Goal: Task Accomplishment & Management: Complete application form

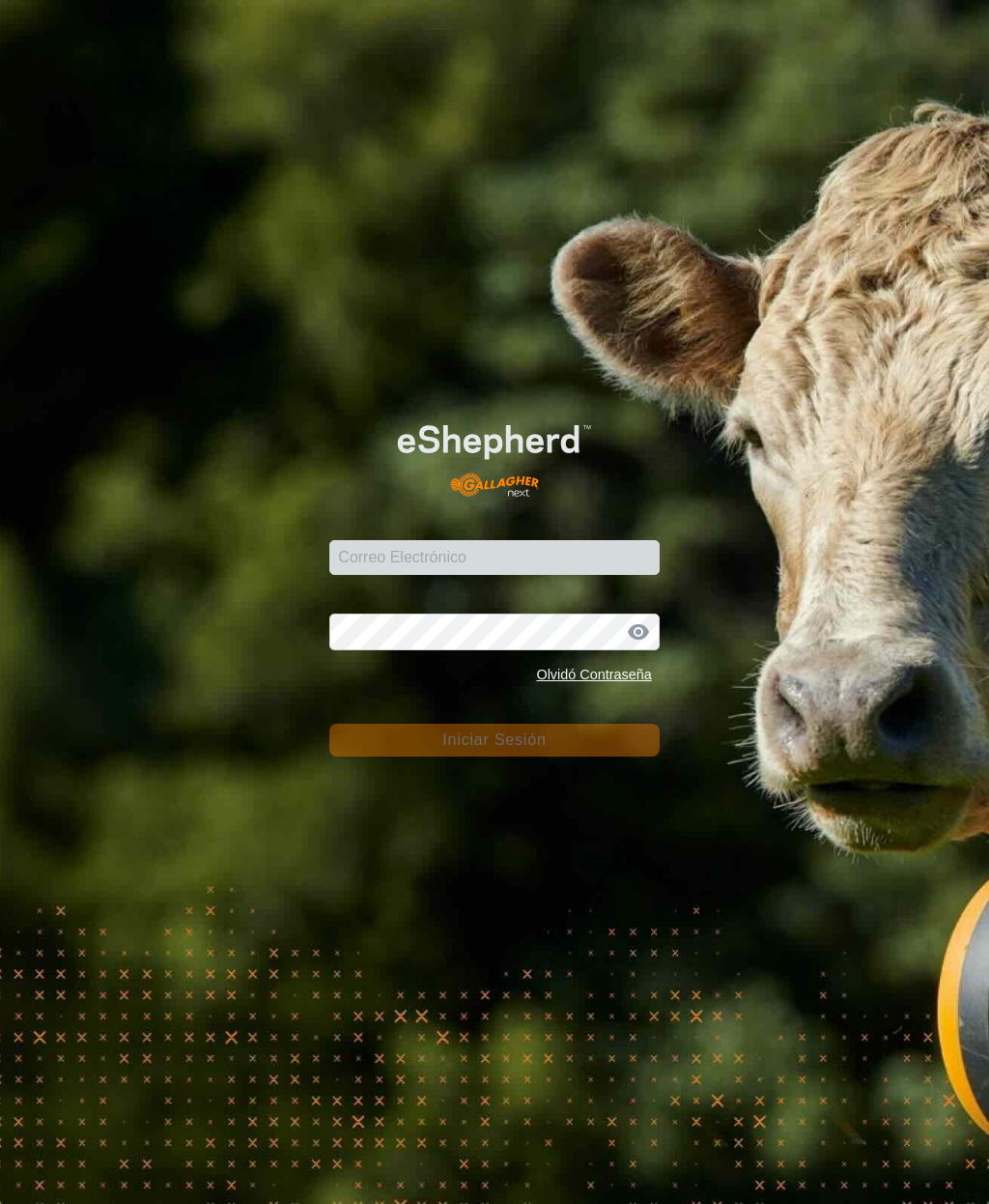
click at [492, 573] on div "Correo Electrónico" at bounding box center [494, 546] width 330 height 58
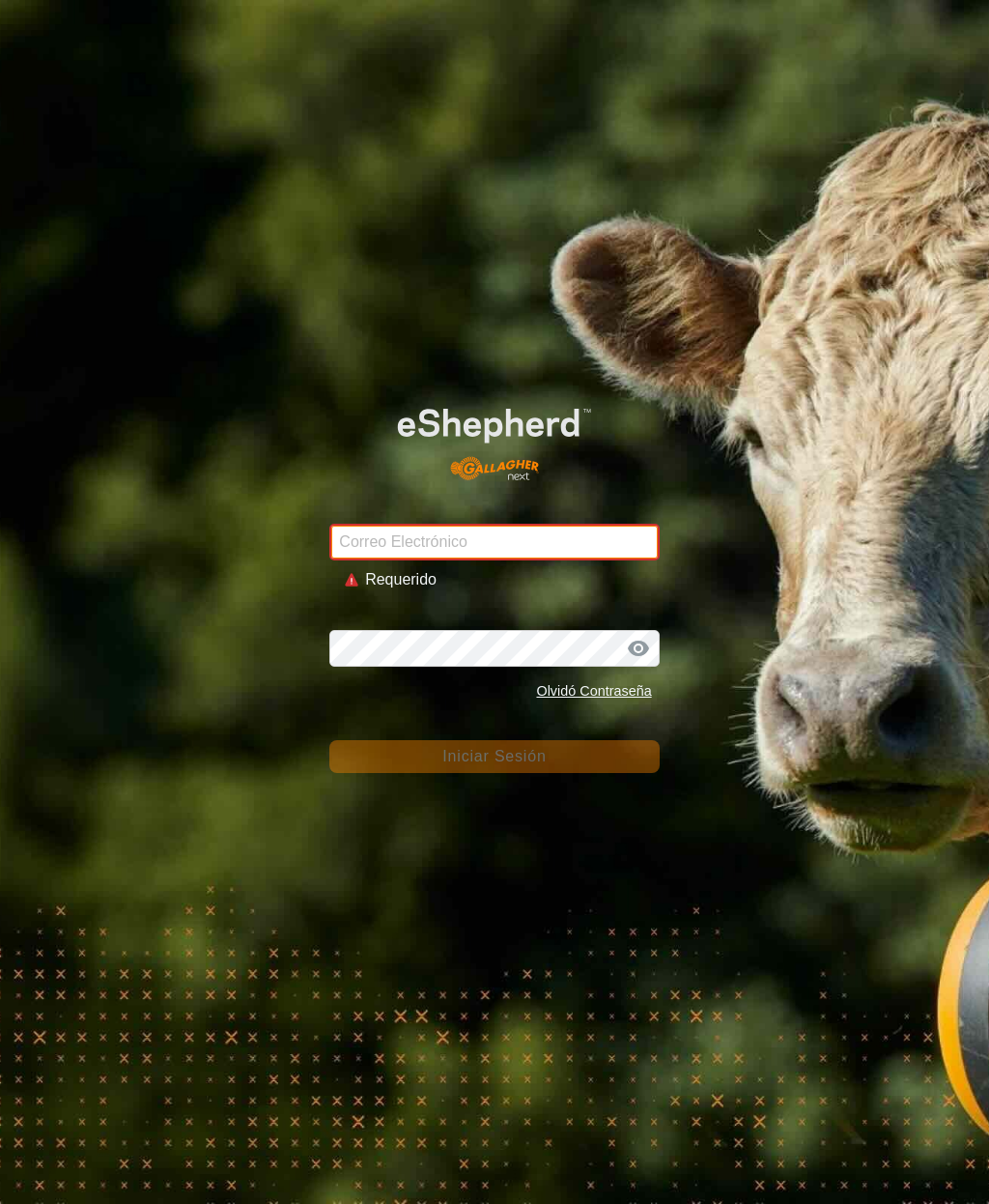
type input "inmaculada-gutierrez@correoganadero.es"
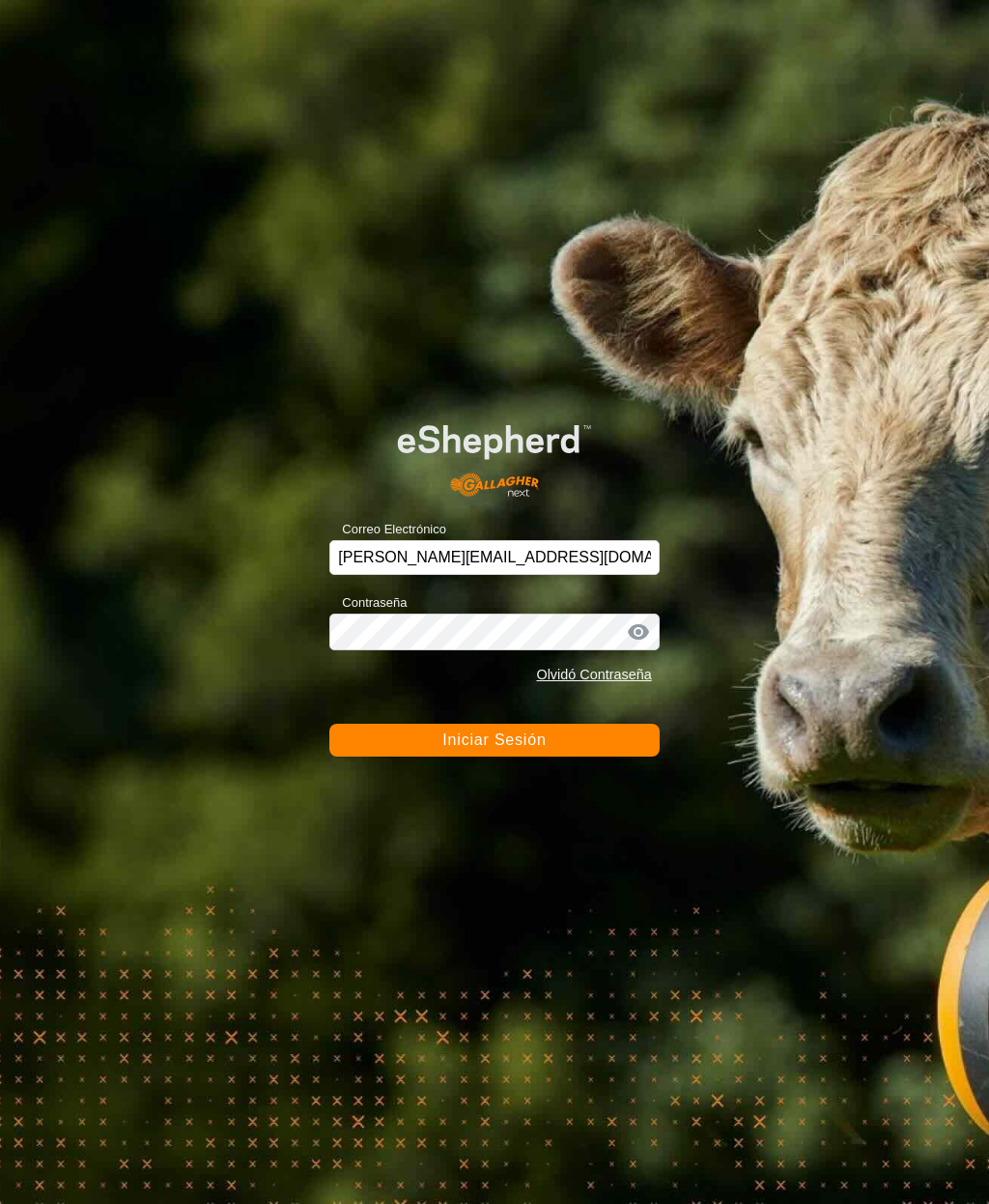
click at [505, 734] on span "Iniciar Sesión" at bounding box center [494, 739] width 104 height 16
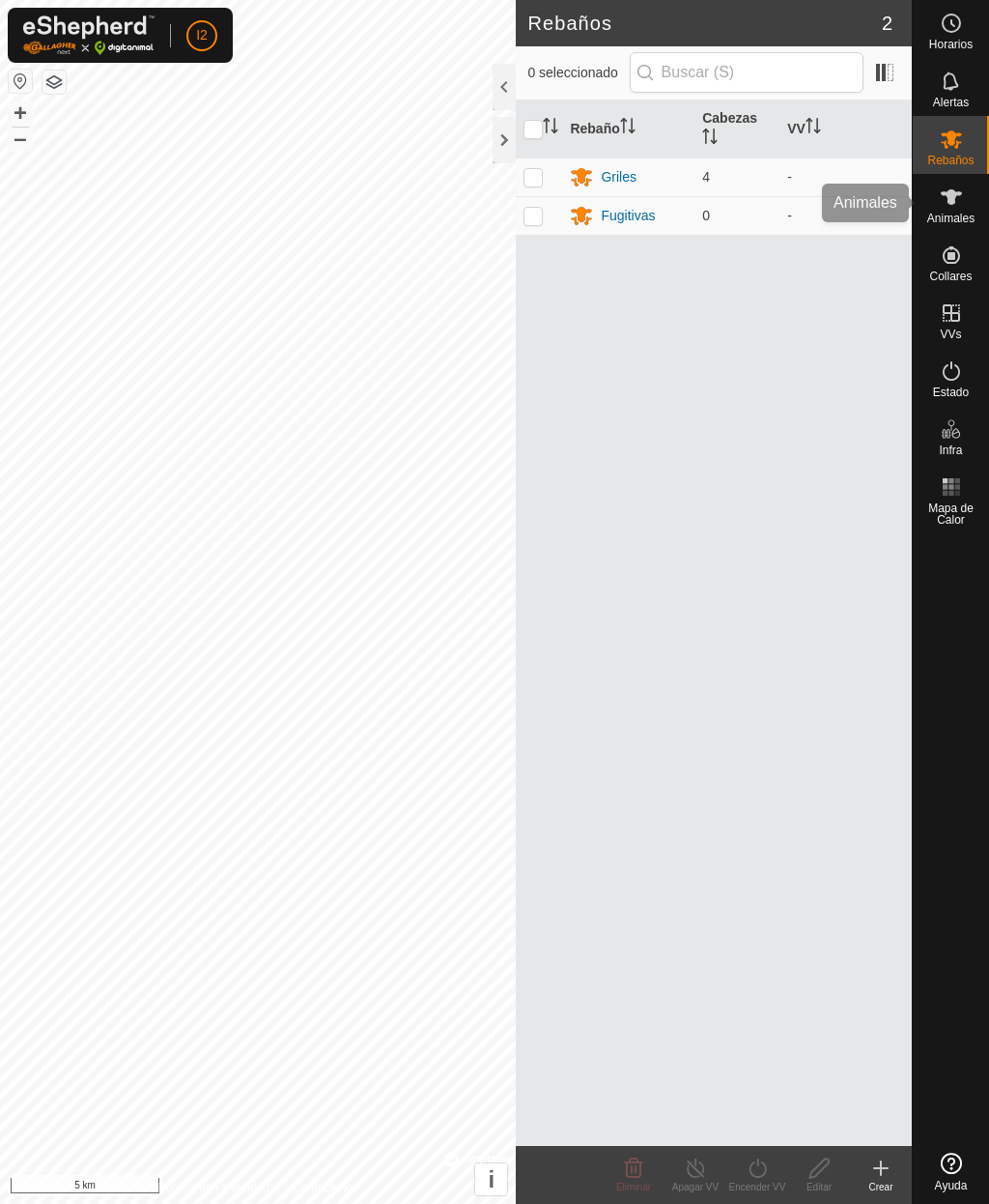
click at [948, 208] on es-animals-svg-icon at bounding box center [952, 197] width 35 height 31
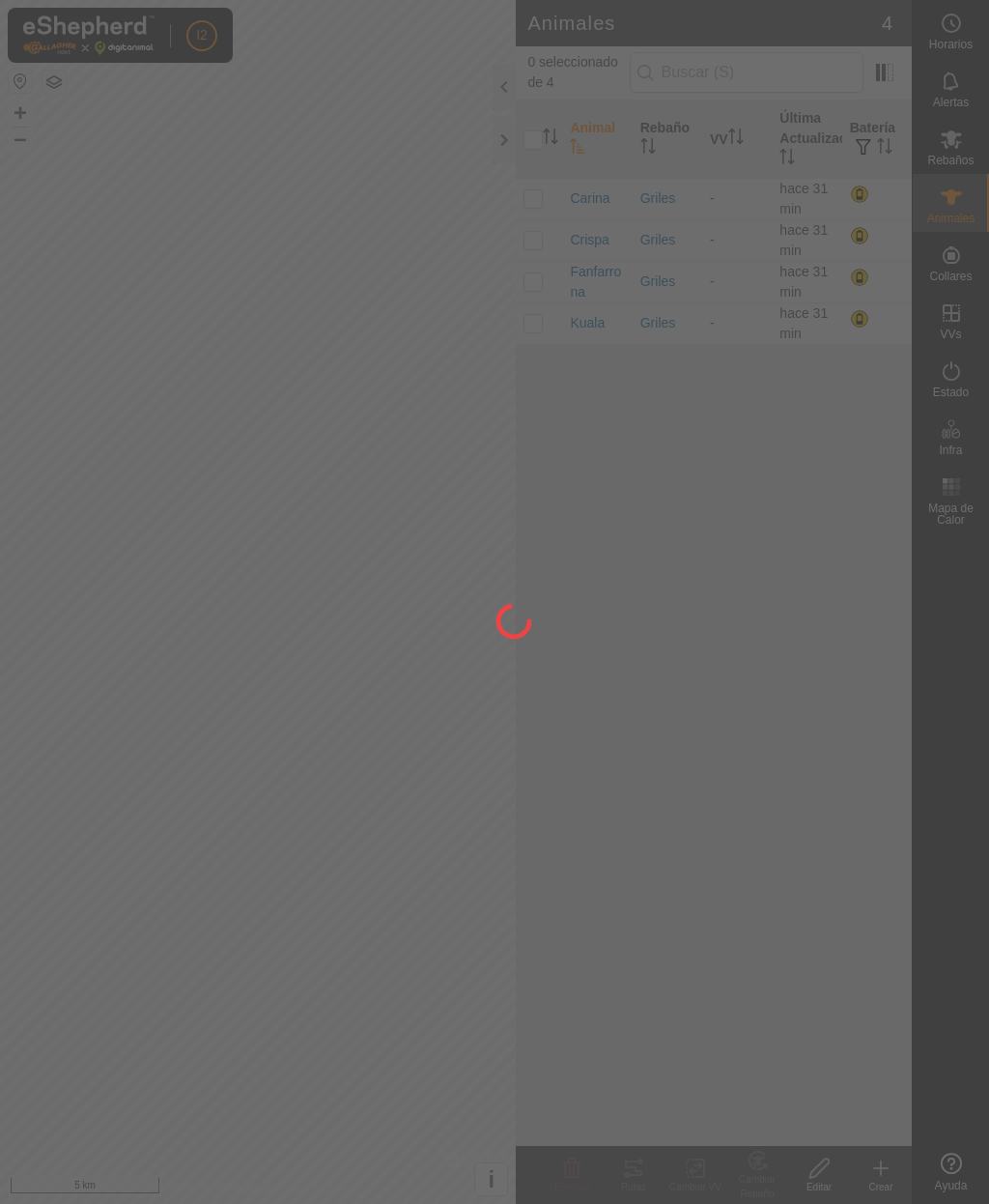
click at [952, 206] on div at bounding box center [494, 602] width 989 height 1204
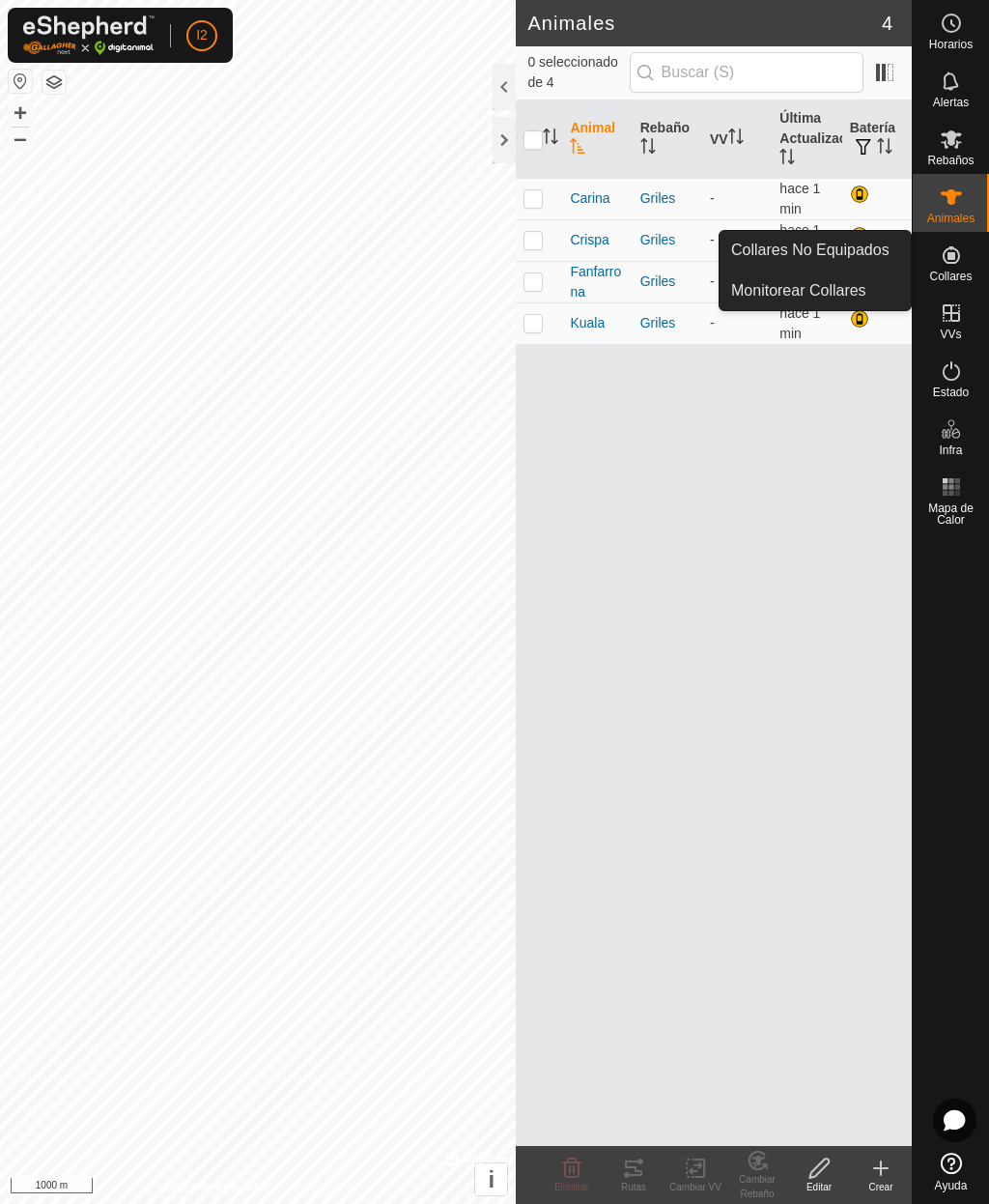
click at [843, 251] on span "Collares No Equipados" at bounding box center [810, 250] width 158 height 23
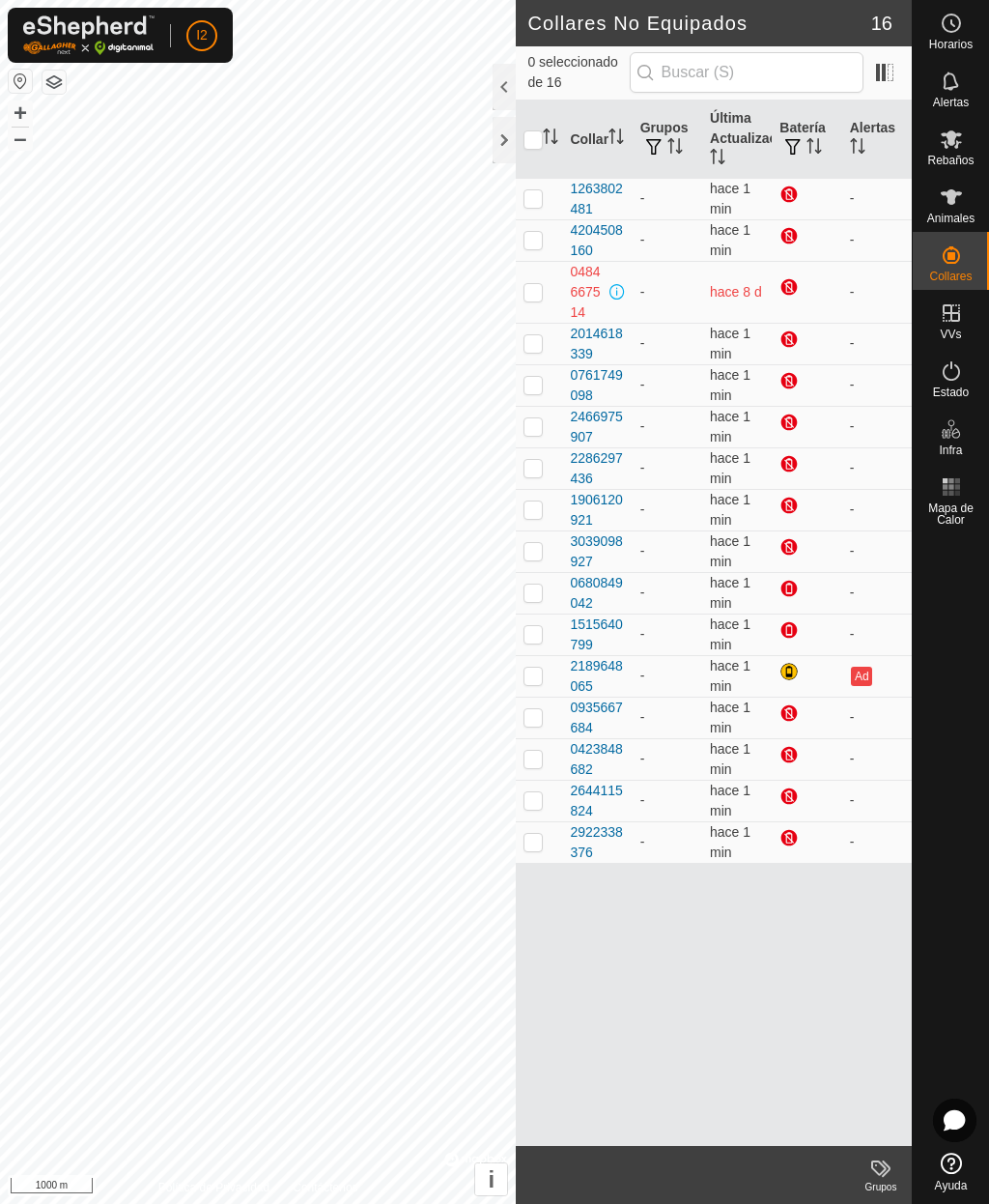
click at [791, 196] on div at bounding box center [791, 196] width 23 height 23
click at [787, 191] on div at bounding box center [791, 196] width 23 height 23
click at [790, 194] on div at bounding box center [791, 196] width 23 height 23
click at [789, 190] on div at bounding box center [791, 196] width 23 height 23
click at [793, 125] on th "Batería" at bounding box center [807, 140] width 70 height 79
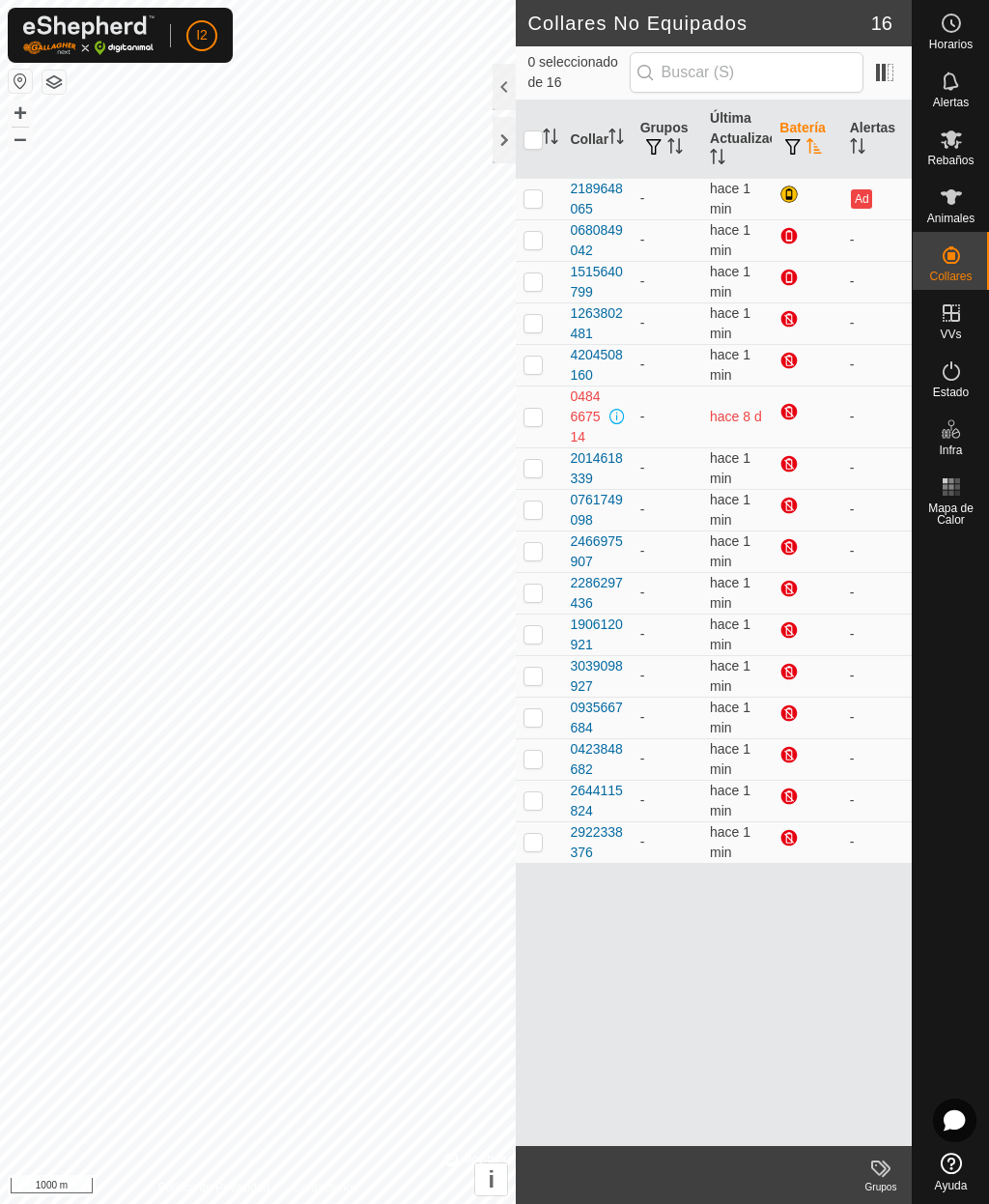
click at [801, 132] on th "Batería" at bounding box center [807, 140] width 70 height 79
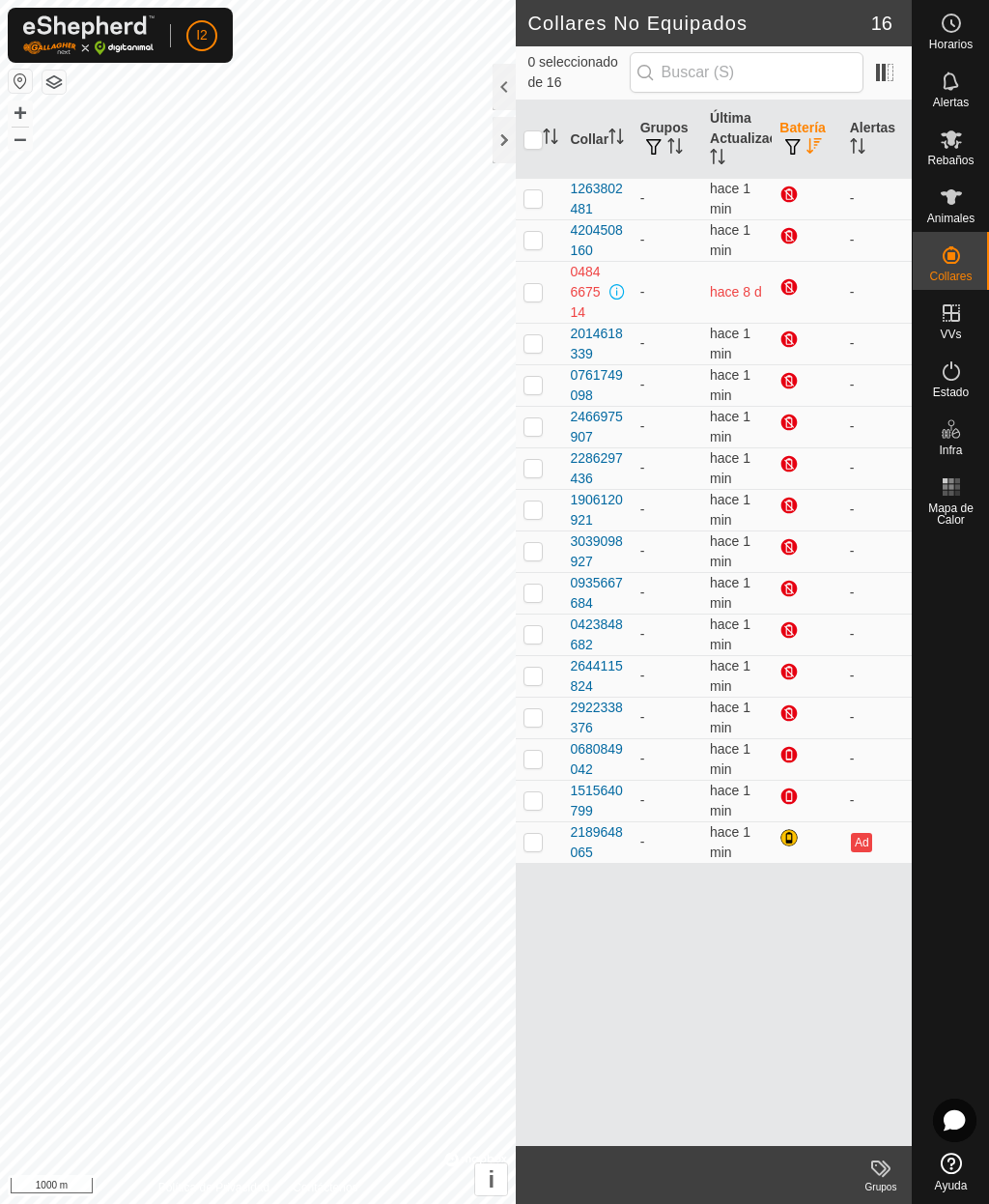
click at [786, 238] on div at bounding box center [791, 238] width 23 height 23
click at [794, 243] on div at bounding box center [791, 238] width 23 height 23
click at [788, 231] on div at bounding box center [791, 238] width 23 height 23
click at [789, 235] on div at bounding box center [791, 238] width 23 height 23
click at [788, 239] on div at bounding box center [791, 238] width 23 height 23
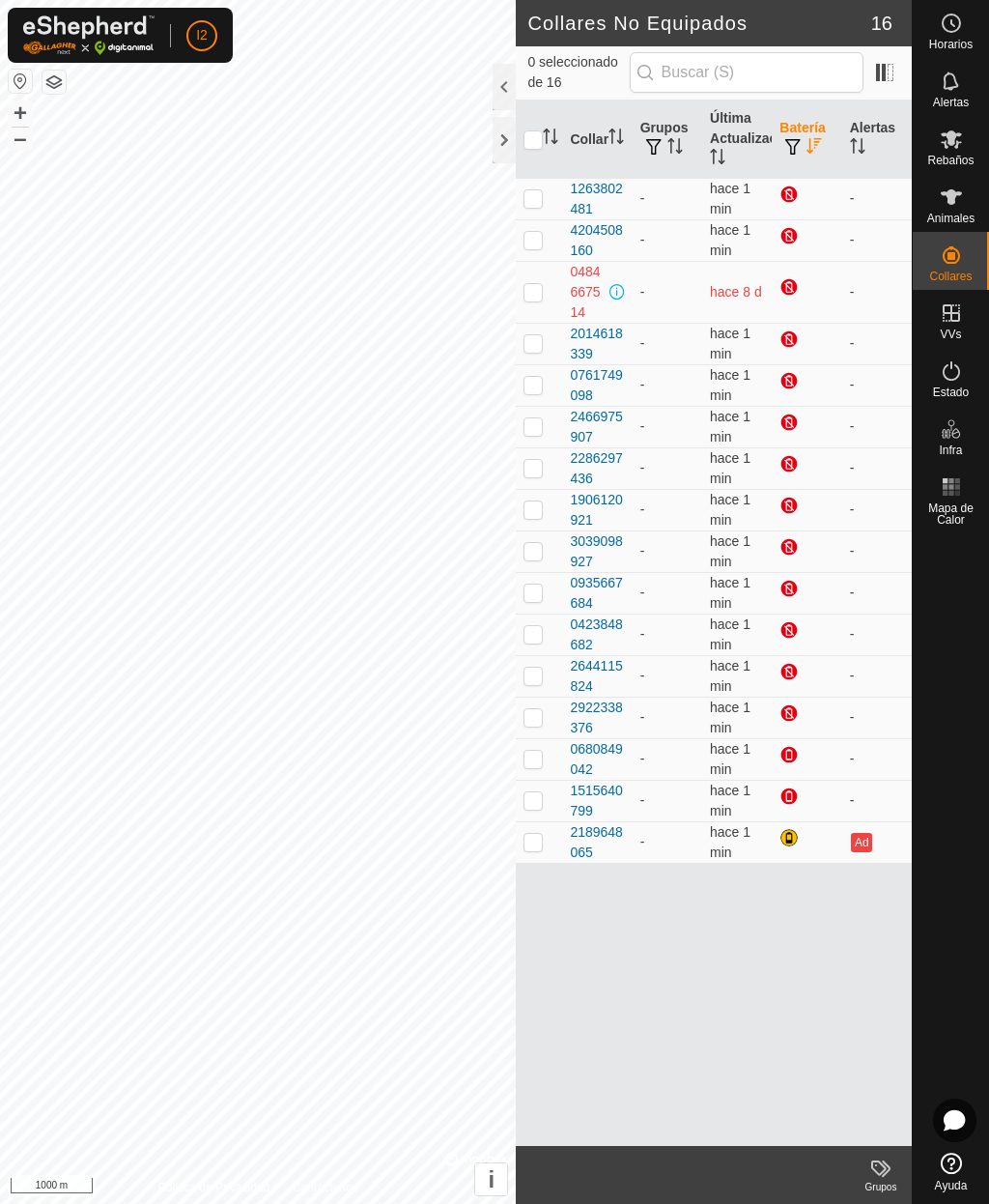
click at [959, 200] on icon at bounding box center [952, 197] width 23 height 23
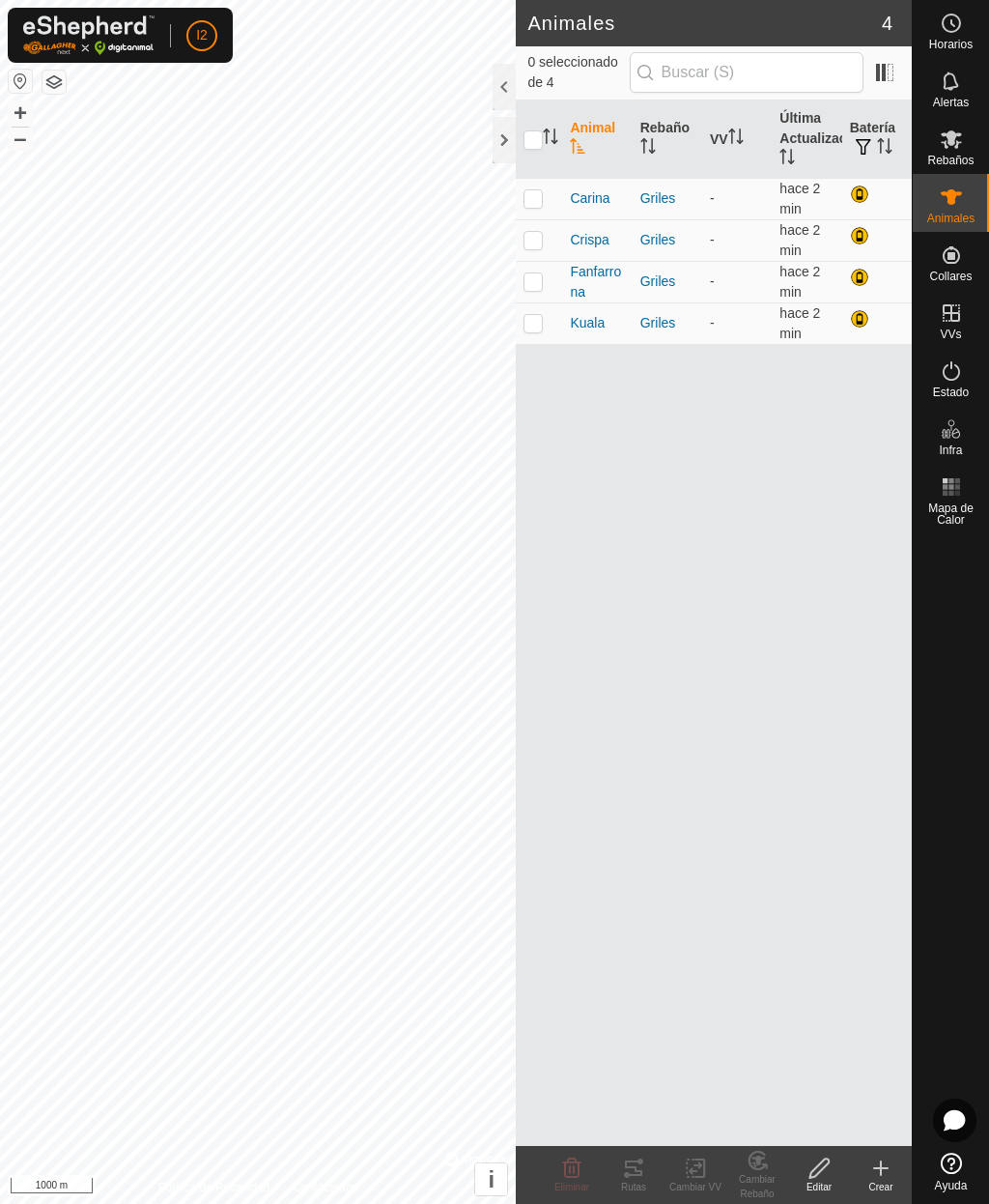
click at [954, 206] on icon at bounding box center [952, 197] width 23 height 23
click at [882, 1176] on icon at bounding box center [881, 1168] width 23 height 23
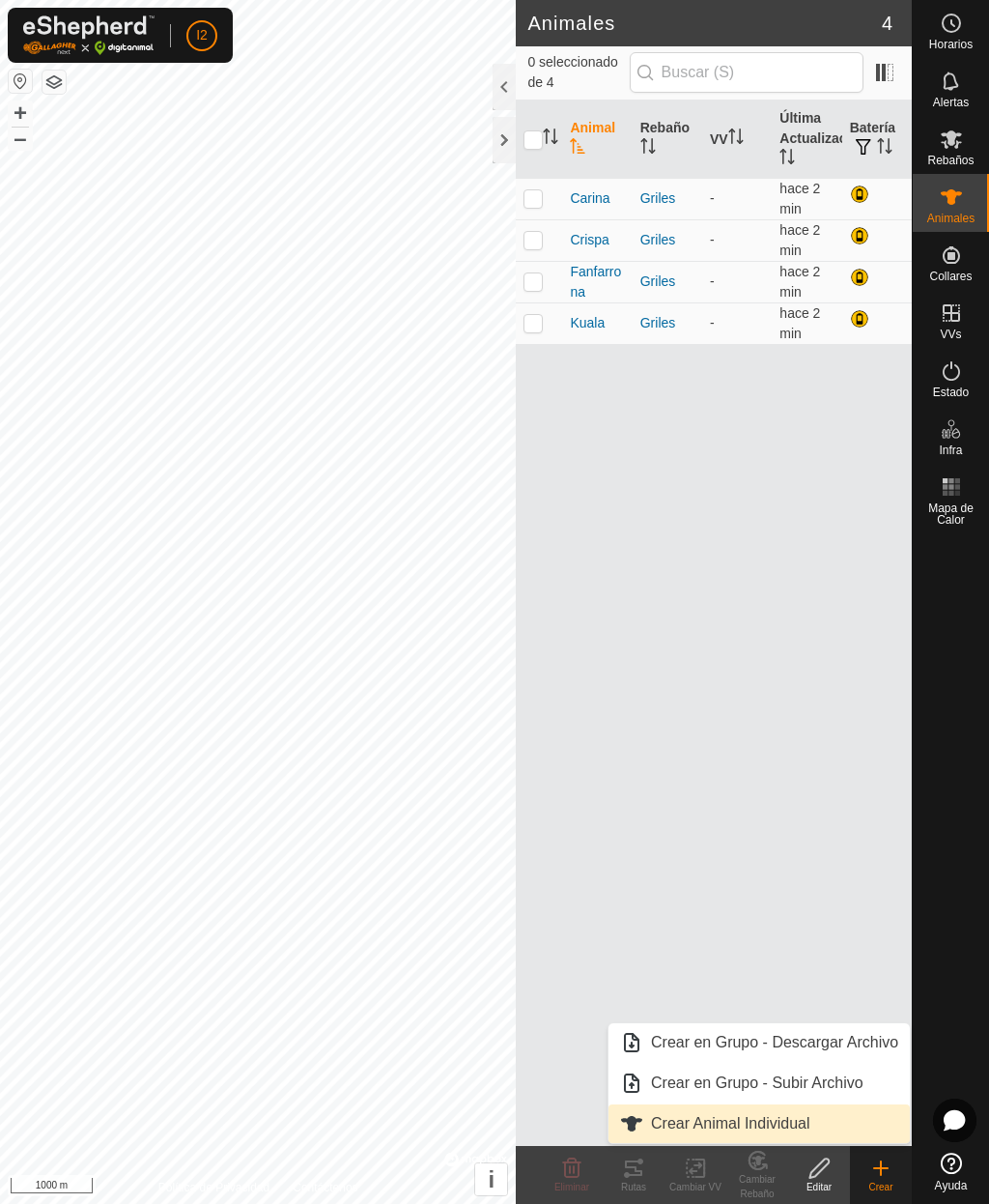
click at [772, 1124] on span "Crear Animal Individual" at bounding box center [731, 1124] width 159 height 23
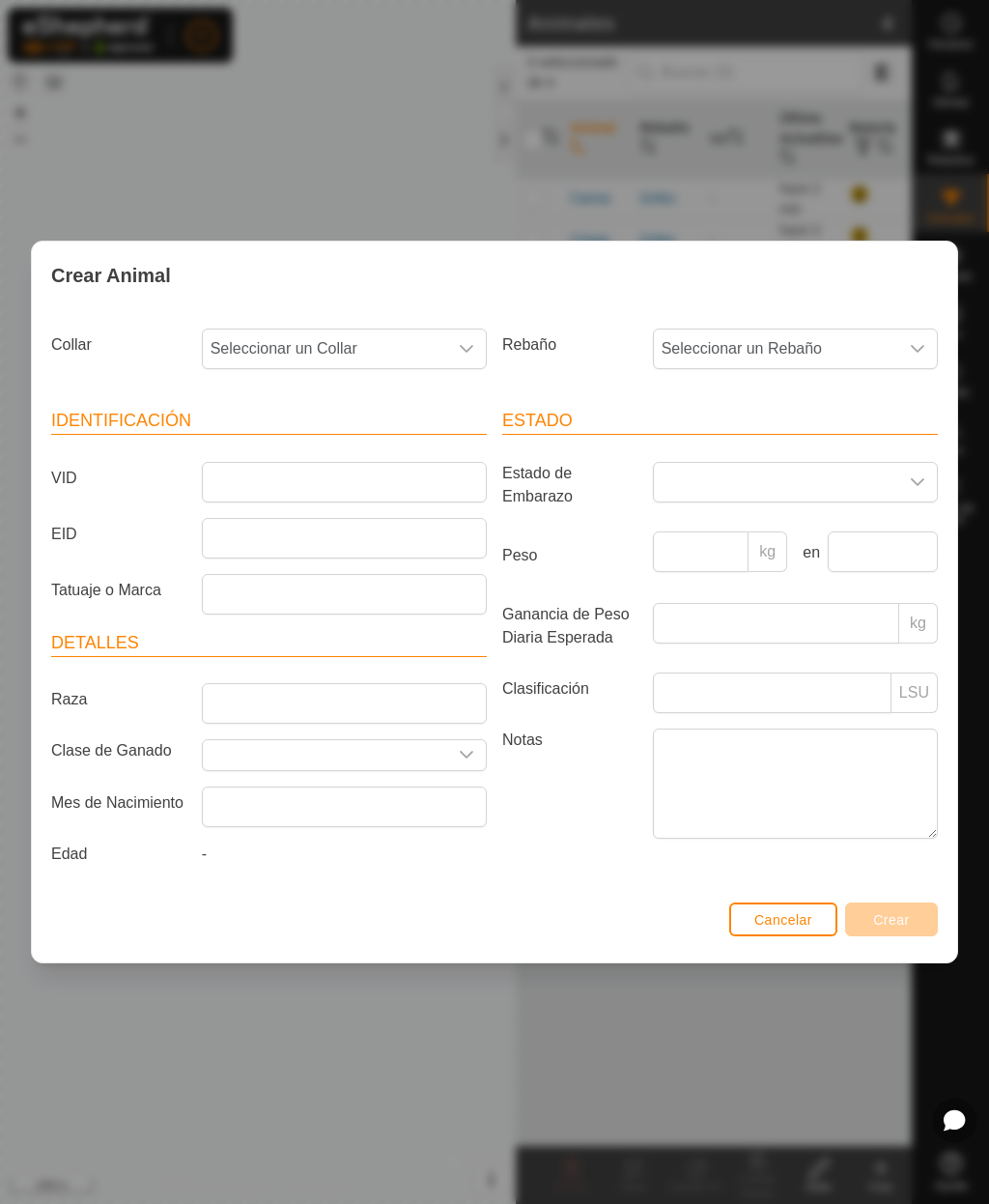
click at [459, 347] on icon "dropdown trigger" at bounding box center [466, 349] width 16 height 16
click at [263, 525] on span "0761749098" at bounding box center [258, 536] width 86 height 23
click at [760, 920] on span "Cancelar" at bounding box center [783, 920] width 58 height 16
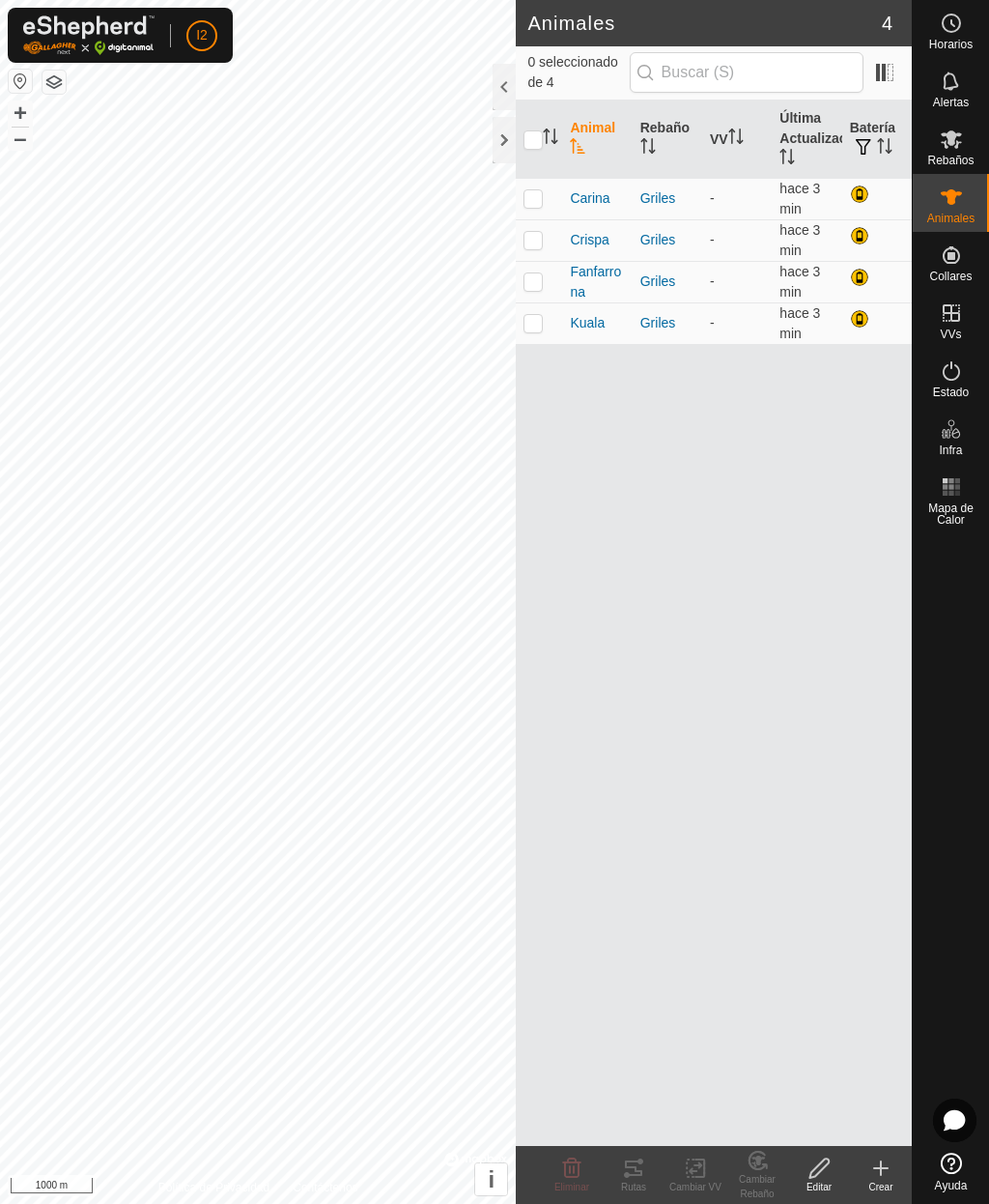
click at [819, 1174] on icon at bounding box center [819, 1168] width 24 height 23
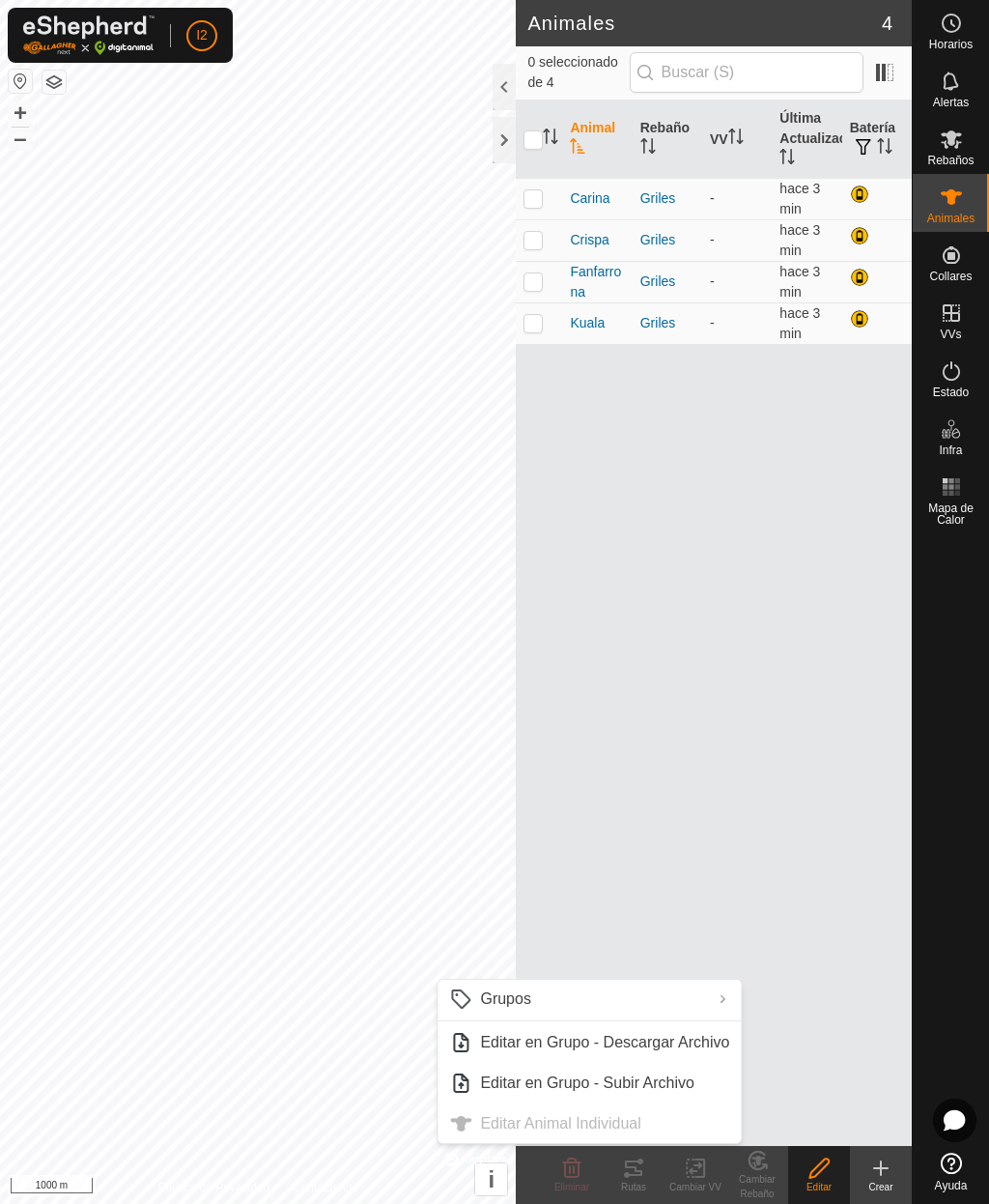
click at [629, 832] on div "Animal Rebaño VV Última Actualización Batería [PERSON_NAME] - hace 3 min Crispa…" at bounding box center [714, 623] width 397 height 1045
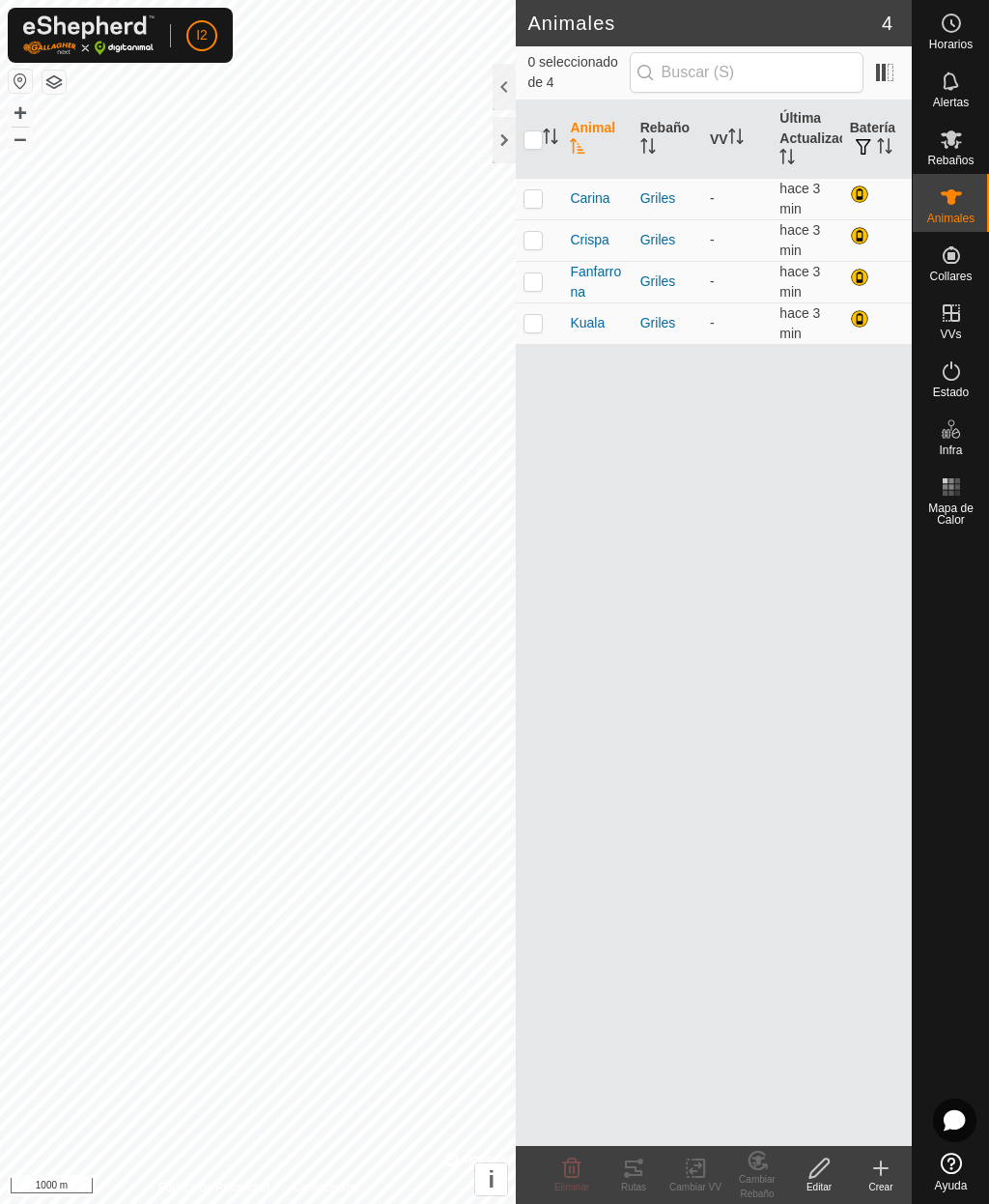
click at [528, 192] on p-checkbox at bounding box center [533, 198] width 19 height 16
checkbox input "true"
click at [820, 1169] on icon at bounding box center [819, 1168] width 24 height 23
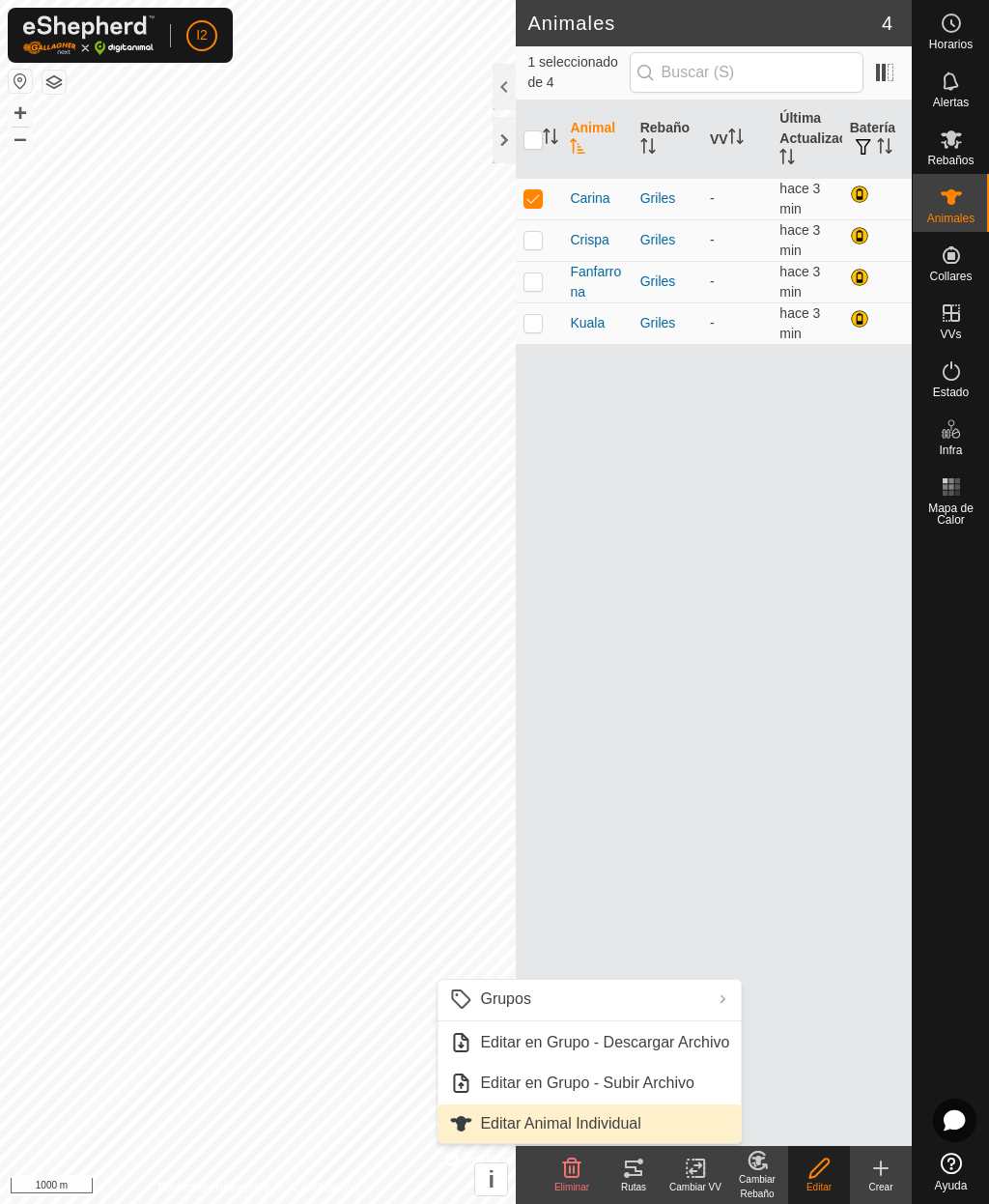
click at [612, 1127] on span "Editar Animal Individual" at bounding box center [559, 1124] width 160 height 23
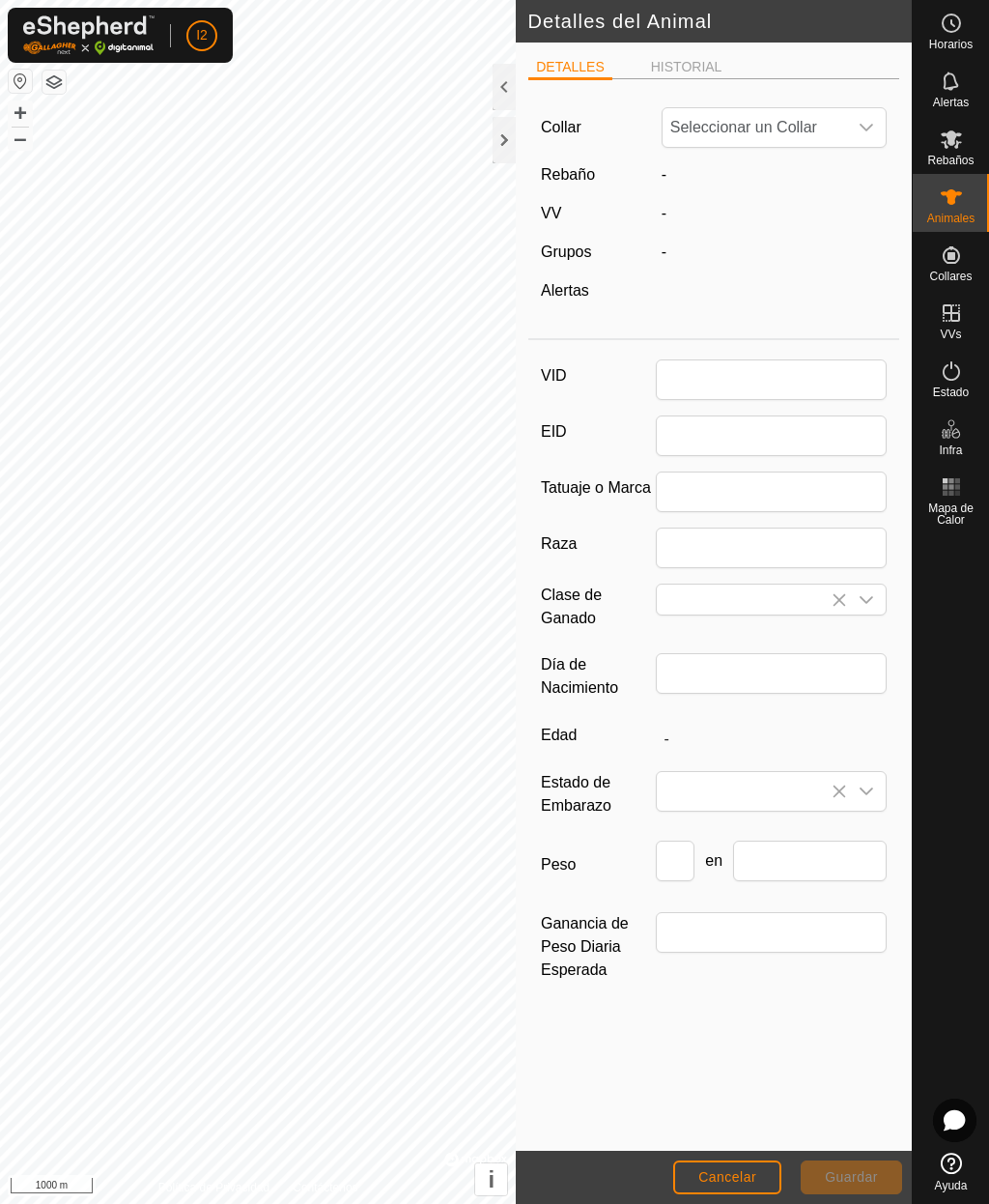
type input "Carina"
type input "111081007086350"
type input "Charolesa"
type input "09/2012"
type input "13 years 1 month"
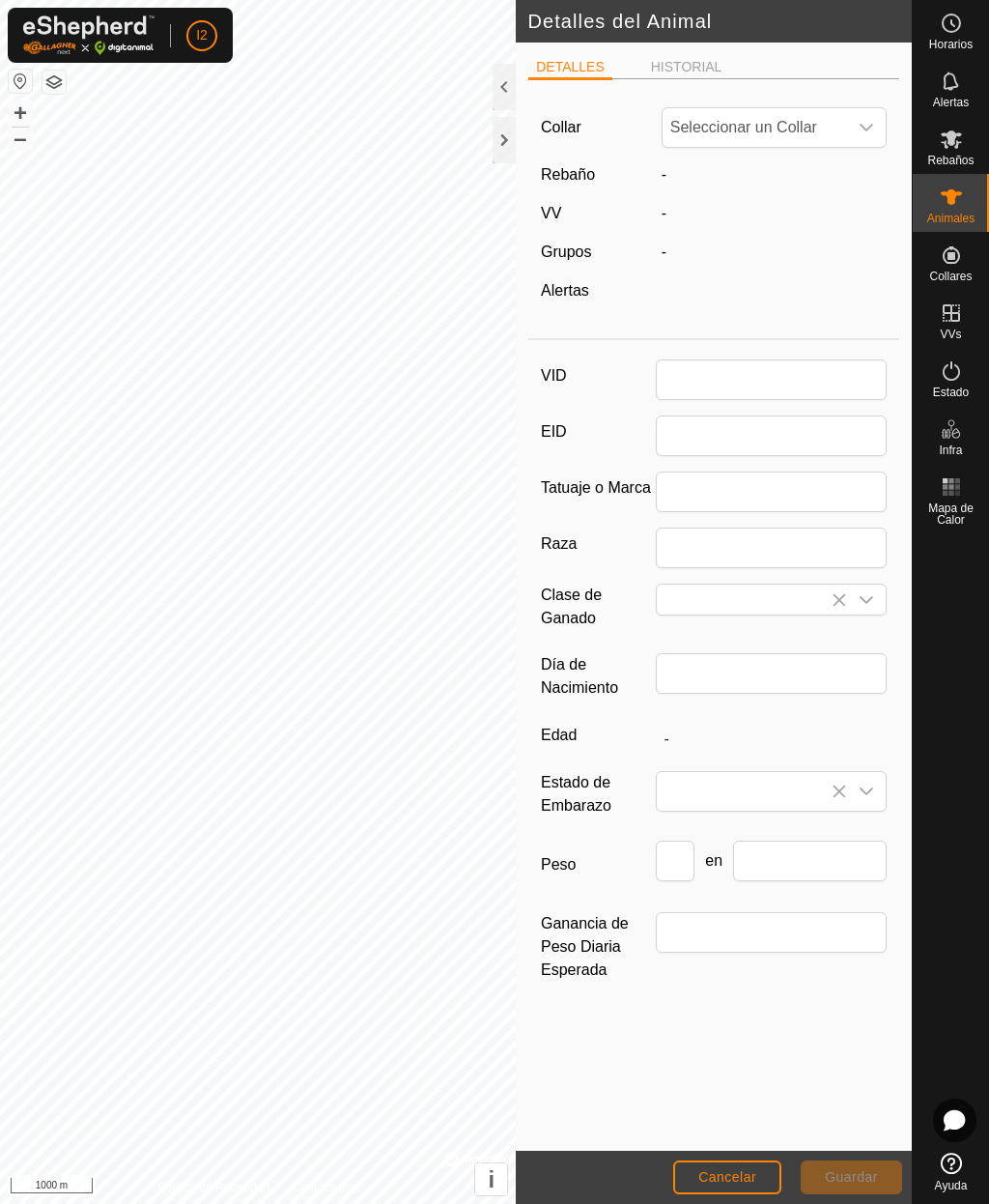
type input "0"
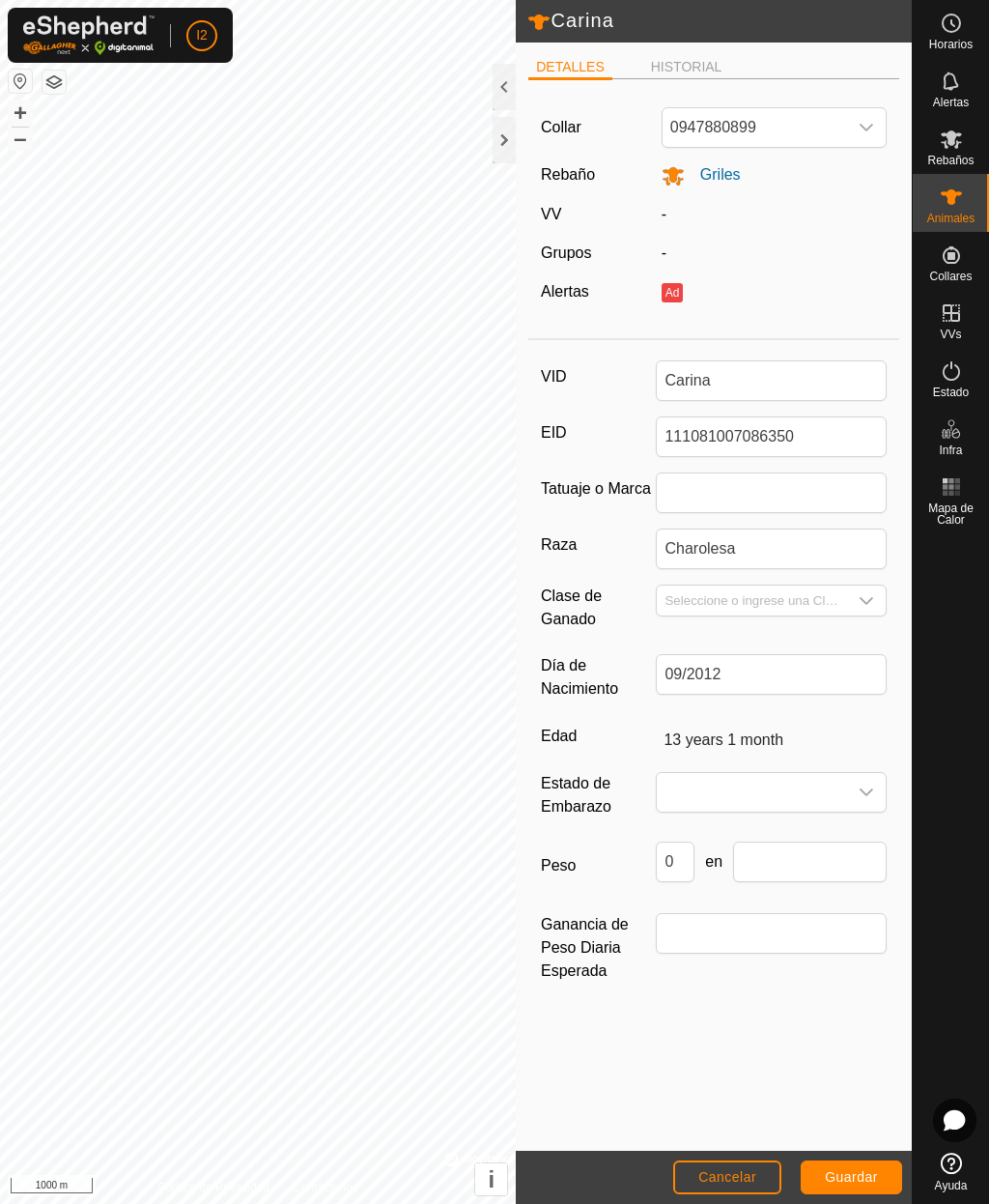
click at [719, 1184] on span "Cancelar" at bounding box center [727, 1177] width 58 height 16
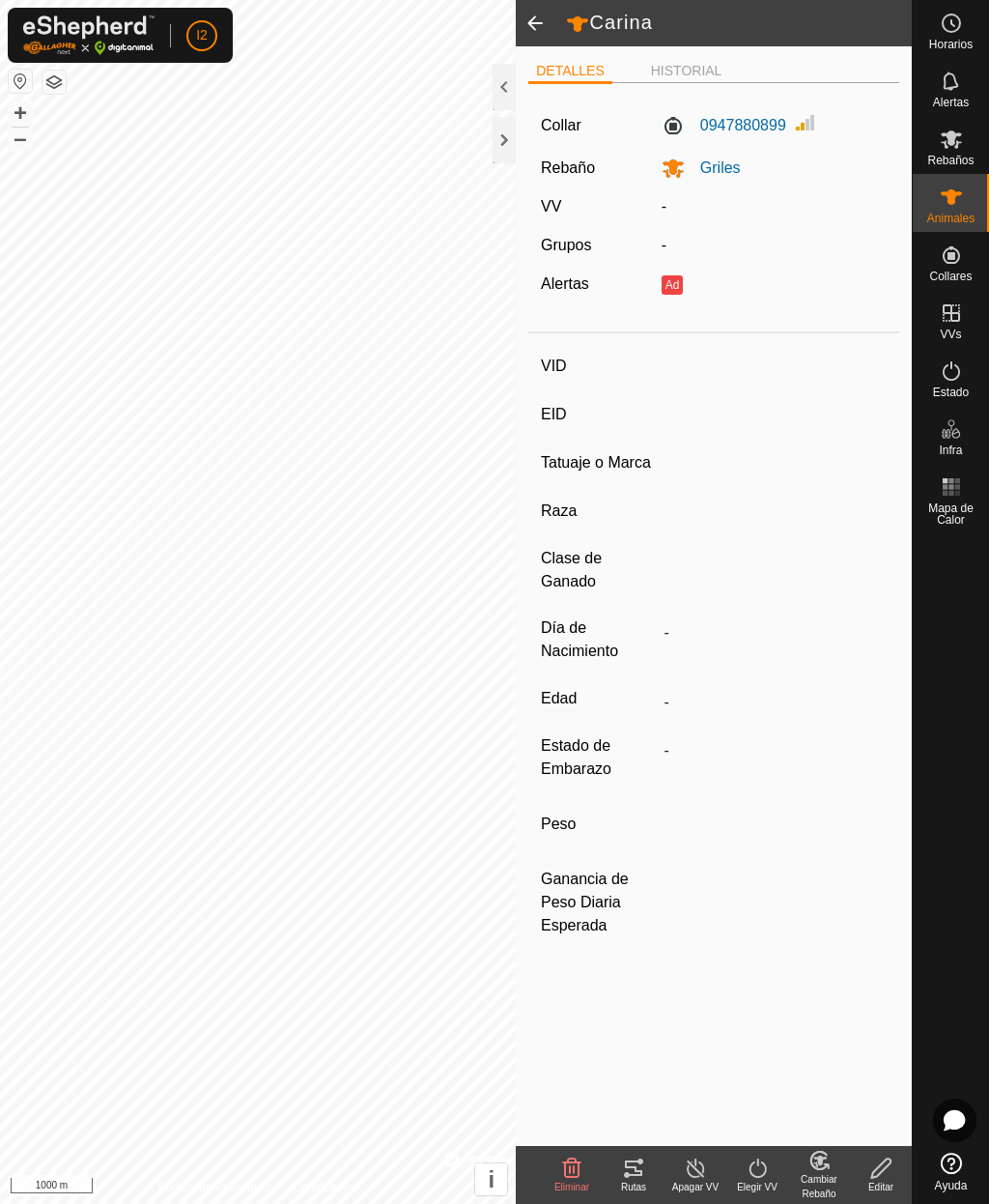
type input "Carina"
type input "111081007086350"
type input "-"
type input "Charolesa"
type input "-"
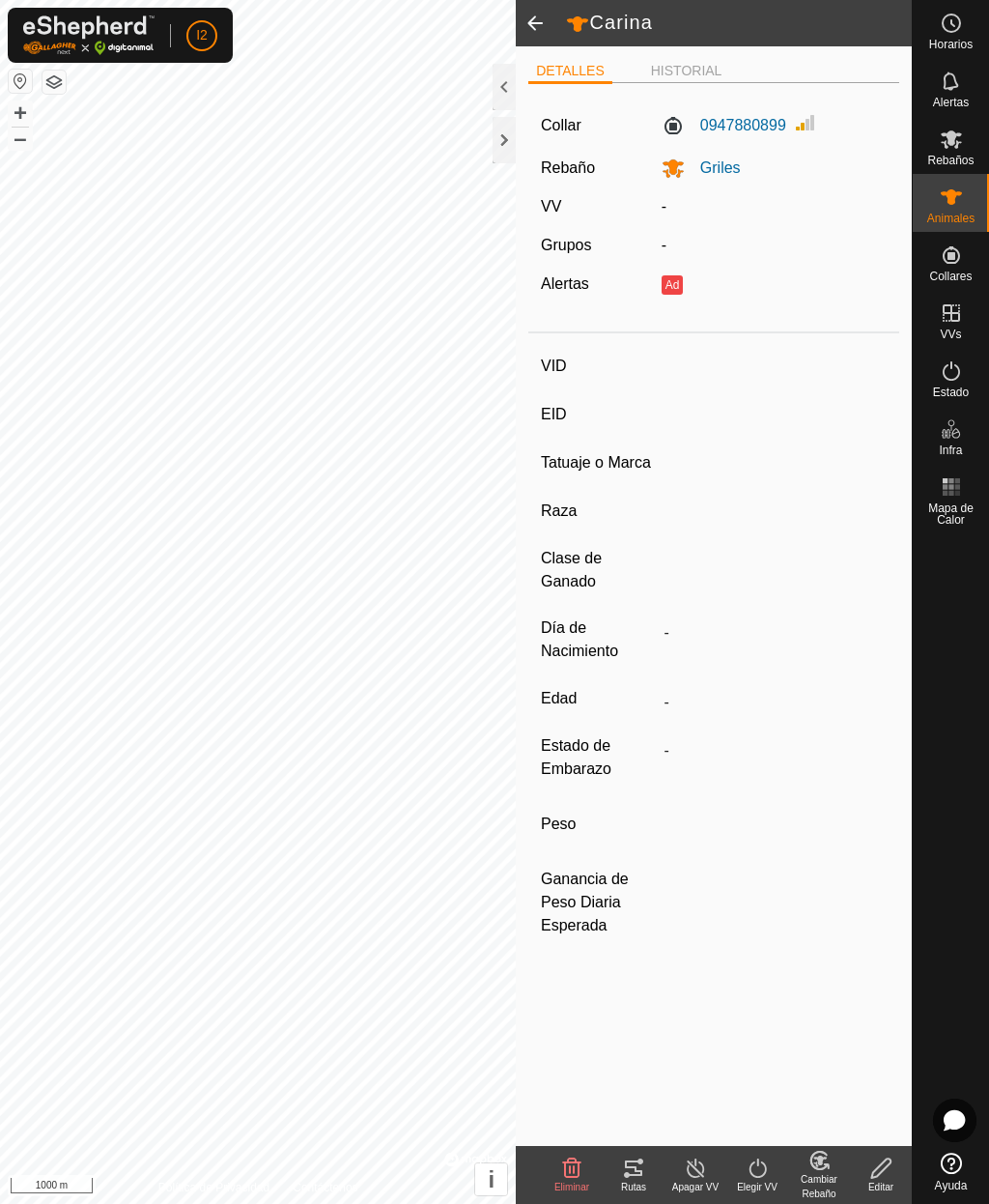
type input "09/2012"
type input "13 years 1 month"
type input "0 kg"
type input "-"
click at [537, 21] on span at bounding box center [535, 23] width 39 height 47
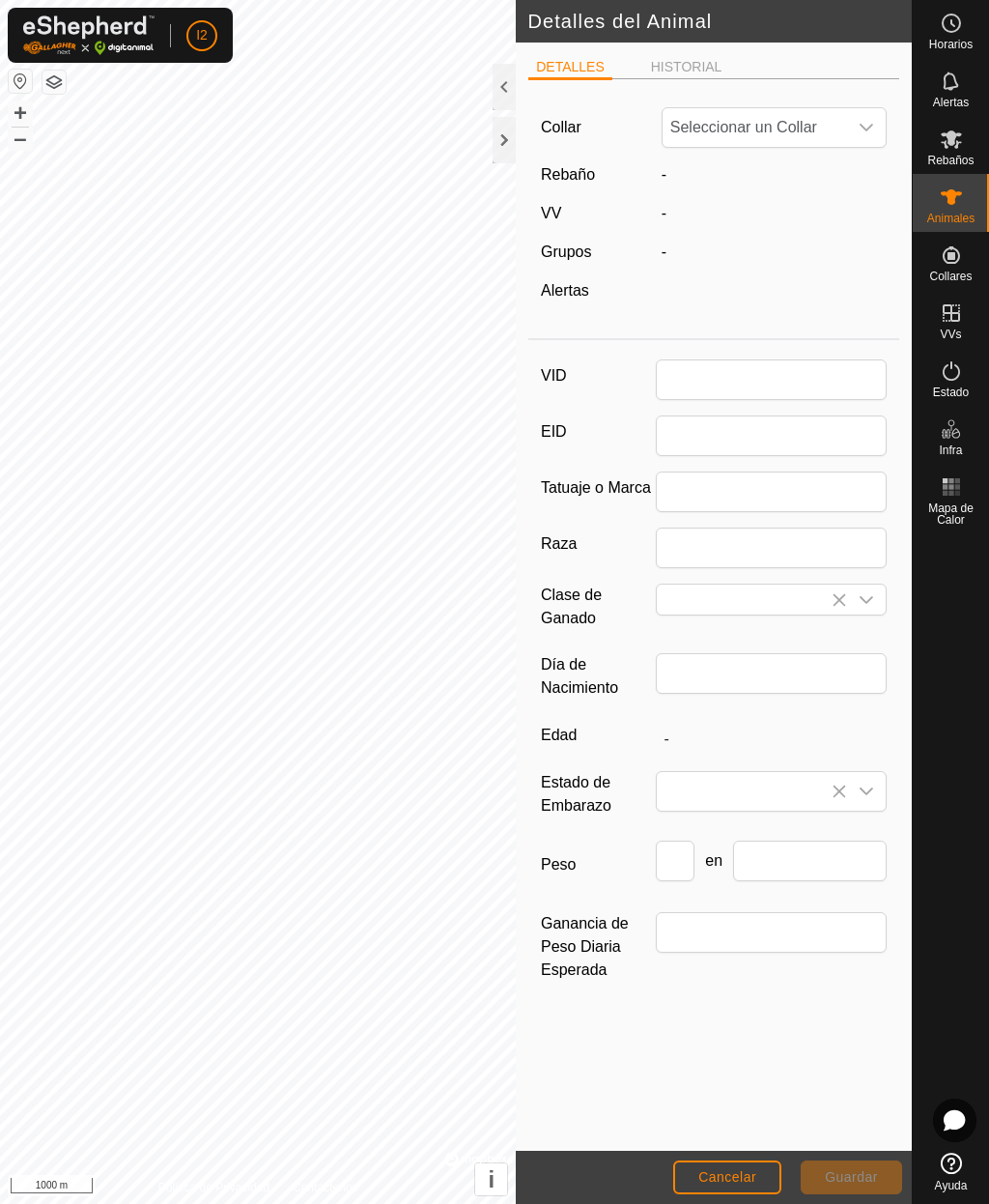
type input "Carina"
type input "111081007086350"
type input "Charolesa"
type input "09/2012"
type input "13 years 1 month"
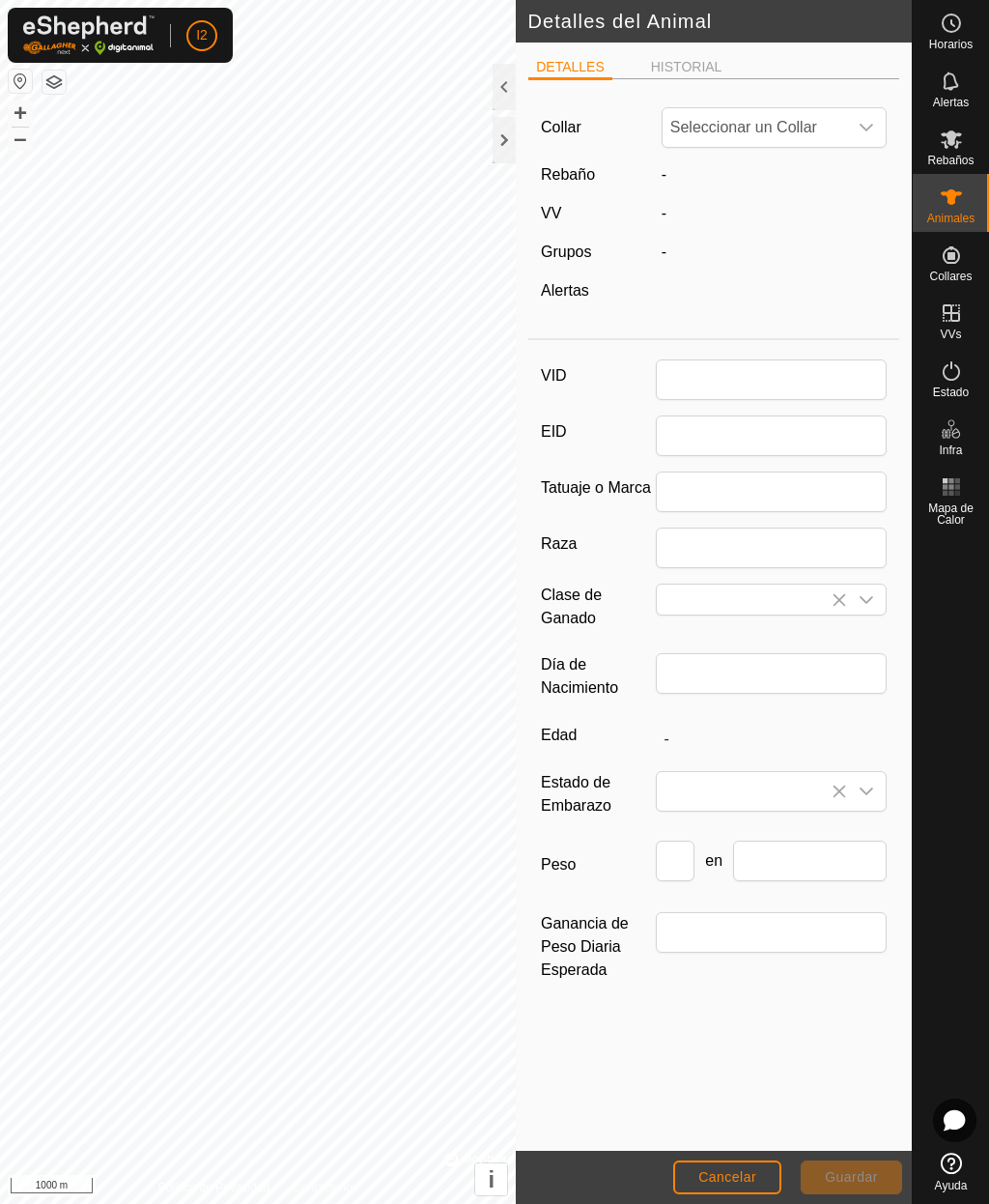
type input "0"
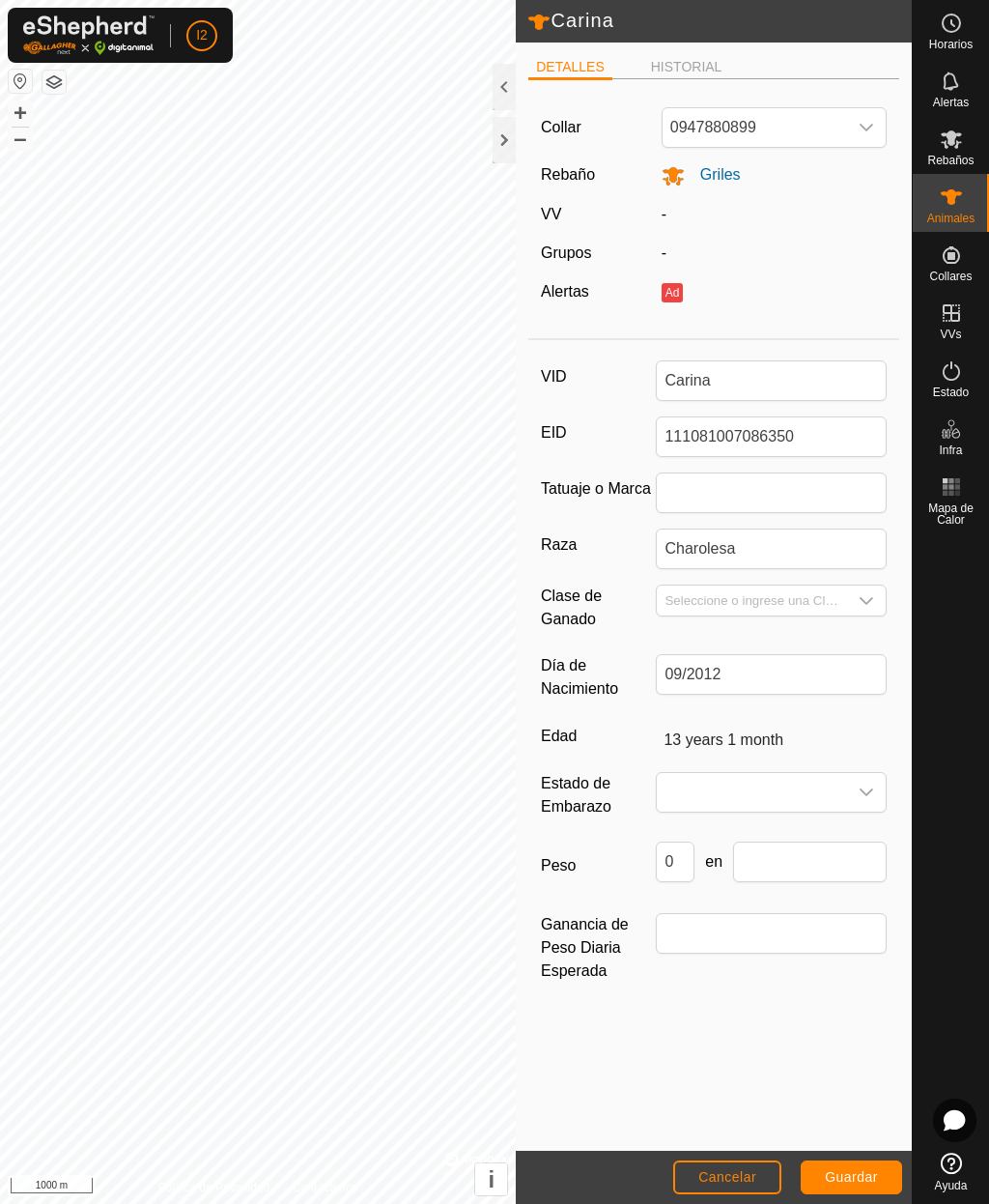
click at [732, 1169] on span "Cancelar" at bounding box center [727, 1177] width 58 height 16
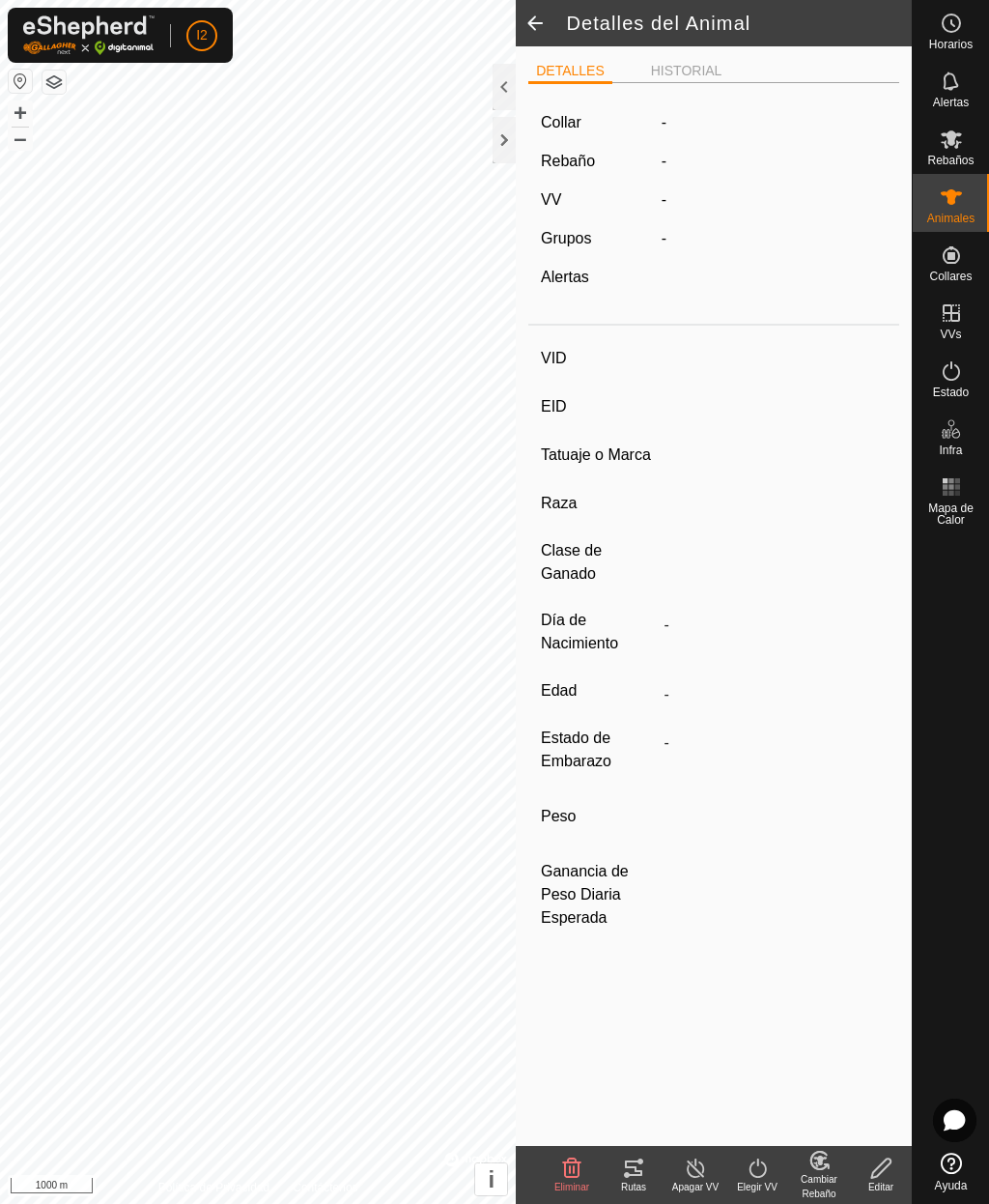
type input "Carina"
type input "111081007086350"
type input "-"
type input "Charolesa"
type input "-"
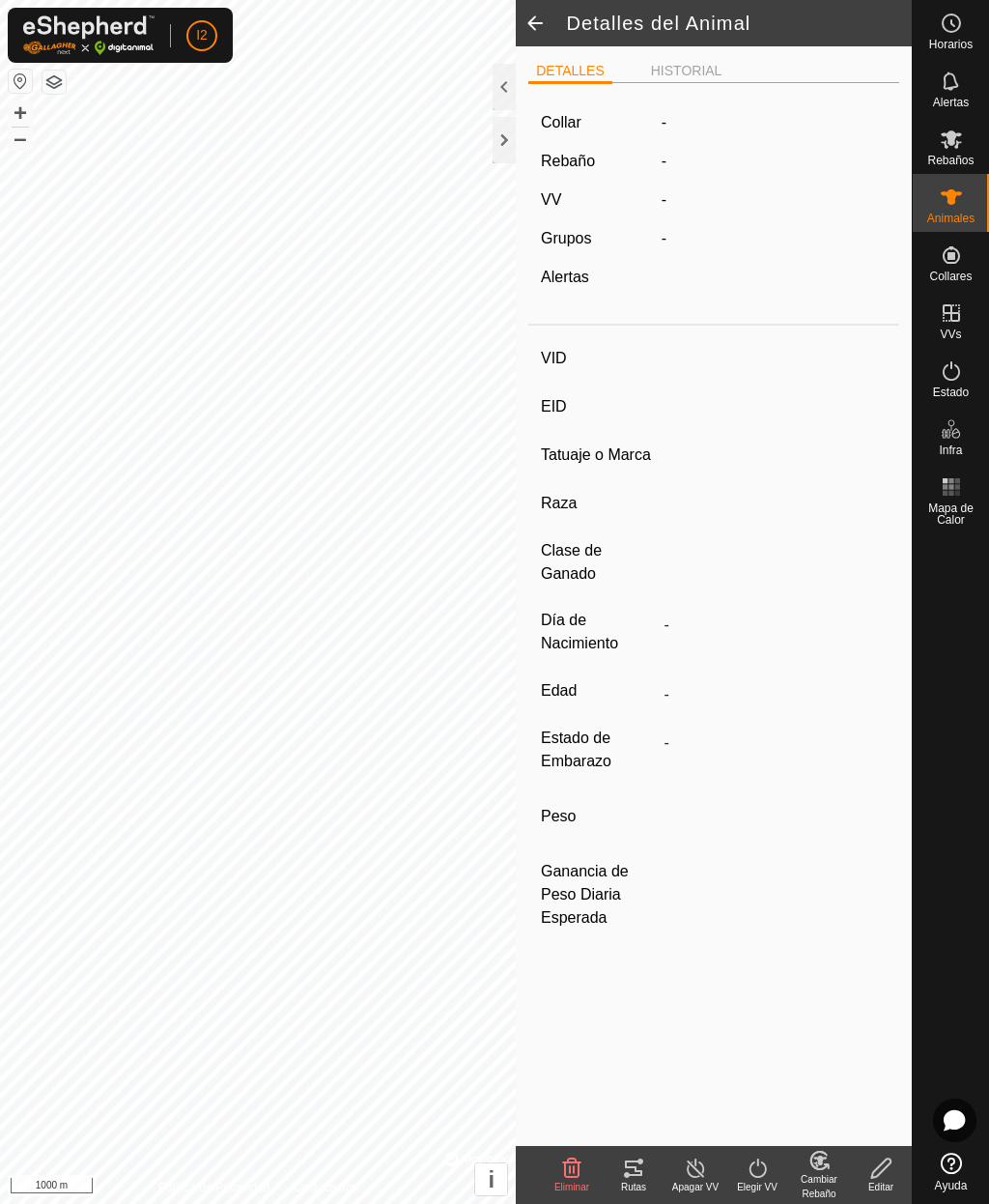
type input "09/2012"
type input "13 years 1 month"
type input "0 kg"
type input "-"
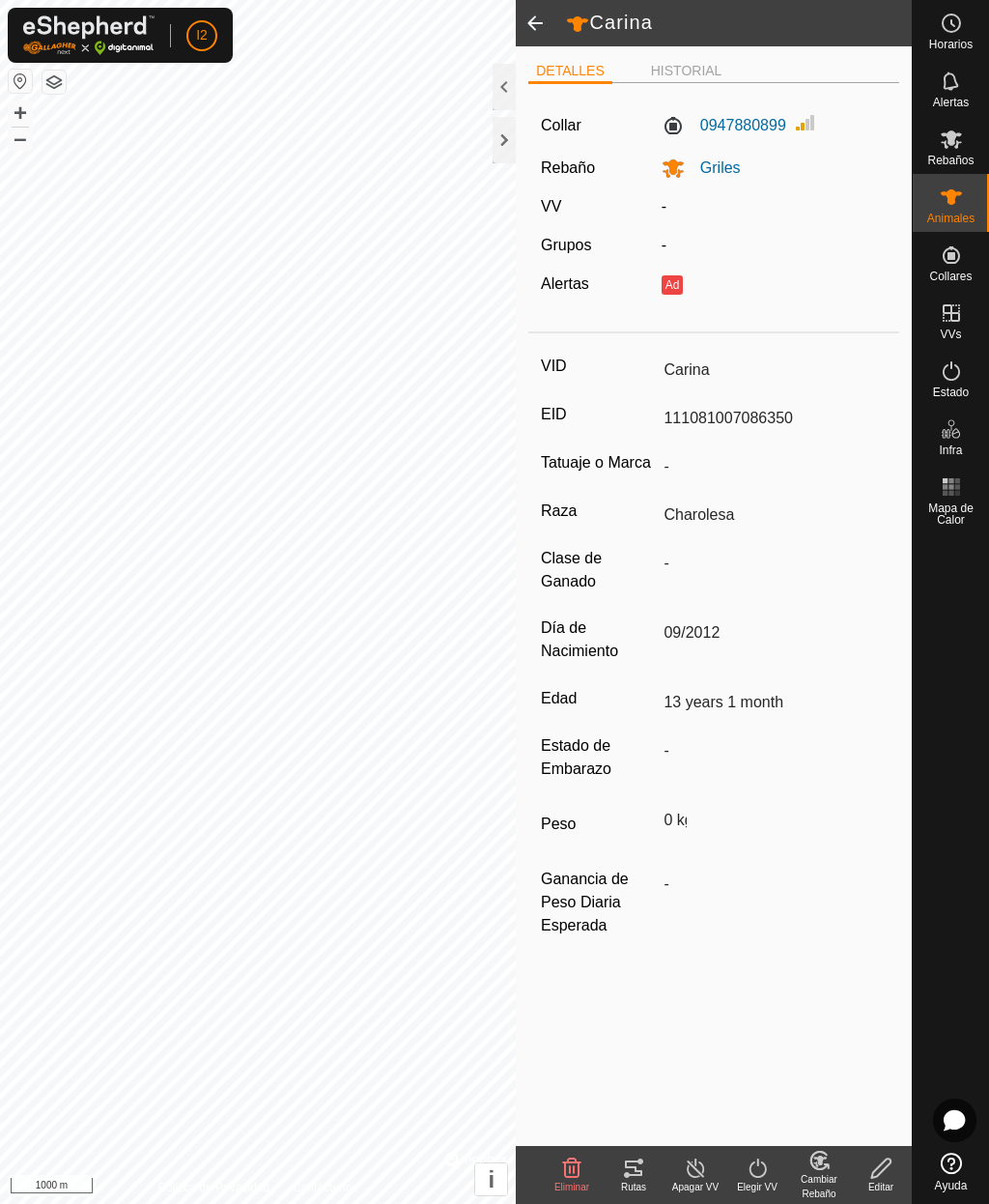
click at [538, 16] on span at bounding box center [535, 23] width 39 height 47
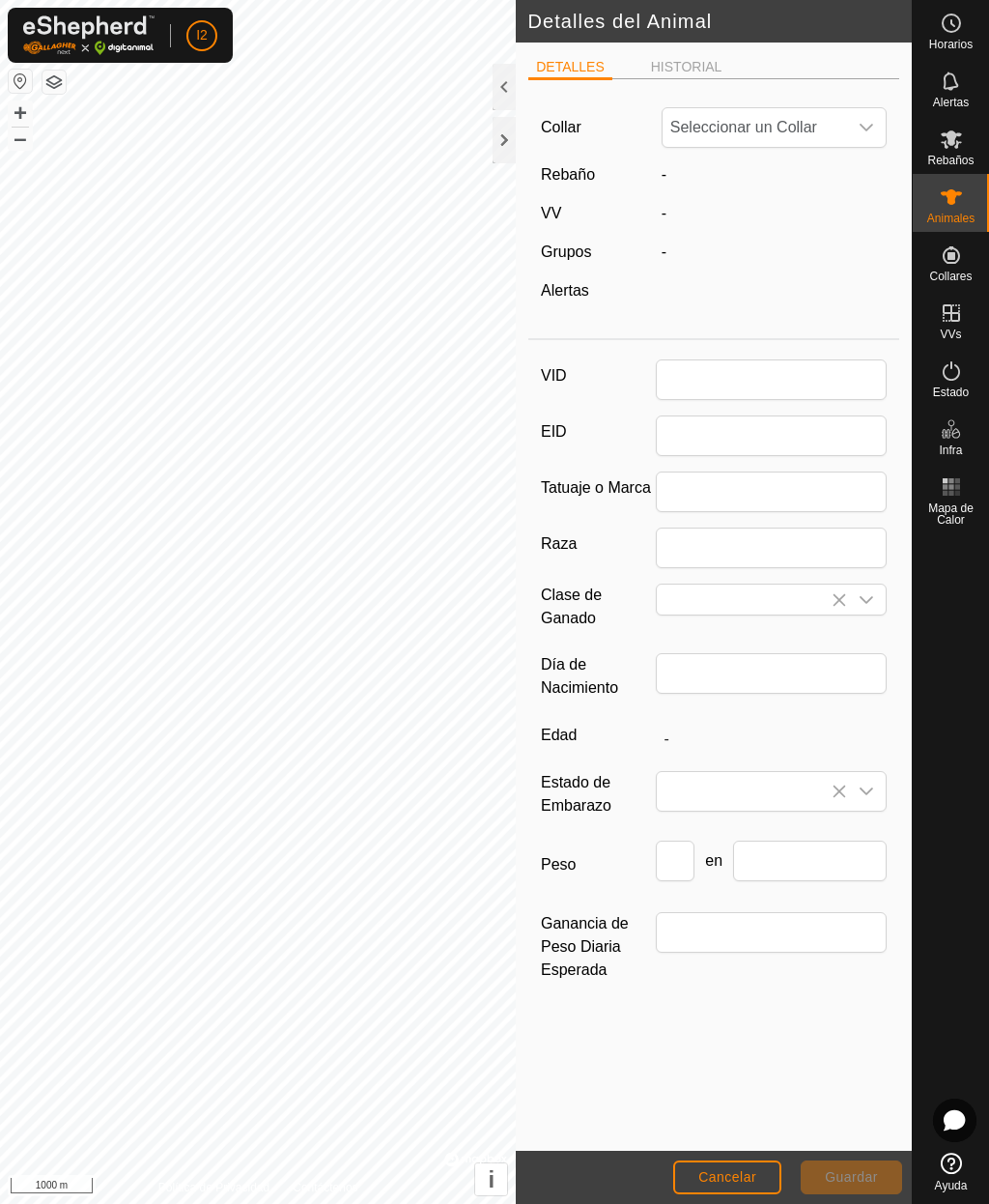
type input "Carina"
type input "111081007086350"
type input "Charolesa"
type input "09/2012"
type input "13 years 1 month"
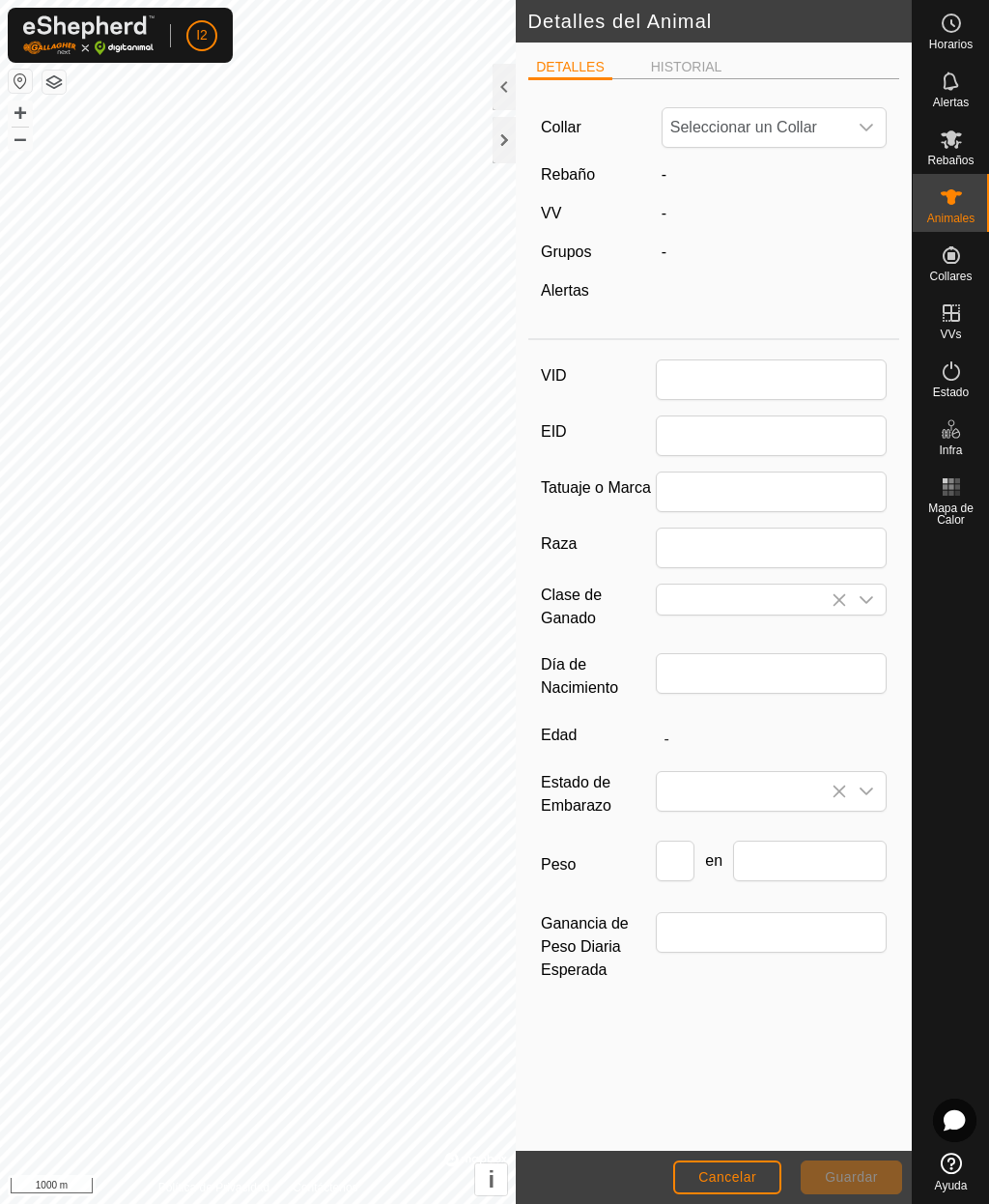
type input "0"
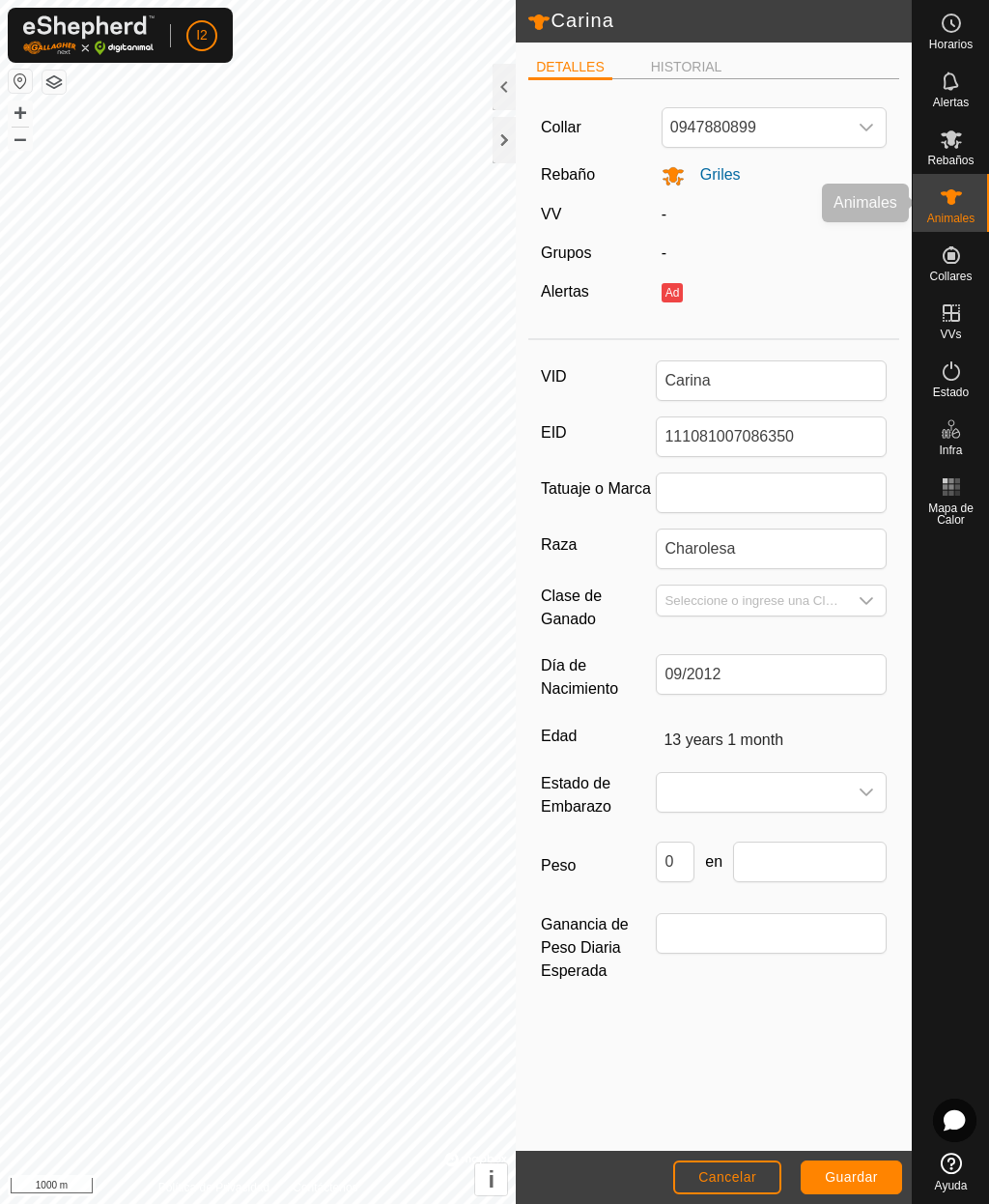
click at [946, 212] on span "Animales" at bounding box center [951, 218] width 48 height 12
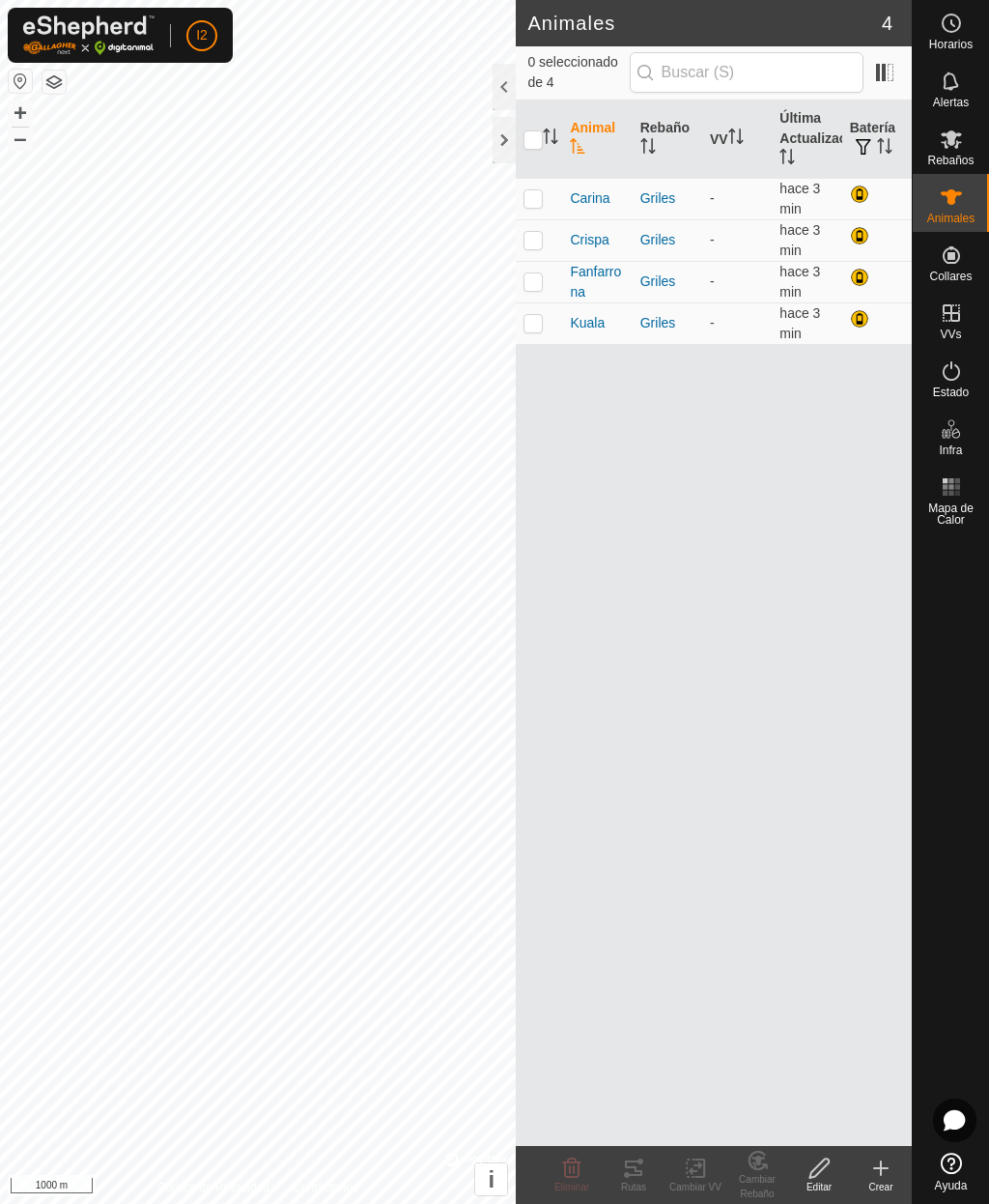
click at [885, 1181] on div "Crear" at bounding box center [881, 1187] width 62 height 15
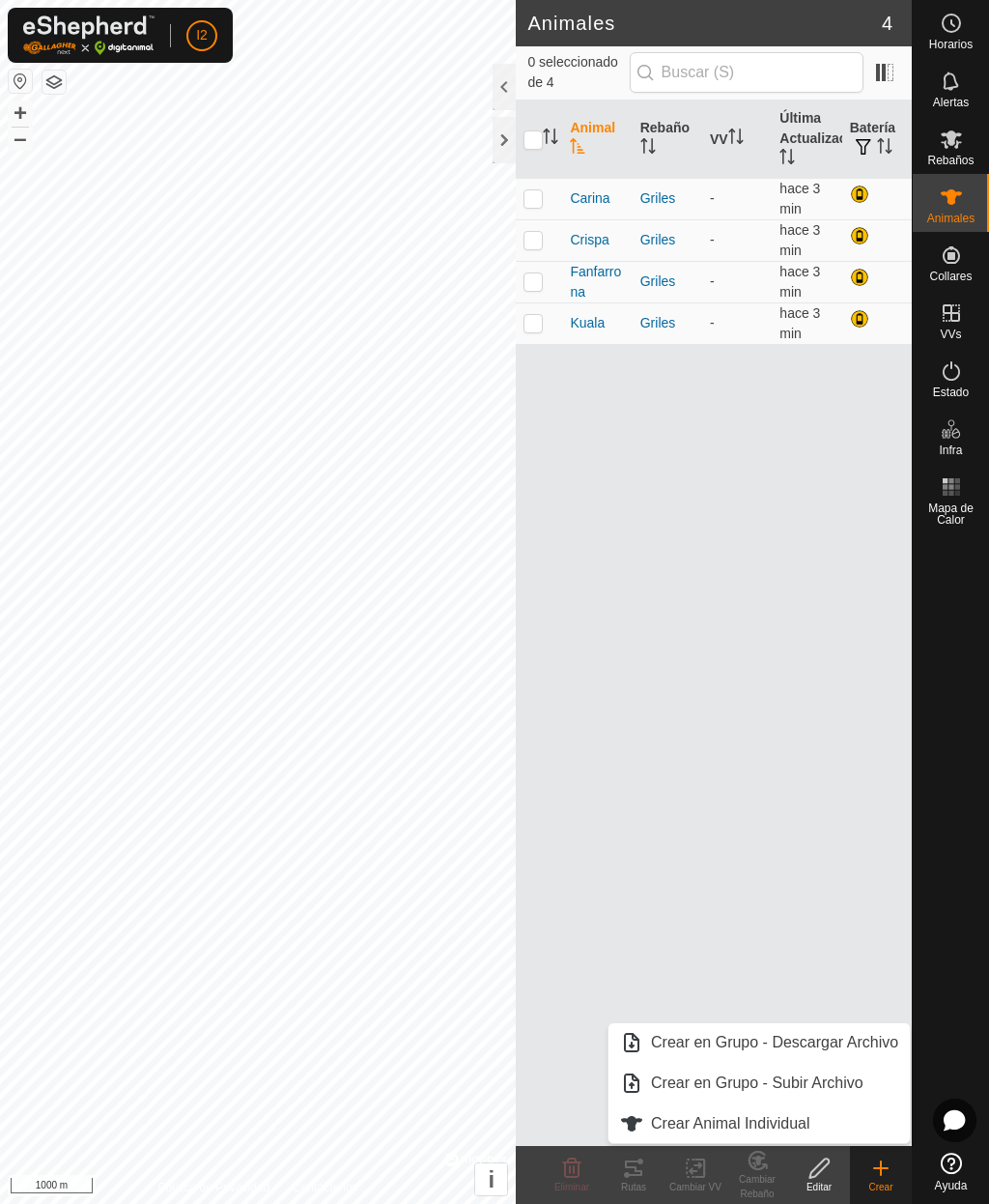
click at [752, 1127] on span "Crear Animal Individual" at bounding box center [731, 1124] width 159 height 23
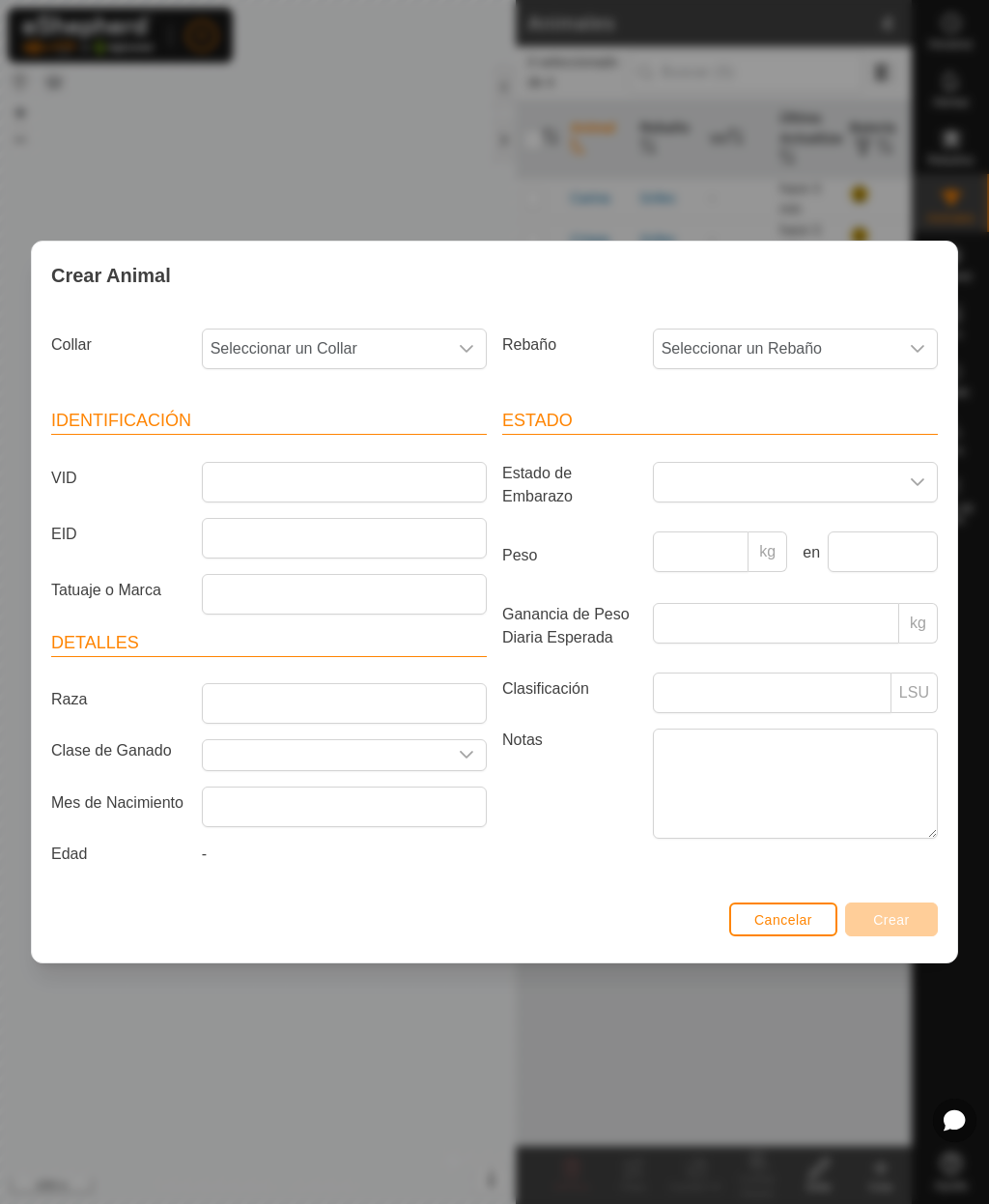
click at [462, 333] on div "dropdown trigger" at bounding box center [466, 349] width 39 height 39
click at [283, 585] on span "0761749098" at bounding box center [258, 592] width 86 height 23
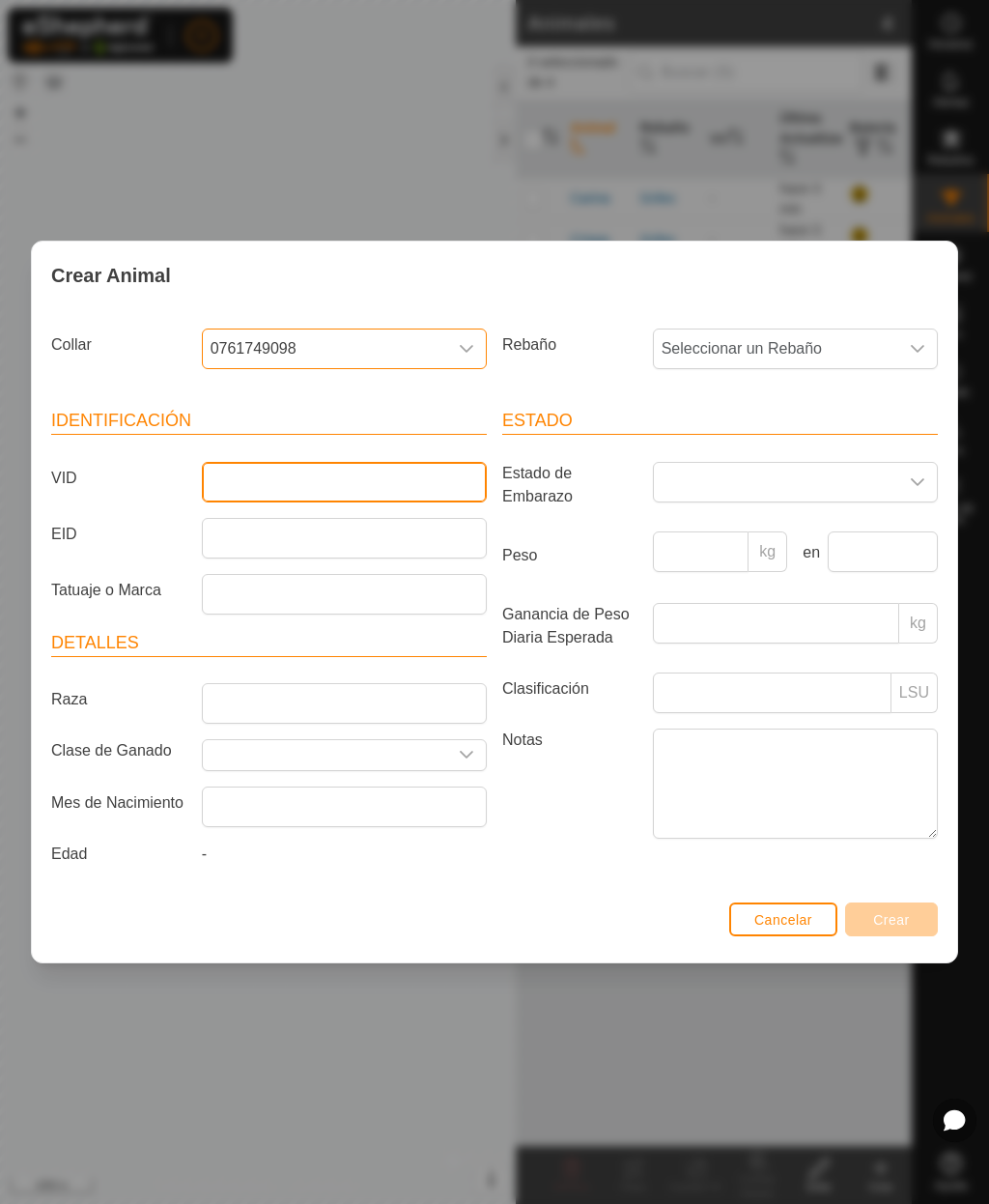
click at [296, 471] on input "VID" at bounding box center [344, 482] width 285 height 41
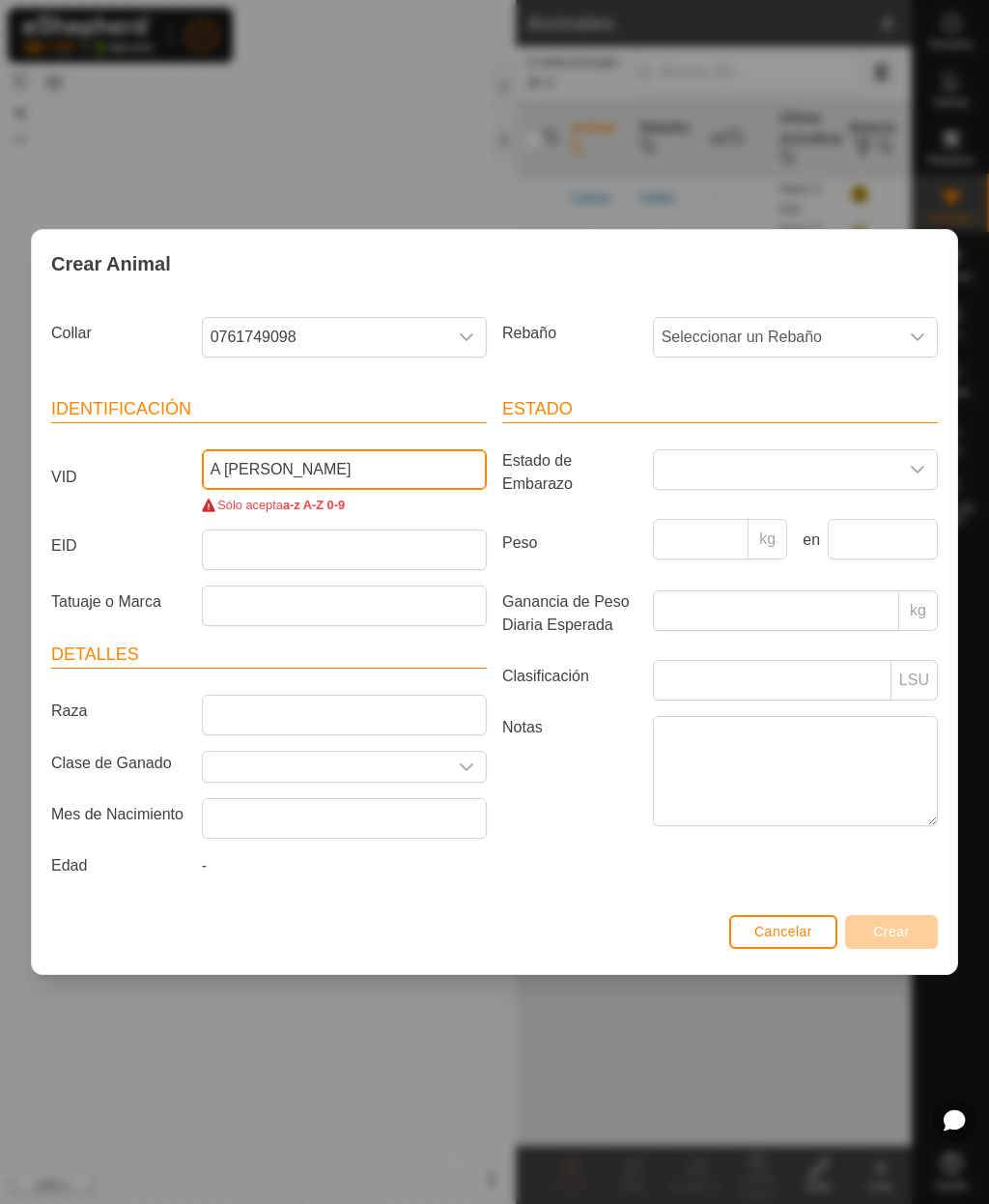
click at [233, 466] on input "A [PERSON_NAME]" at bounding box center [344, 469] width 285 height 41
click at [339, 457] on input "AZurita" at bounding box center [344, 469] width 285 height 41
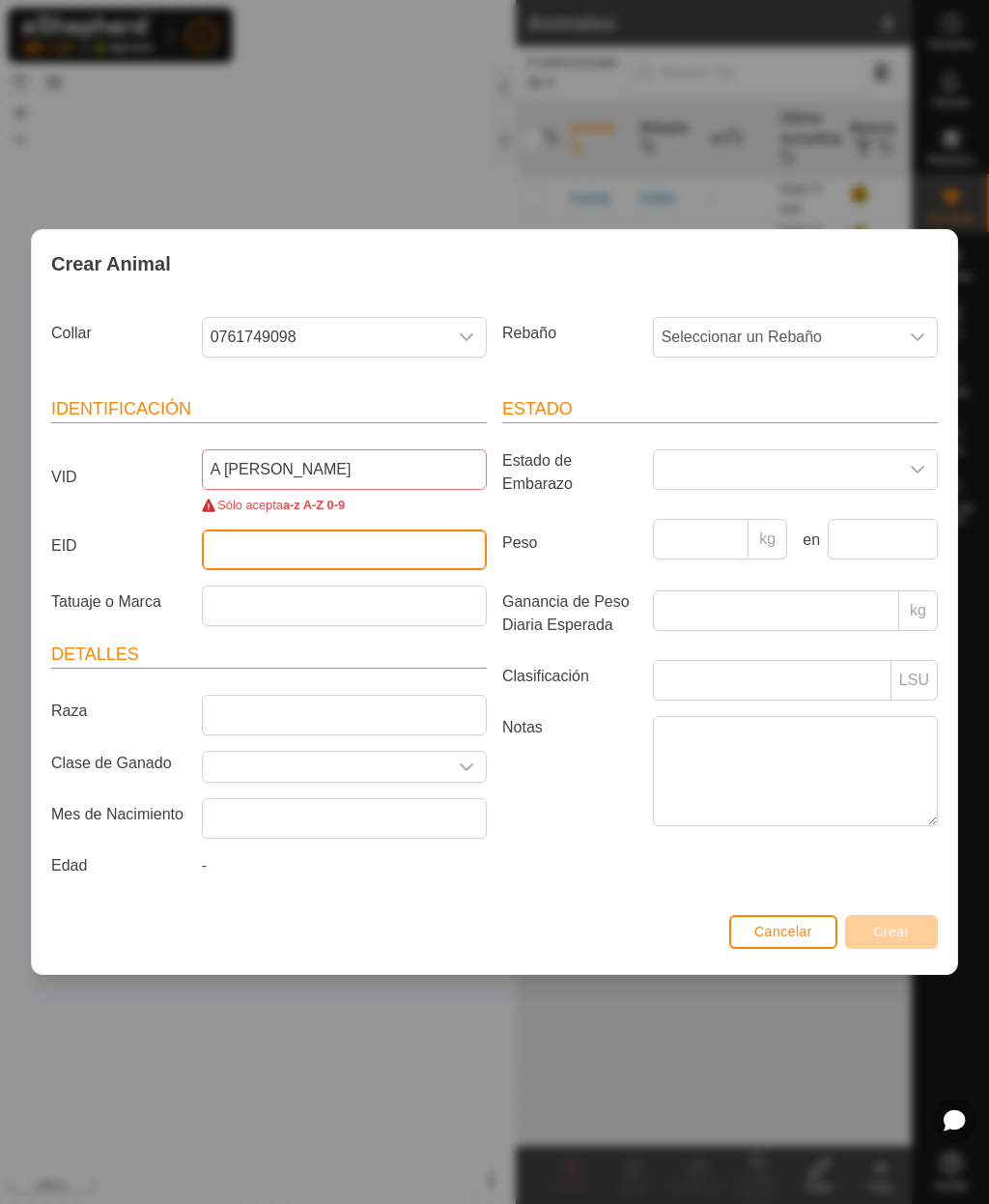
click at [347, 545] on input "EID" at bounding box center [344, 550] width 285 height 41
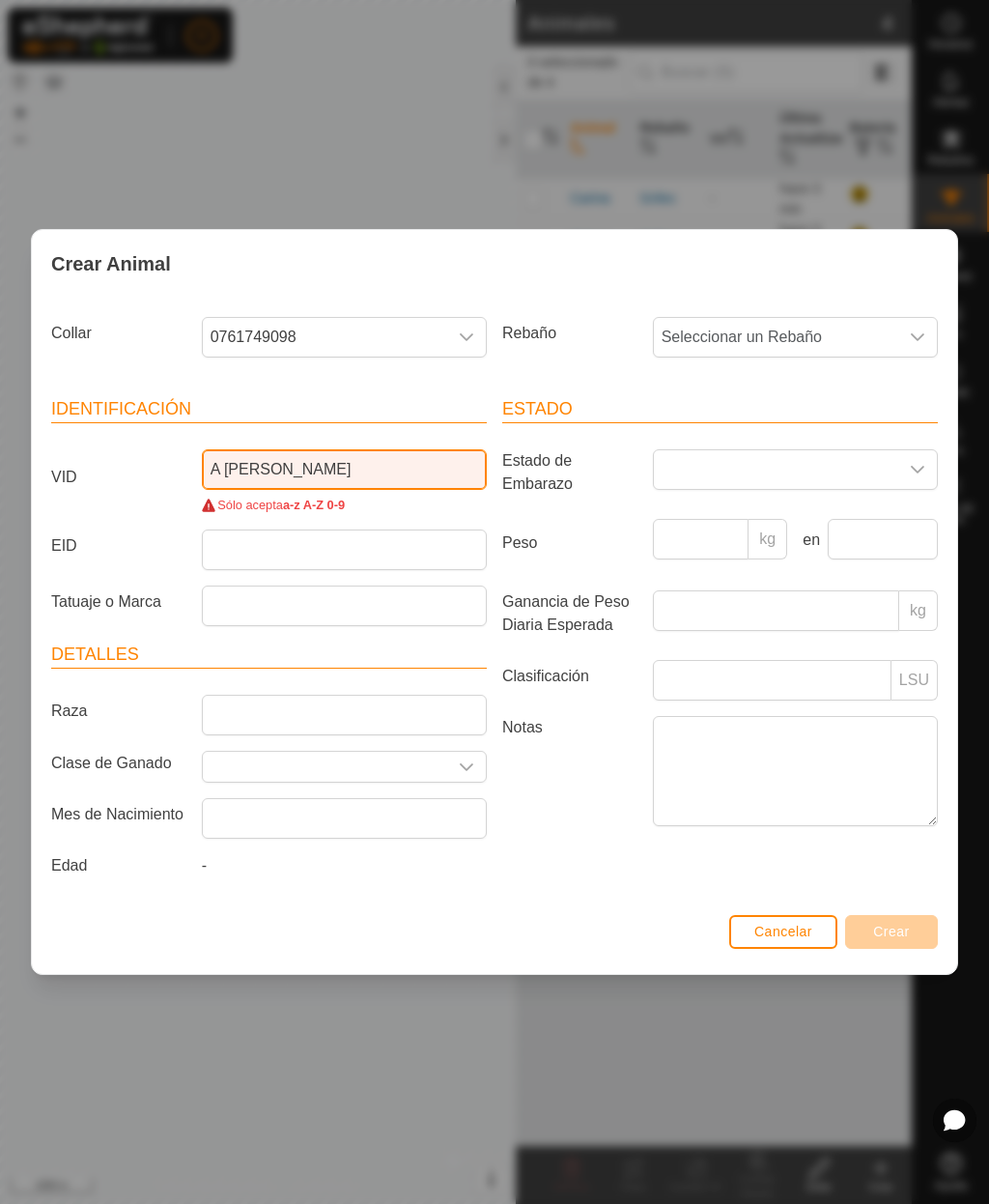
click at [367, 458] on input "A [PERSON_NAME]" at bounding box center [344, 469] width 285 height 41
type input "Azurita"
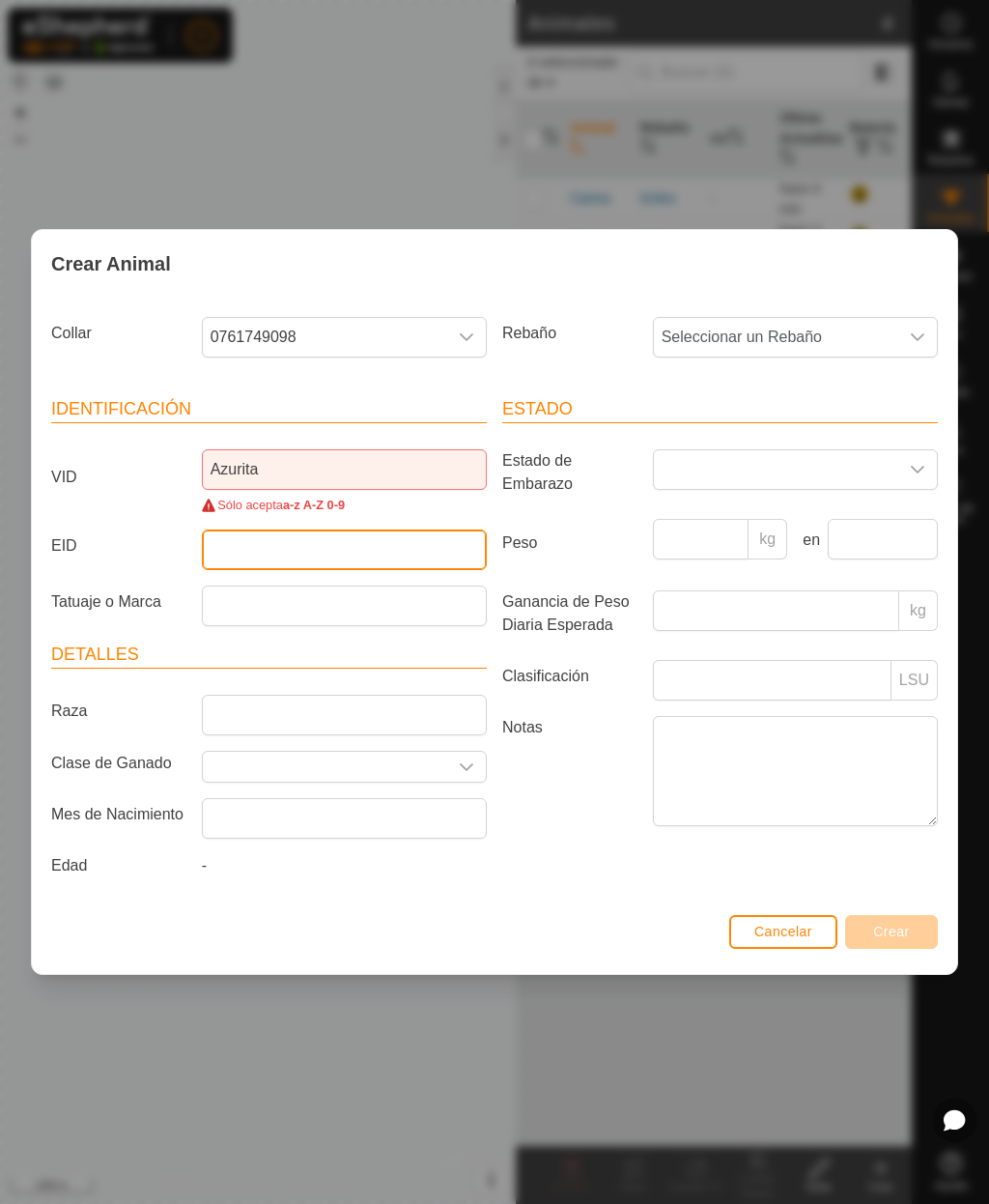
click at [369, 549] on input "EID" at bounding box center [344, 550] width 285 height 41
type input "111051006205038"
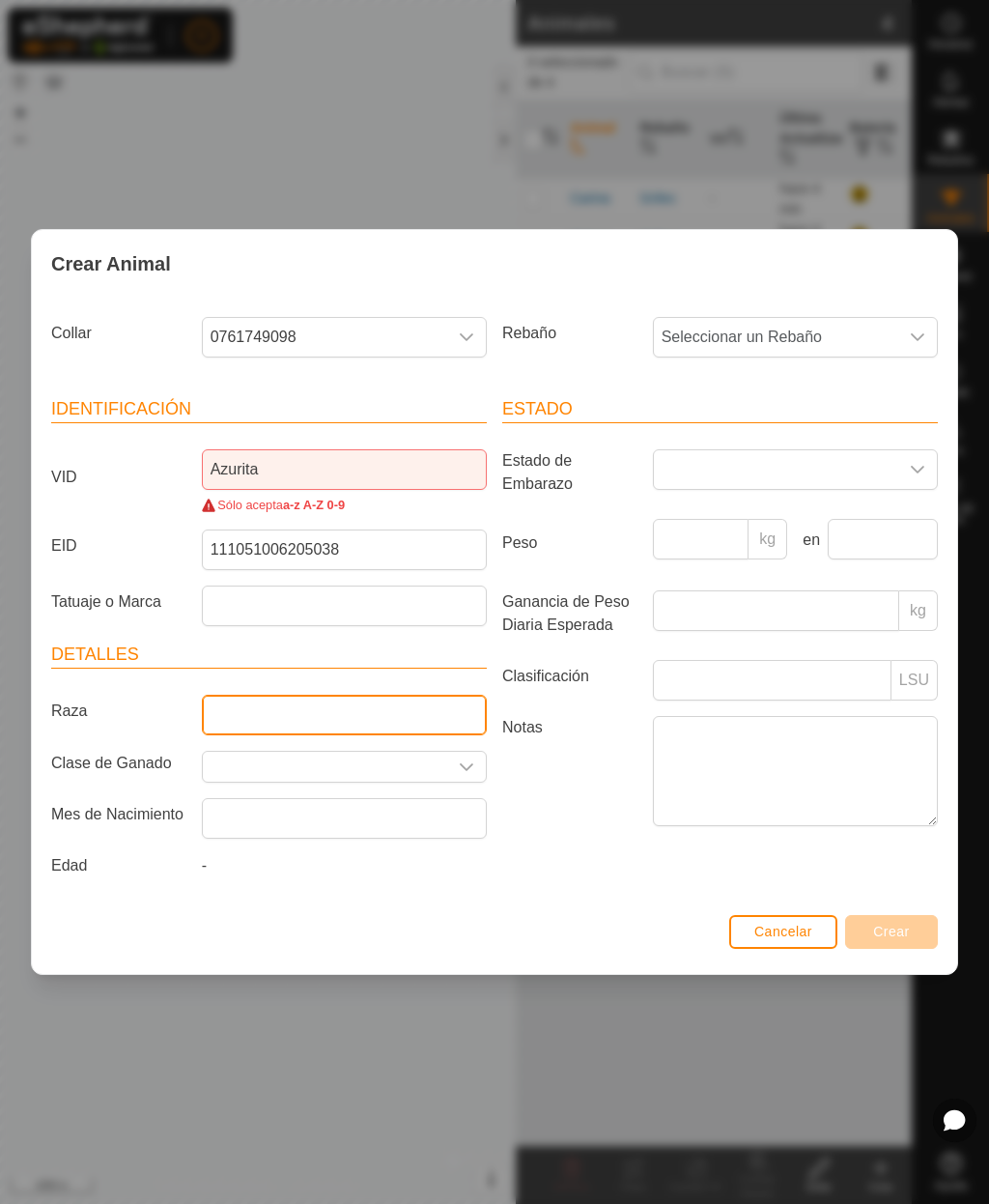
click at [353, 695] on input "Raza" at bounding box center [344, 714] width 285 height 41
type input "Cruzada"
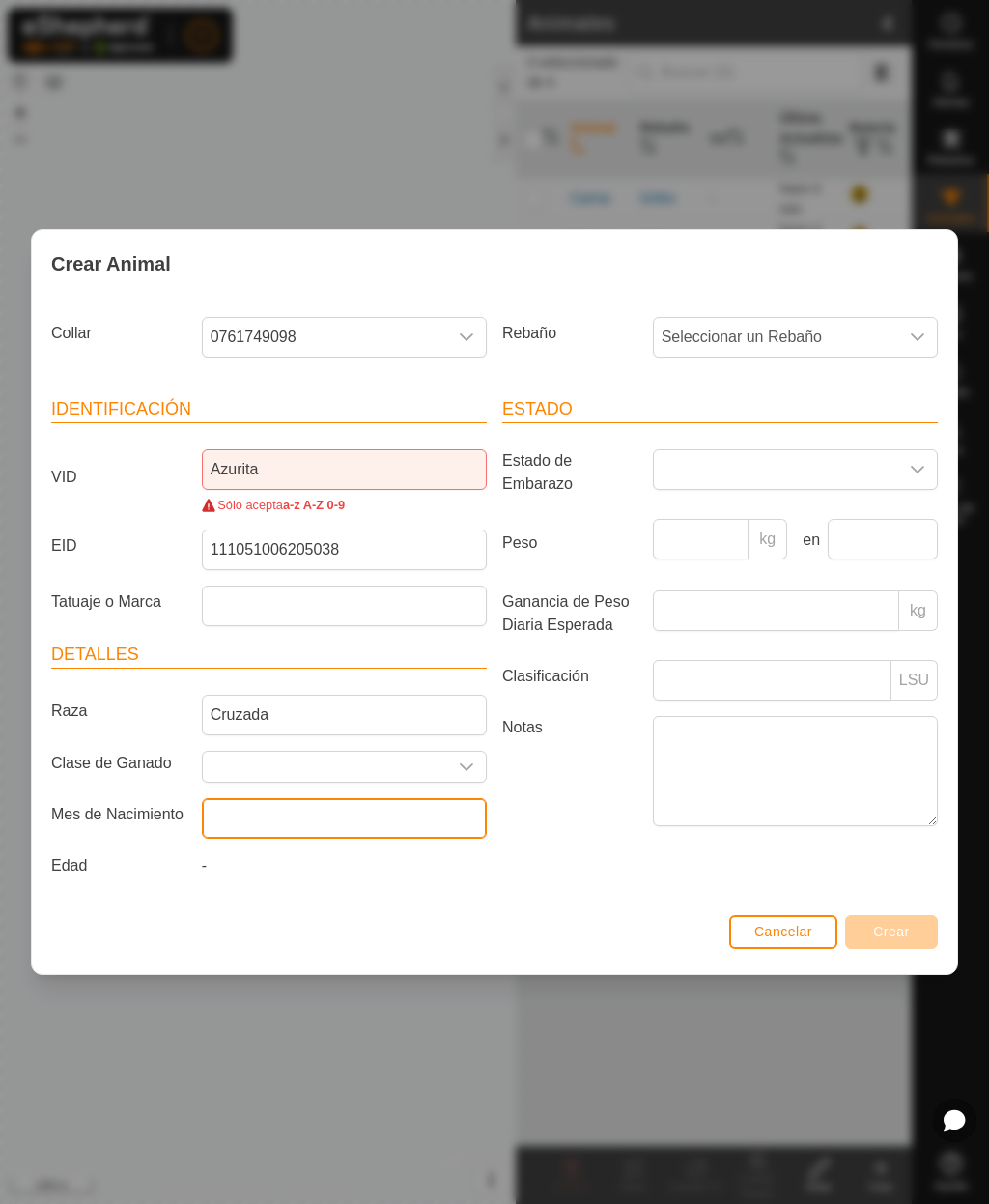
click at [451, 809] on input "text" at bounding box center [344, 818] width 285 height 41
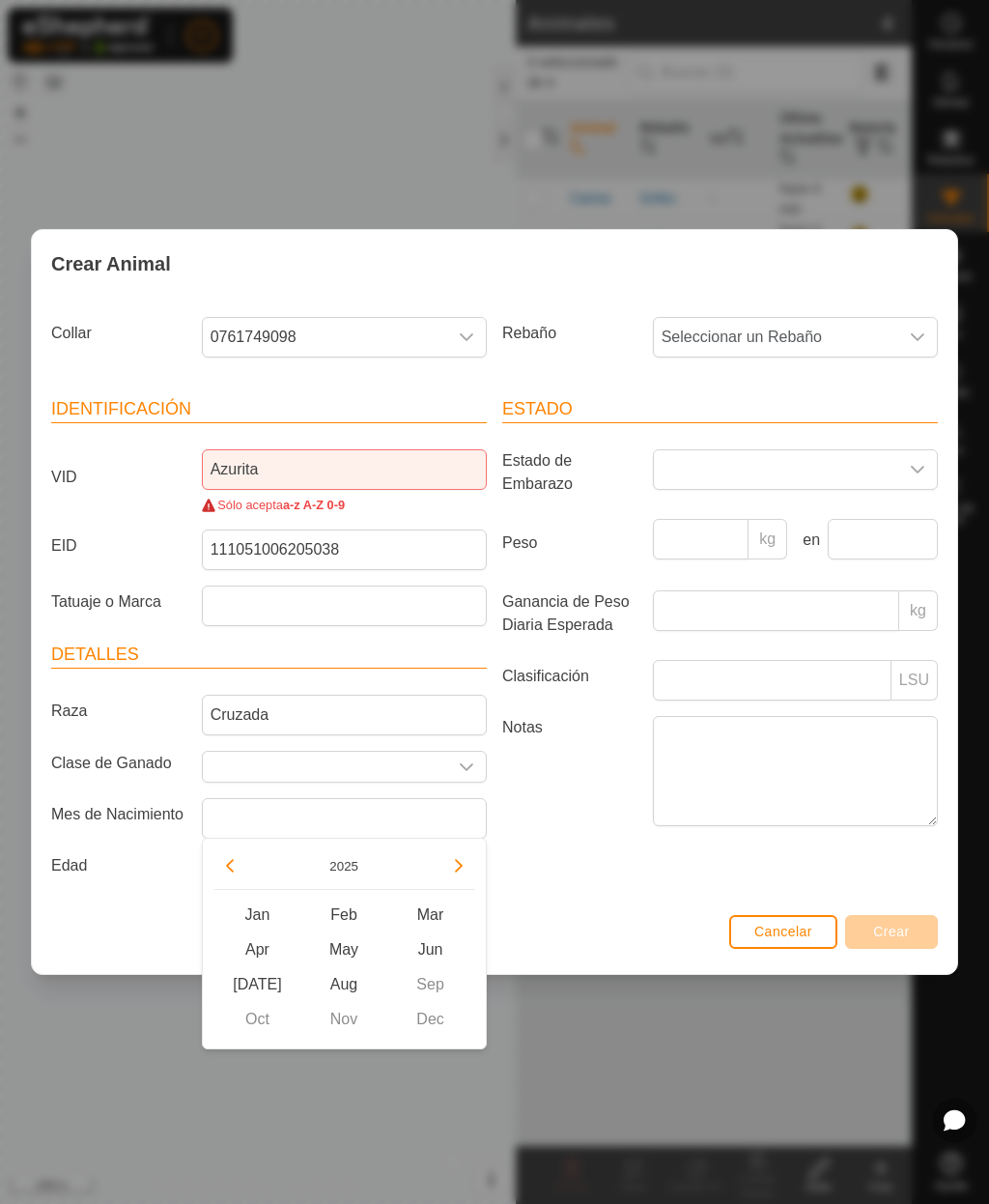
click at [347, 861] on button "2025" at bounding box center [344, 866] width 45 height 22
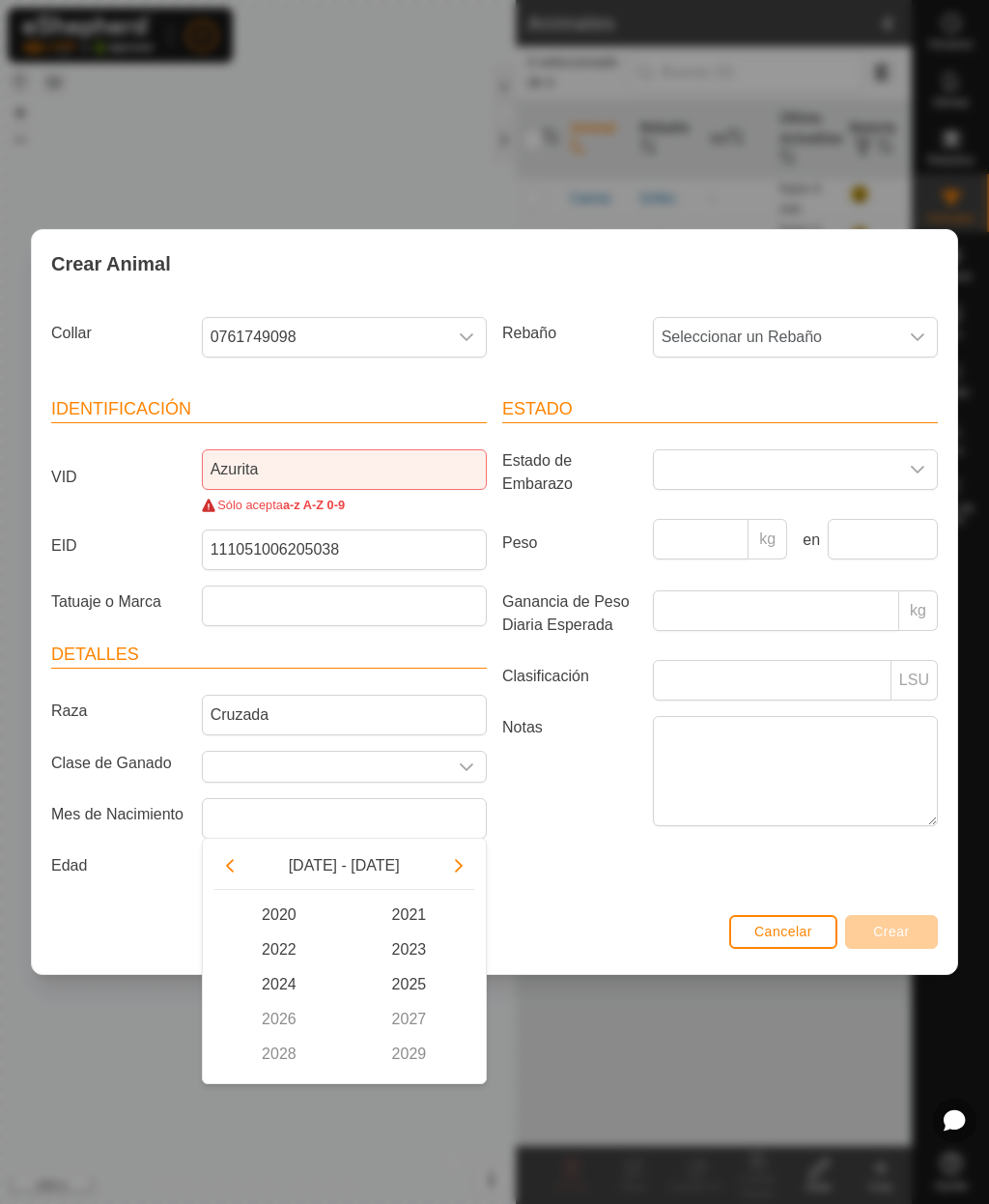
click at [243, 857] on p-button "Choose Date" at bounding box center [230, 866] width 31 height 31
click at [237, 862] on icon "Previous Decade" at bounding box center [230, 866] width 16 height 16
click at [417, 921] on span "2011" at bounding box center [409, 915] width 131 height 35
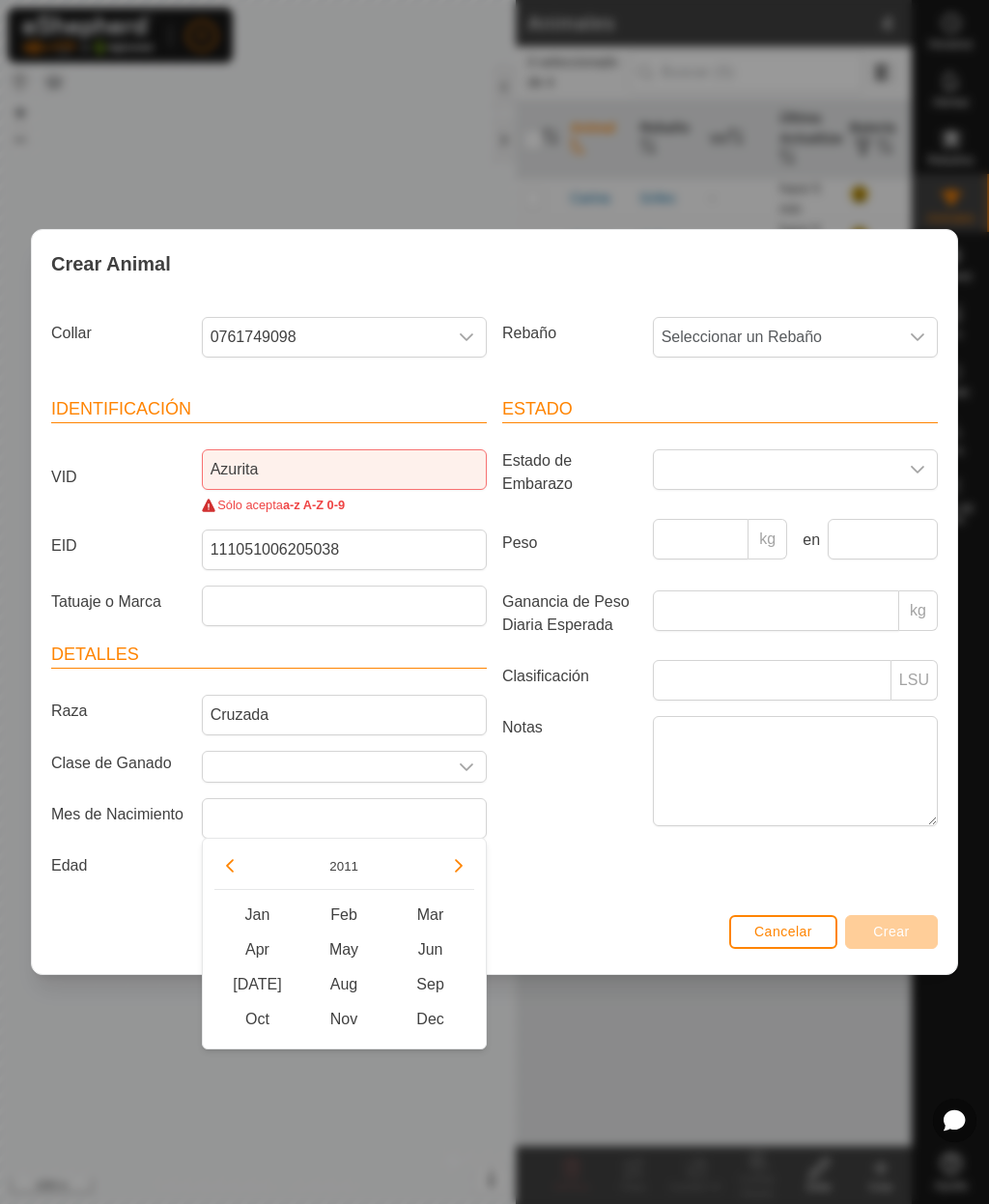
click at [352, 920] on span "Feb" at bounding box center [344, 915] width 87 height 35
type input "[DATE]"
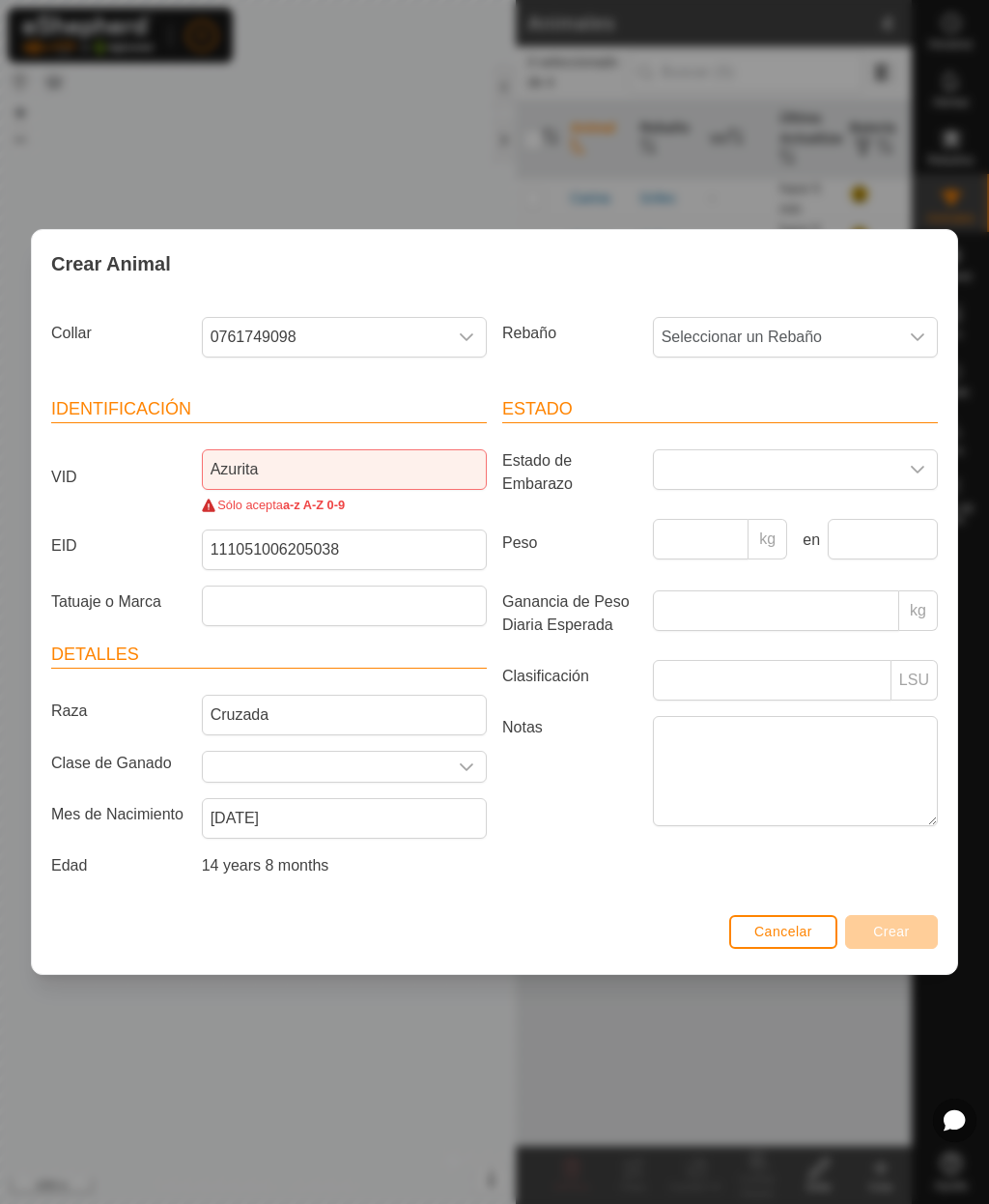
click at [779, 343] on span "Seleccionar un Rebaño" at bounding box center [777, 337] width 244 height 39
click at [704, 477] on span "Griles" at bounding box center [687, 477] width 41 height 23
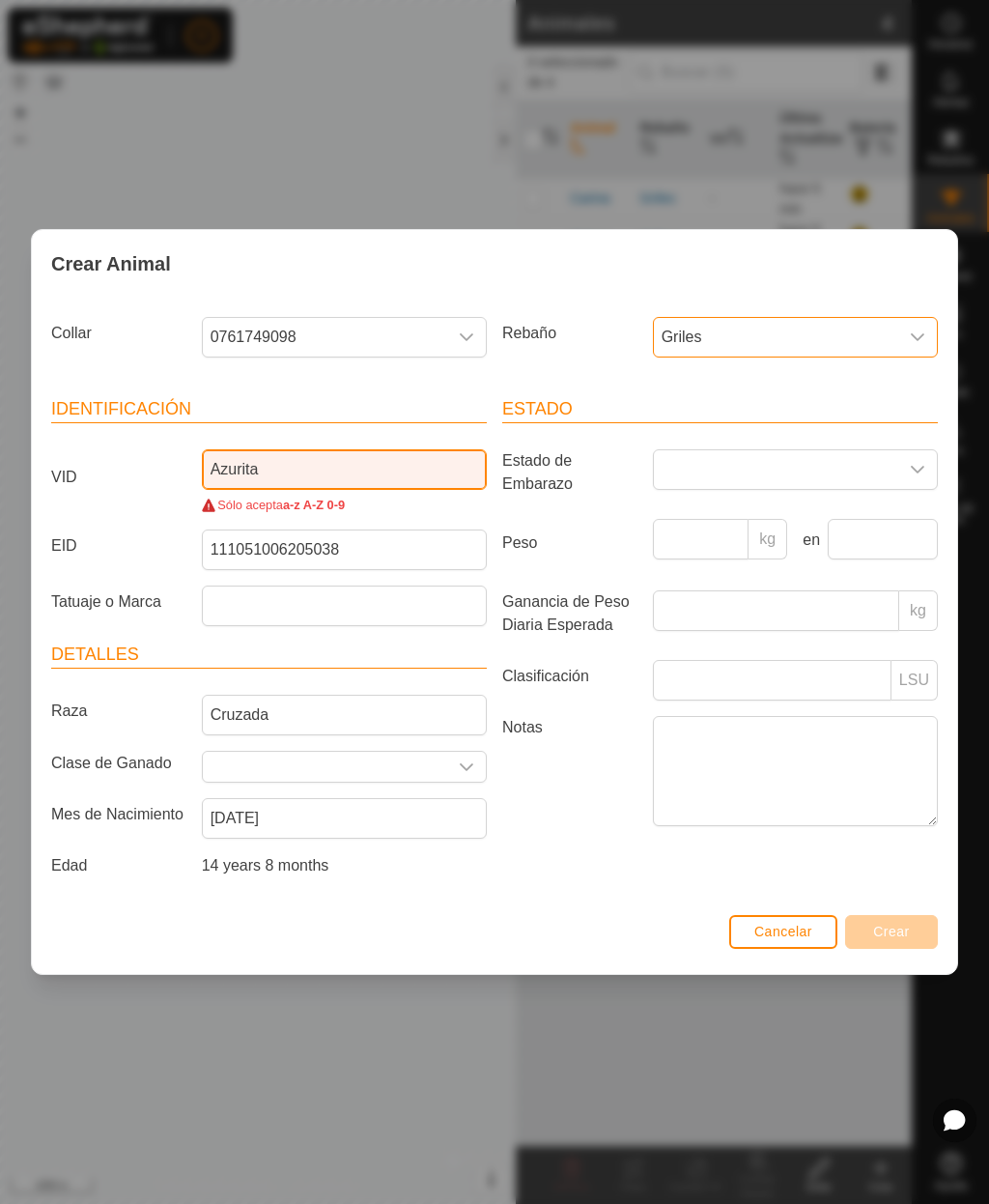
click at [243, 459] on input "Azurita" at bounding box center [344, 469] width 285 height 41
type input "A"
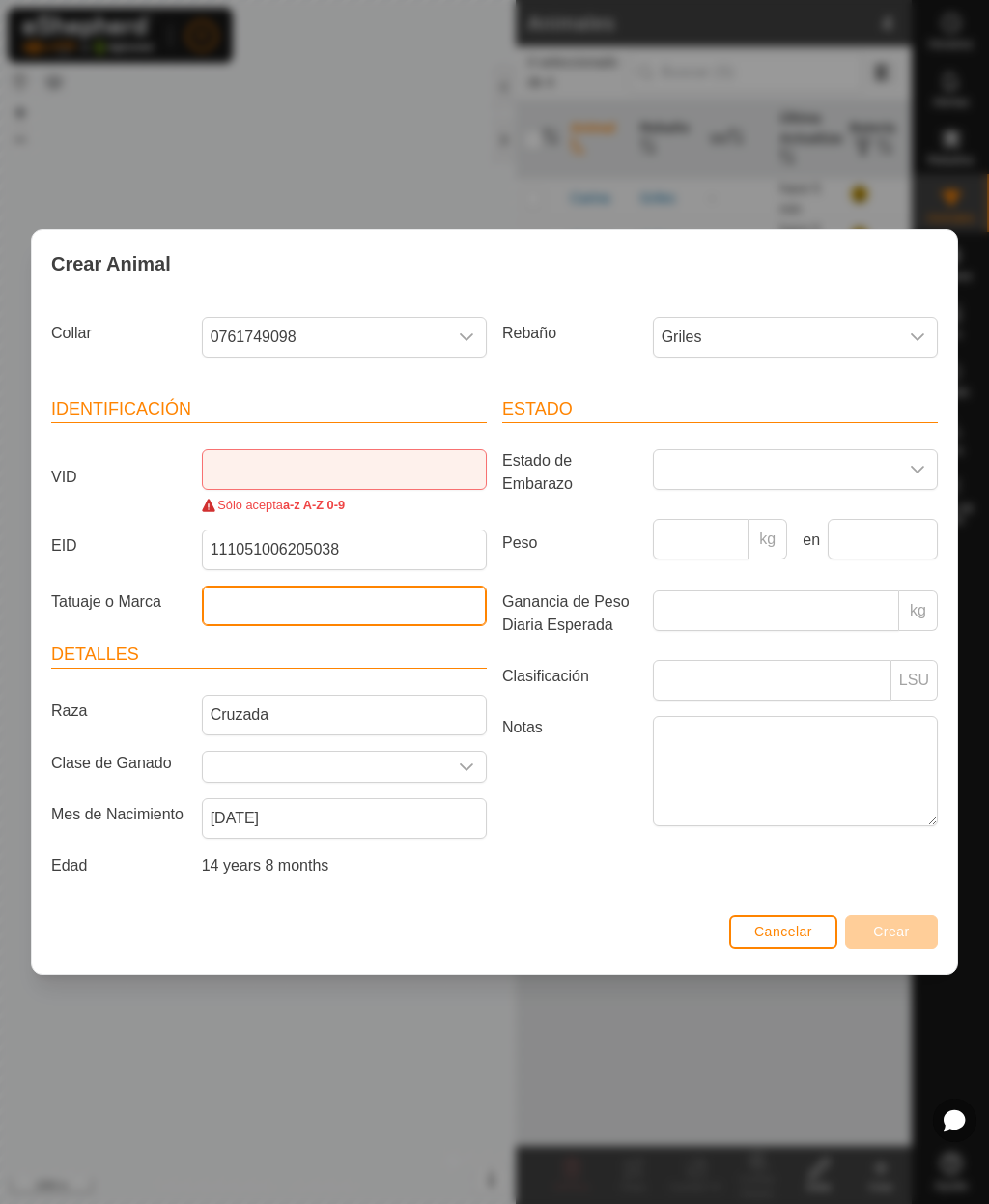
click at [331, 594] on input "Tatuaje o Marca" at bounding box center [344, 606] width 285 height 41
type input "[PERSON_NAME]"
click at [227, 595] on input "[PERSON_NAME]" at bounding box center [344, 606] width 285 height 41
click at [225, 591] on input "[PERSON_NAME]" at bounding box center [344, 606] width 285 height 41
click at [232, 606] on input "[PERSON_NAME]" at bounding box center [344, 606] width 285 height 41
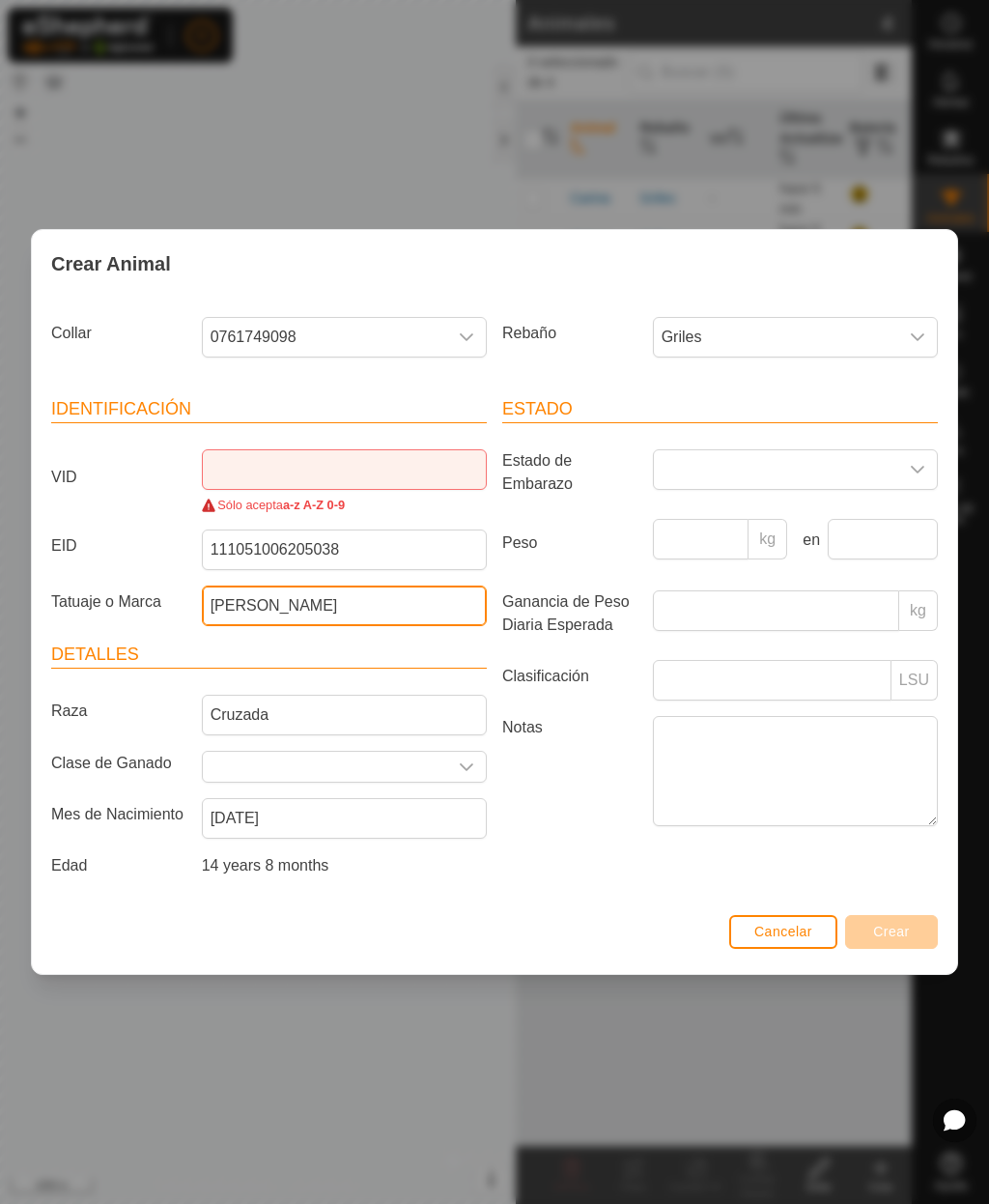
click at [234, 601] on input "[PERSON_NAME]" at bounding box center [344, 606] width 285 height 41
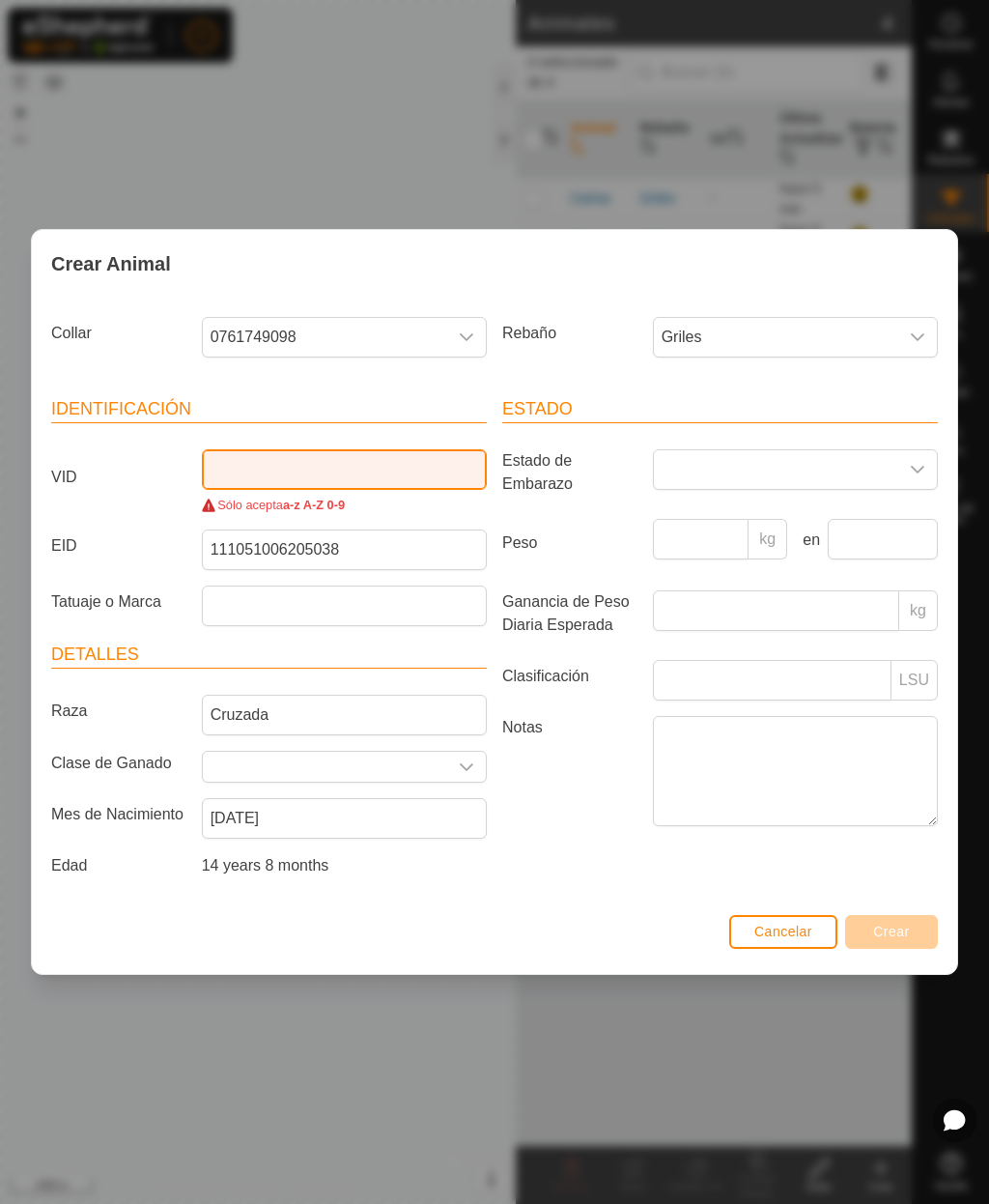
click at [235, 471] on input "VID" at bounding box center [344, 469] width 285 height 41
click at [255, 471] on input "VID" at bounding box center [344, 469] width 285 height 41
paste input "[PERSON_NAME]"
click at [622, 911] on div "Cancelar Crear" at bounding box center [494, 941] width 926 height 66
click at [305, 462] on input "[PERSON_NAME]" at bounding box center [344, 469] width 285 height 41
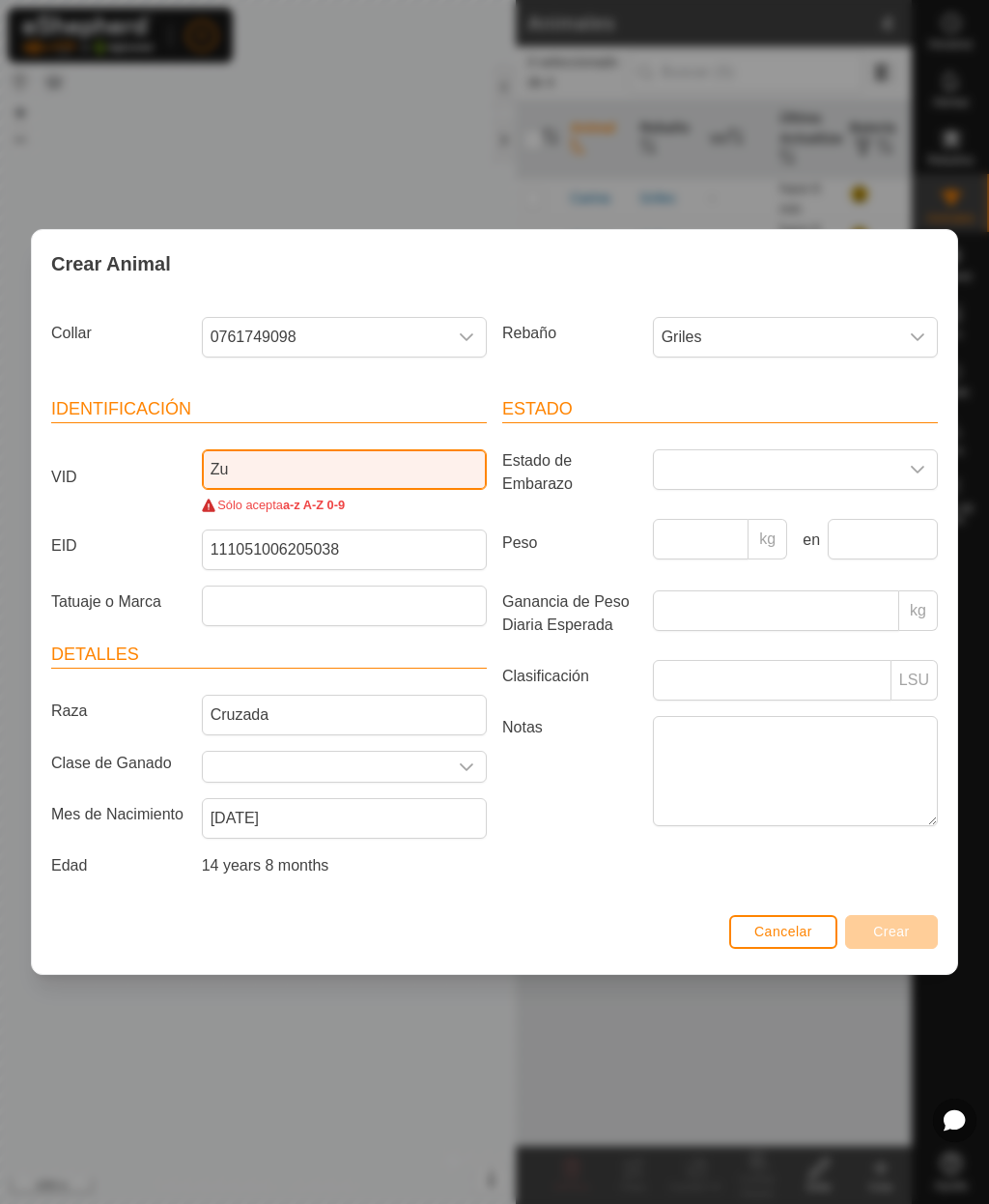
type input "Z"
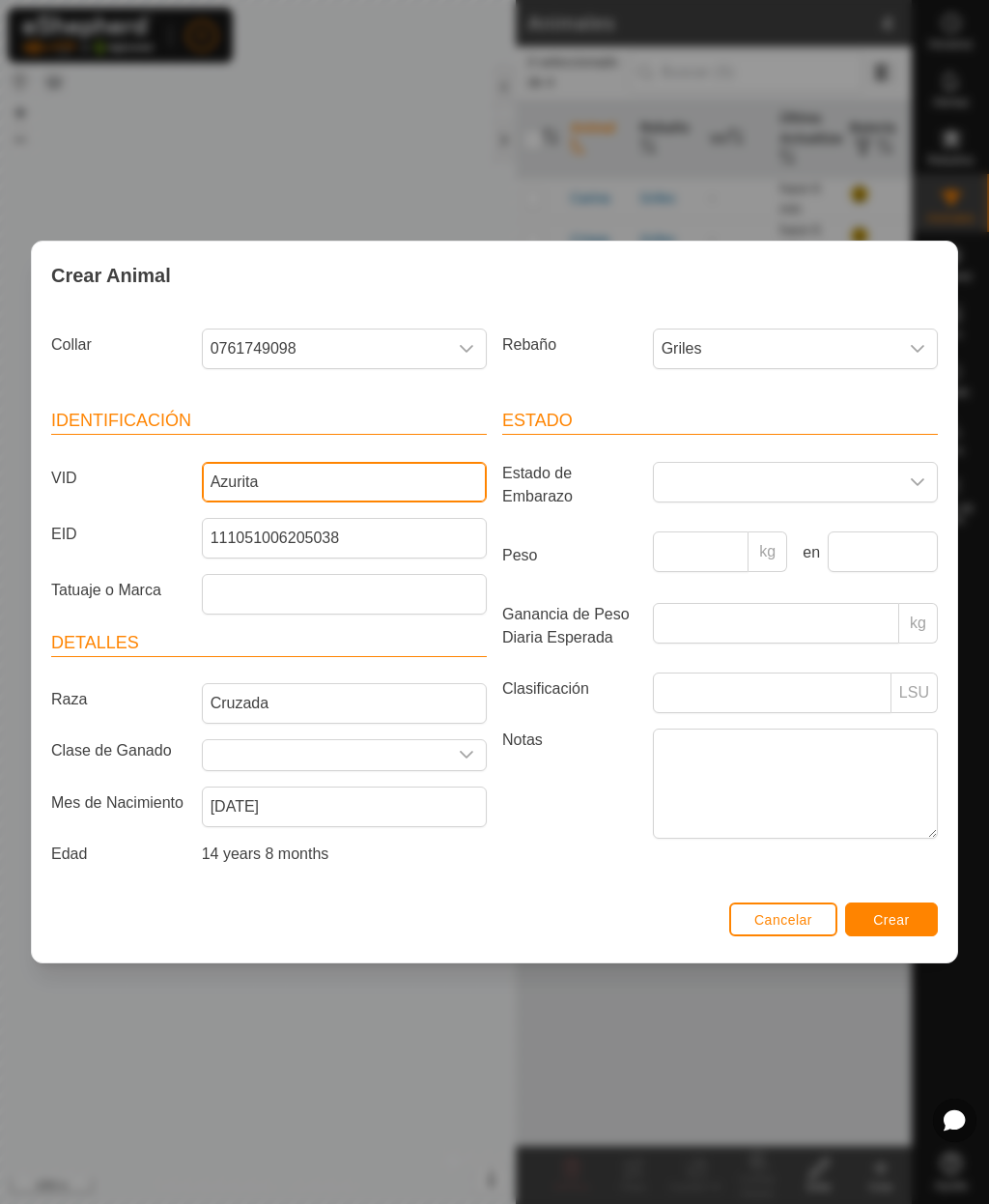
type input "Azurita"
click at [589, 827] on label "Notas" at bounding box center [569, 782] width 150 height 110
click at [654, 827] on textarea "Notas" at bounding box center [796, 783] width 285 height 111
click at [617, 928] on div "Cancelar Crear" at bounding box center [494, 930] width 926 height 66
click at [894, 918] on span "Crear" at bounding box center [892, 920] width 37 height 16
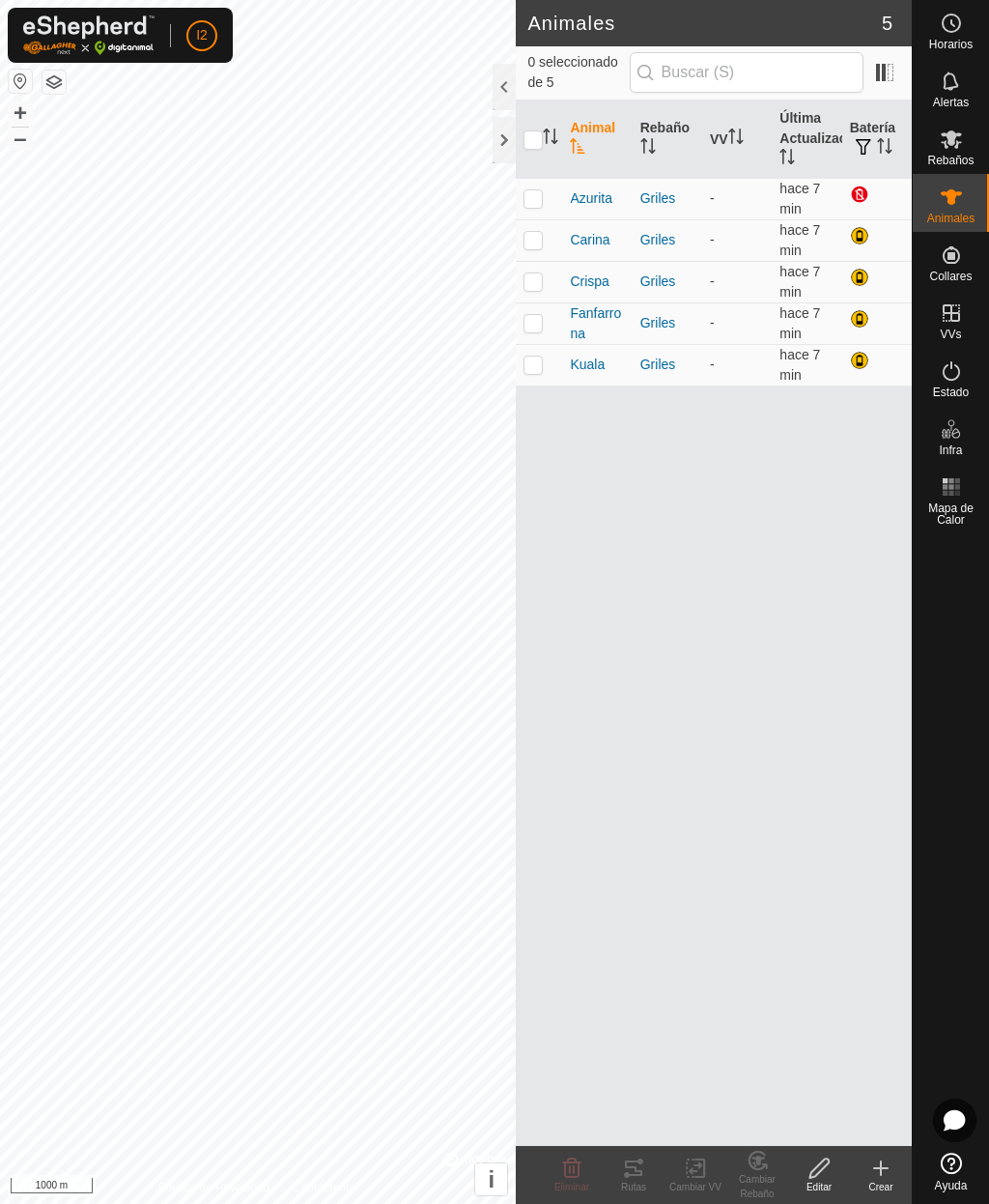
click at [882, 1175] on icon at bounding box center [881, 1168] width 23 height 23
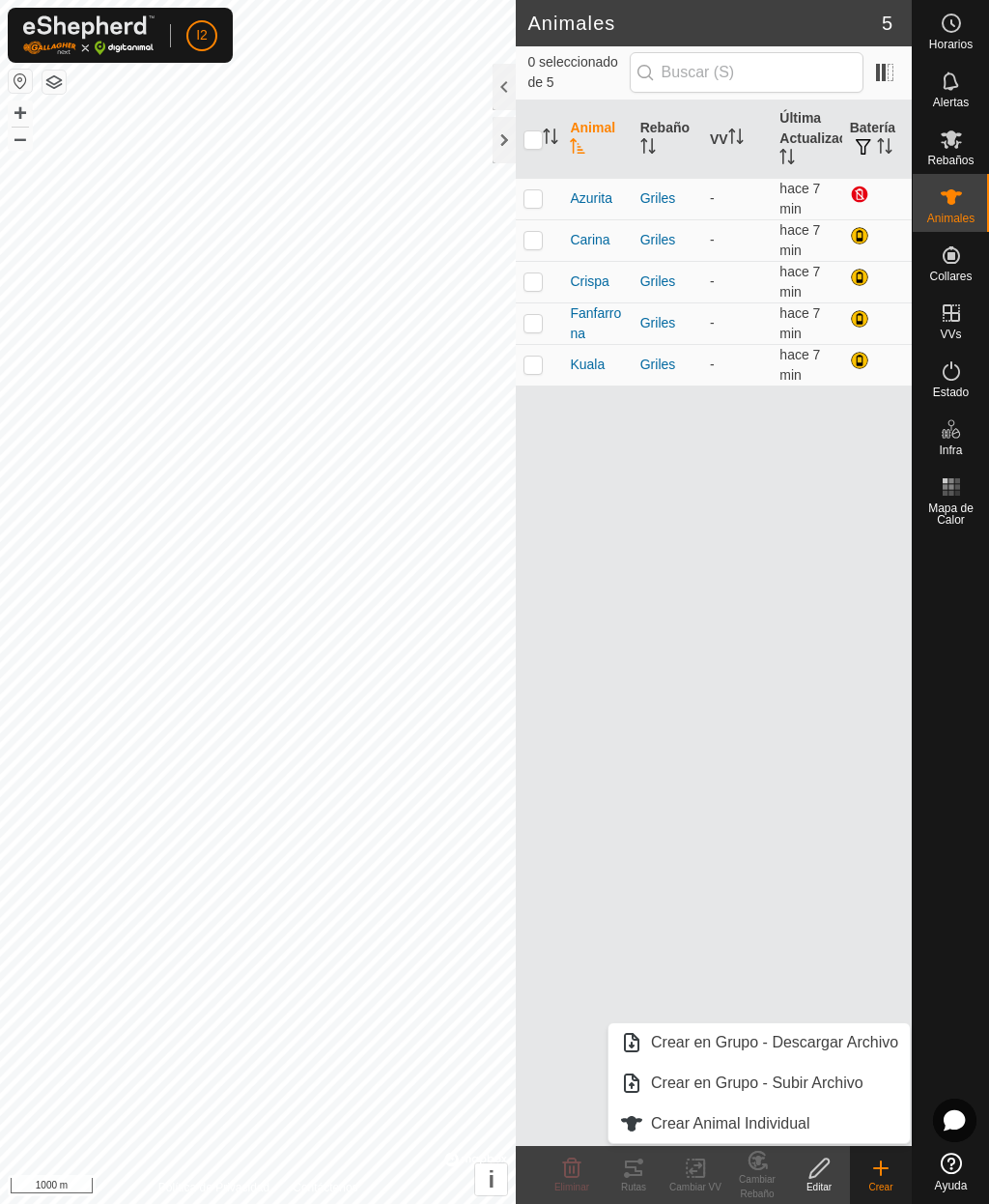
click at [888, 63] on span at bounding box center [885, 73] width 31 height 31
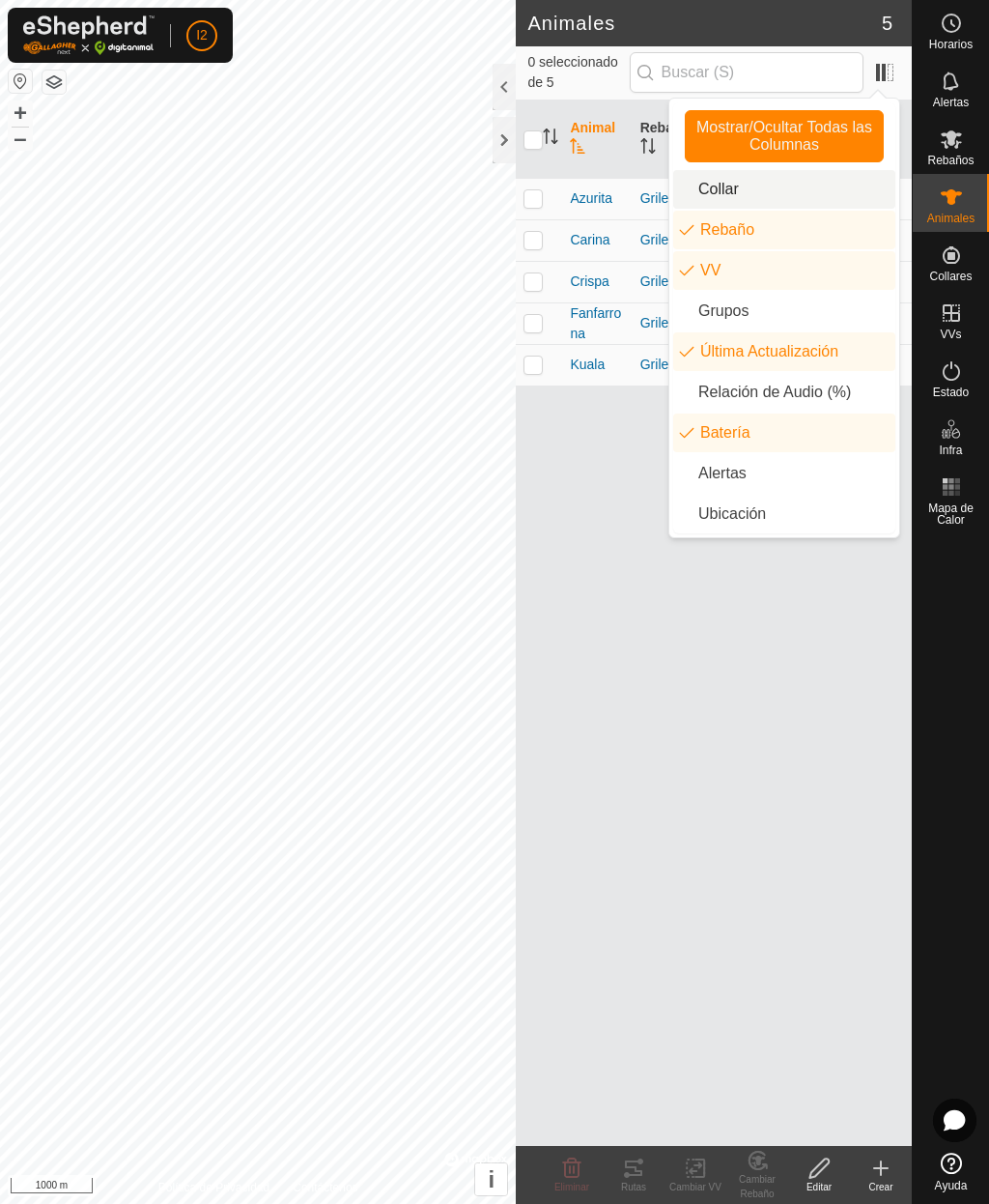
click at [772, 189] on li "Collar" at bounding box center [784, 189] width 222 height 39
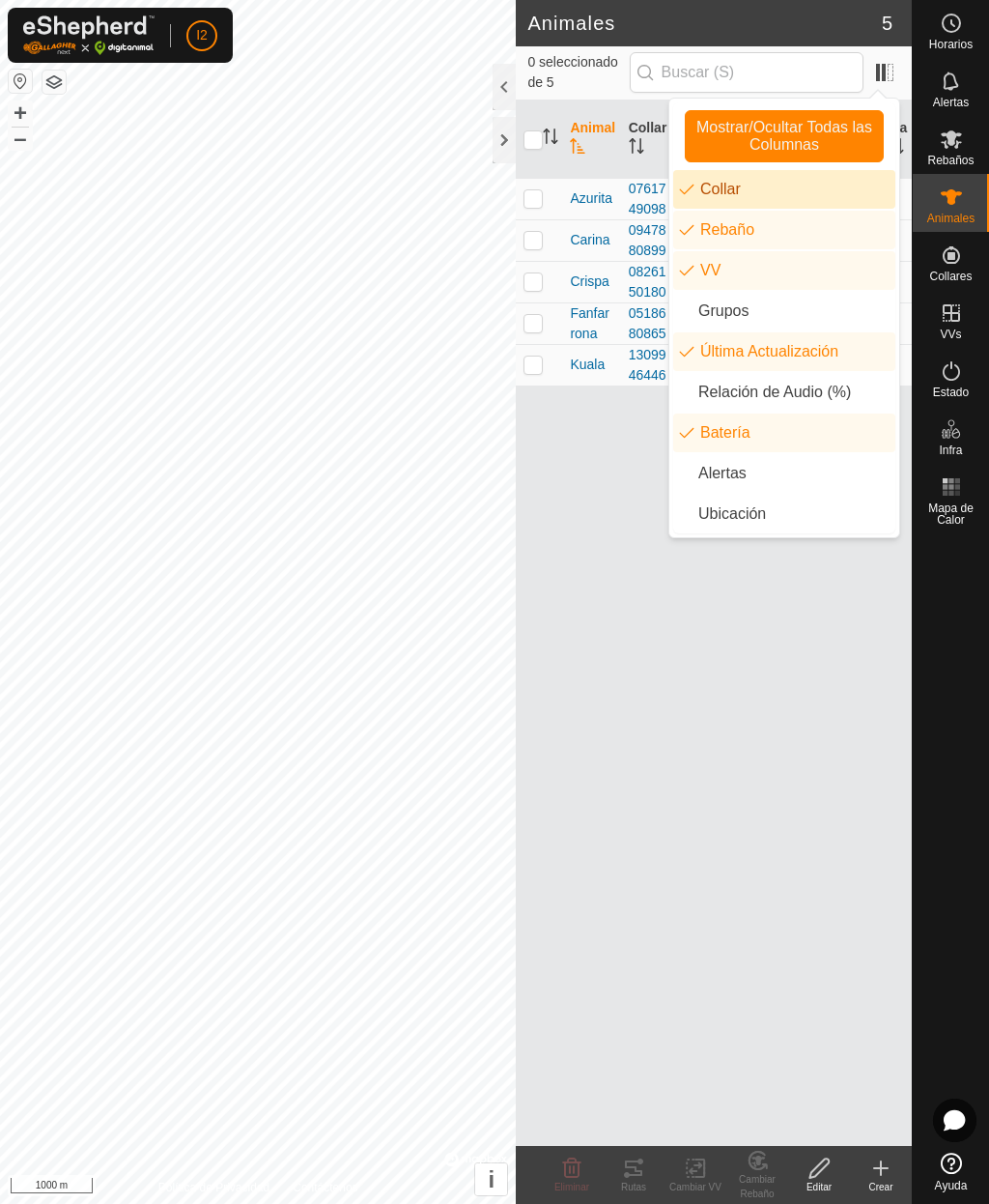
click at [683, 702] on div "Animal Collar Rebaño VV Última Actualización Batería Azurita 0761749098 Griles …" at bounding box center [714, 623] width 397 height 1045
click at [762, 181] on li "Collar" at bounding box center [784, 189] width 222 height 39
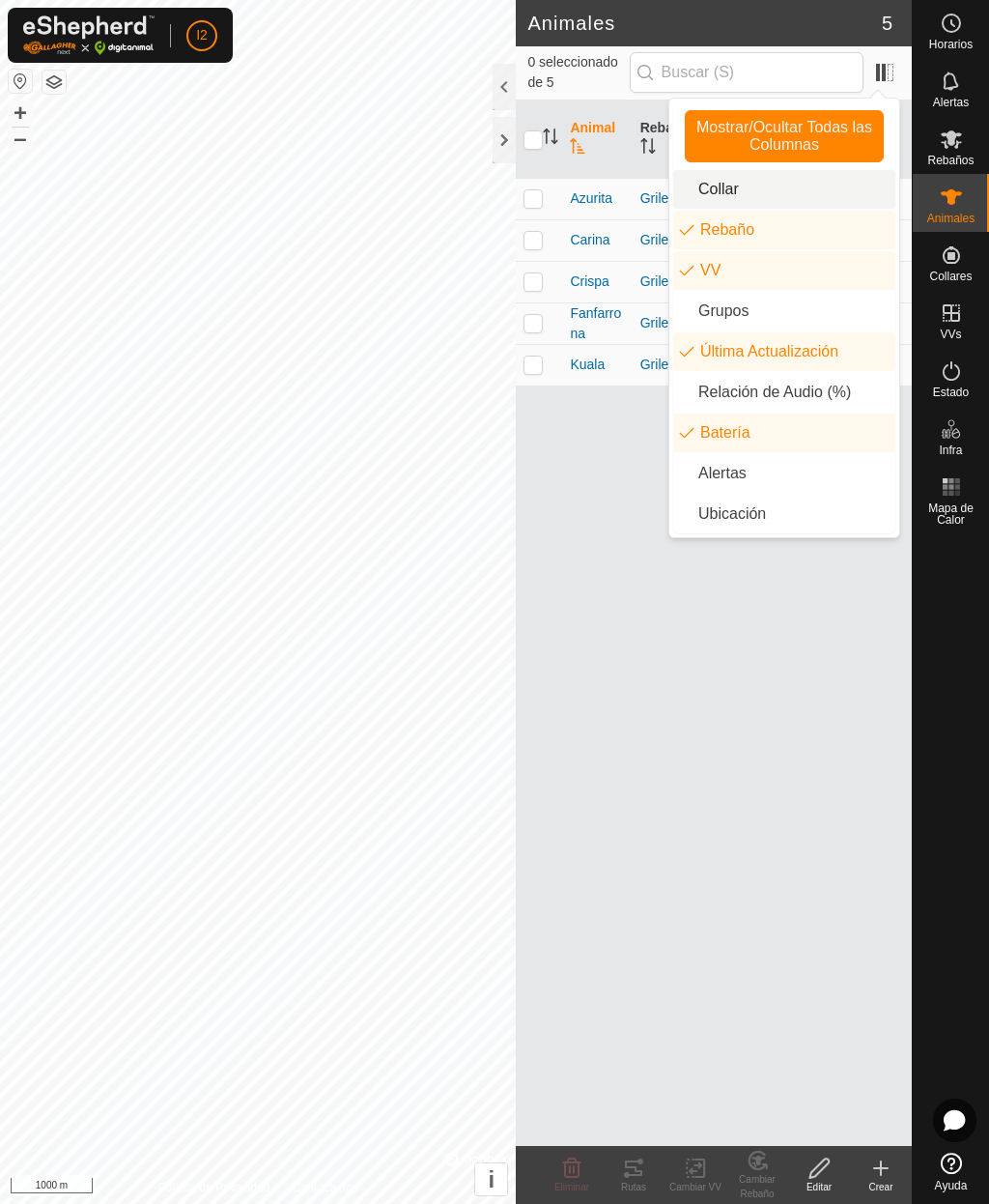
click at [761, 986] on div "Animal Rebaño VV Última Actualización Batería Azurita Griles - hace 7 min [PERS…" at bounding box center [714, 623] width 397 height 1045
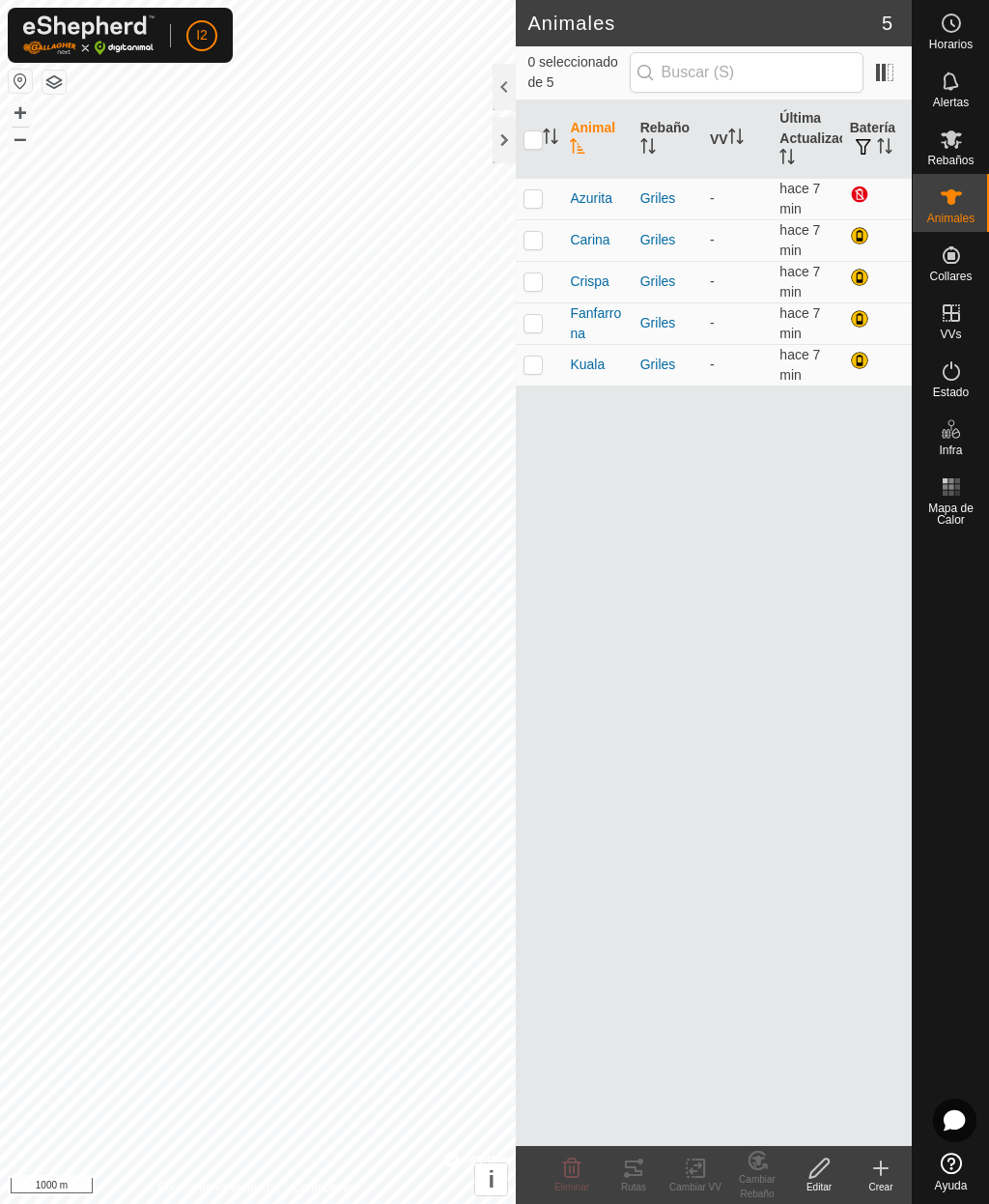
click at [773, 841] on div "Animal Rebaño VV Última Actualización Batería Azurita Griles - hace 7 min [PERS…" at bounding box center [714, 623] width 397 height 1045
click at [885, 1166] on icon at bounding box center [881, 1168] width 23 height 23
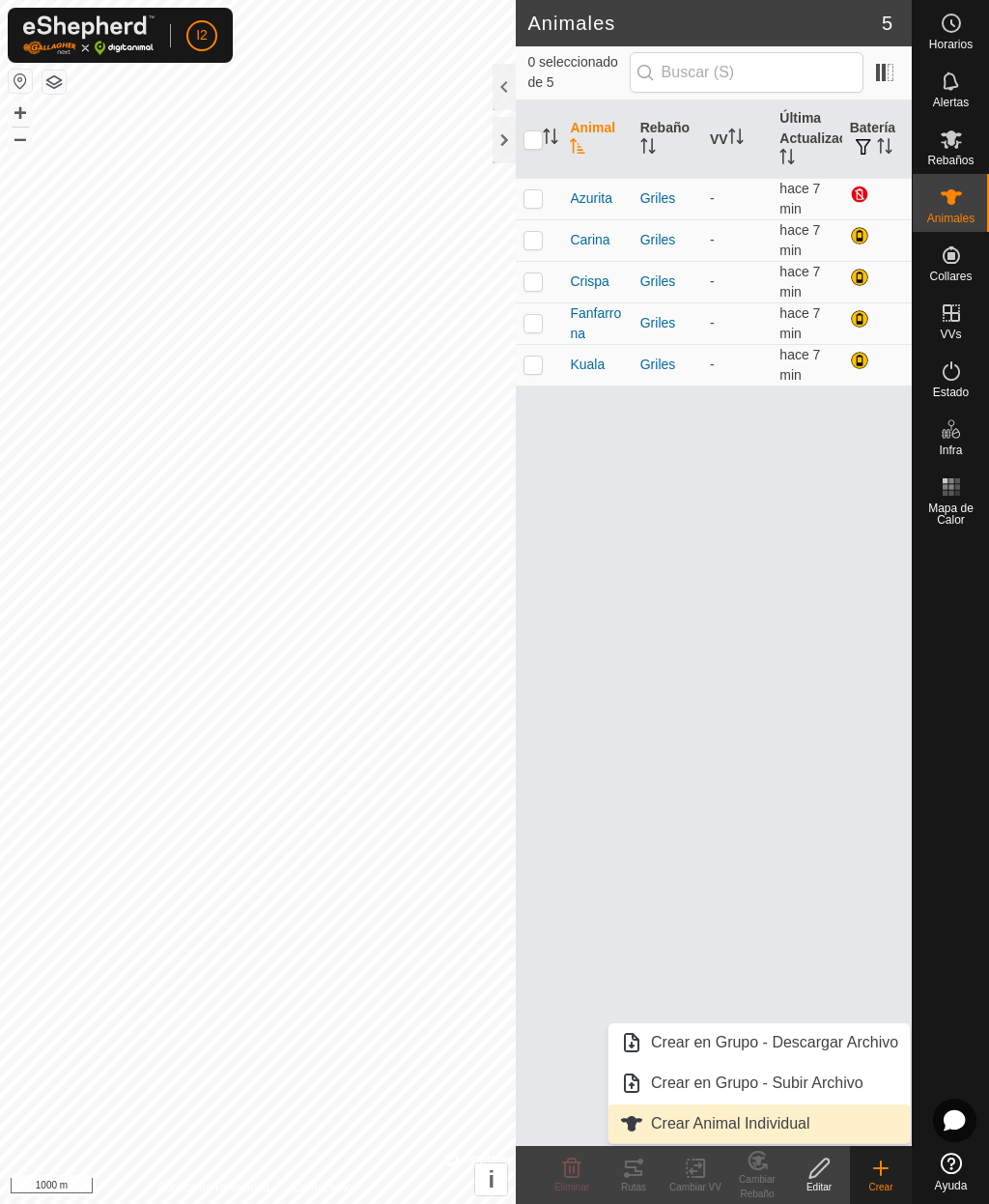
click at [777, 1118] on span "Crear Animal Individual" at bounding box center [731, 1124] width 159 height 23
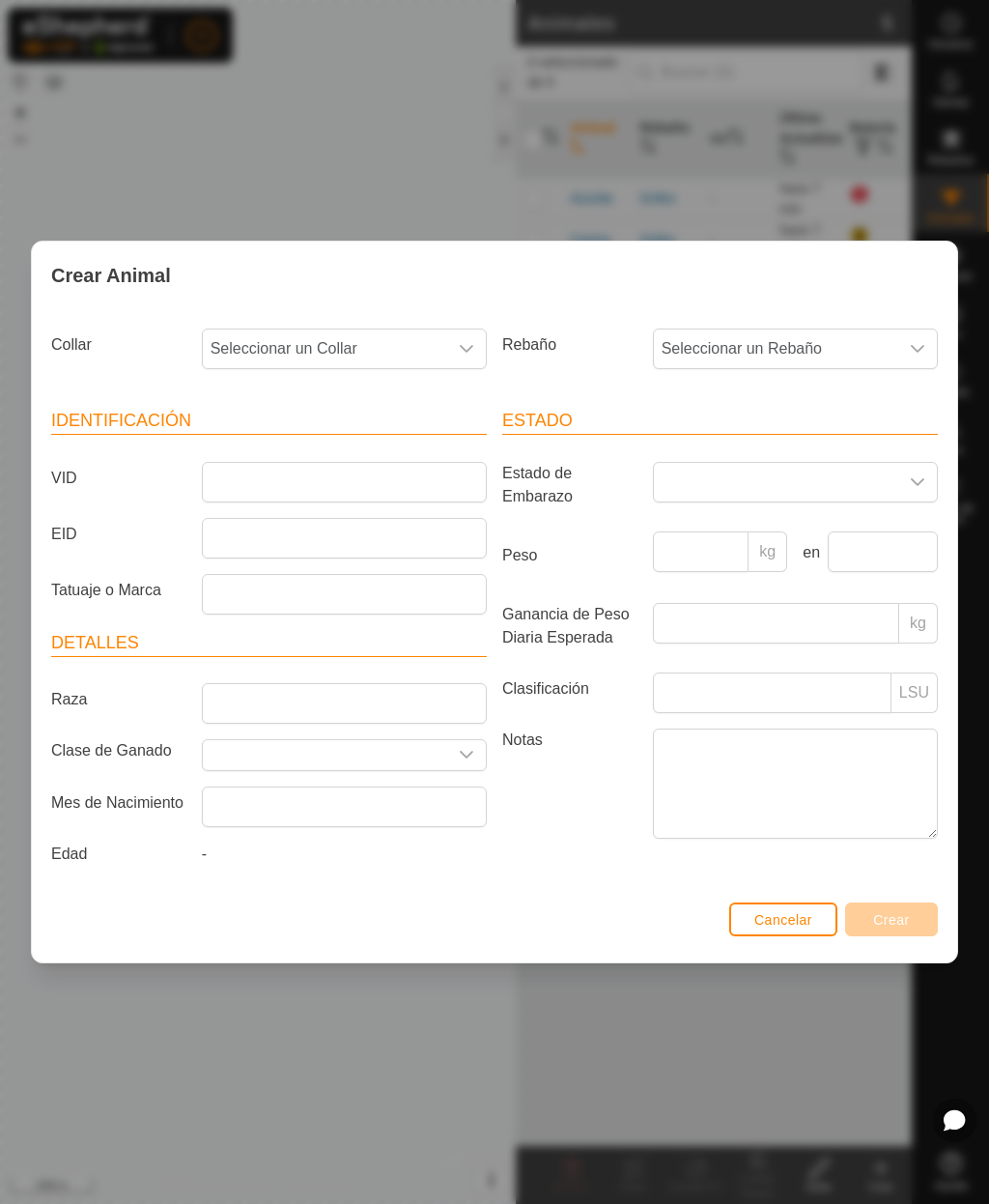
click at [461, 336] on div "dropdown trigger" at bounding box center [466, 349] width 39 height 39
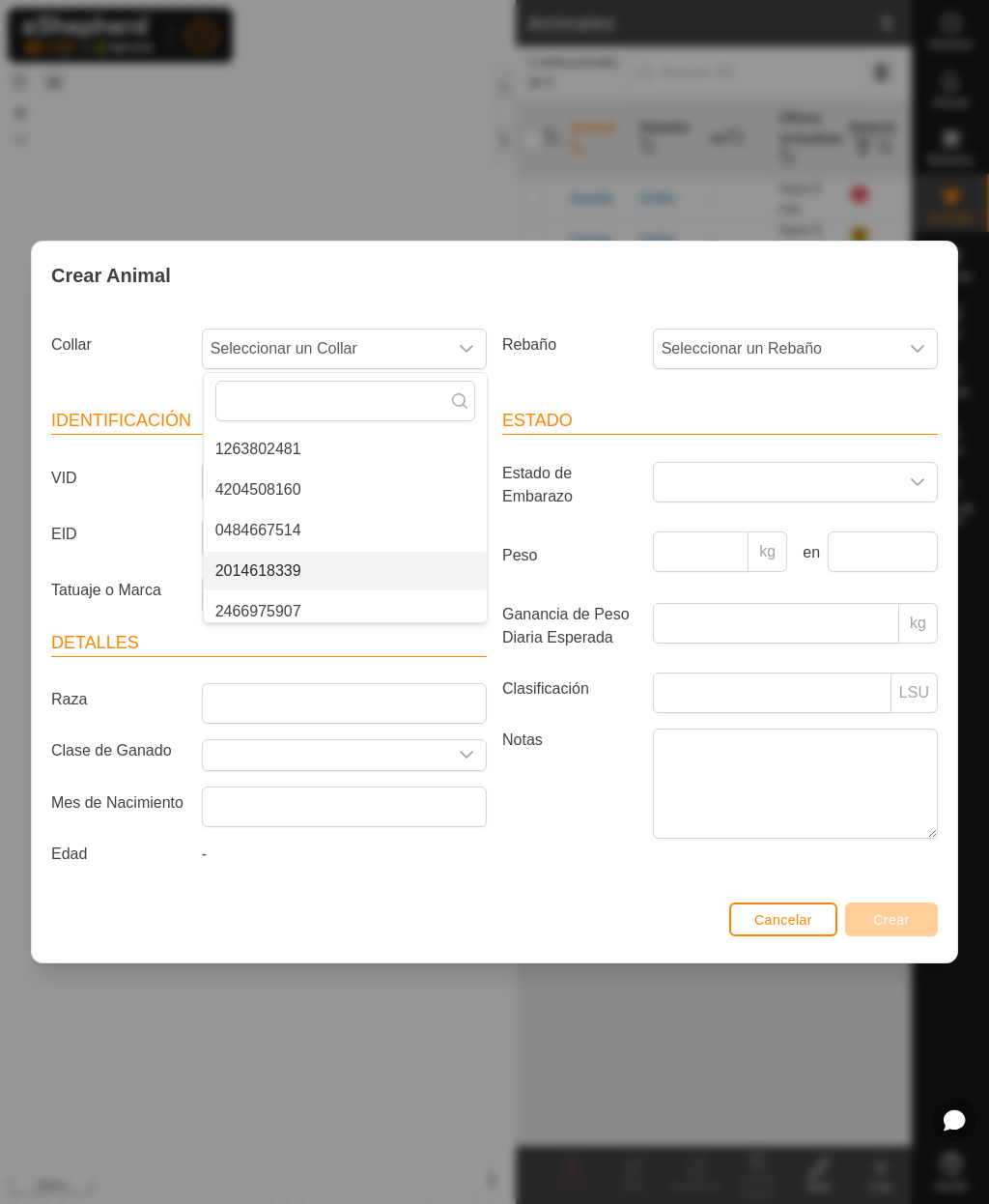
click at [283, 564] on span "2014618339" at bounding box center [258, 571] width 86 height 23
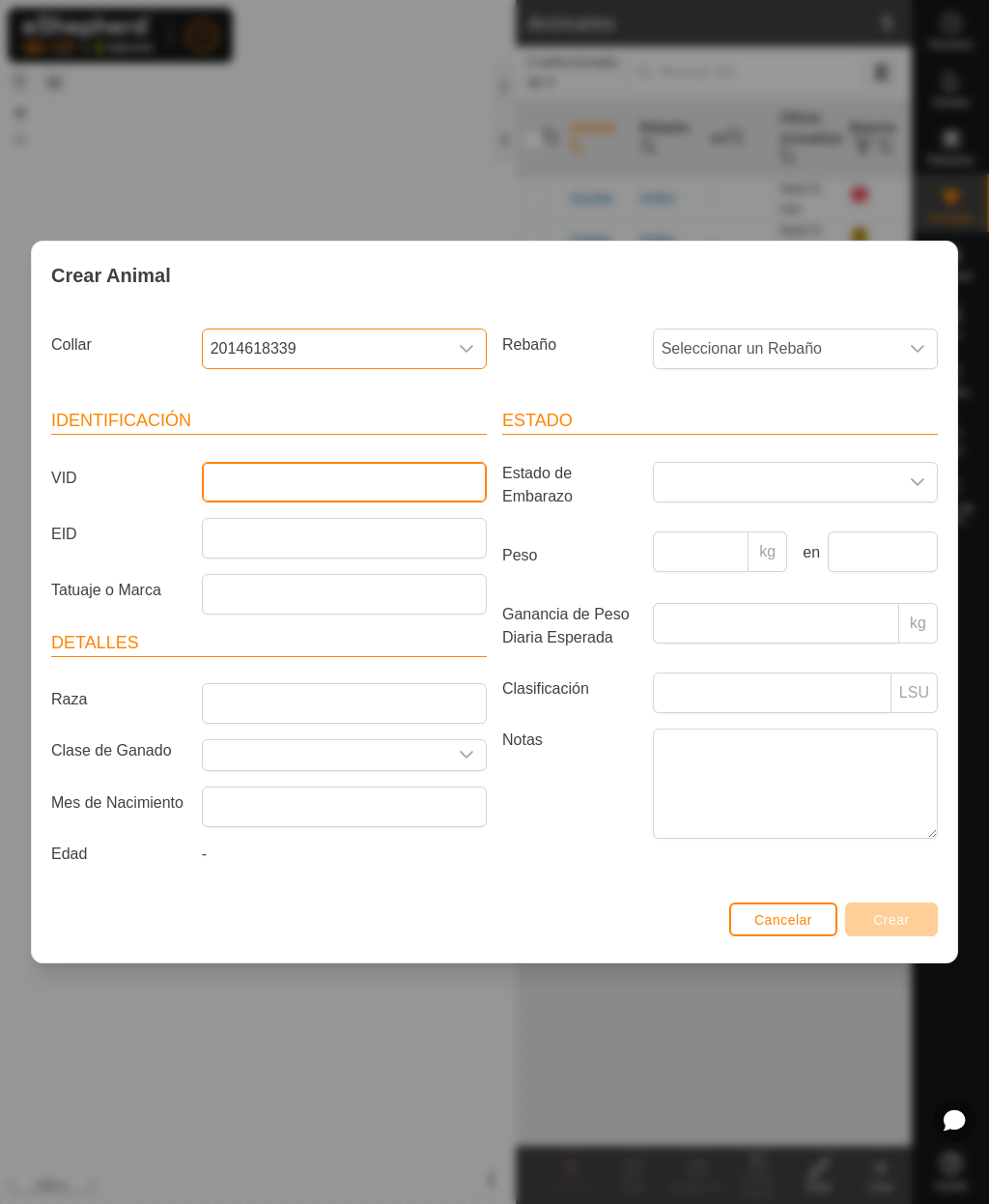
click at [335, 478] on input "VID" at bounding box center [344, 482] width 285 height 41
click at [344, 473] on input "Barricada" at bounding box center [344, 482] width 285 height 41
type input "Barricana"
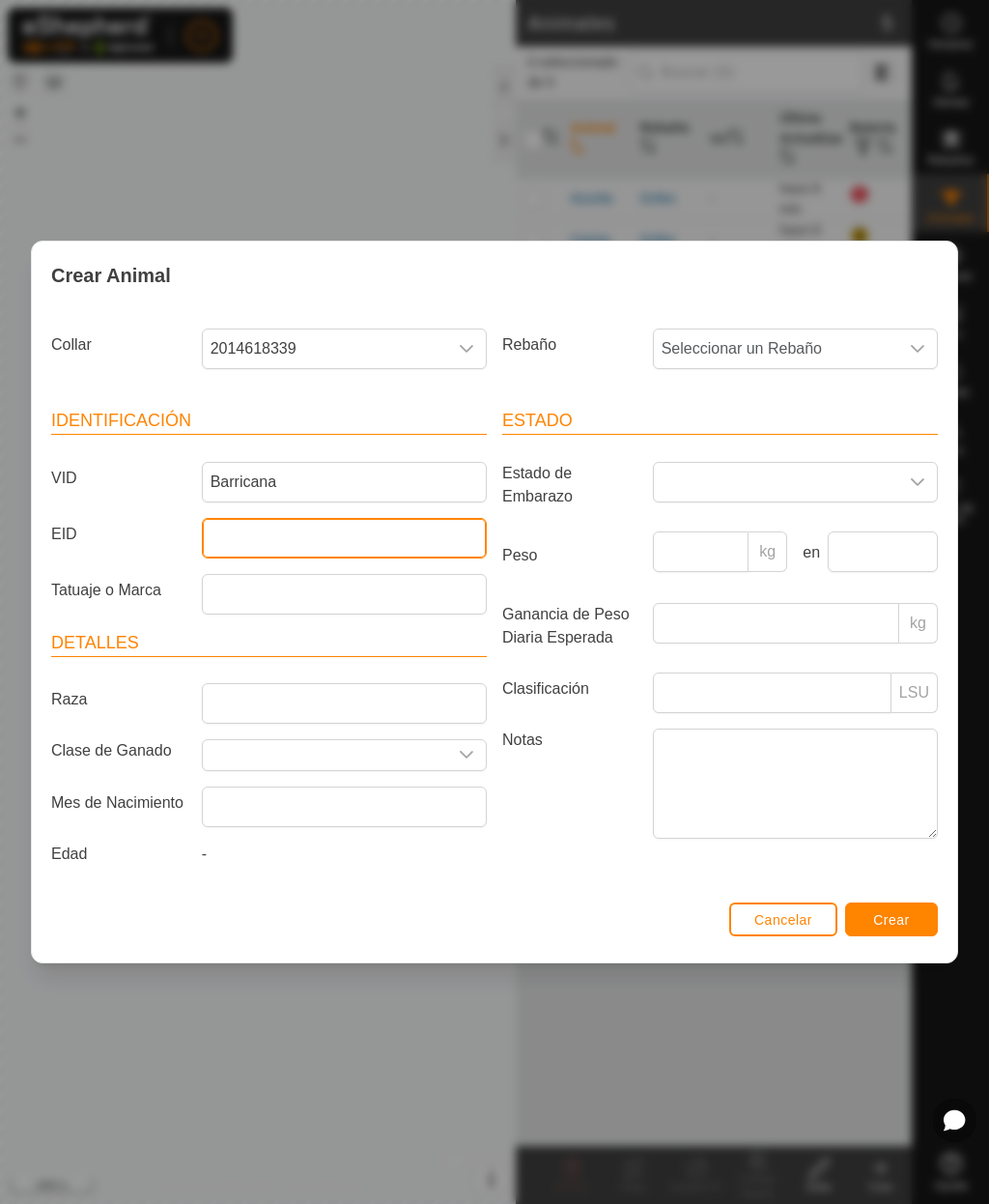
click at [354, 520] on input "EID" at bounding box center [344, 538] width 285 height 41
type input "111051006205049"
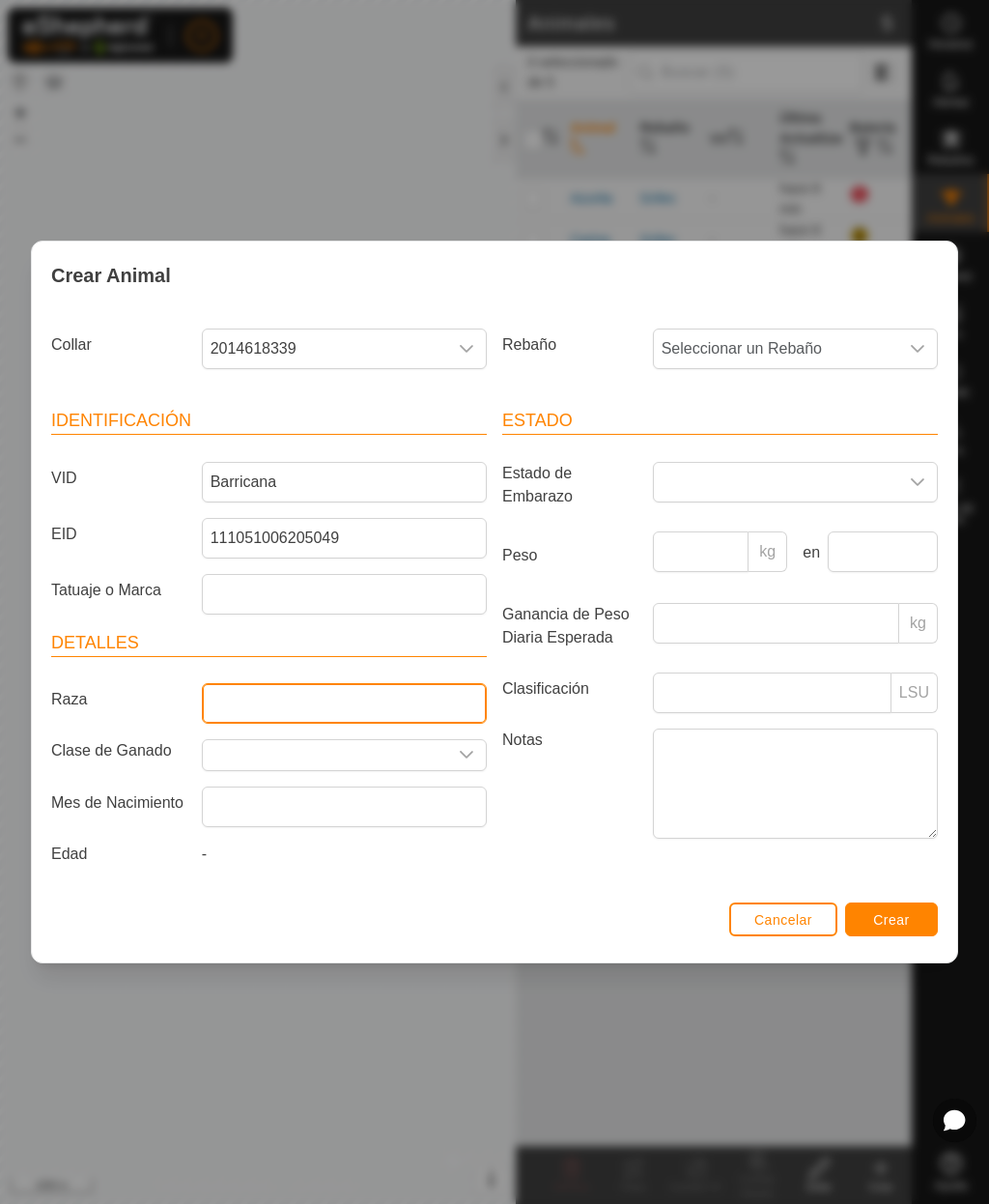
click at [396, 712] on input "Raza" at bounding box center [344, 703] width 285 height 41
type input "Cruzada"
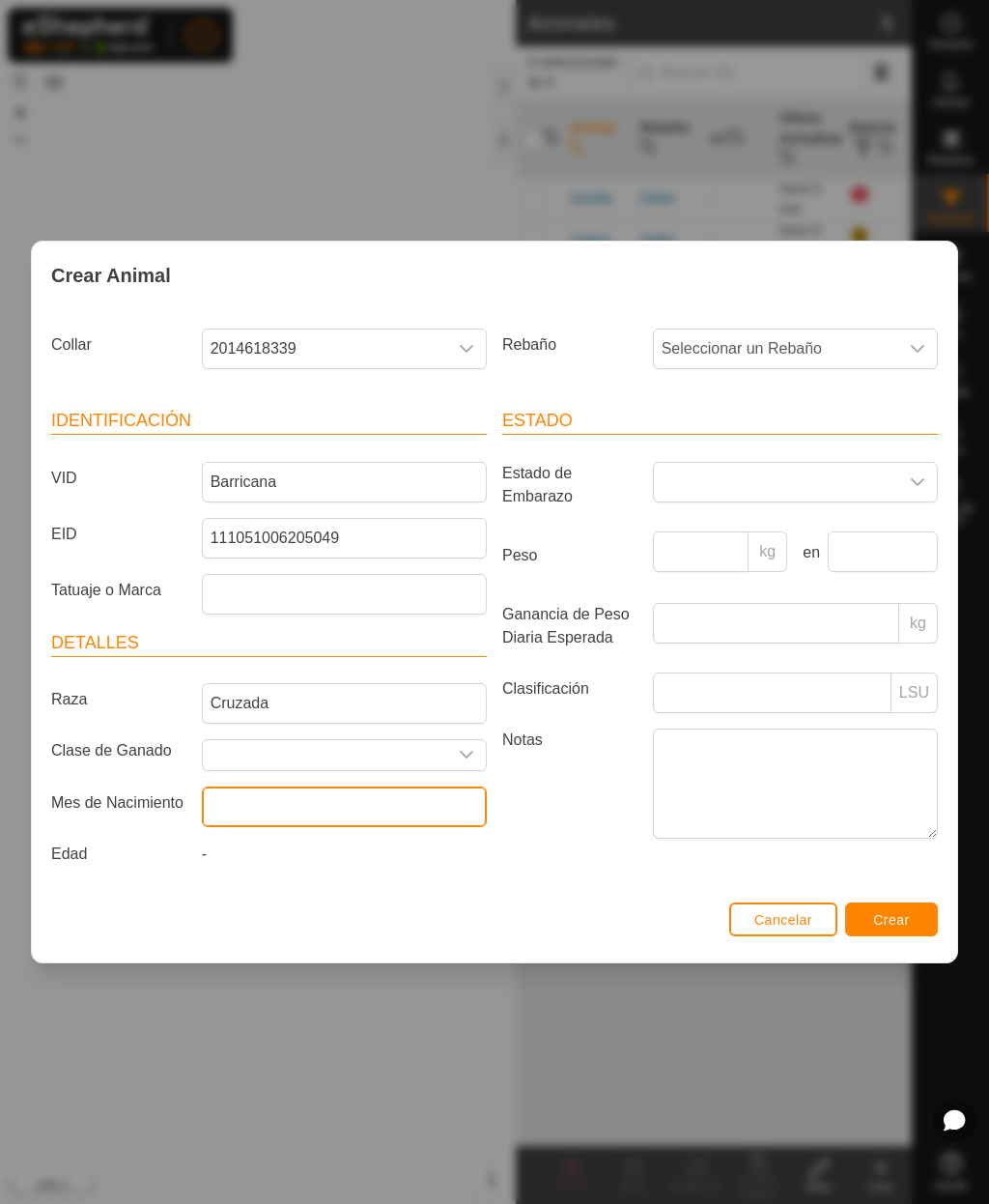
click at [419, 801] on input "text" at bounding box center [344, 807] width 285 height 41
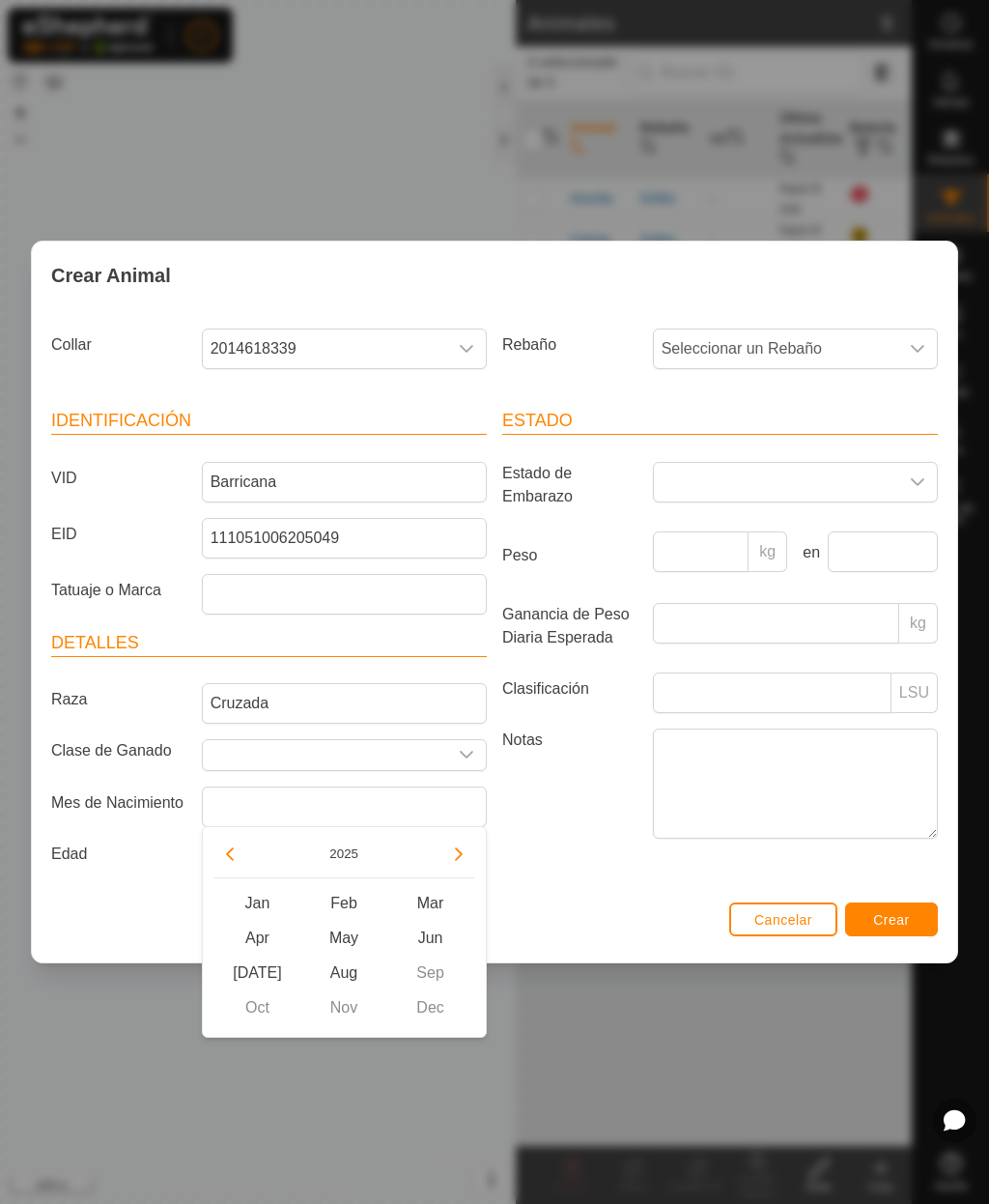
click at [349, 849] on button "2025" at bounding box center [344, 853] width 45 height 22
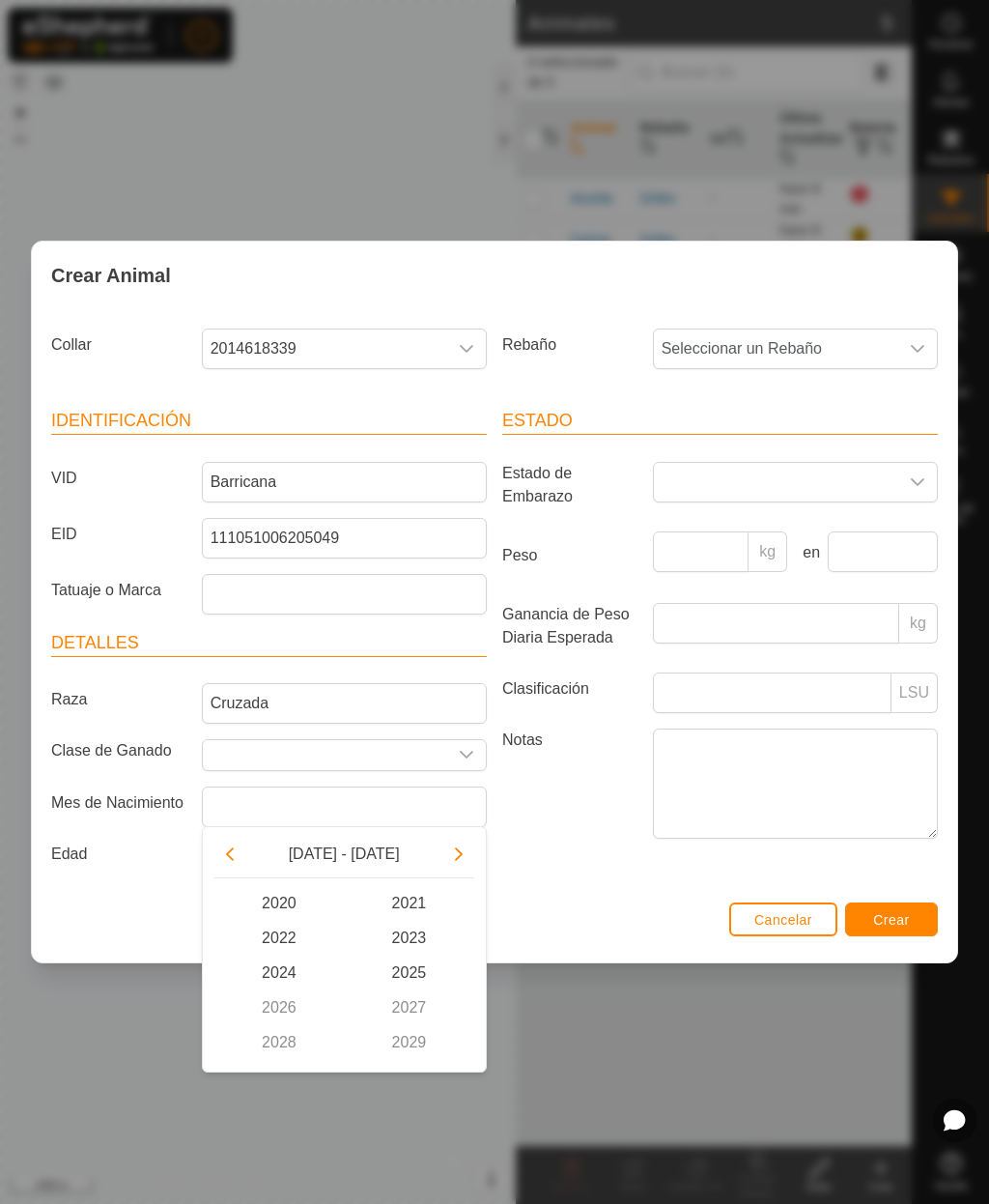
click at [240, 853] on button "Previous Decade" at bounding box center [230, 854] width 31 height 31
click at [285, 938] on span "2012" at bounding box center [279, 938] width 131 height 35
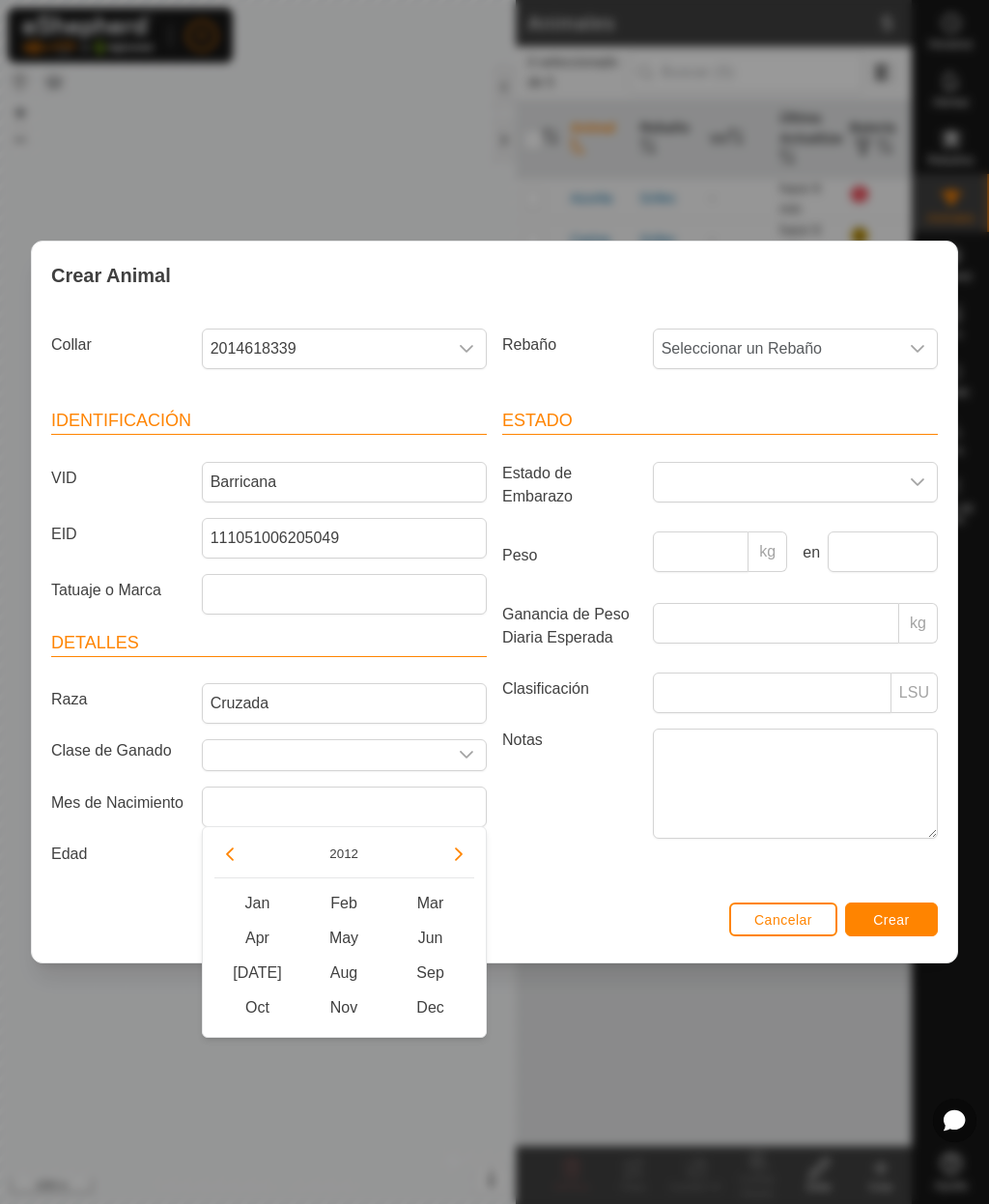
click at [347, 861] on button "2012" at bounding box center [344, 853] width 45 height 22
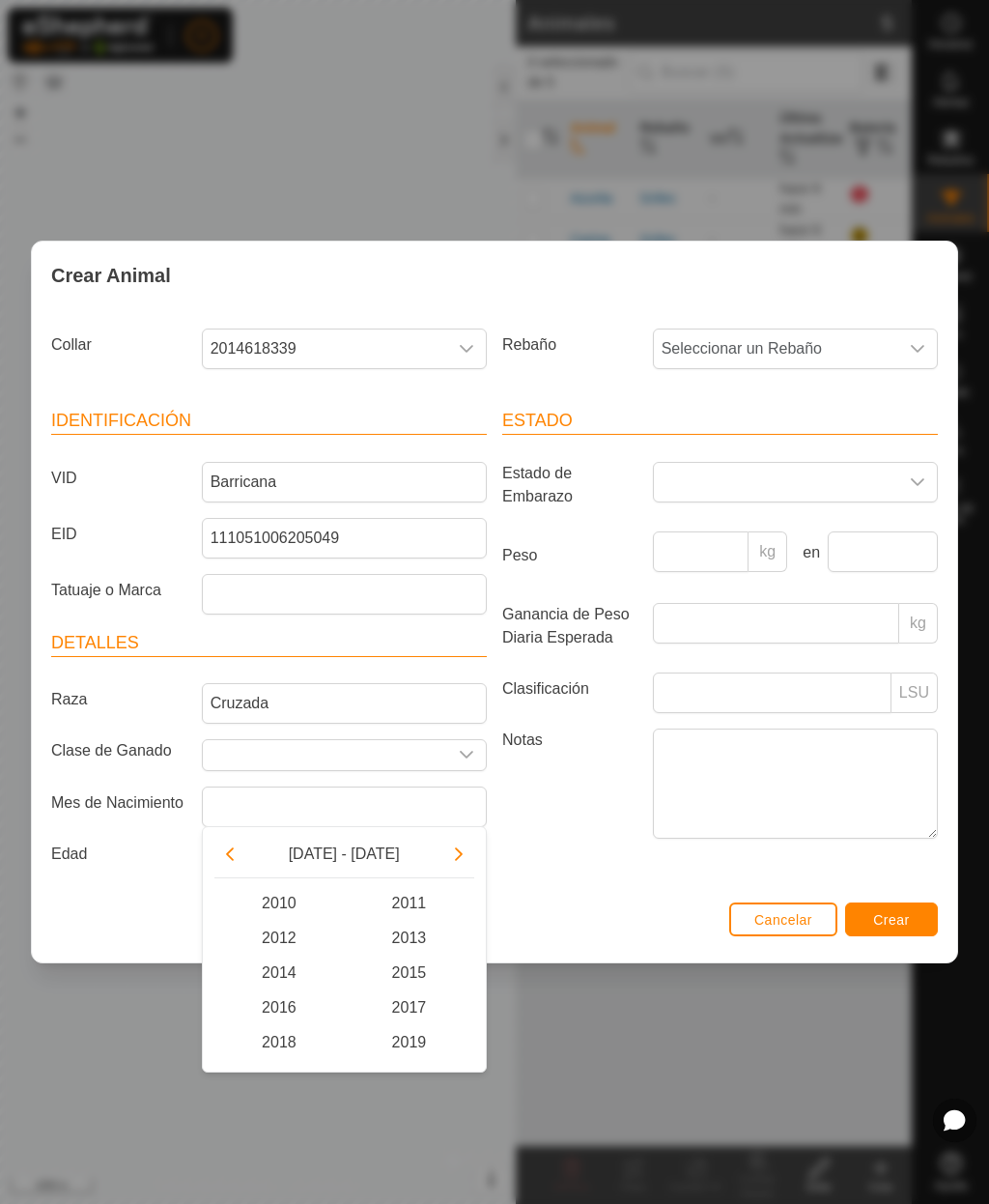
click at [421, 897] on span "2011" at bounding box center [409, 903] width 131 height 35
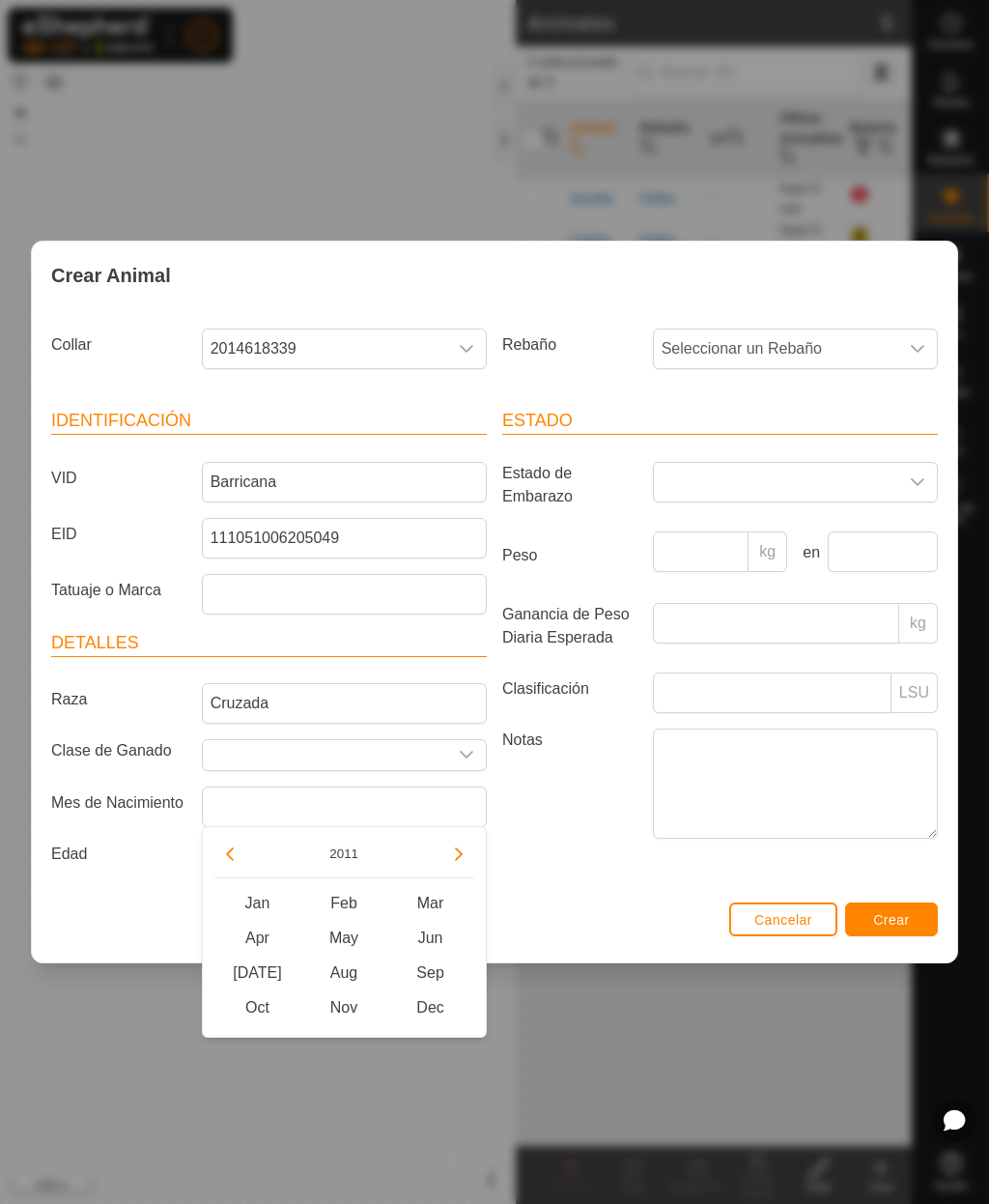
click at [436, 974] on span "Sep" at bounding box center [431, 972] width 87 height 35
type input "[DATE]"
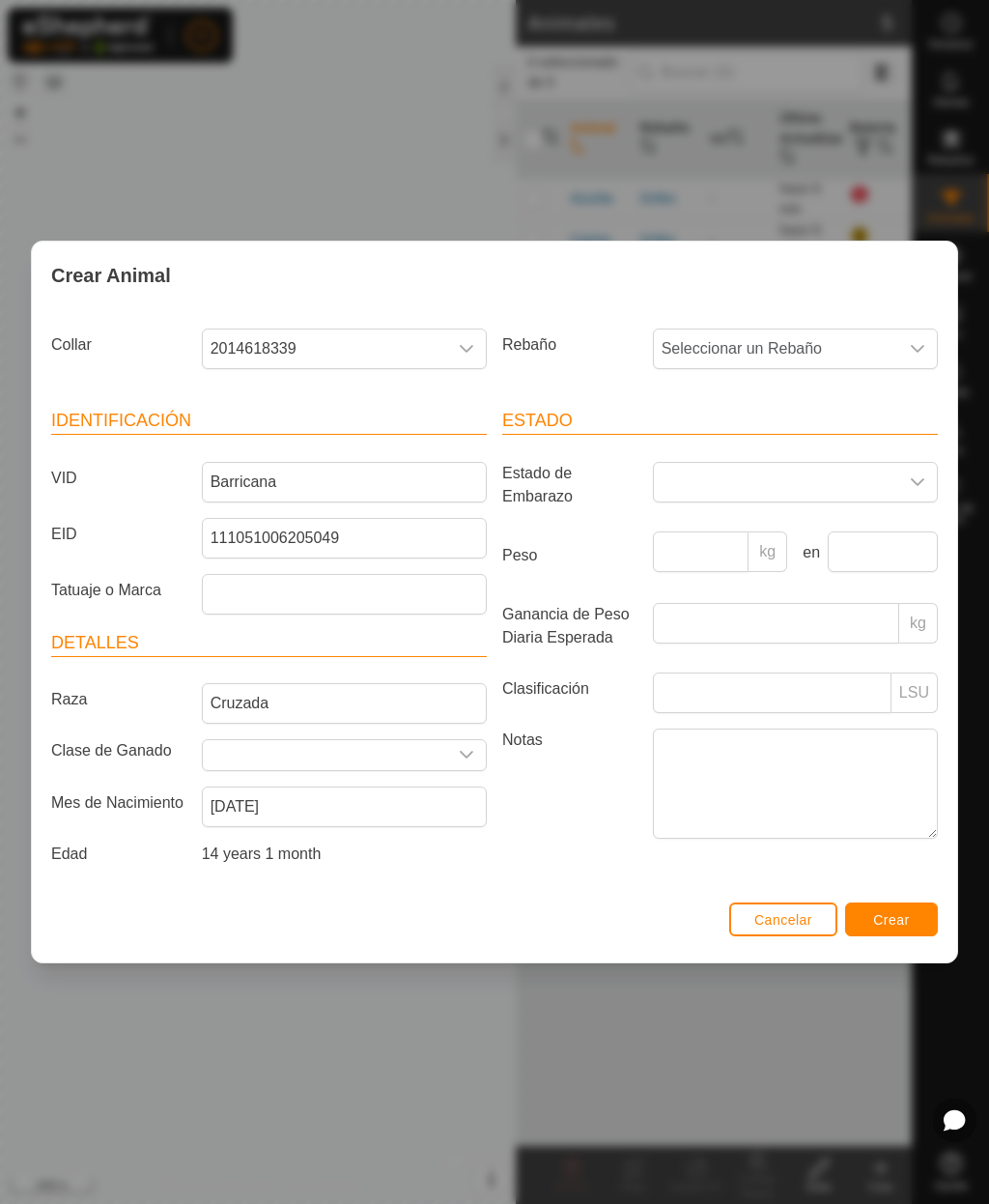
click at [711, 361] on span "Seleccionar un Rebaño" at bounding box center [777, 349] width 244 height 39
click at [689, 489] on span "Griles" at bounding box center [687, 489] width 41 height 23
click at [890, 911] on button "Crear" at bounding box center [892, 919] width 93 height 34
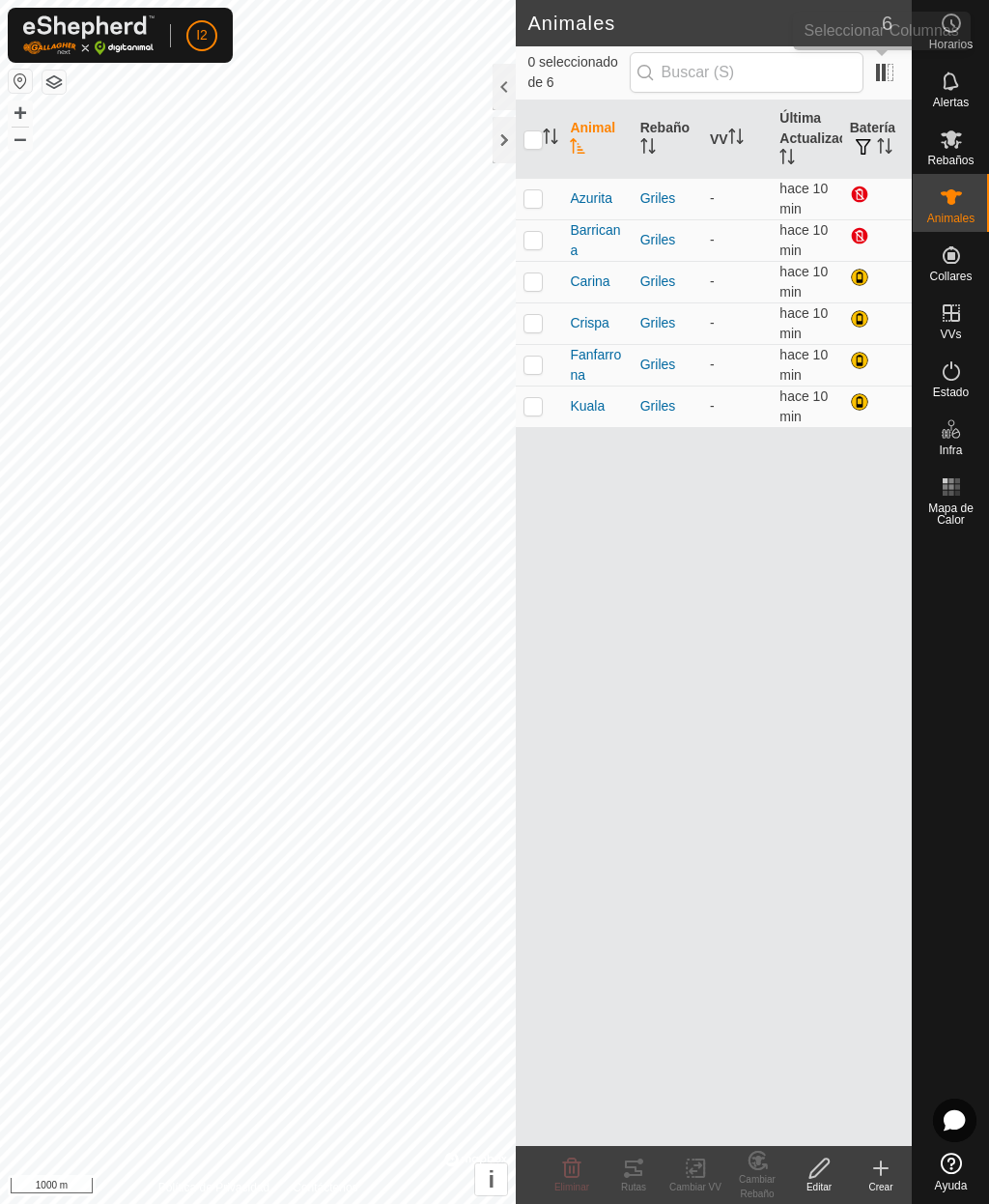
click at [883, 69] on span at bounding box center [885, 73] width 31 height 31
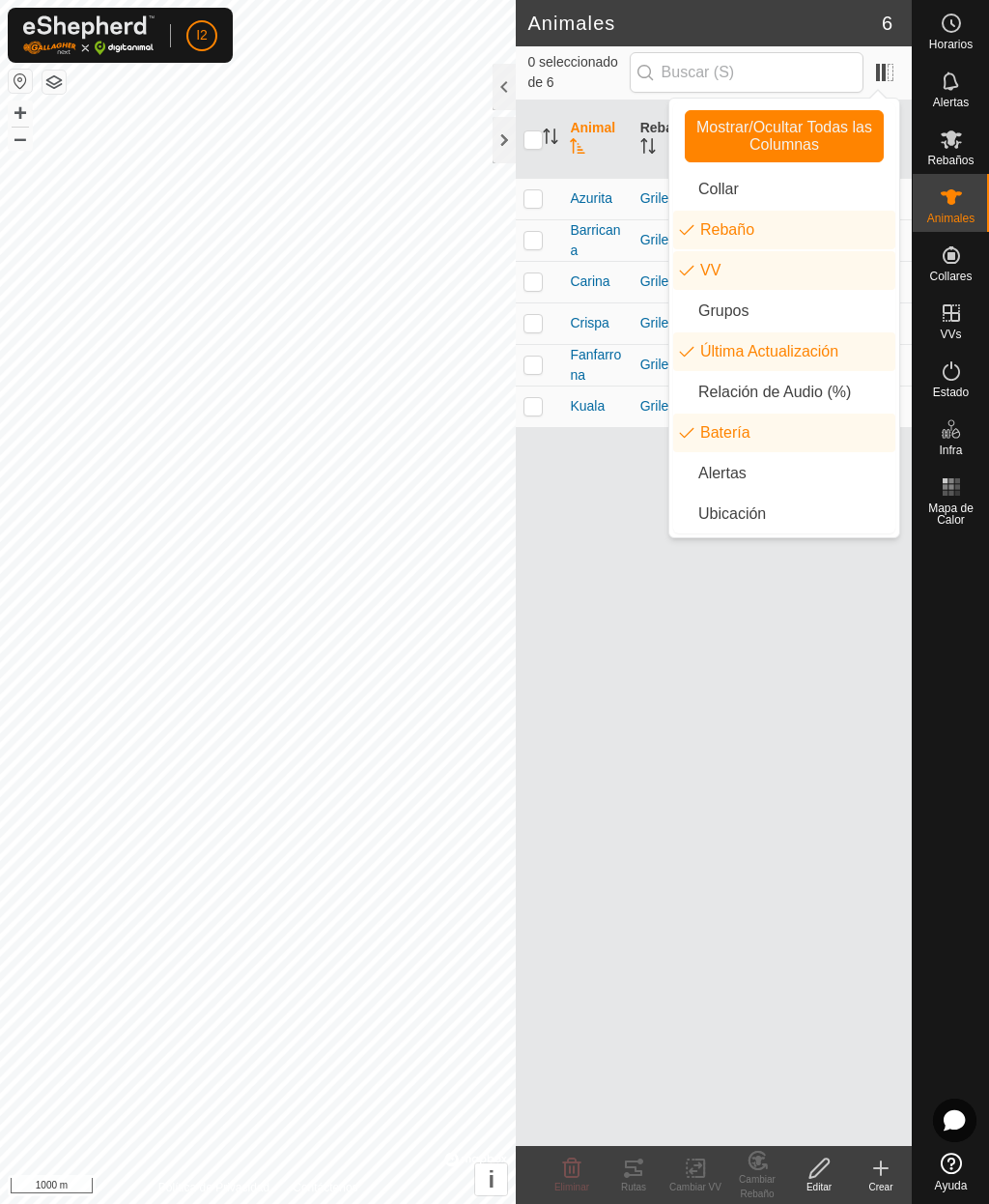
click at [886, 70] on span at bounding box center [885, 73] width 31 height 31
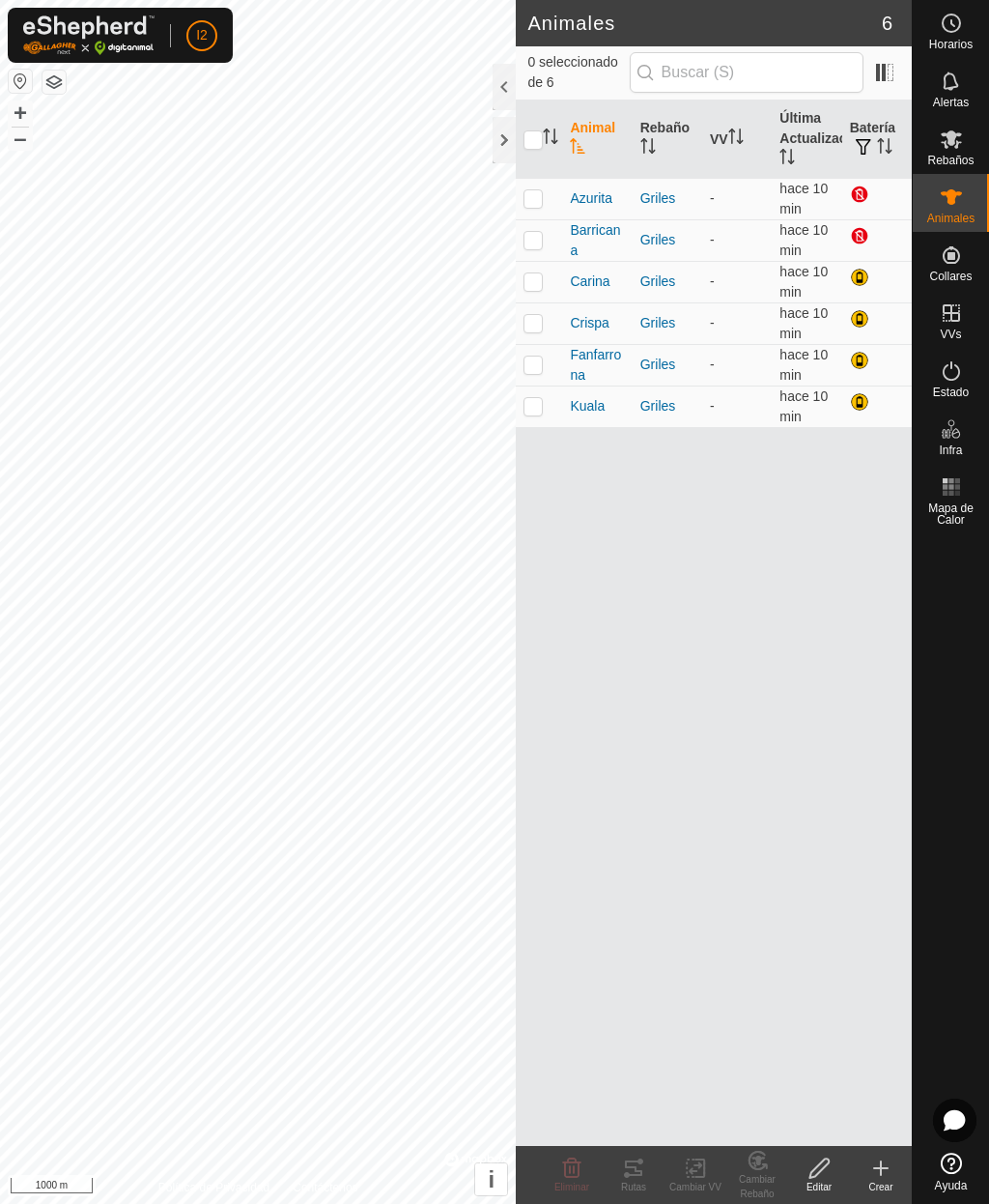
click at [881, 1166] on icon at bounding box center [881, 1168] width 0 height 14
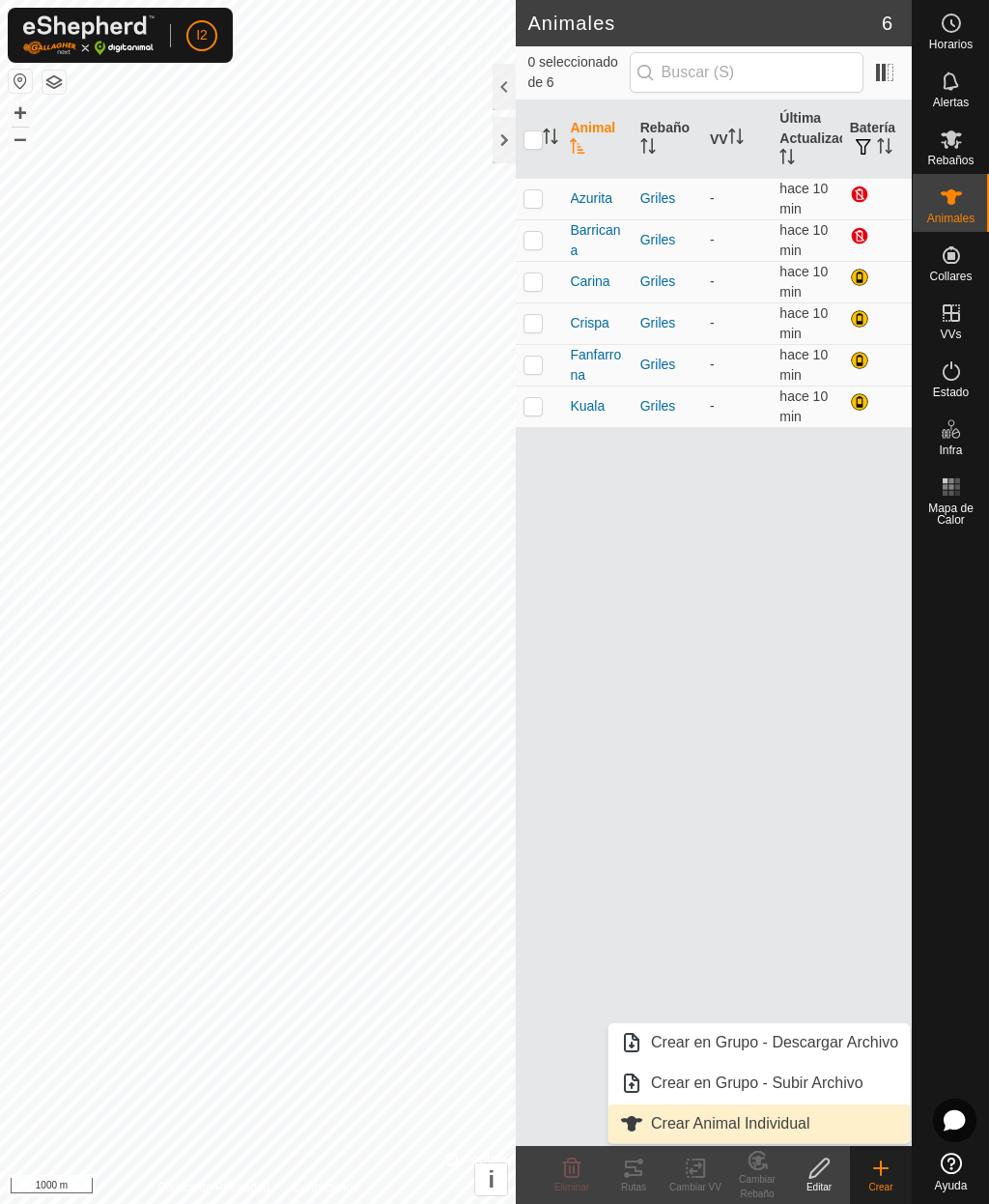
click at [772, 1123] on span "Crear Animal Individual" at bounding box center [731, 1124] width 159 height 23
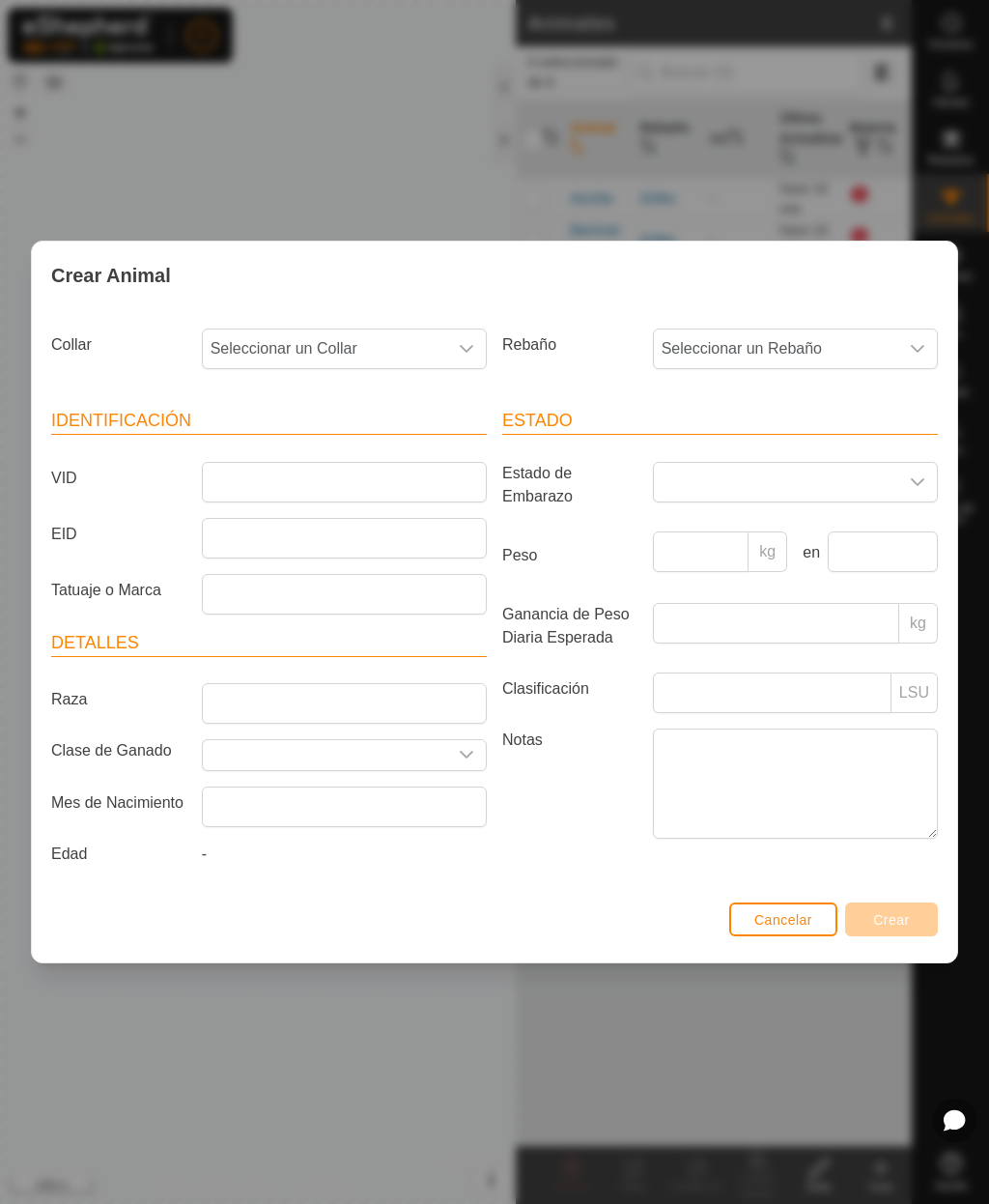
click at [461, 345] on icon "dropdown trigger" at bounding box center [466, 349] width 14 height 8
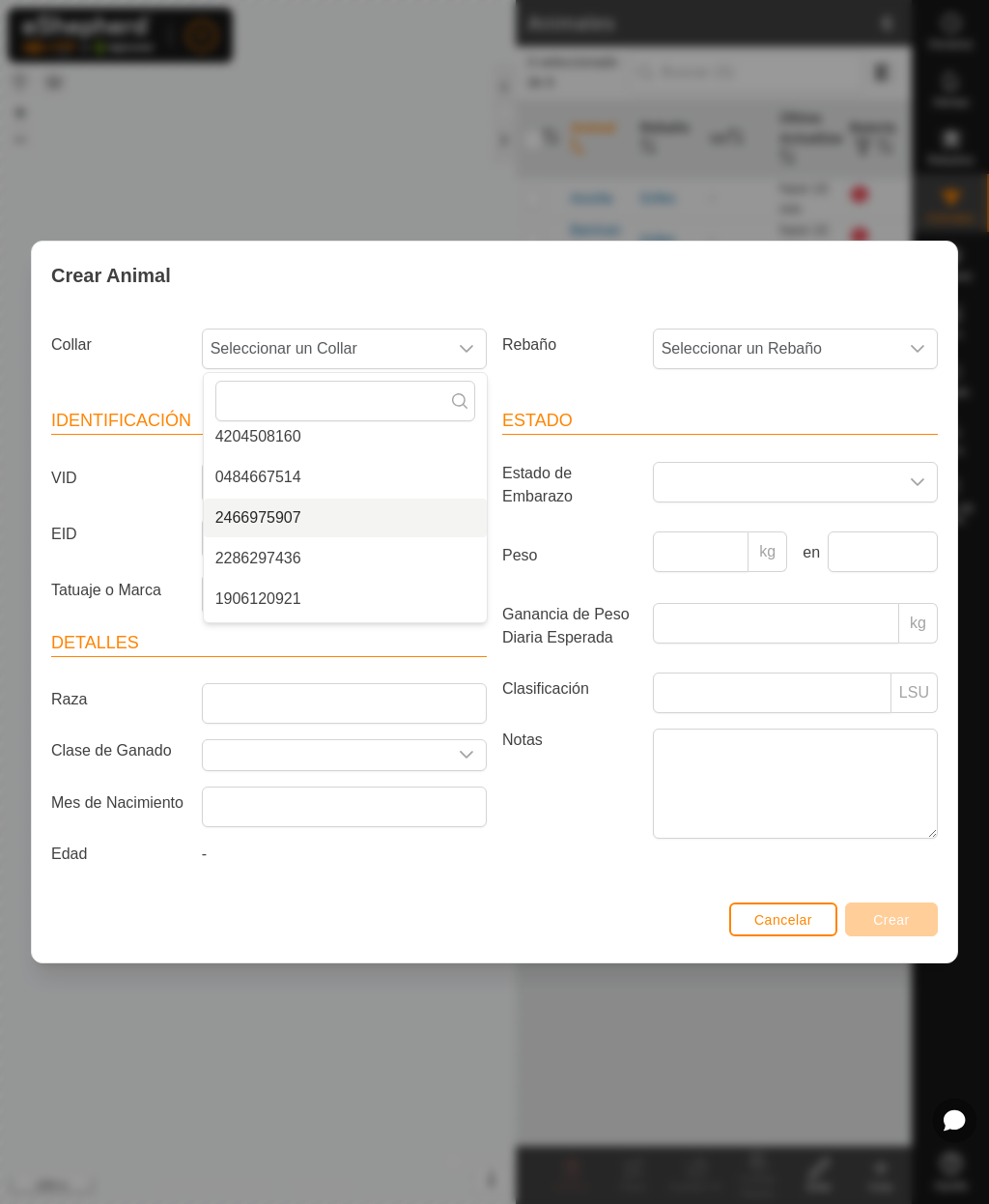
click at [260, 518] on span "2466975907" at bounding box center [258, 518] width 86 height 23
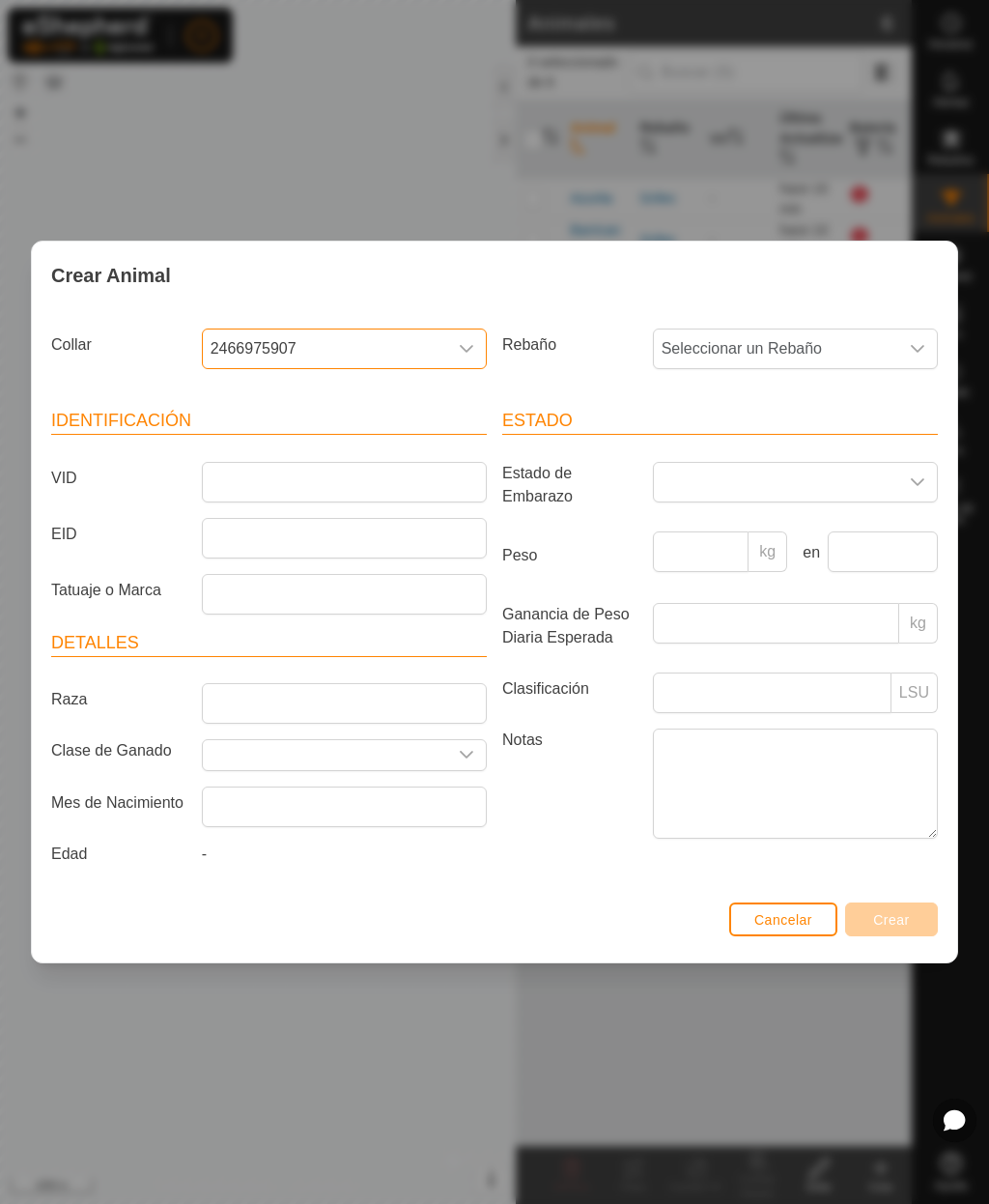
click at [387, 351] on span "2466975907" at bounding box center [325, 349] width 244 height 39
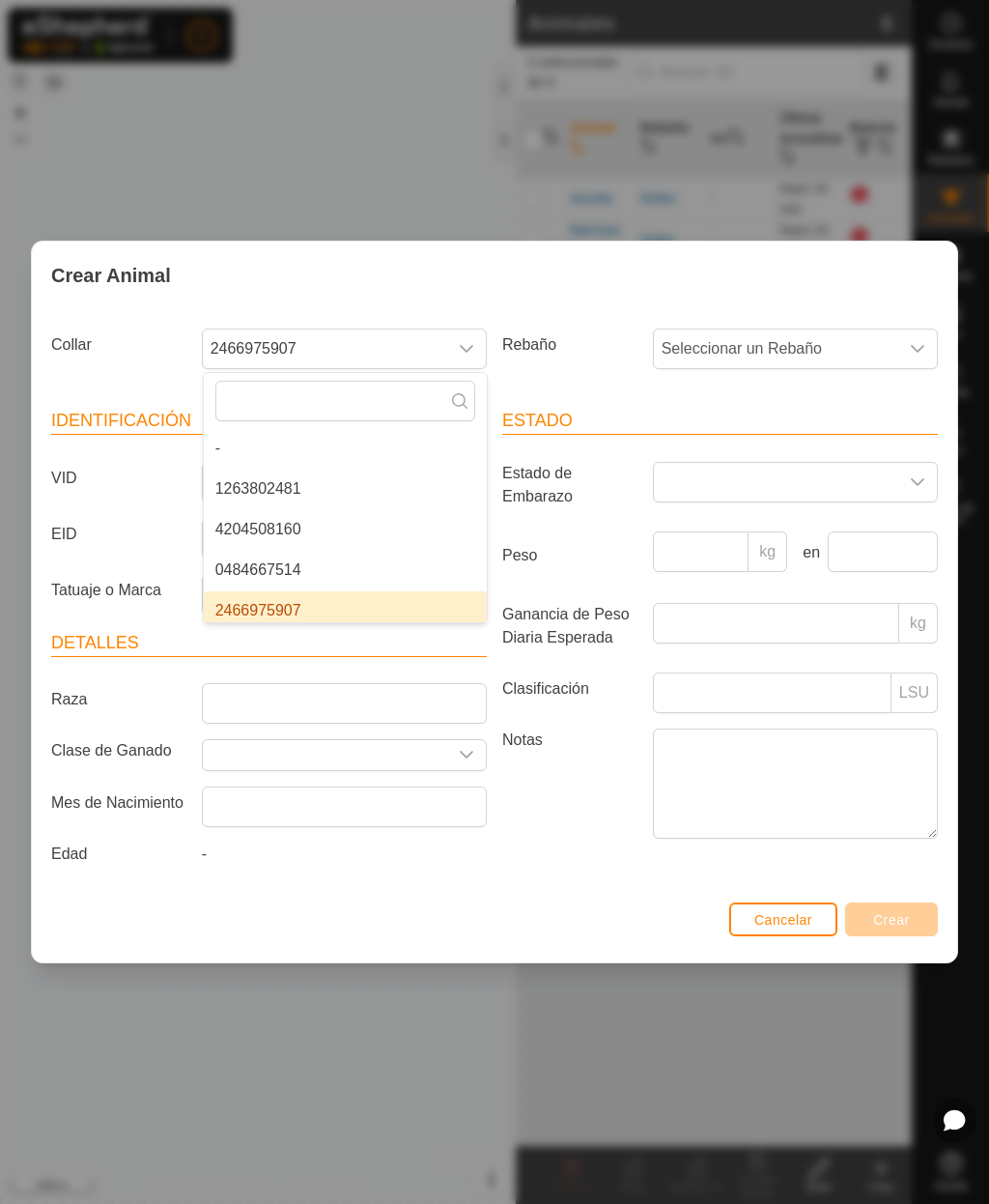
scroll to position [-2, 0]
click at [716, 344] on span "Seleccionar un Rebaño" at bounding box center [777, 349] width 244 height 39
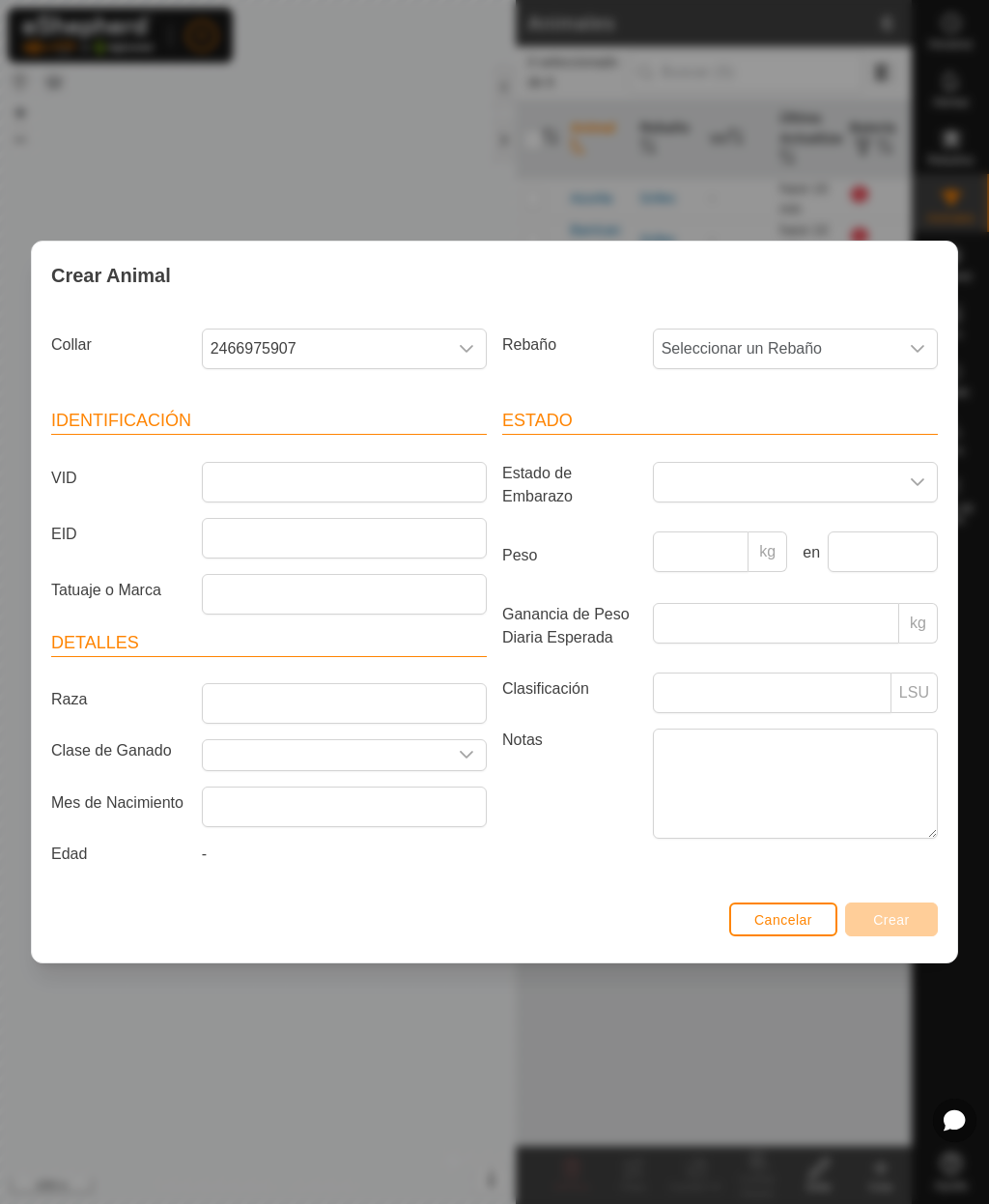
scroll to position [0, 0]
click at [724, 345] on span "Seleccionar un Rebaño" at bounding box center [777, 349] width 244 height 39
click at [733, 351] on span "Seleccionar un Rebaño" at bounding box center [777, 349] width 244 height 39
click at [696, 479] on span "Griles" at bounding box center [687, 489] width 41 height 23
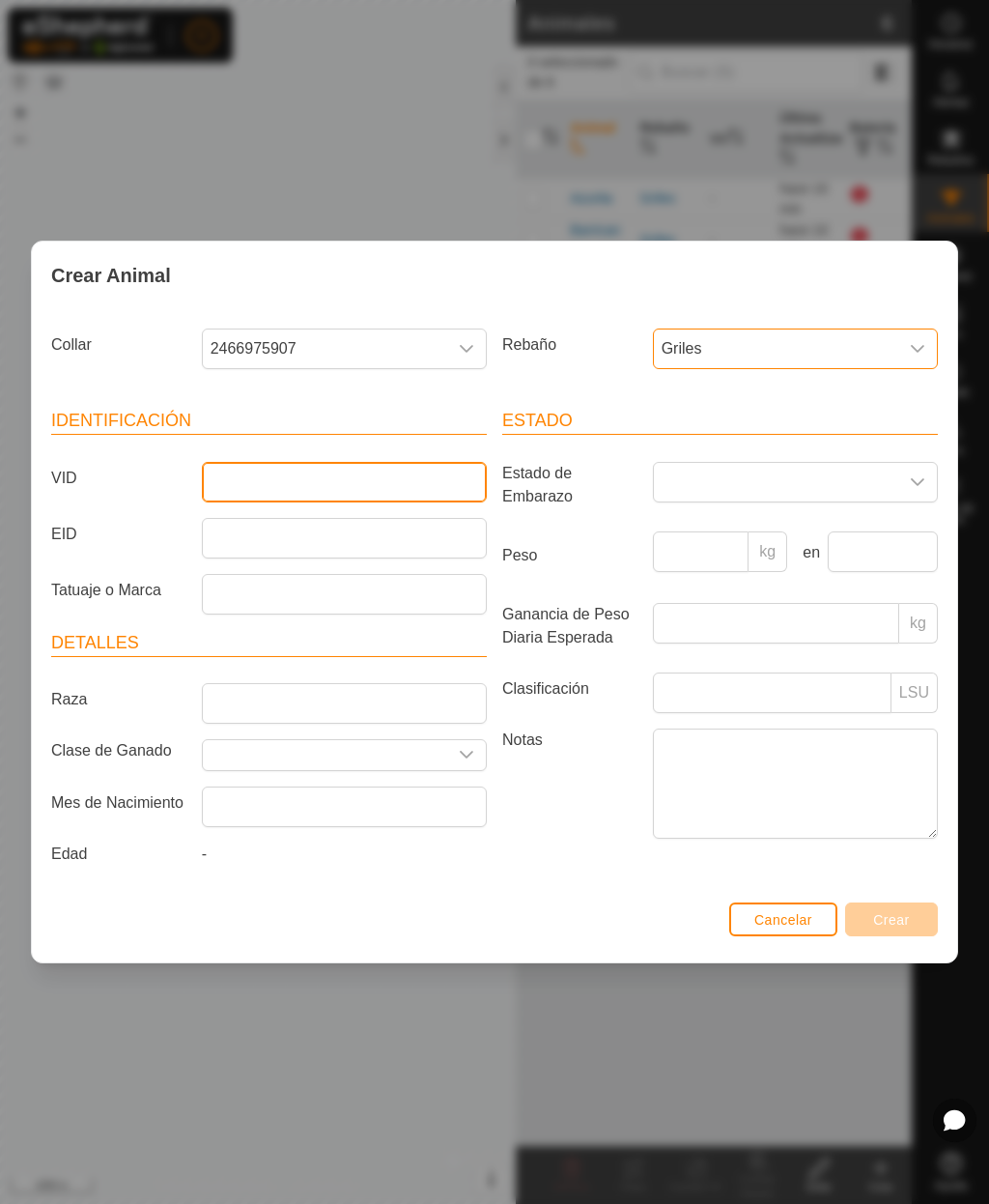
click at [356, 482] on input "VID" at bounding box center [344, 482] width 285 height 41
type input "Germana"
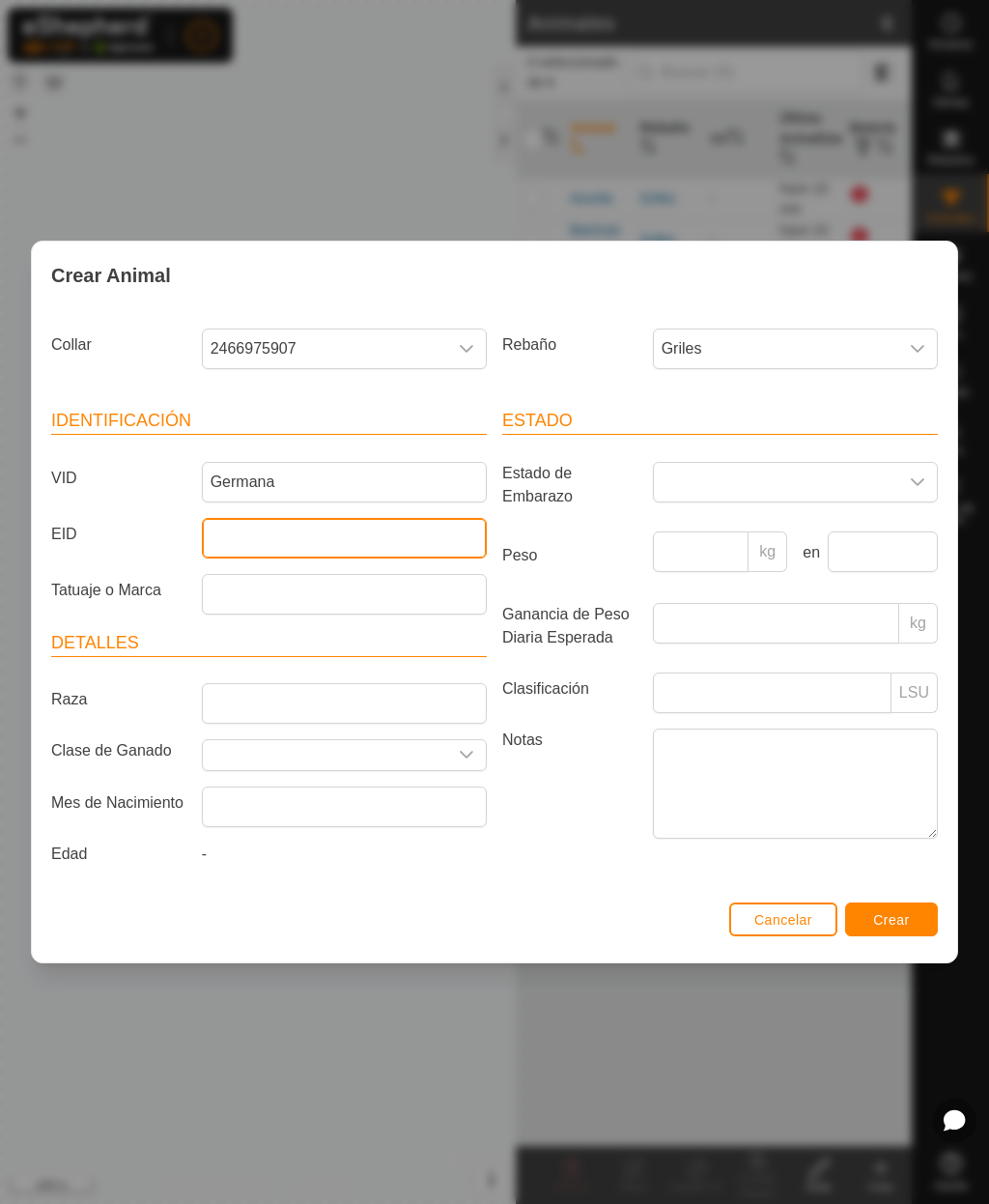
click at [331, 533] on input "EID" at bounding box center [344, 538] width 285 height 41
type input "1887"
click at [398, 702] on input "Raza" at bounding box center [344, 703] width 285 height 41
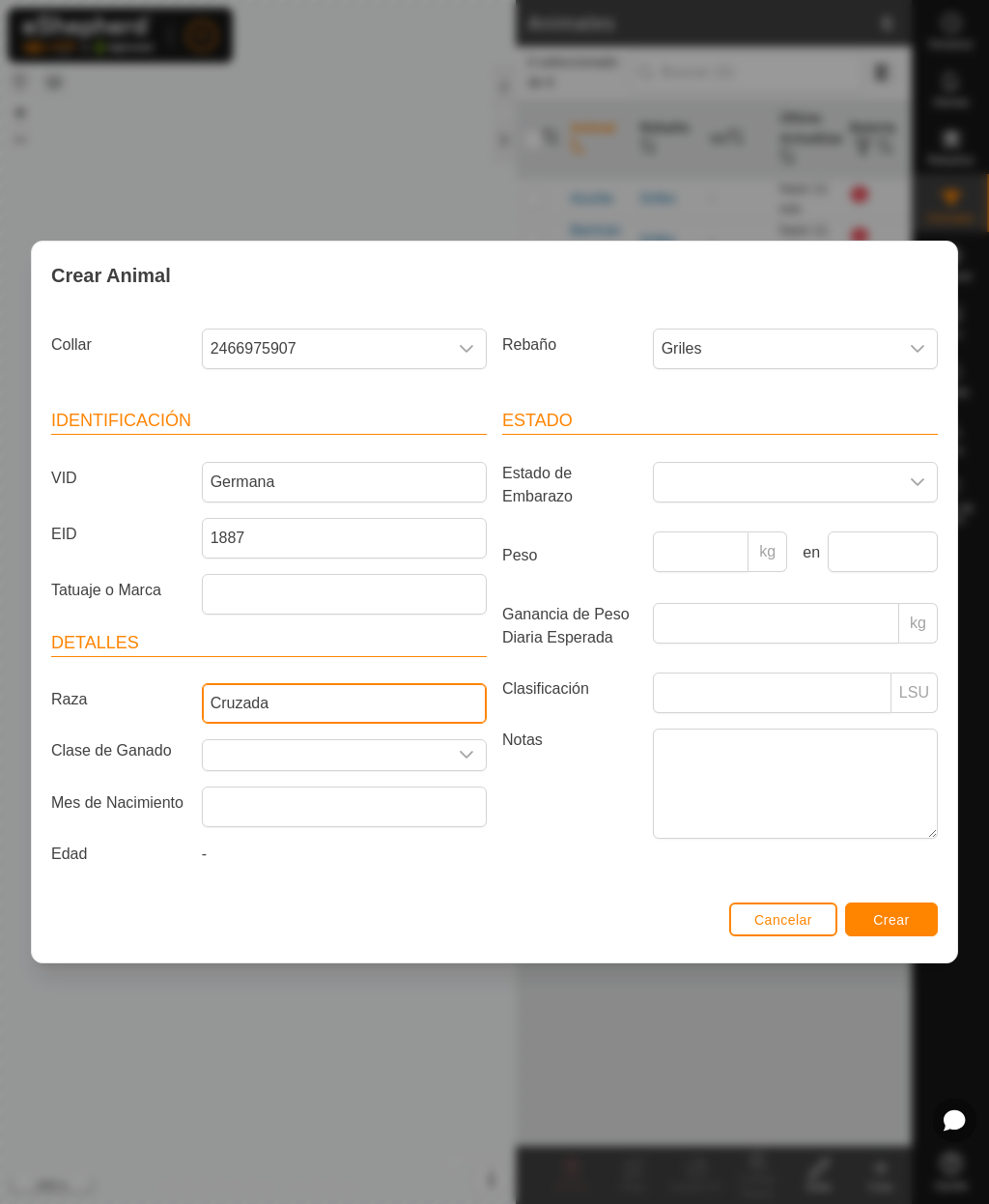
type input "Cruzada"
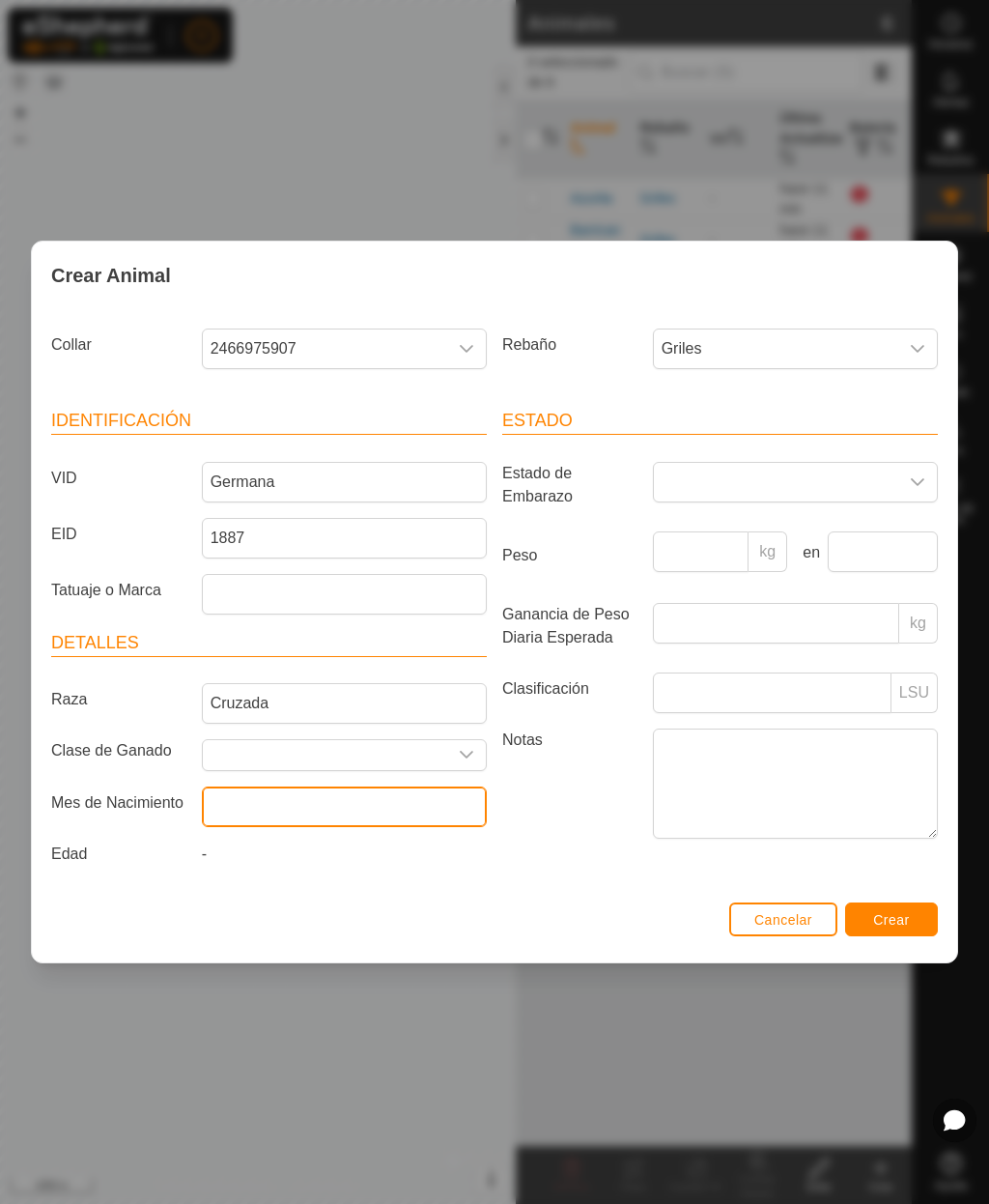
click at [408, 809] on input "text" at bounding box center [344, 807] width 285 height 41
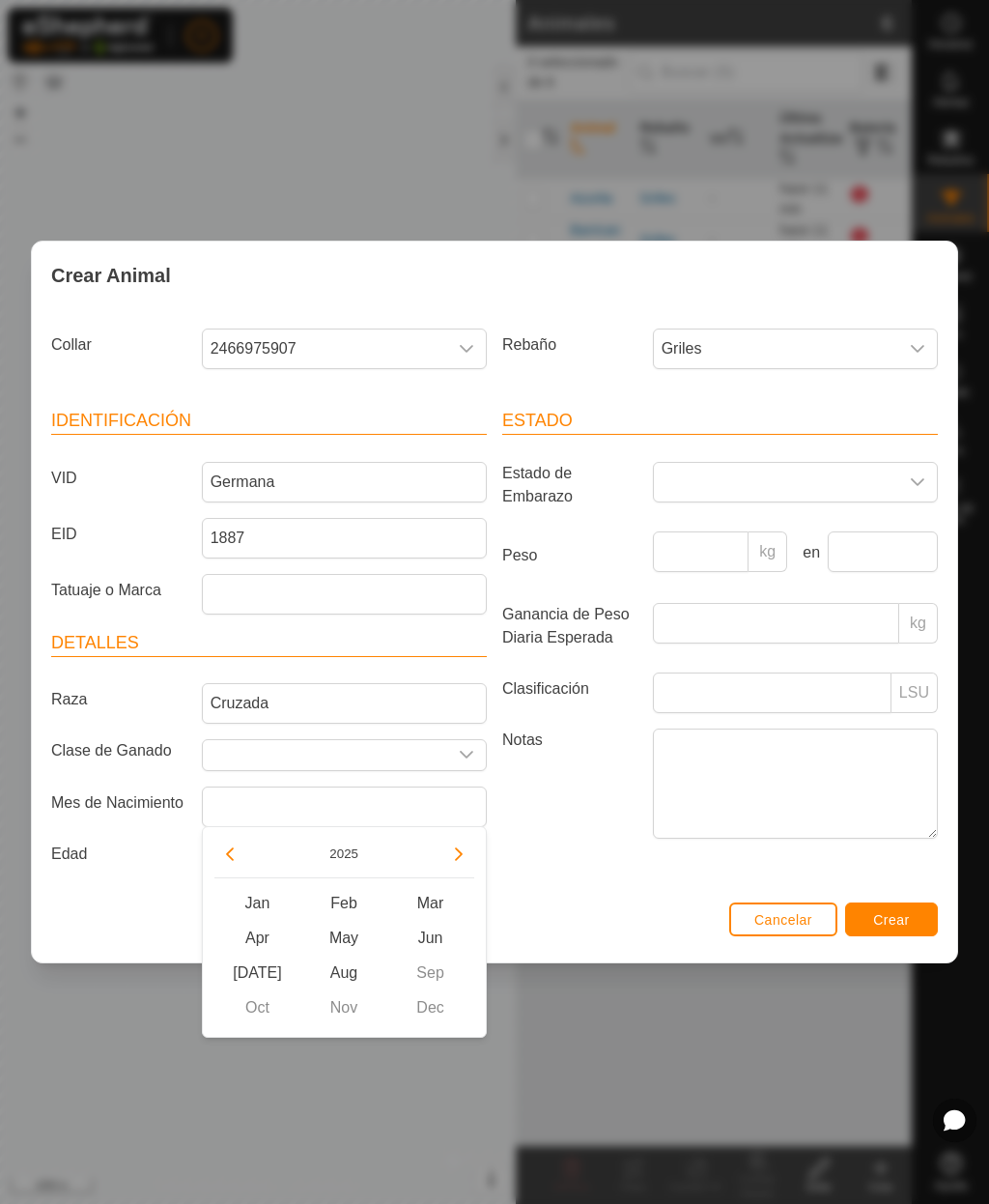
click at [352, 848] on button "2025" at bounding box center [344, 853] width 45 height 22
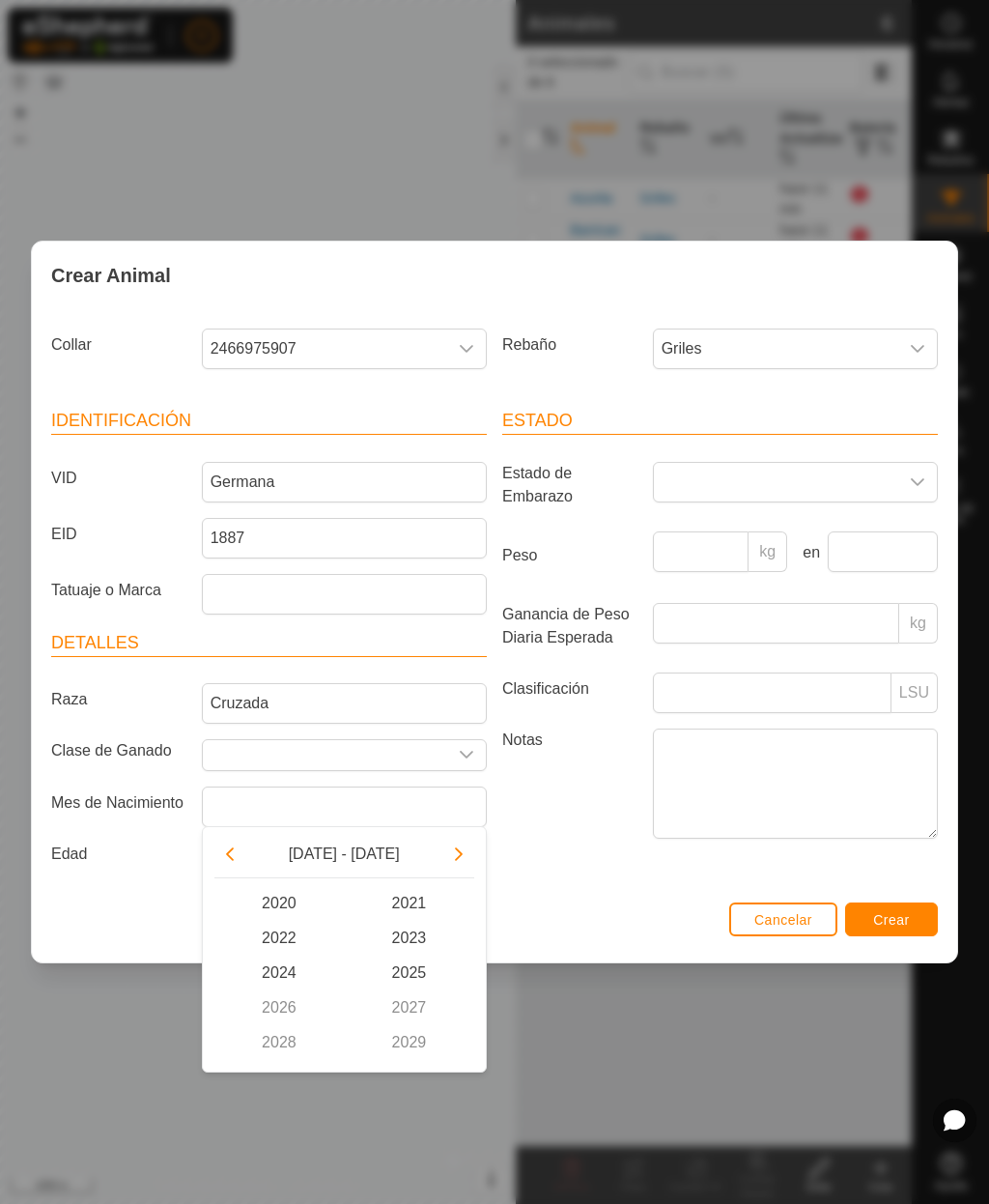
click at [337, 854] on span "[DATE] - [DATE]" at bounding box center [344, 854] width 112 height 23
click at [237, 859] on icon "Previous Decade" at bounding box center [230, 854] width 16 height 16
click at [415, 971] on span "2015" at bounding box center [409, 972] width 131 height 35
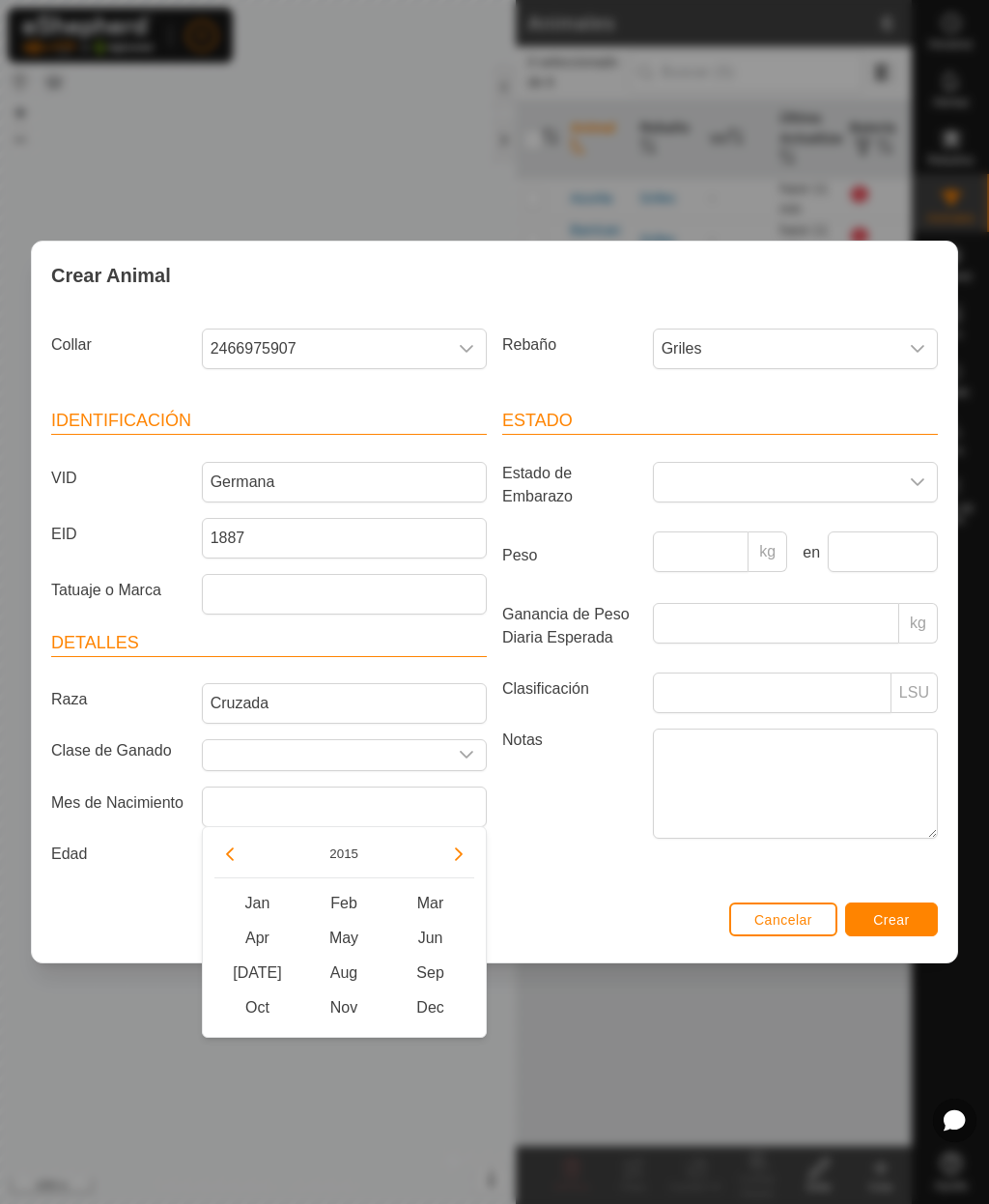
click at [437, 964] on span "Sep" at bounding box center [431, 972] width 87 height 35
type input "[DATE]"
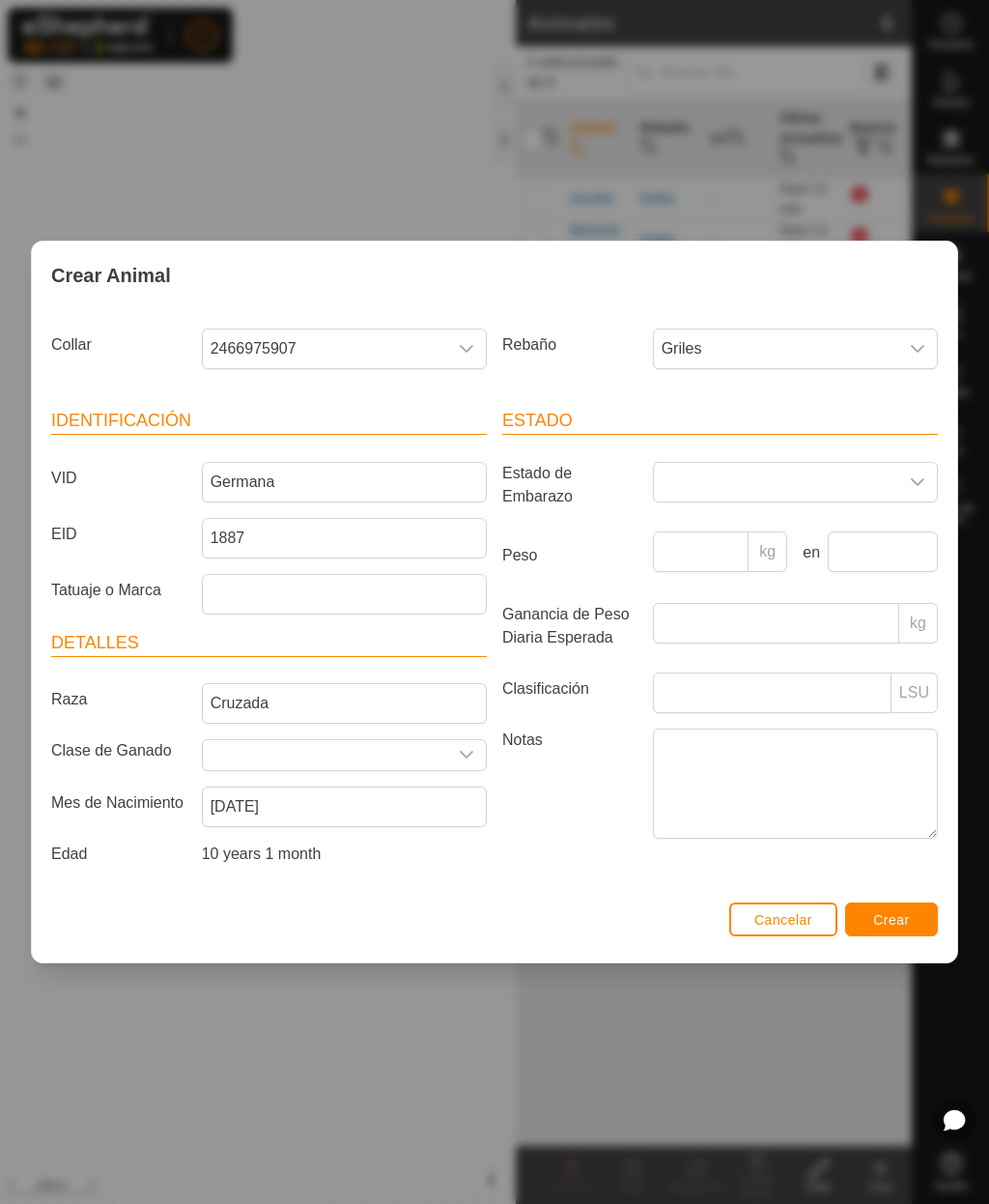
click at [901, 917] on span "Crear" at bounding box center [892, 920] width 37 height 16
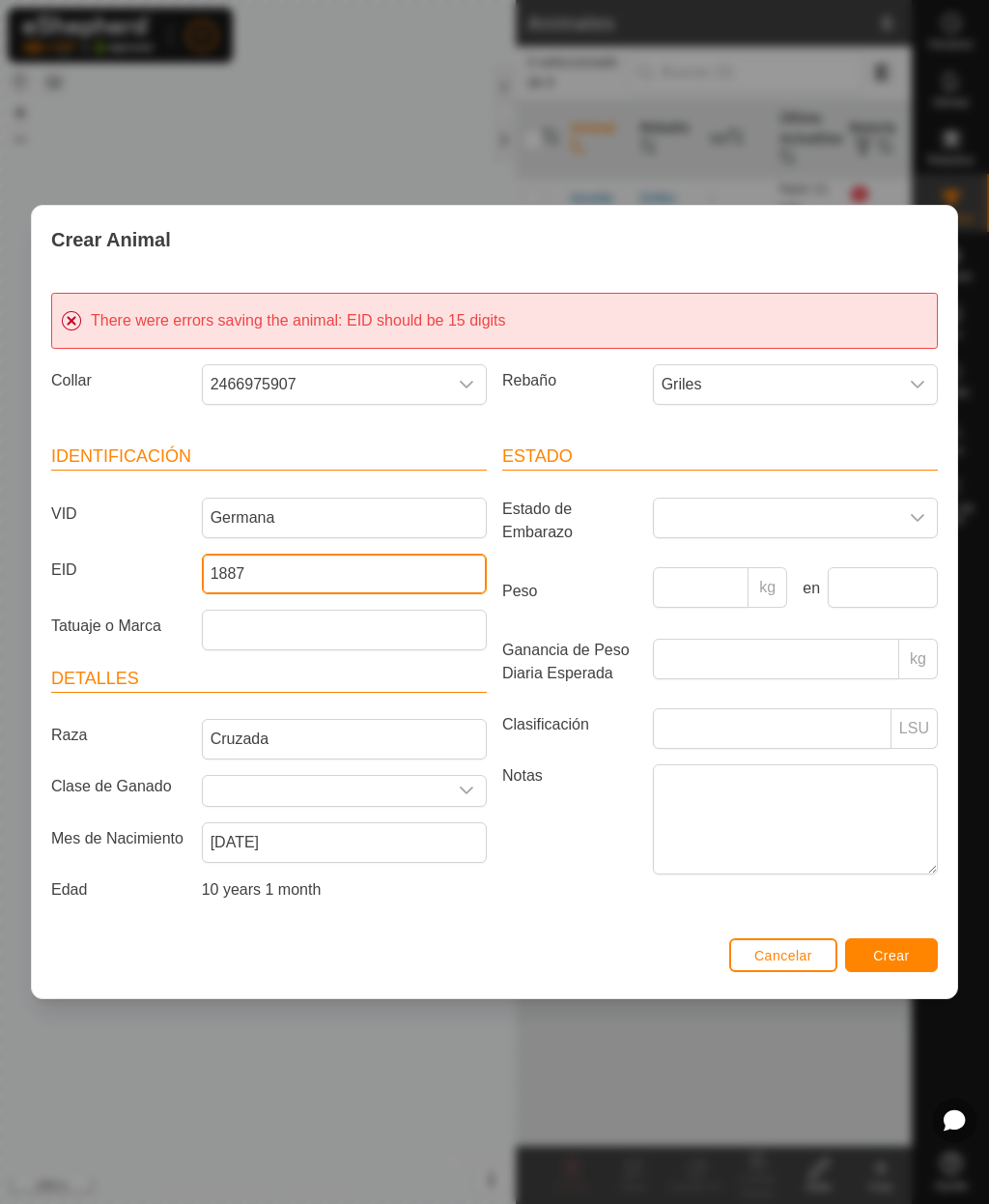
click at [210, 570] on input "1887" at bounding box center [344, 574] width 285 height 41
type input "111071007681887"
click at [901, 957] on span "Crear" at bounding box center [892, 955] width 37 height 16
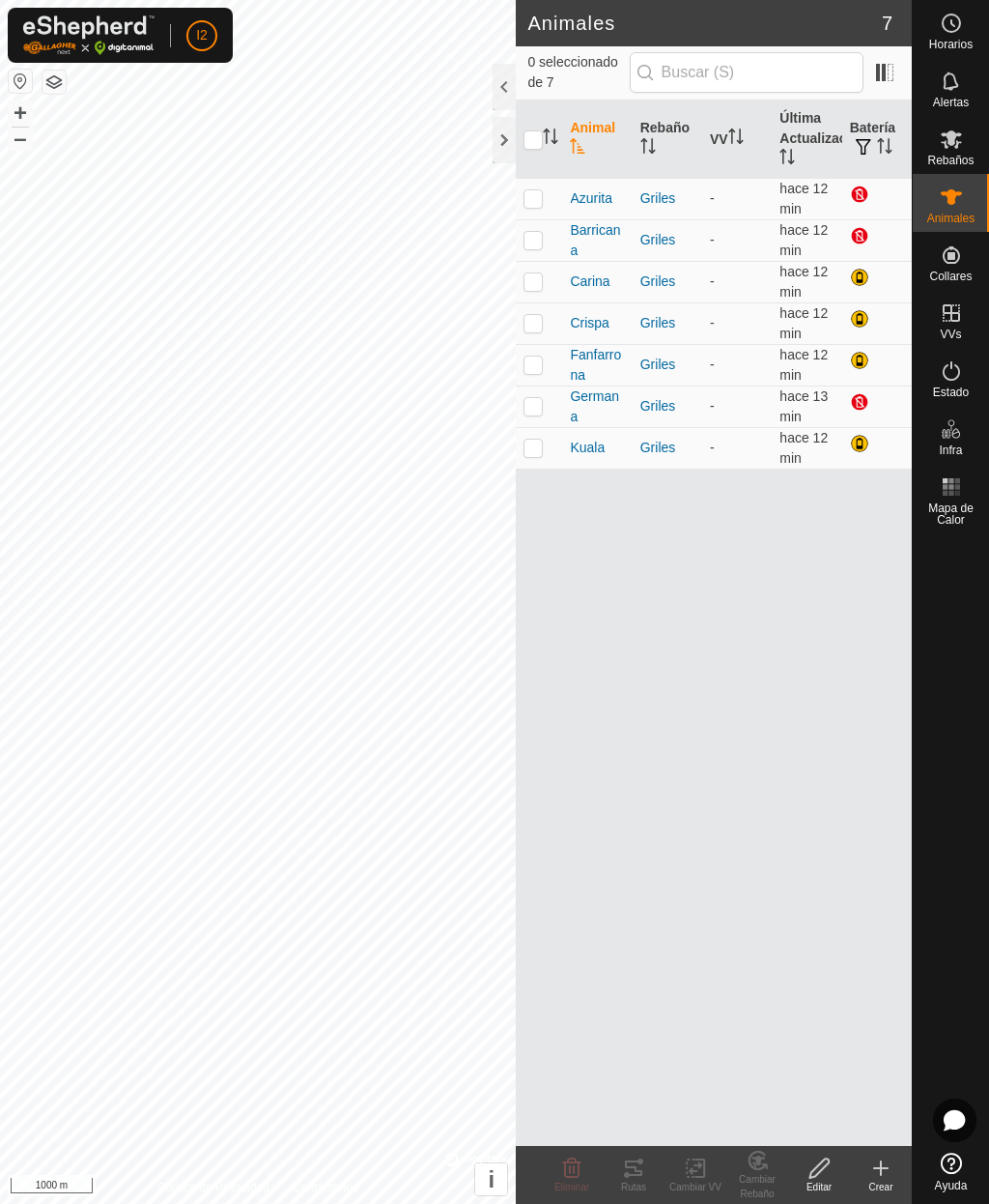
click at [889, 1173] on icon at bounding box center [881, 1168] width 23 height 23
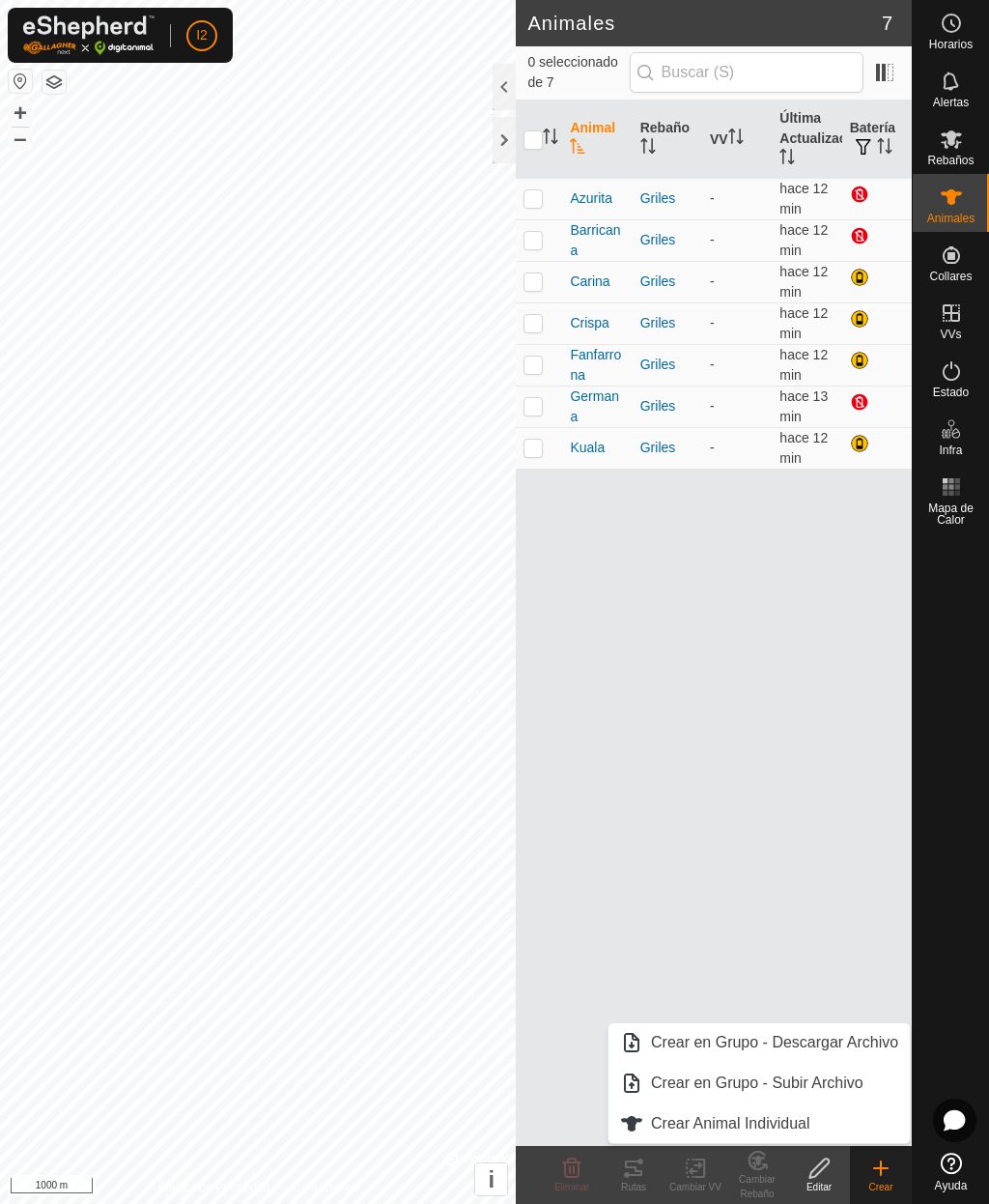
click at [788, 1118] on span "Crear Animal Individual" at bounding box center [731, 1124] width 159 height 23
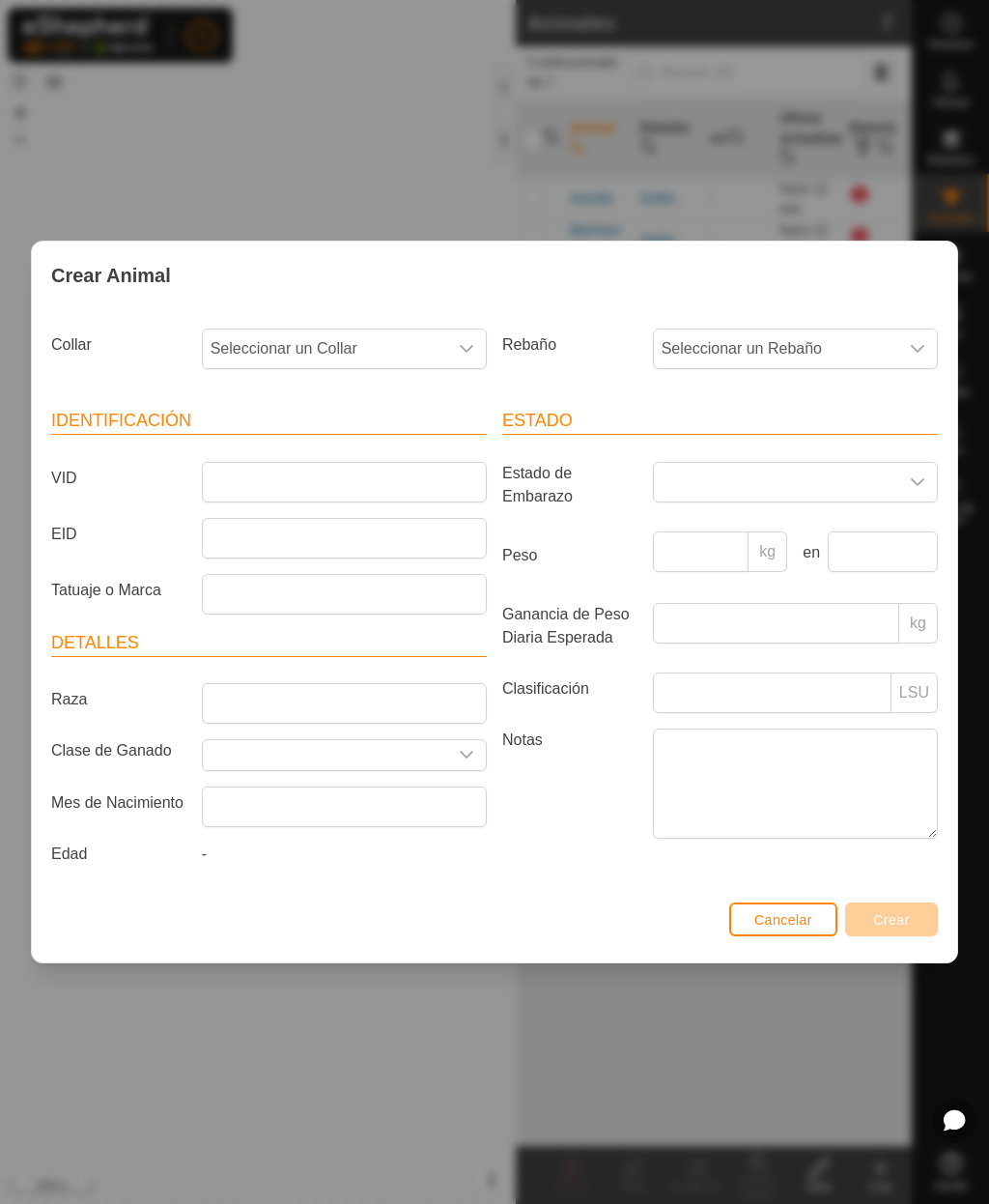
click at [429, 343] on span "Seleccionar un Collar" at bounding box center [325, 349] width 244 height 39
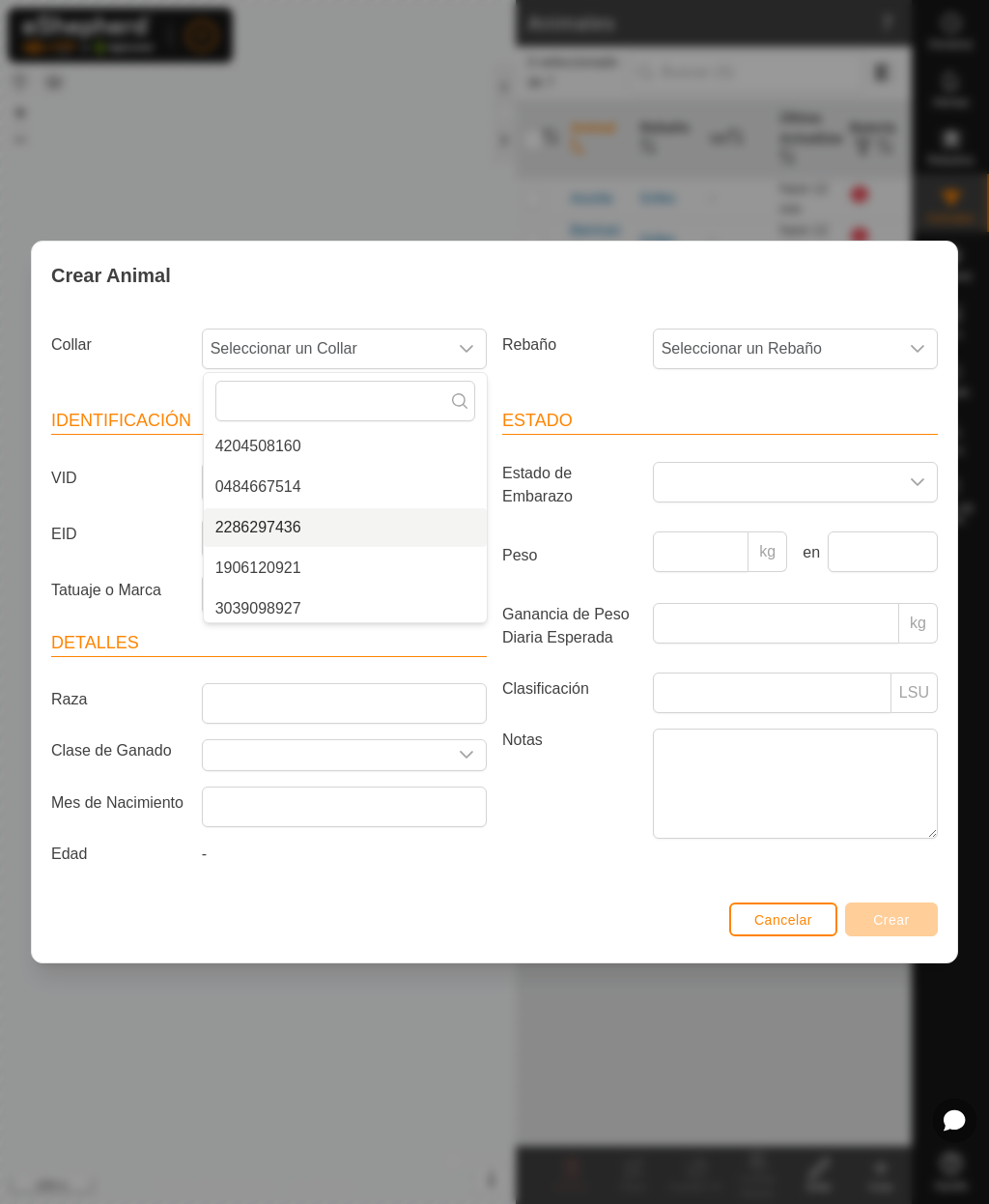
click at [256, 528] on span "2286297436" at bounding box center [258, 527] width 86 height 23
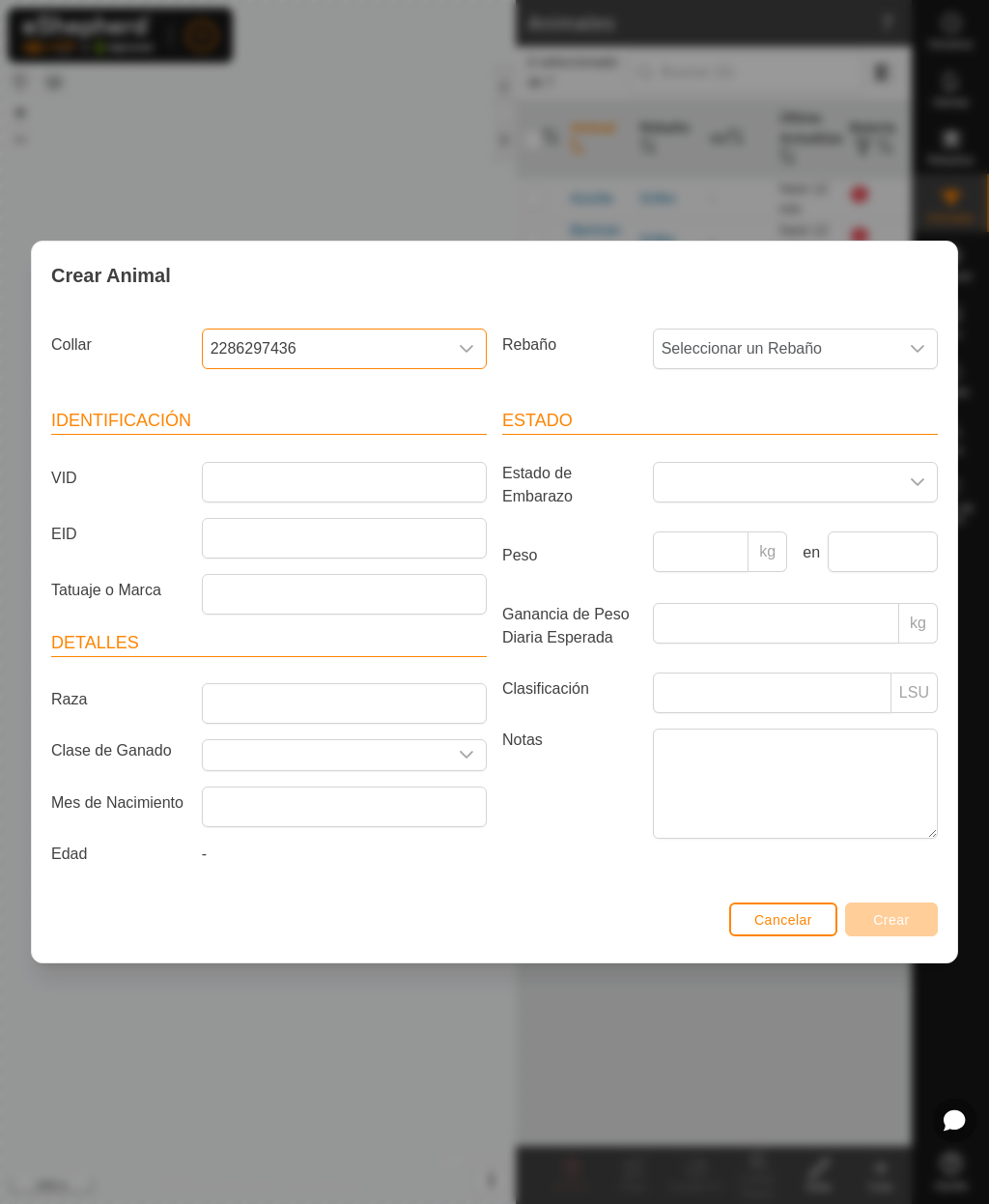
click at [744, 350] on span "Seleccionar un Rebaño" at bounding box center [777, 349] width 244 height 39
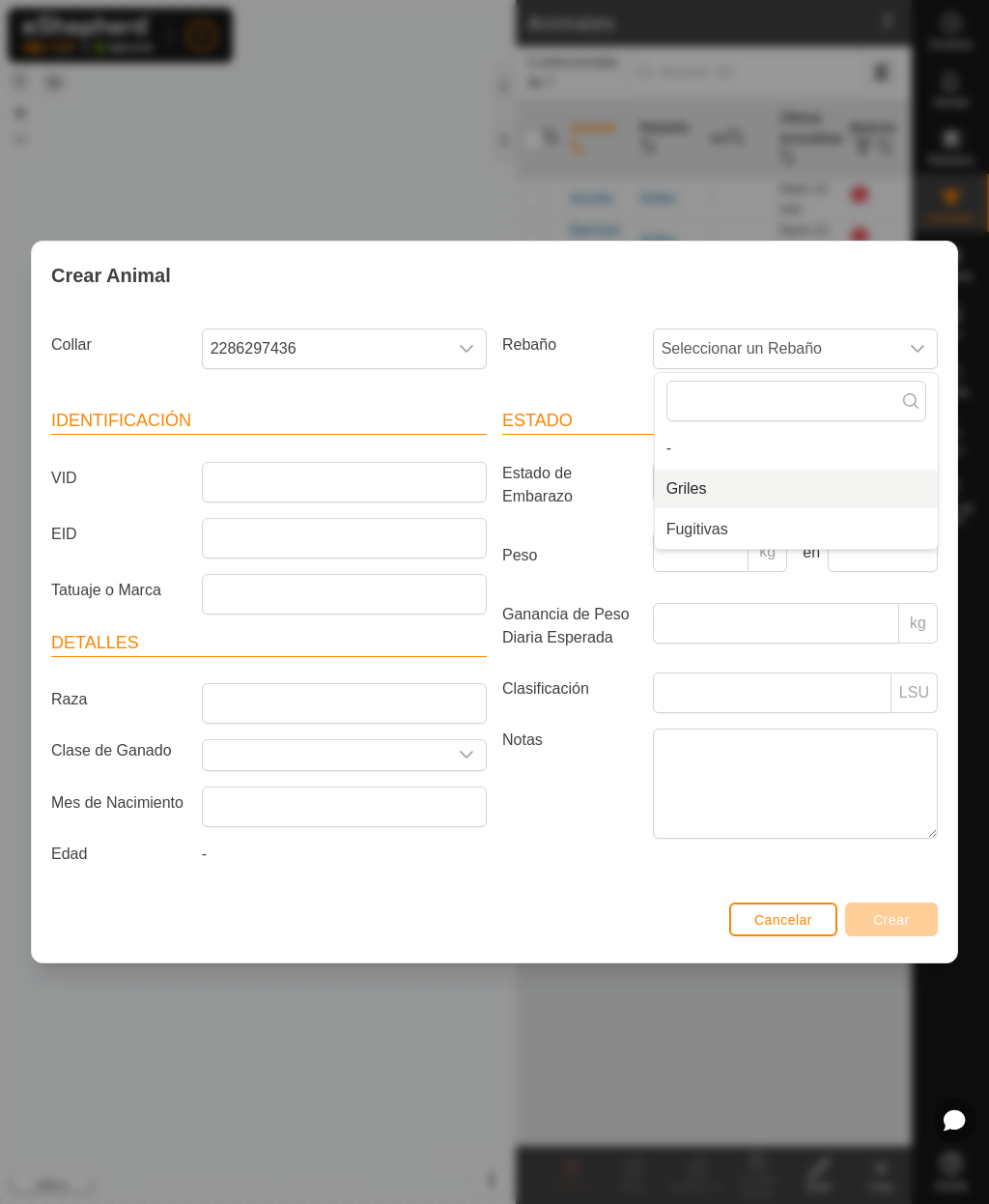
click at [715, 491] on li "Griles" at bounding box center [797, 489] width 283 height 39
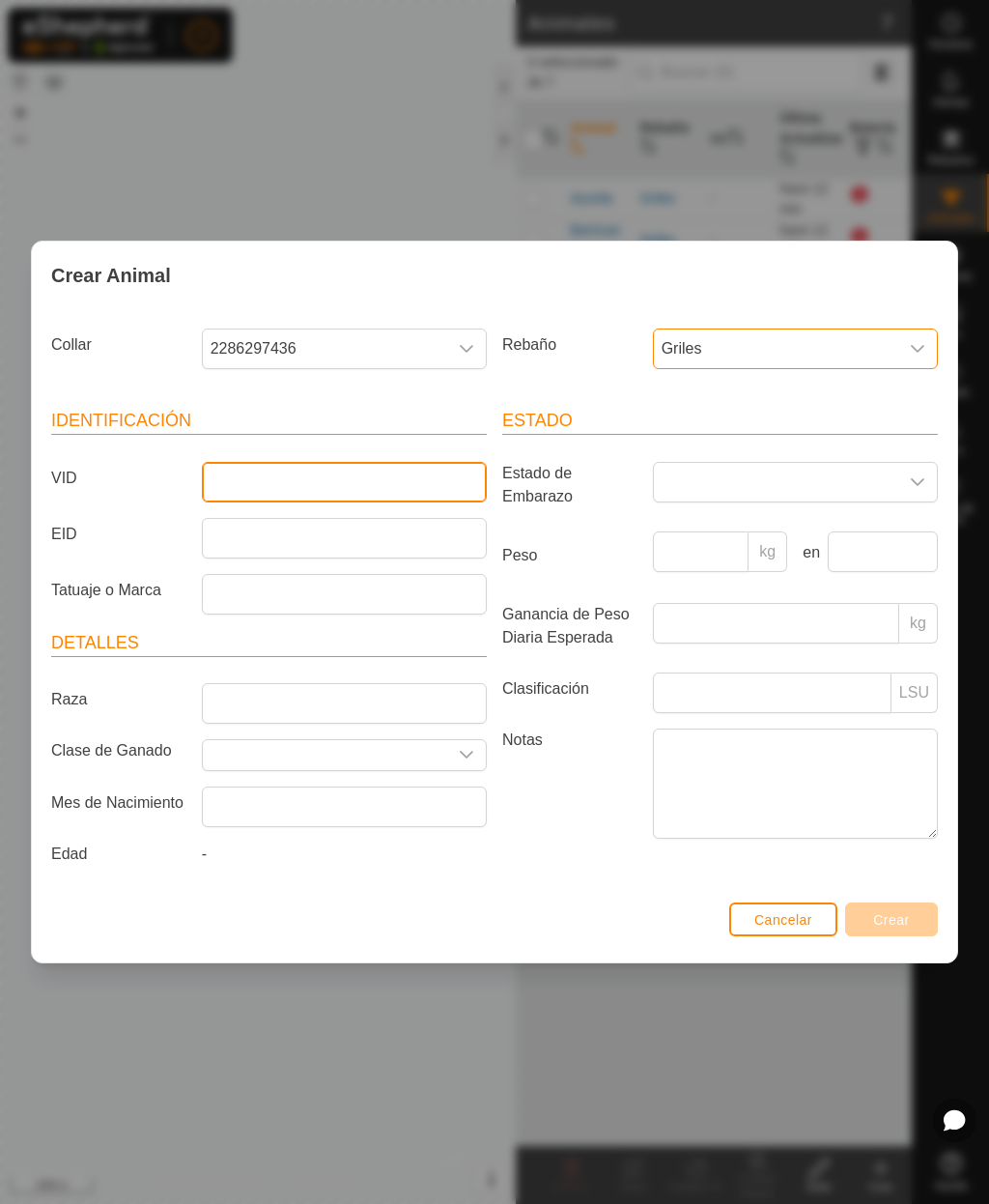
click at [390, 491] on input "VID" at bounding box center [344, 482] width 285 height 41
type input "Glamurosa"
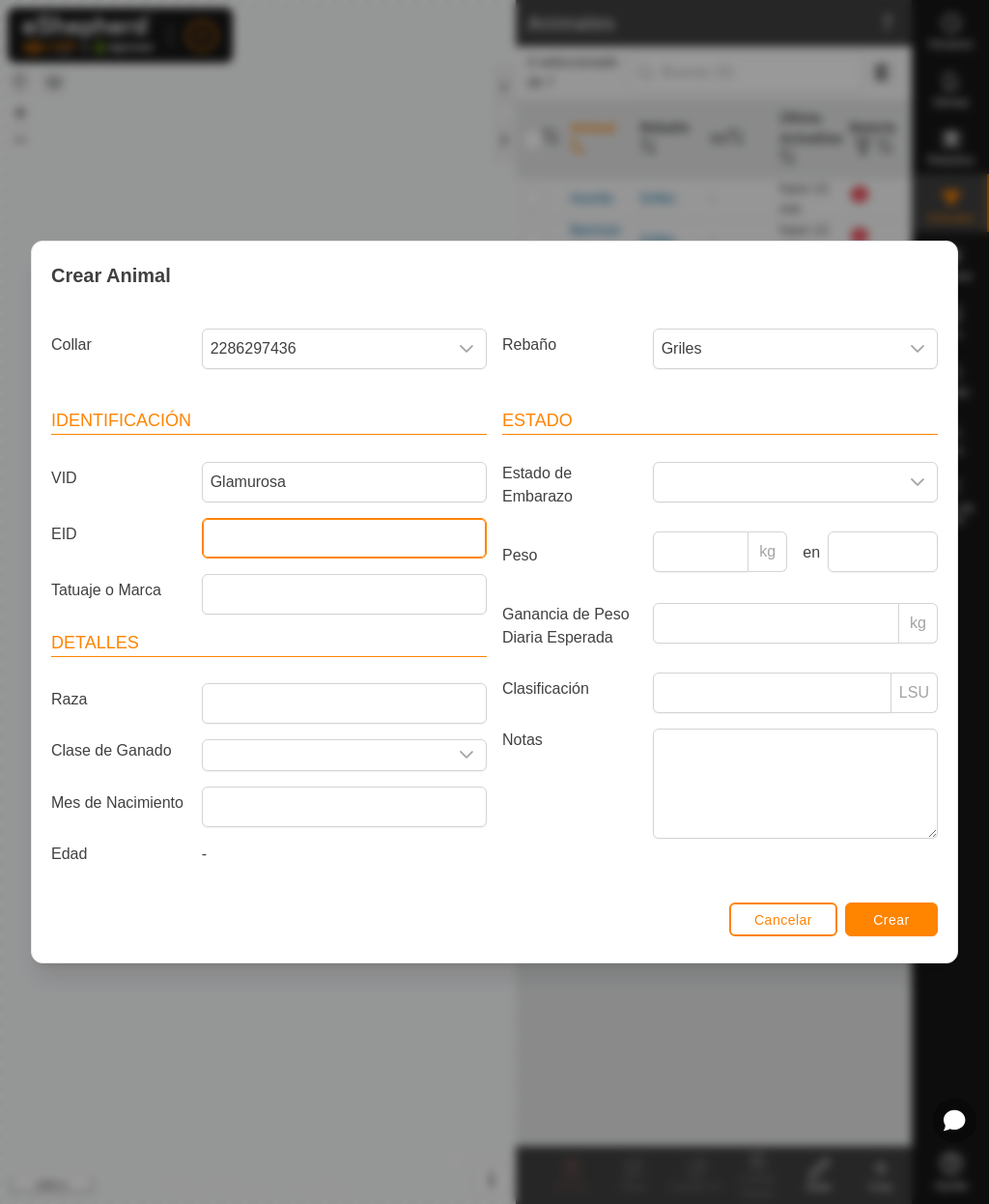
click at [292, 533] on input "EID" at bounding box center [344, 538] width 285 height 41
type input "111081007681888"
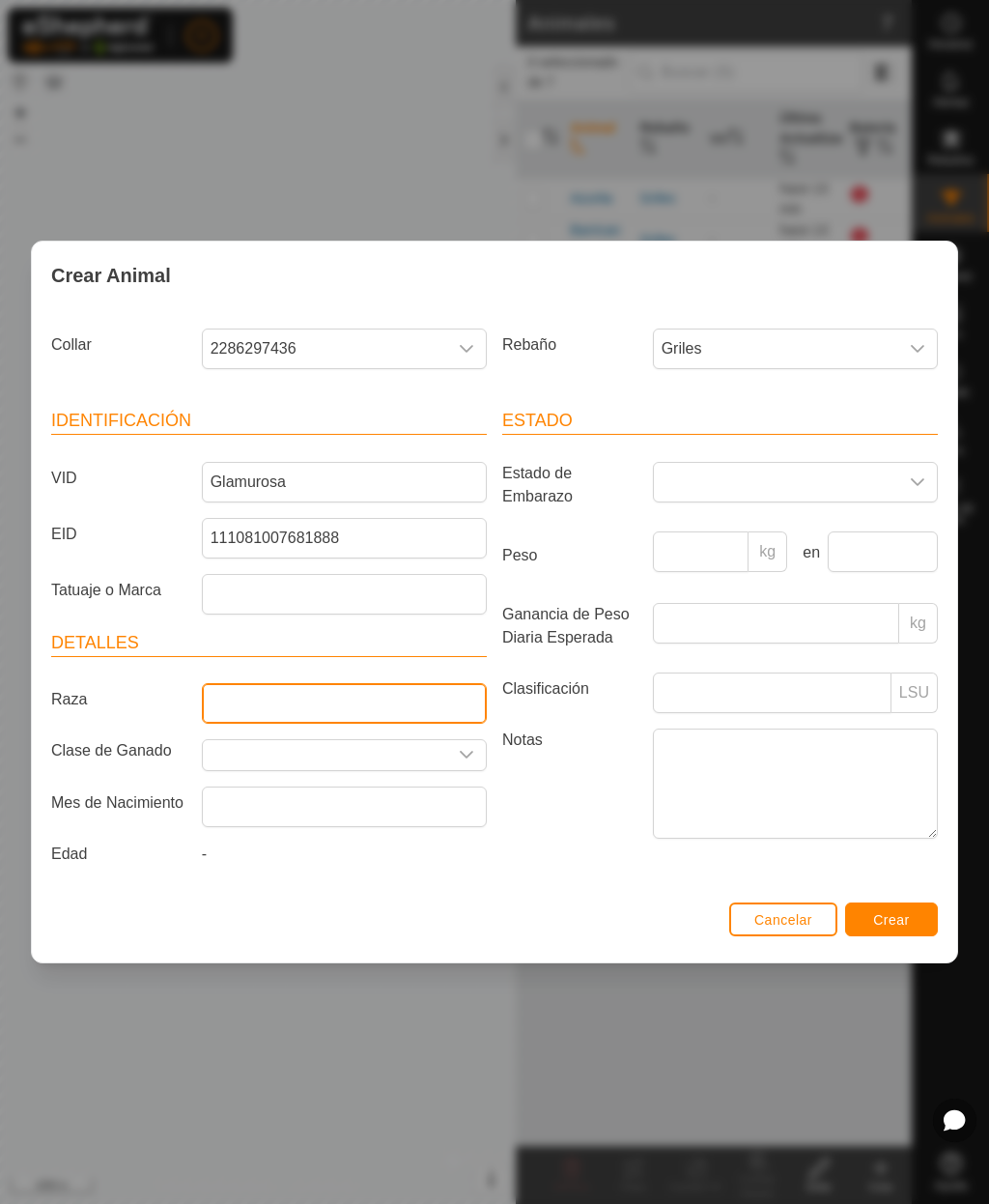
click at [403, 695] on input "Raza" at bounding box center [344, 703] width 285 height 41
type input "Cruzada"
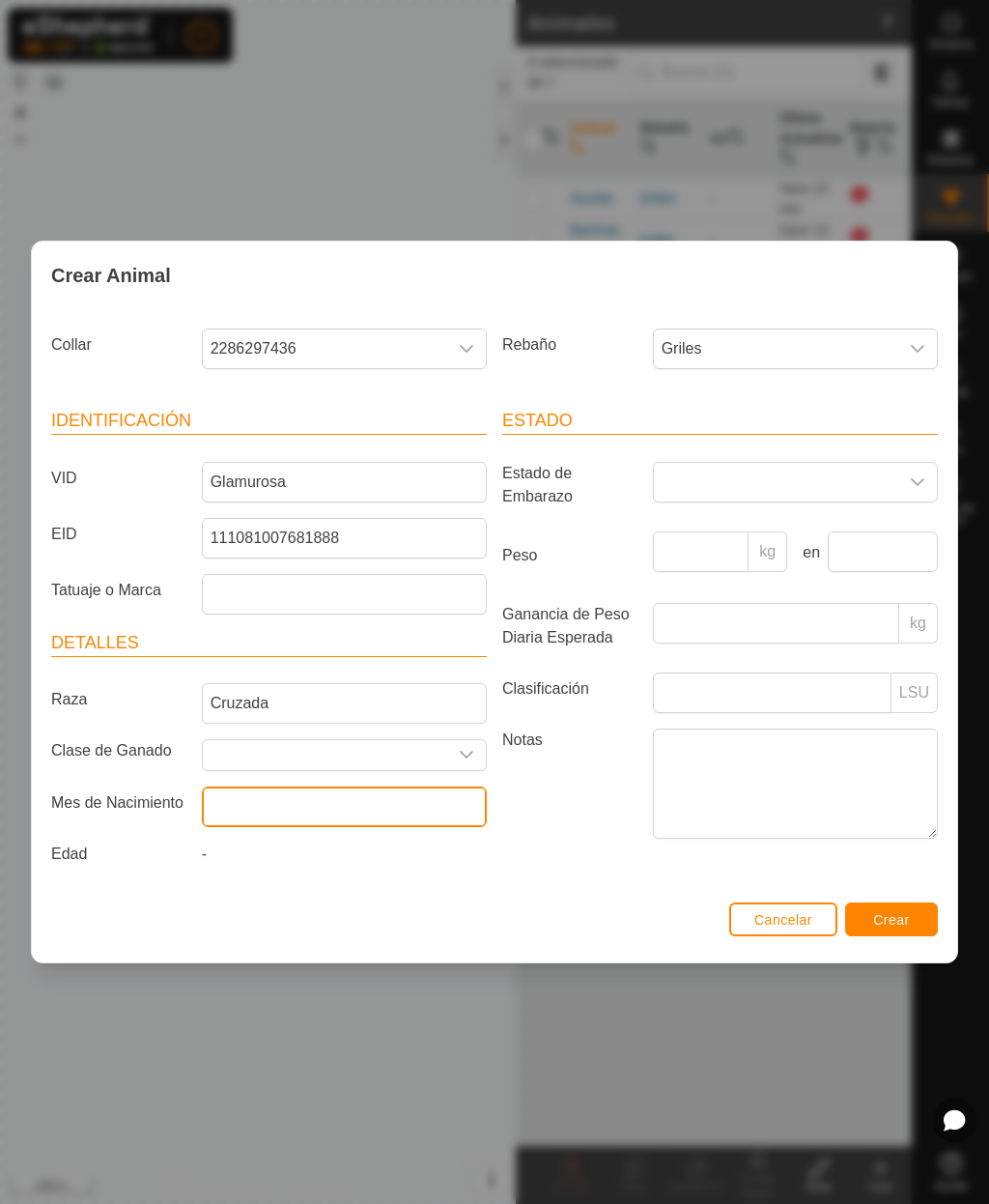
click at [413, 815] on input "text" at bounding box center [344, 807] width 285 height 41
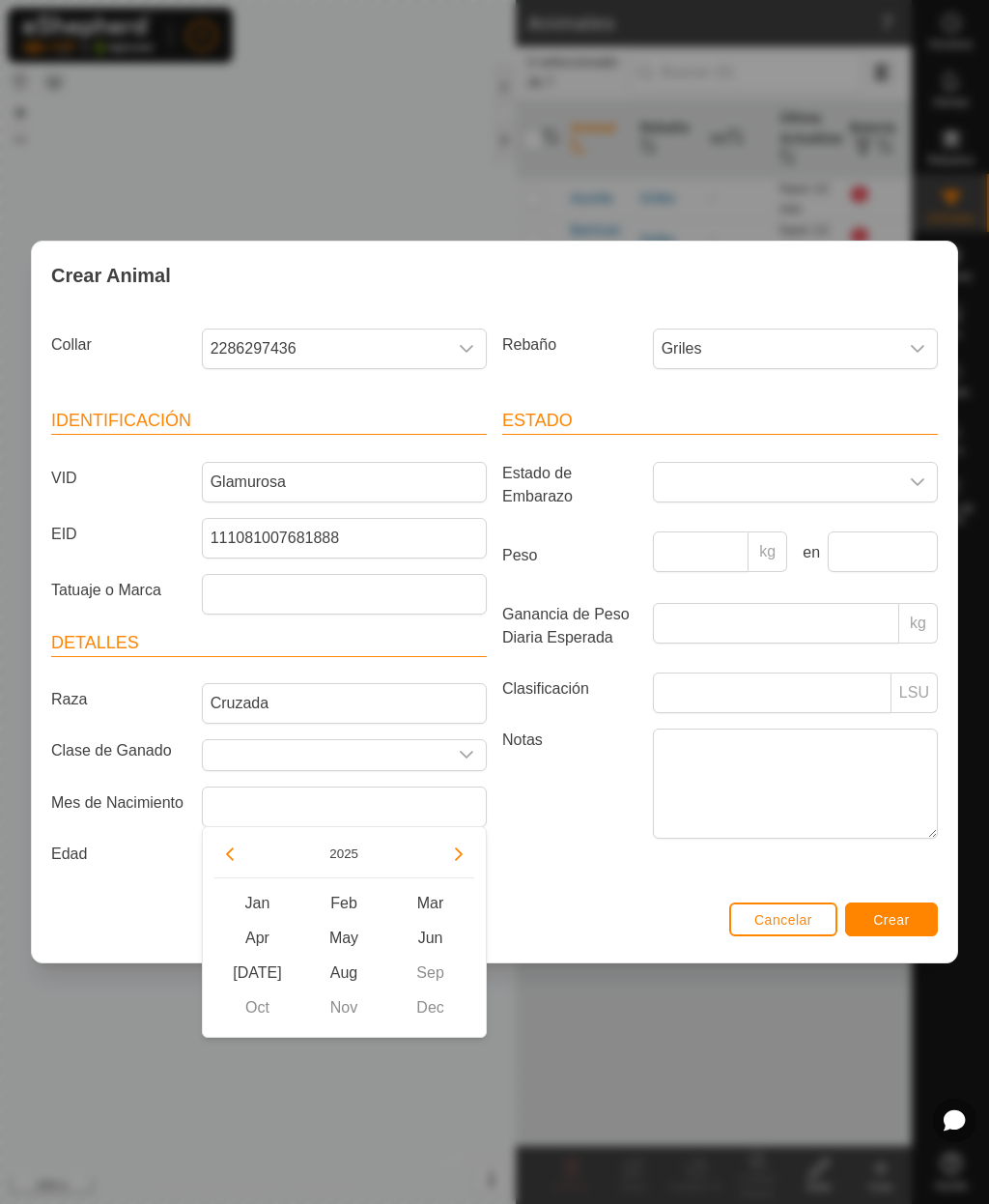
click at [350, 848] on button "2025" at bounding box center [344, 853] width 45 height 22
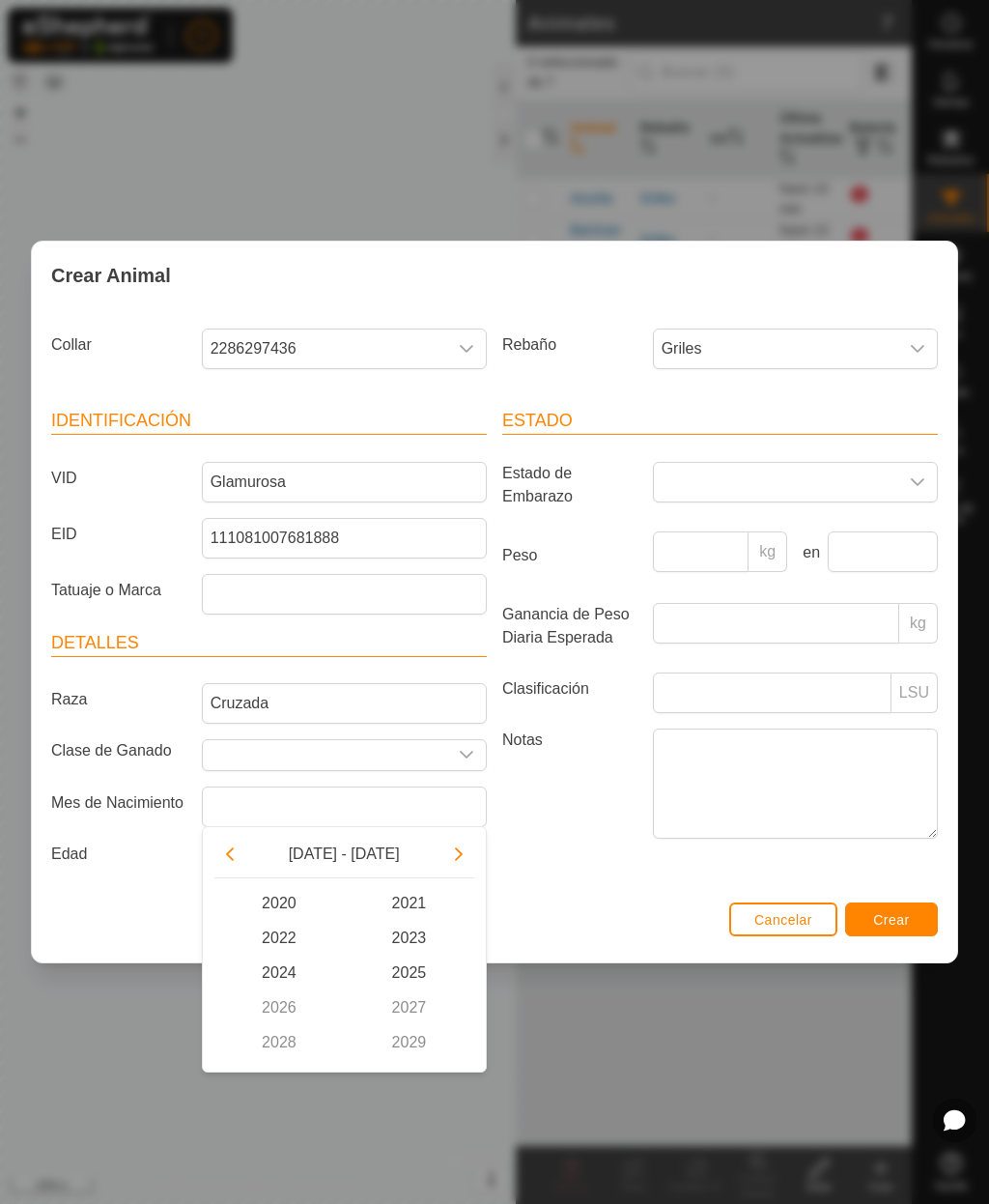
click at [223, 841] on button "Previous Decade" at bounding box center [230, 854] width 31 height 31
click at [424, 969] on span "2015" at bounding box center [409, 972] width 131 height 35
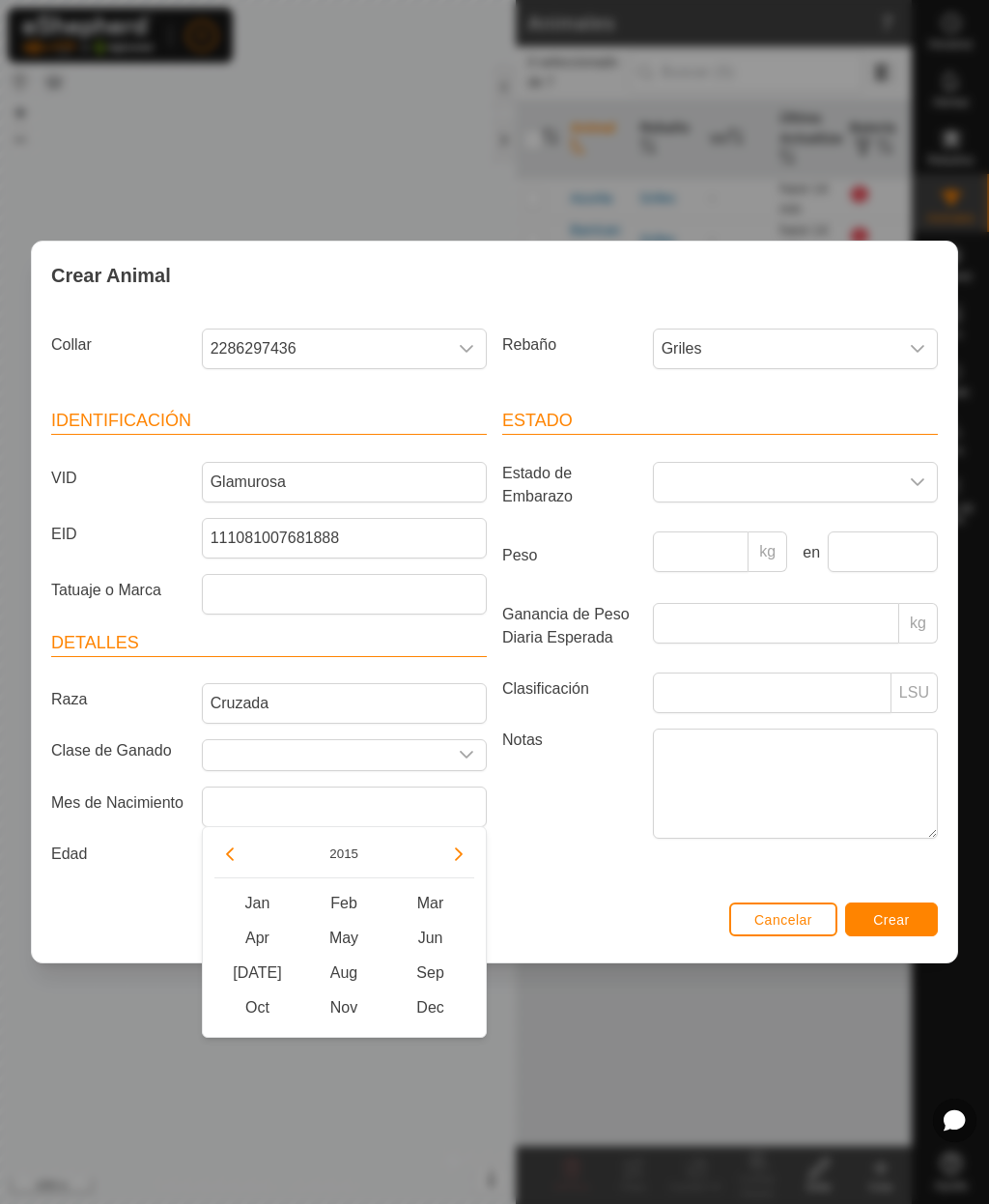
click at [265, 1009] on span "Oct" at bounding box center [258, 1007] width 87 height 35
type input "[DATE]"
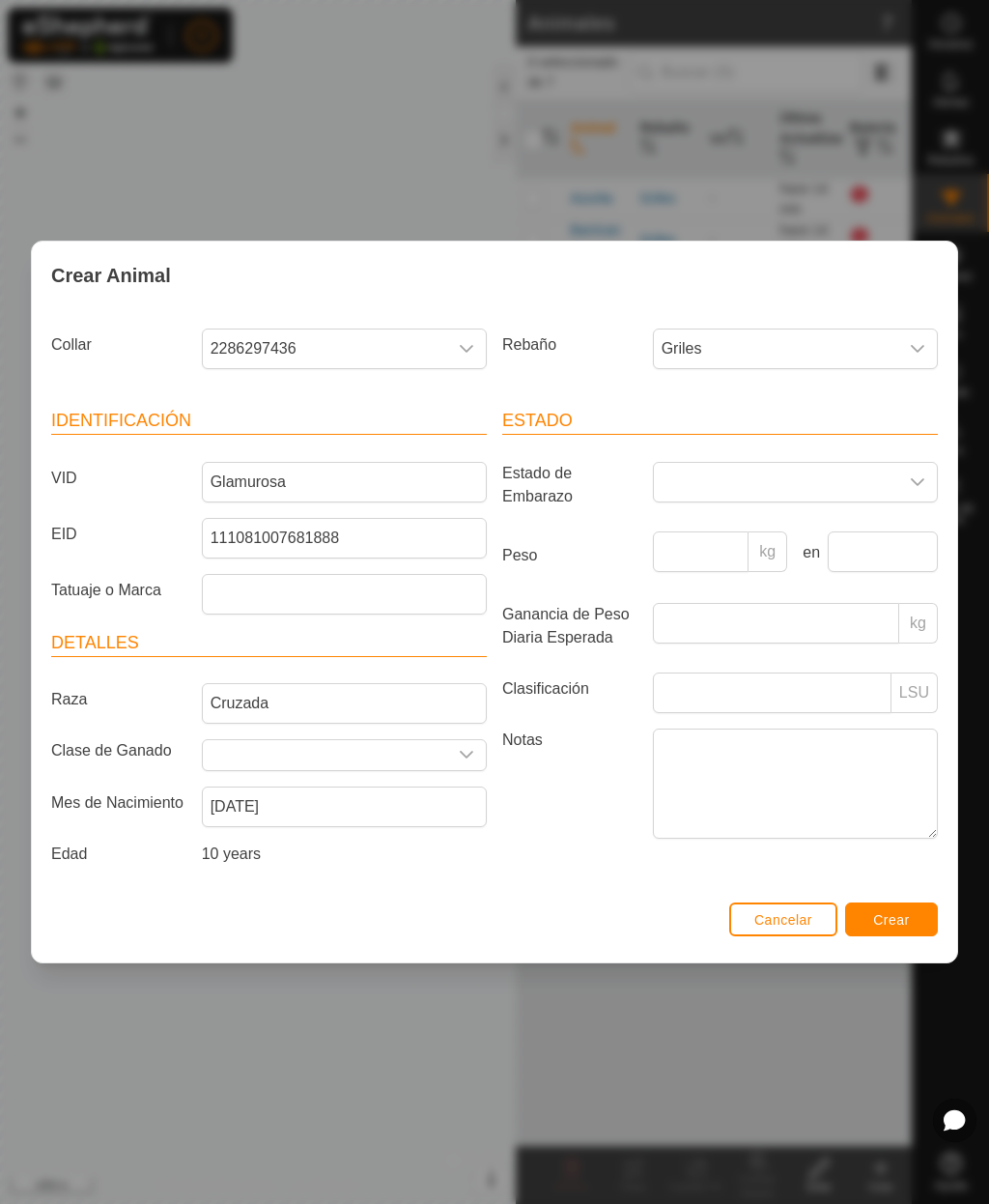
click at [897, 923] on span "Crear" at bounding box center [892, 920] width 37 height 16
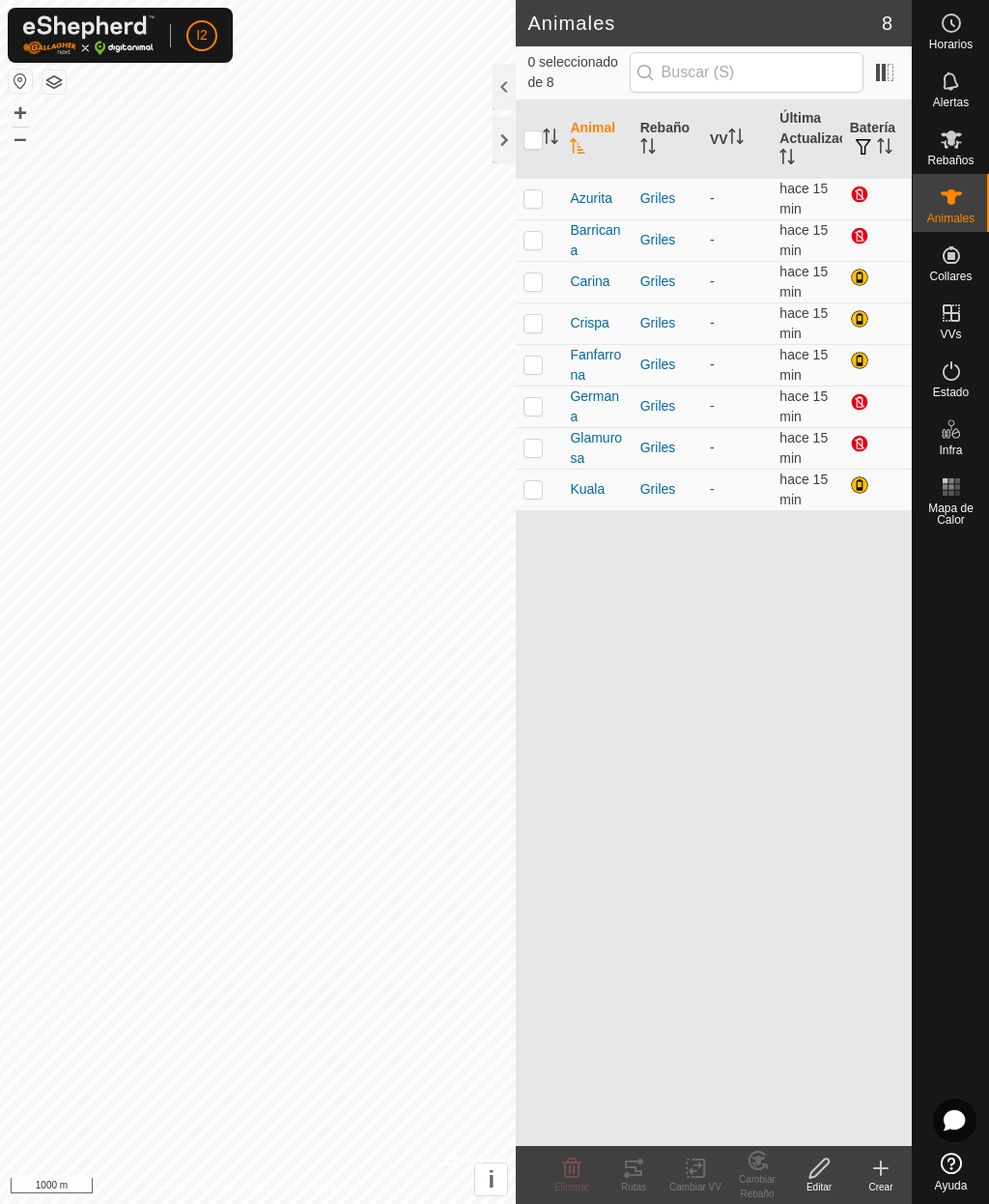
click at [585, 436] on span "Glamurosa" at bounding box center [597, 448] width 54 height 41
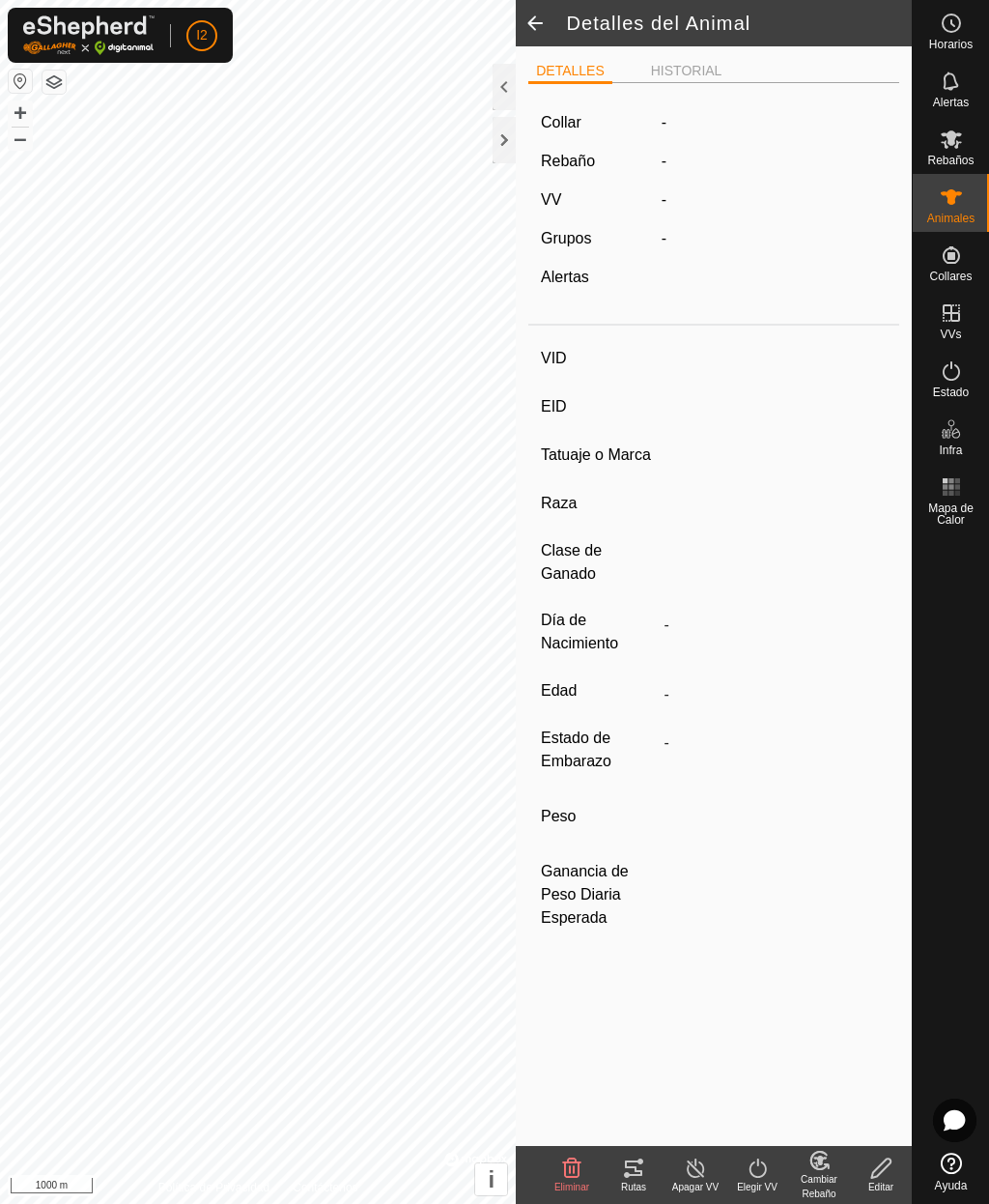
type input "Glamurosa"
type input "111081007681888"
type input "-"
type input "Cruzada"
type input "-"
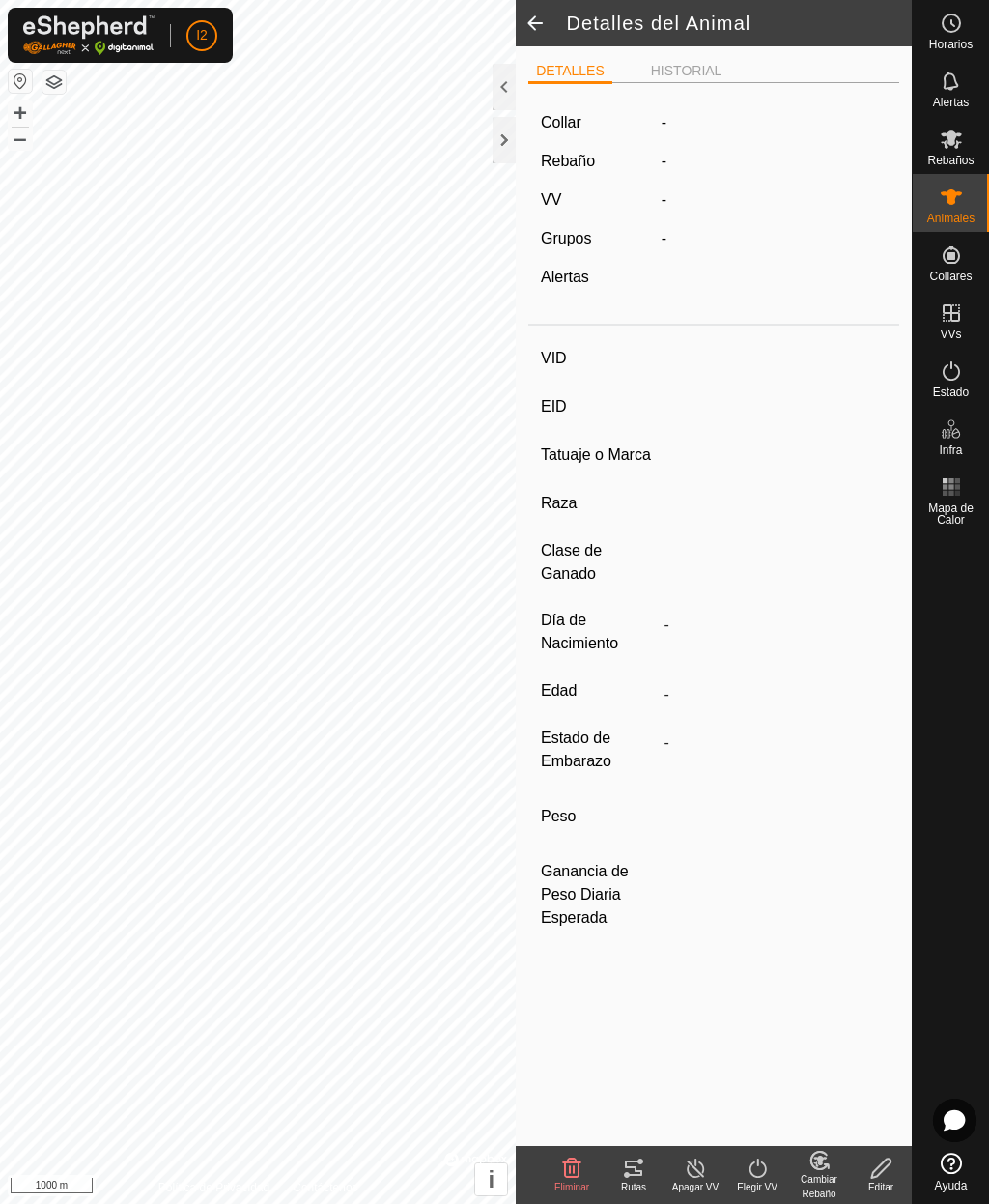
type input "10/2015"
type input "10 years"
type input "0 kg"
type input "-"
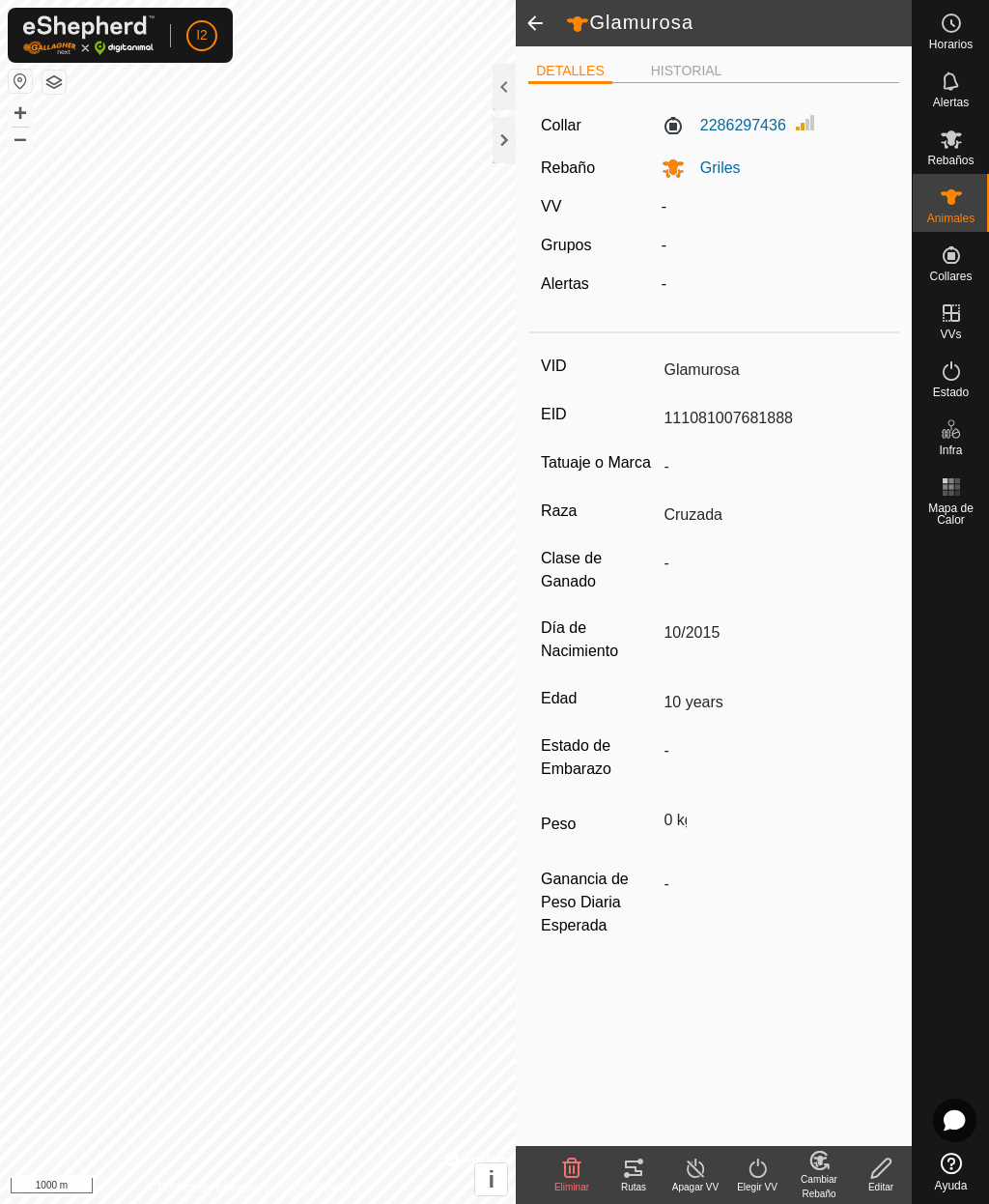
click at [526, 16] on span at bounding box center [535, 23] width 39 height 47
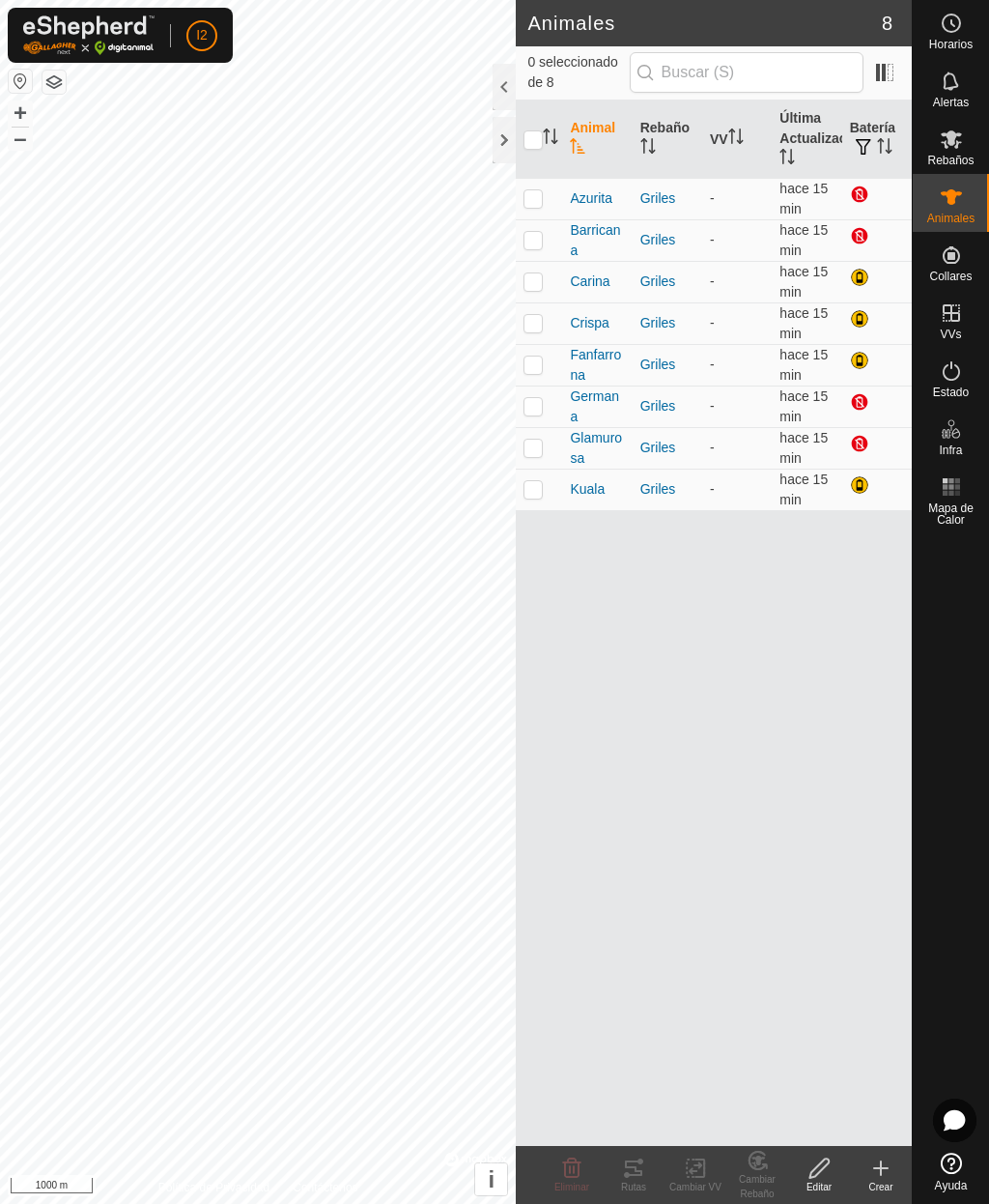
click at [879, 1171] on icon at bounding box center [881, 1168] width 23 height 23
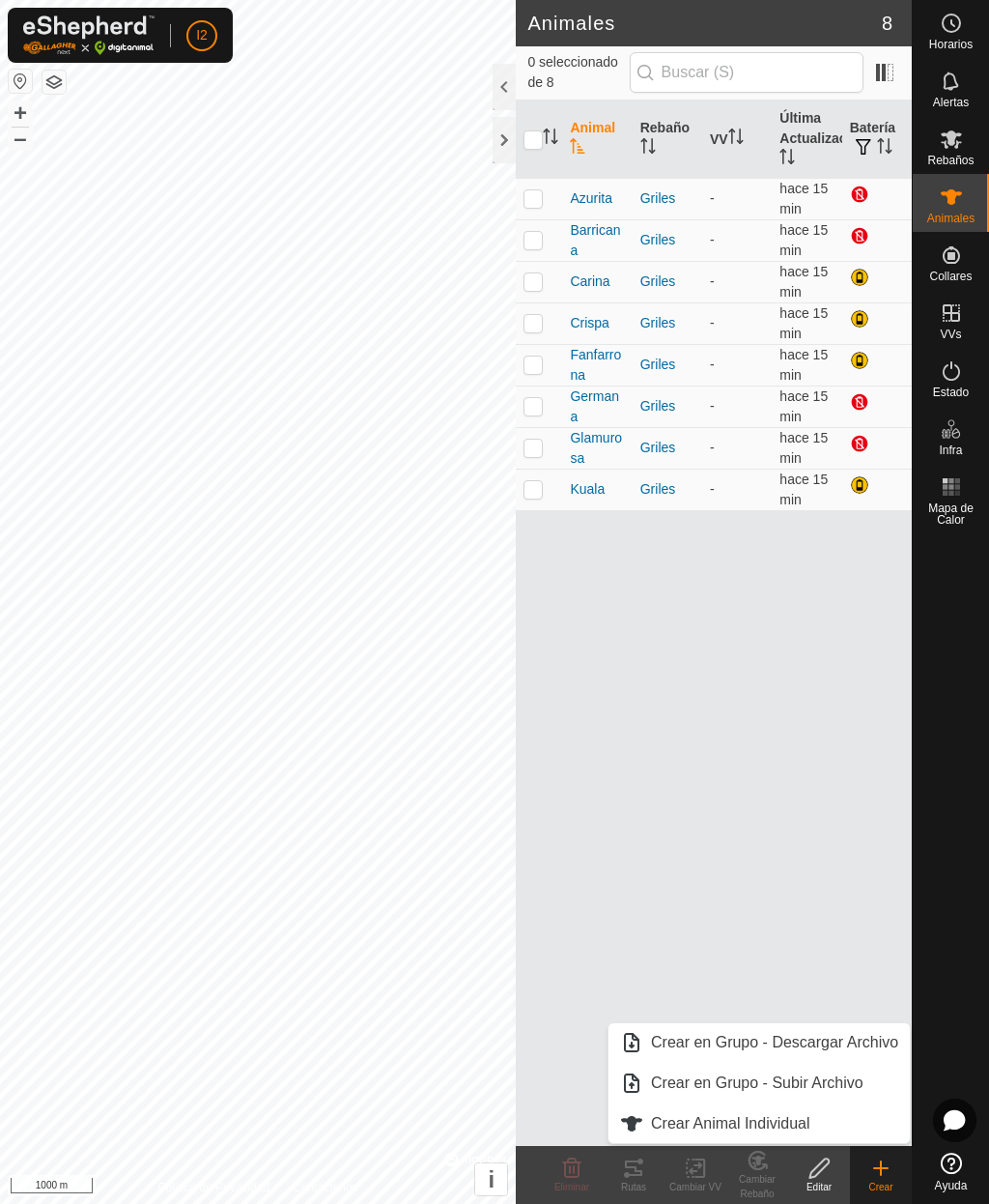
click at [786, 1119] on span "Crear Animal Individual" at bounding box center [731, 1124] width 159 height 23
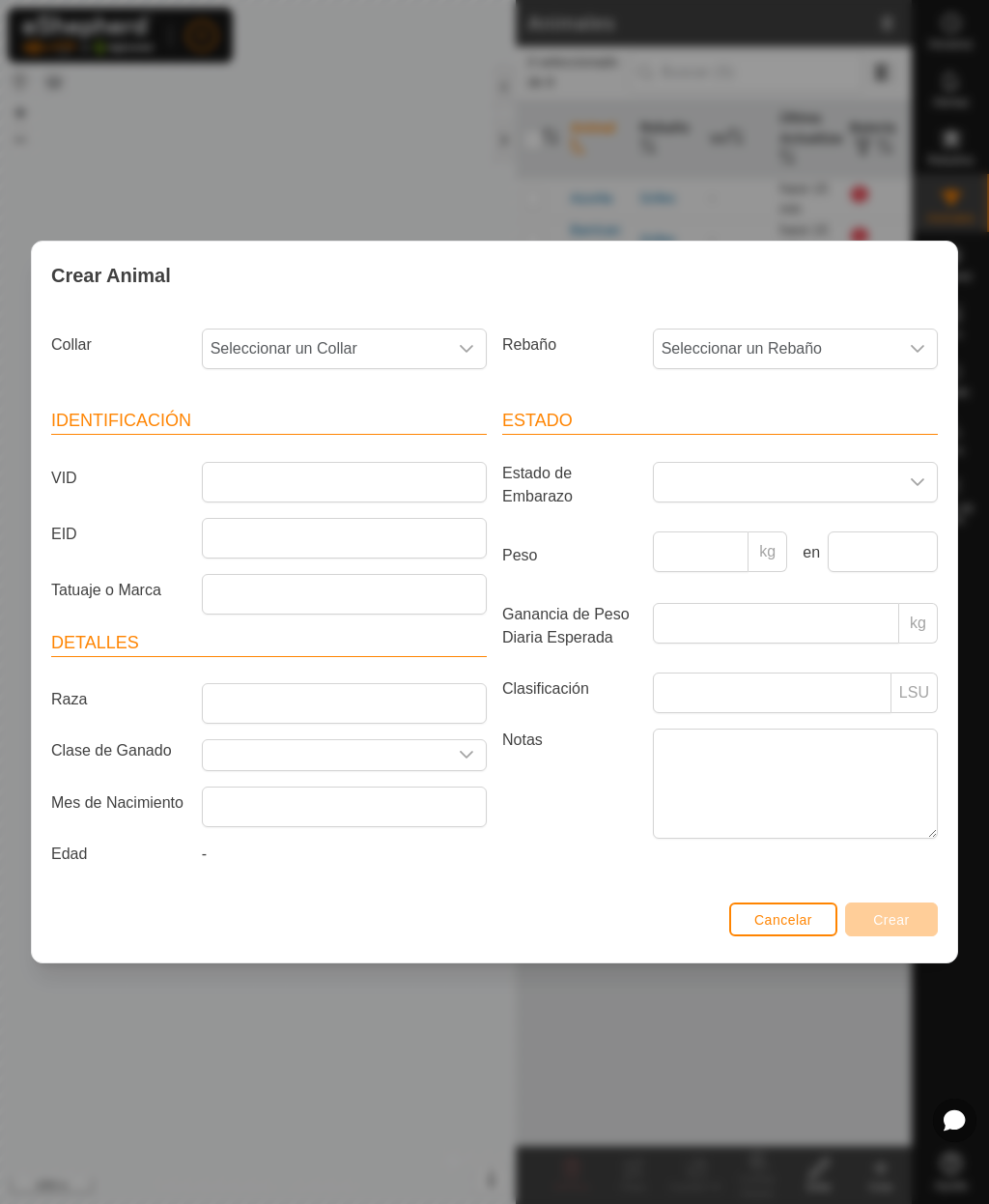
click at [444, 341] on span "Seleccionar un Collar" at bounding box center [325, 349] width 244 height 39
click at [263, 528] on span "1906120921" at bounding box center [258, 523] width 86 height 23
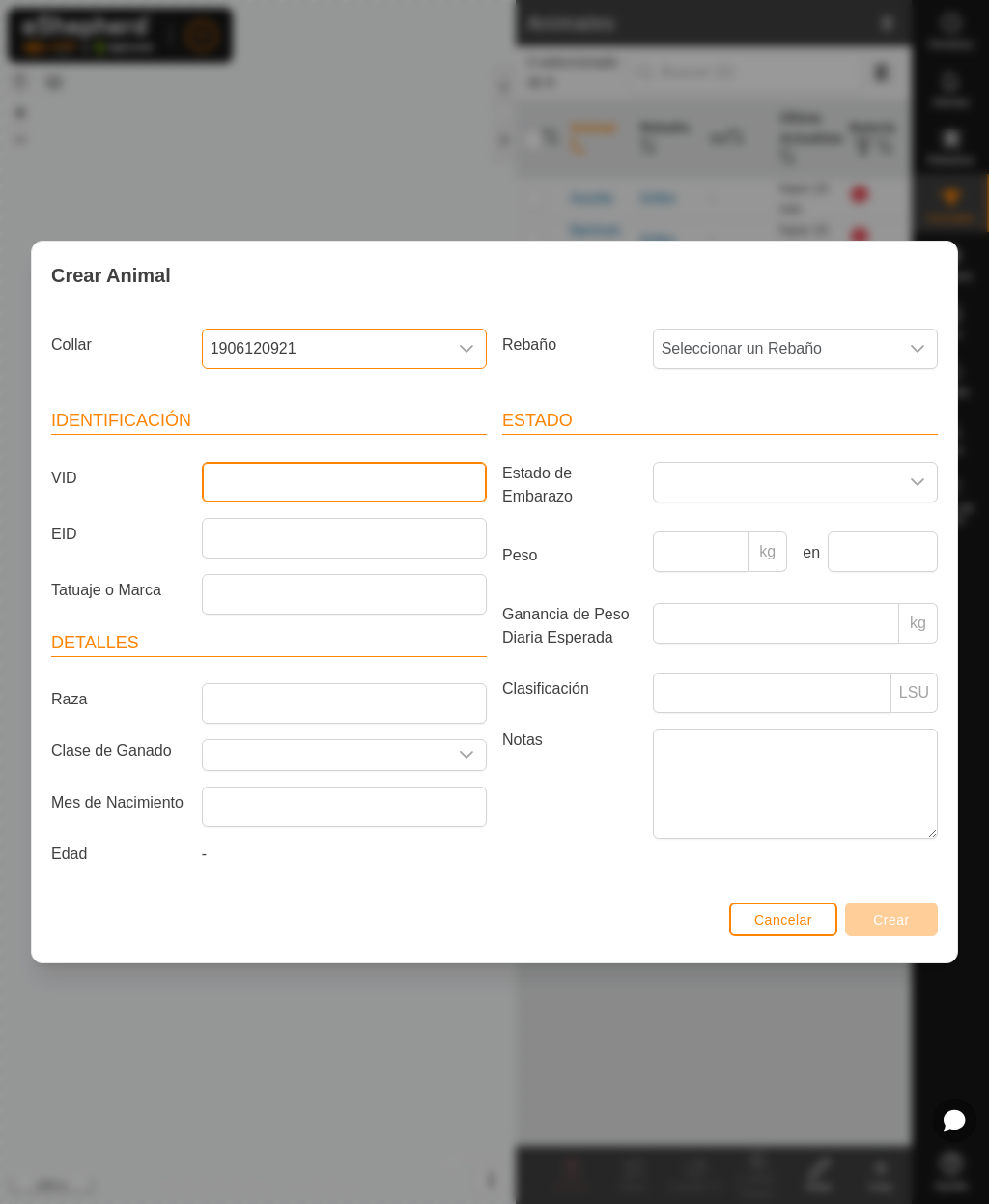
click at [346, 485] on input "VID" at bounding box center [344, 482] width 285 height 41
type input "Gorda"
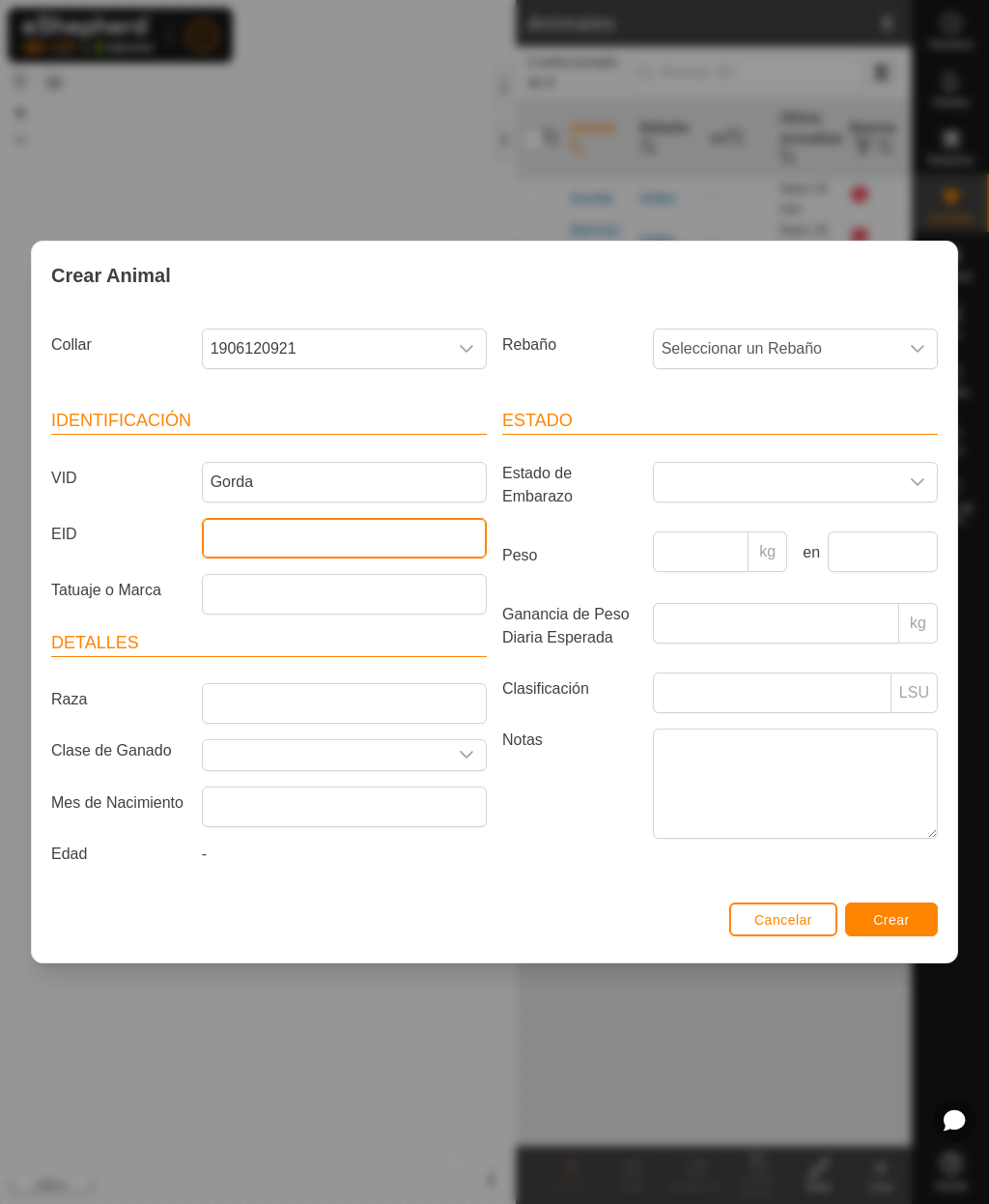
click at [321, 528] on input "EID" at bounding box center [344, 538] width 285 height 41
type input "111031007982063"
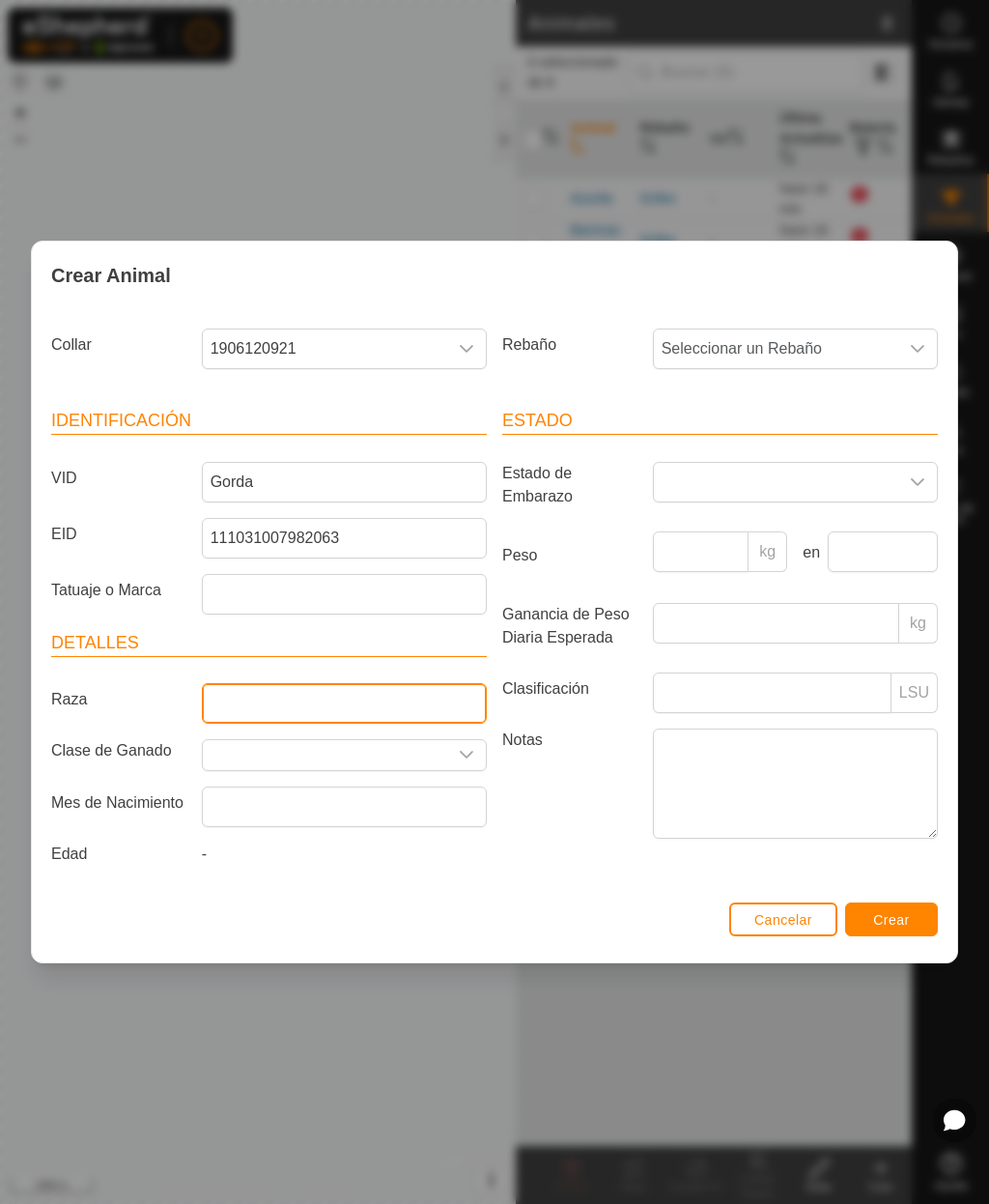
click at [365, 688] on input "Raza" at bounding box center [344, 703] width 285 height 41
type input "Cruzada"
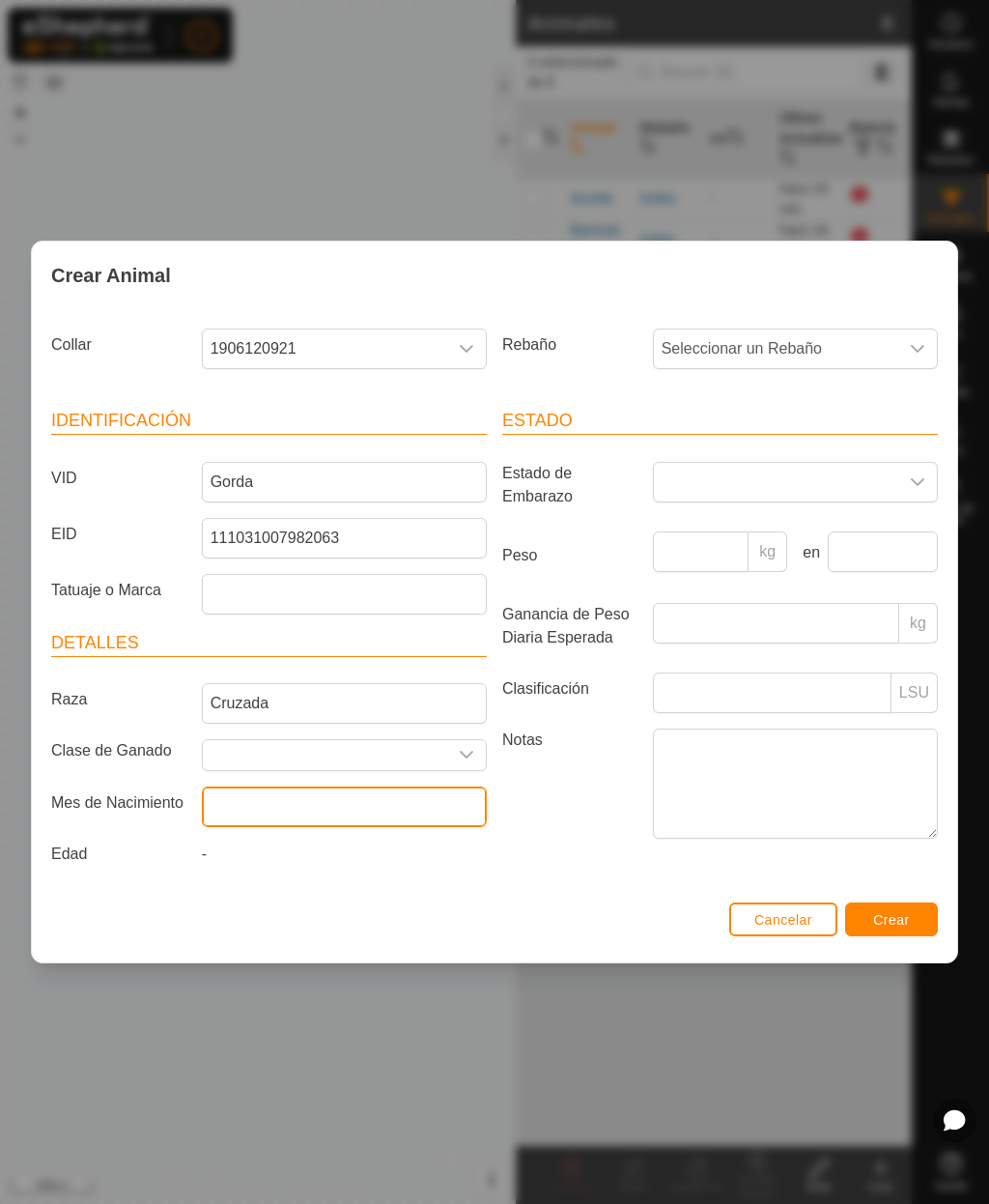
click at [425, 814] on input "text" at bounding box center [344, 807] width 285 height 41
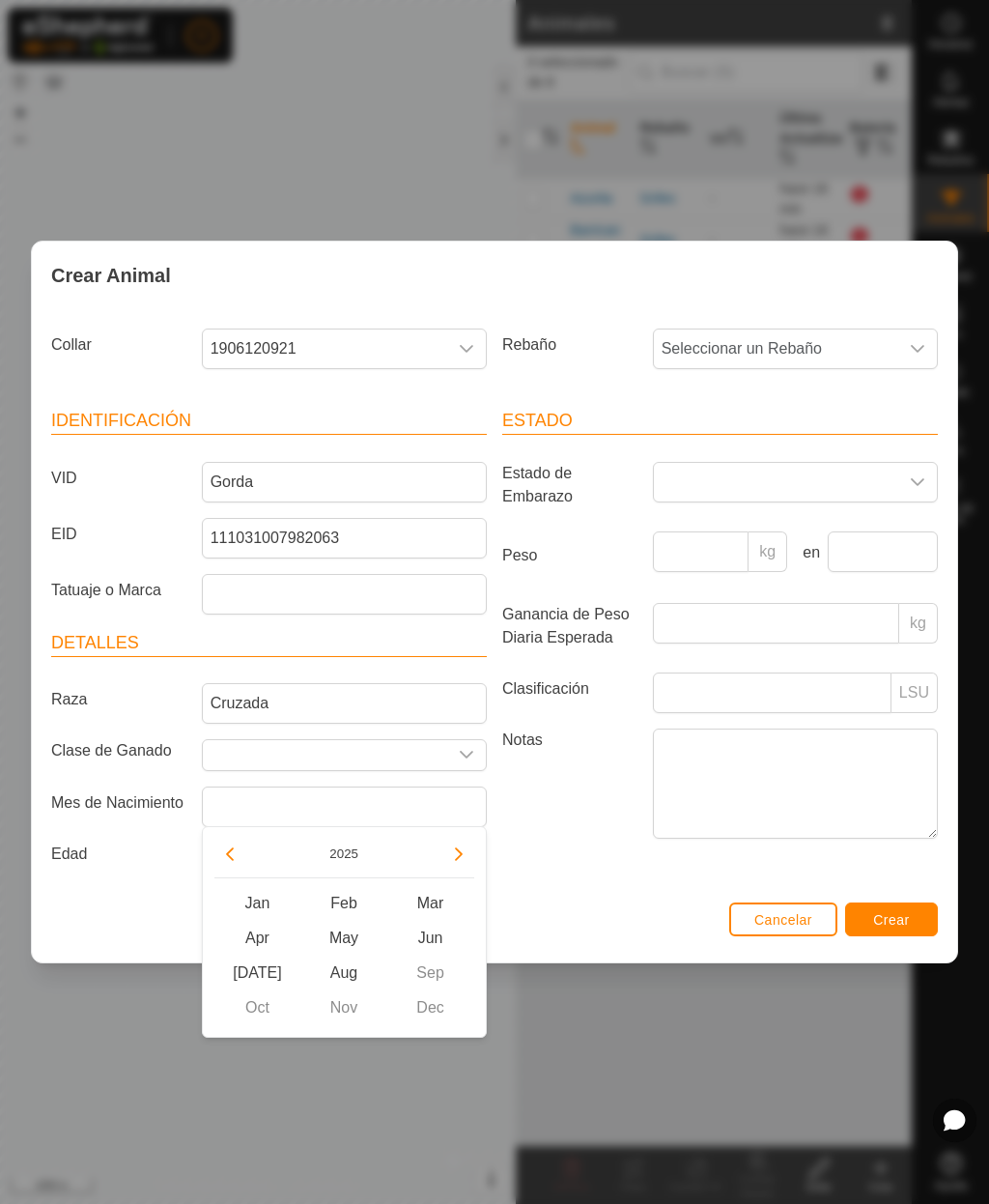
click at [354, 853] on button "2025" at bounding box center [344, 853] width 45 height 22
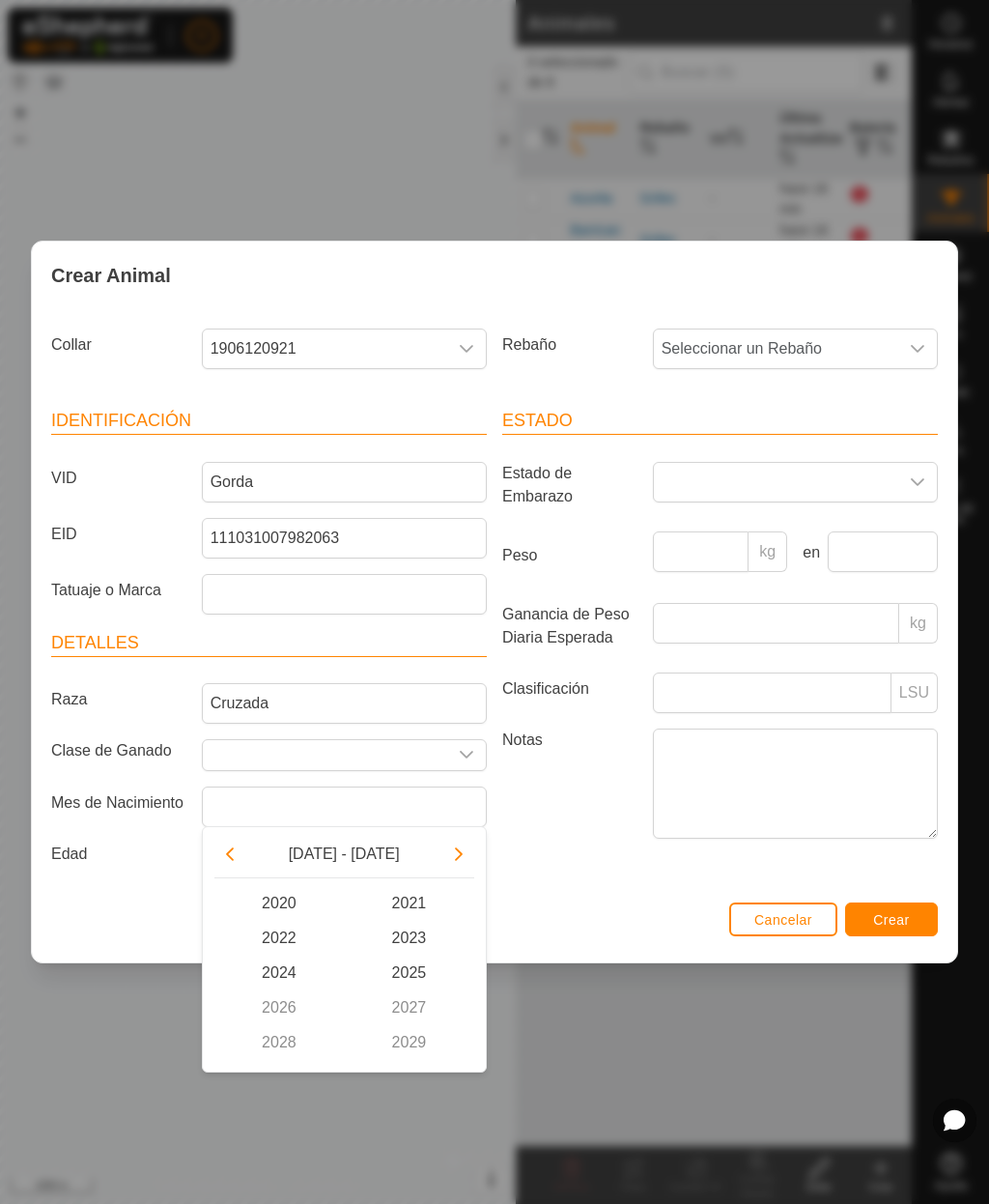
click at [239, 843] on button "Previous Decade" at bounding box center [230, 854] width 31 height 31
click at [420, 976] on span "2015" at bounding box center [409, 972] width 131 height 35
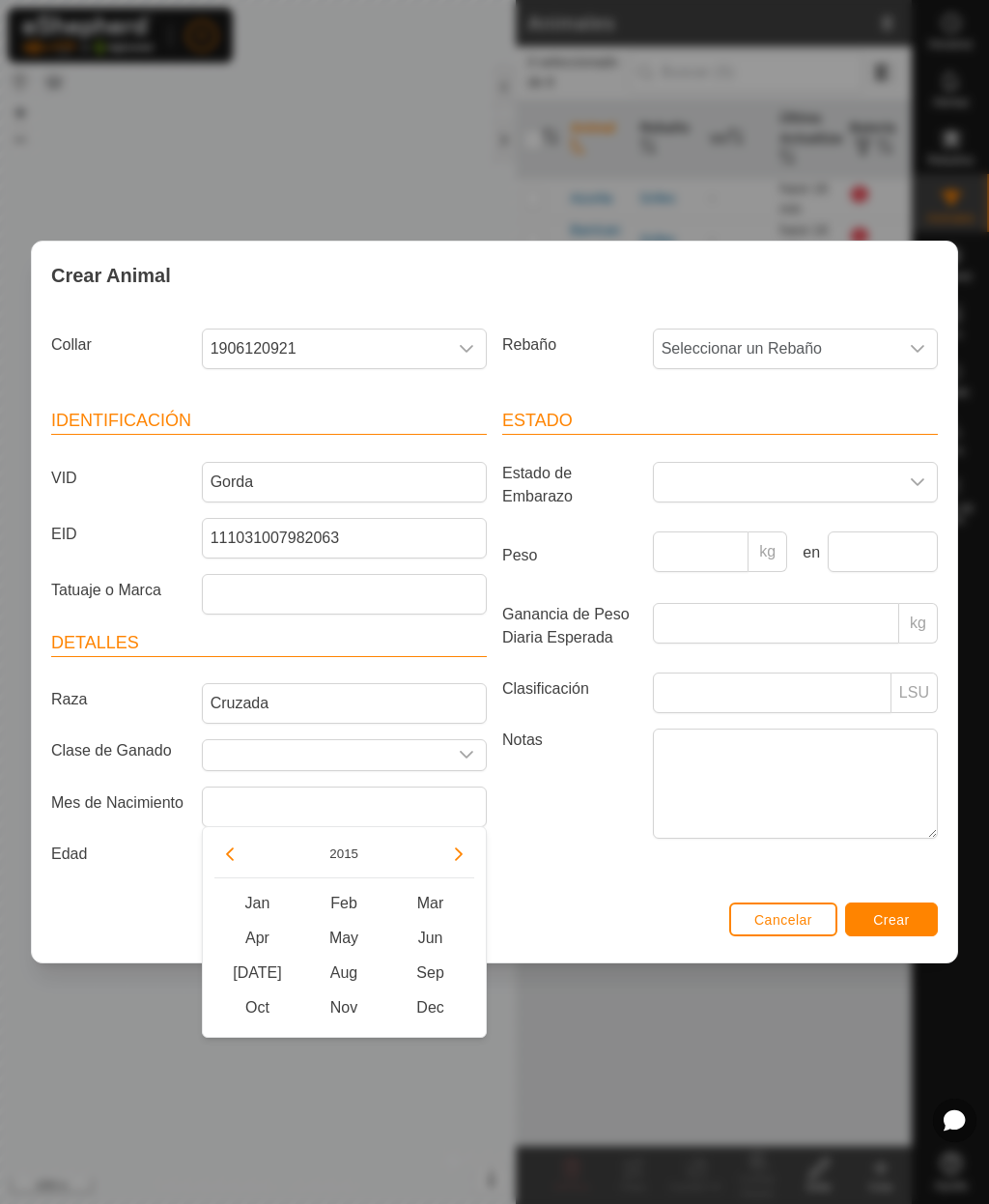
click at [271, 1006] on span "Oct" at bounding box center [258, 1007] width 87 height 35
type input "[DATE]"
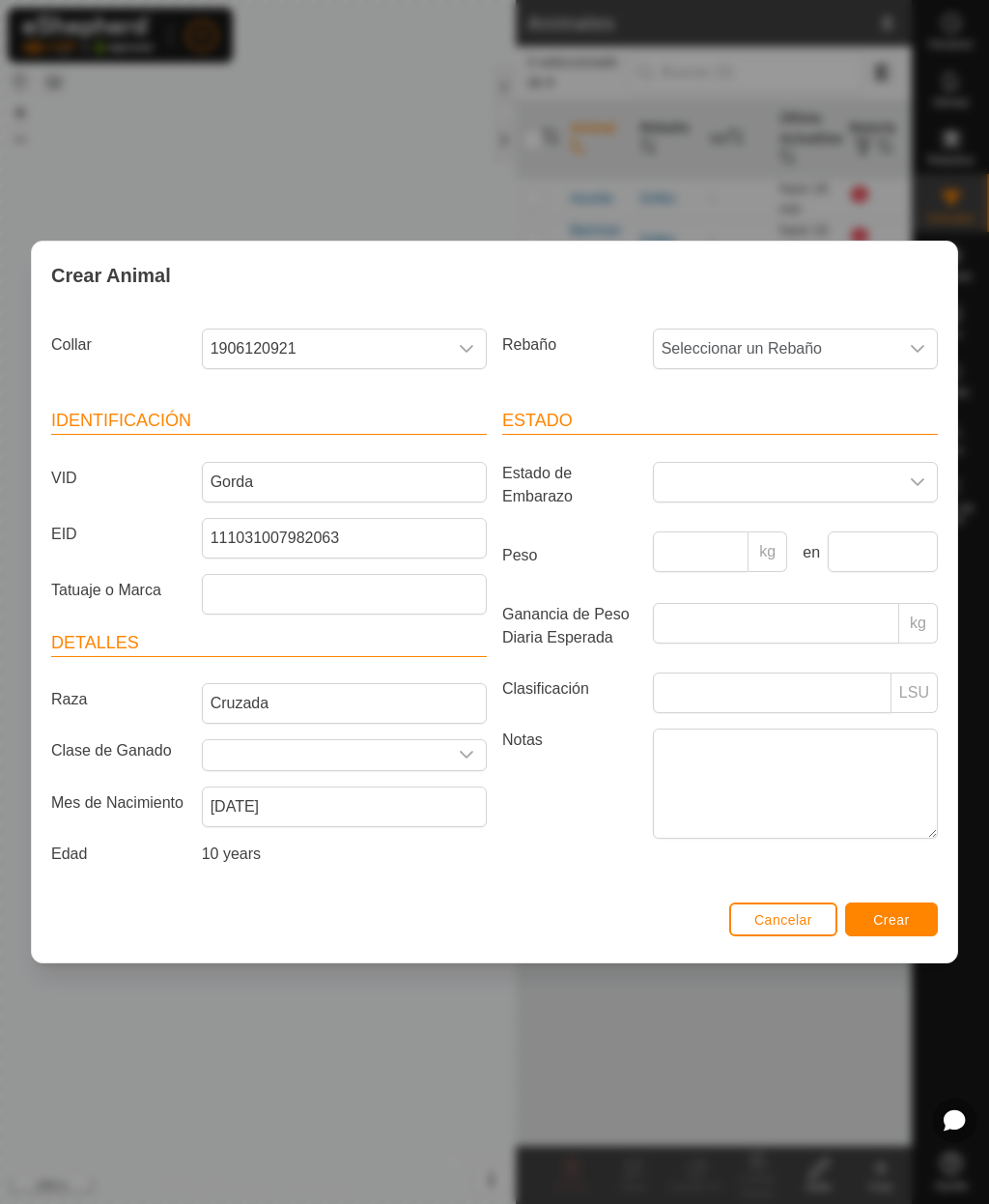
click at [777, 350] on span "Seleccionar un Rebaño" at bounding box center [777, 349] width 244 height 39
click at [713, 492] on li "Griles" at bounding box center [797, 489] width 283 height 39
click at [899, 923] on span "Crear" at bounding box center [892, 920] width 37 height 16
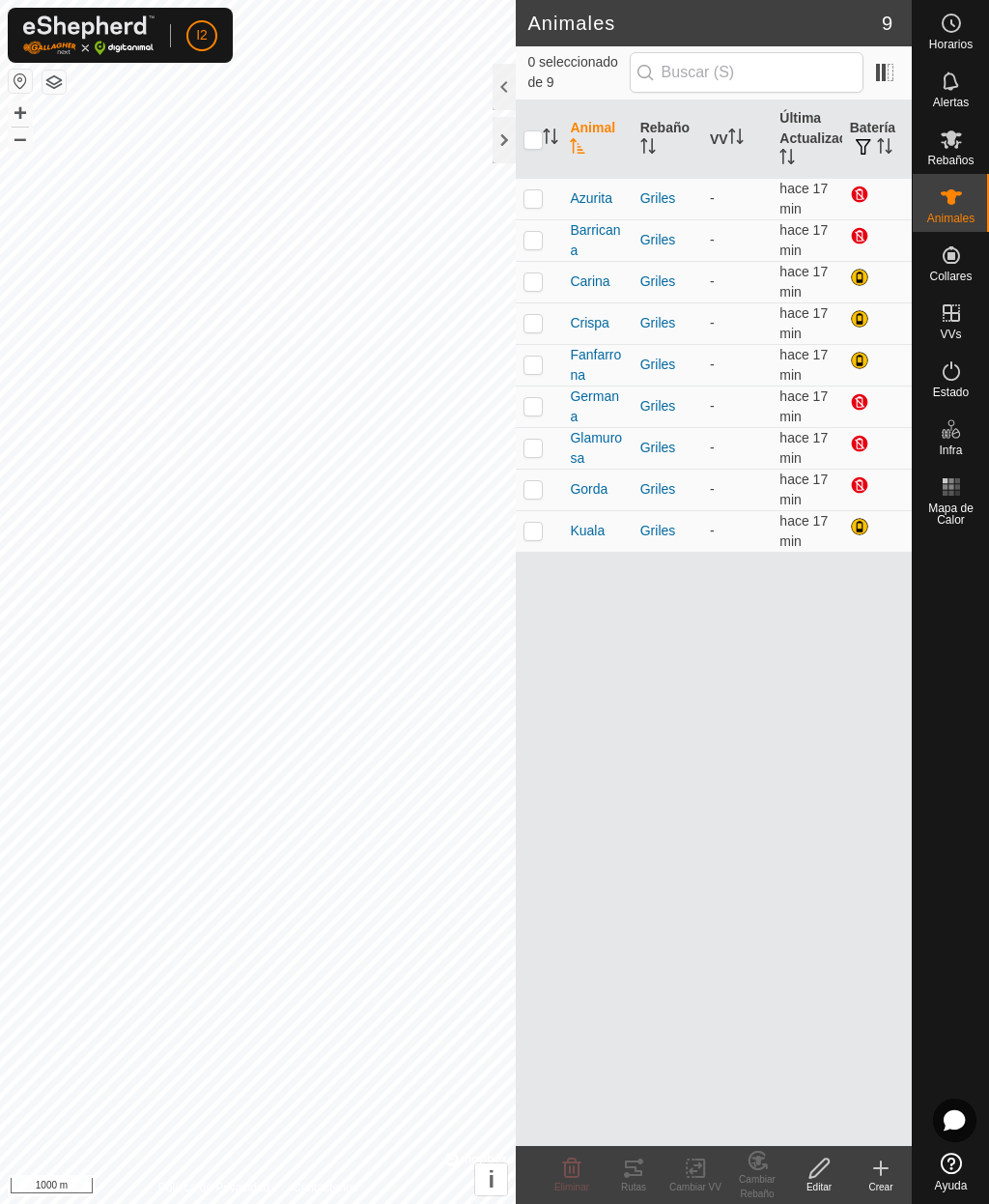
click at [884, 1165] on icon at bounding box center [881, 1168] width 23 height 23
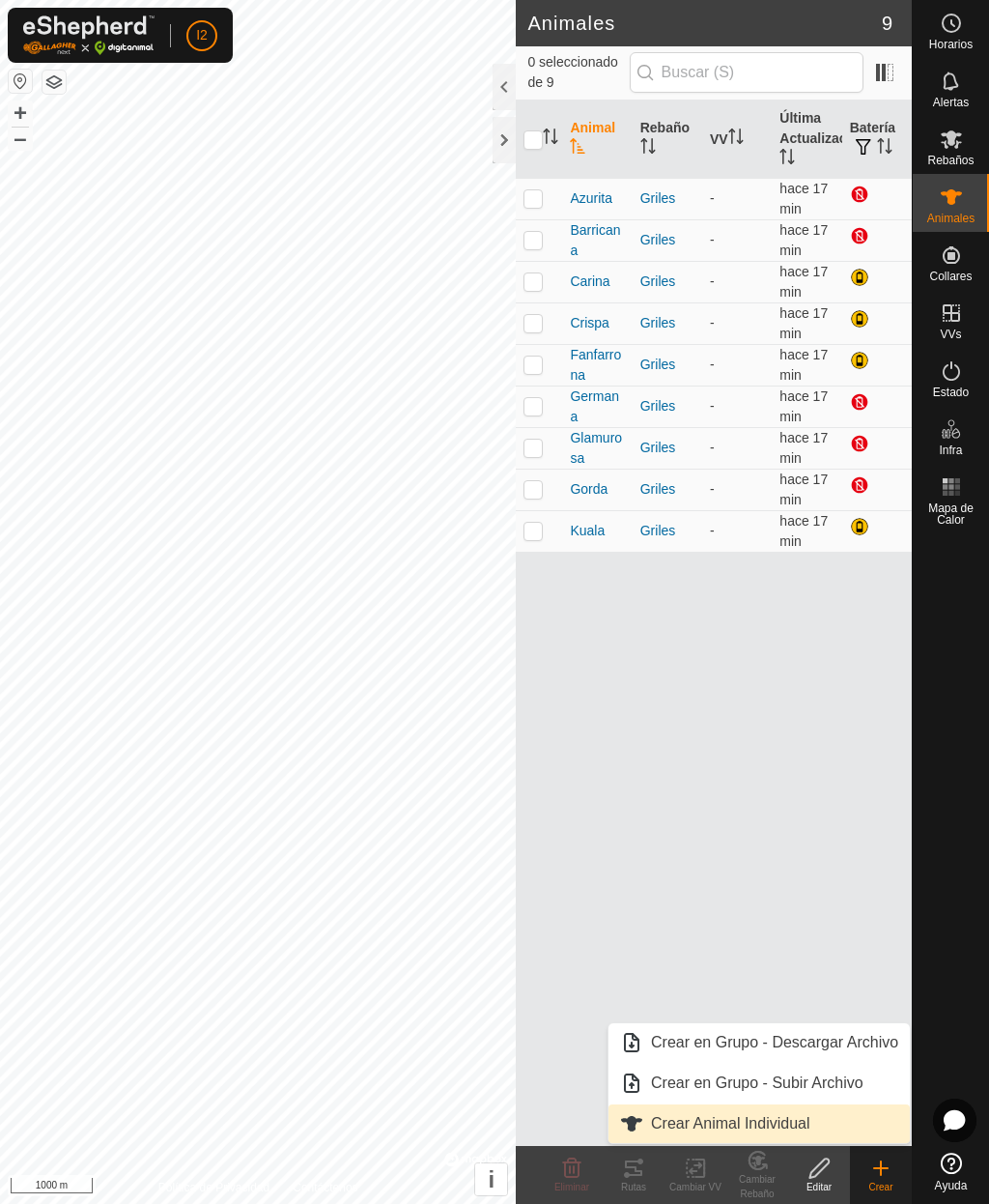
click at [784, 1129] on span "Crear Animal Individual" at bounding box center [731, 1124] width 159 height 23
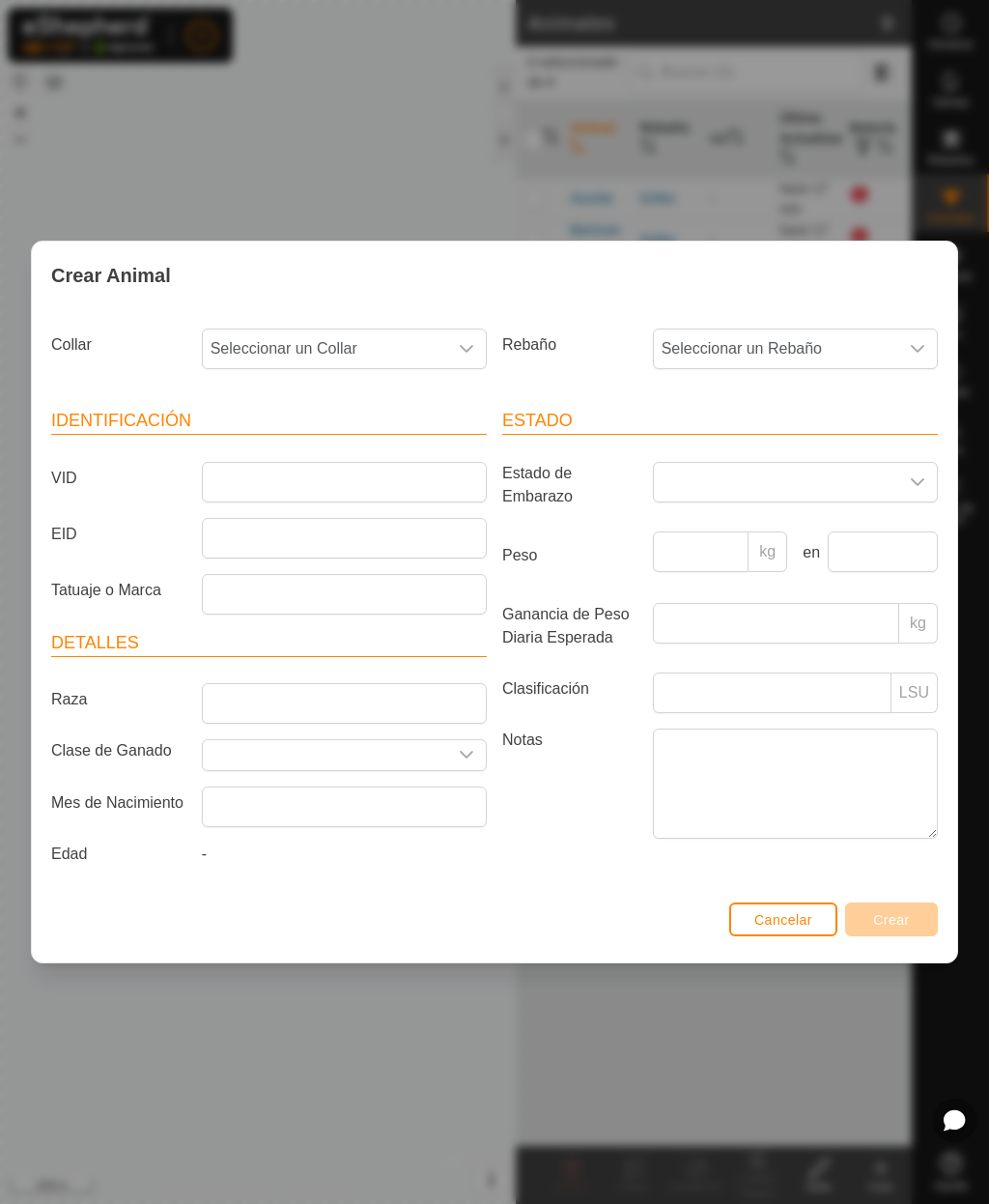
click at [400, 352] on span "Seleccionar un Collar" at bounding box center [325, 349] width 244 height 39
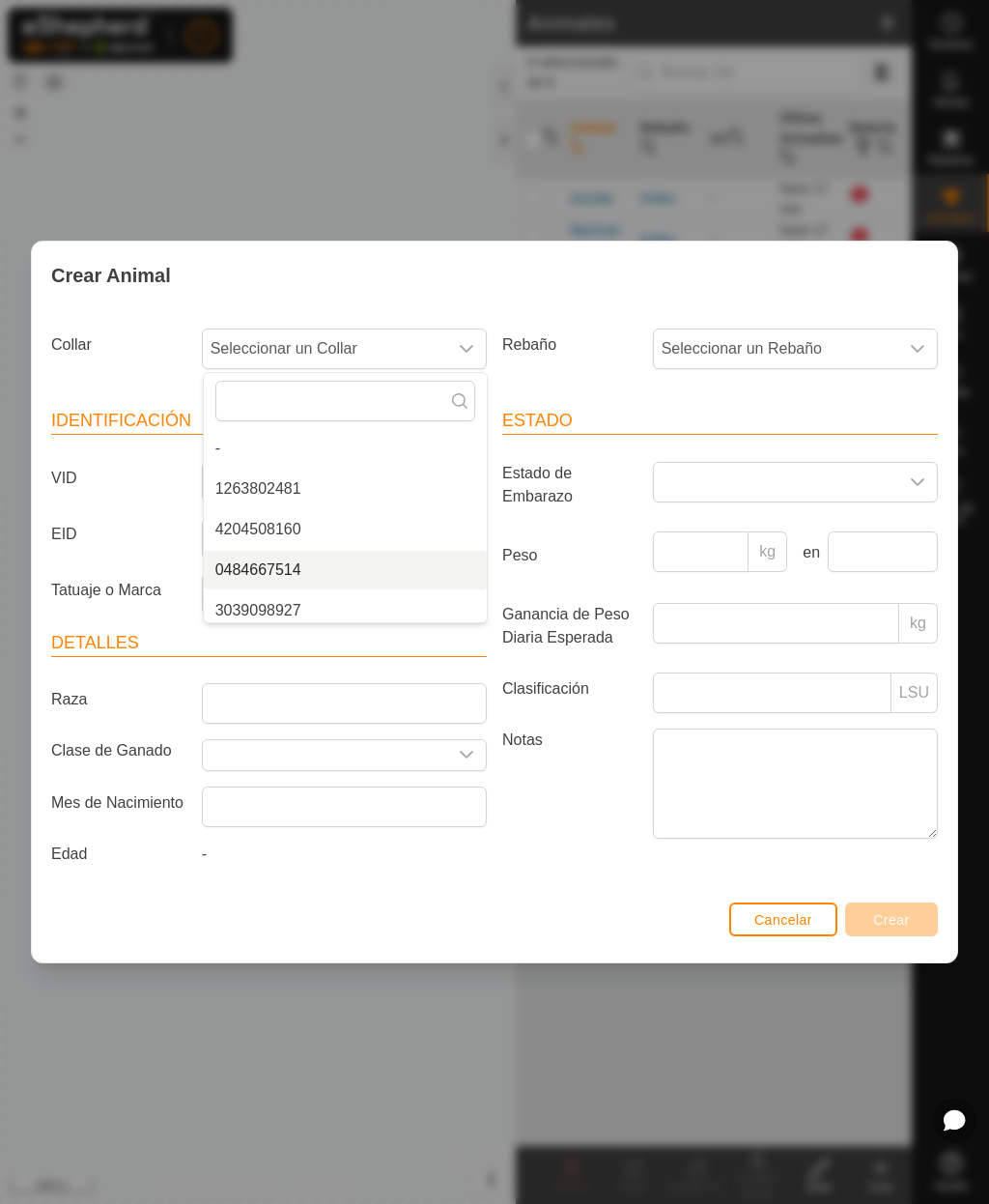
click at [284, 567] on span "0484667514" at bounding box center [258, 570] width 86 height 23
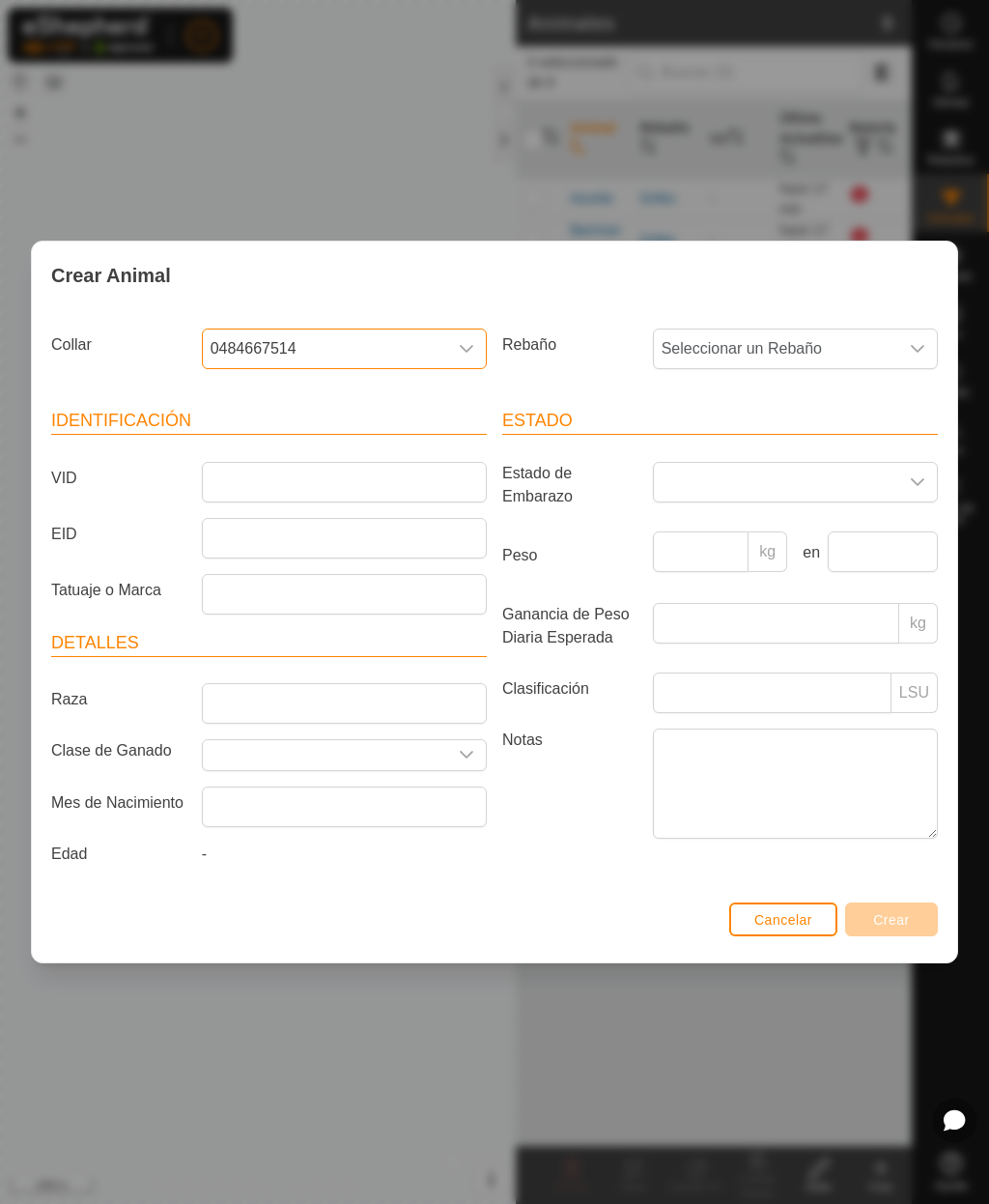
click at [775, 343] on span "Seleccionar un Rebaño" at bounding box center [777, 349] width 244 height 39
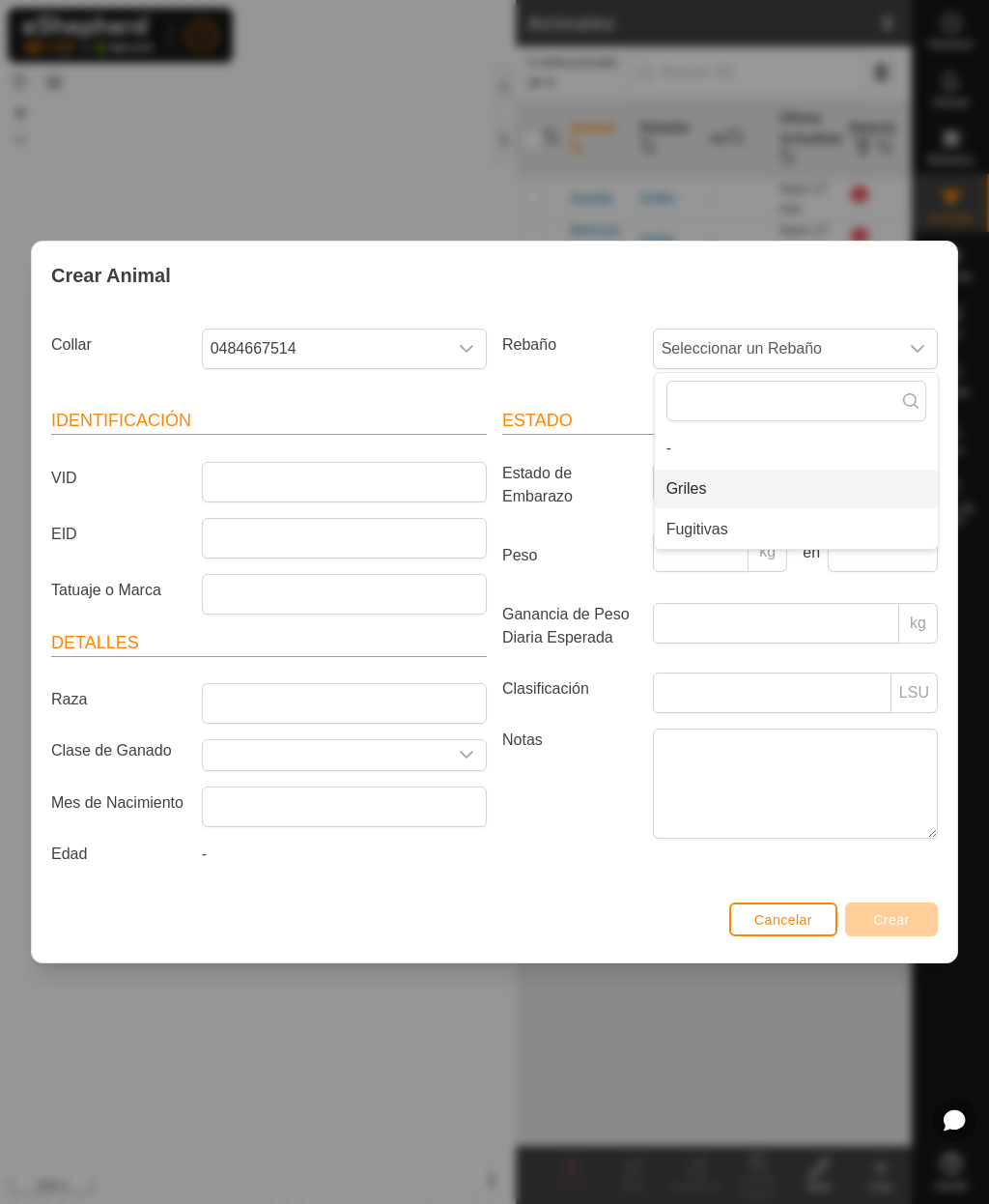
click at [703, 482] on span "Griles" at bounding box center [687, 489] width 41 height 23
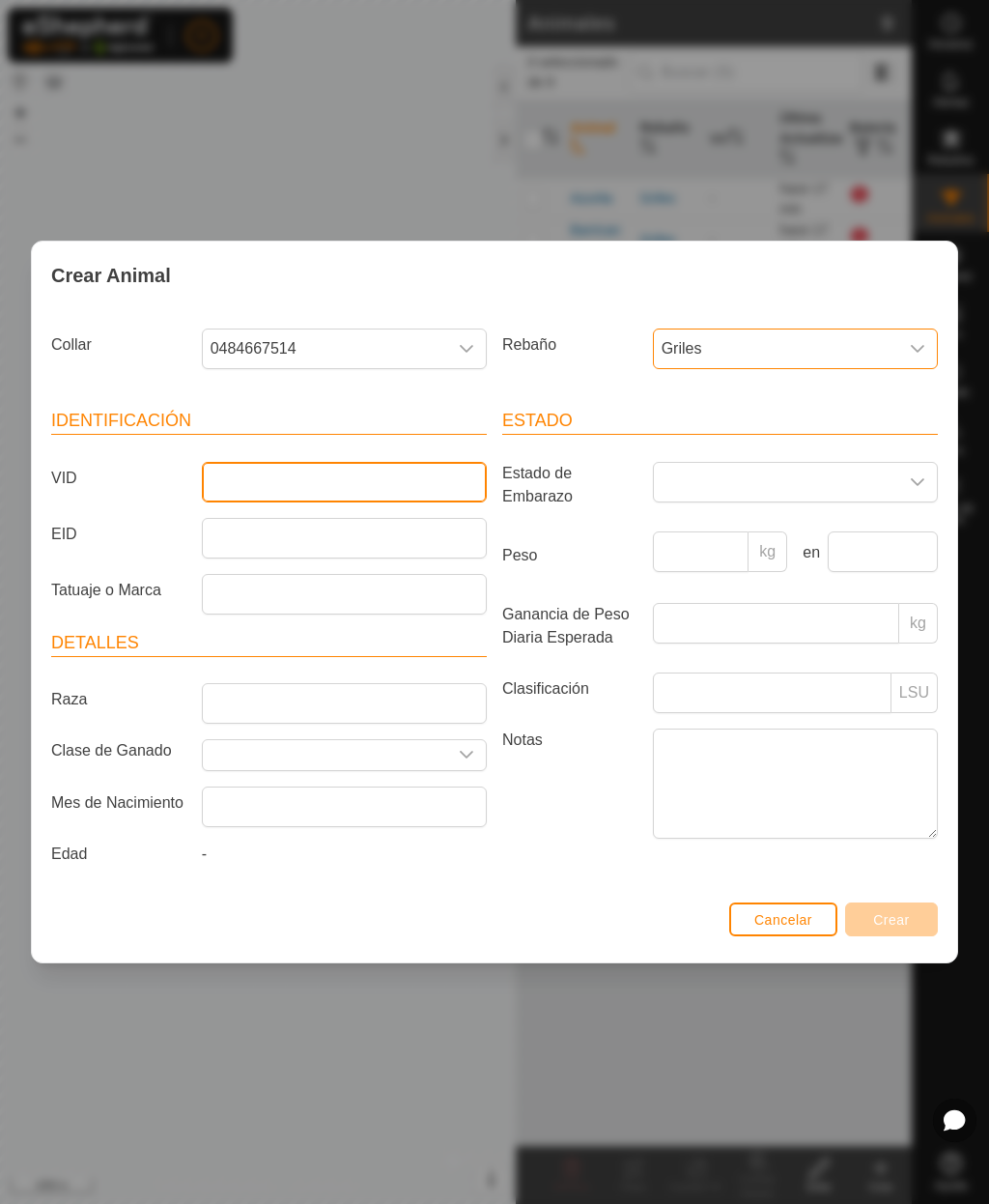
click at [357, 468] on input "VID" at bounding box center [344, 482] width 285 height 41
type input "[GEOGRAPHIC_DATA]"
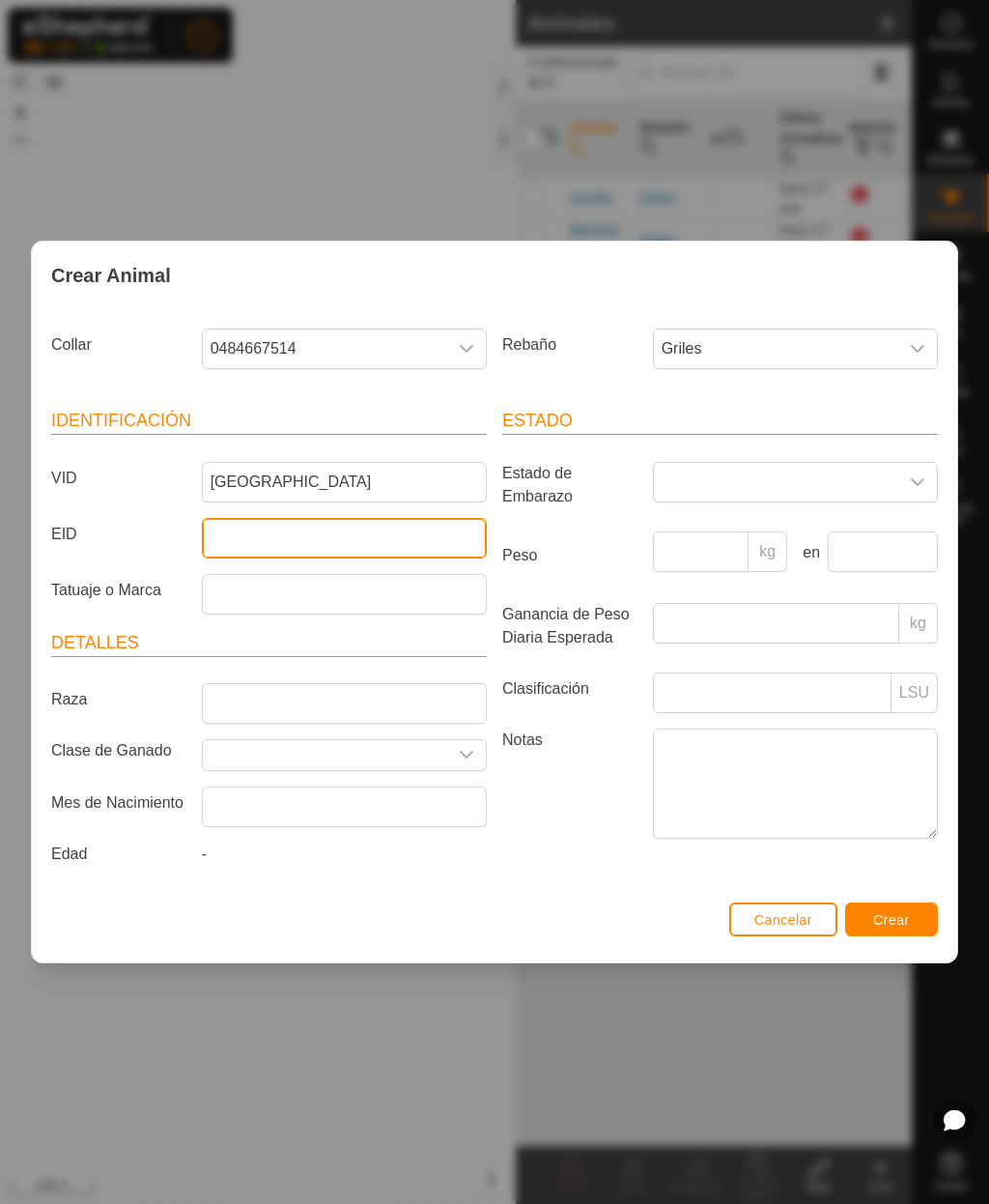
click at [360, 534] on input "EID" at bounding box center [344, 538] width 285 height 41
type input "[CREDIT_CARD_NUMBER]"
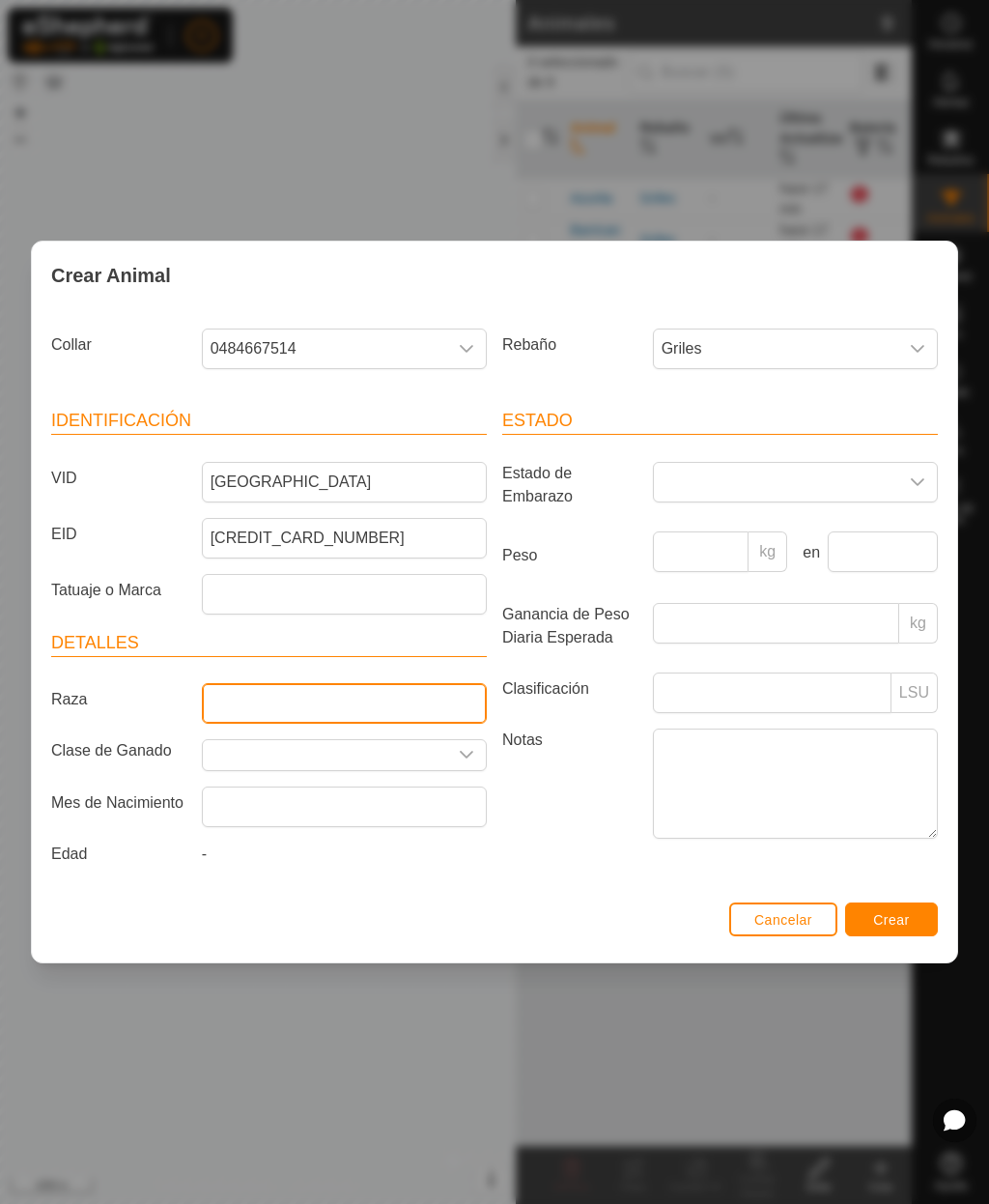
click at [426, 696] on input "Raza" at bounding box center [344, 703] width 285 height 41
type input "Cruzada"
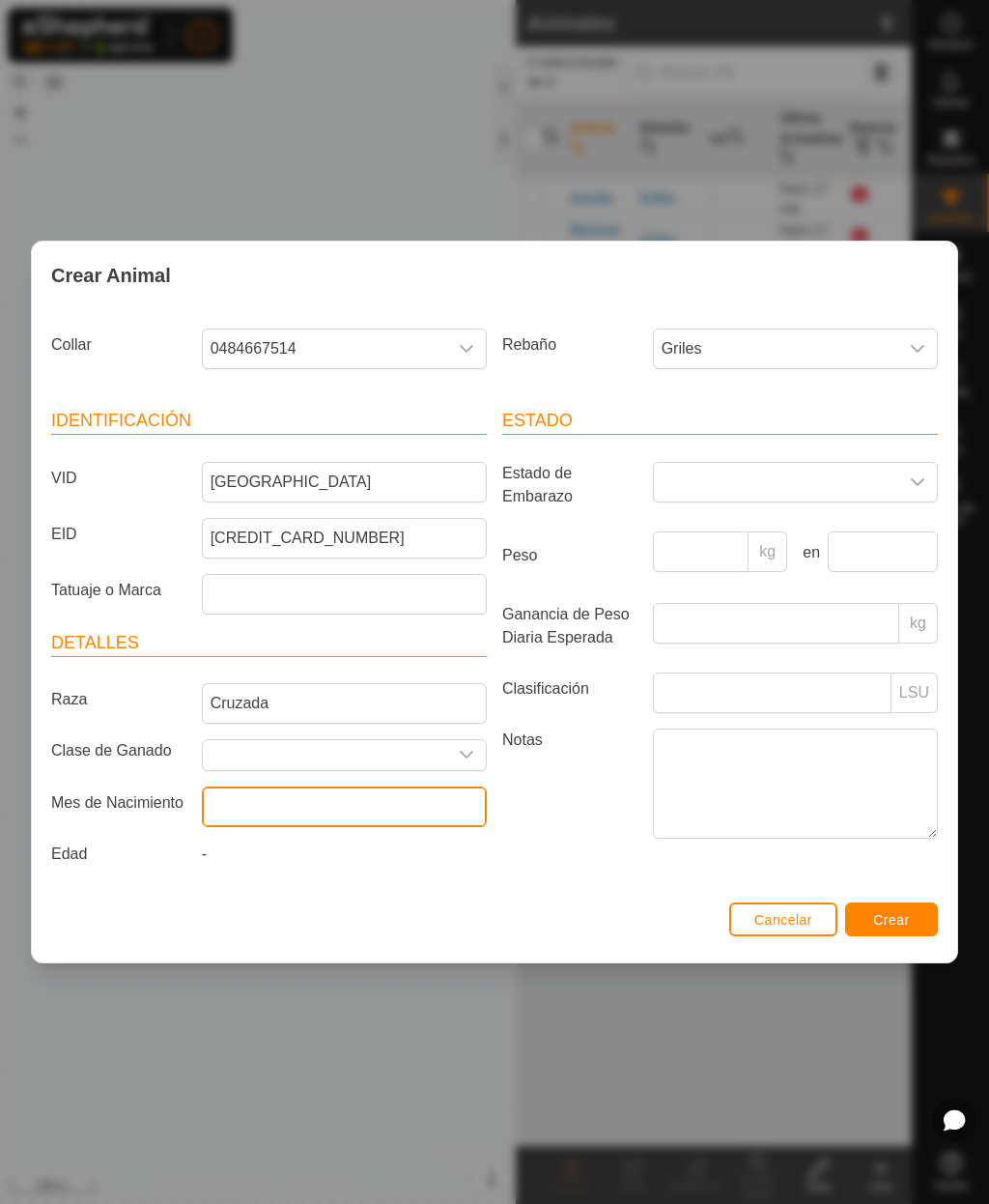
click at [427, 805] on input "text" at bounding box center [344, 807] width 285 height 41
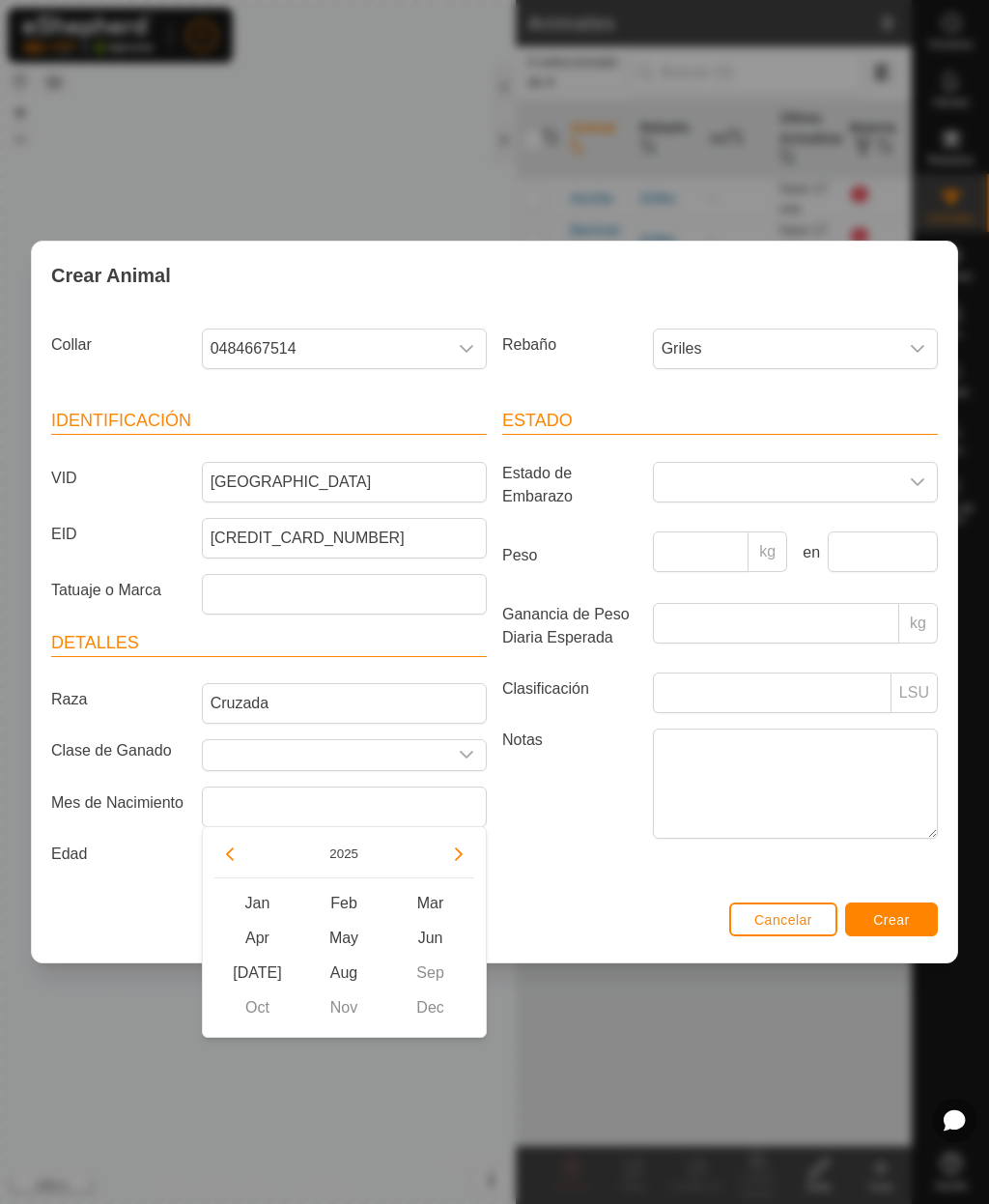
click at [346, 859] on button "2025" at bounding box center [344, 853] width 45 height 22
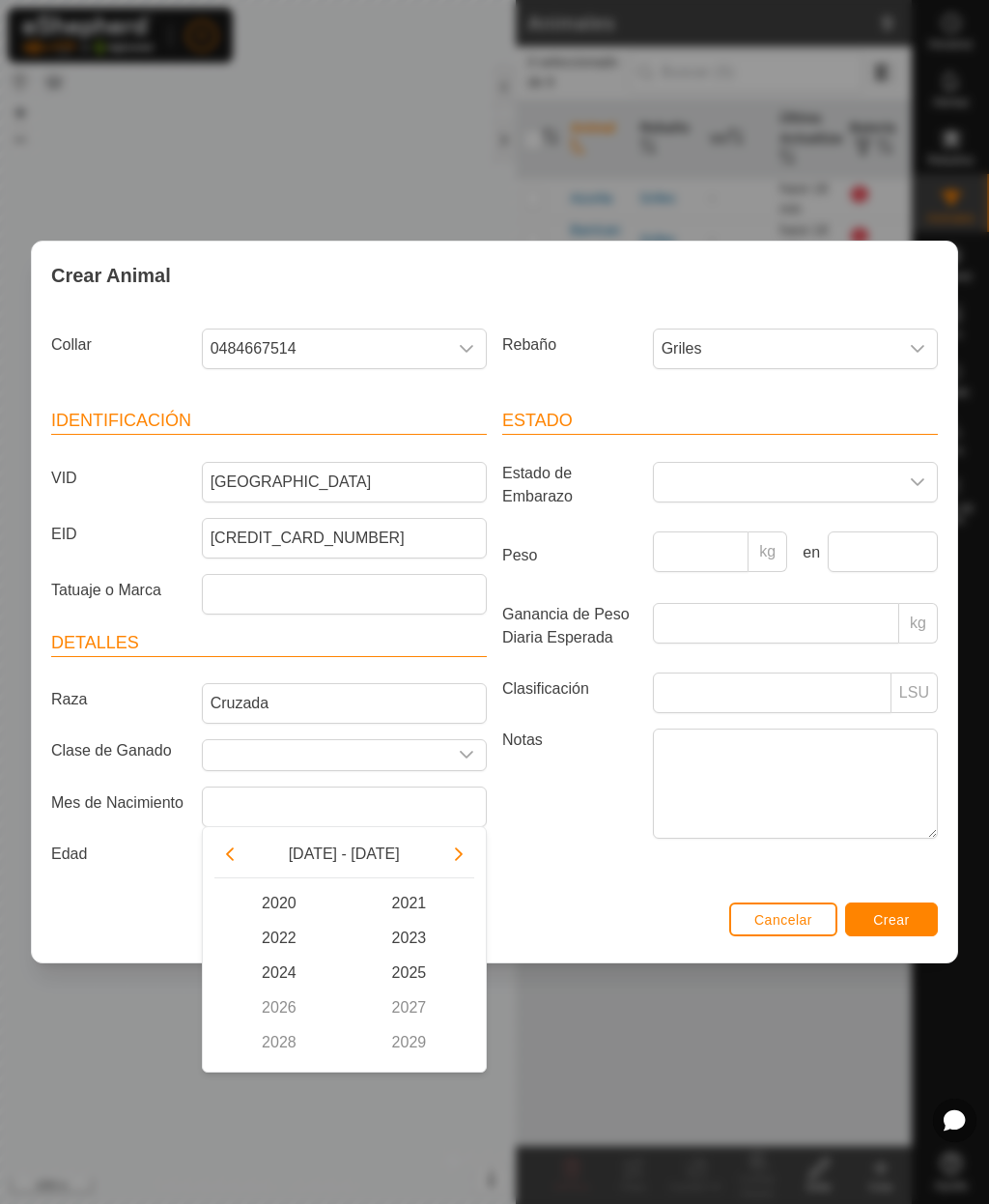
click at [231, 851] on icon "Previous Decade" at bounding box center [230, 854] width 16 height 16
click at [416, 976] on span "2015" at bounding box center [409, 972] width 131 height 35
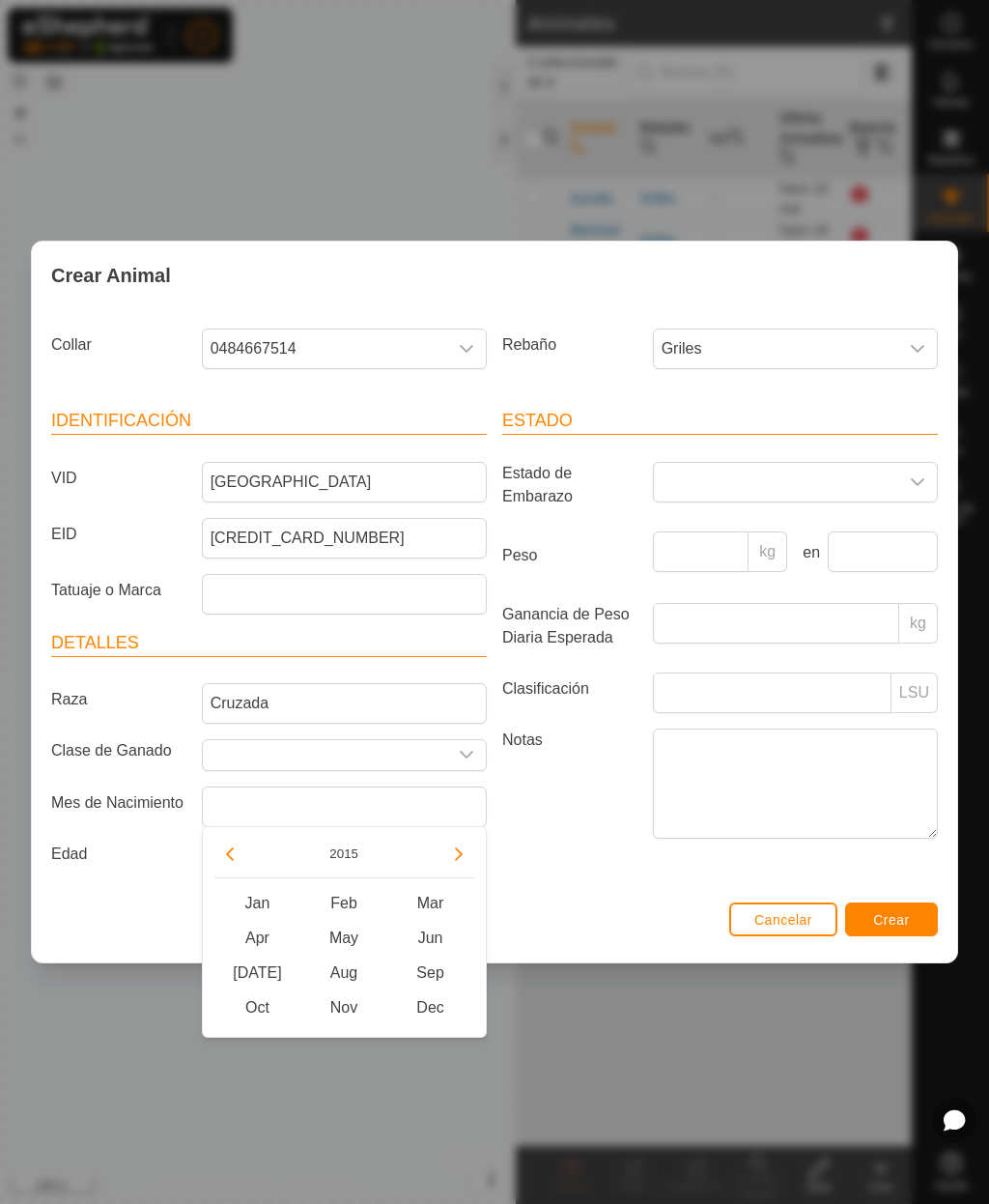
click at [444, 1006] on span "Dec" at bounding box center [431, 1007] width 87 height 35
type input "[DATE]"
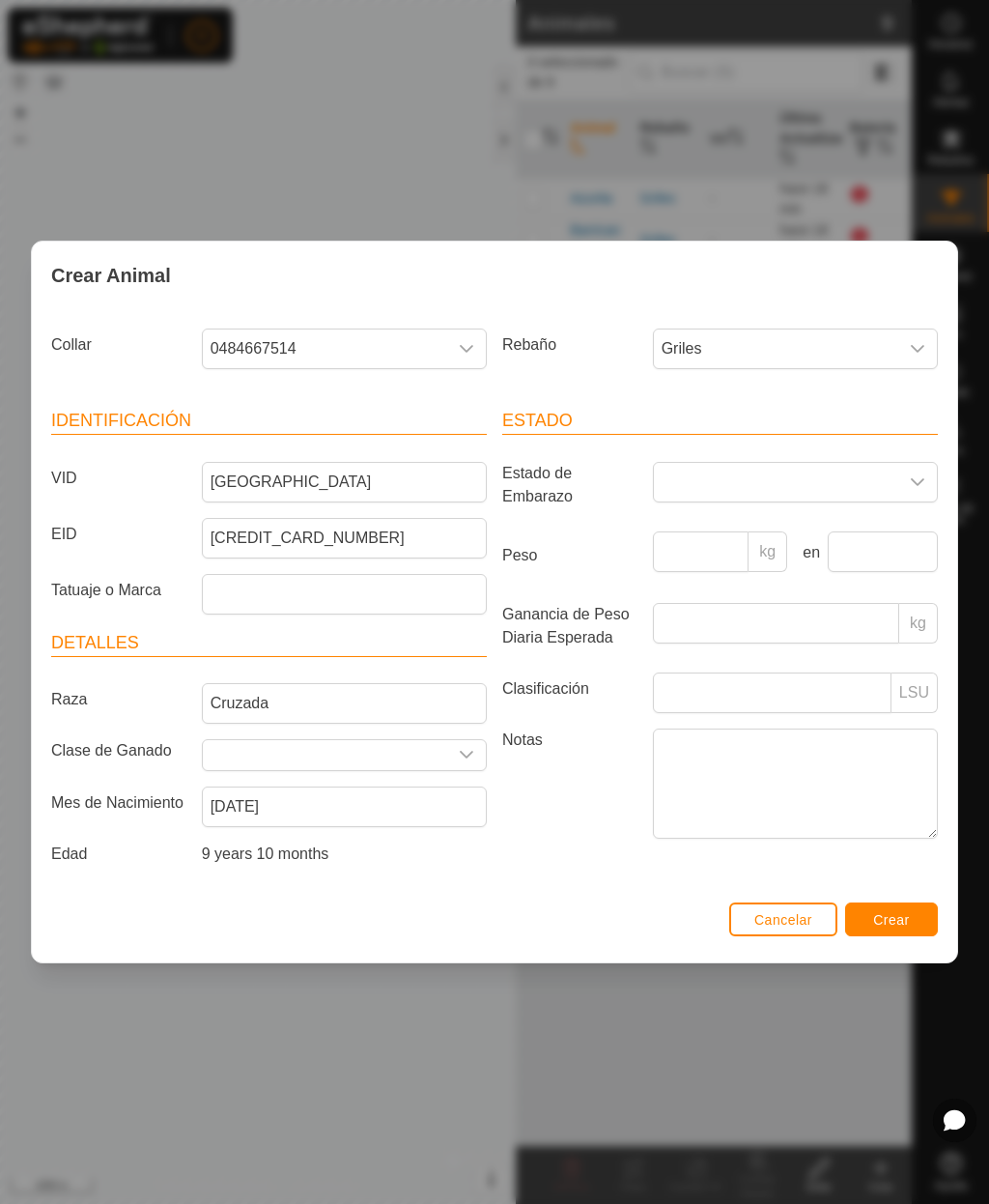
click at [888, 926] on span "Crear" at bounding box center [892, 920] width 37 height 16
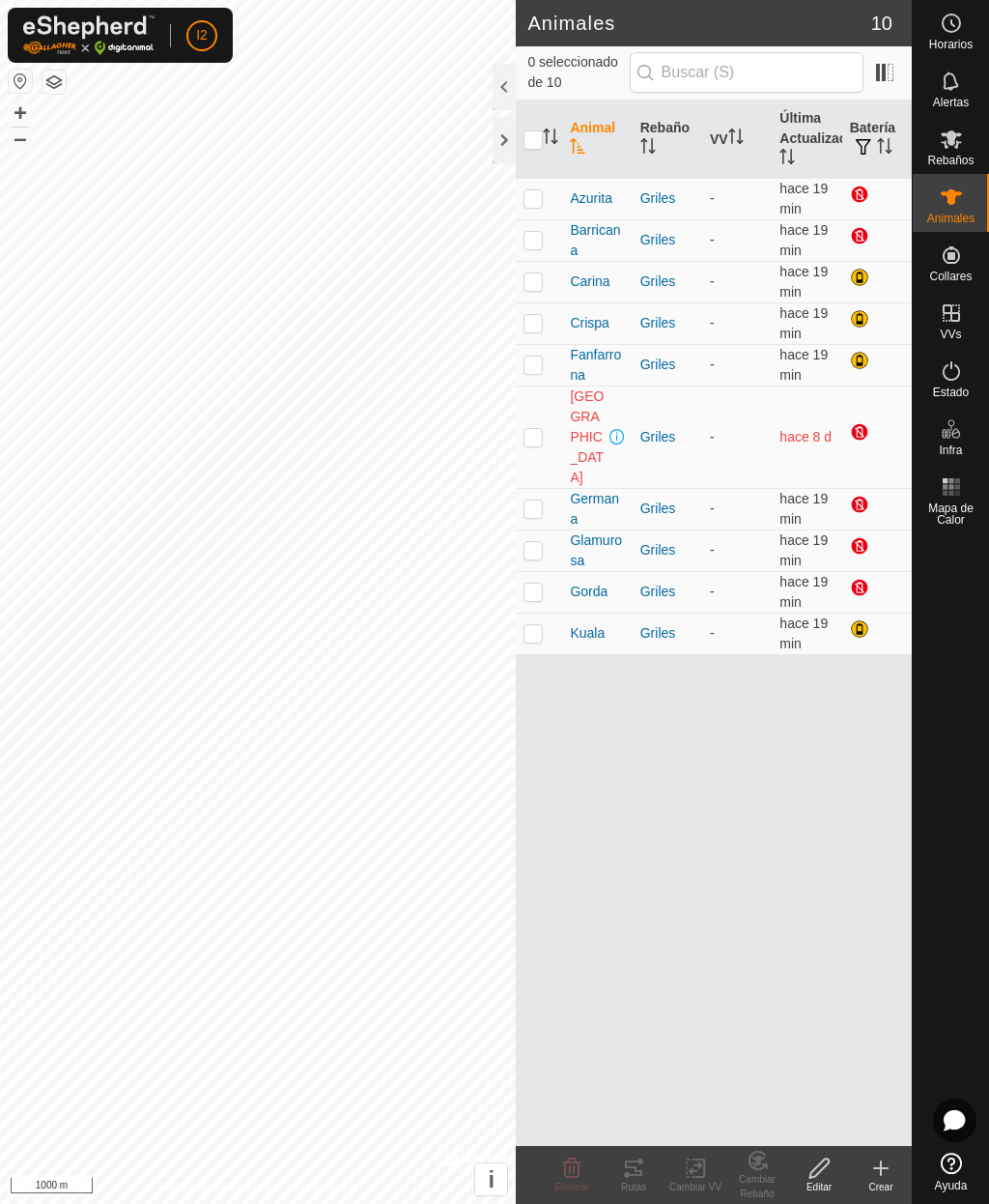
click at [886, 1175] on icon at bounding box center [881, 1168] width 23 height 23
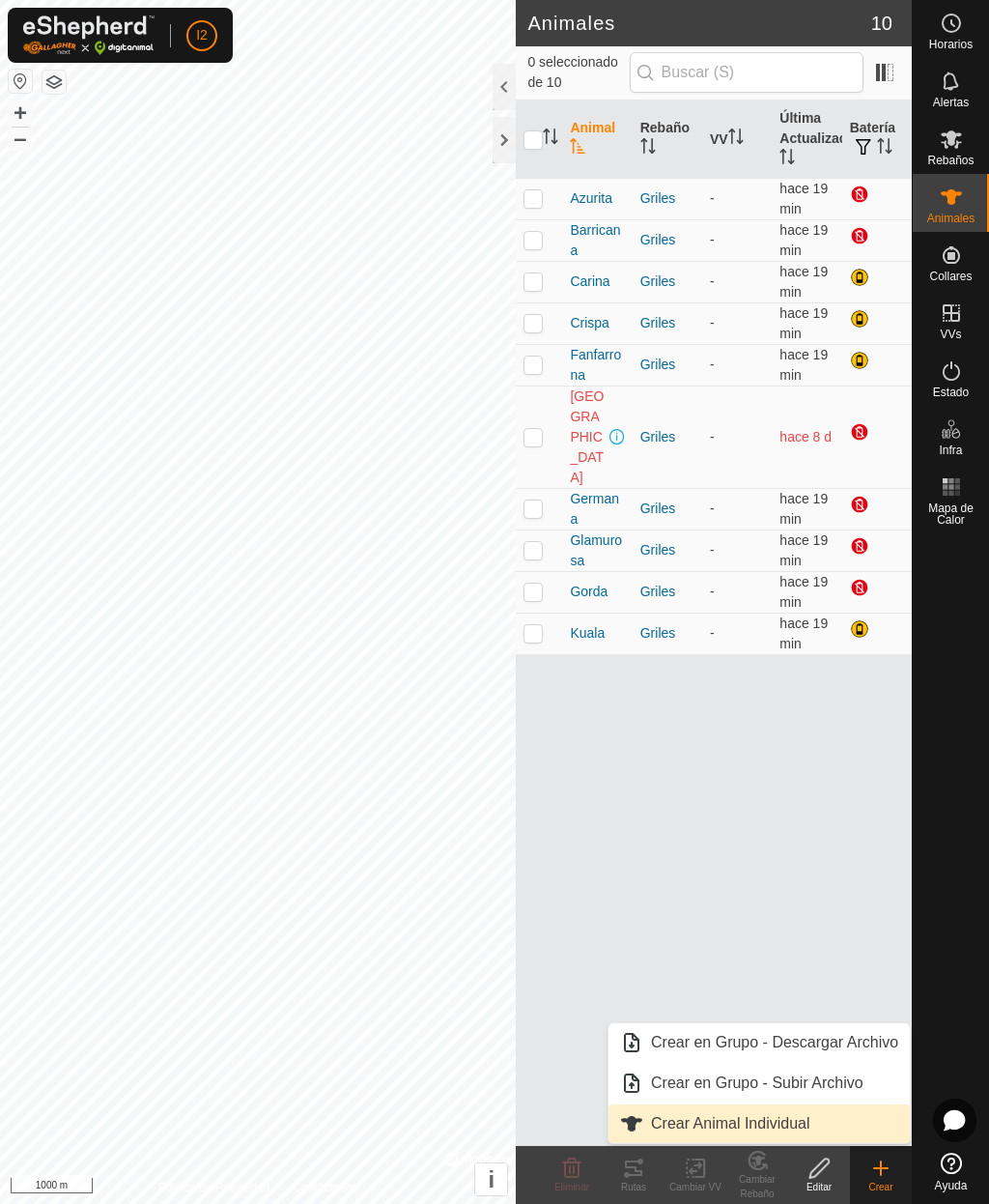
click at [780, 1121] on span "Crear Animal Individual" at bounding box center [731, 1124] width 159 height 23
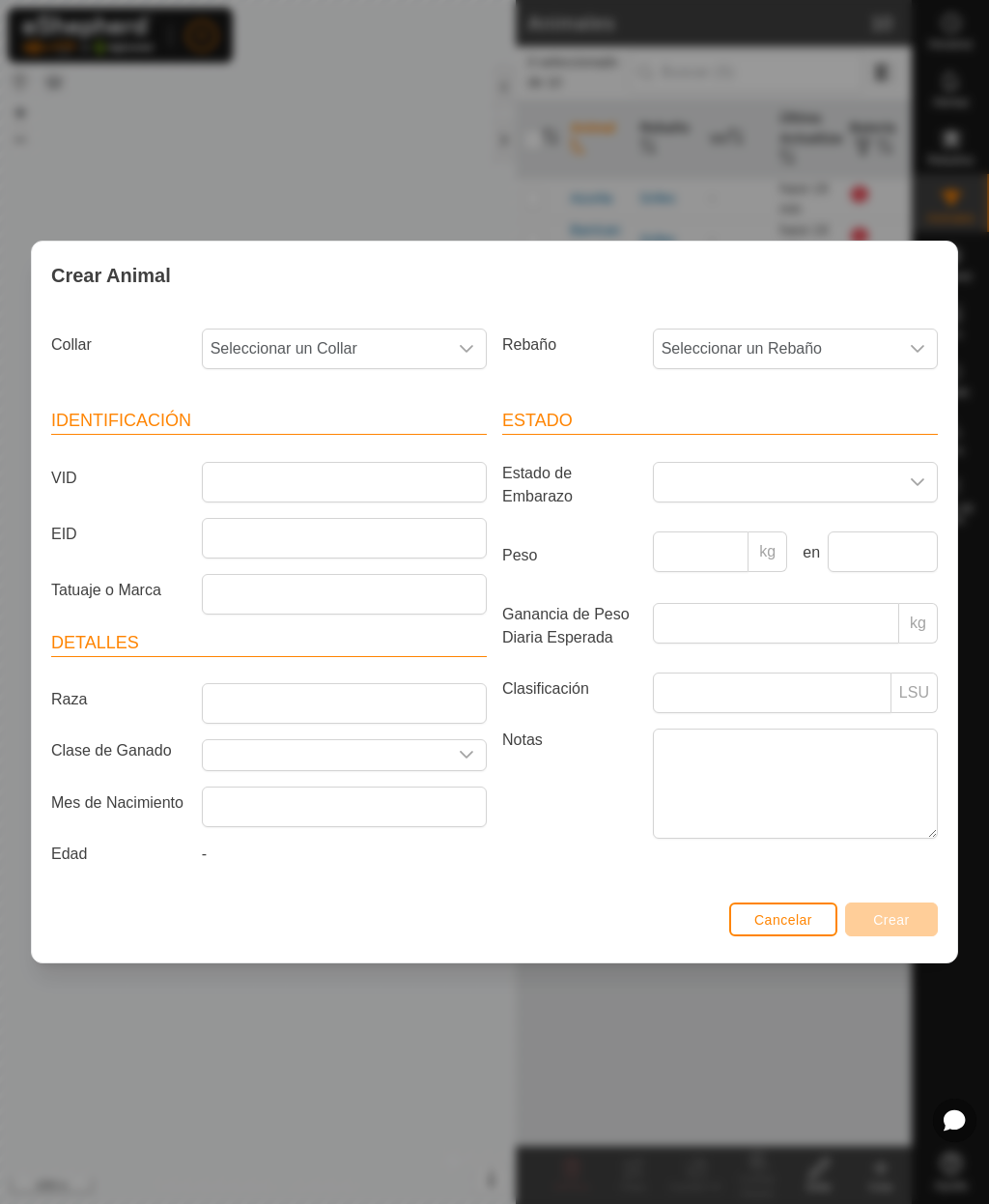
click at [460, 356] on div "dropdown trigger" at bounding box center [466, 349] width 39 height 39
click at [280, 520] on span "2189648065" at bounding box center [258, 531] width 86 height 23
click at [707, 343] on span "Seleccionar un Rebaño" at bounding box center [777, 349] width 244 height 39
click at [693, 483] on span "Griles" at bounding box center [687, 489] width 41 height 23
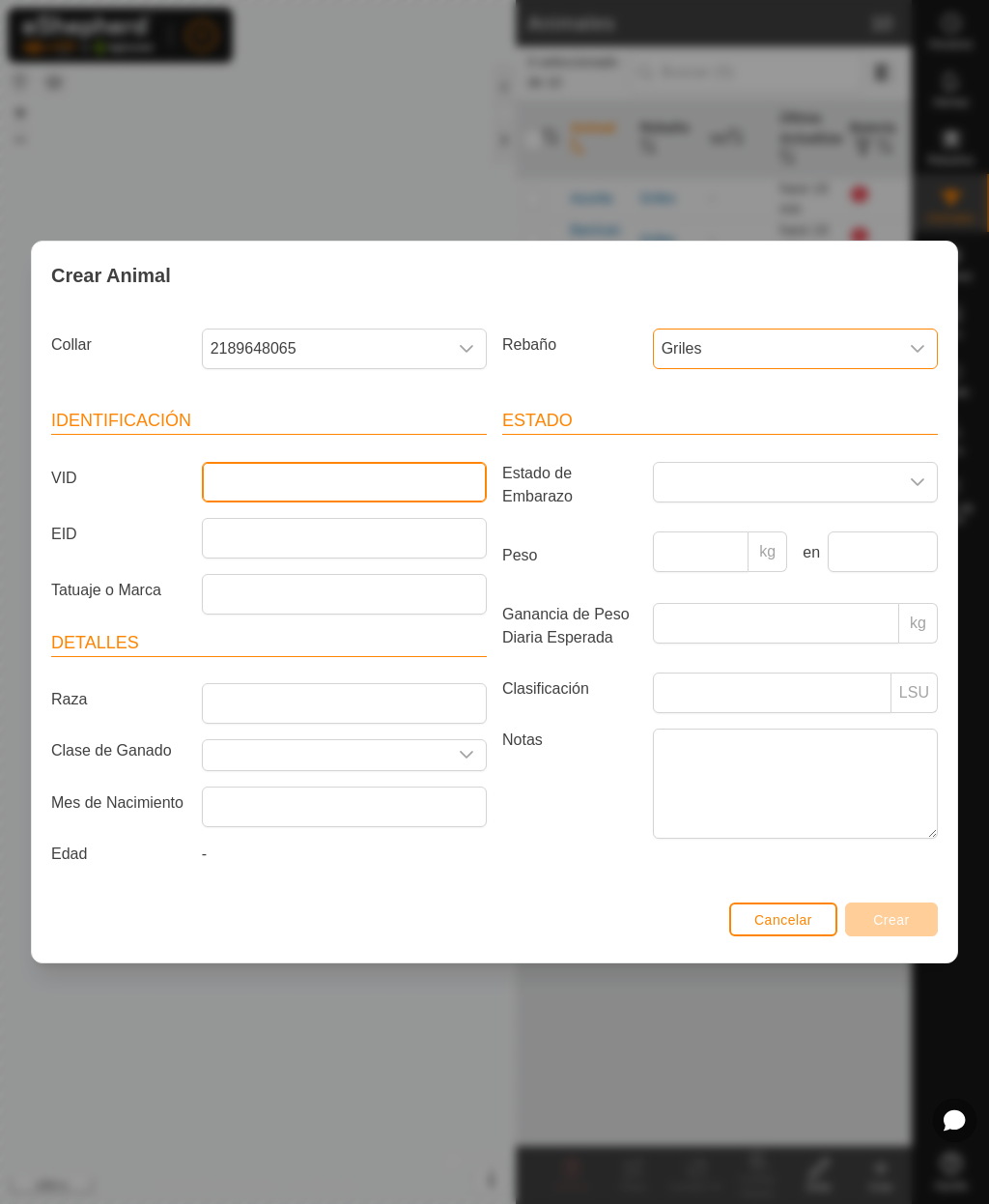
click at [351, 479] on input "VID" at bounding box center [344, 482] width 285 height 41
type input "Greca"
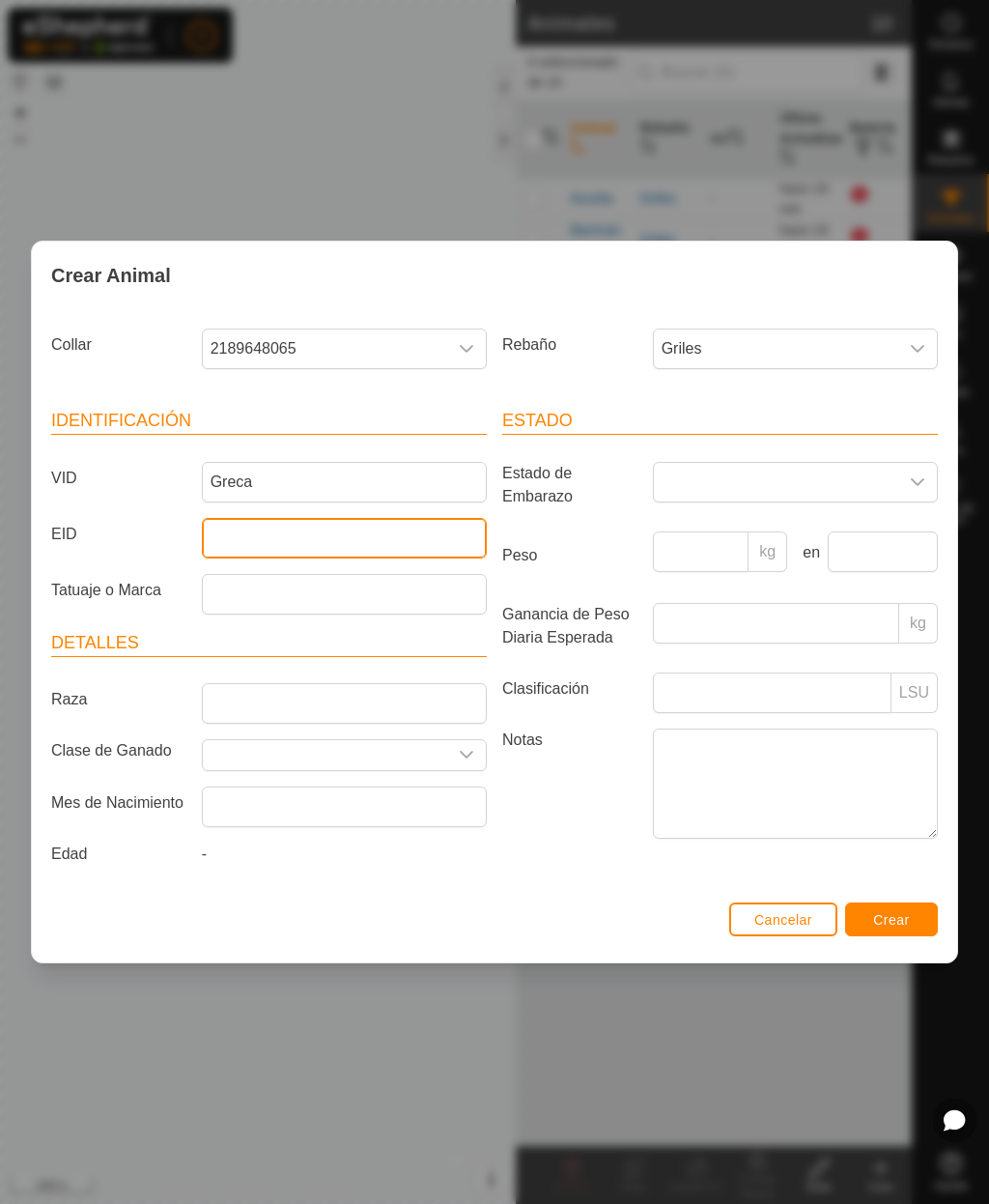
click at [364, 545] on input "EID" at bounding box center [344, 538] width 285 height 41
type input "111041007681895"
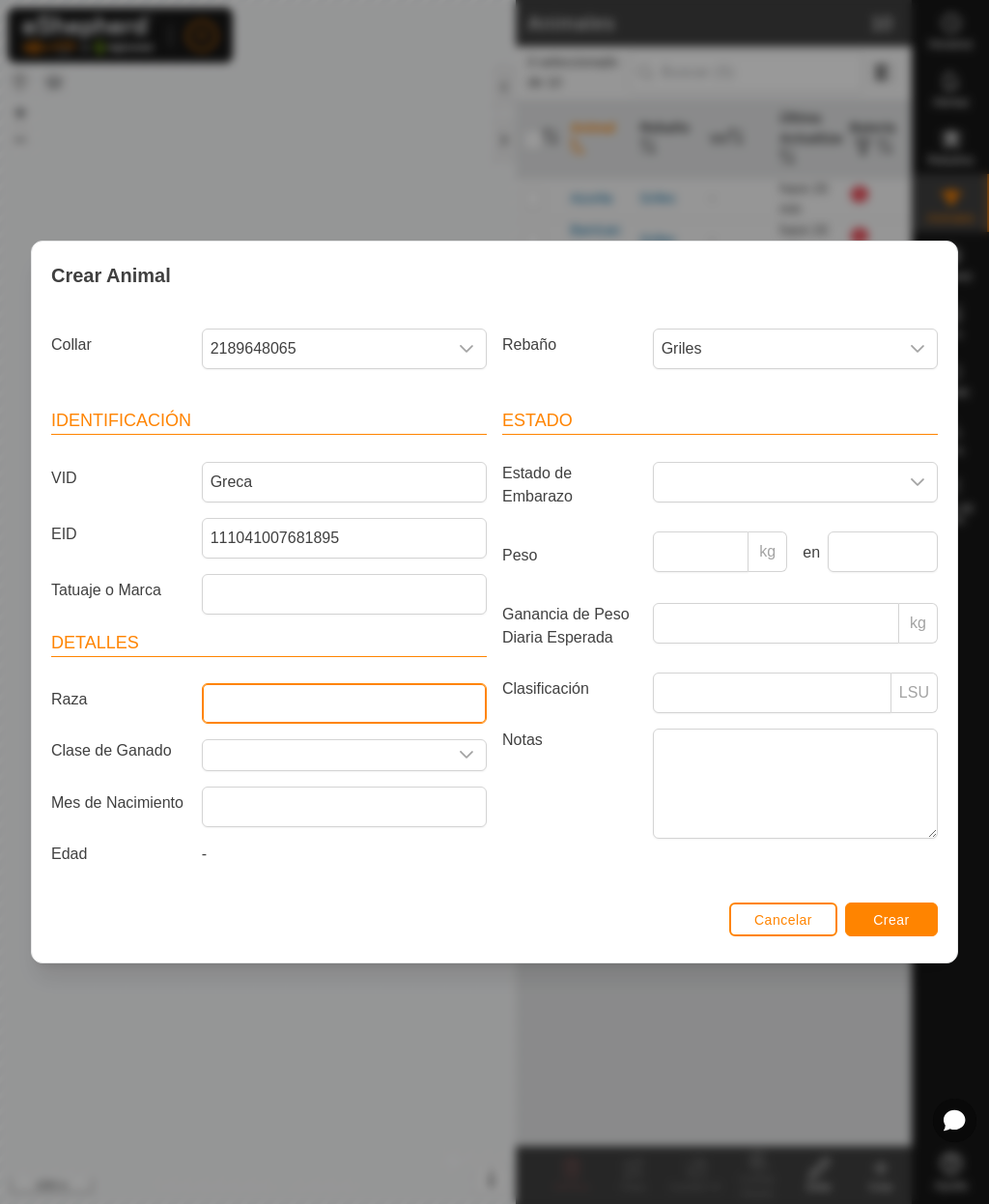
click at [382, 705] on input "Raza" at bounding box center [344, 703] width 285 height 41
type input "Cruzada"
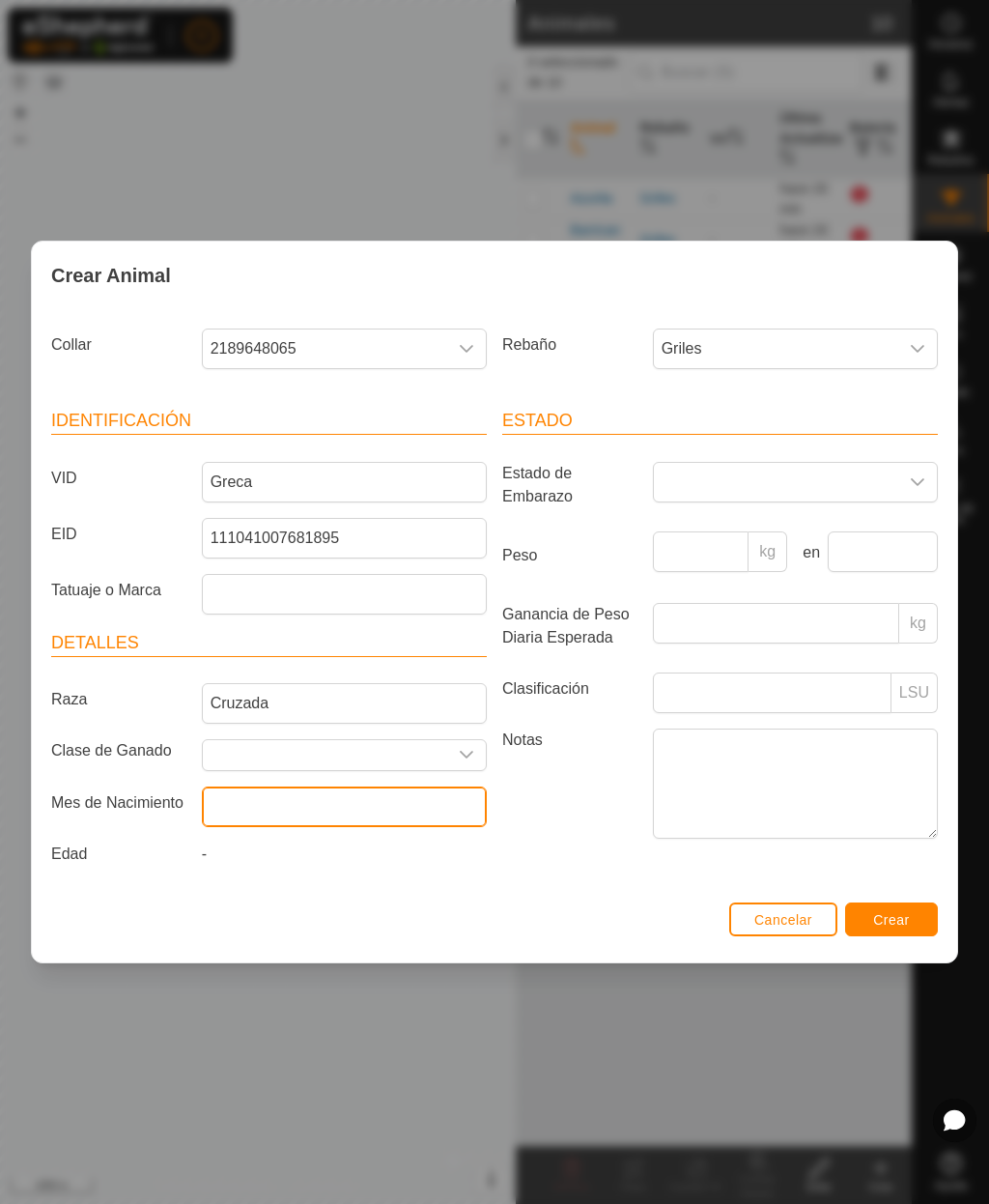
click at [392, 805] on input "text" at bounding box center [344, 807] width 285 height 41
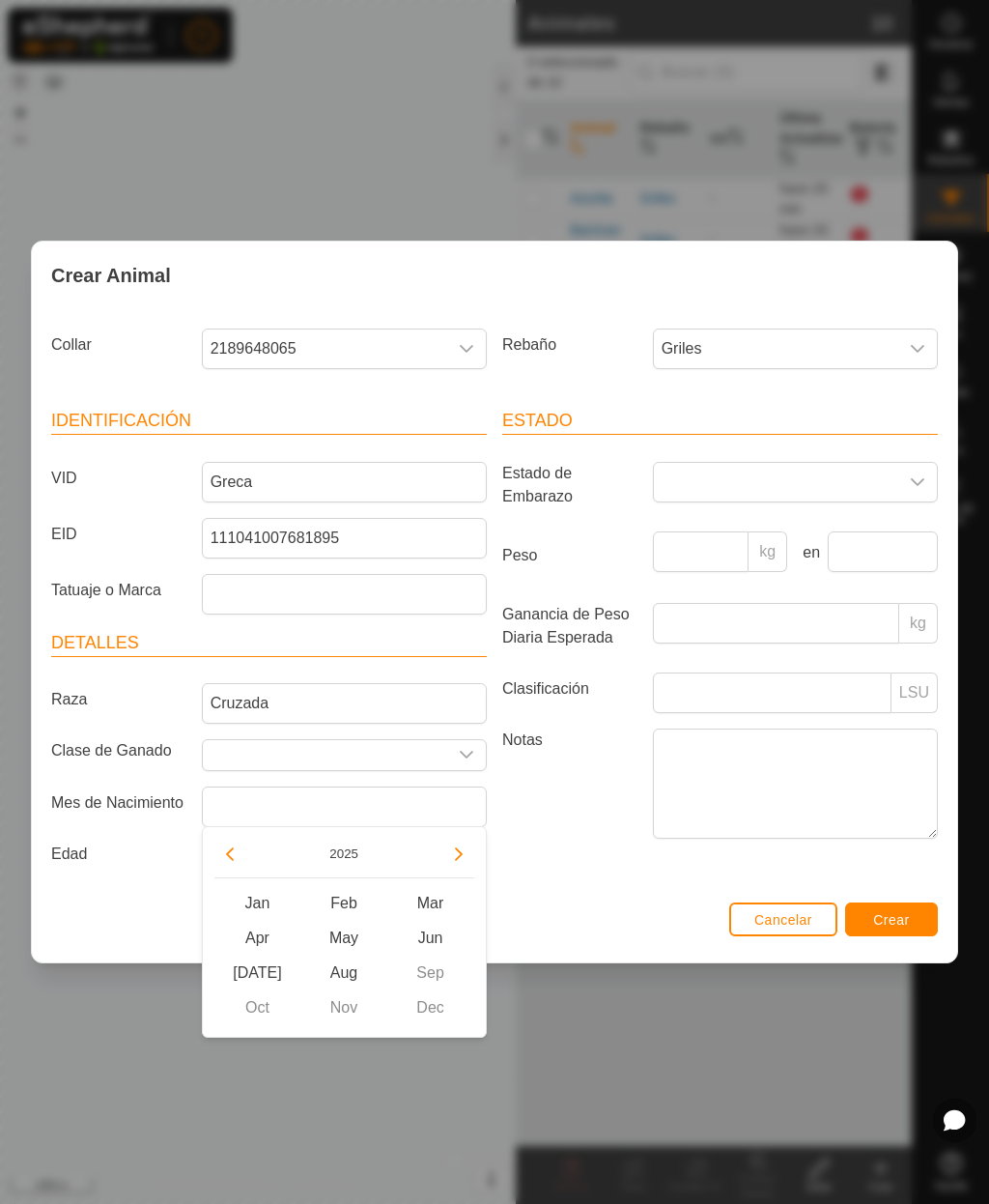
click at [345, 910] on span "Feb" at bounding box center [344, 903] width 87 height 35
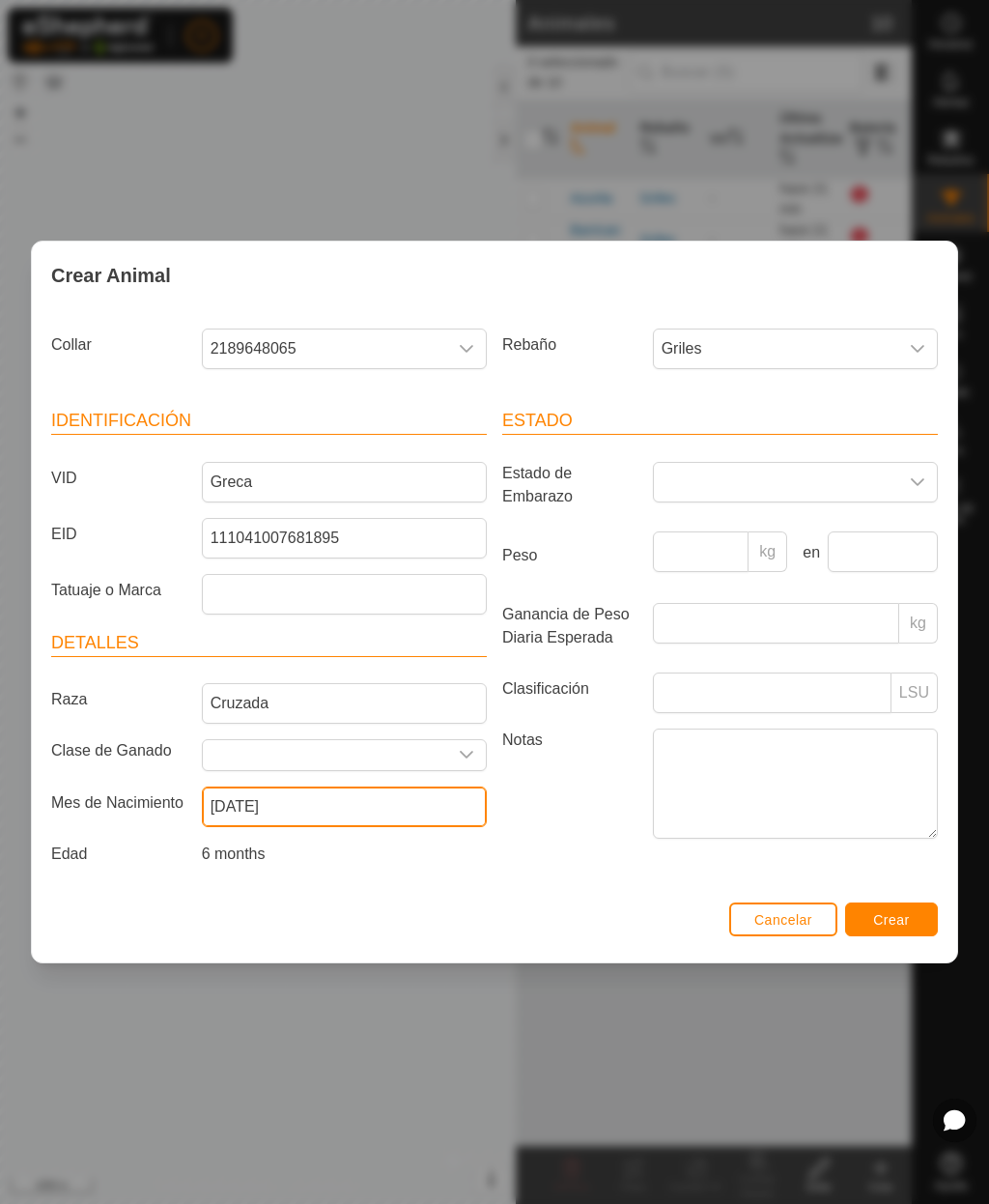
click at [328, 807] on input "[DATE]" at bounding box center [344, 807] width 285 height 41
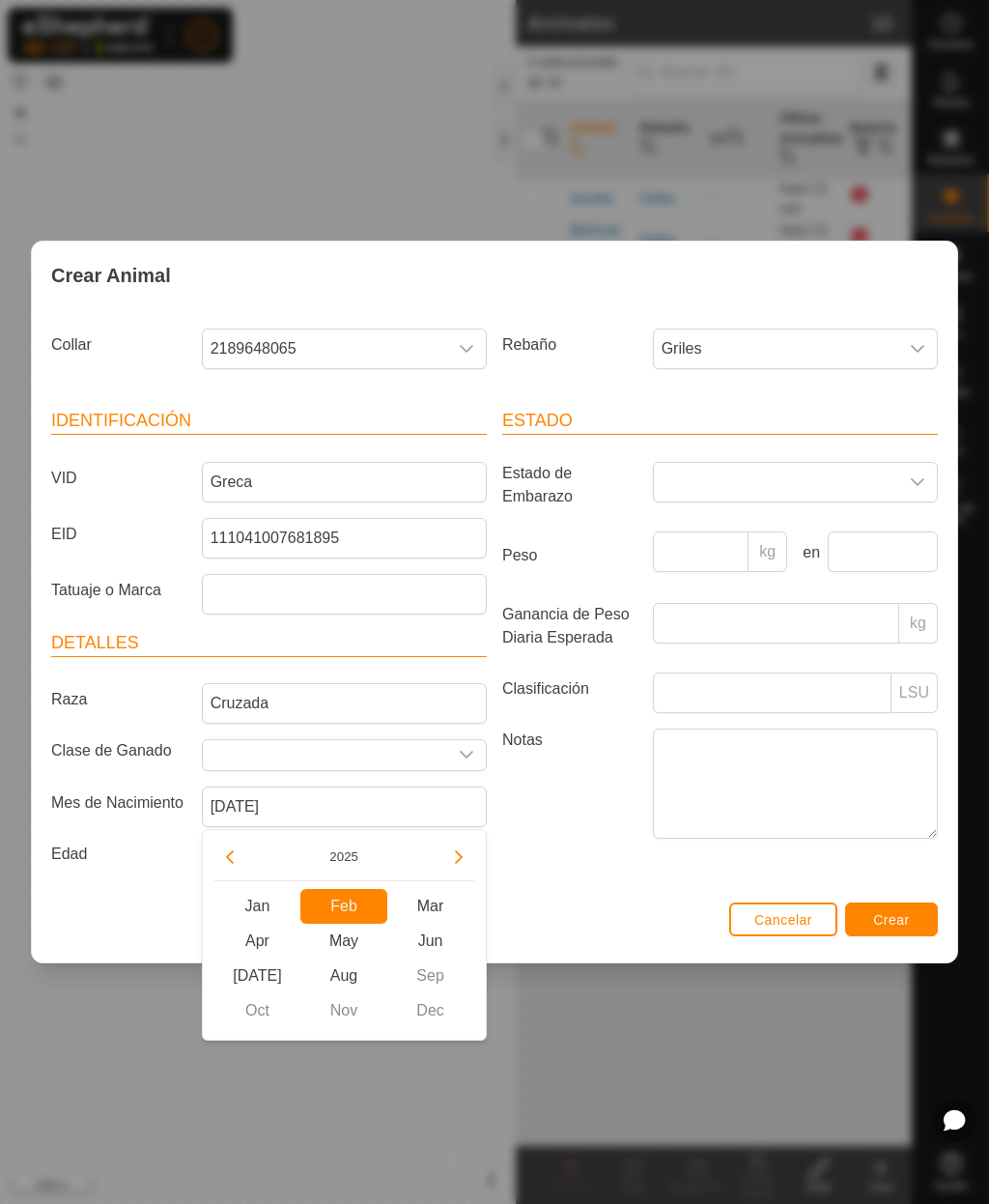
click at [349, 858] on button "2025" at bounding box center [344, 856] width 45 height 22
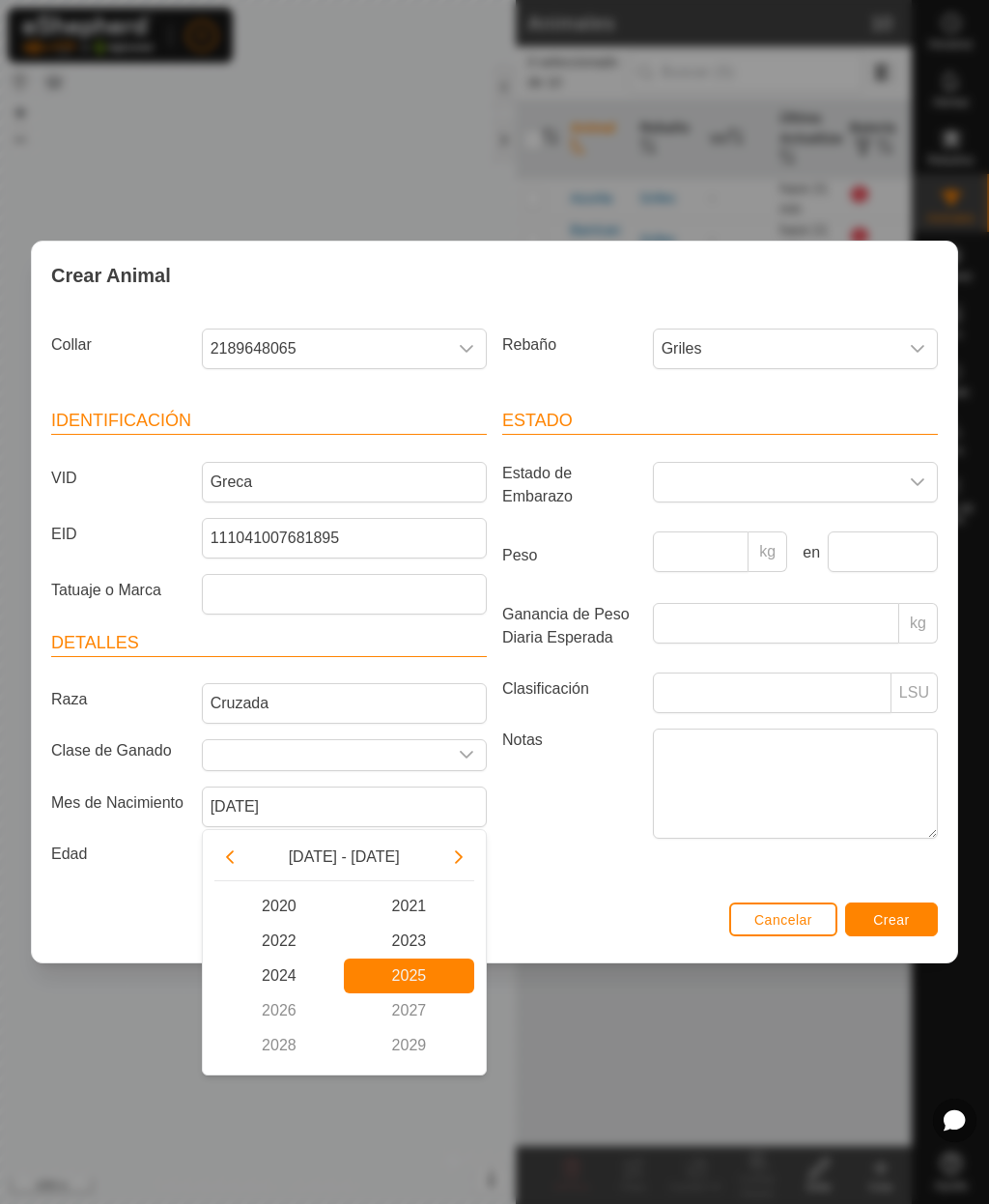
click at [234, 855] on icon "Previous Decade" at bounding box center [230, 857] width 16 height 16
click at [272, 1011] on span "2016" at bounding box center [279, 1010] width 131 height 35
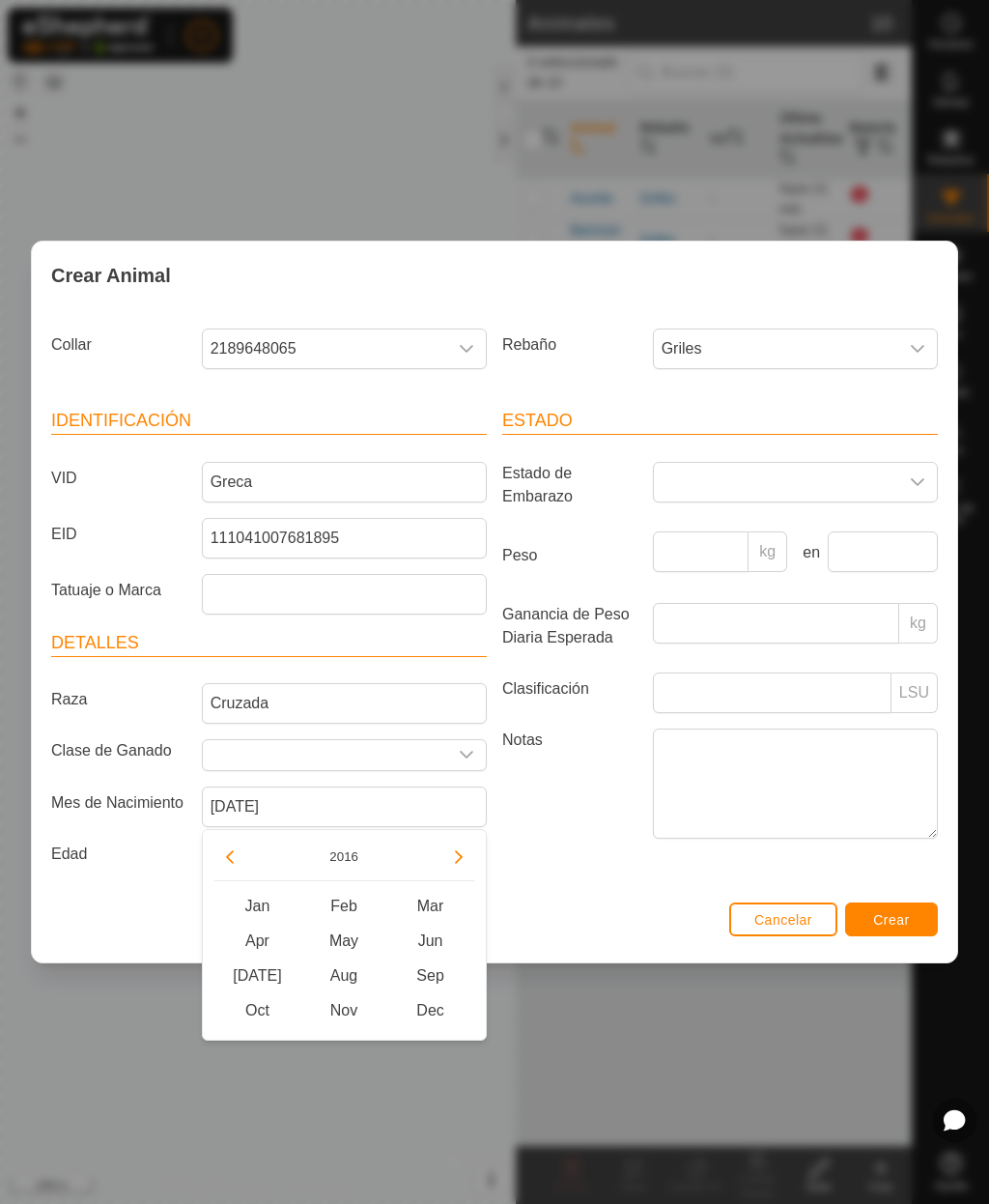
click at [350, 910] on span "Feb" at bounding box center [344, 906] width 87 height 35
type input "[DATE]"
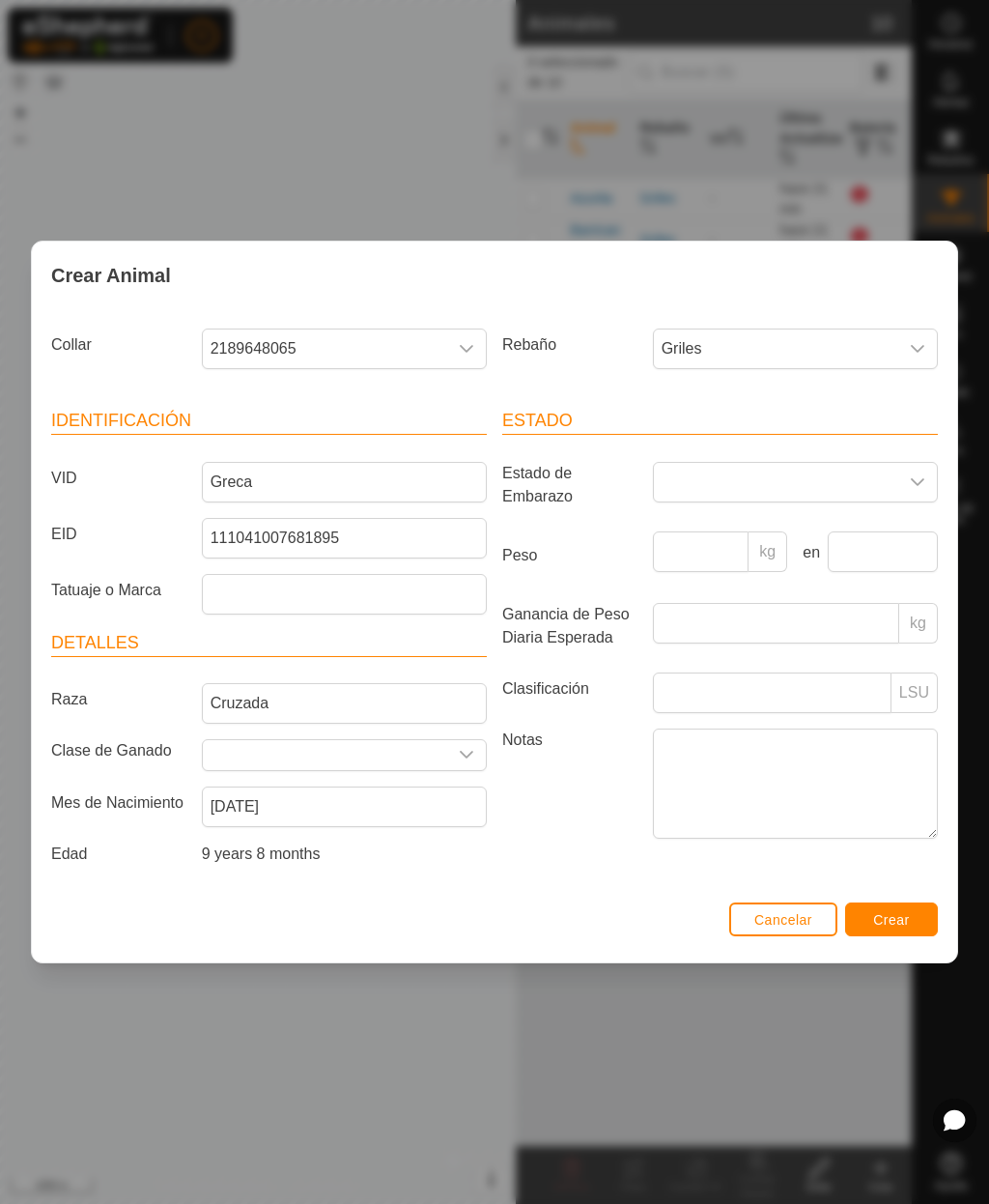
click at [897, 926] on span "Crear" at bounding box center [892, 920] width 37 height 16
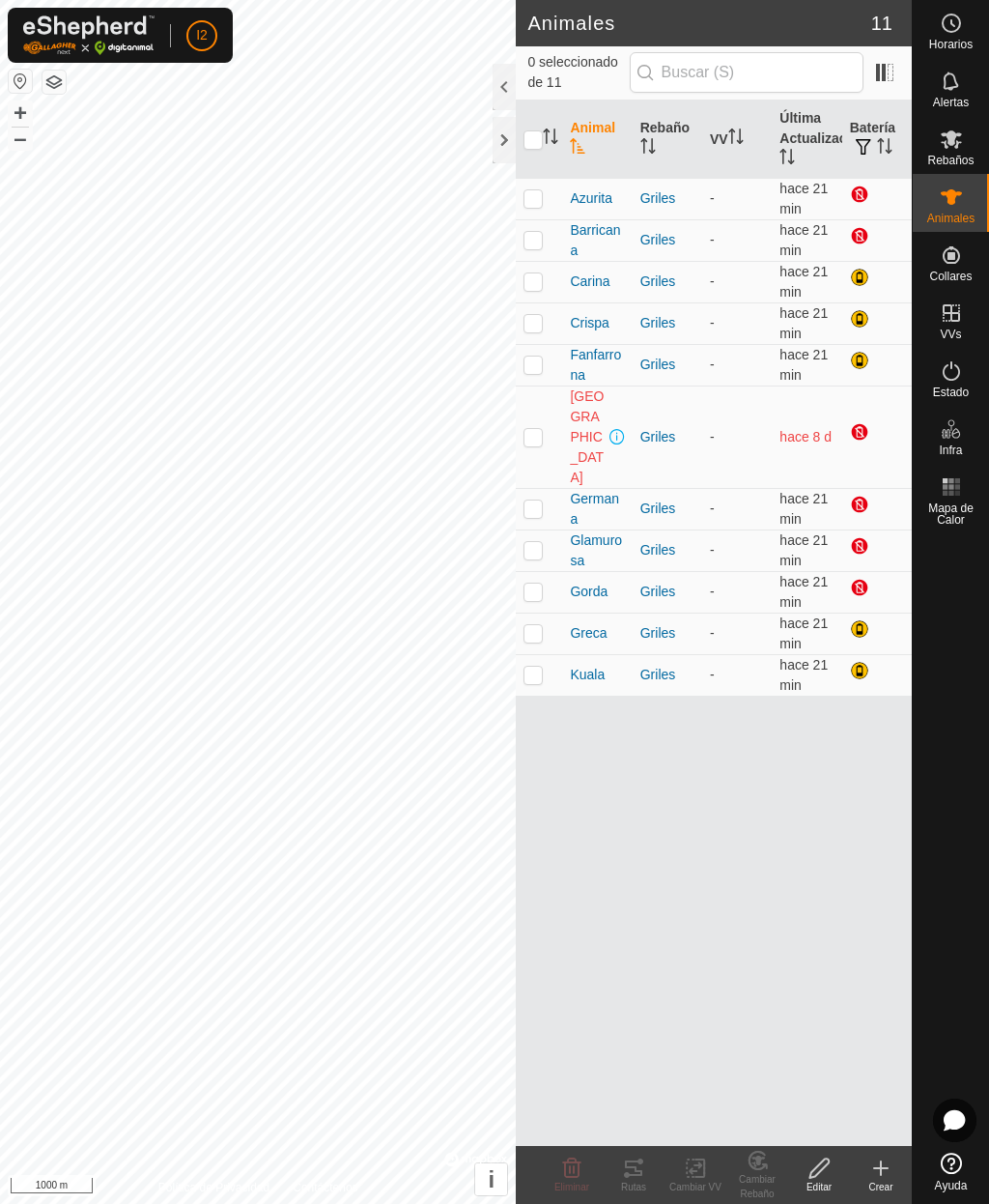
click at [878, 1169] on icon at bounding box center [881, 1168] width 23 height 23
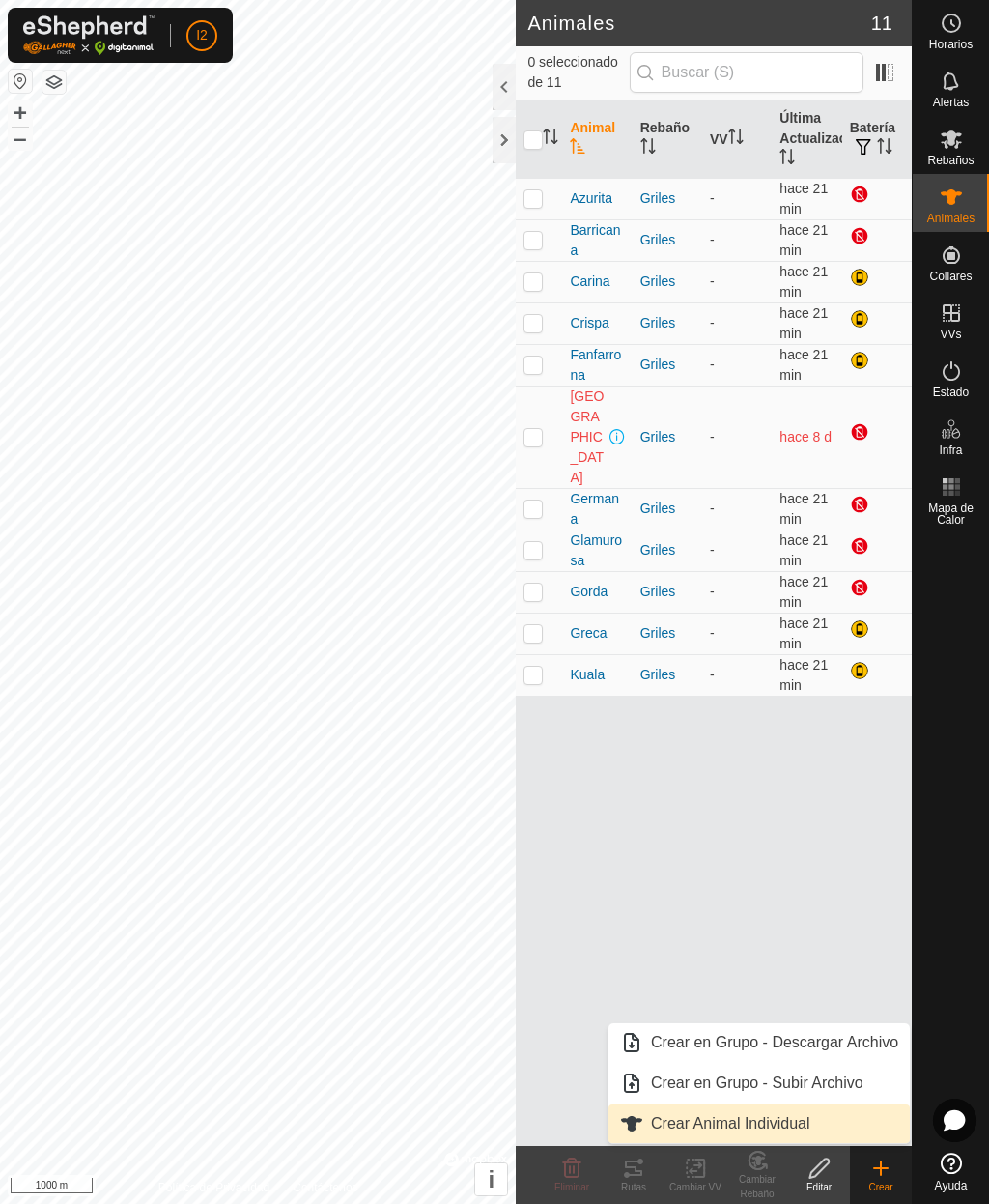
click at [753, 1126] on span "Crear Animal Individual" at bounding box center [731, 1124] width 159 height 23
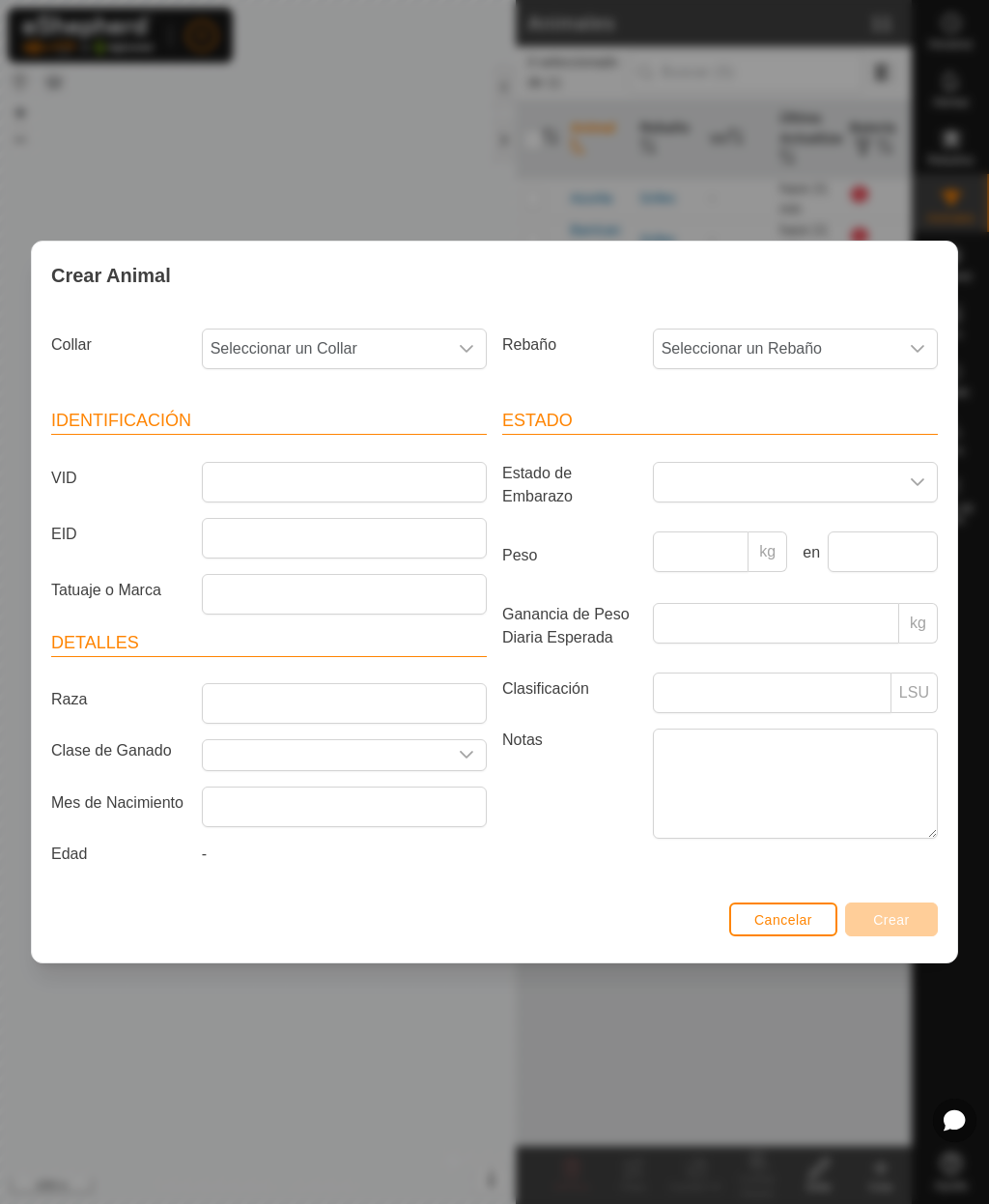
click at [350, 340] on span "Seleccionar un Collar" at bounding box center [325, 349] width 244 height 39
click at [287, 465] on li "1263802481" at bounding box center [345, 483] width 283 height 39
click at [798, 335] on span "Seleccionar un Rebaño" at bounding box center [777, 349] width 244 height 39
click at [705, 499] on li "Griles" at bounding box center [797, 489] width 283 height 39
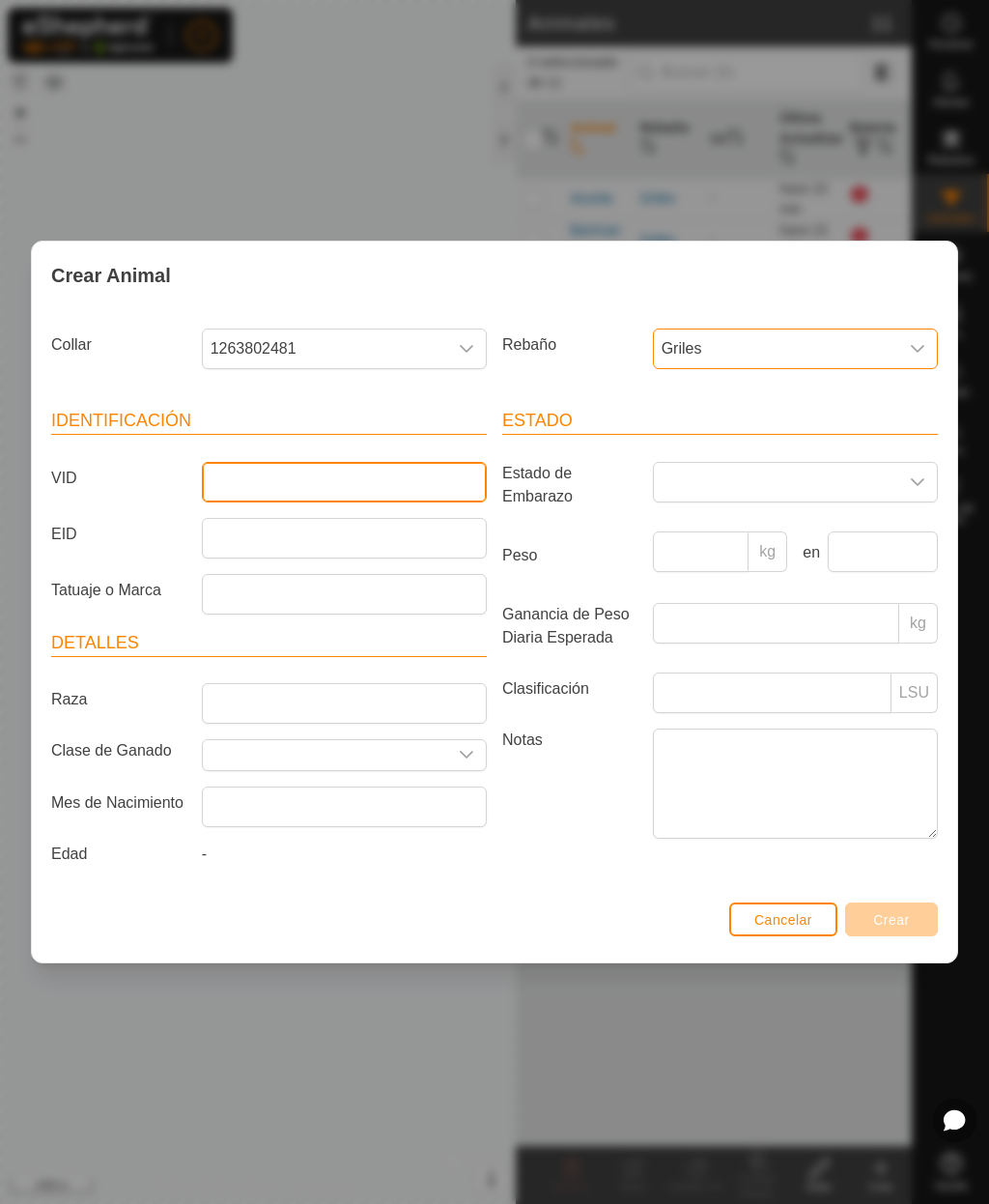
click at [362, 476] on input "VID" at bounding box center [344, 482] width 285 height 41
type input "Guapa"
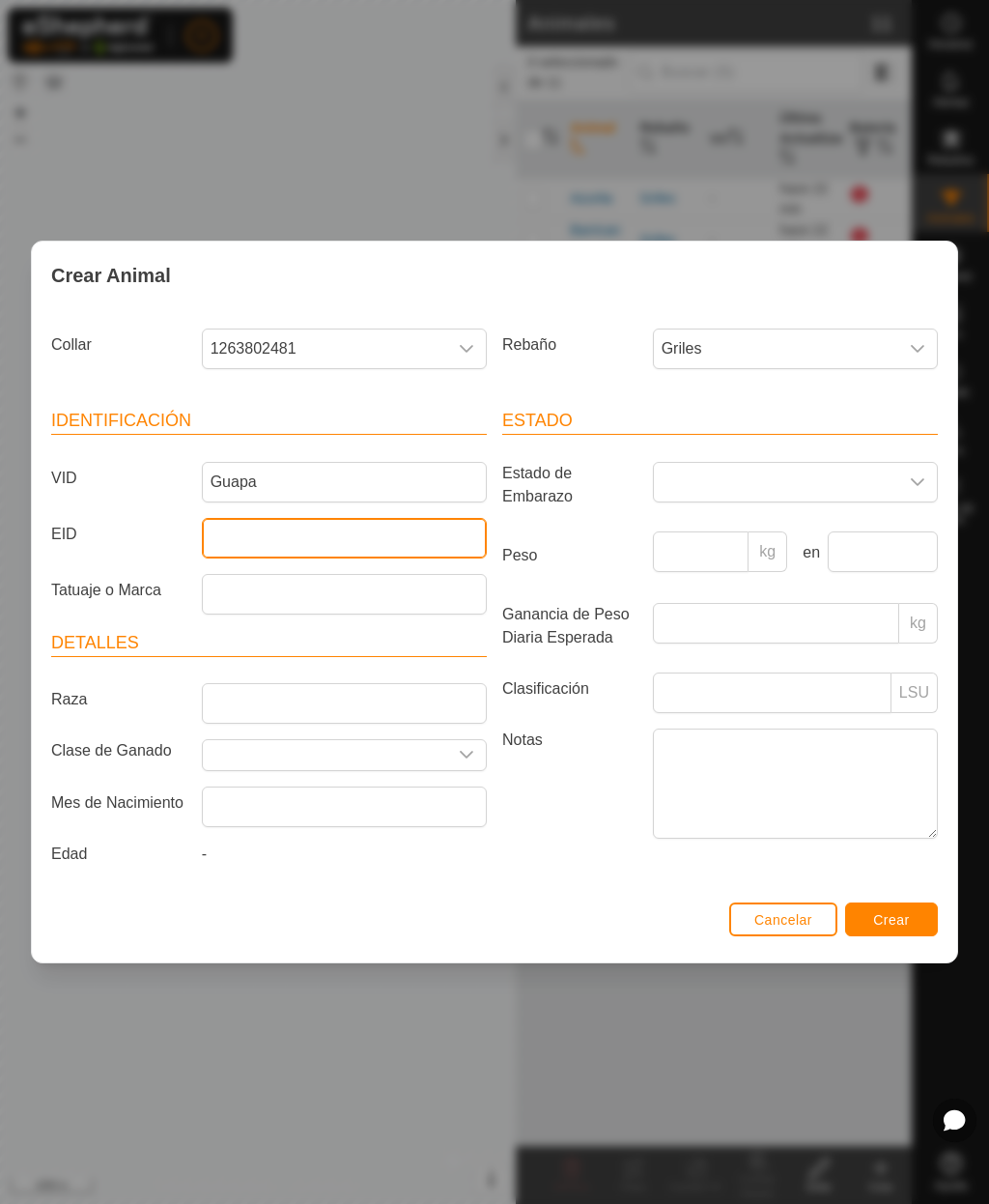
click at [326, 529] on input "EID" at bounding box center [344, 538] width 285 height 41
type input "111011008310905"
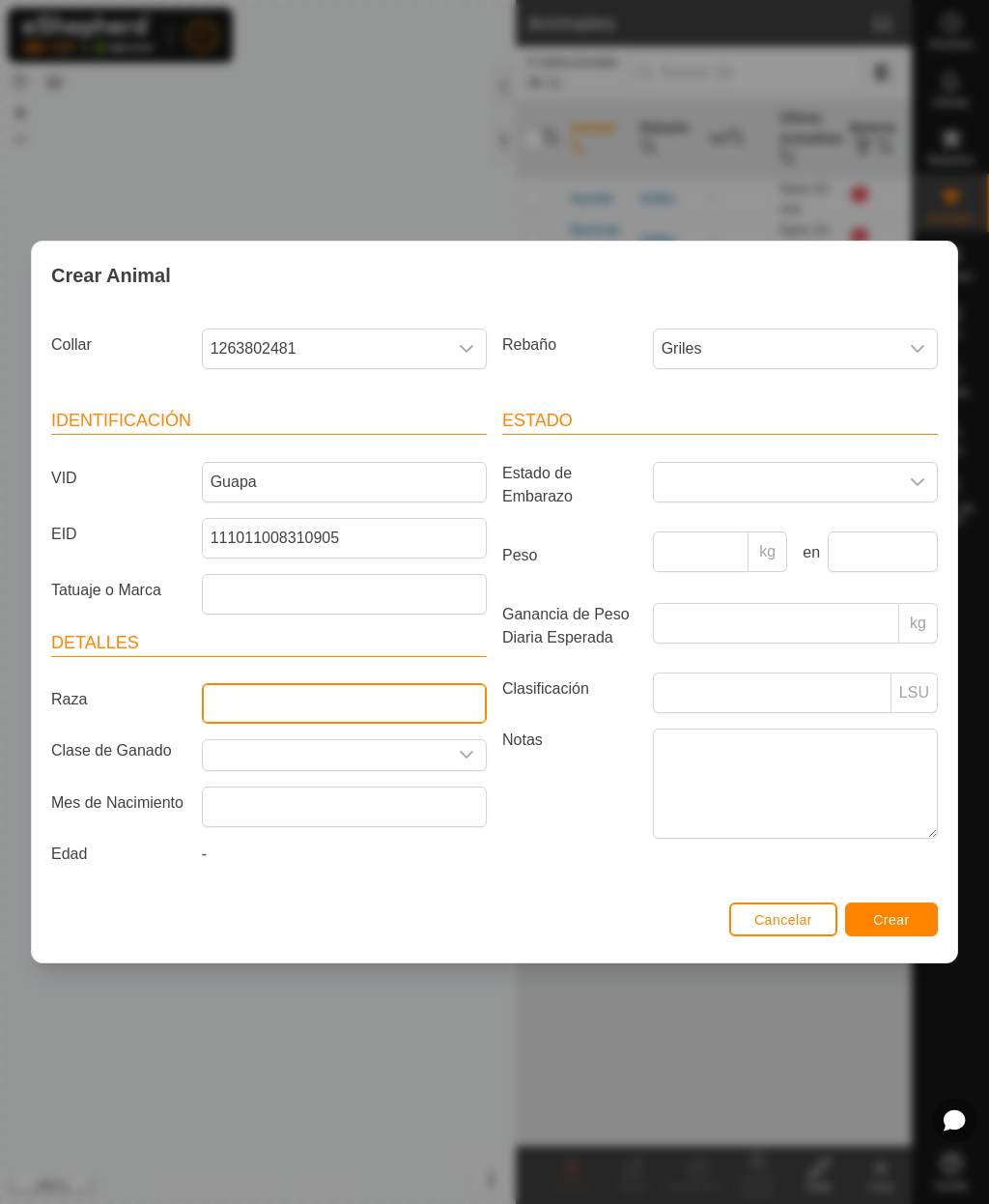
click at [434, 700] on input "Raza" at bounding box center [344, 703] width 285 height 41
type input "Cruzada"
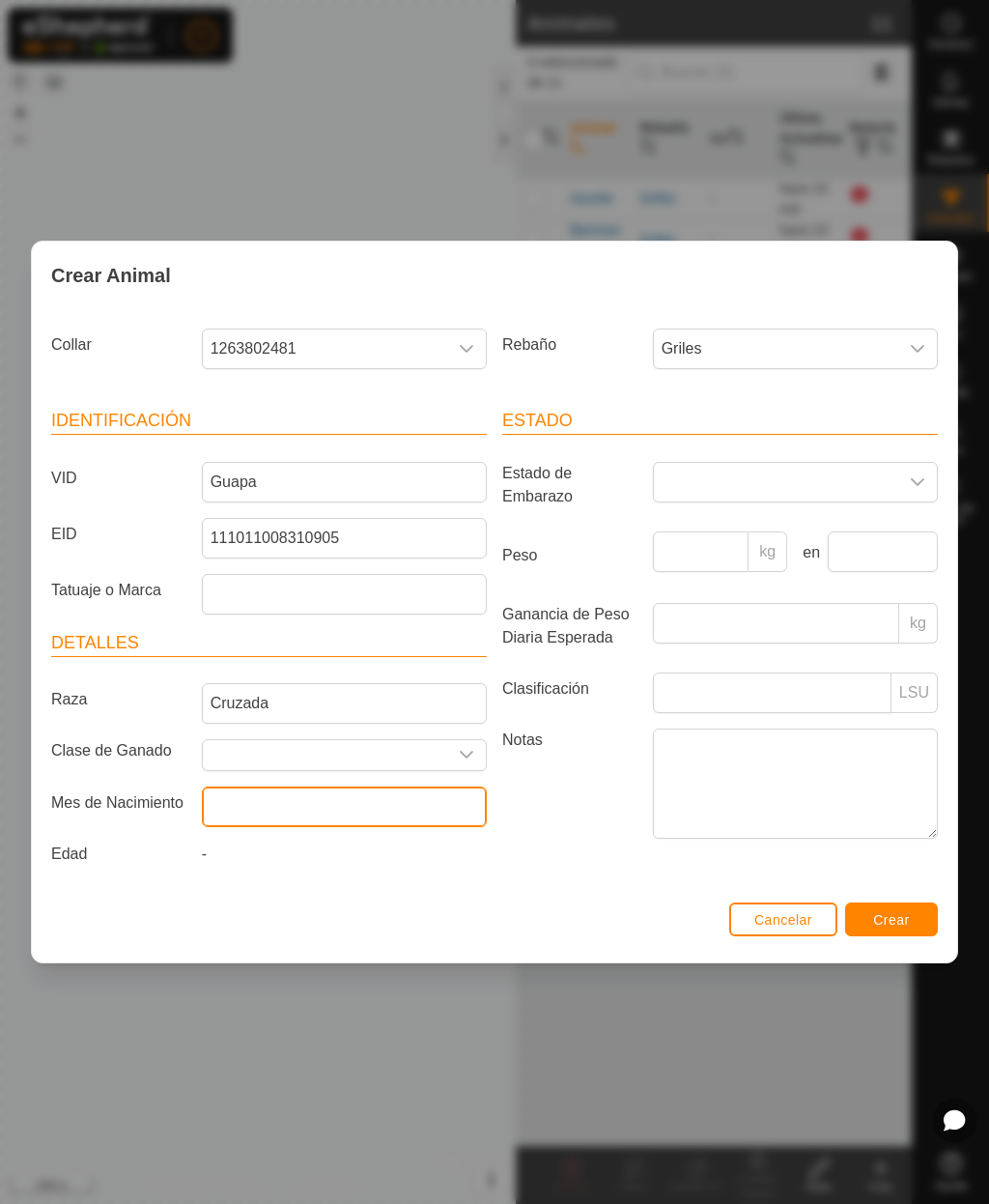
click at [420, 809] on input "text" at bounding box center [344, 807] width 285 height 41
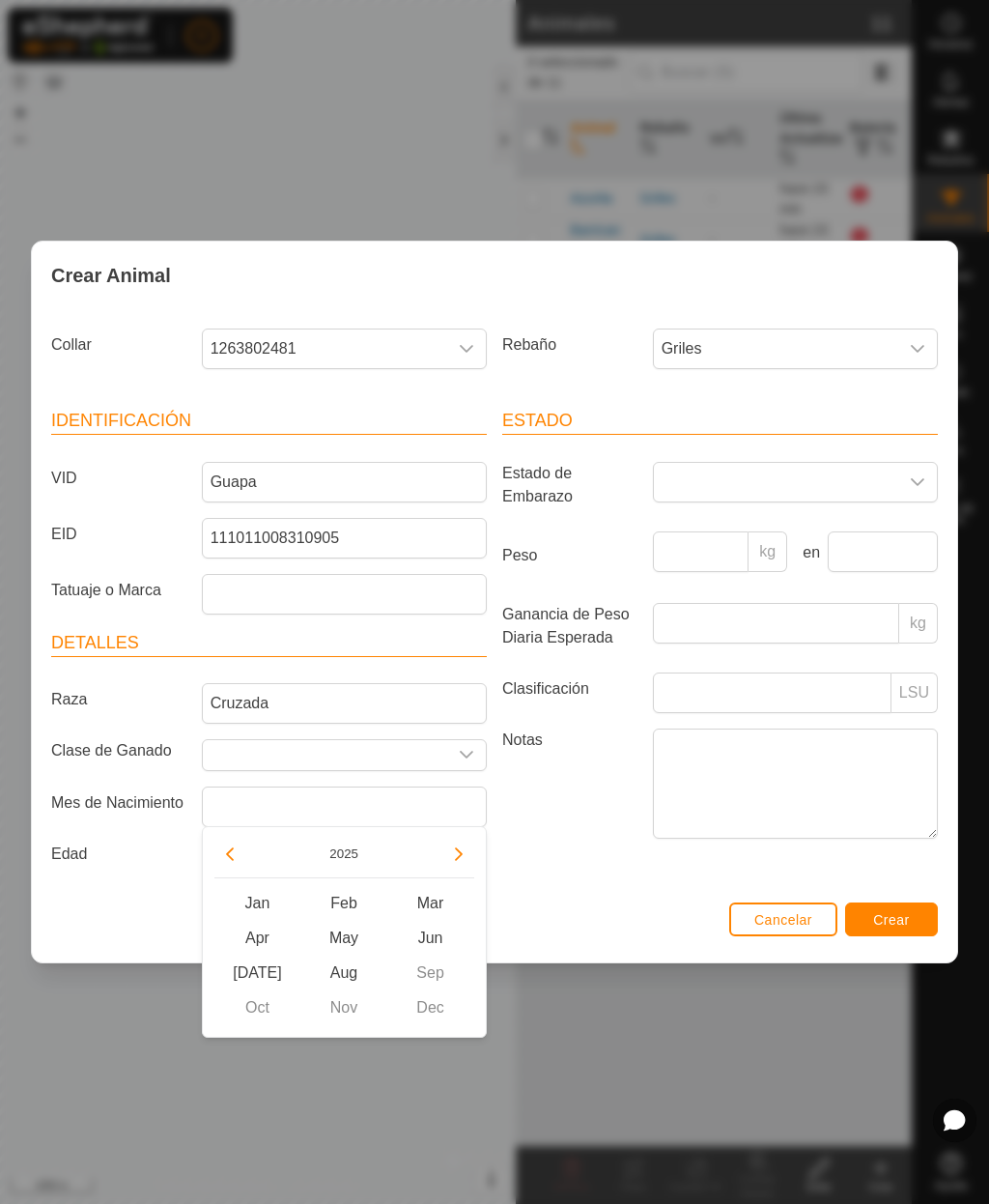
click at [343, 860] on button "2025" at bounding box center [344, 853] width 45 height 22
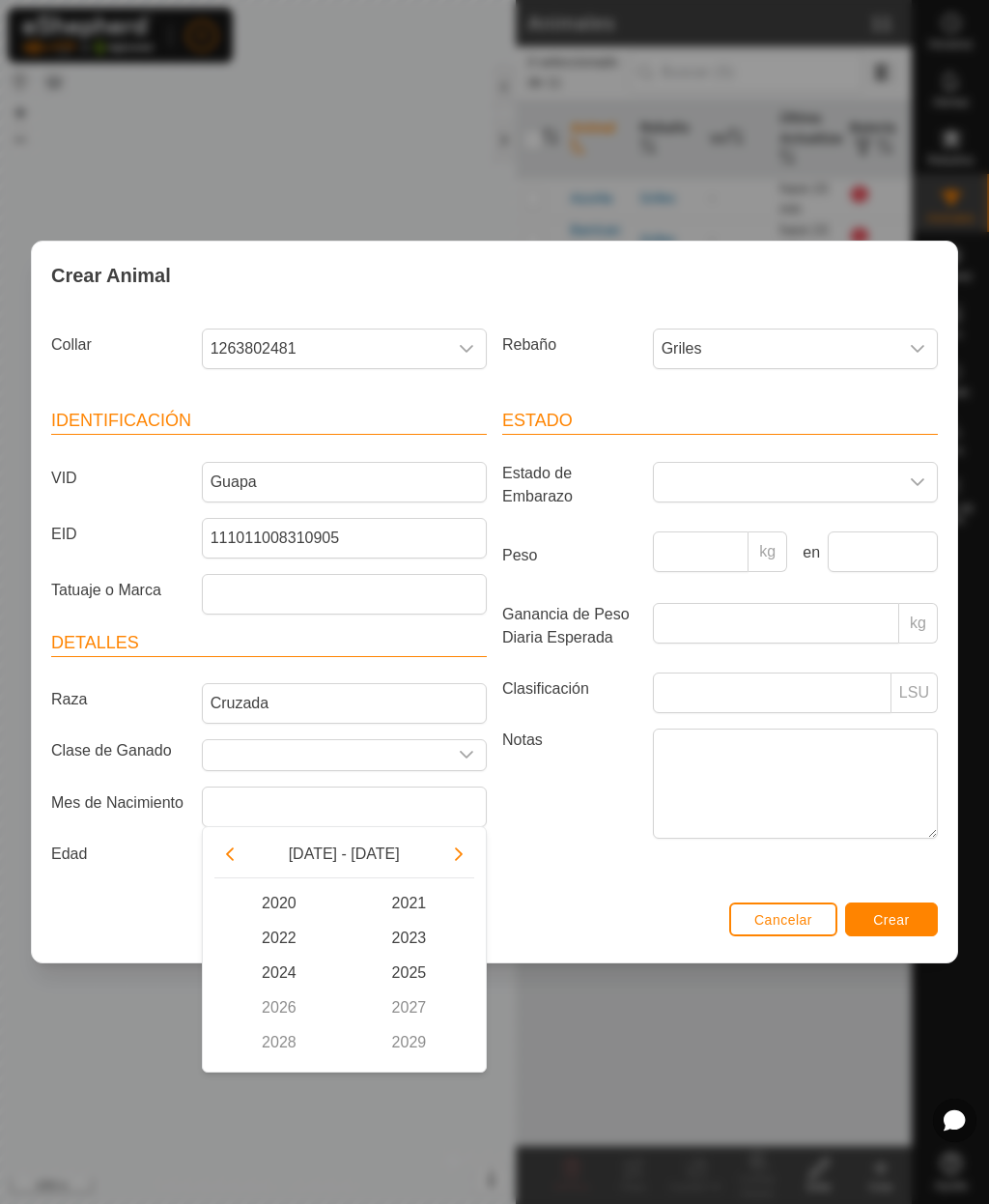
click at [232, 853] on icon "Previous Decade" at bounding box center [230, 854] width 16 height 16
click at [284, 1006] on span "2016" at bounding box center [279, 1007] width 131 height 35
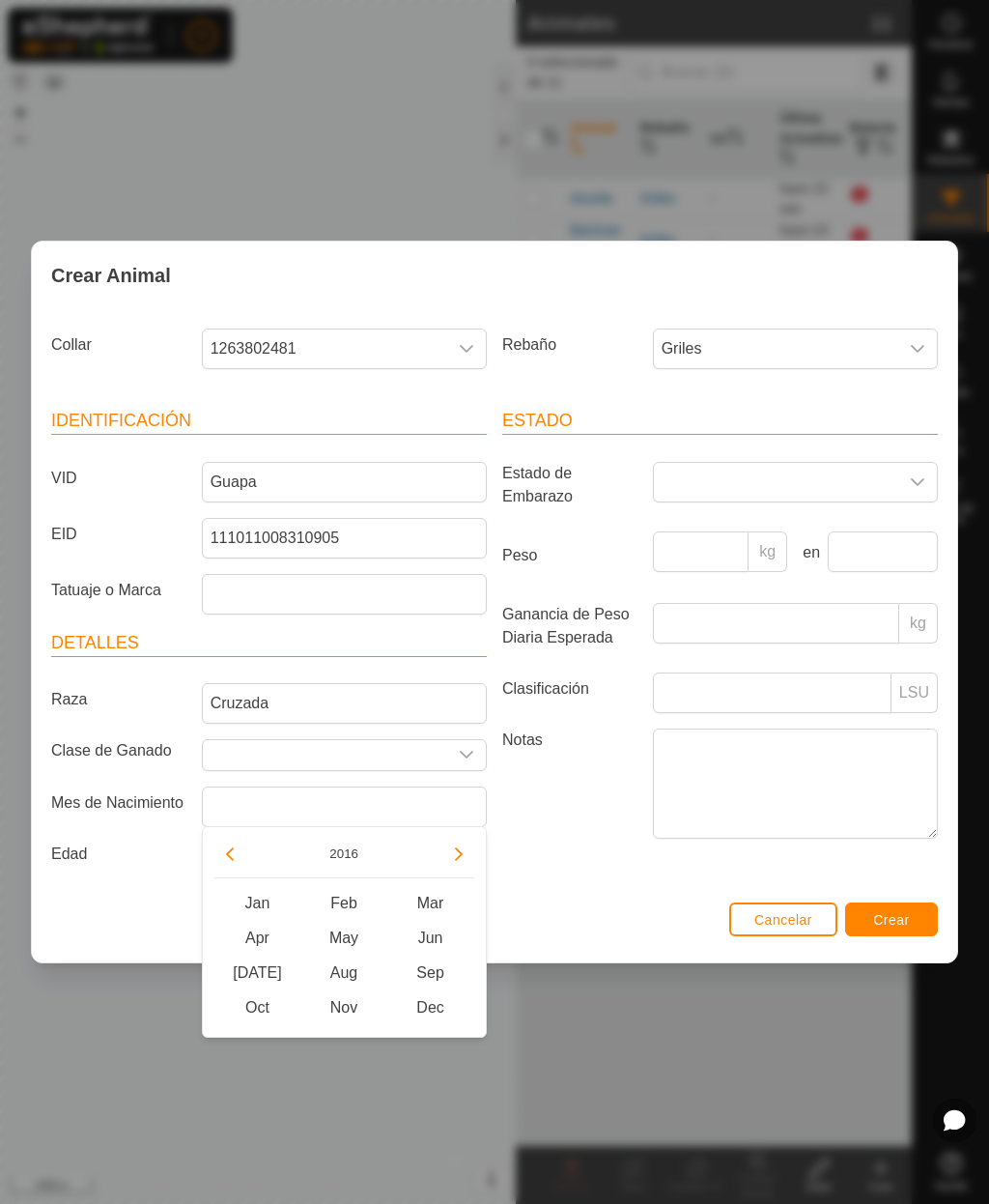
click at [259, 938] on span "Apr" at bounding box center [258, 938] width 87 height 35
type input "[DATE]"
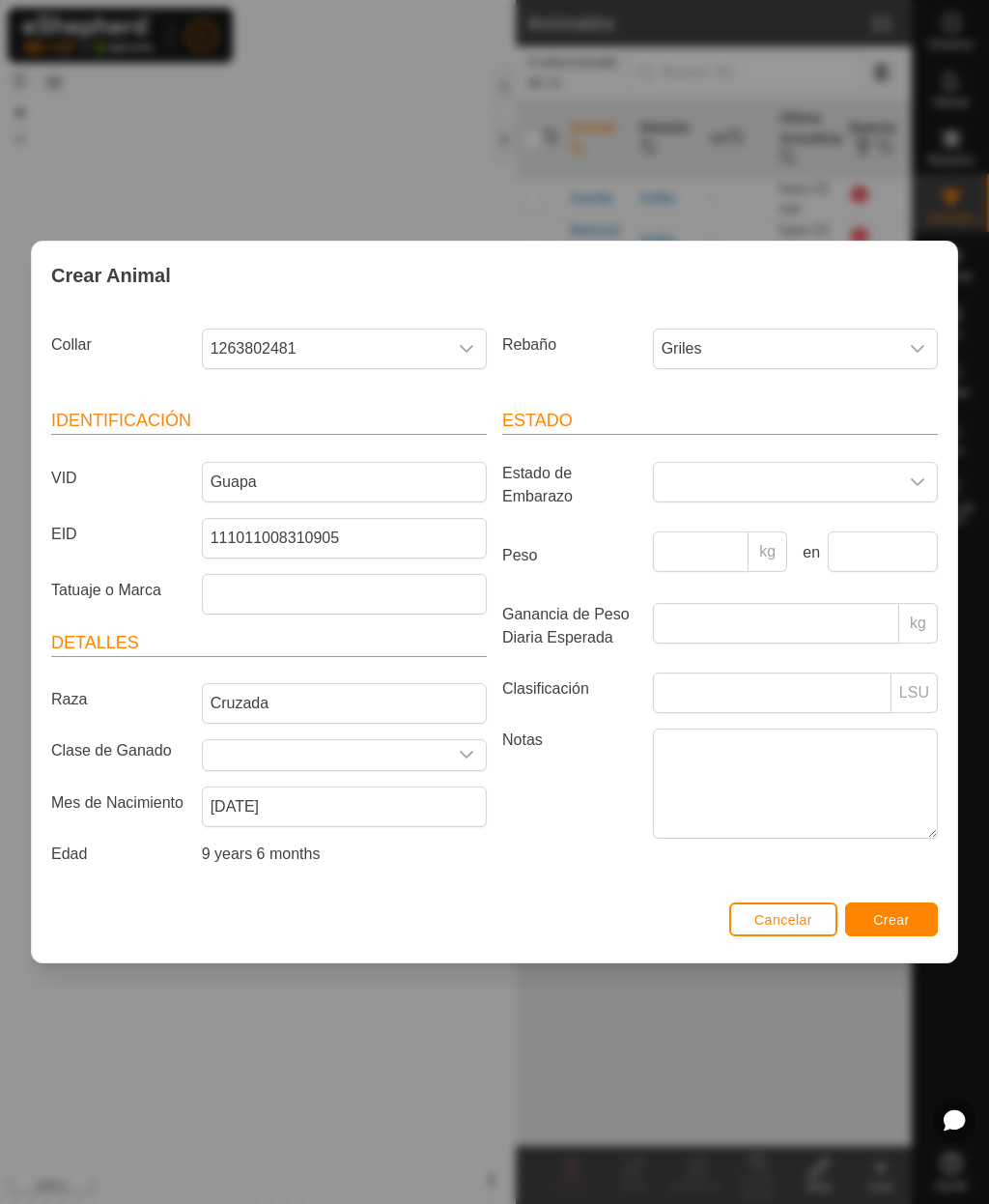
click at [906, 918] on span "Crear" at bounding box center [892, 920] width 37 height 16
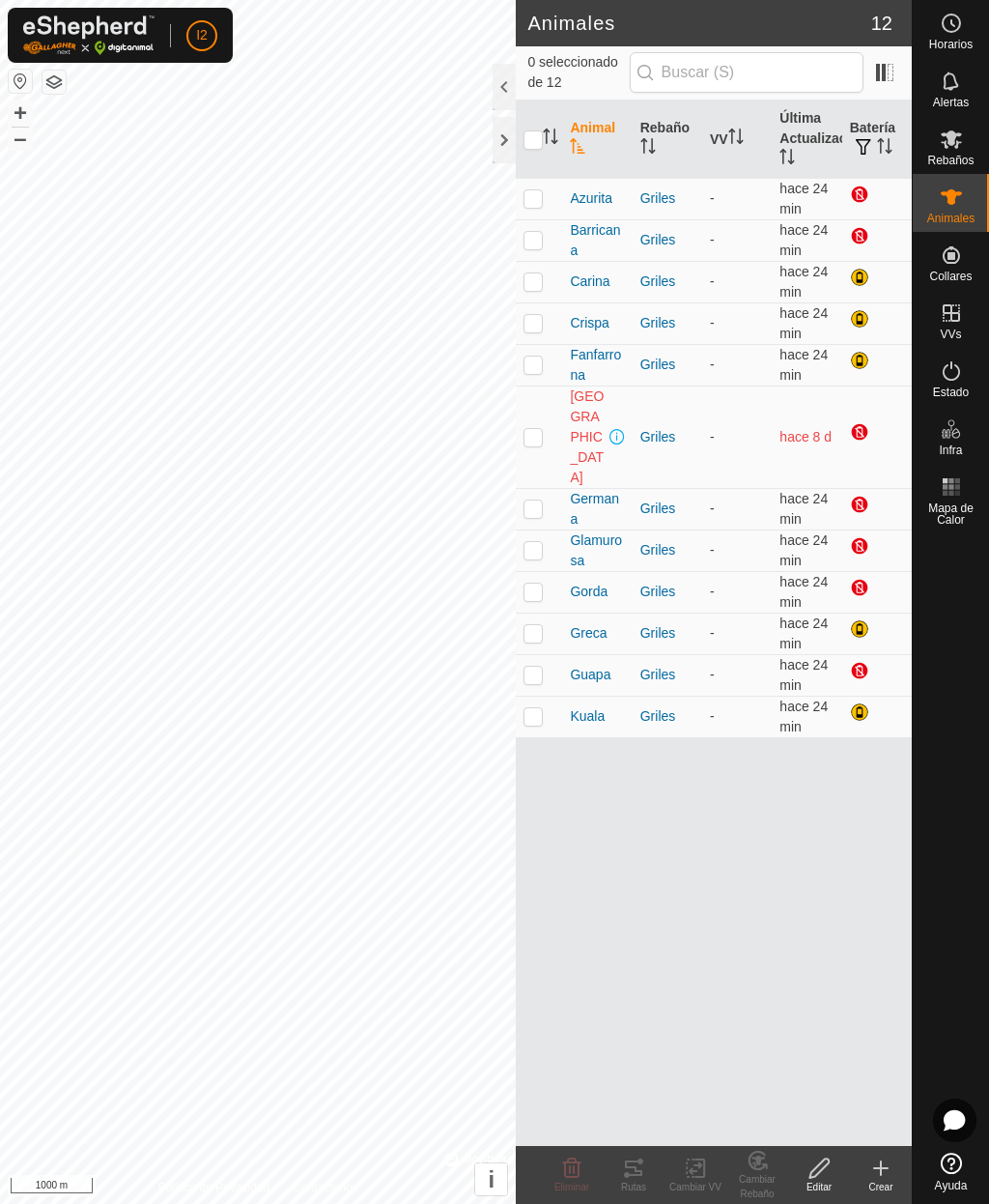
click at [877, 1170] on icon at bounding box center [881, 1168] width 23 height 23
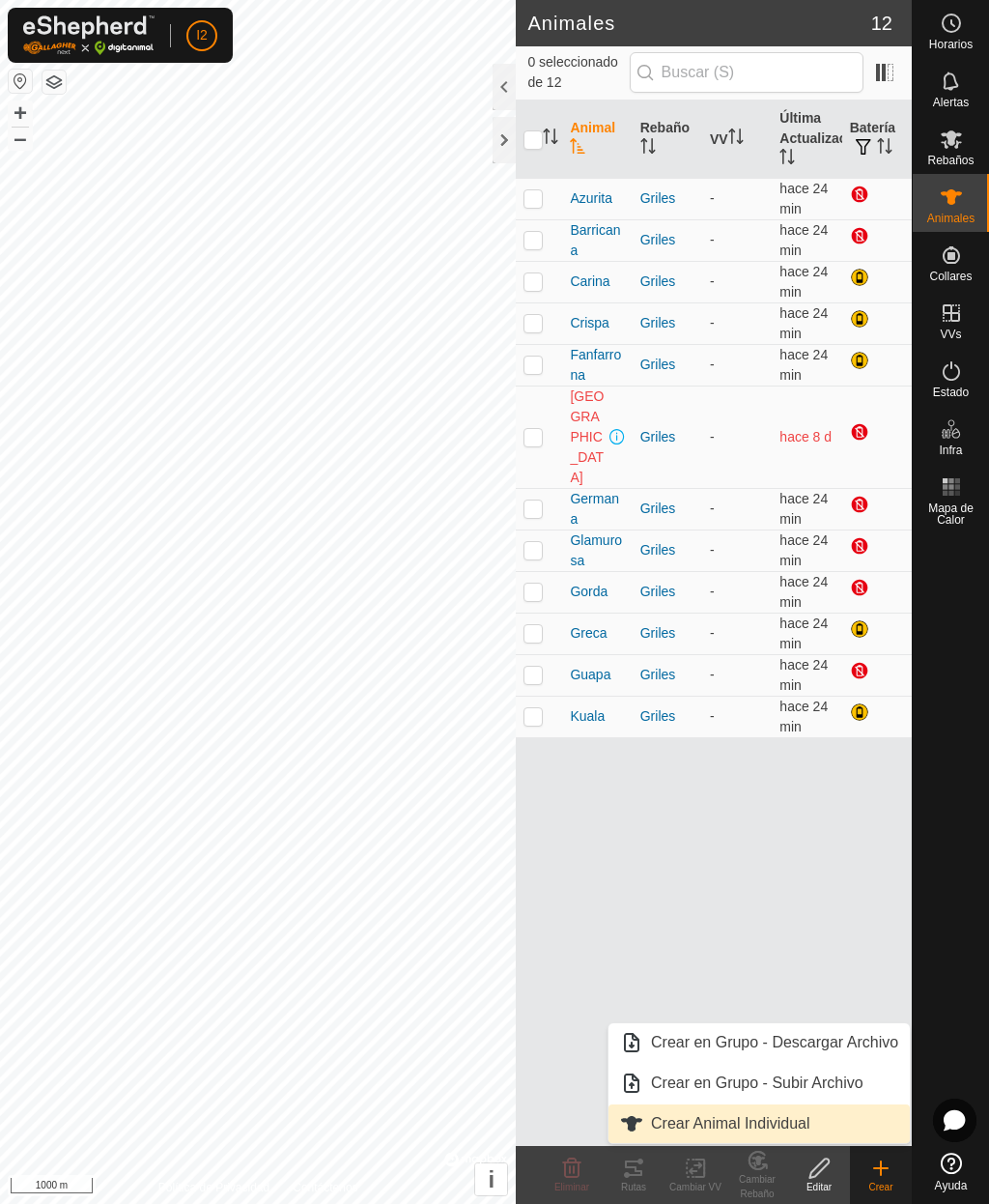
click at [773, 1124] on span "Crear Animal Individual" at bounding box center [731, 1124] width 159 height 23
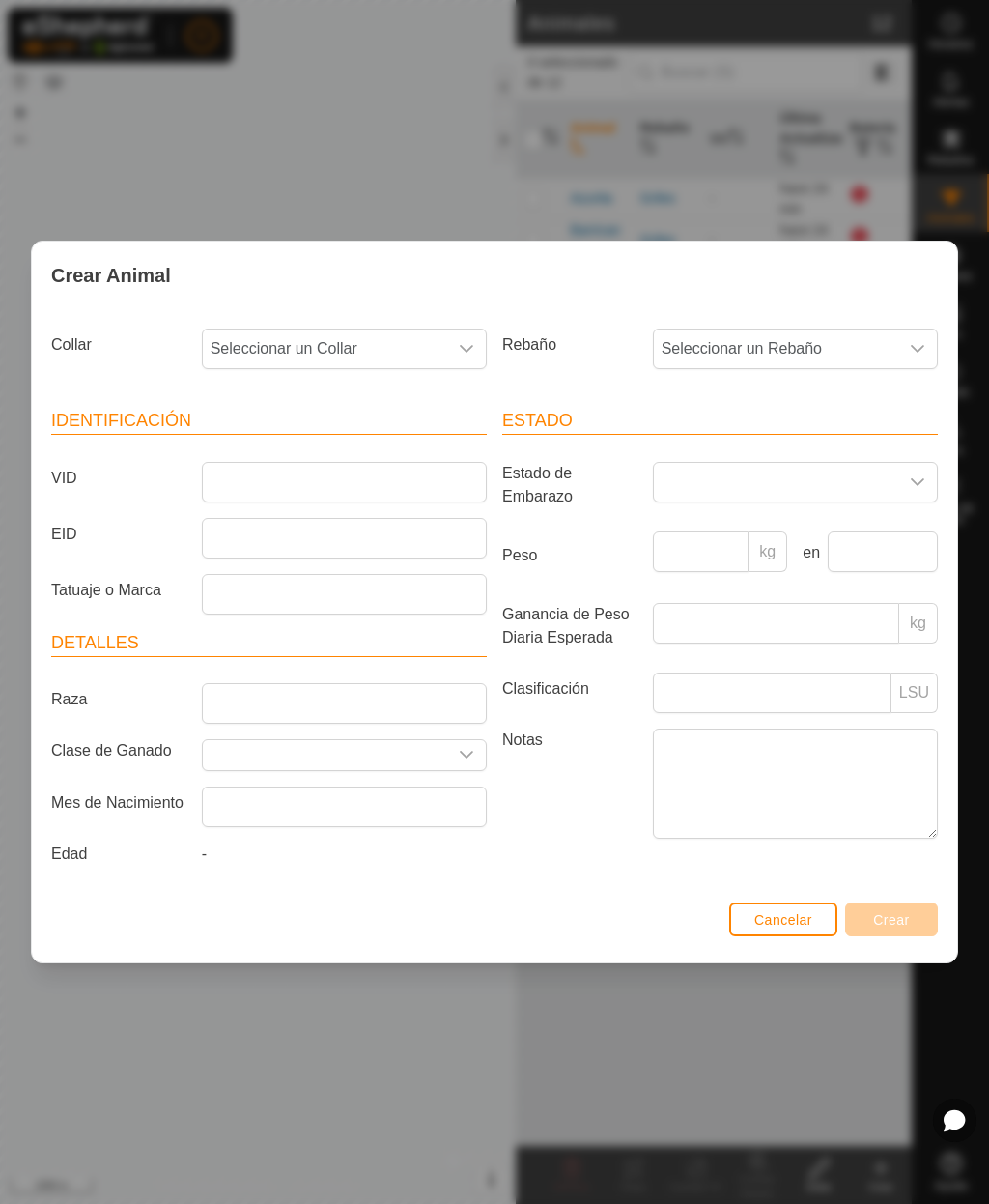
click at [354, 346] on span "Seleccionar un Collar" at bounding box center [325, 349] width 244 height 39
click at [267, 498] on li "4204508160" at bounding box center [345, 489] width 283 height 39
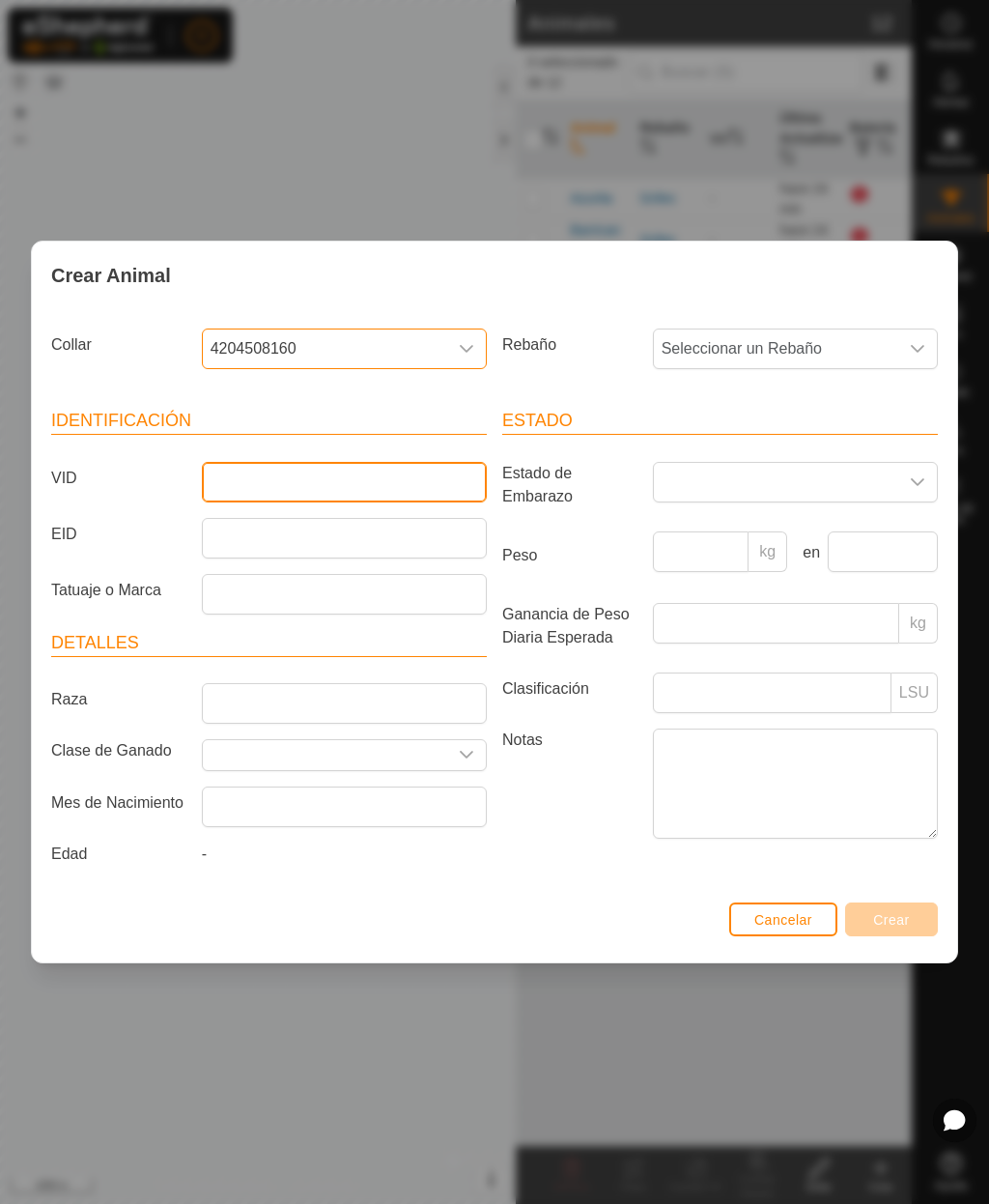
click at [307, 490] on input "VID" at bounding box center [344, 482] width 285 height 41
type input "[PERSON_NAME]"
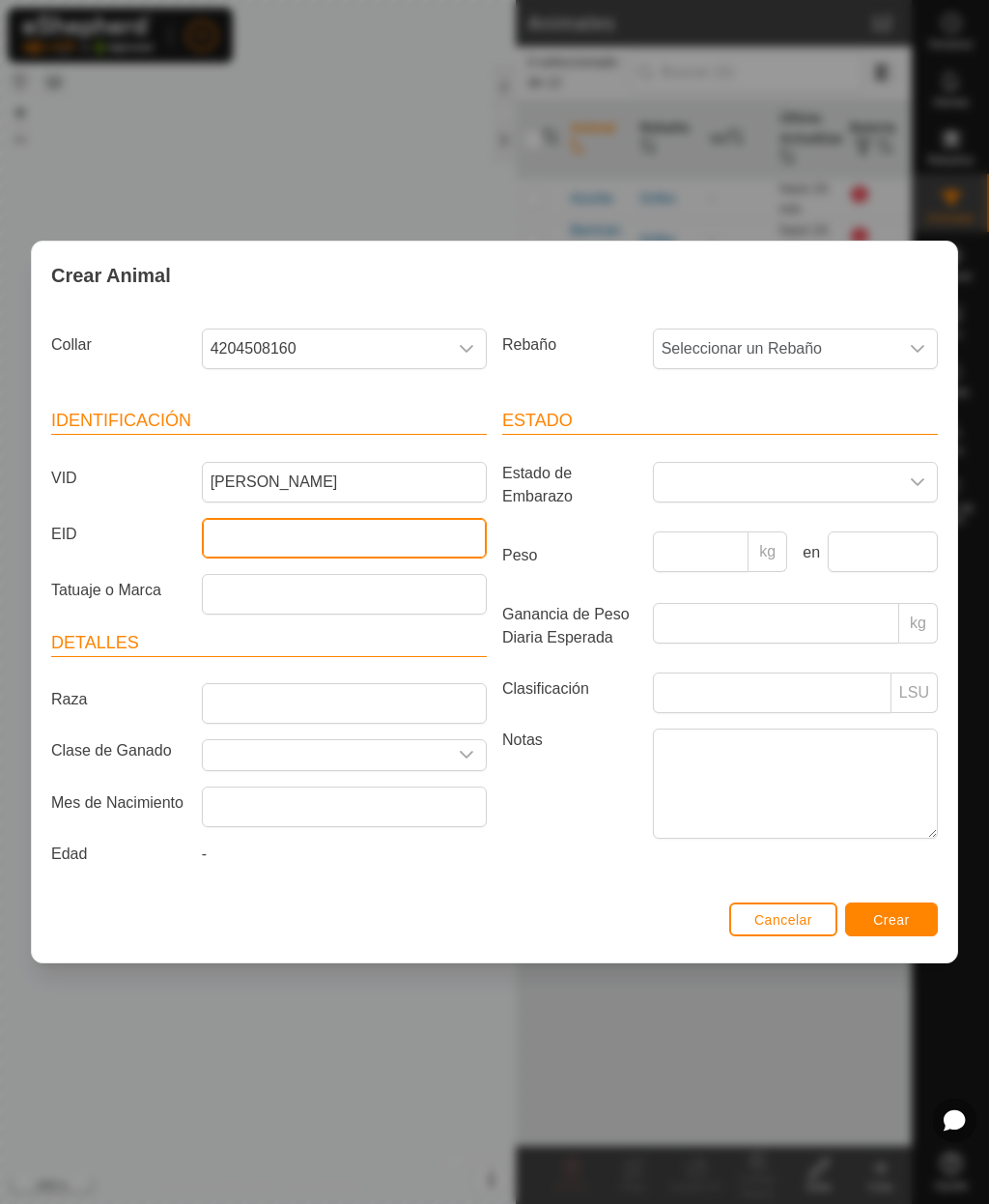
click at [366, 527] on input "EID" at bounding box center [344, 538] width 285 height 41
type input "[CREDIT_CARD_NUMBER]"
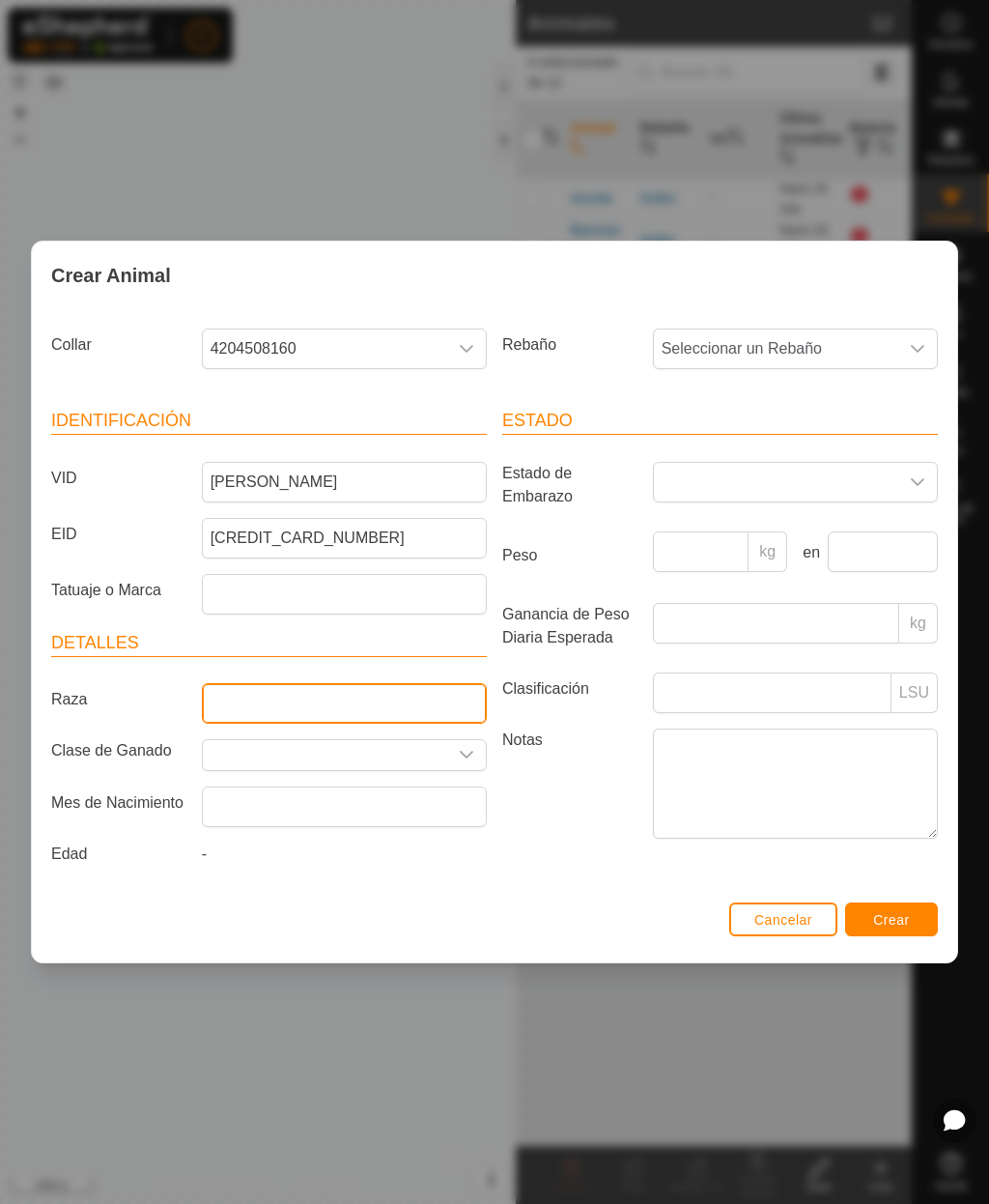
click at [415, 696] on input "Raza" at bounding box center [344, 703] width 285 height 41
type input "Cruzada"
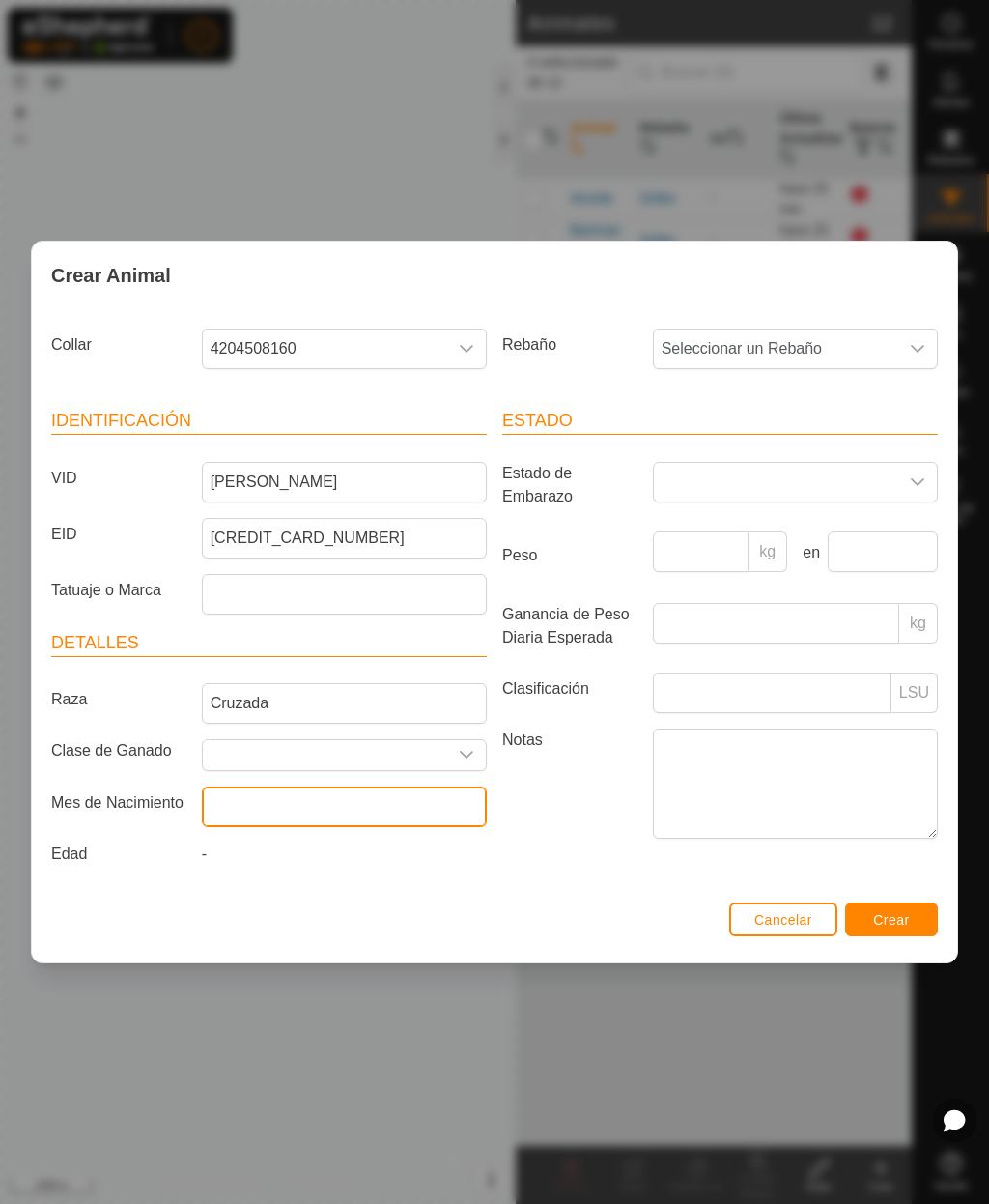
click at [403, 802] on input "text" at bounding box center [344, 807] width 285 height 41
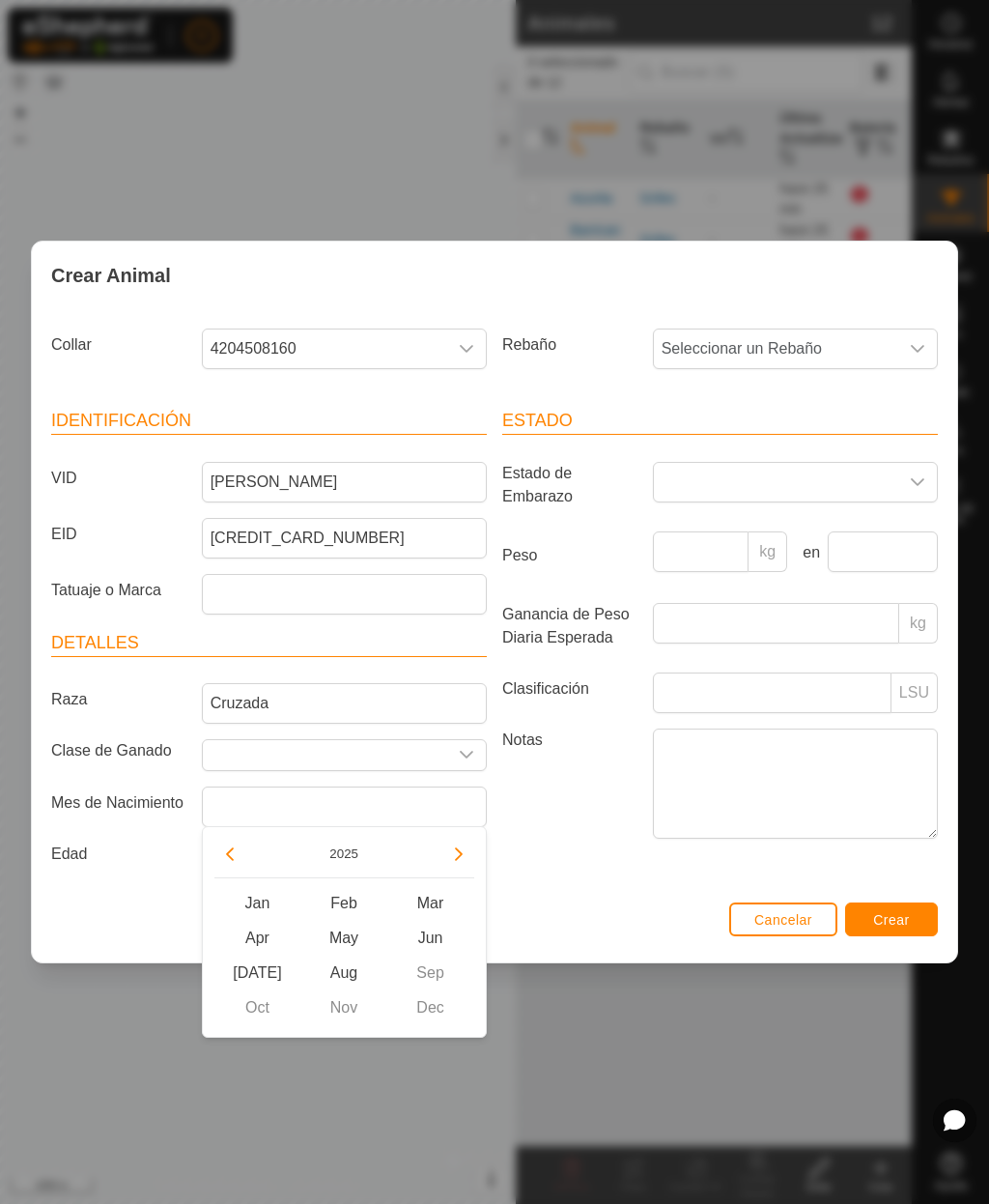
click at [338, 863] on button "2025" at bounding box center [344, 853] width 45 height 22
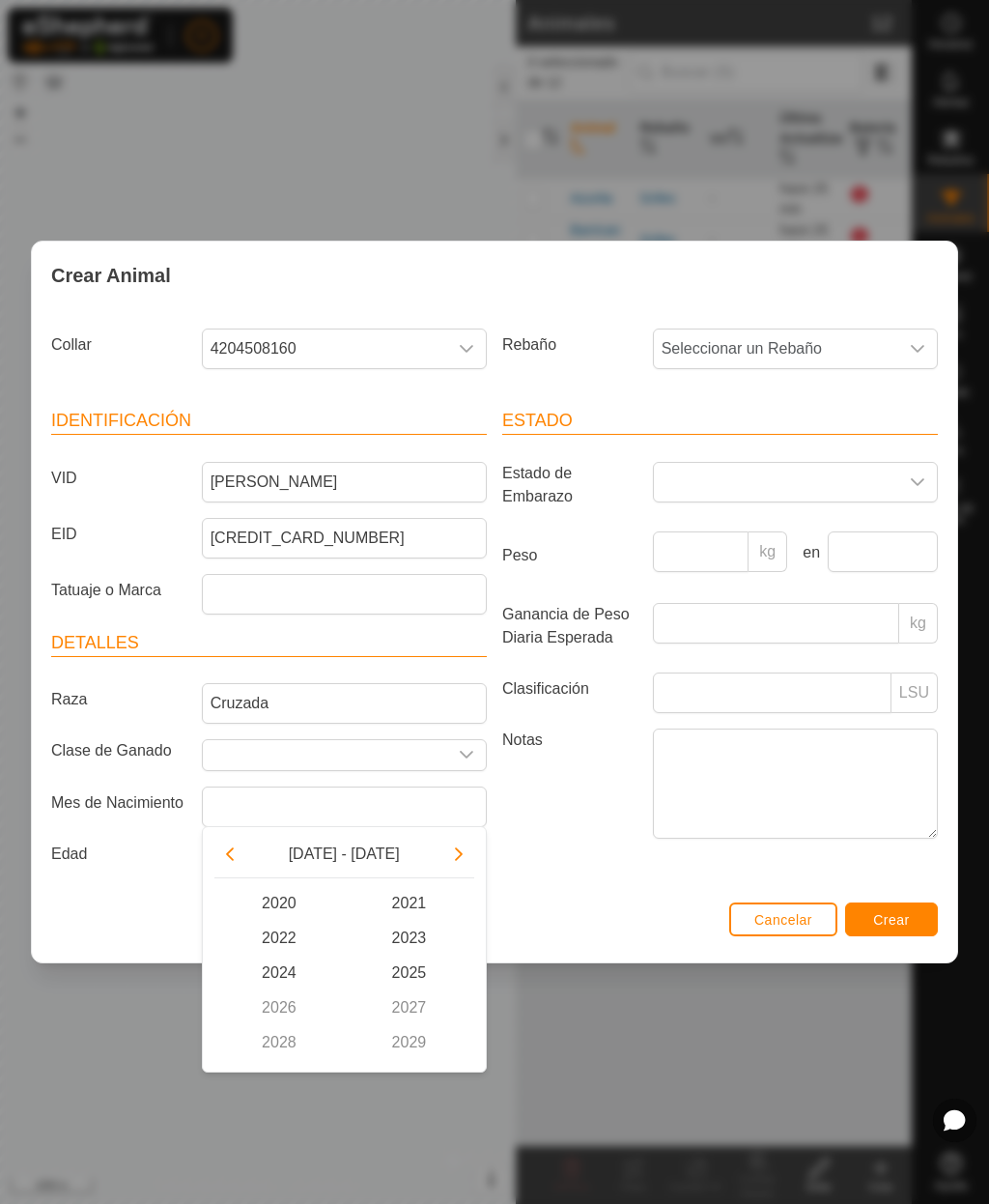
click at [239, 866] on button "Previous Decade" at bounding box center [230, 854] width 31 height 31
click at [284, 1009] on span "2016" at bounding box center [279, 1007] width 131 height 35
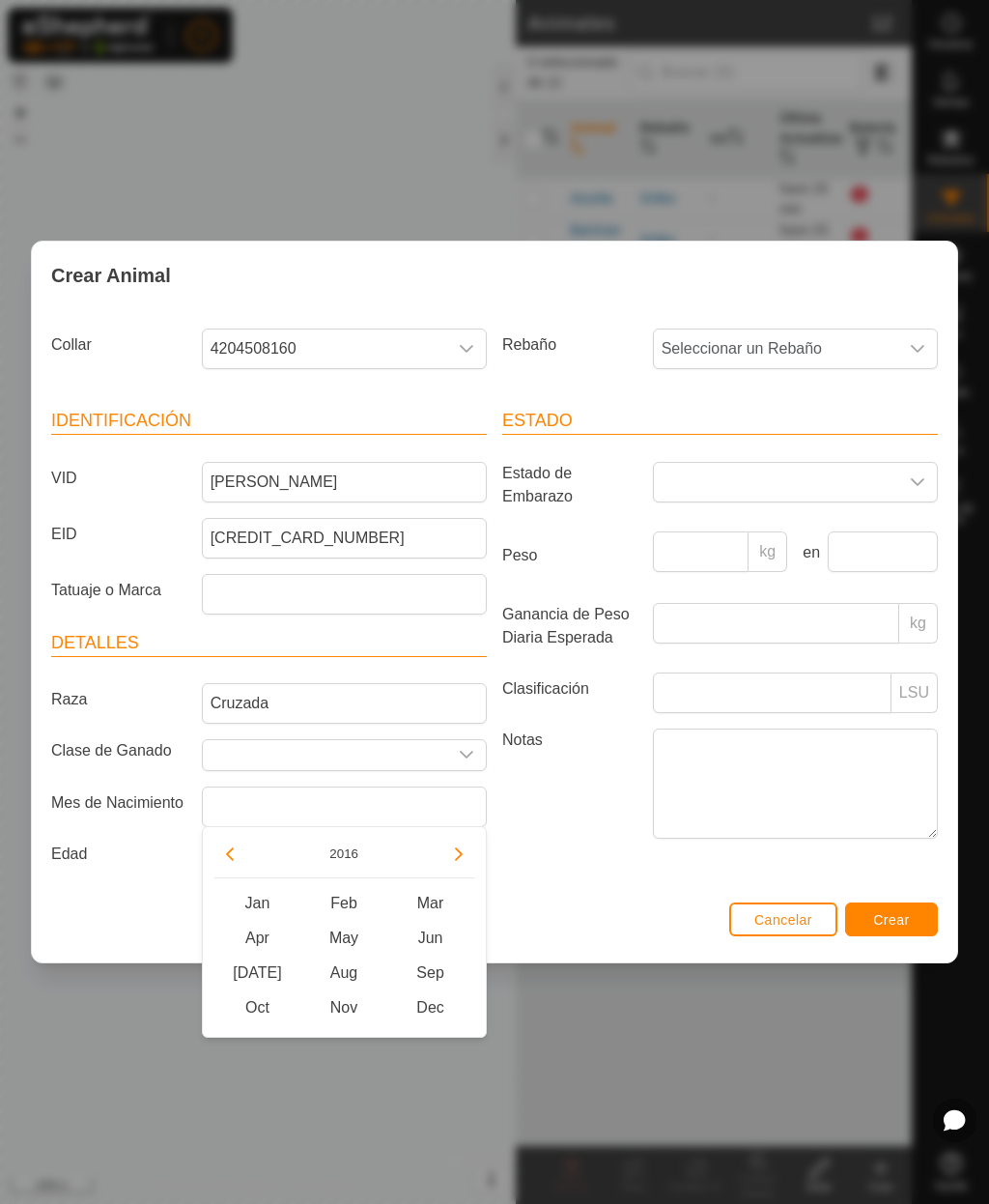
click at [262, 1003] on span "Oct" at bounding box center [258, 1007] width 87 height 35
type input "[DATE]"
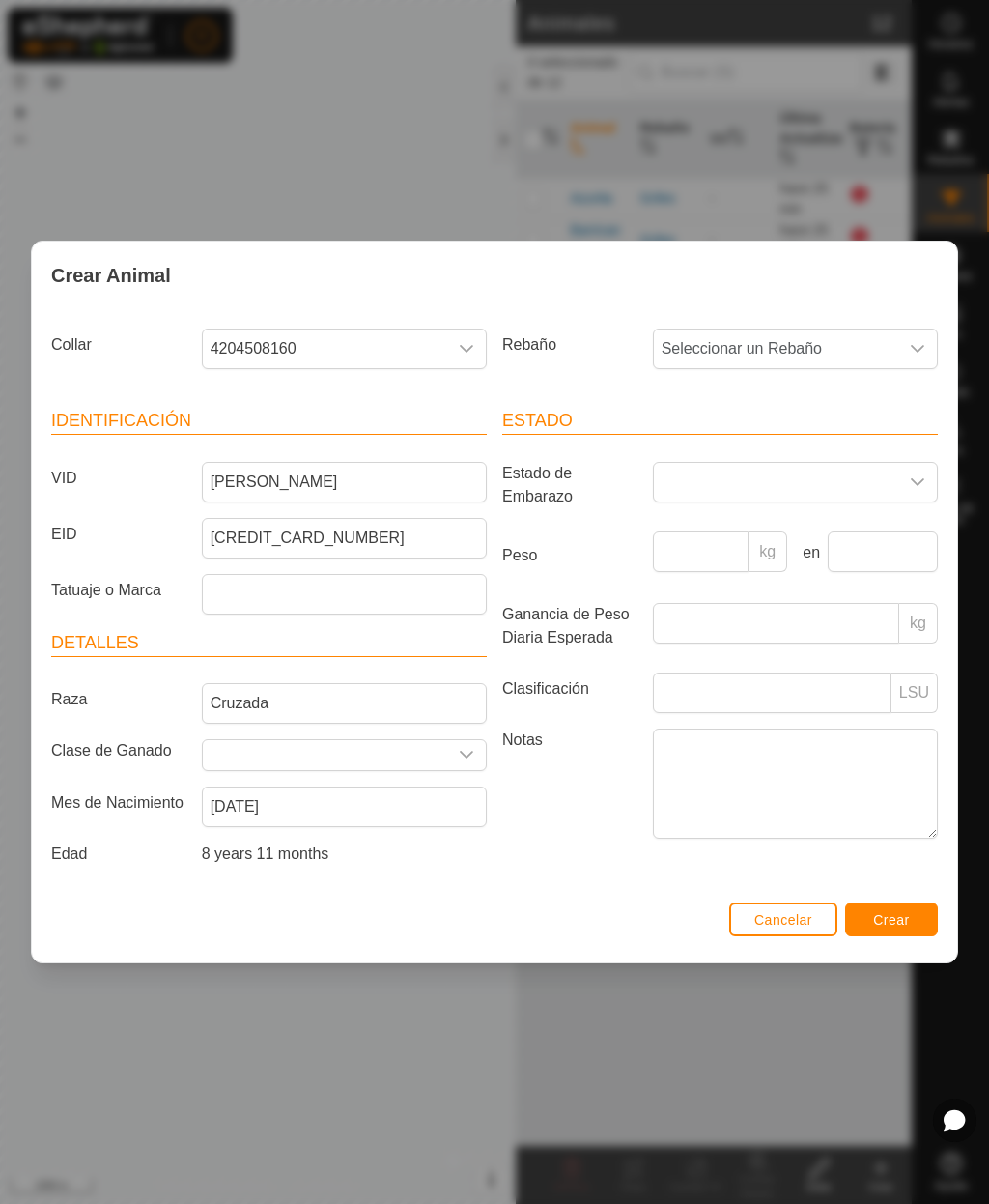
click at [825, 355] on span "Seleccionar un Rebaño" at bounding box center [777, 349] width 244 height 39
click at [692, 485] on span "Griles" at bounding box center [687, 489] width 41 height 23
click at [902, 923] on span "Crear" at bounding box center [892, 920] width 37 height 16
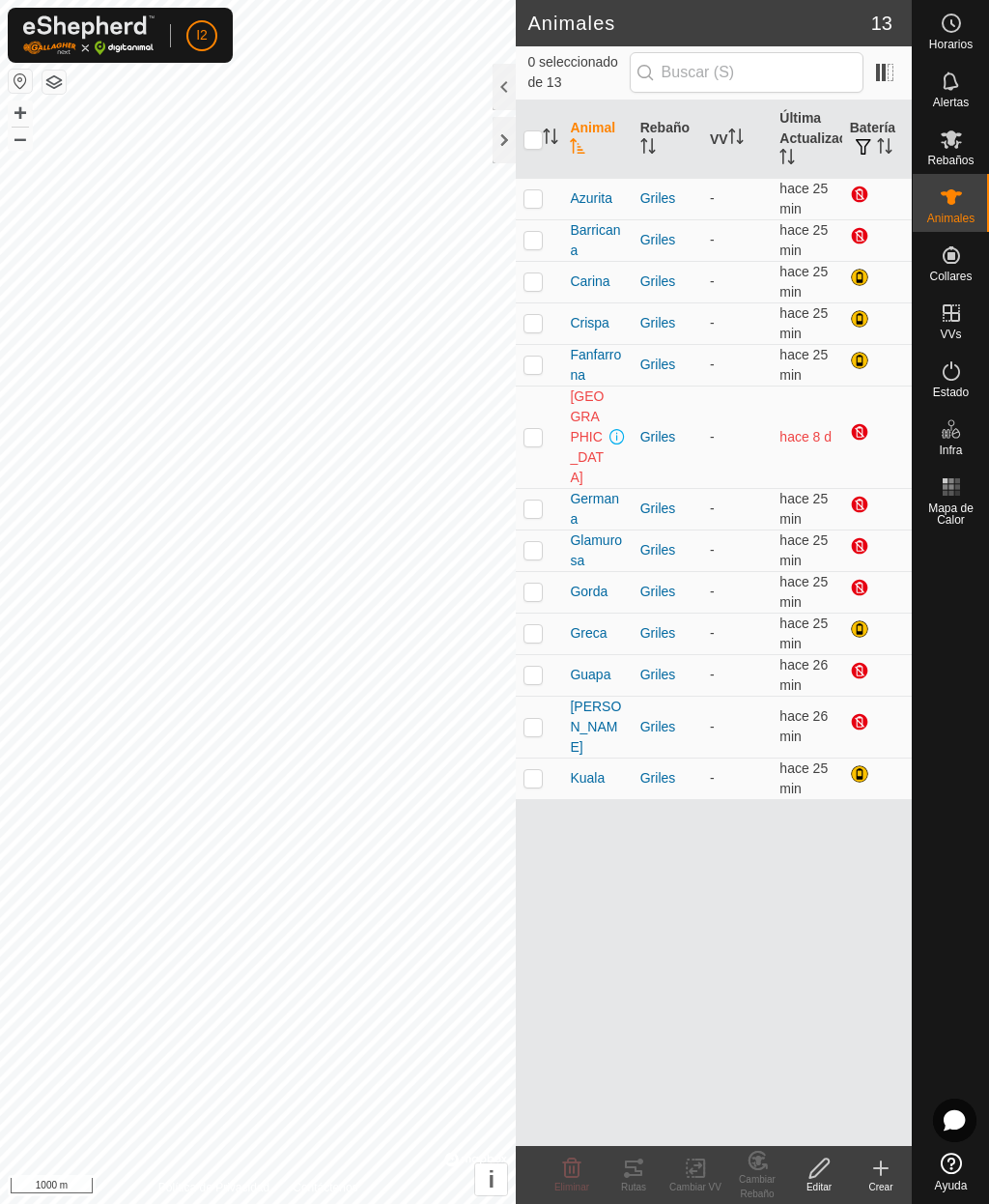
click at [886, 1171] on icon at bounding box center [881, 1168] width 23 height 23
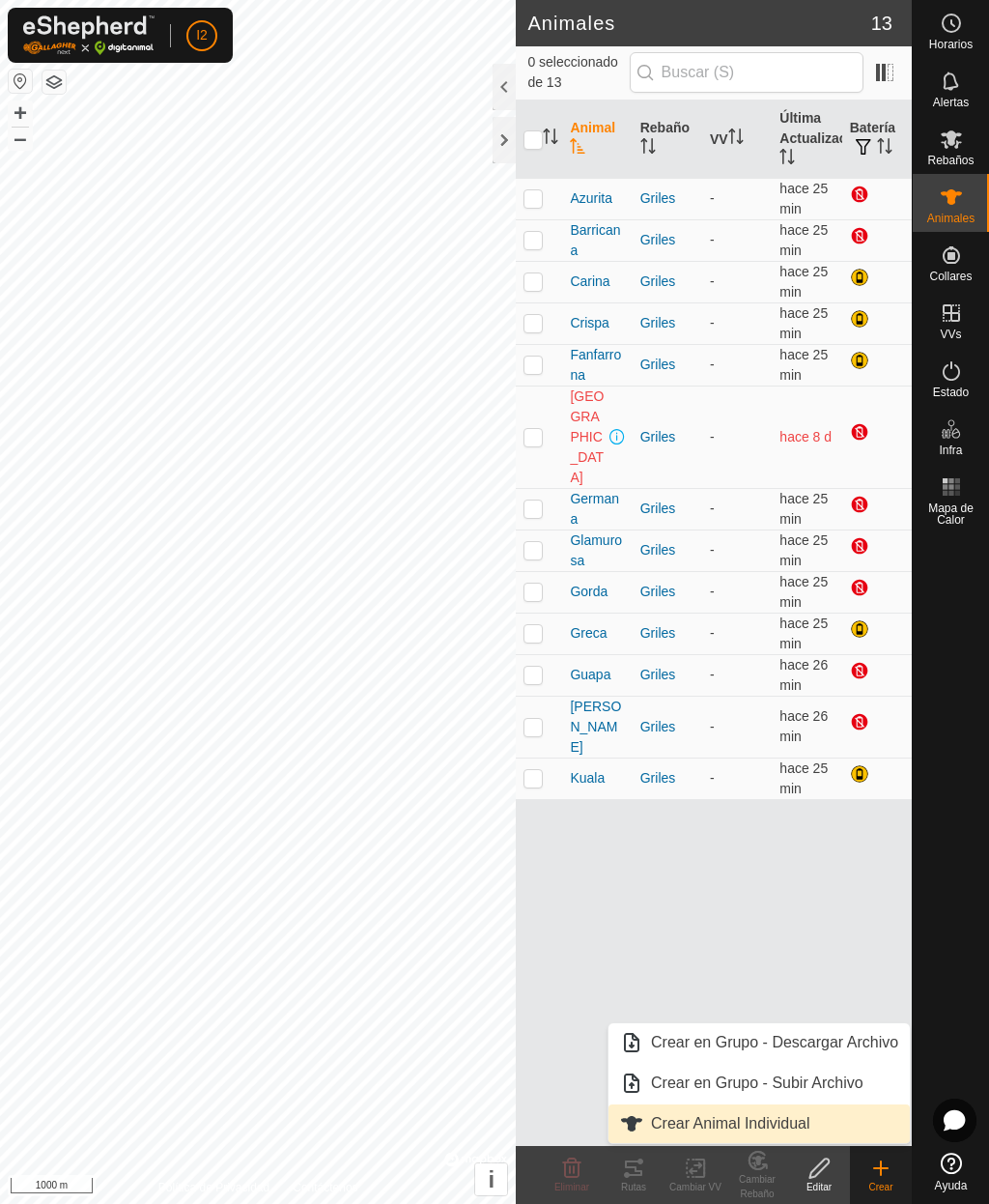
click at [762, 1127] on span "Crear Animal Individual" at bounding box center [731, 1124] width 159 height 23
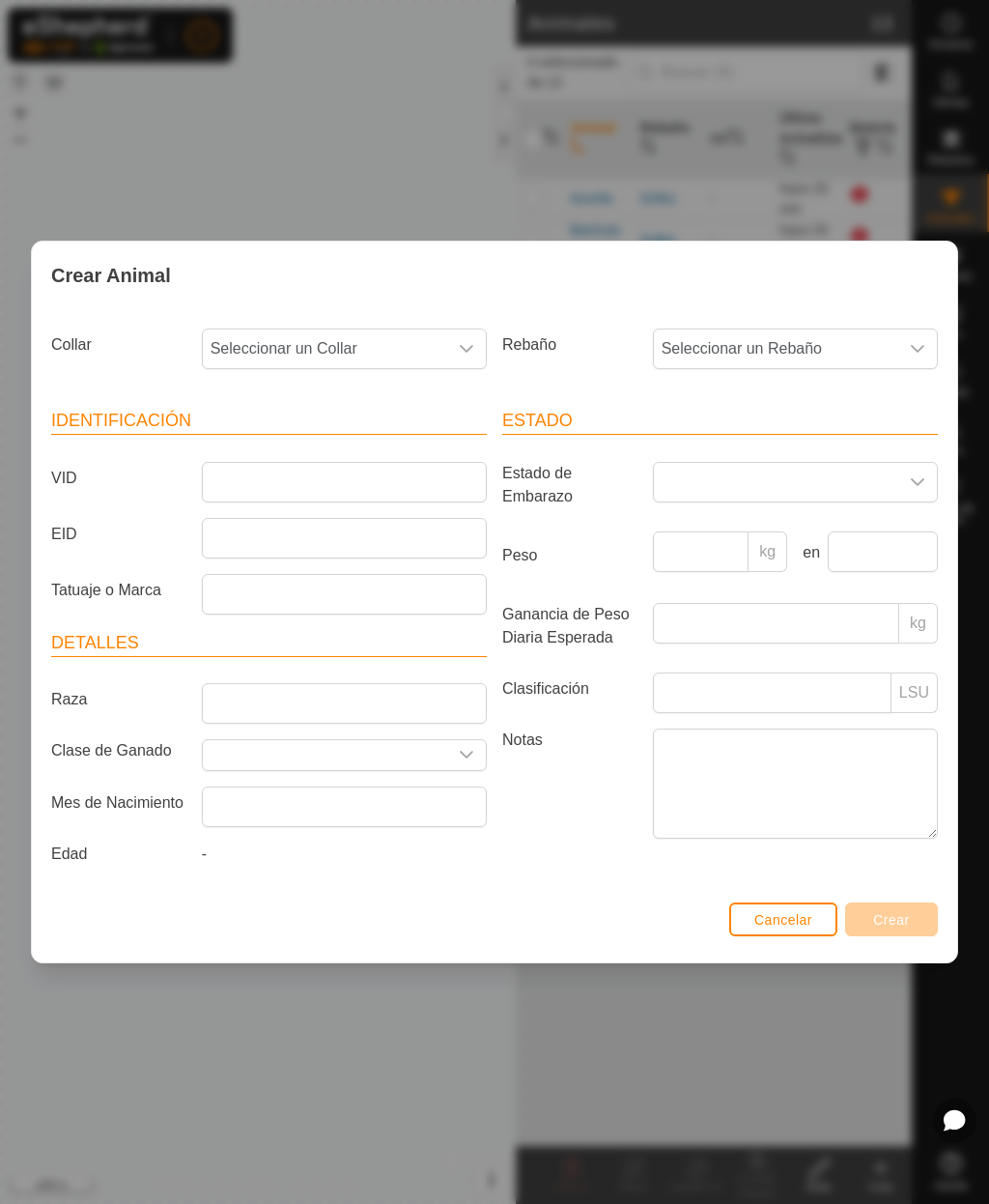
click at [360, 351] on span "Seleccionar un Collar" at bounding box center [325, 349] width 244 height 39
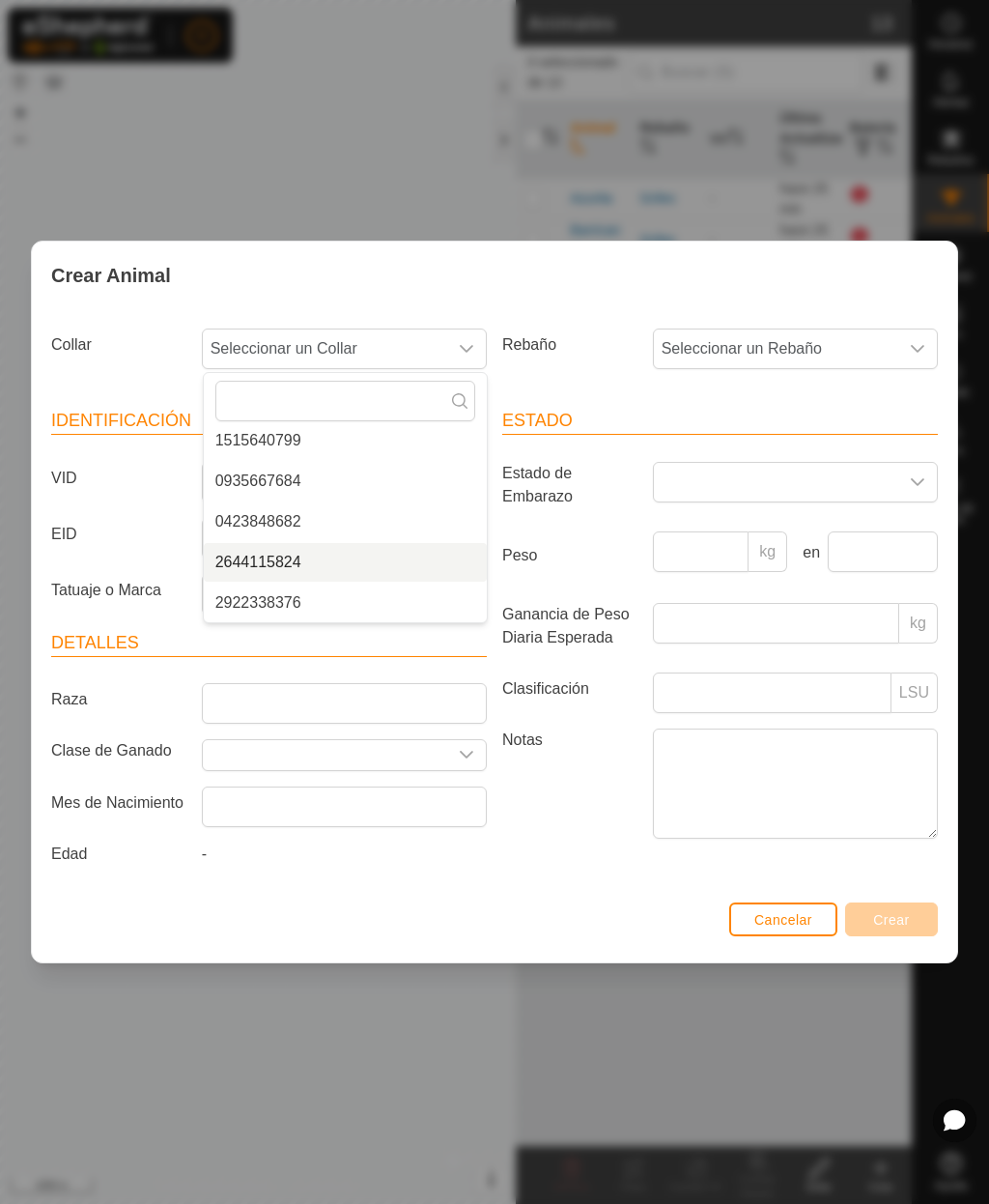
click at [303, 554] on li "2644115824" at bounding box center [345, 562] width 283 height 39
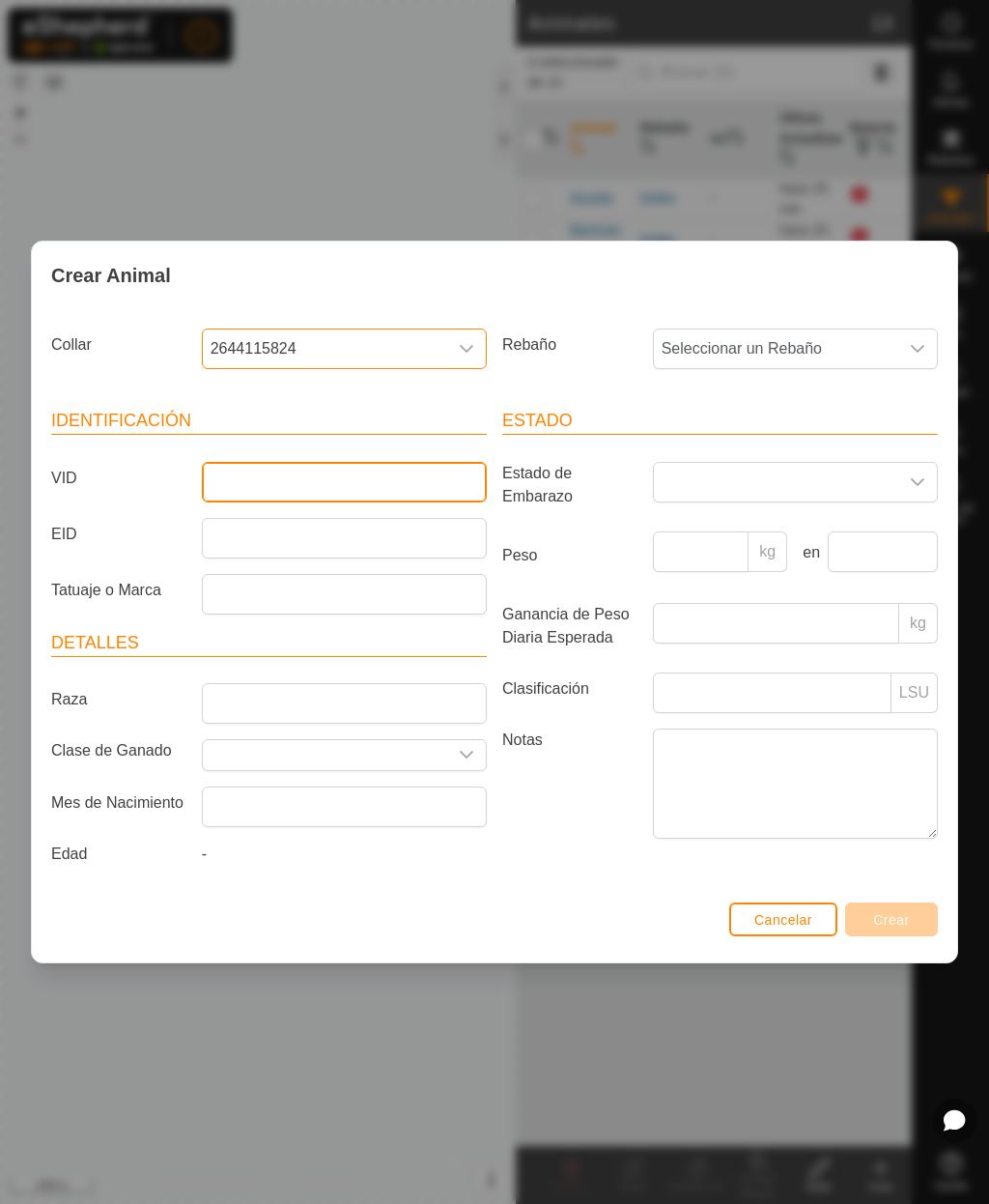
click at [363, 472] on input "VID" at bounding box center [344, 482] width 285 height 41
type input "Hogarena"
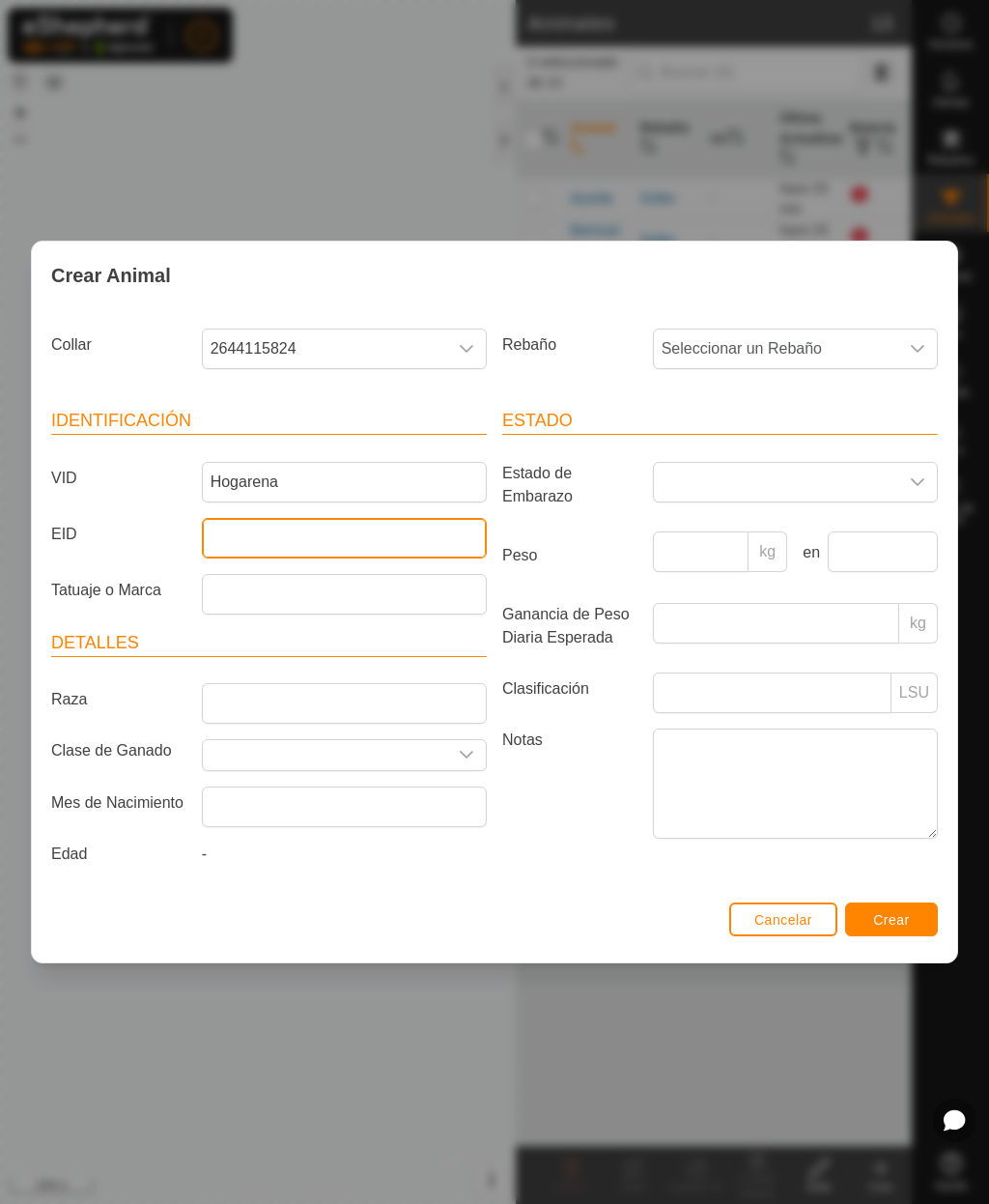
click at [288, 544] on input "EID" at bounding box center [344, 538] width 285 height 41
type input "111051007681874"
click at [762, 362] on span "Seleccionar un Rebaño" at bounding box center [777, 349] width 244 height 39
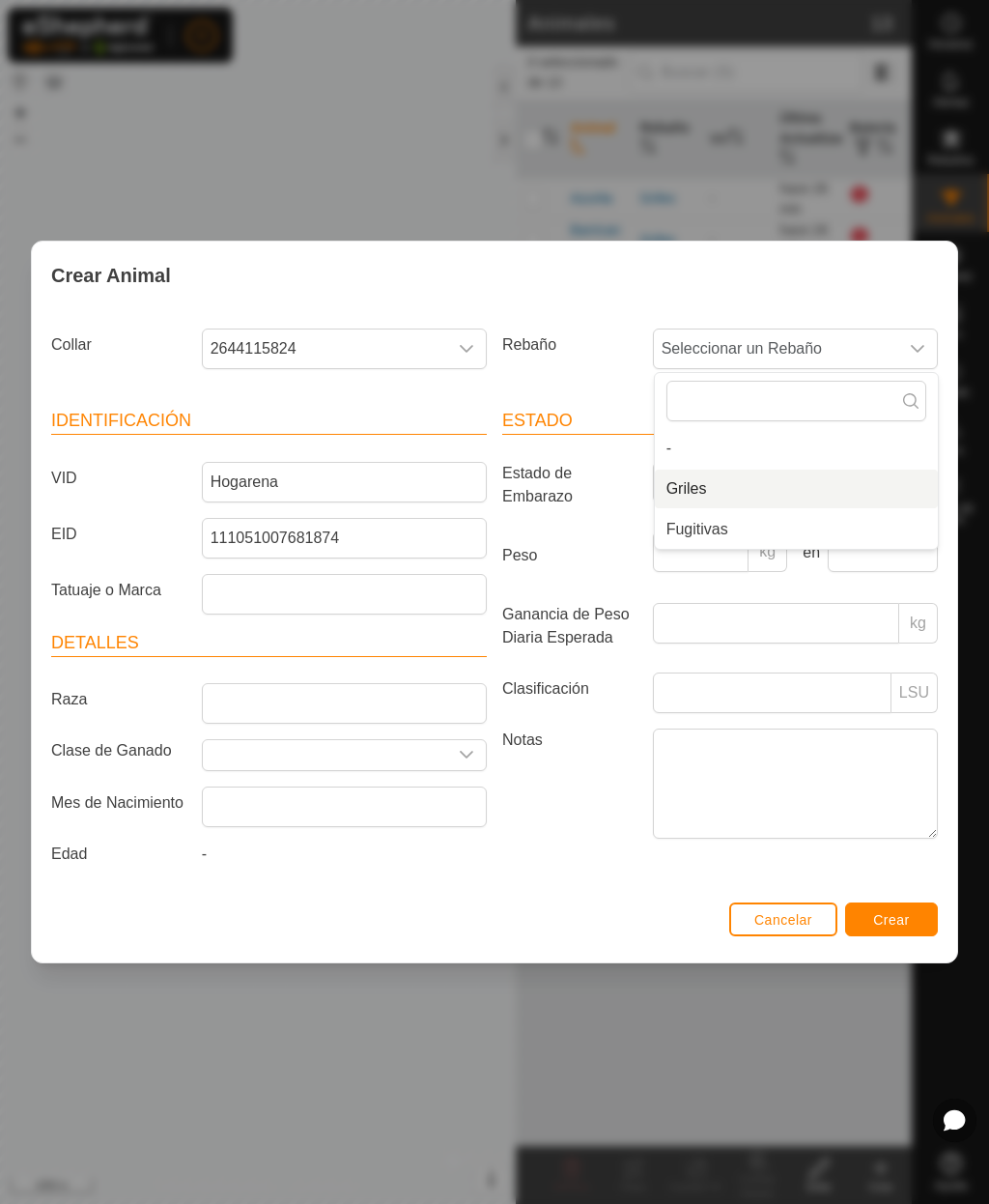
click at [716, 492] on li "Griles" at bounding box center [797, 489] width 283 height 39
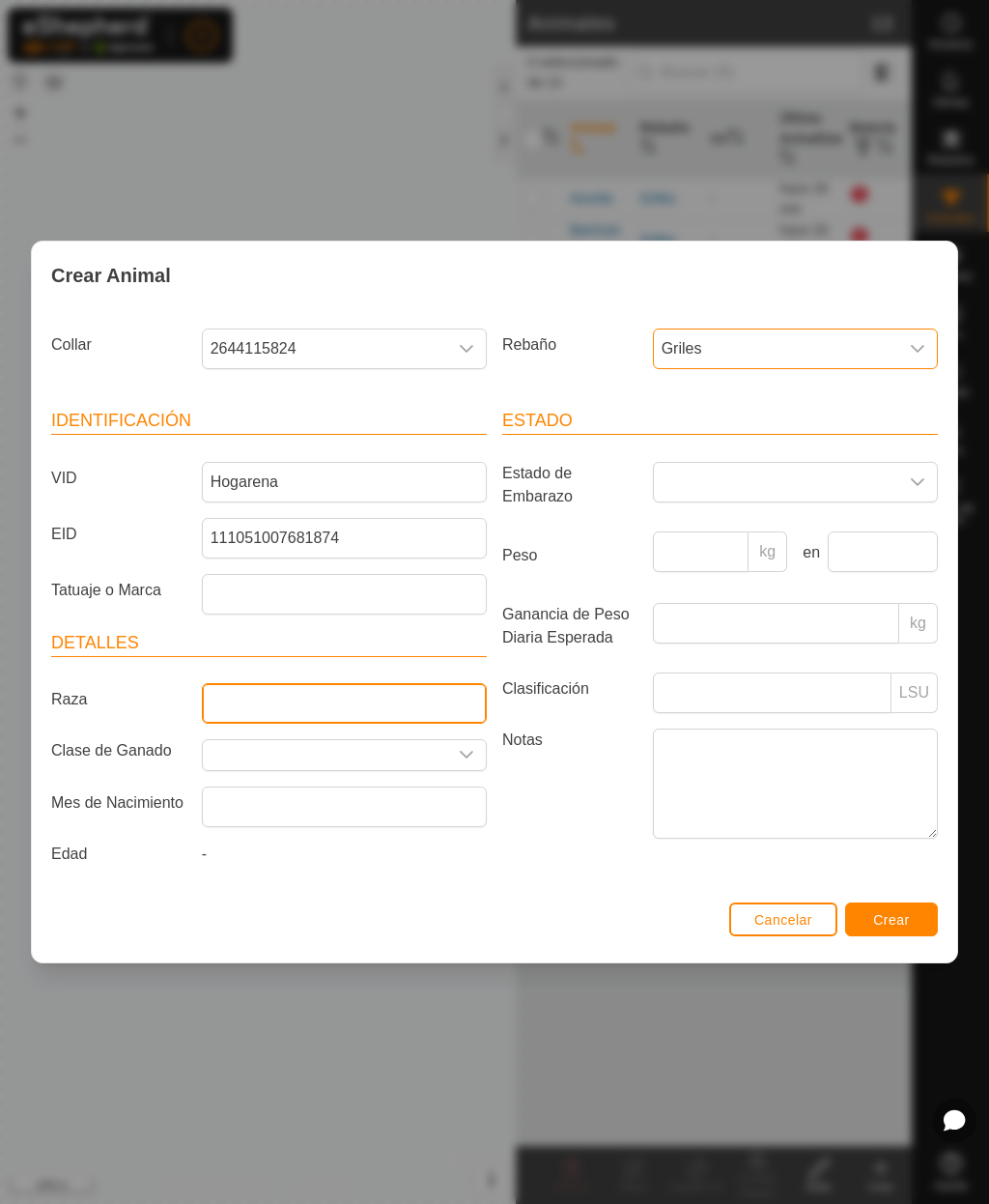
click at [366, 701] on input "Raza" at bounding box center [344, 703] width 285 height 41
type input "Charolesa"
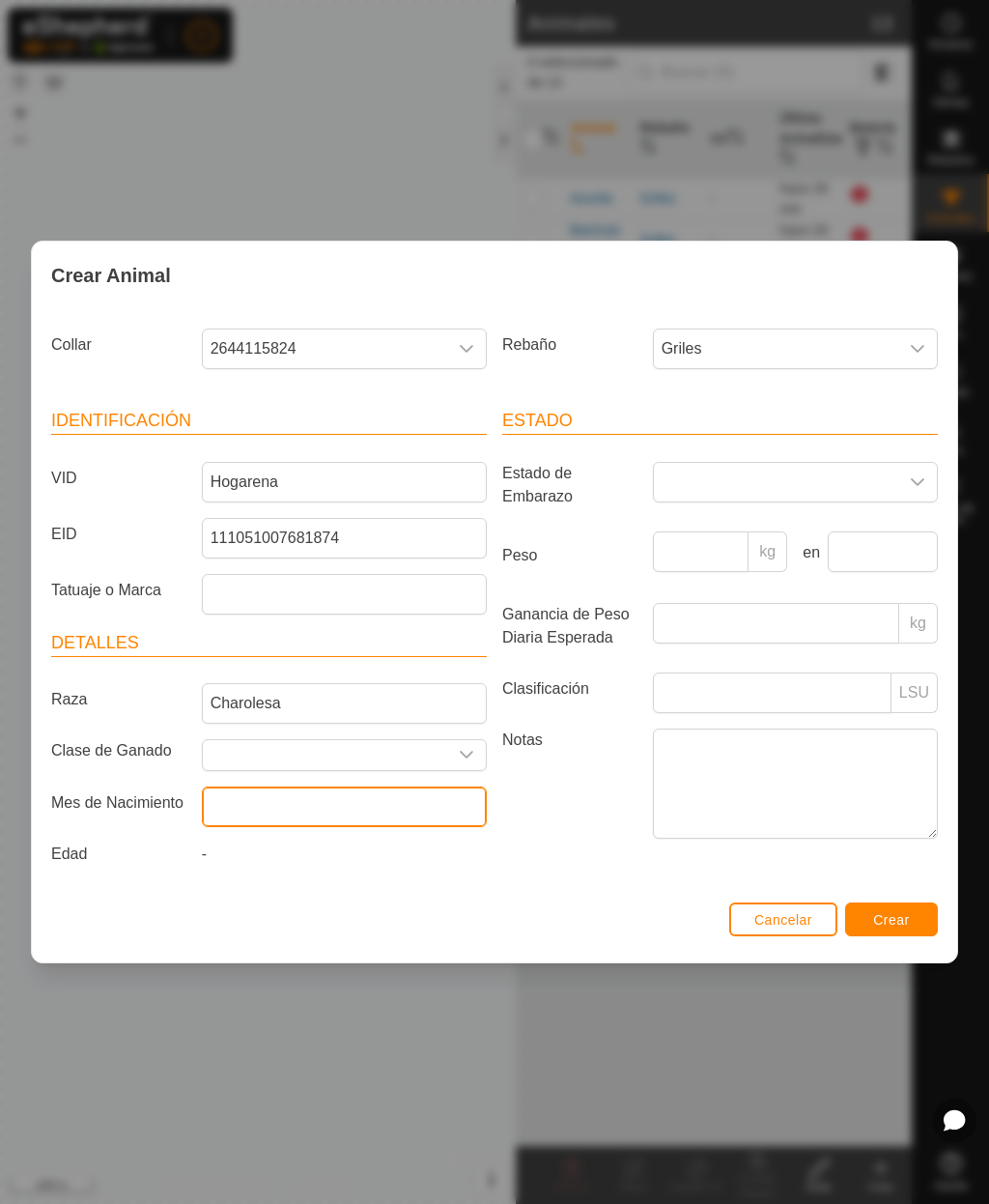
click at [403, 819] on input "text" at bounding box center [344, 807] width 285 height 41
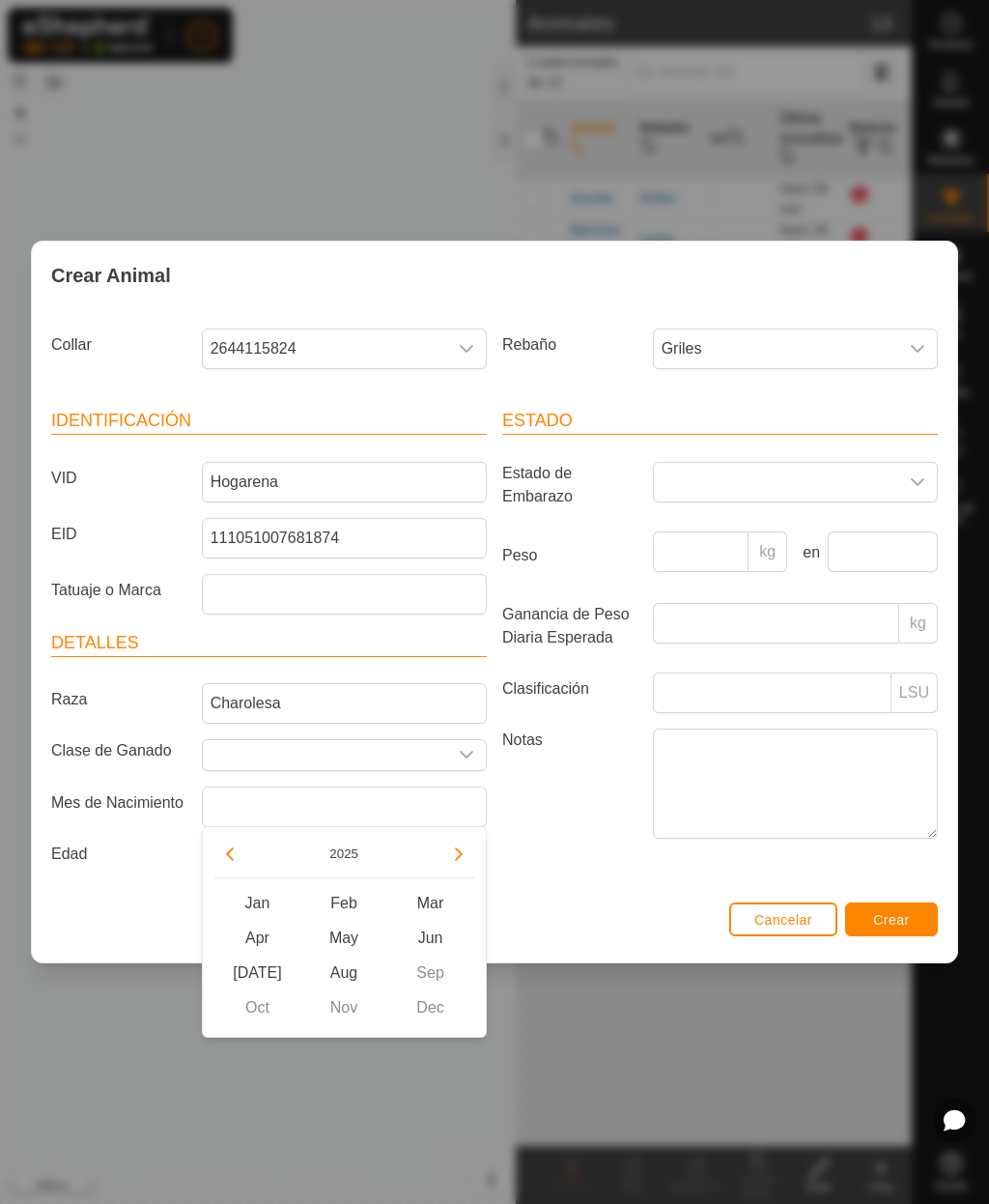
click at [340, 854] on button "2025" at bounding box center [344, 853] width 45 height 22
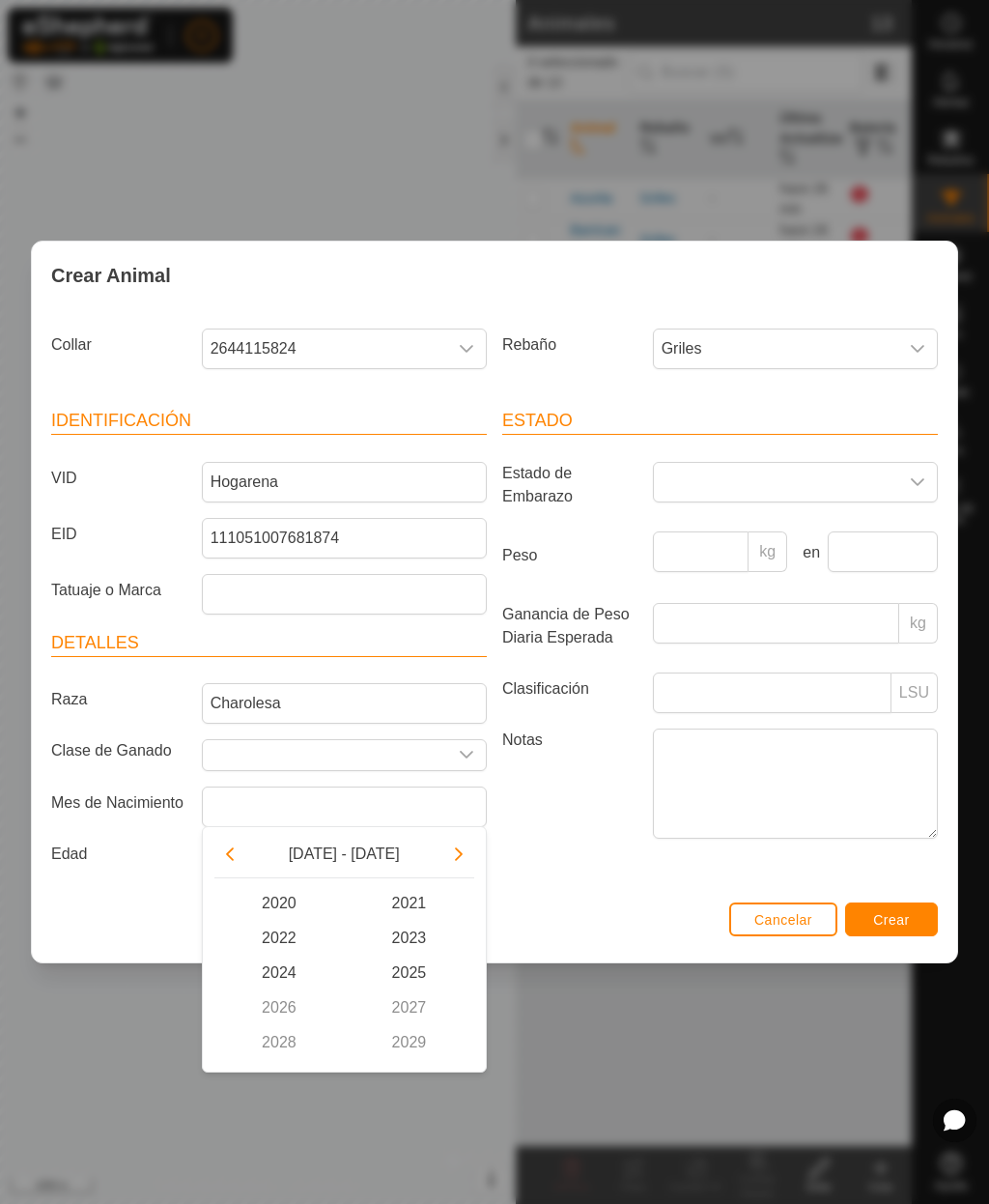
click at [235, 851] on icon "Previous Decade" at bounding box center [230, 854] width 16 height 16
click at [414, 1000] on span "2017" at bounding box center [409, 1007] width 131 height 35
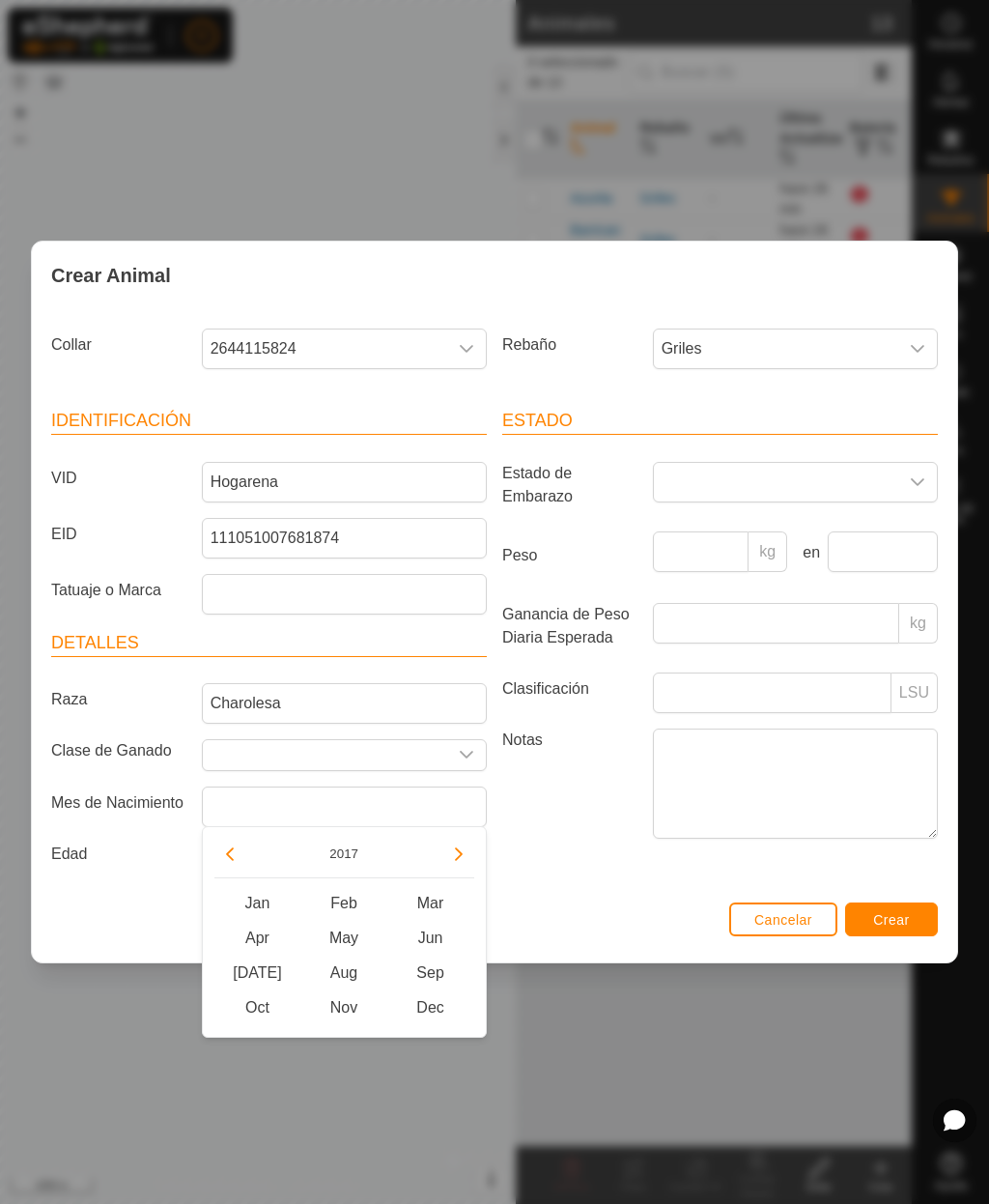
click at [260, 898] on span "Jan" at bounding box center [258, 903] width 87 height 35
type input "[DATE]"
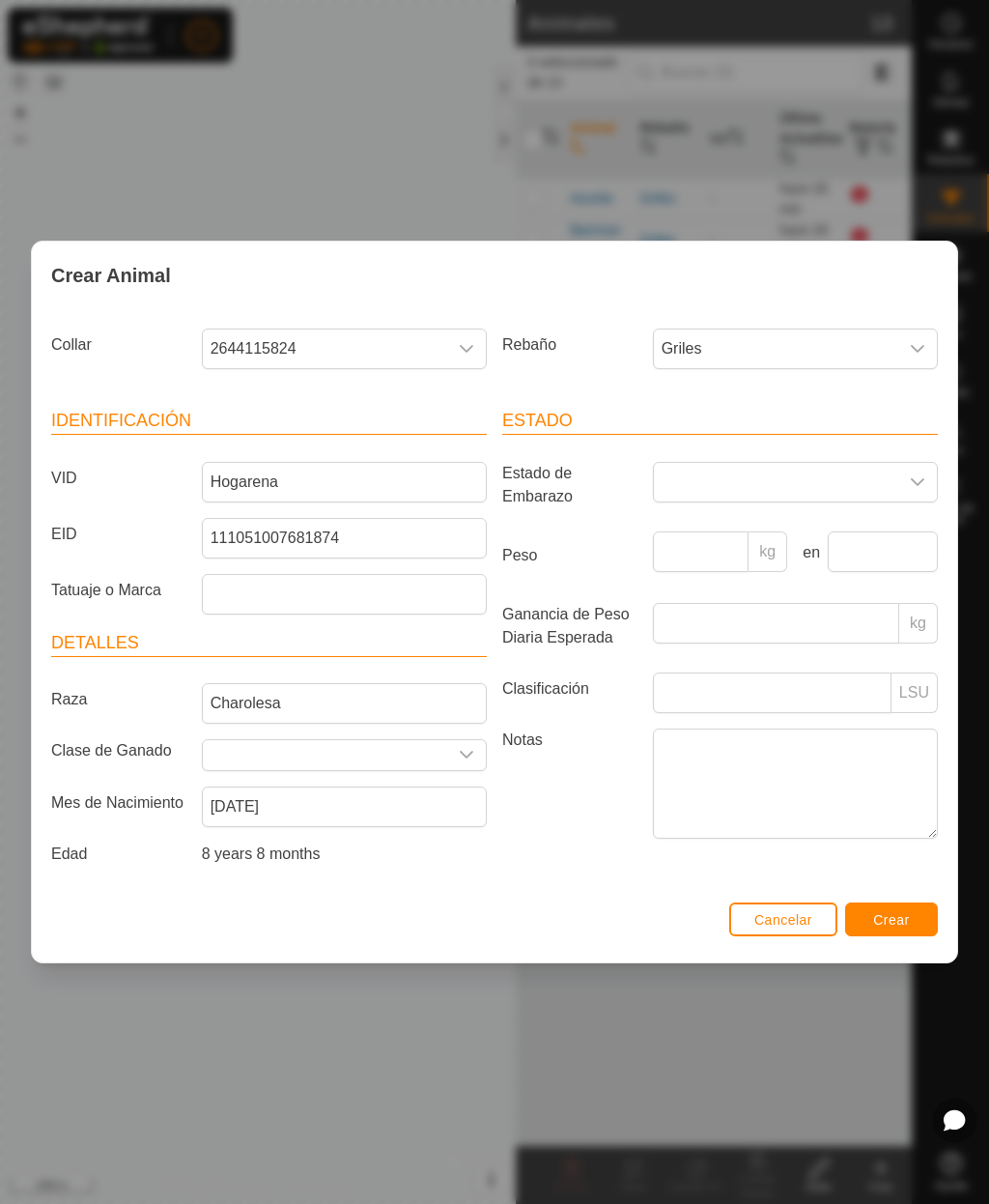
click at [889, 917] on span "Crear" at bounding box center [892, 920] width 37 height 16
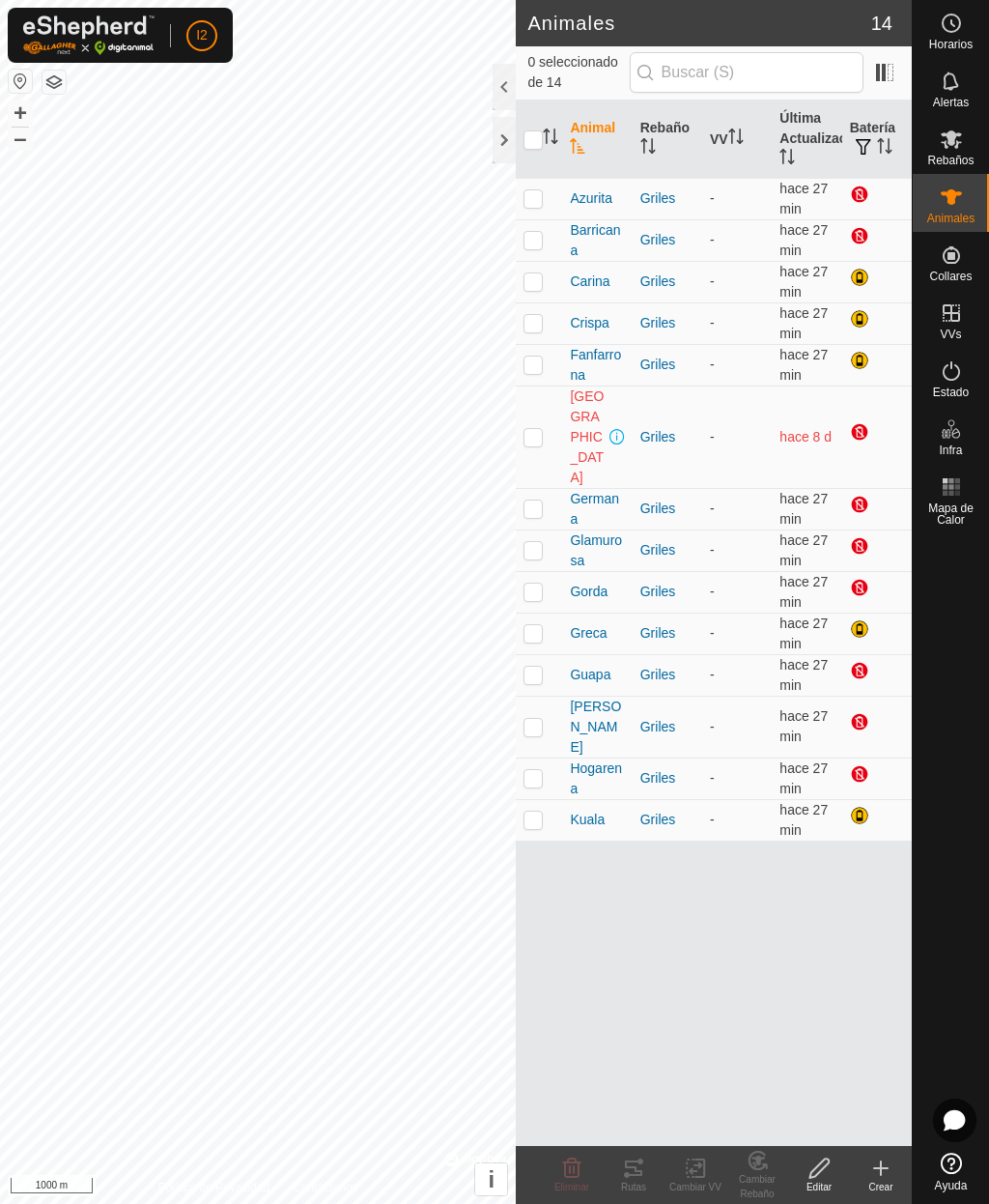
click at [889, 1172] on icon at bounding box center [881, 1168] width 23 height 23
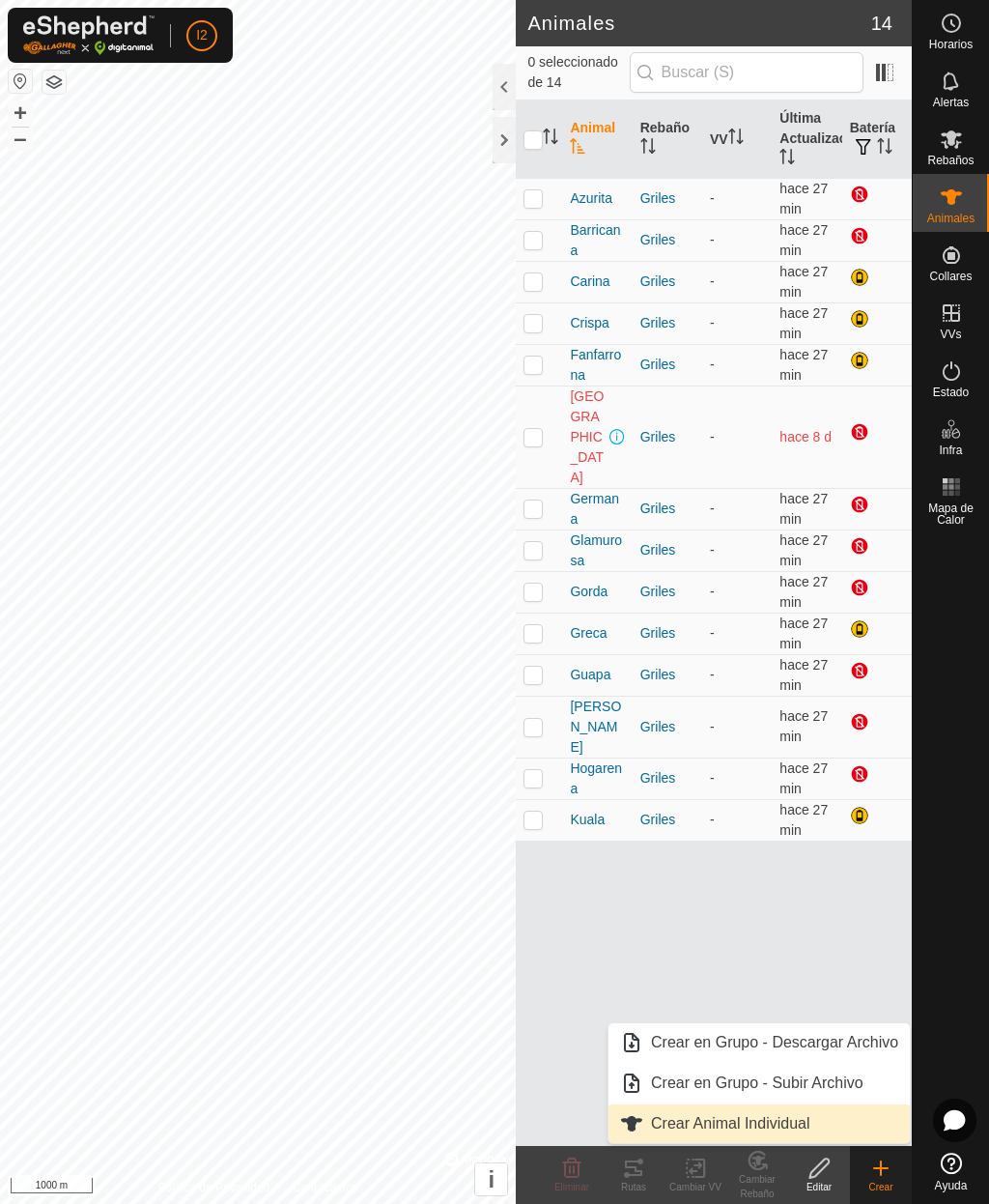
click at [782, 1127] on span "Crear Animal Individual" at bounding box center [731, 1124] width 159 height 23
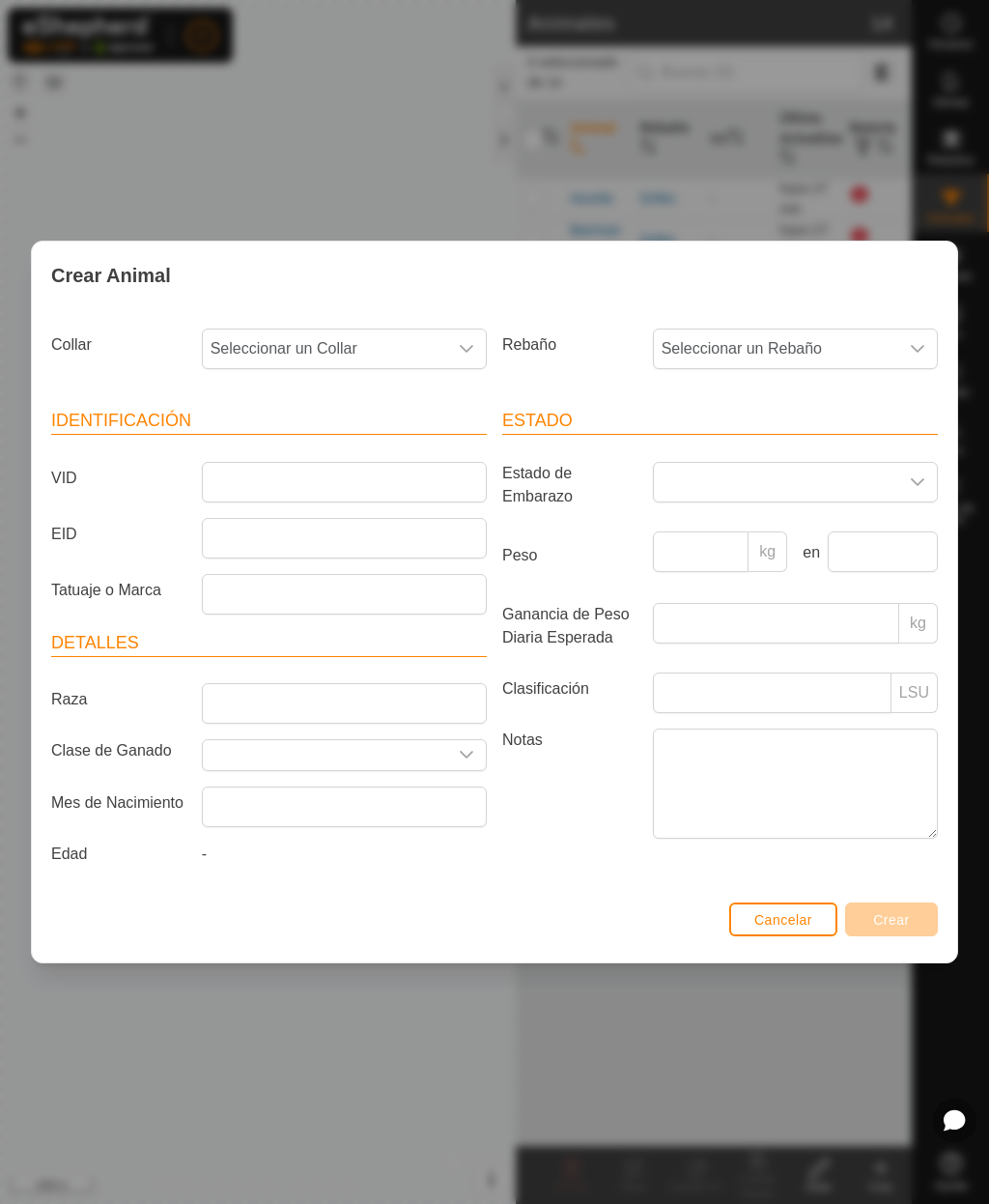
click at [443, 333] on span "Seleccionar un Collar" at bounding box center [325, 349] width 244 height 39
click at [293, 544] on span "0935667684" at bounding box center [258, 549] width 86 height 23
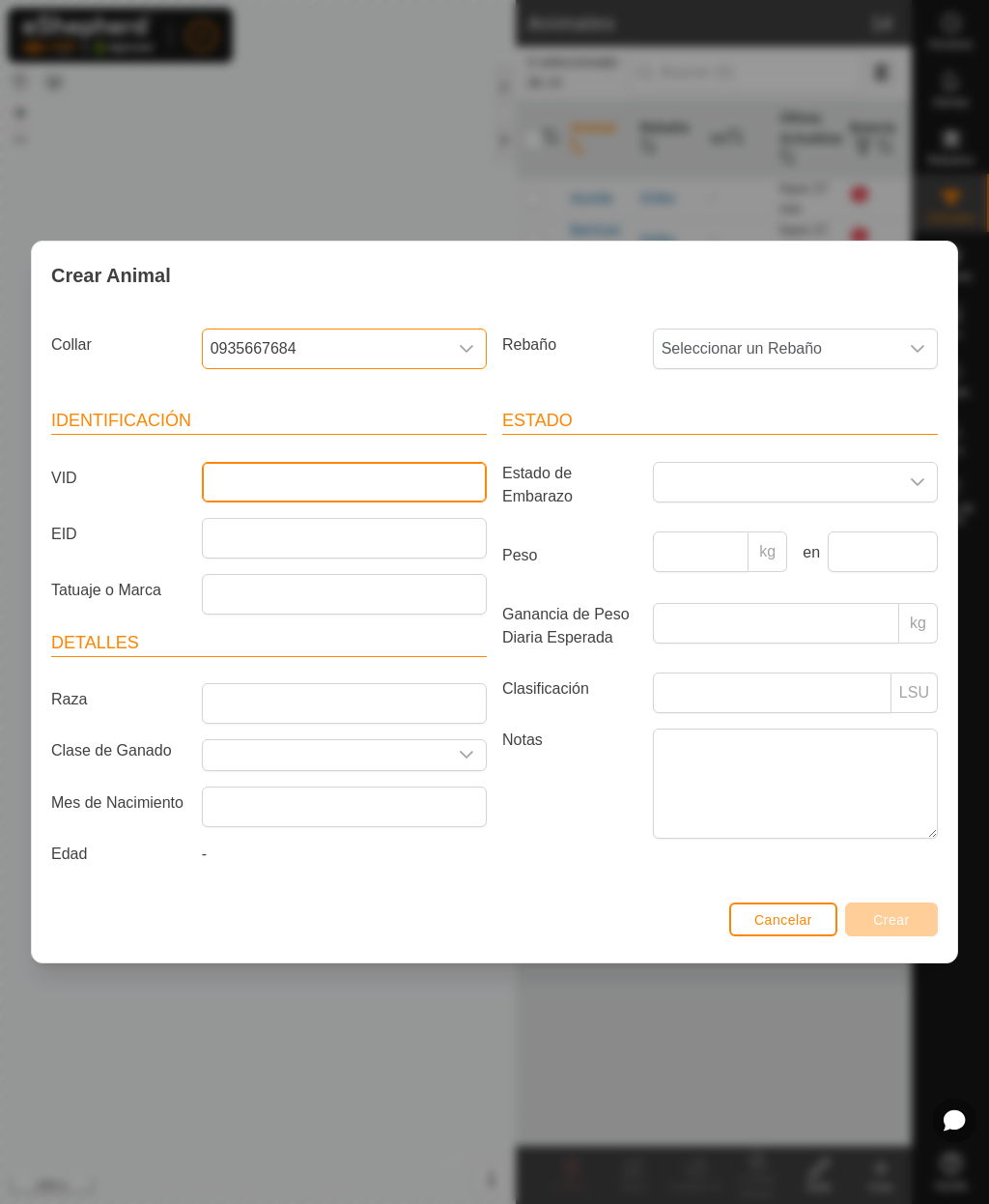
click at [384, 490] on input "VID" at bounding box center [344, 482] width 285 height 41
type input "[PERSON_NAME]"
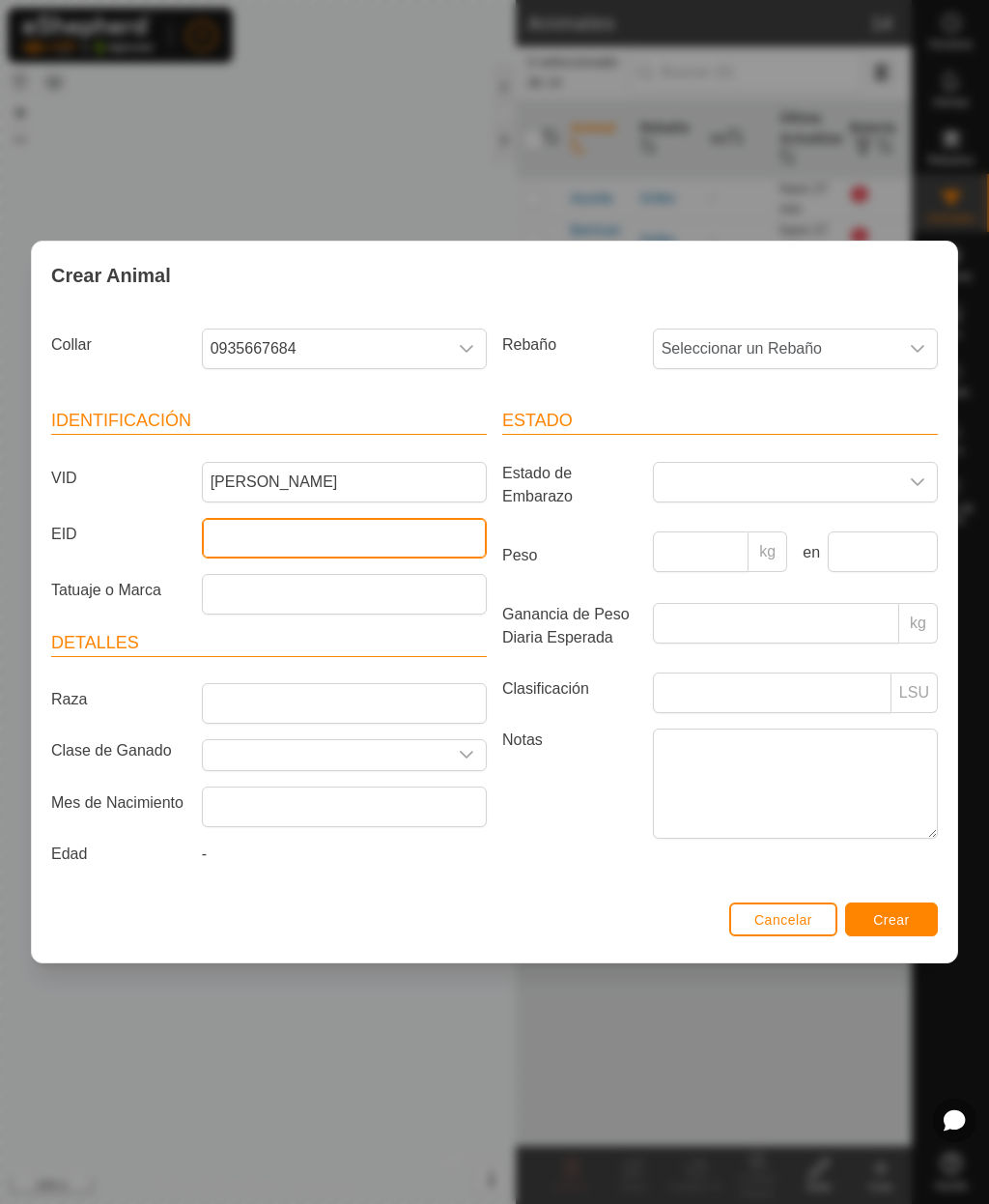
click at [388, 538] on input "EID" at bounding box center [344, 538] width 285 height 41
type input "111031008520774"
click at [757, 351] on span "Seleccionar un Rebaño" at bounding box center [777, 349] width 244 height 39
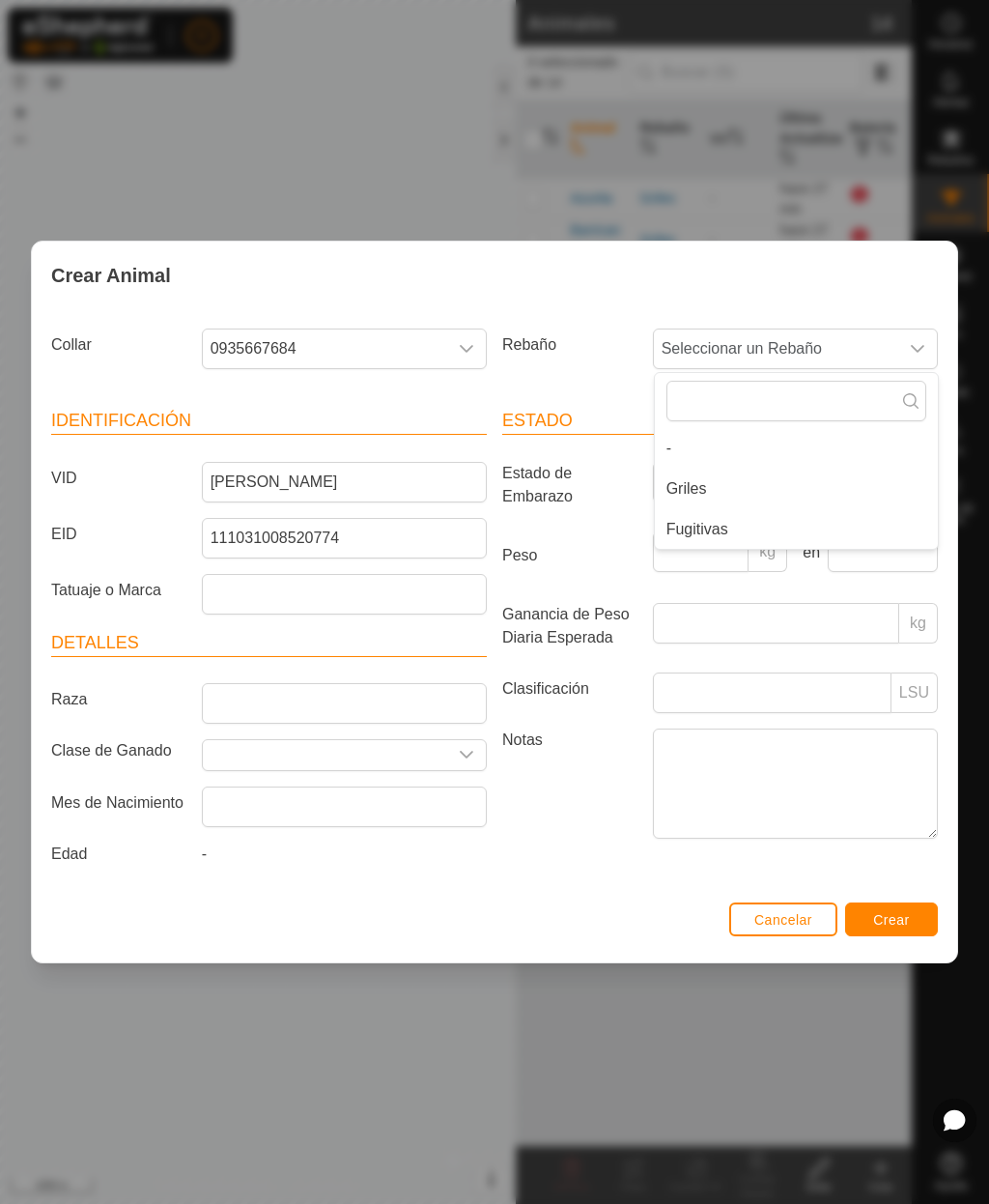
click at [700, 496] on li "Griles" at bounding box center [797, 489] width 283 height 39
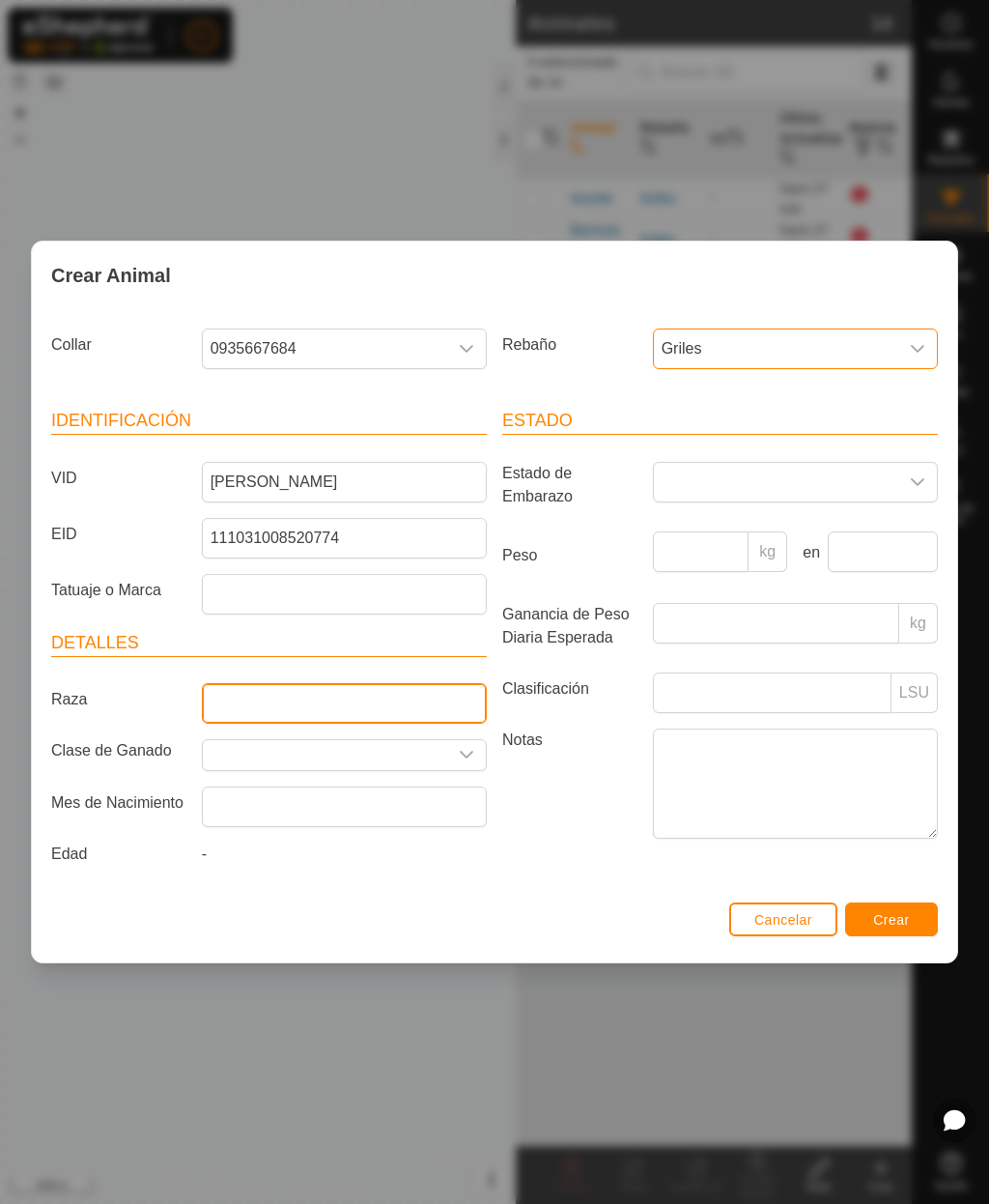
click at [386, 700] on input "Raza" at bounding box center [344, 703] width 285 height 41
type input "Charolesa"
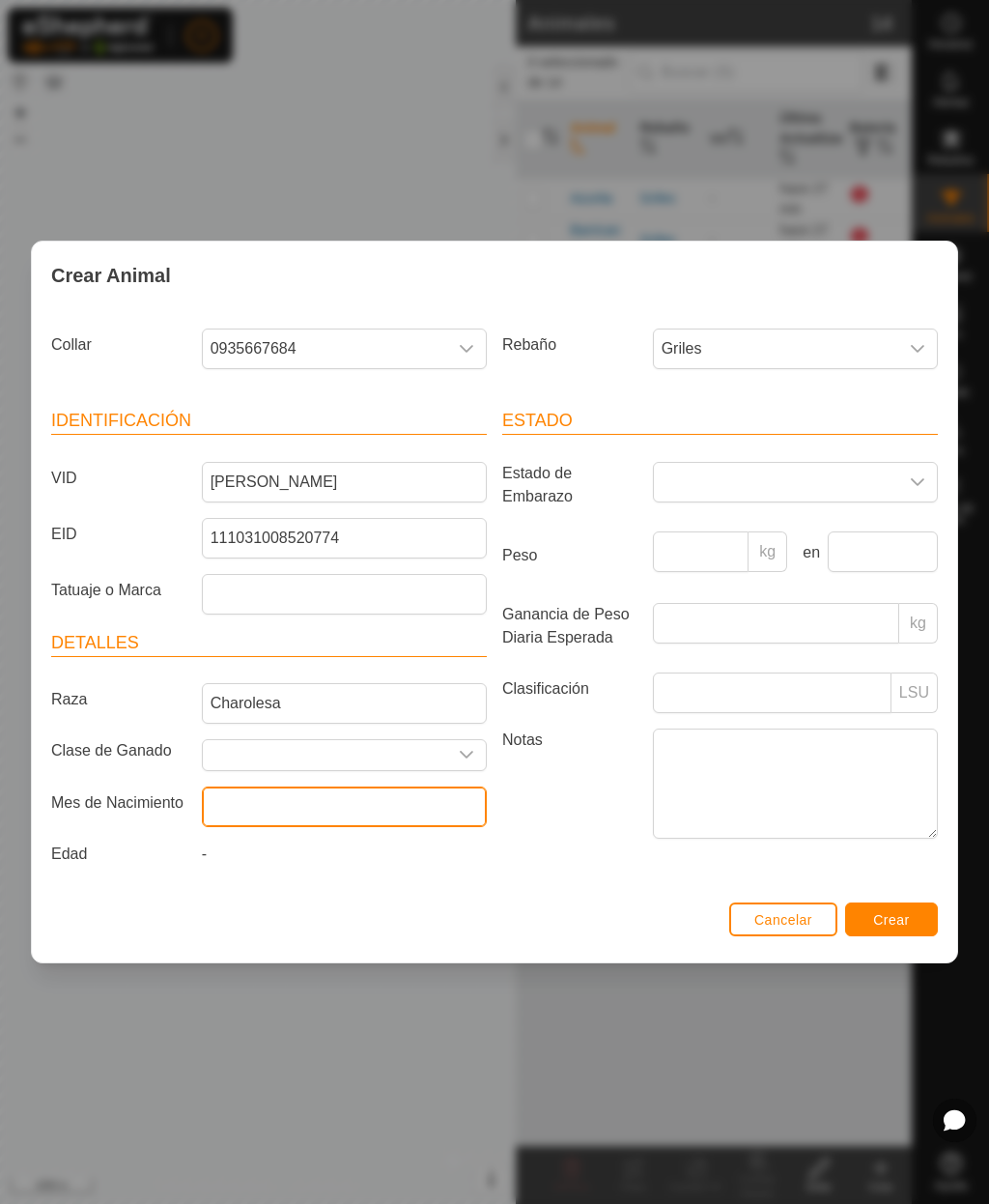
click at [405, 807] on input "text" at bounding box center [344, 807] width 285 height 41
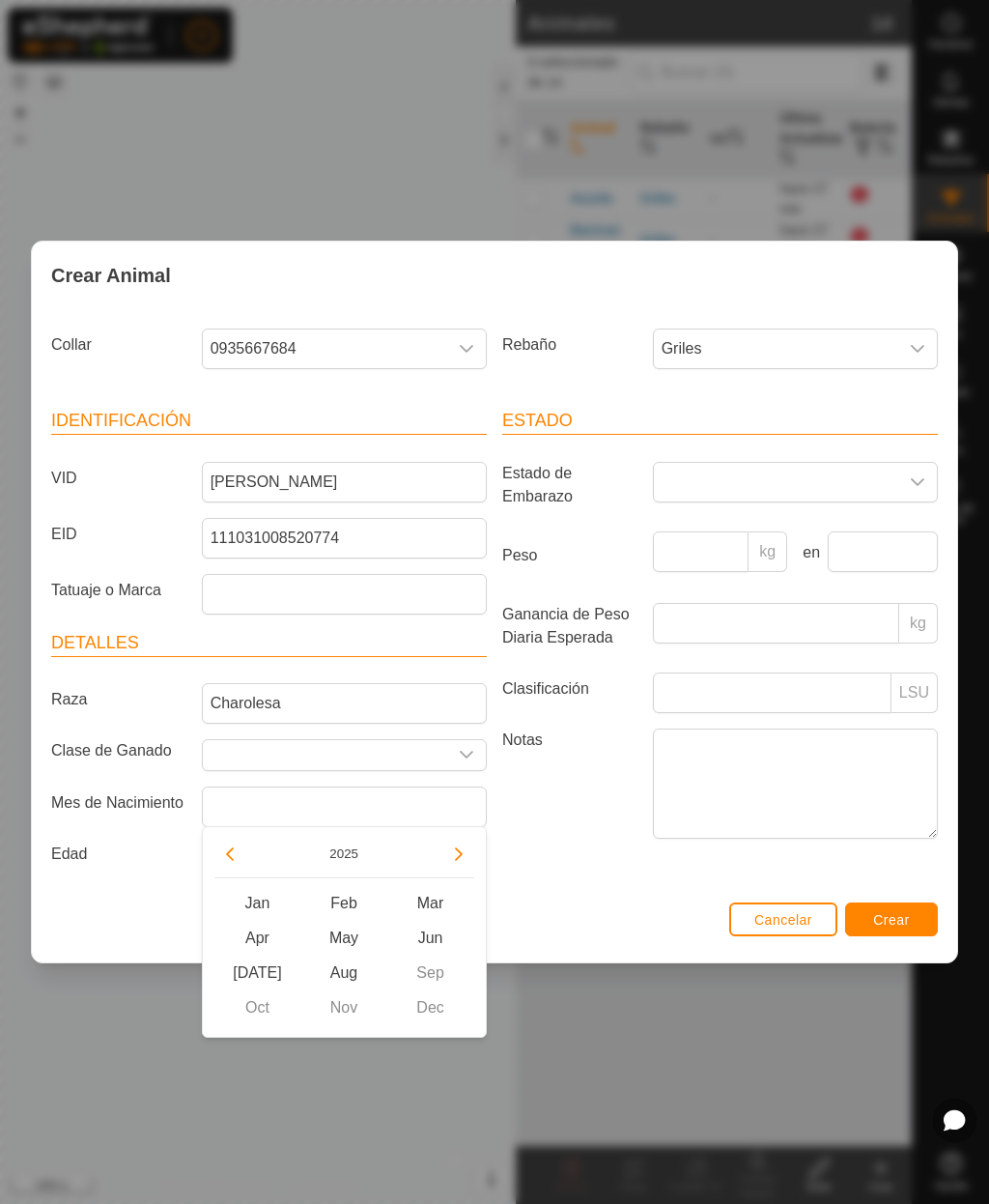
click at [329, 864] on button "2025" at bounding box center [344, 853] width 45 height 22
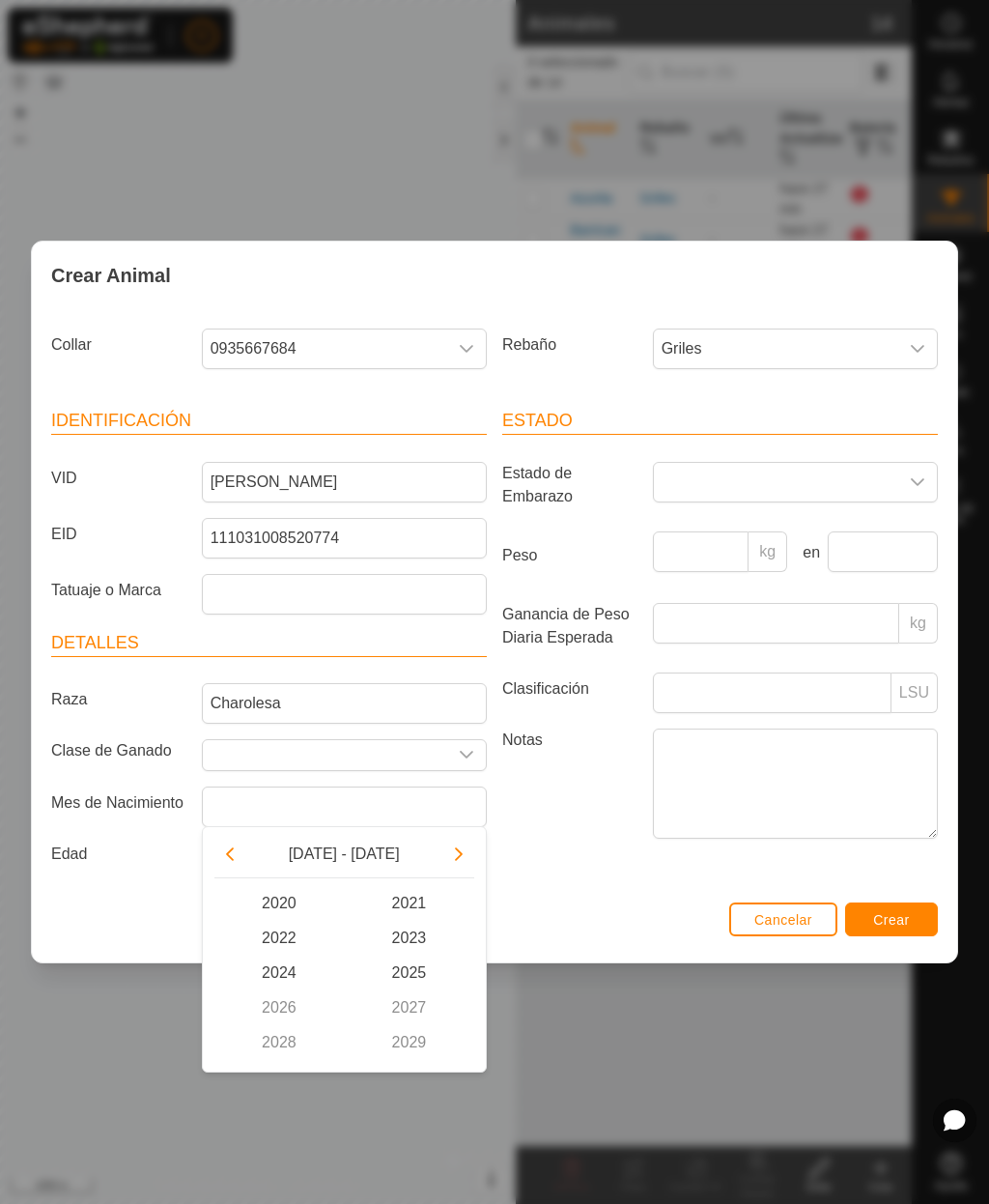
click at [243, 854] on button "Previous Decade" at bounding box center [230, 854] width 31 height 31
click at [414, 1004] on span "2017" at bounding box center [409, 1007] width 131 height 35
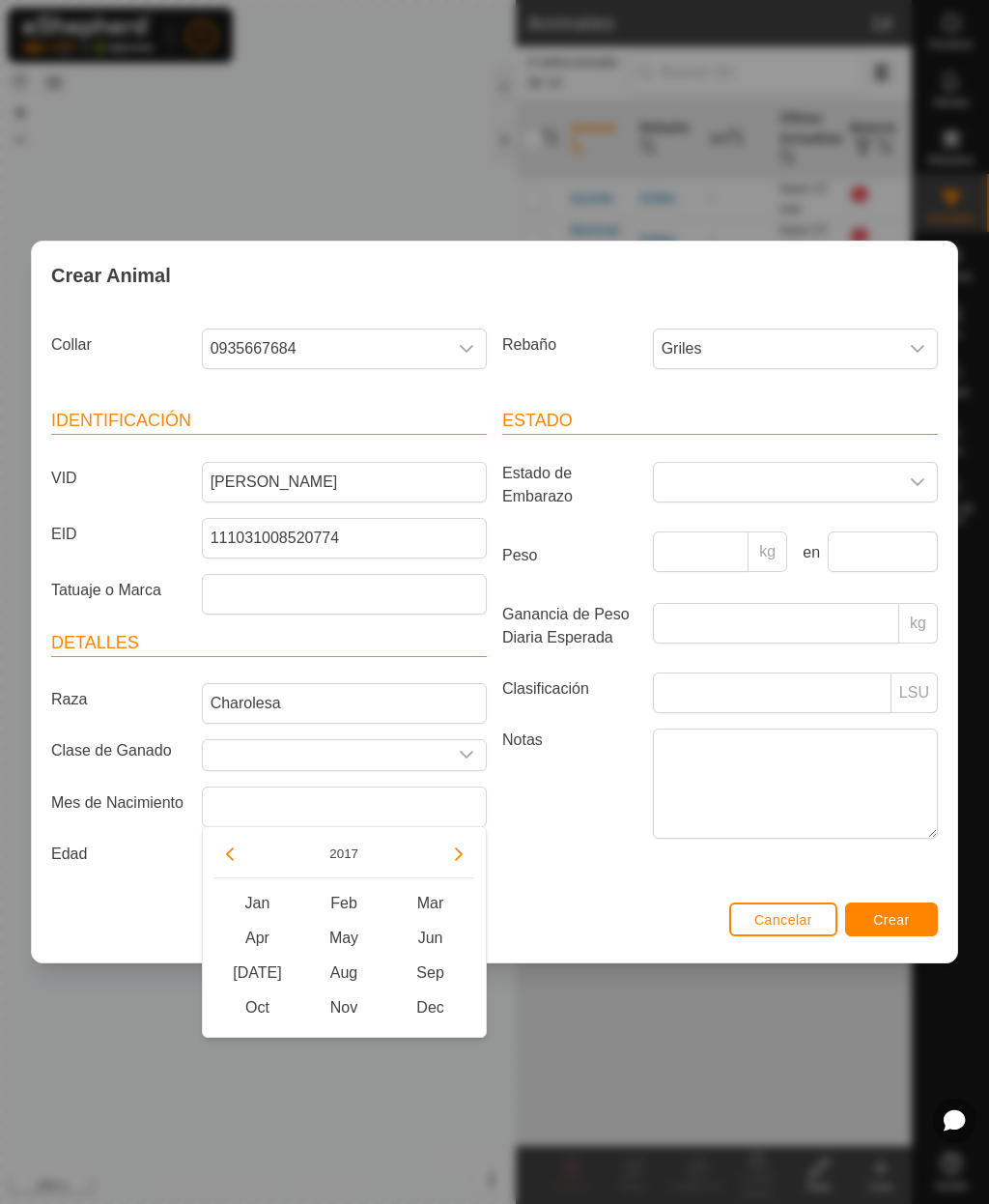
click at [257, 1001] on span "Oct" at bounding box center [258, 1007] width 87 height 35
type input "[DATE]"
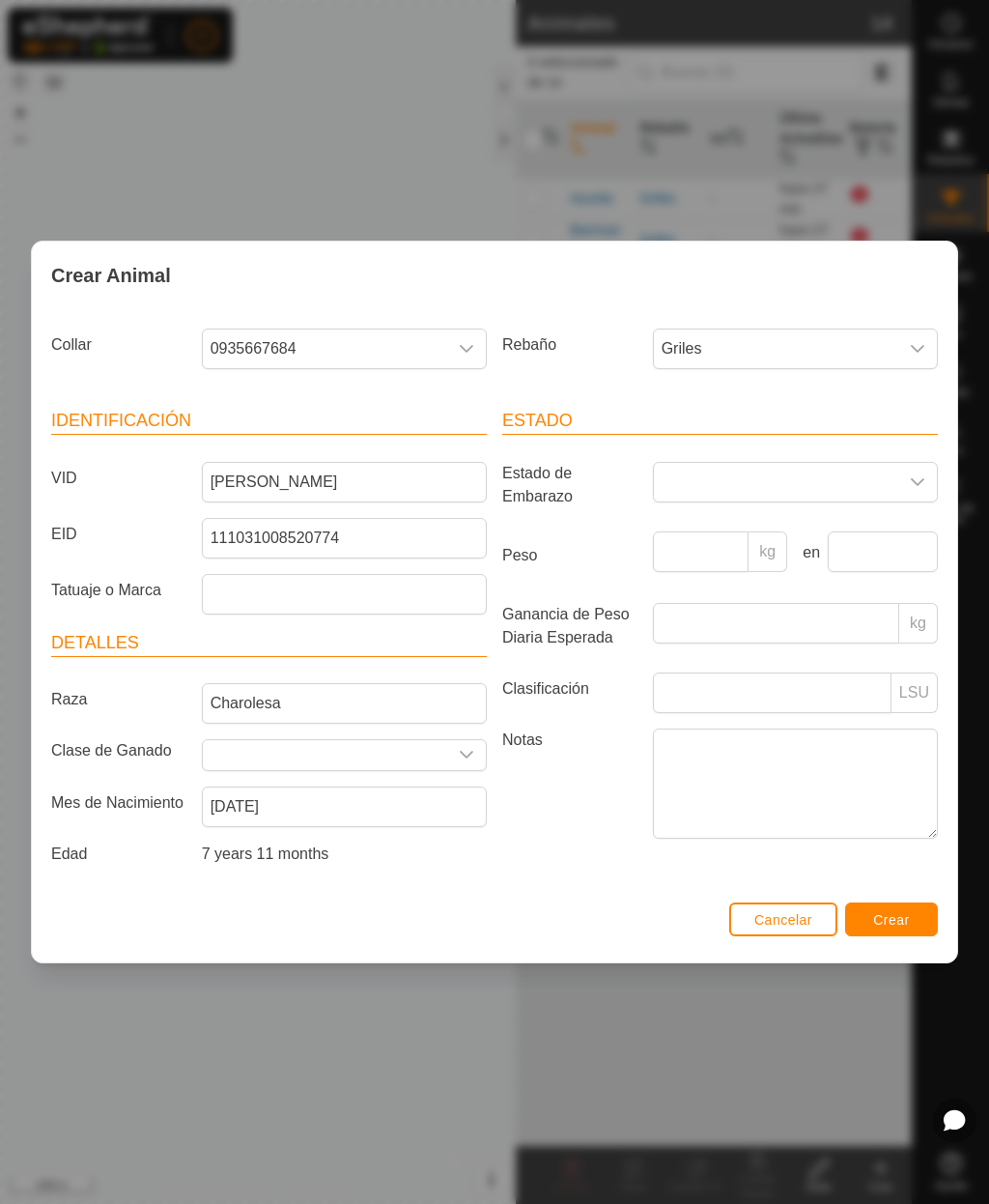
click at [891, 928] on span "Crear" at bounding box center [892, 920] width 37 height 16
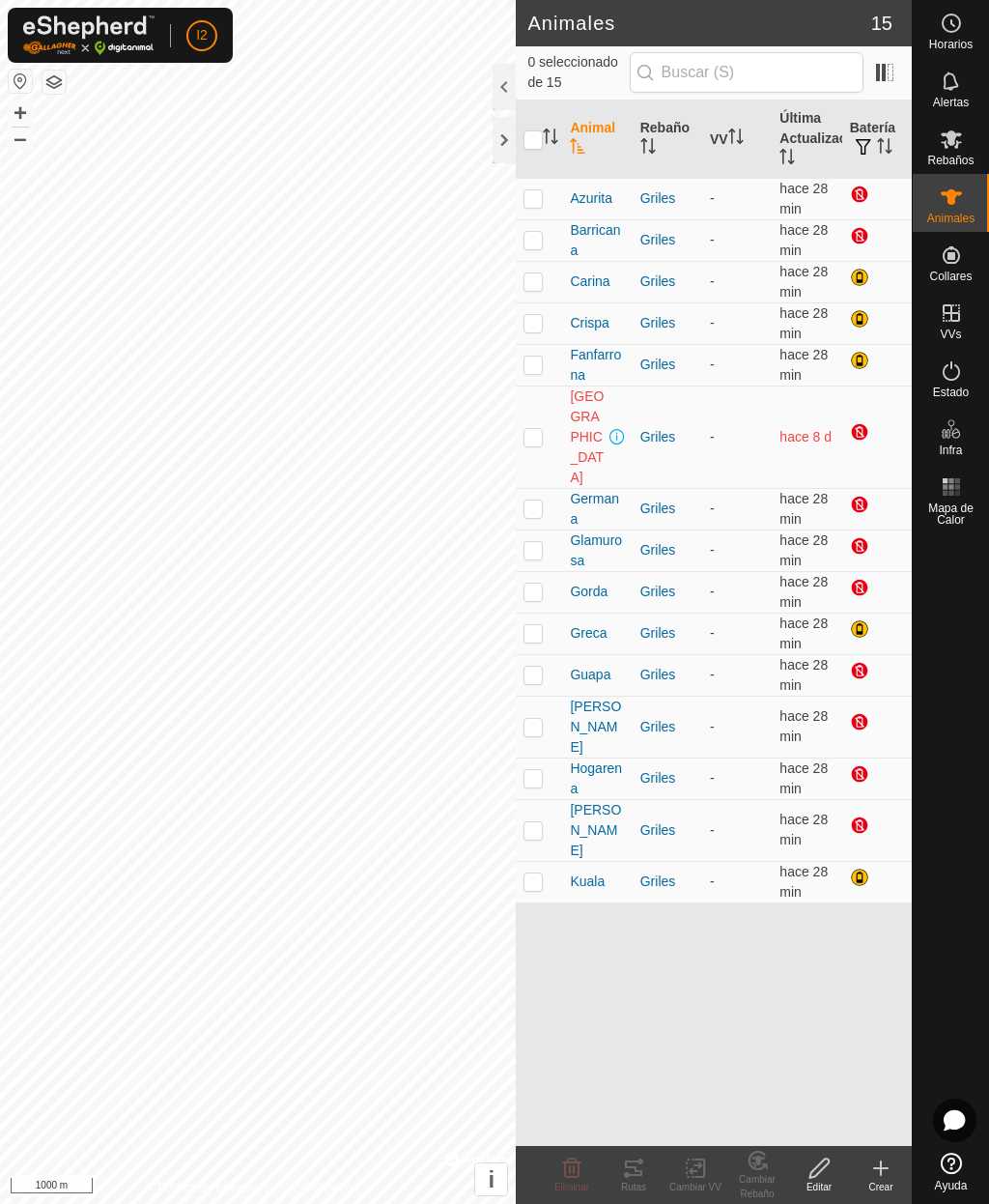
click at [872, 1178] on icon at bounding box center [881, 1168] width 23 height 23
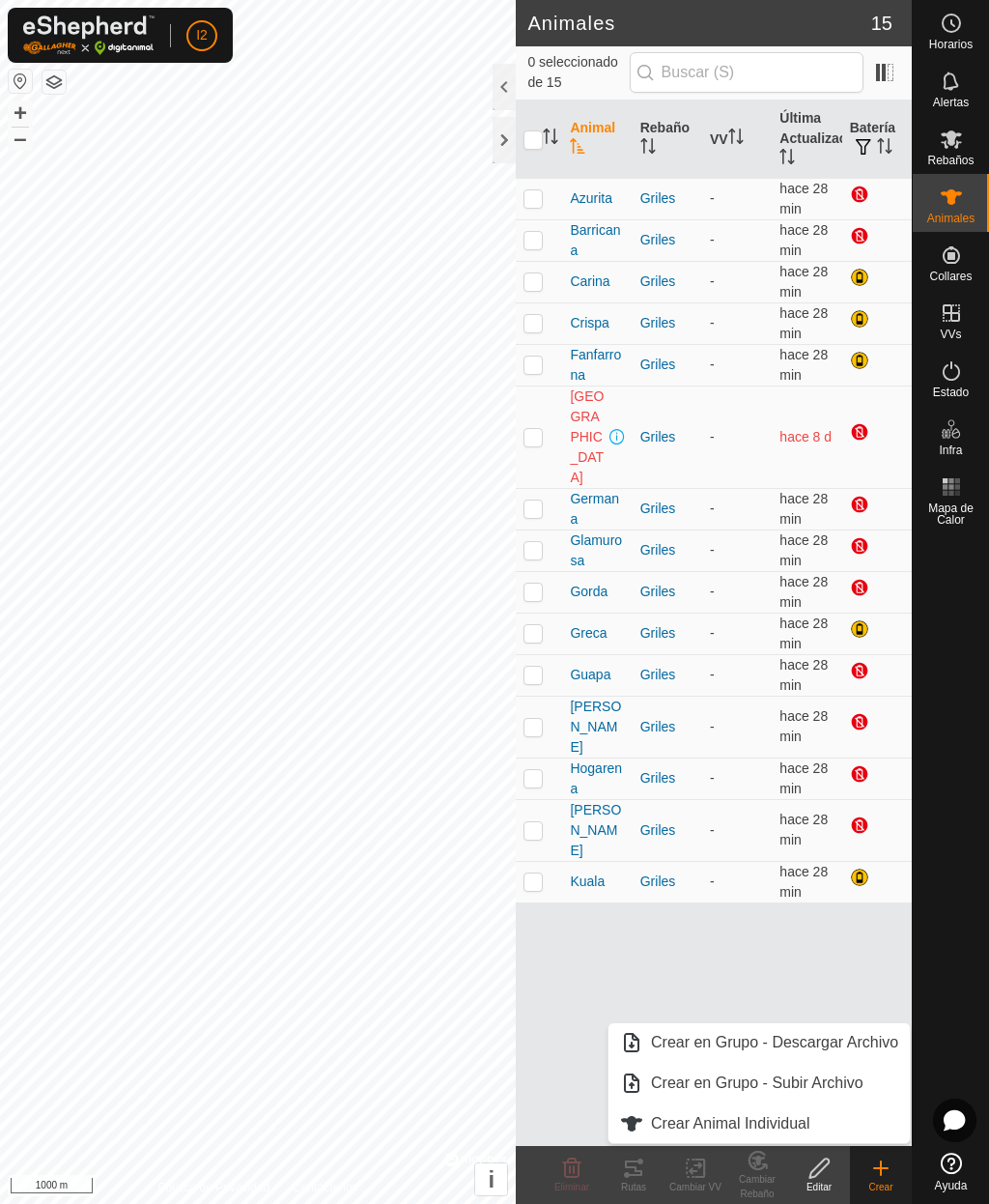
click at [776, 1122] on span "Crear Animal Individual" at bounding box center [731, 1124] width 159 height 23
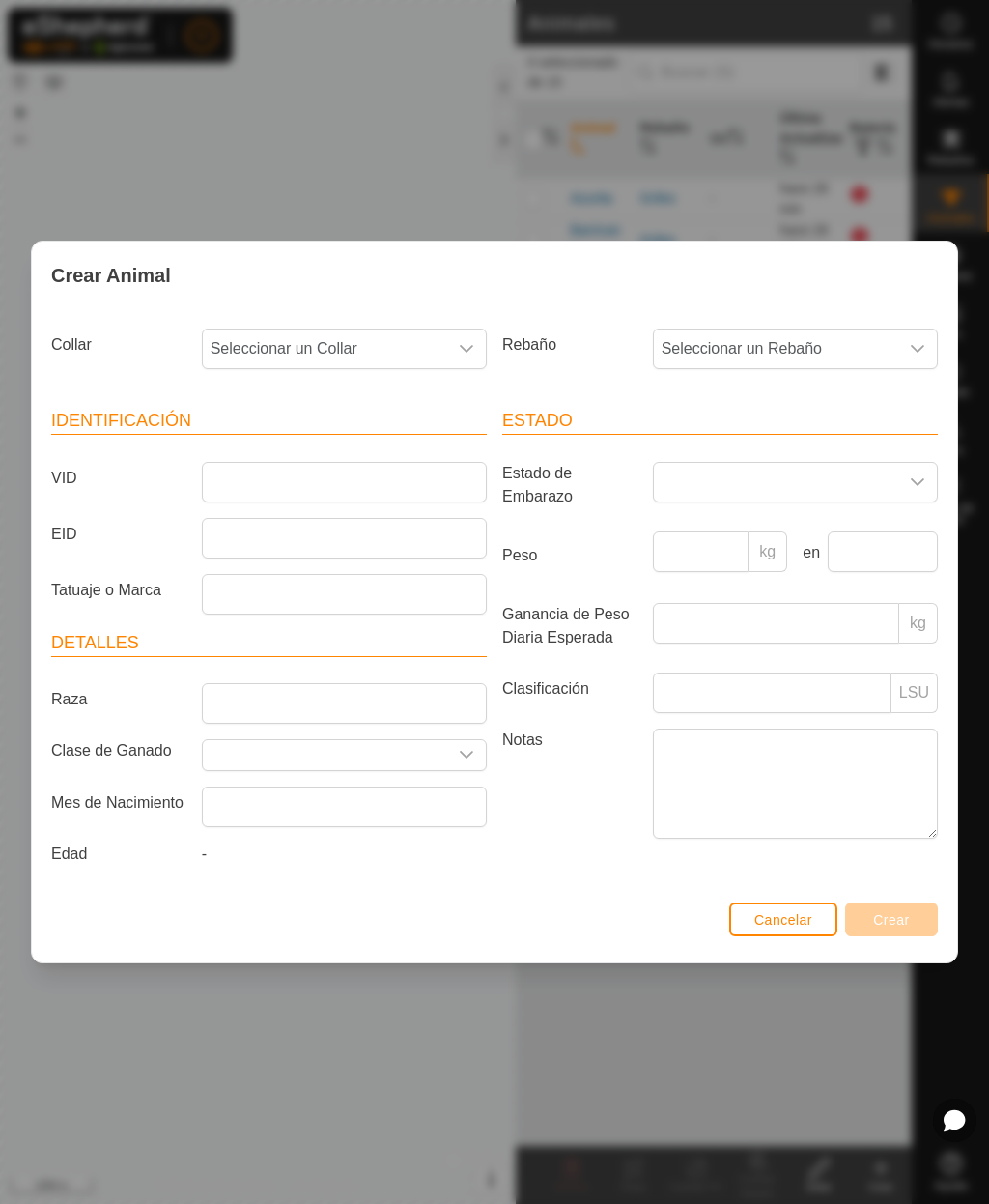
click at [243, 345] on span "Seleccionar un Collar" at bounding box center [325, 349] width 244 height 39
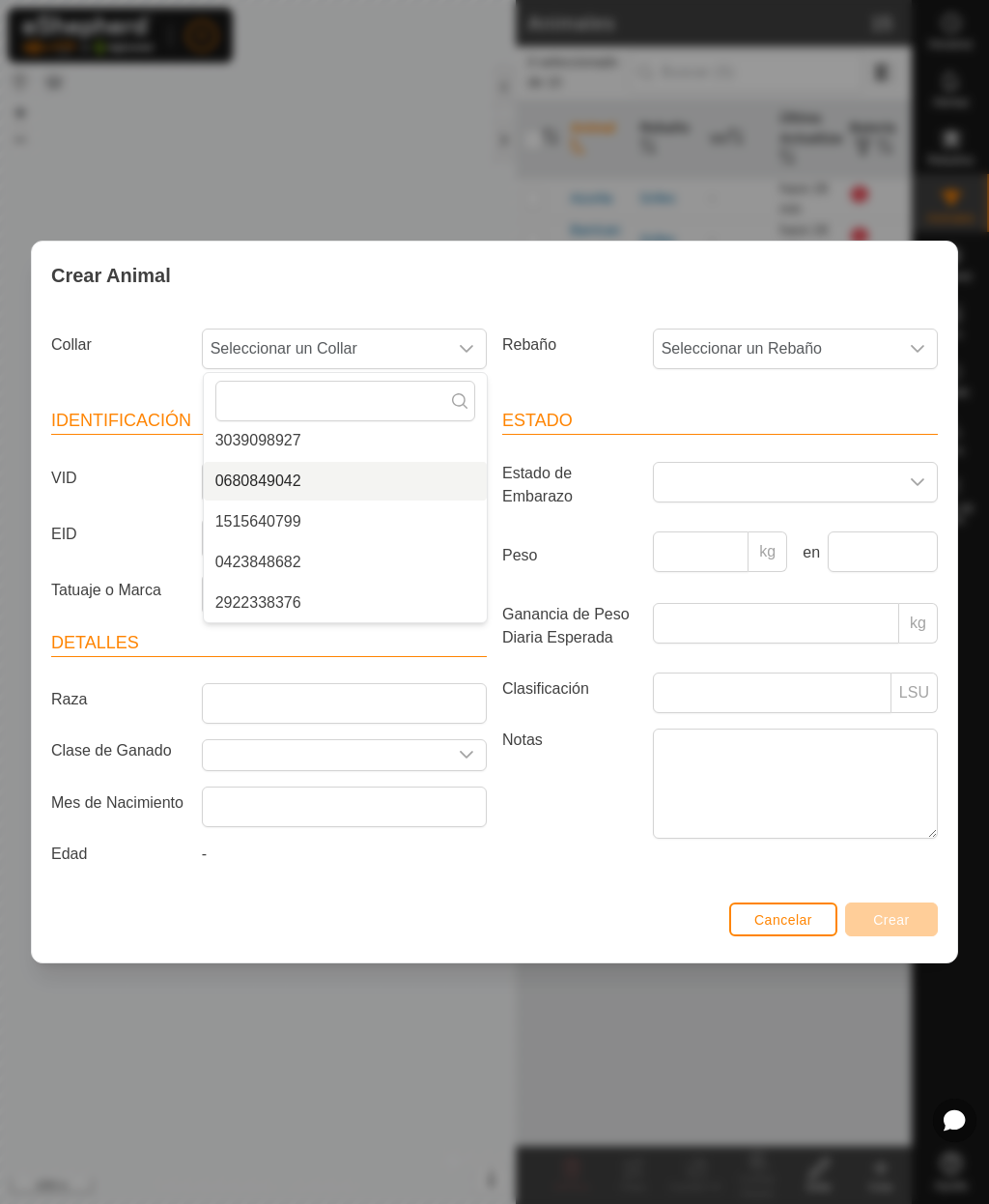
click at [260, 473] on span "0680849042" at bounding box center [258, 481] width 86 height 23
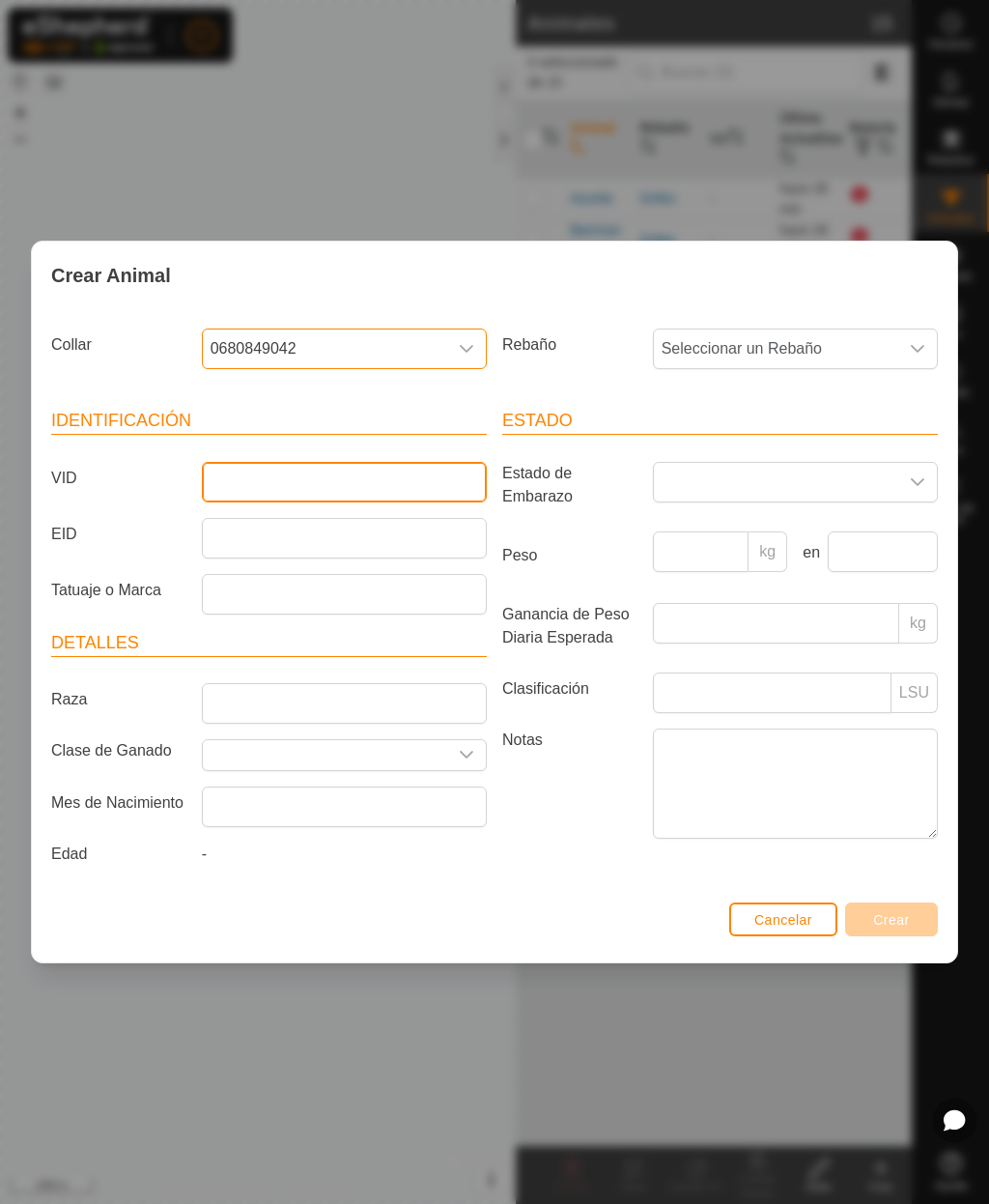
click at [242, 475] on input "VID" at bounding box center [344, 482] width 285 height 41
type input "Kantinera"
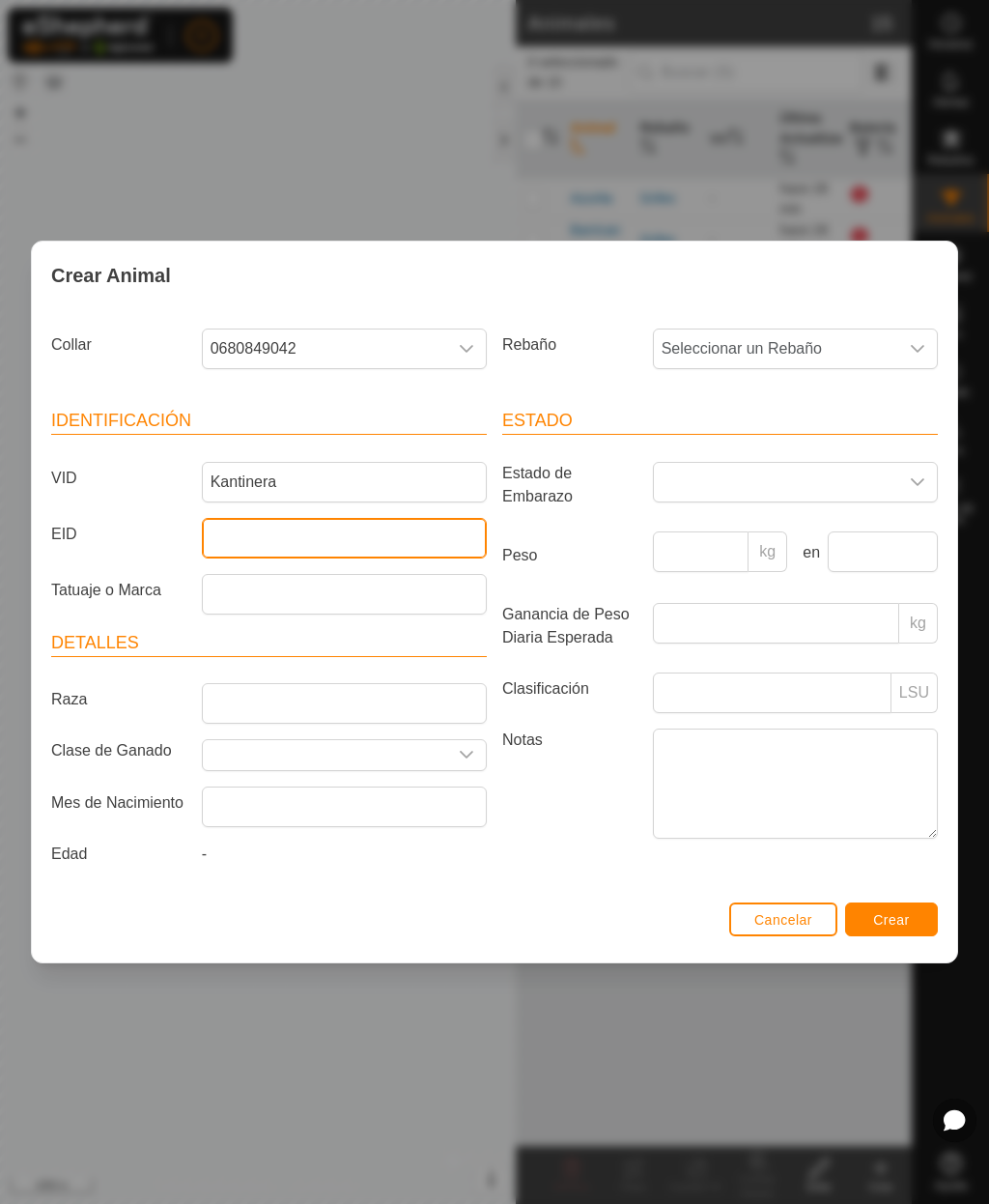
click at [229, 524] on input "EID" at bounding box center [344, 538] width 285 height 41
type input "111021008928028"
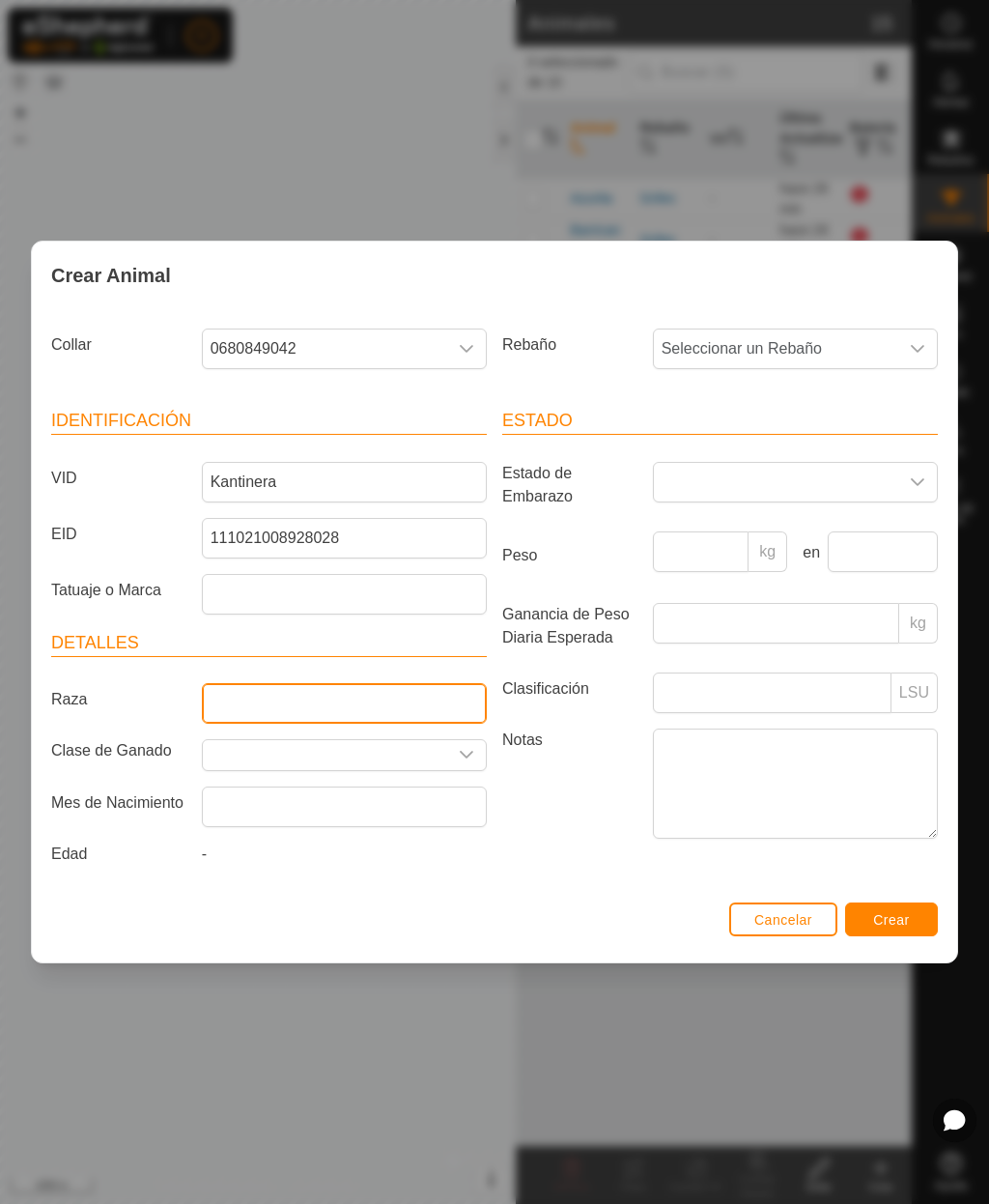
click at [426, 703] on input "Raza" at bounding box center [344, 703] width 285 height 41
type input "Cruzada"
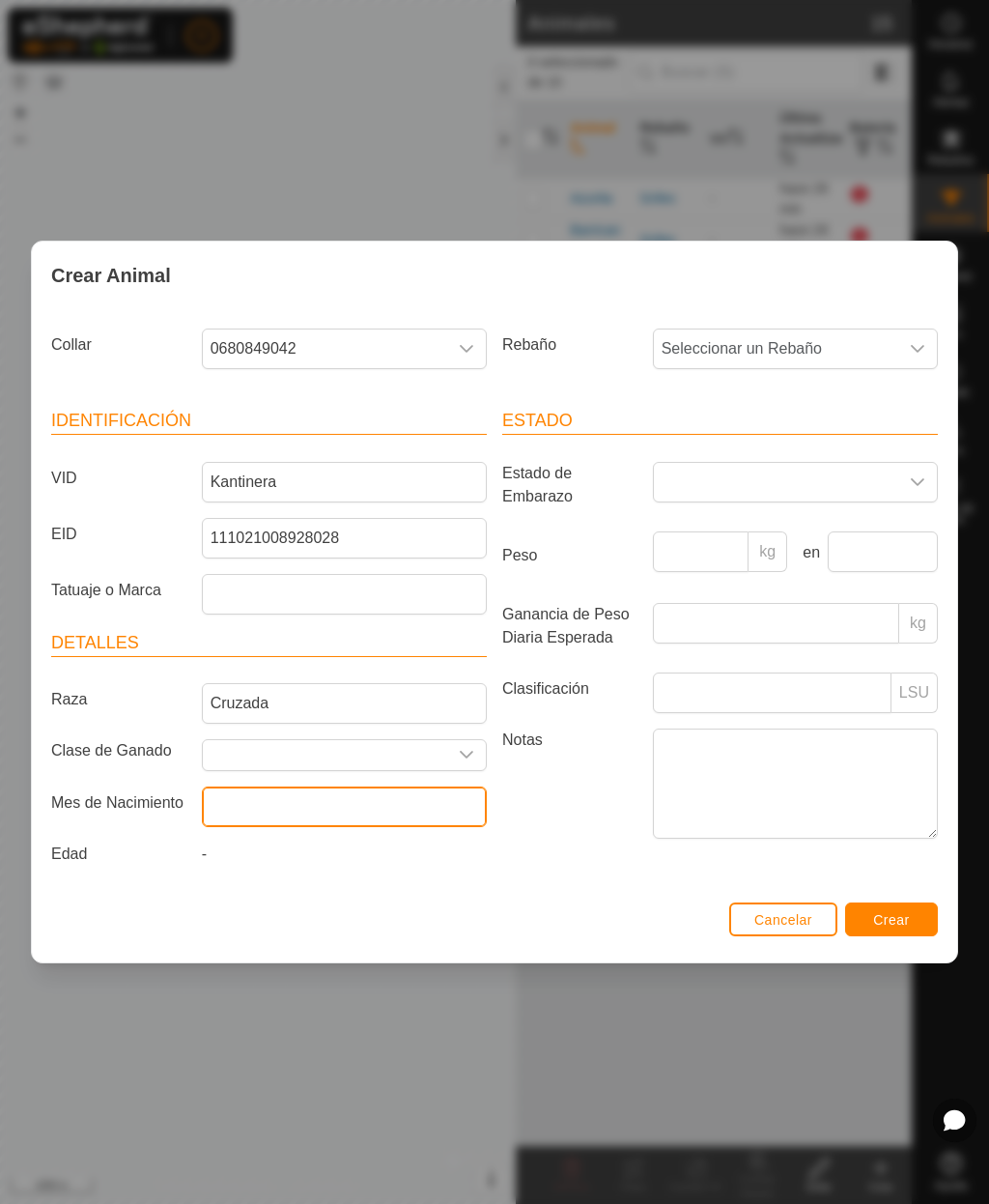
click at [413, 808] on input "text" at bounding box center [344, 807] width 285 height 41
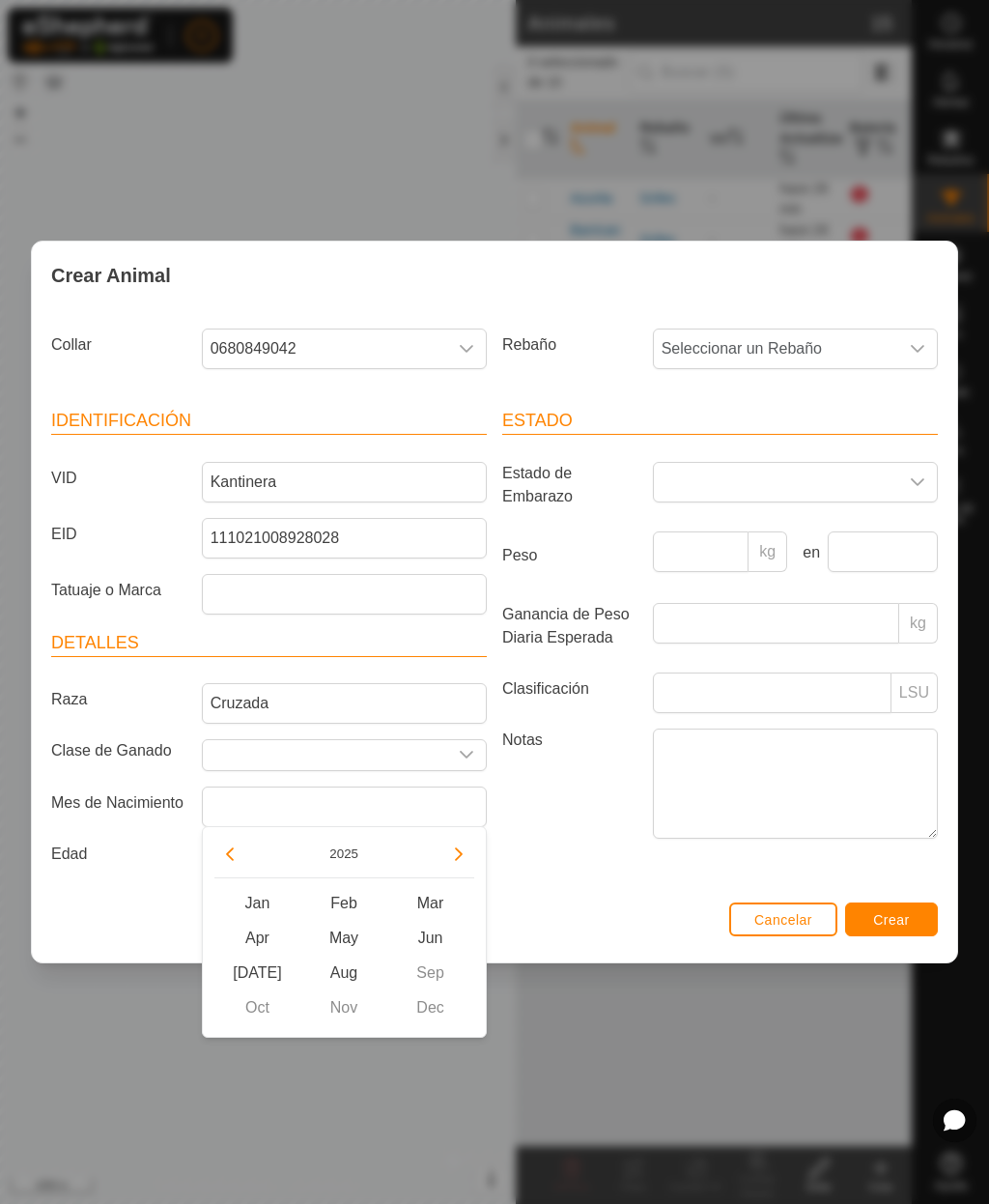
click at [349, 850] on button "2025" at bounding box center [344, 853] width 45 height 22
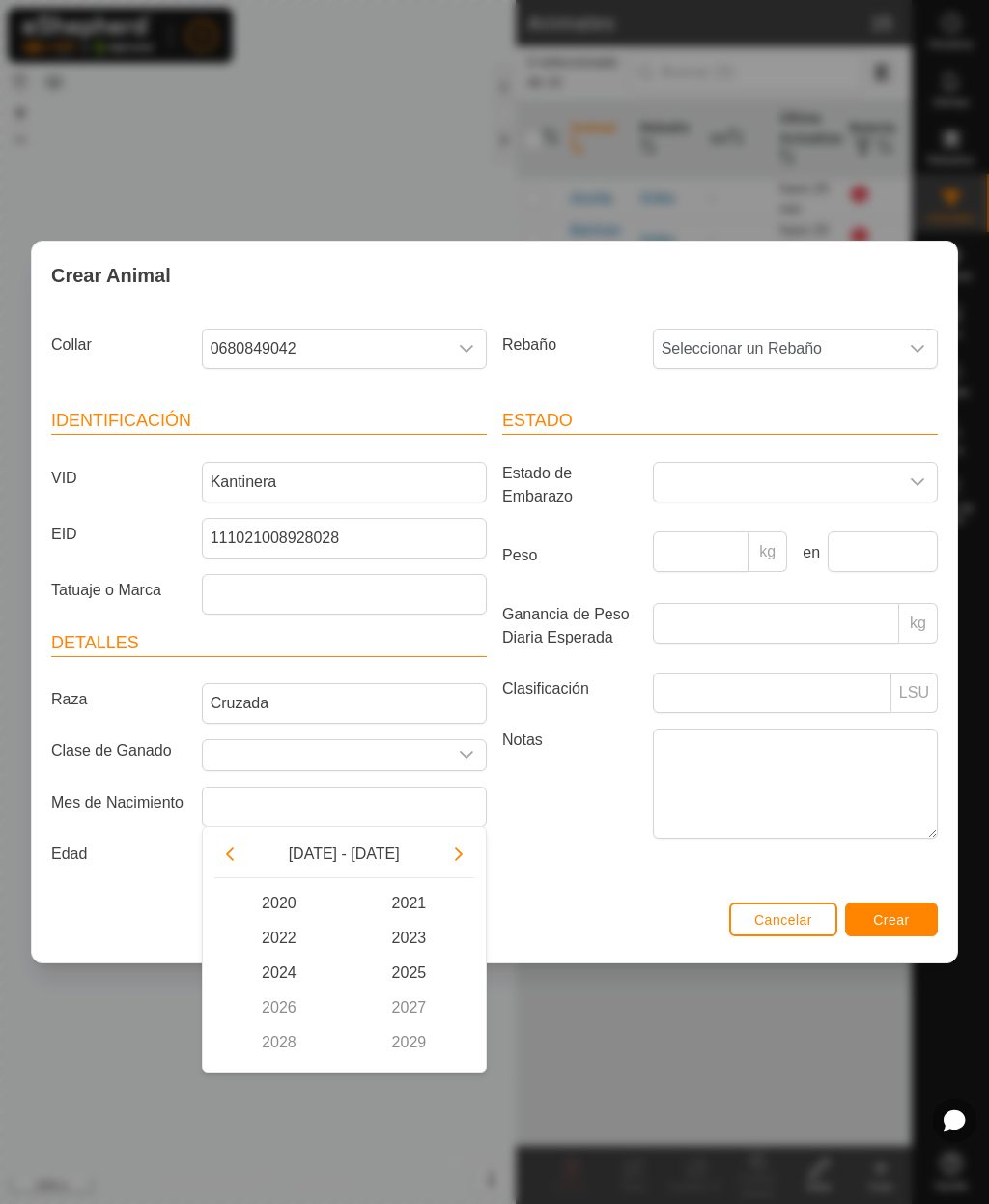
click at [237, 858] on icon "Previous Decade" at bounding box center [230, 854] width 16 height 16
click at [274, 1047] on span "2018" at bounding box center [279, 1042] width 131 height 35
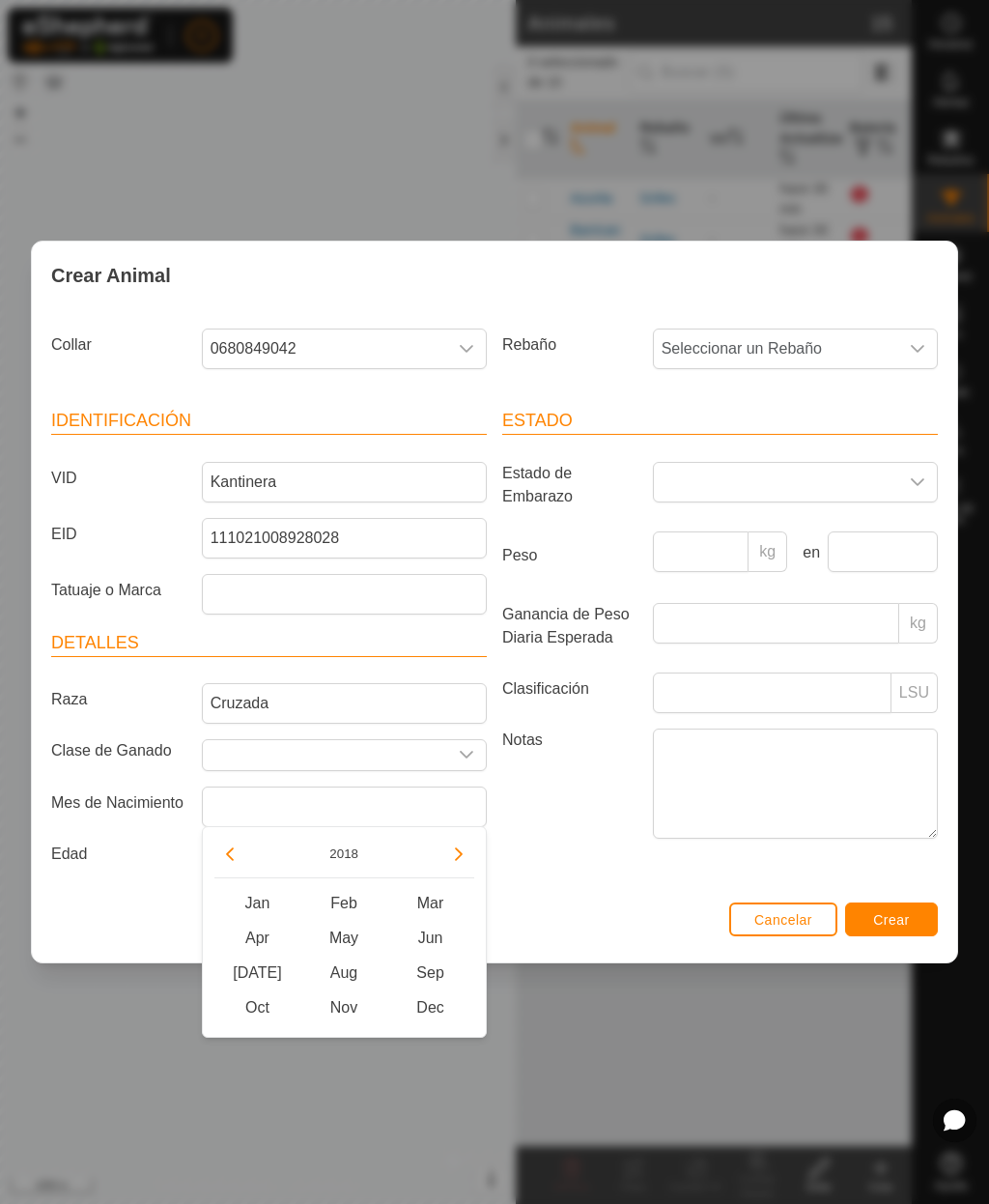
click at [438, 974] on span "Sep" at bounding box center [431, 972] width 87 height 35
type input "[DATE]"
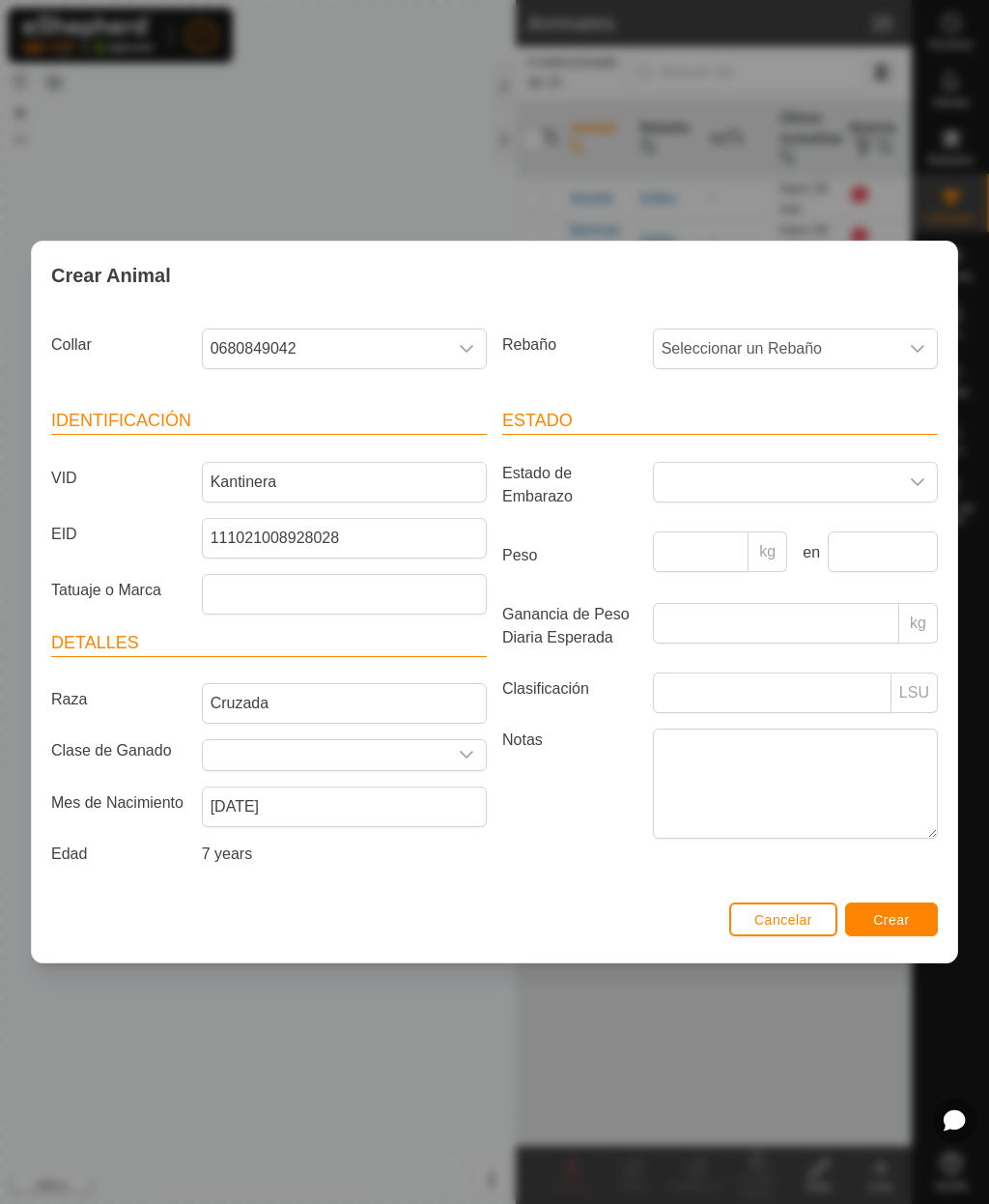
click at [746, 354] on span "Seleccionar un Rebaño" at bounding box center [777, 349] width 244 height 39
click at [696, 489] on span "Griles" at bounding box center [687, 489] width 41 height 23
click at [899, 923] on span "Crear" at bounding box center [892, 920] width 37 height 16
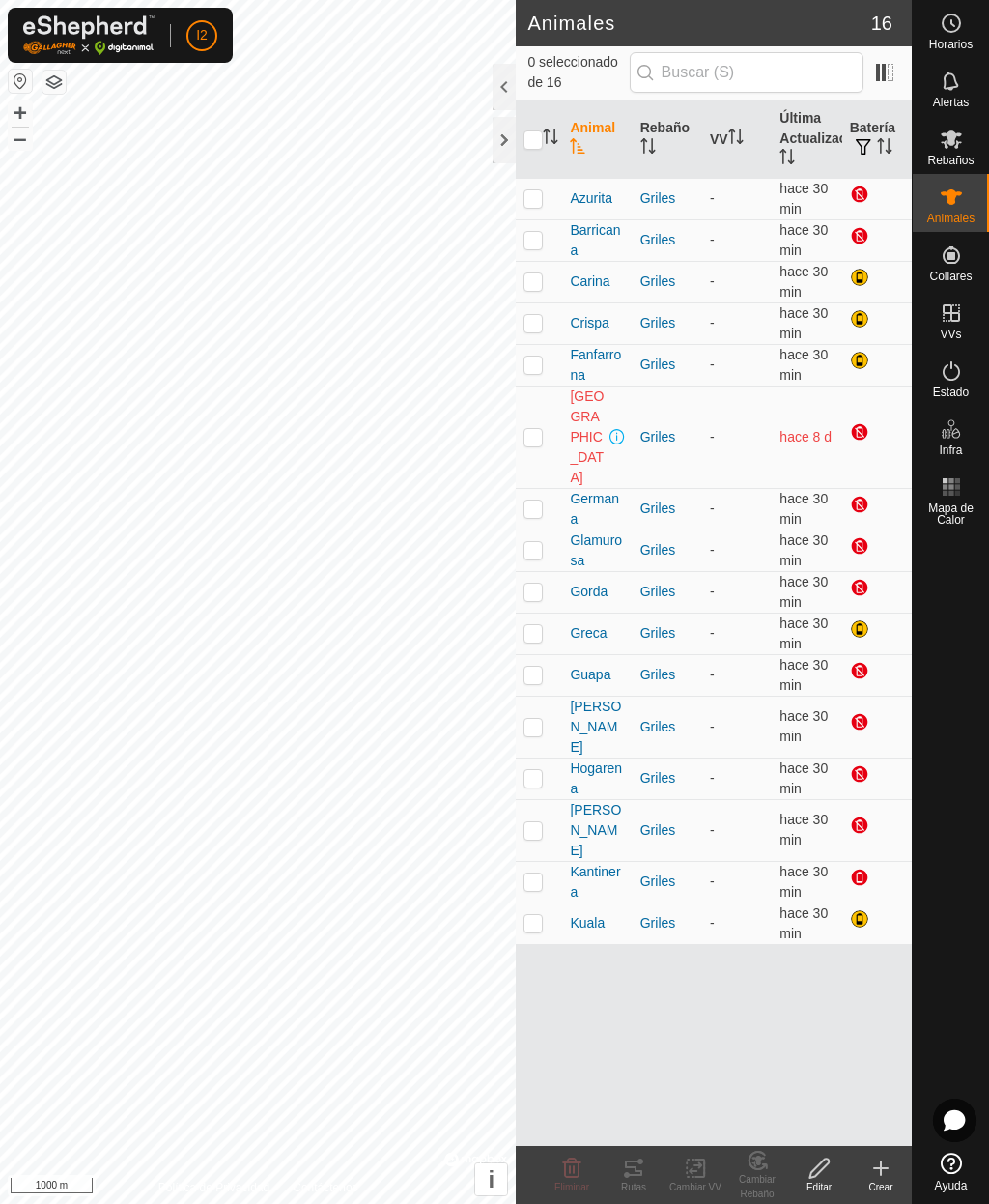
click at [885, 1177] on icon at bounding box center [881, 1168] width 23 height 23
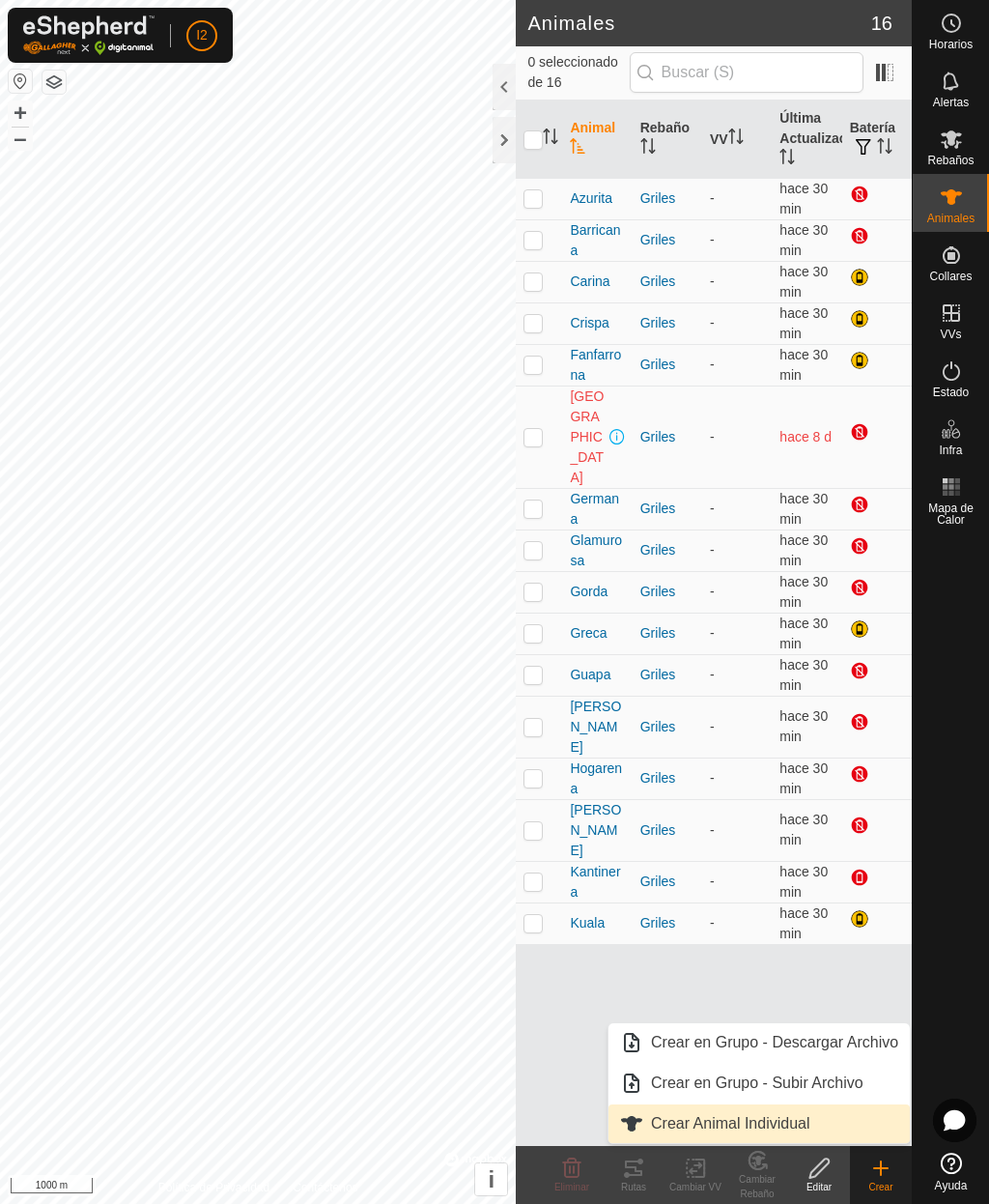
click at [796, 1125] on span "Crear Animal Individual" at bounding box center [731, 1124] width 159 height 23
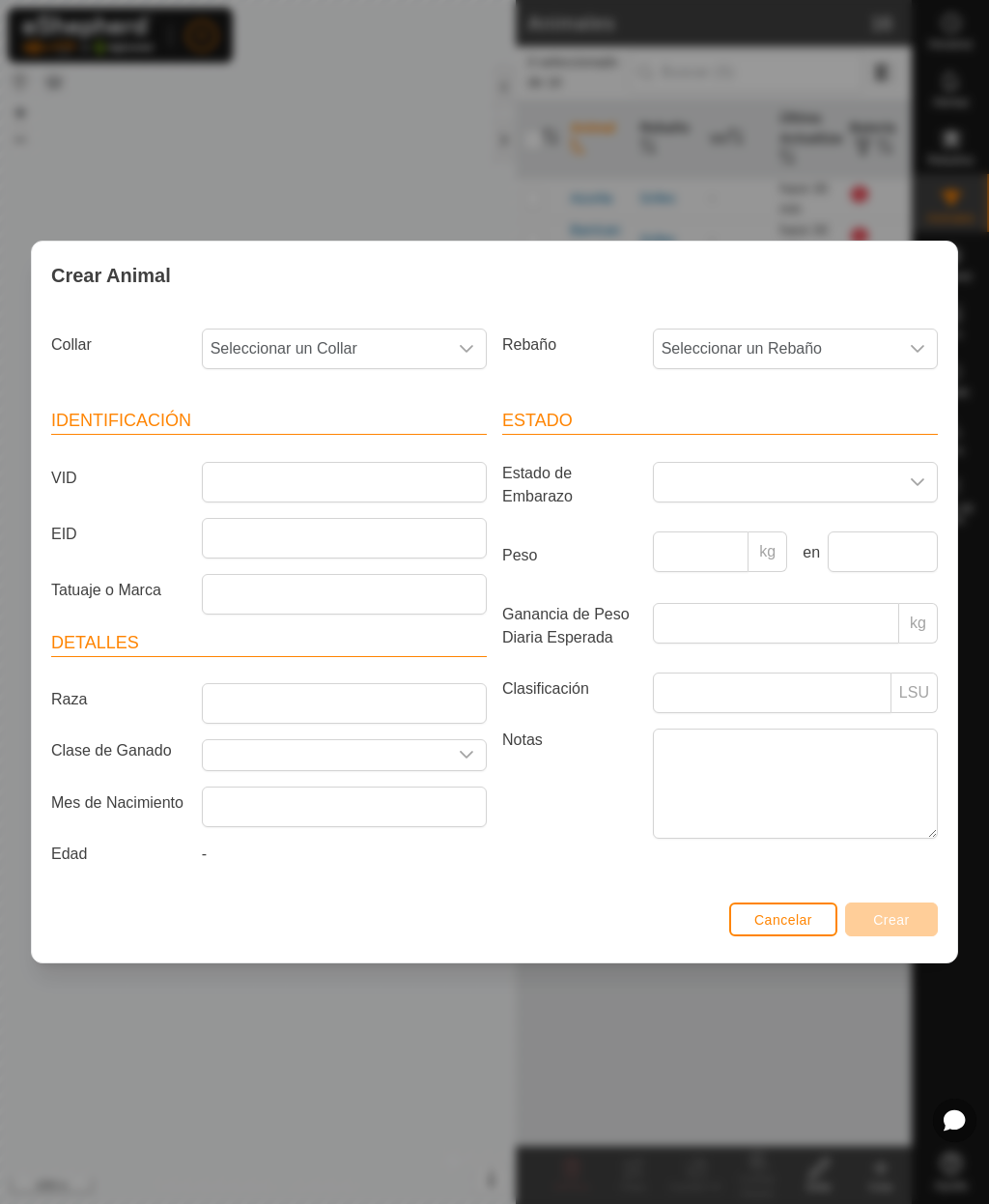
click at [240, 333] on span "Seleccionar un Collar" at bounding box center [325, 349] width 244 height 39
click at [251, 556] on span "0423848682" at bounding box center [258, 562] width 86 height 23
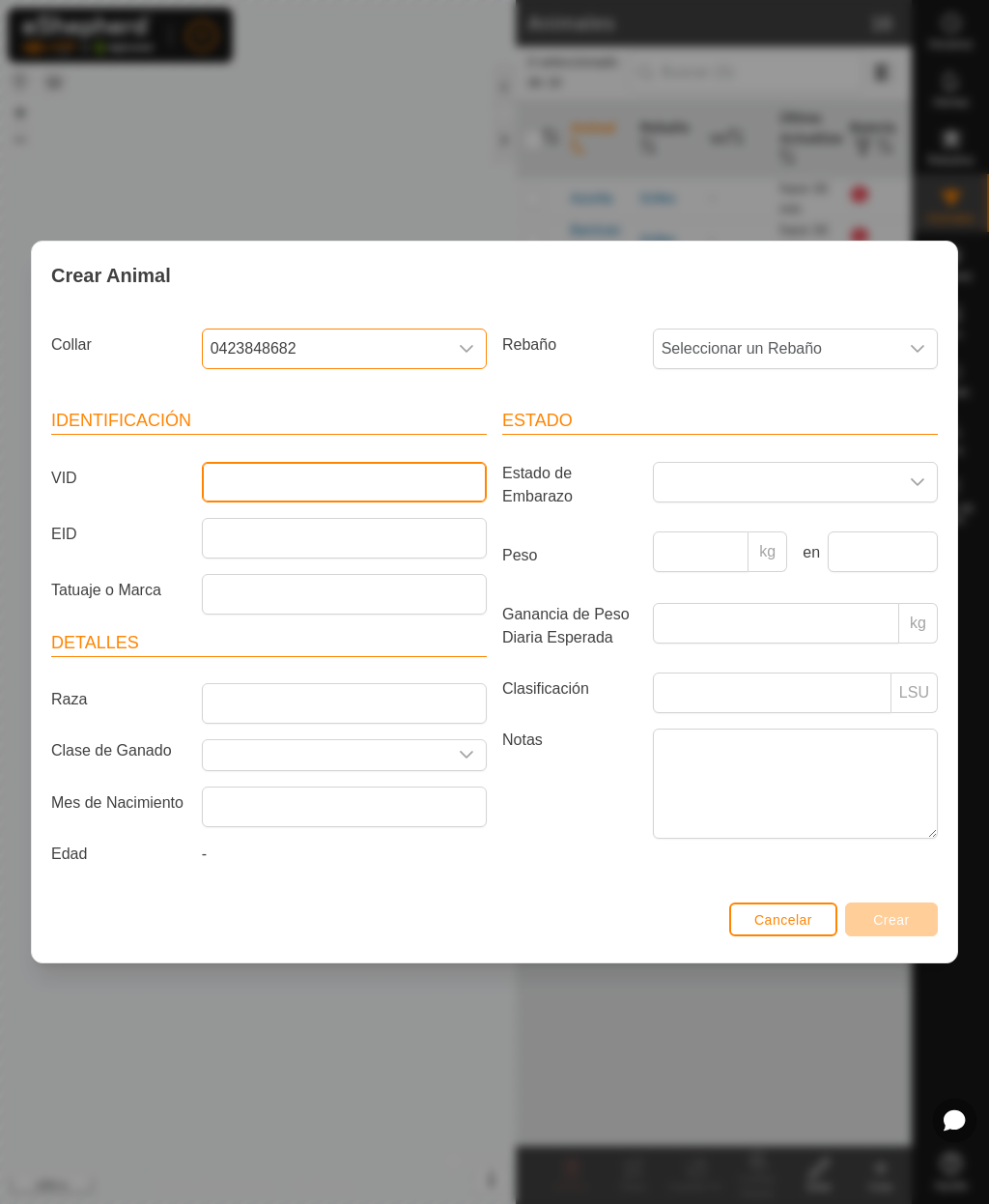
click at [408, 478] on input "VID" at bounding box center [344, 482] width 285 height 41
type input "Karina"
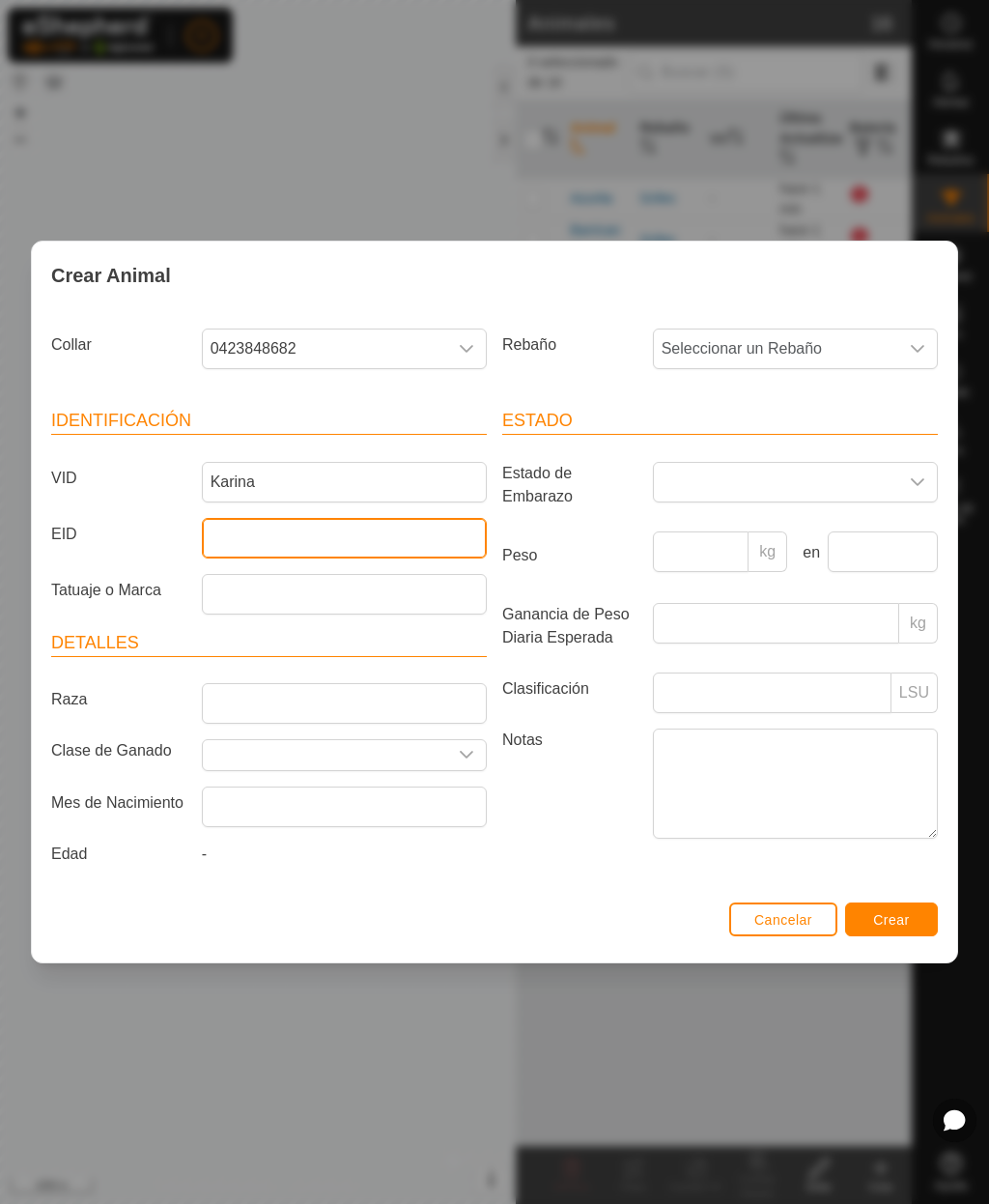
click at [341, 533] on input "EID" at bounding box center [344, 538] width 285 height 41
type input "[CREDIT_CARD_NUMBER]"
click at [748, 345] on span "Seleccionar un Rebaño" at bounding box center [777, 349] width 244 height 39
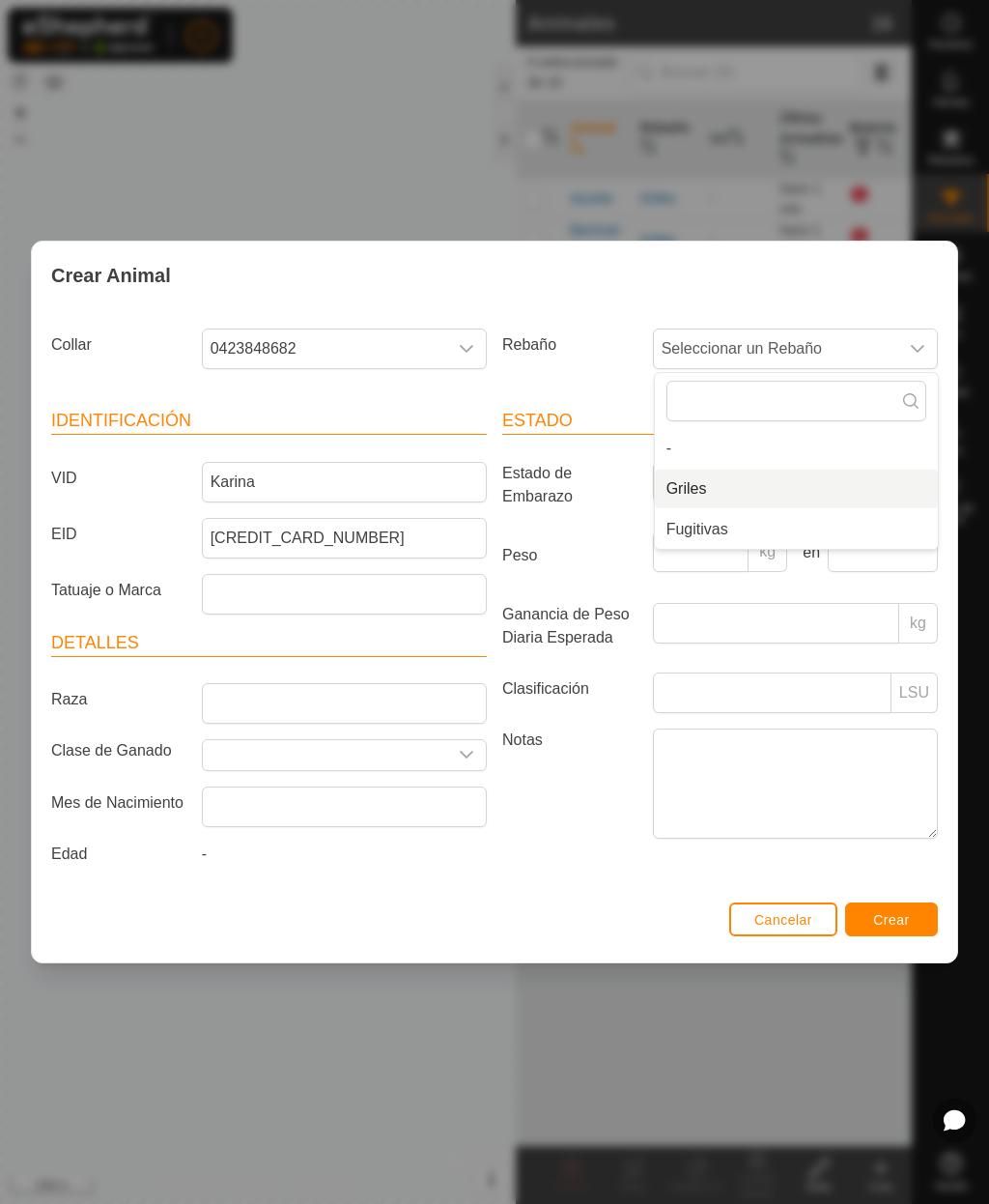
click at [715, 491] on li "Griles" at bounding box center [797, 489] width 283 height 39
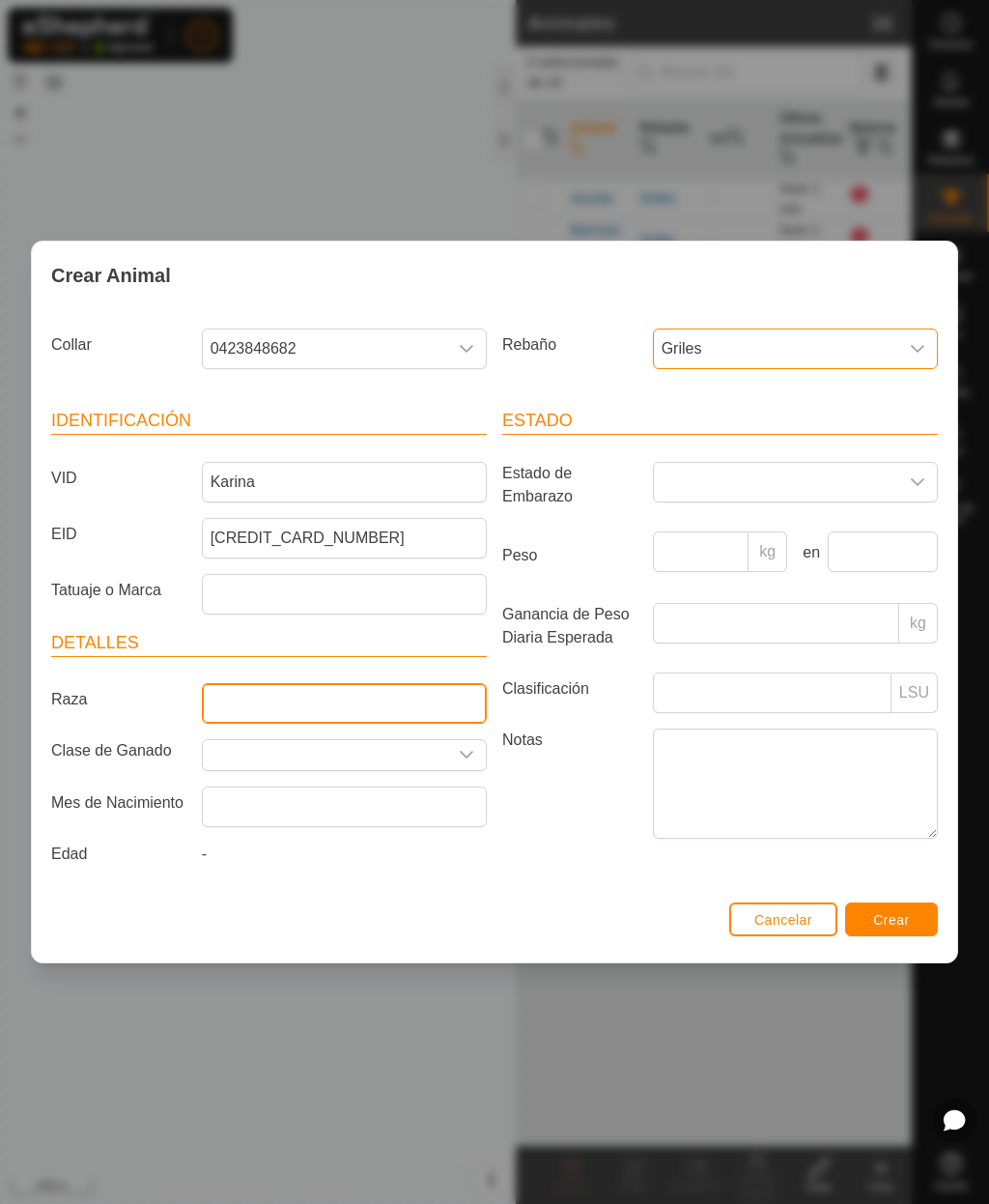
click at [337, 701] on input "Raza" at bounding box center [344, 703] width 285 height 41
type input "Charolesa"
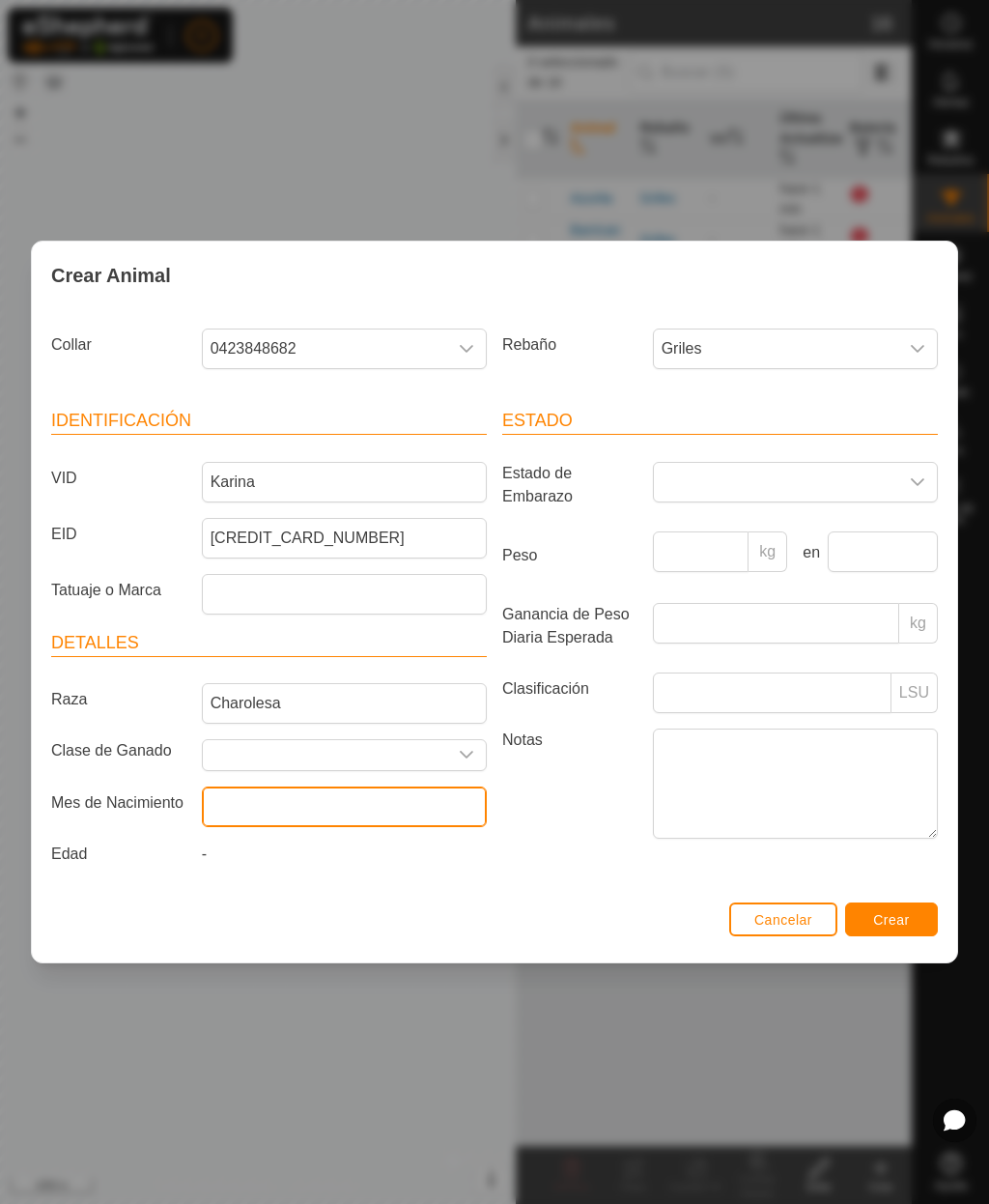
click at [379, 804] on input "text" at bounding box center [344, 807] width 285 height 41
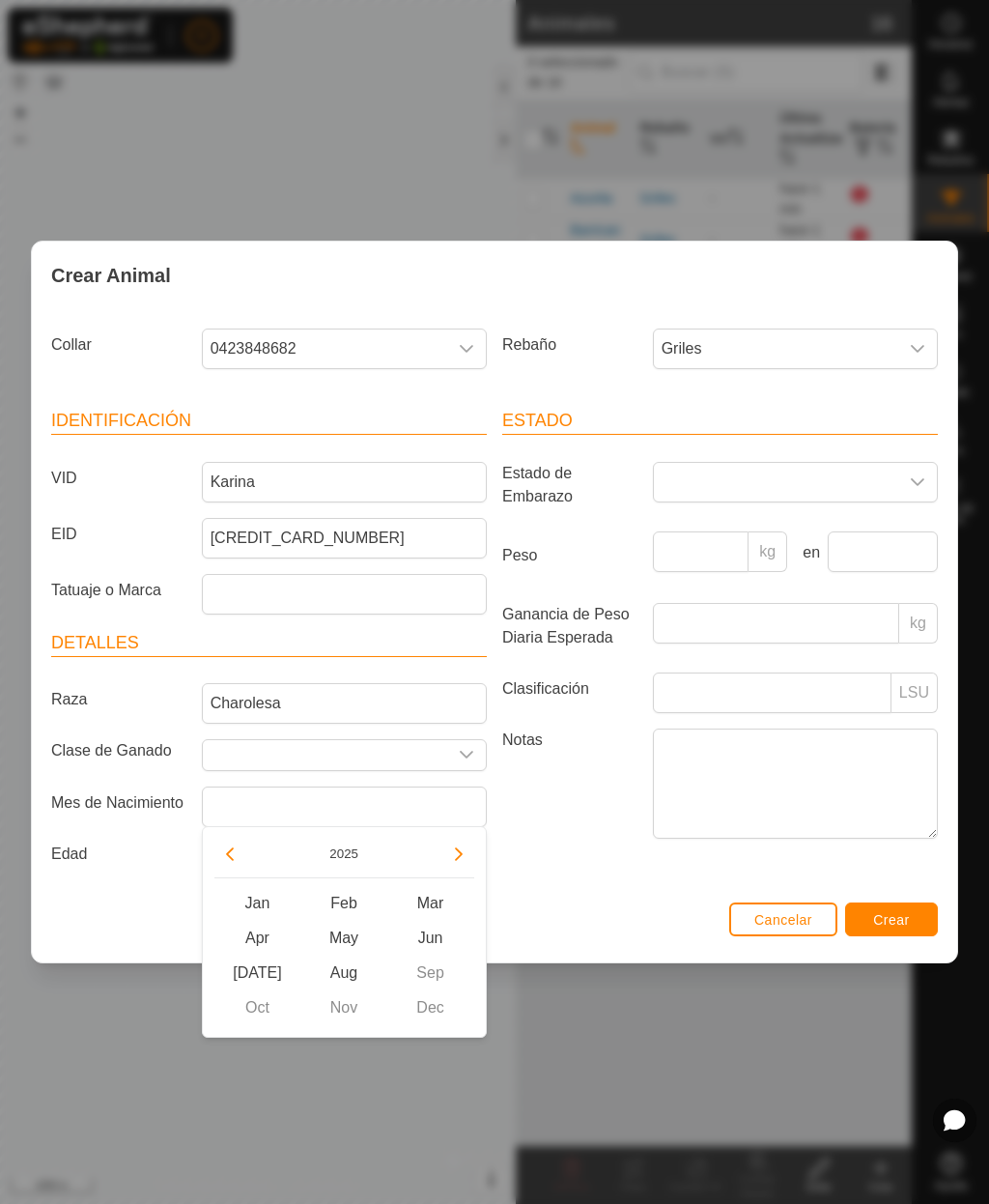
click at [347, 856] on button "2025" at bounding box center [344, 853] width 45 height 22
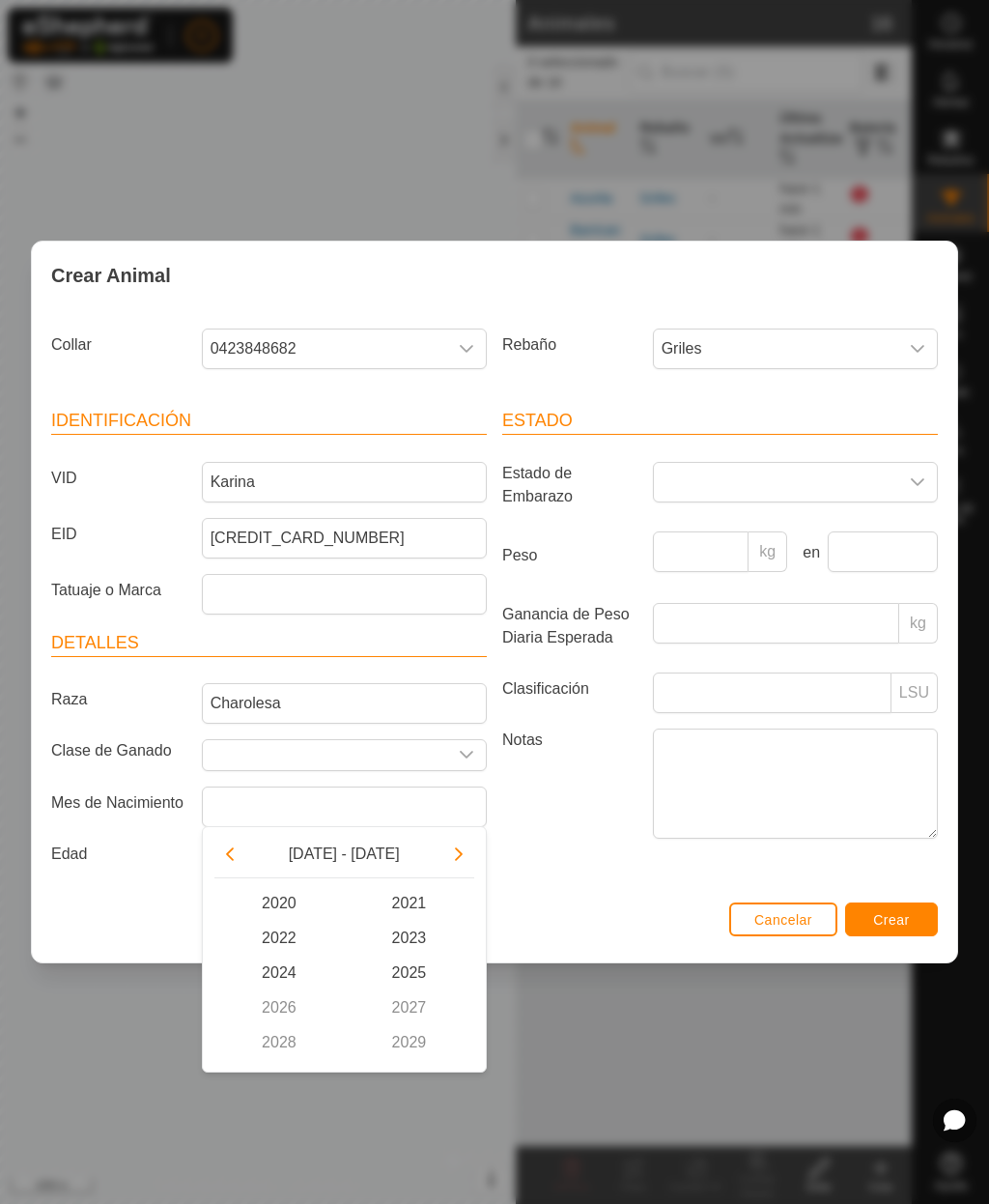
click at [243, 859] on button "Previous Decade" at bounding box center [230, 854] width 31 height 31
click at [285, 1044] on span "2018" at bounding box center [279, 1042] width 131 height 35
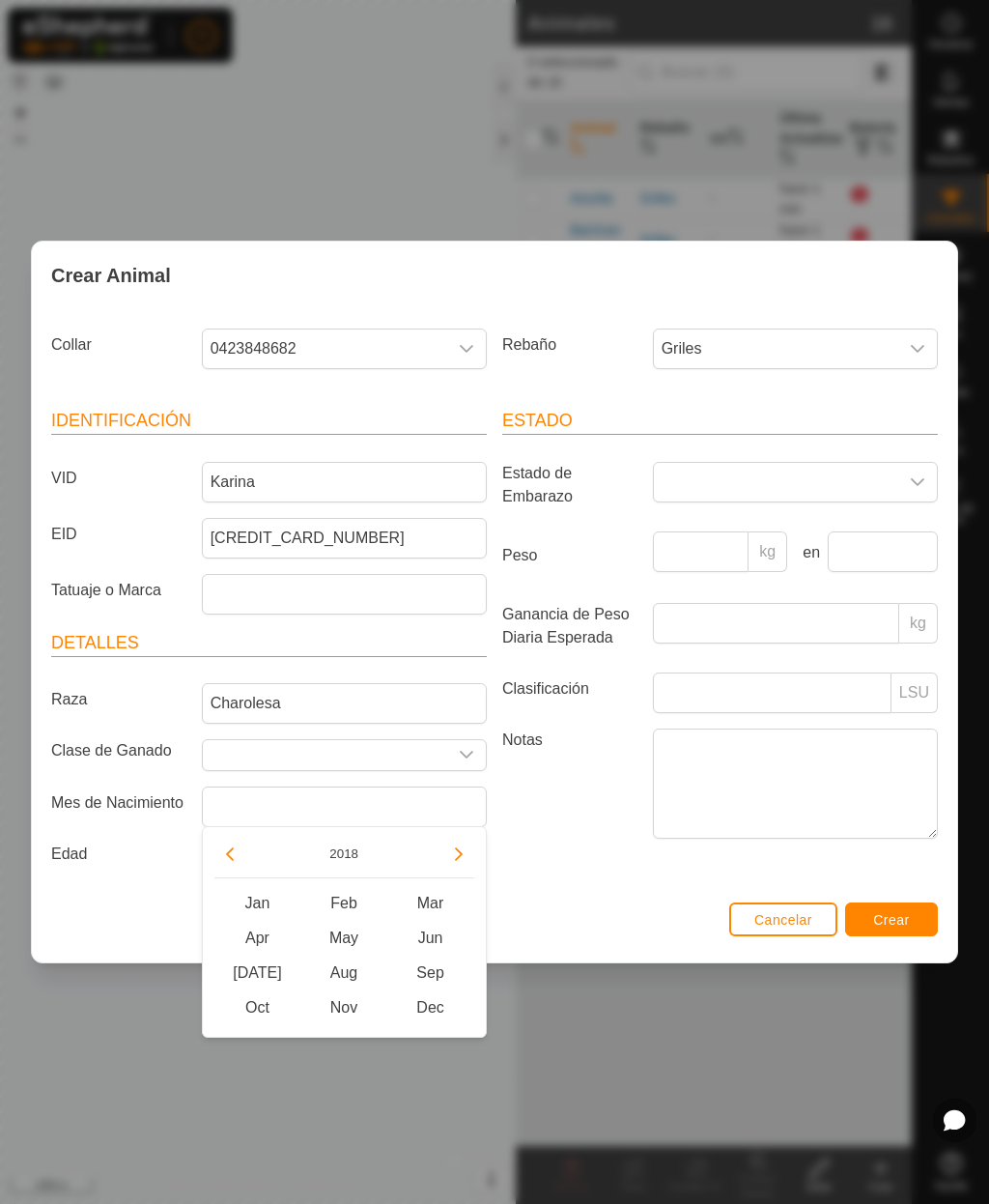
click at [255, 1015] on span "Oct" at bounding box center [258, 1007] width 87 height 35
type input "[DATE]"
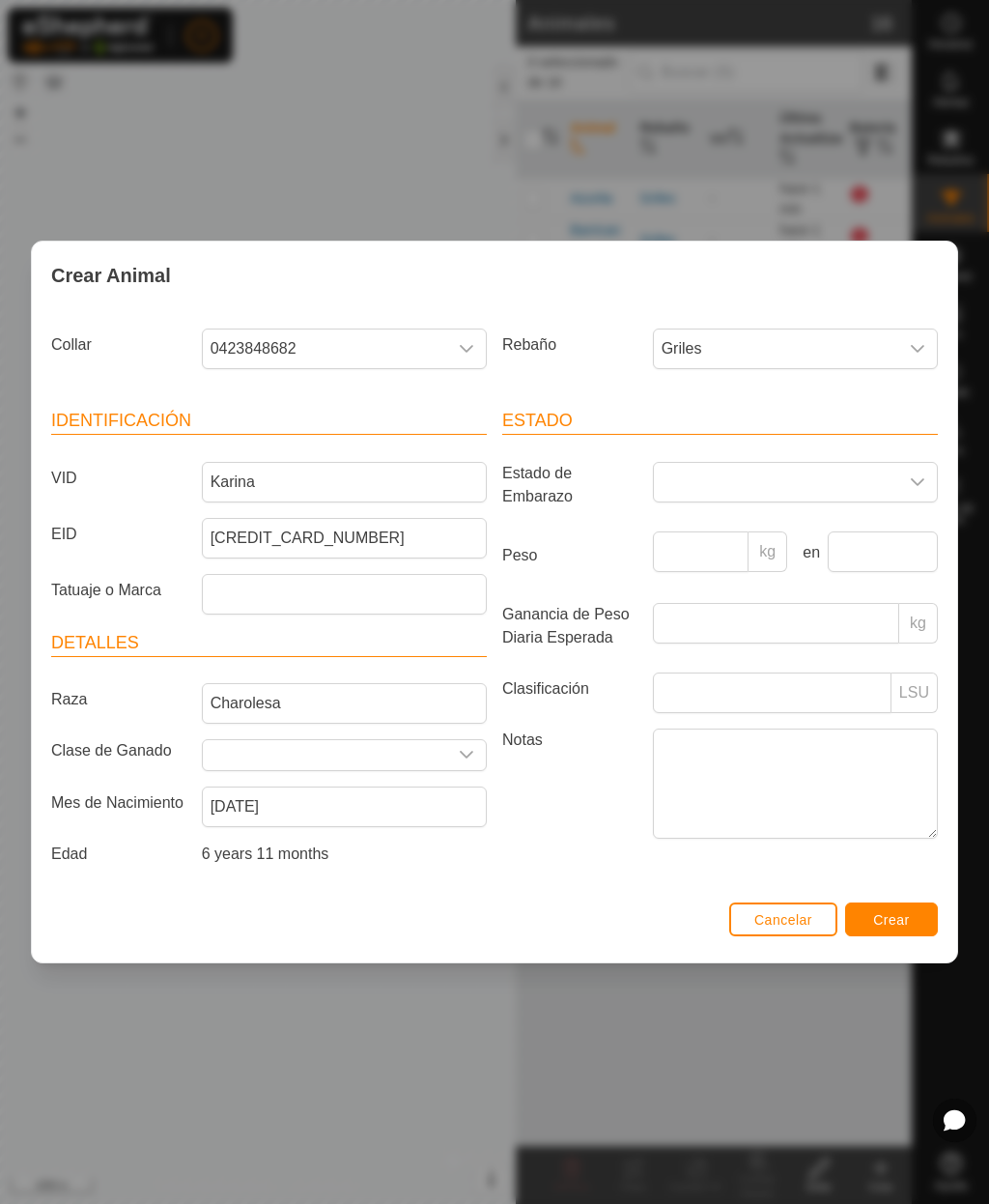
click at [899, 926] on span "Crear" at bounding box center [892, 920] width 37 height 16
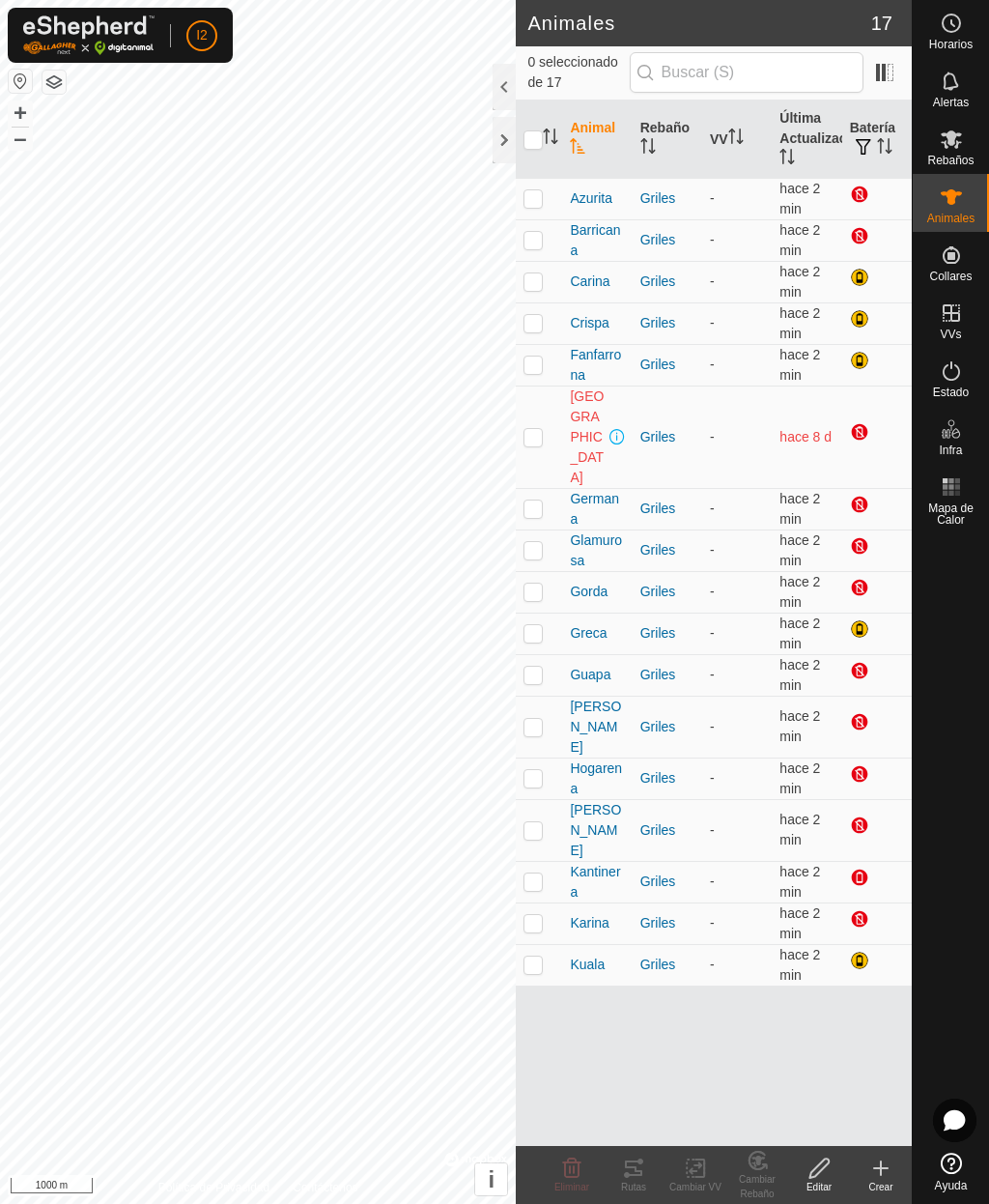
click at [888, 1176] on icon at bounding box center [881, 1168] width 23 height 23
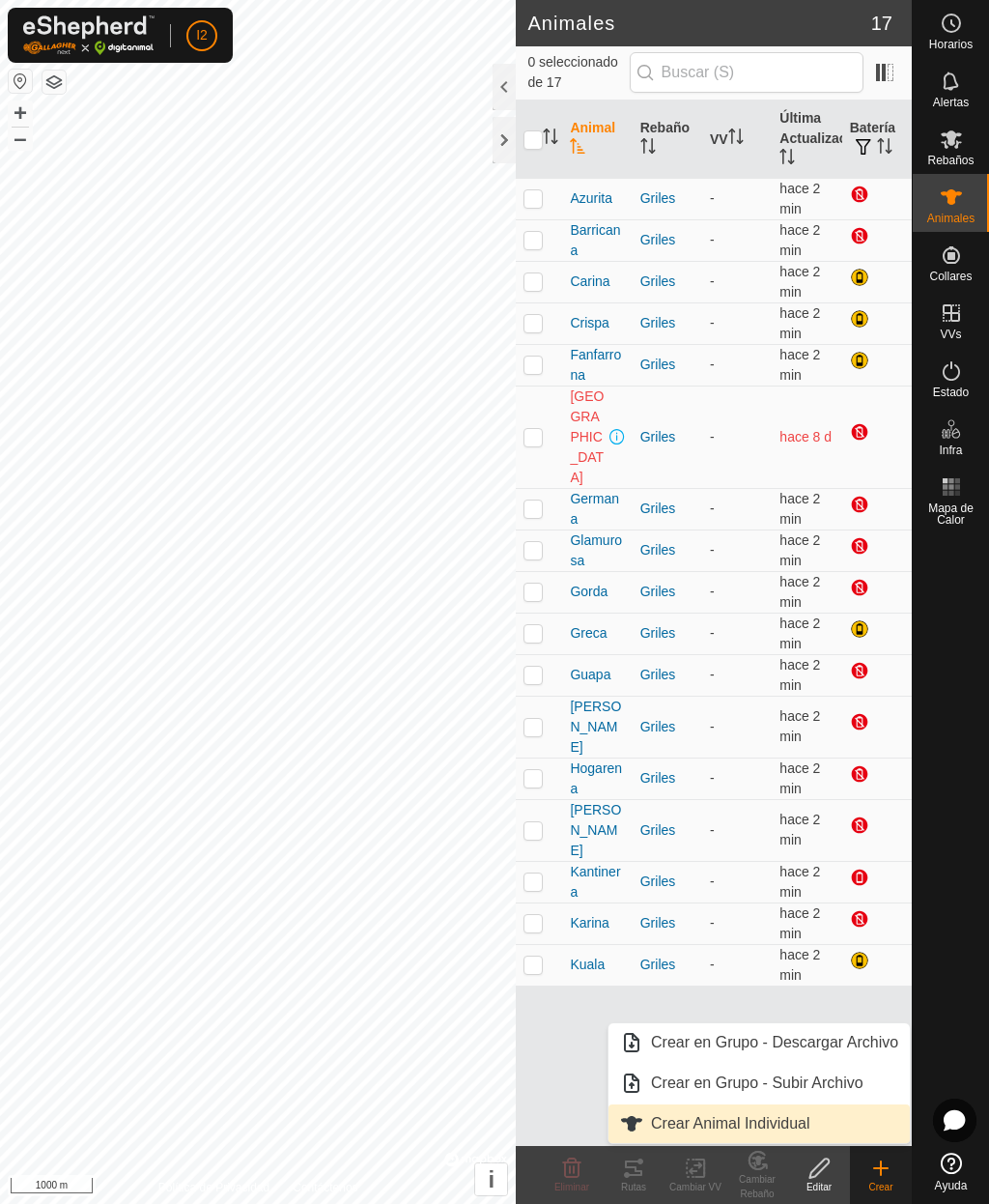
click at [795, 1124] on span "Crear Animal Individual" at bounding box center [731, 1124] width 159 height 23
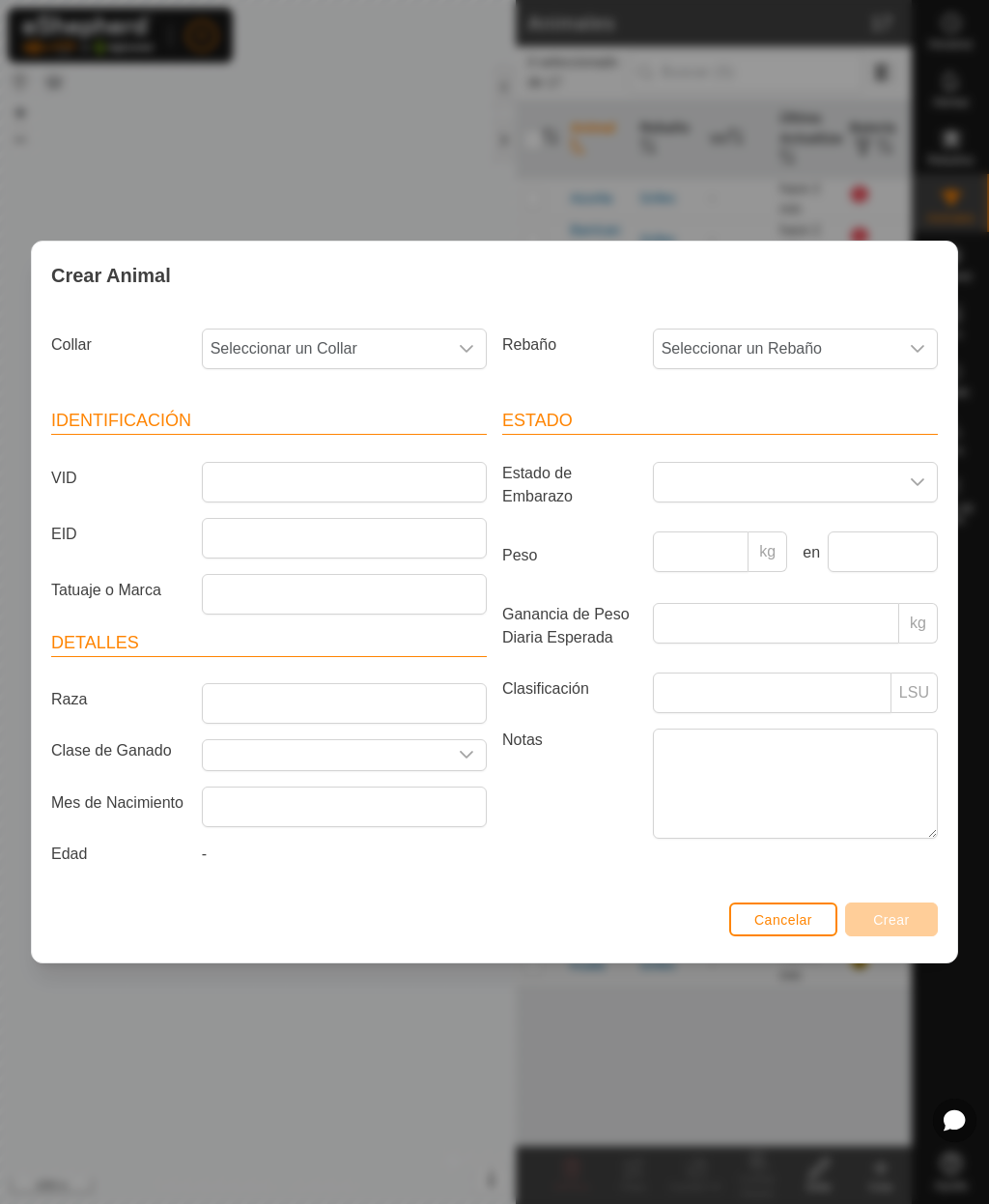
click at [390, 347] on span "Seleccionar un Collar" at bounding box center [325, 349] width 244 height 39
click at [288, 491] on span "3039098927" at bounding box center [258, 489] width 86 height 23
click at [269, 341] on span "3039098927" at bounding box center [325, 349] width 244 height 39
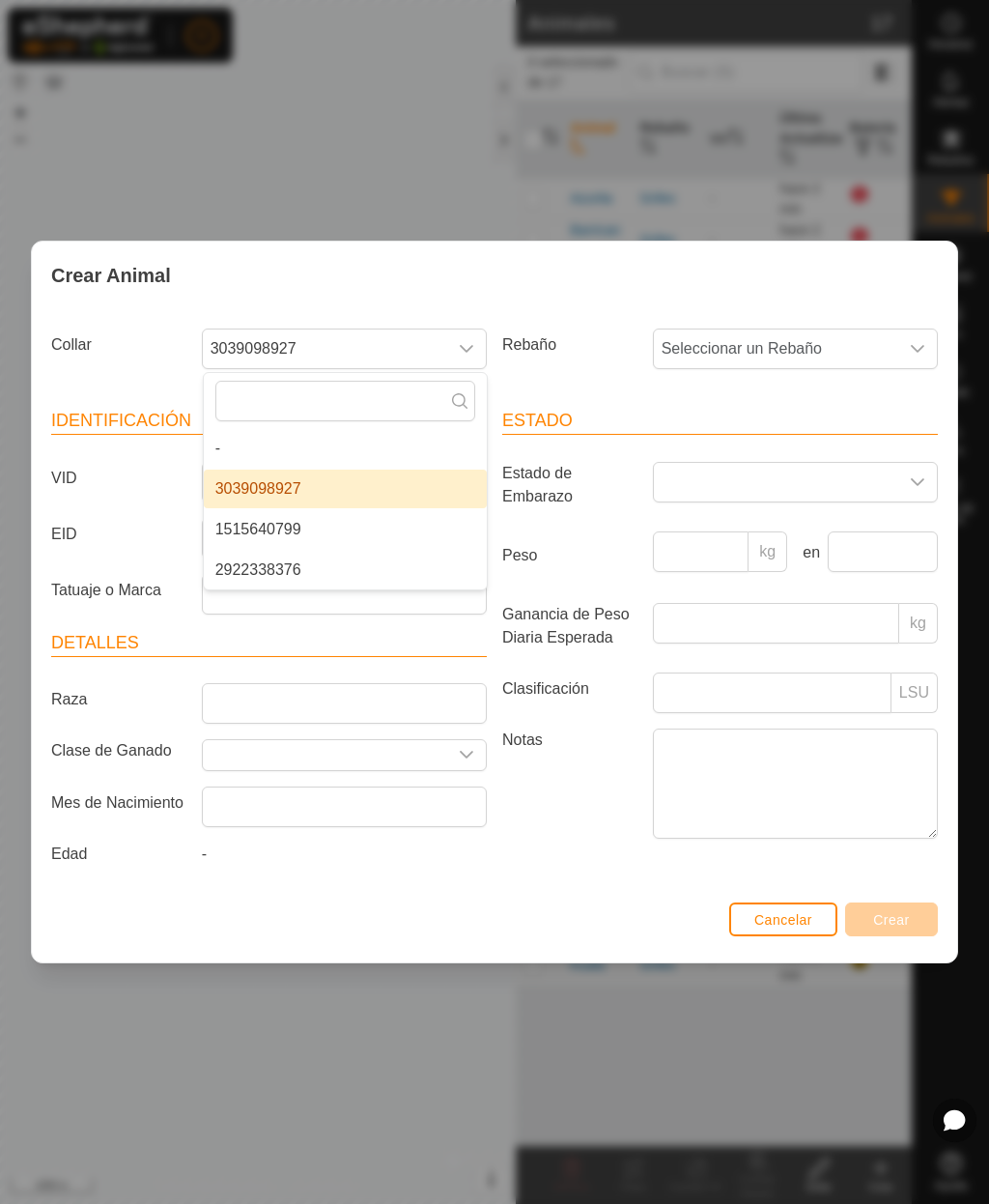
click at [263, 566] on span "2922338376" at bounding box center [258, 570] width 86 height 23
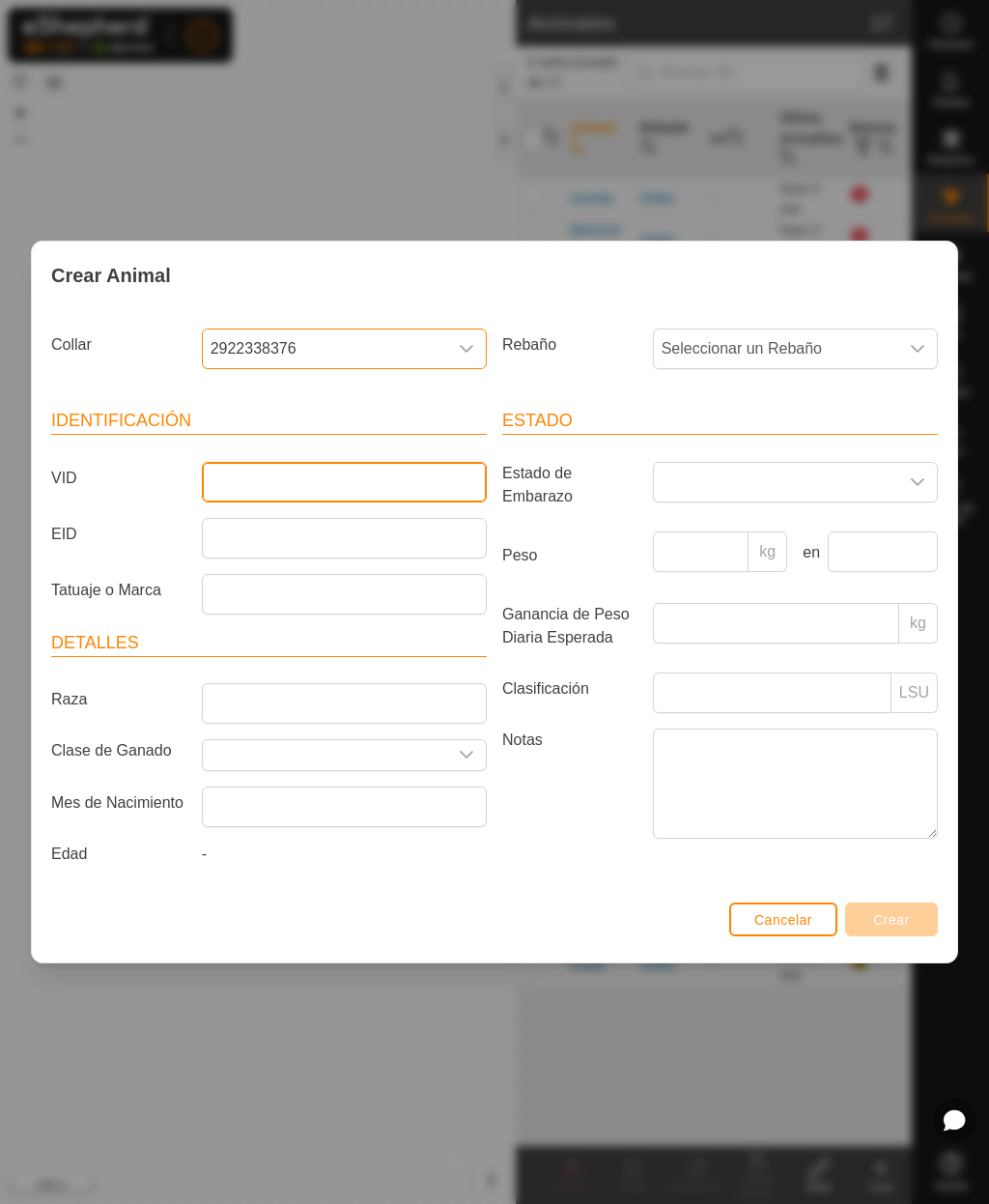
click at [246, 470] on input "VID" at bounding box center [344, 482] width 285 height 41
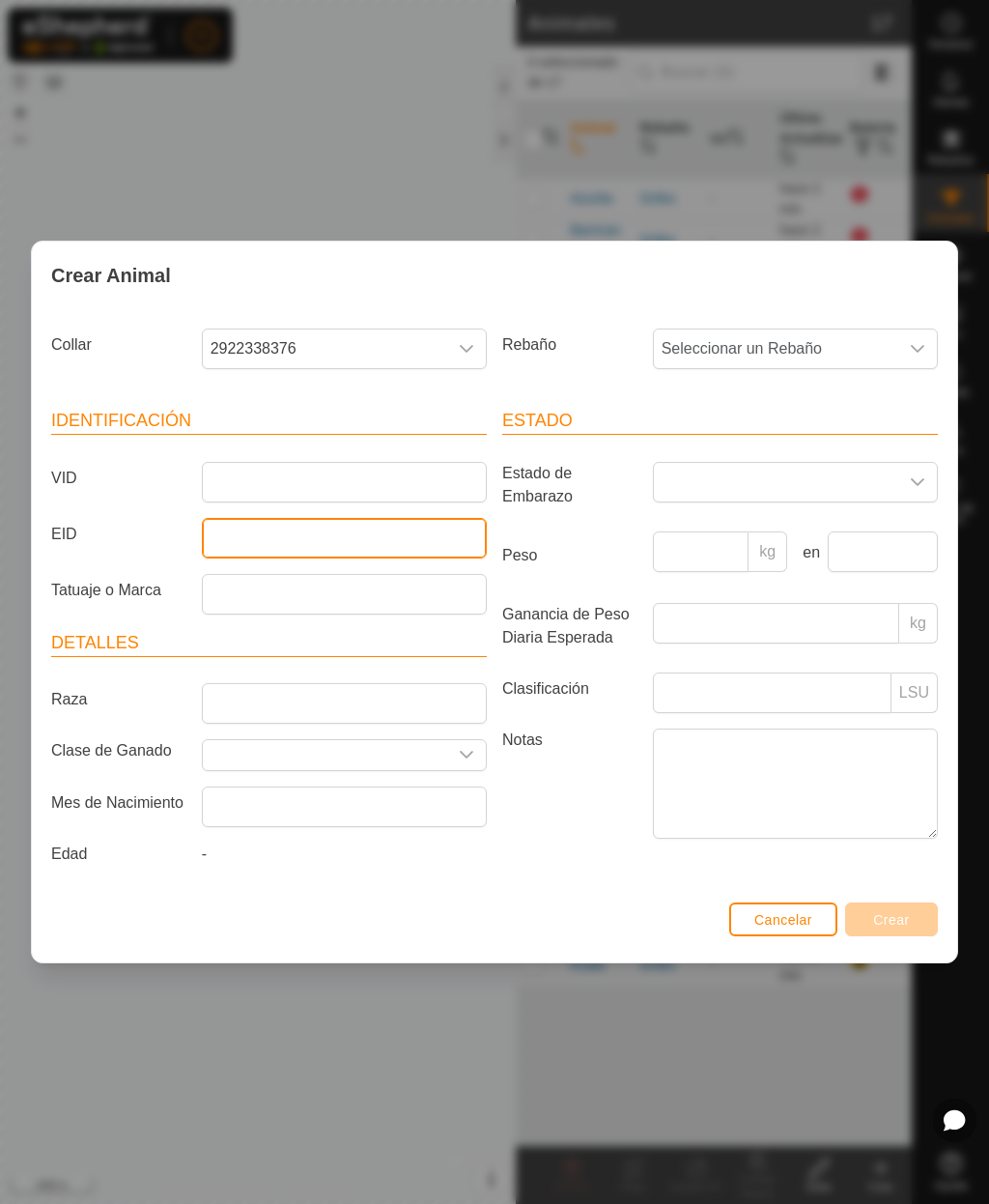
click at [221, 545] on input "EID" at bounding box center [344, 538] width 285 height 41
type input "111041010064528"
click at [788, 347] on span "Seleccionar un Rebaño" at bounding box center [777, 349] width 244 height 39
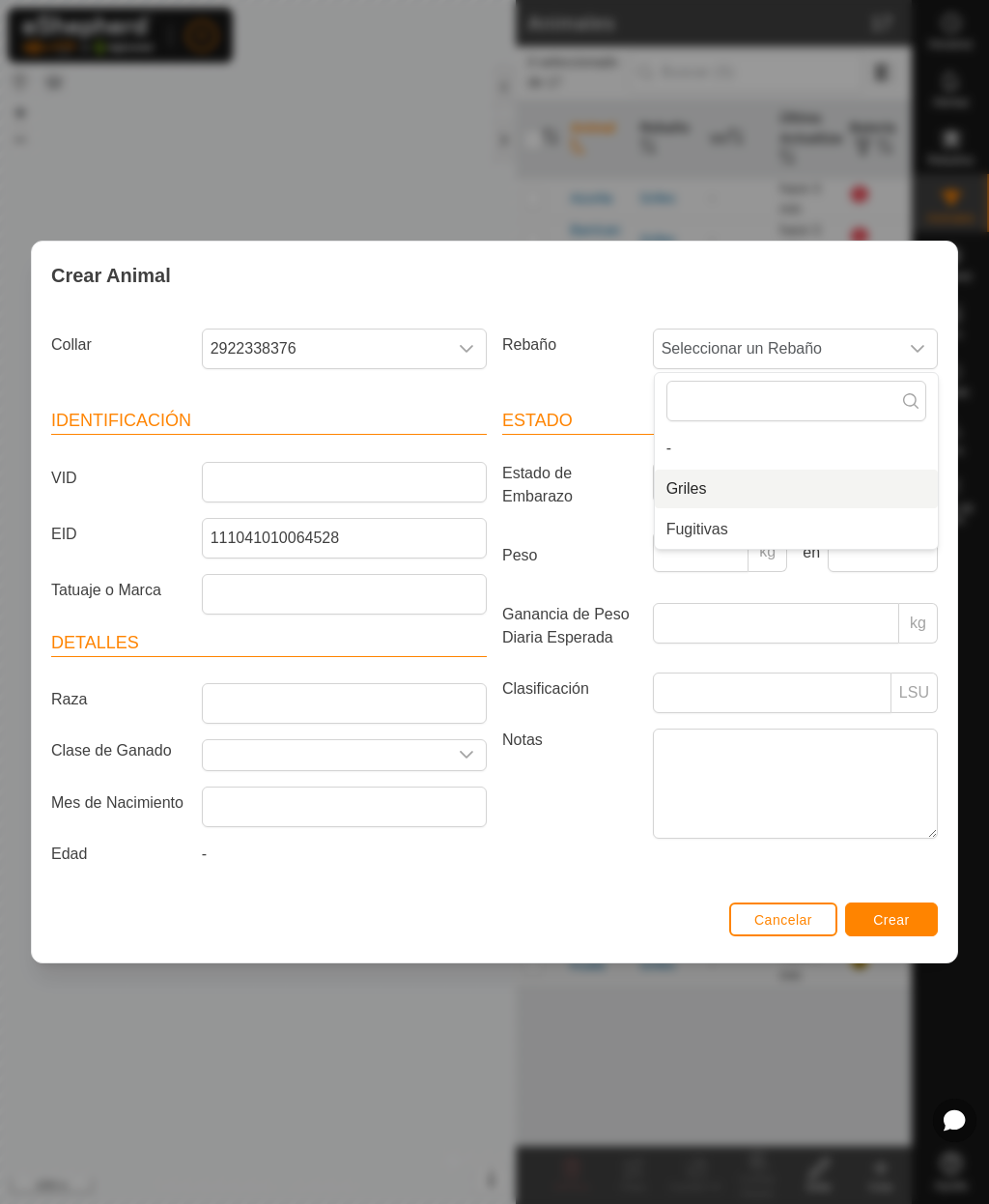
click at [727, 496] on li "Griles" at bounding box center [797, 489] width 283 height 39
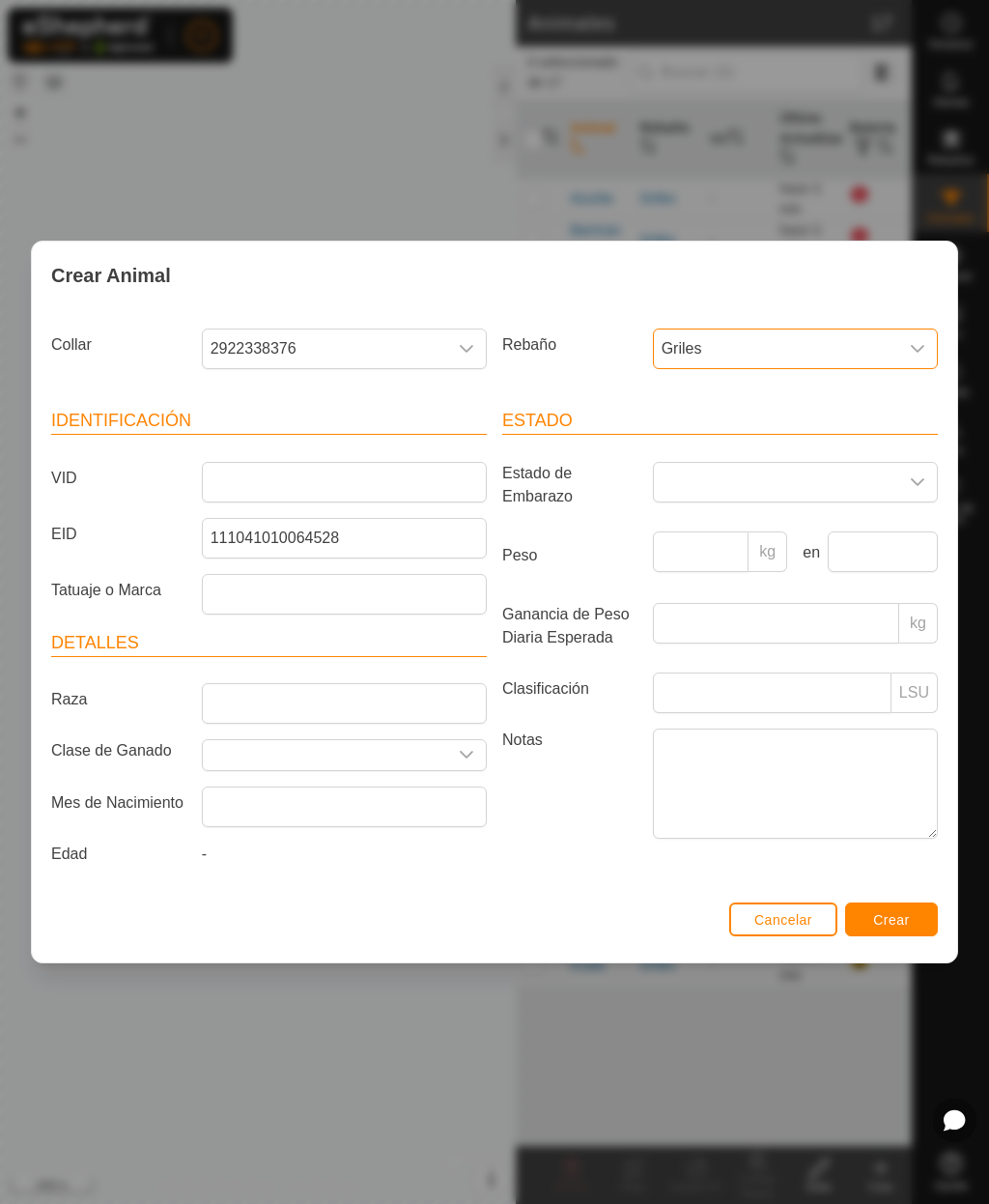
click at [225, 740] on input "text" at bounding box center [325, 754] width 244 height 30
type input "C"
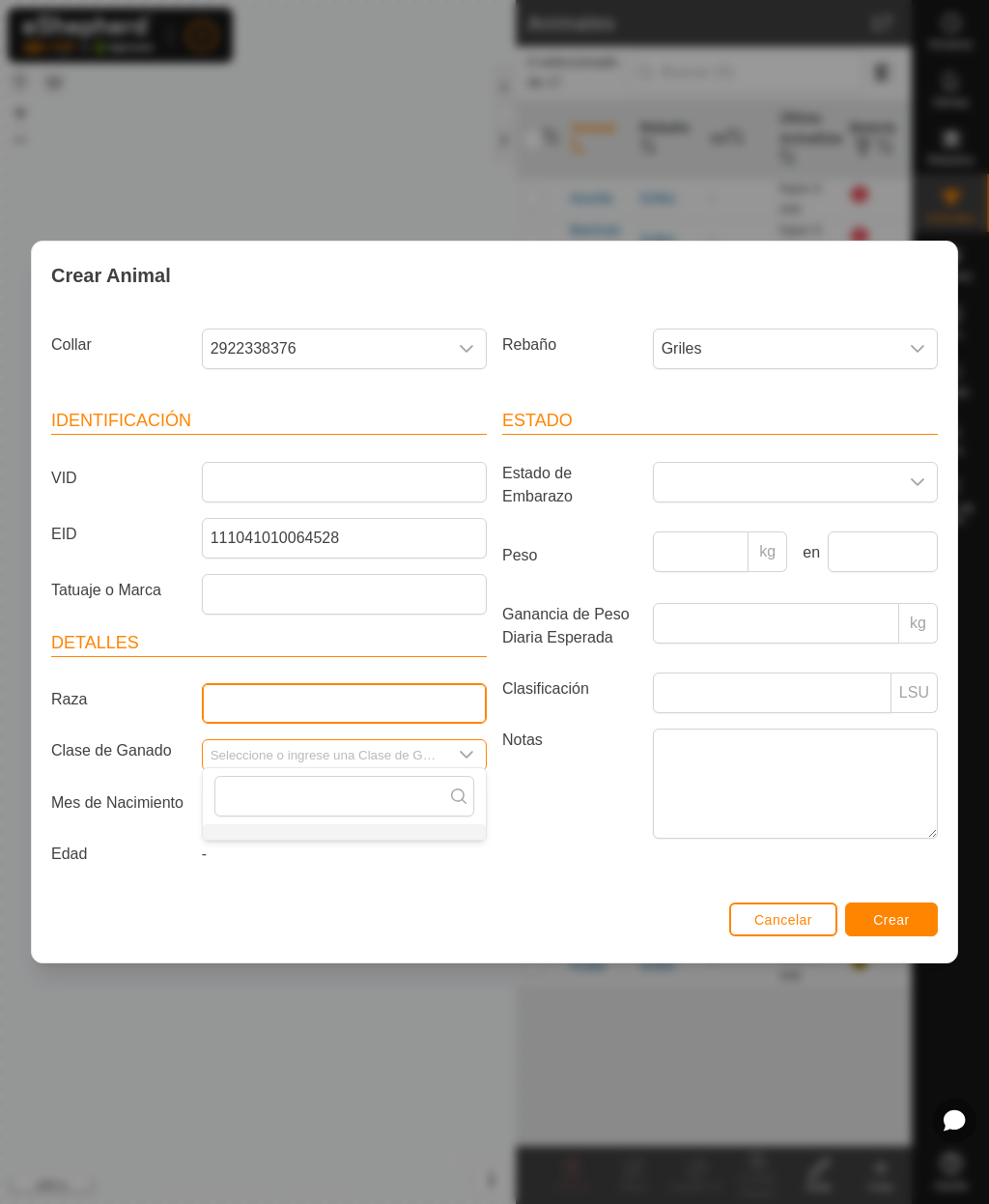
click at [227, 702] on input "Raza" at bounding box center [344, 703] width 285 height 41
type input "Charolesa"
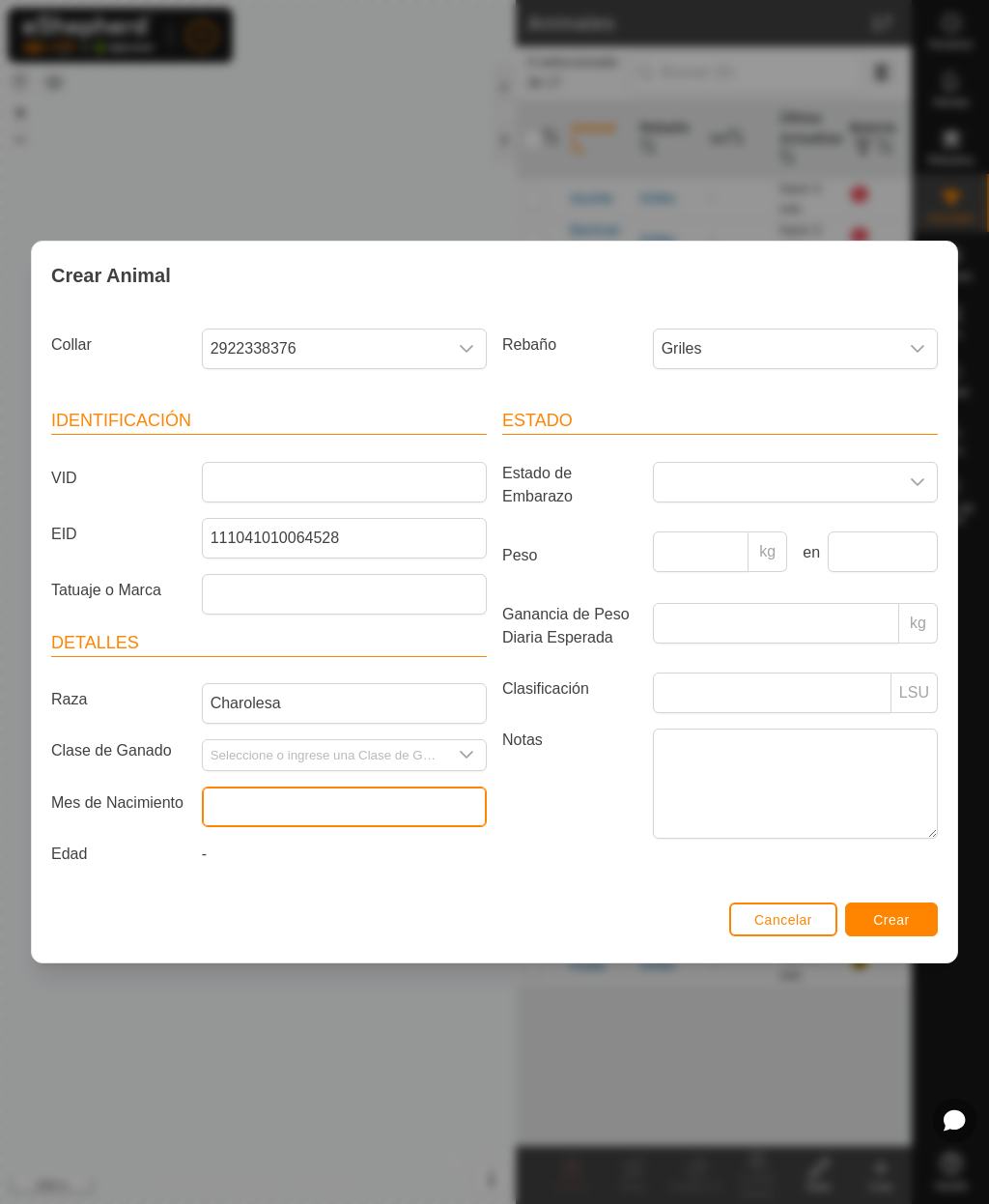
click at [237, 793] on input "text" at bounding box center [344, 807] width 285 height 41
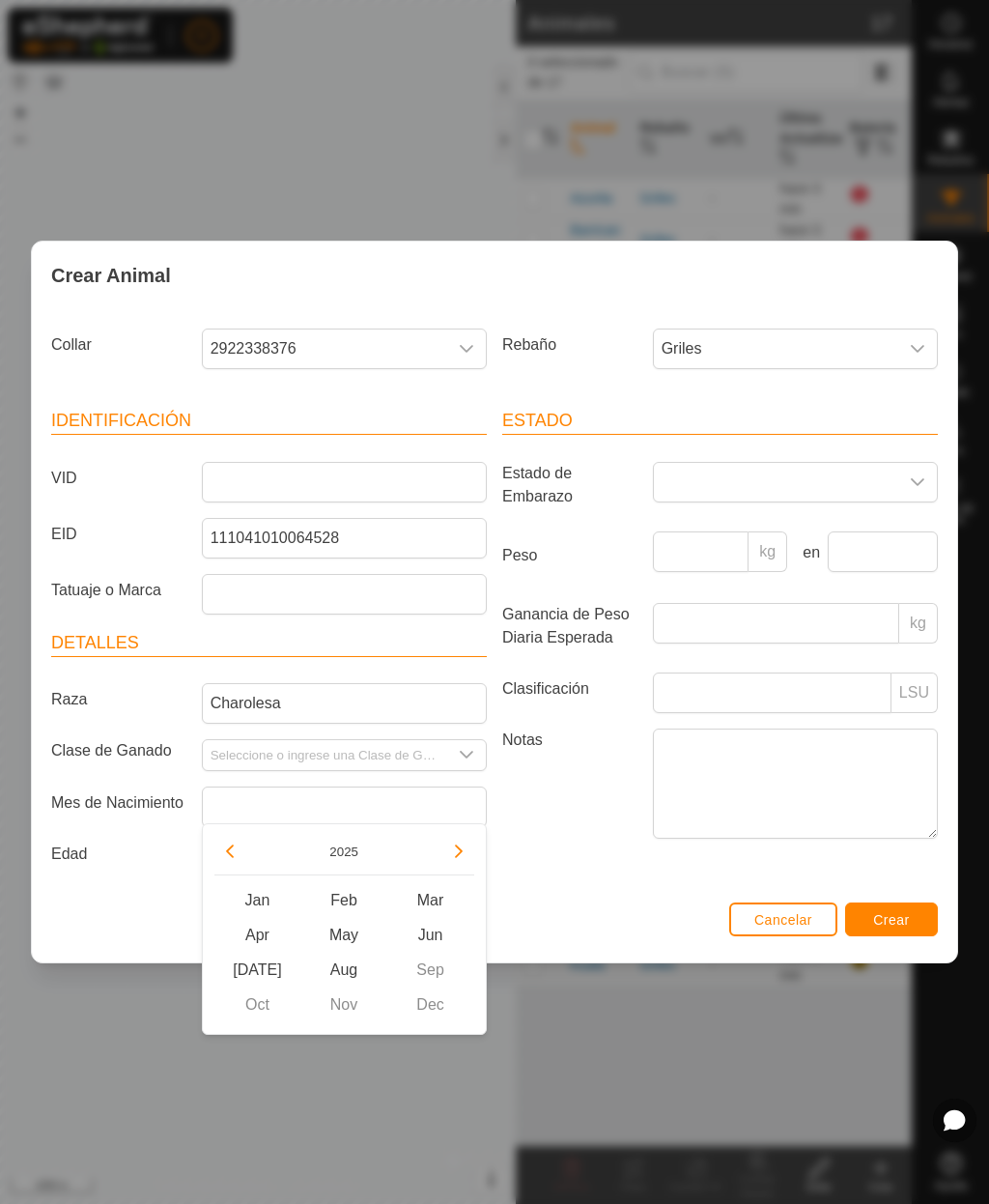
click at [340, 854] on button "2025" at bounding box center [344, 851] width 45 height 22
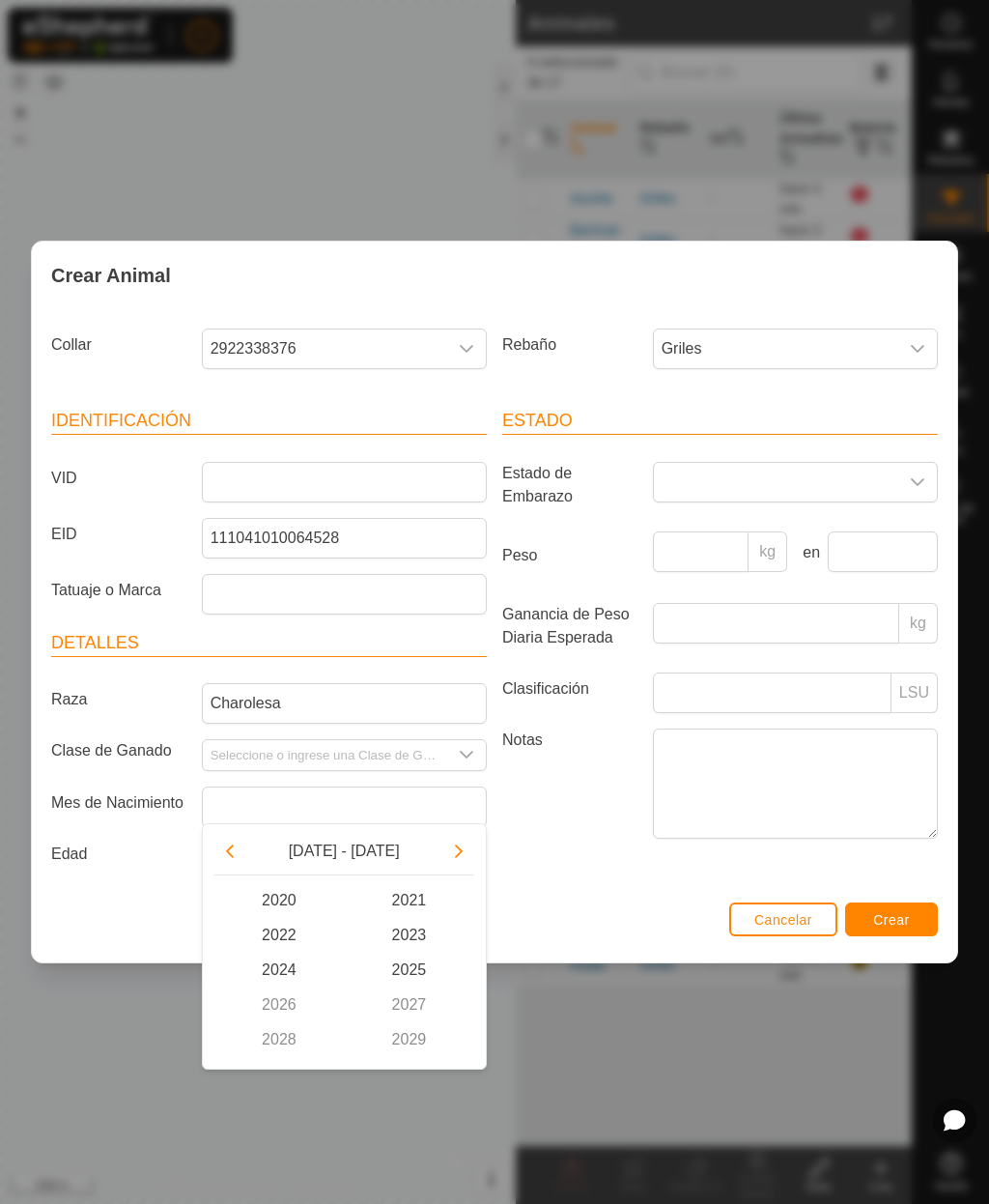
click at [269, 887] on span "2020" at bounding box center [279, 901] width 131 height 35
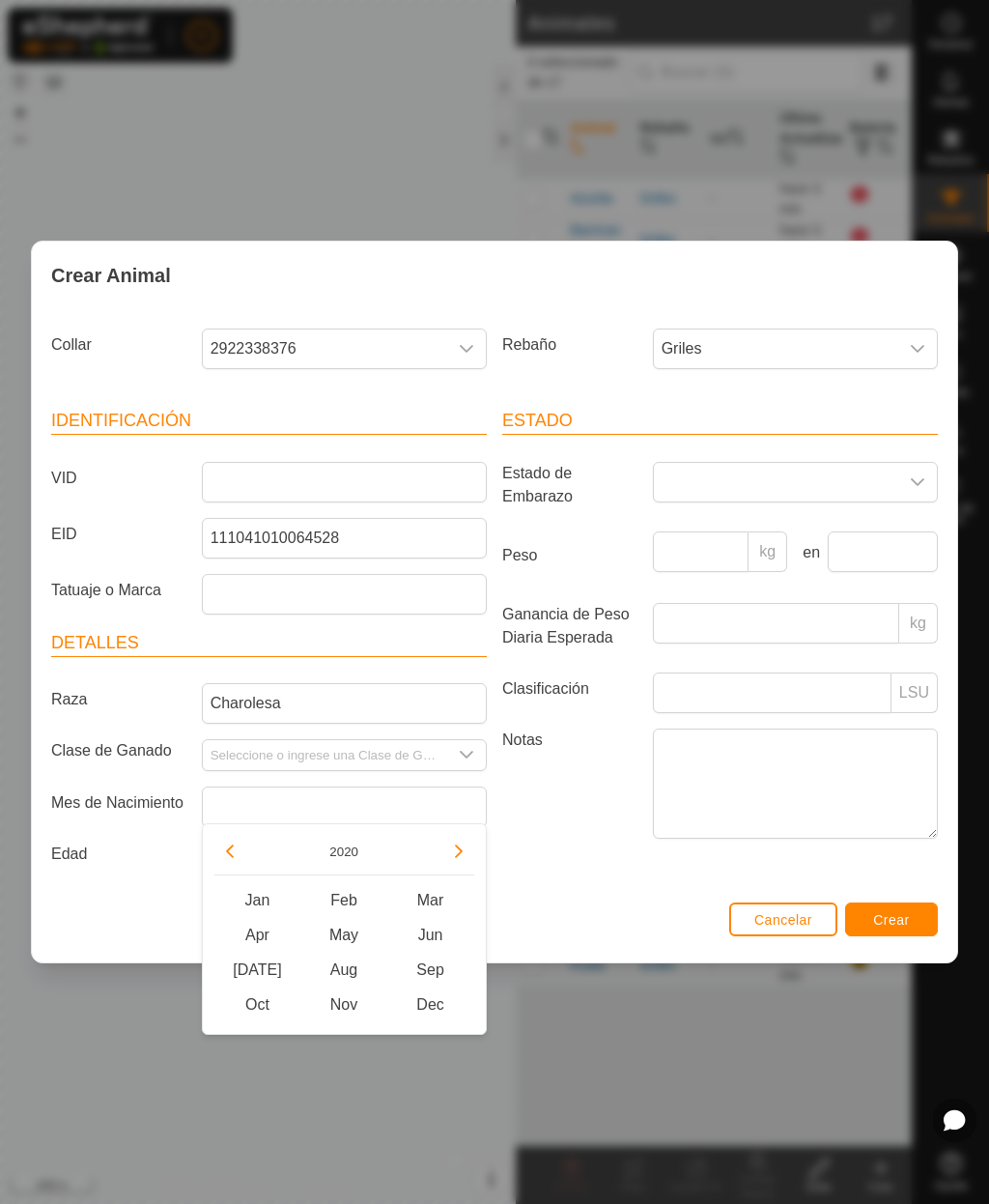
click at [344, 993] on span "Nov" at bounding box center [344, 1004] width 87 height 35
type input "[DATE]"
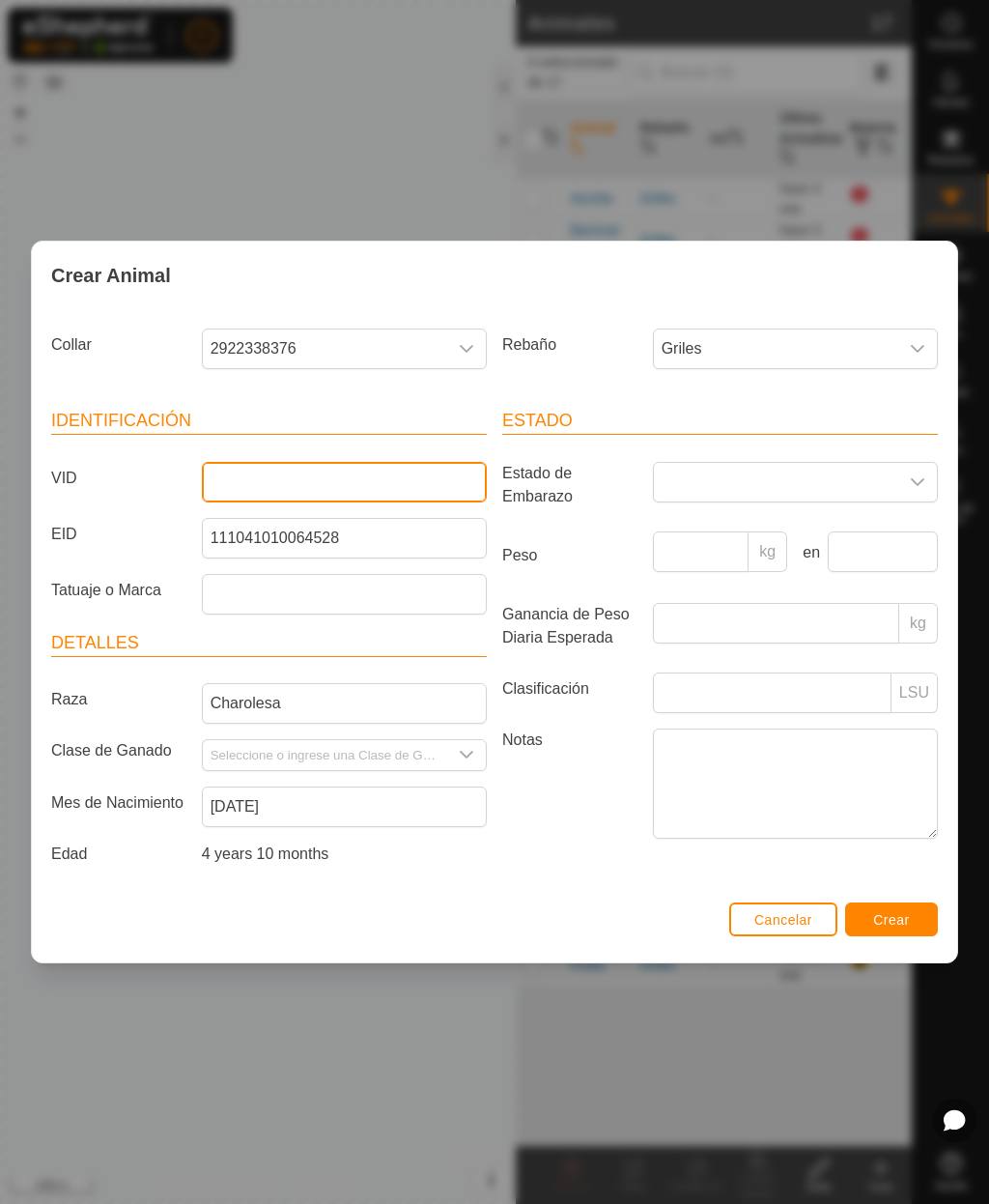
click at [336, 486] on input "VID" at bounding box center [344, 482] width 285 height 41
type input "Marquesa"
click at [904, 929] on button "Crear" at bounding box center [892, 919] width 93 height 34
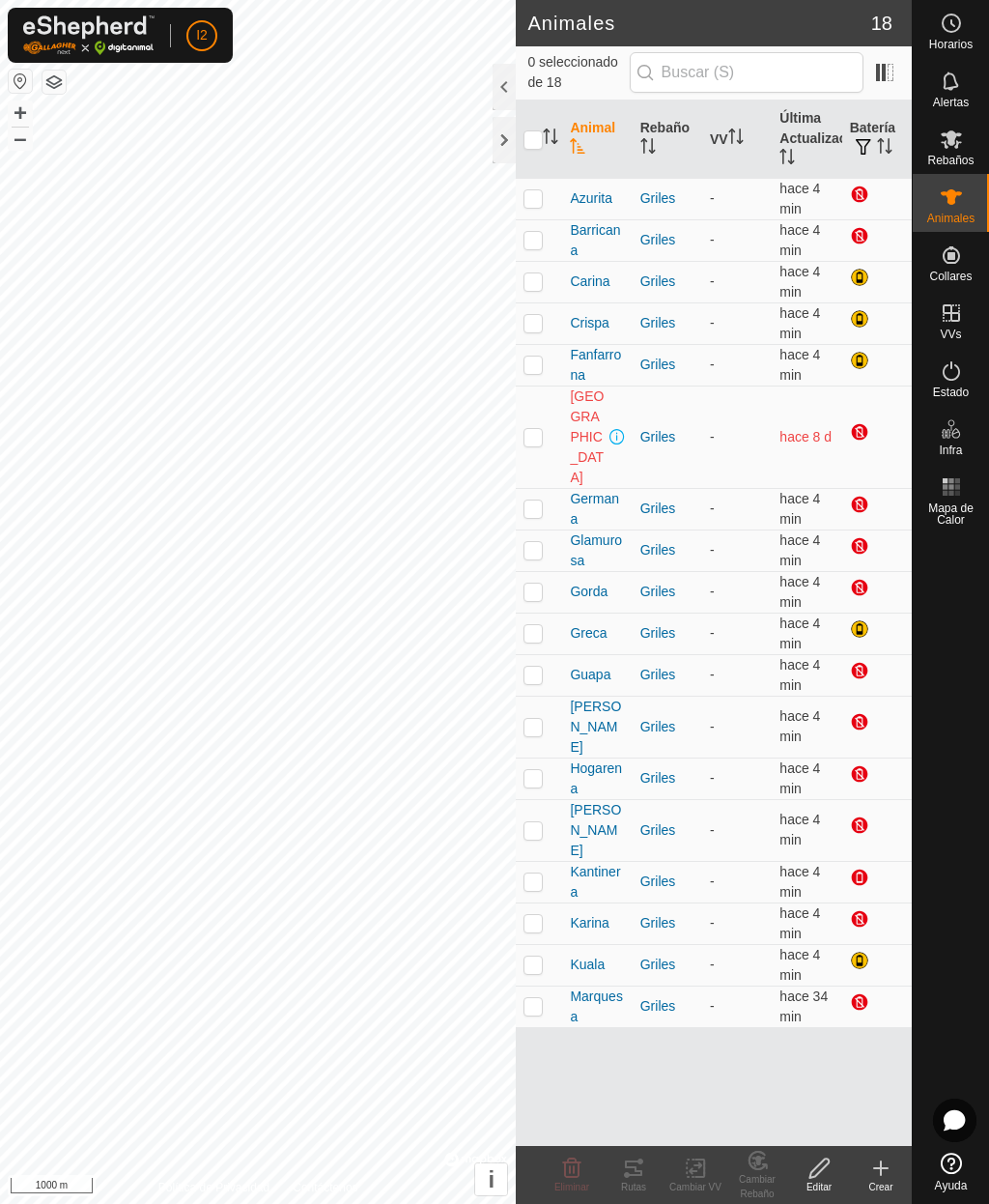
click at [886, 1173] on icon at bounding box center [881, 1168] width 23 height 23
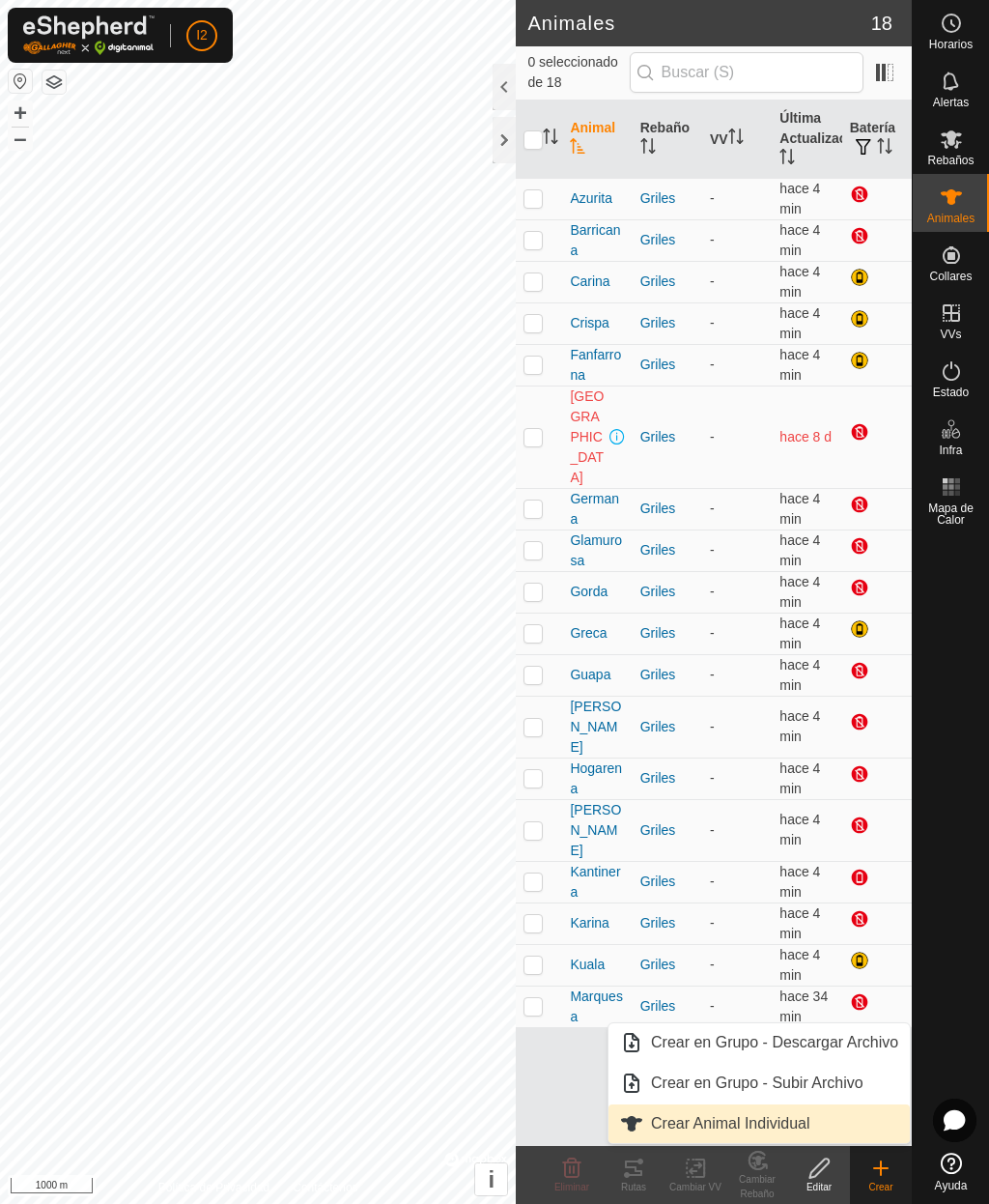
click at [795, 1125] on span "Crear Animal Individual" at bounding box center [731, 1124] width 159 height 23
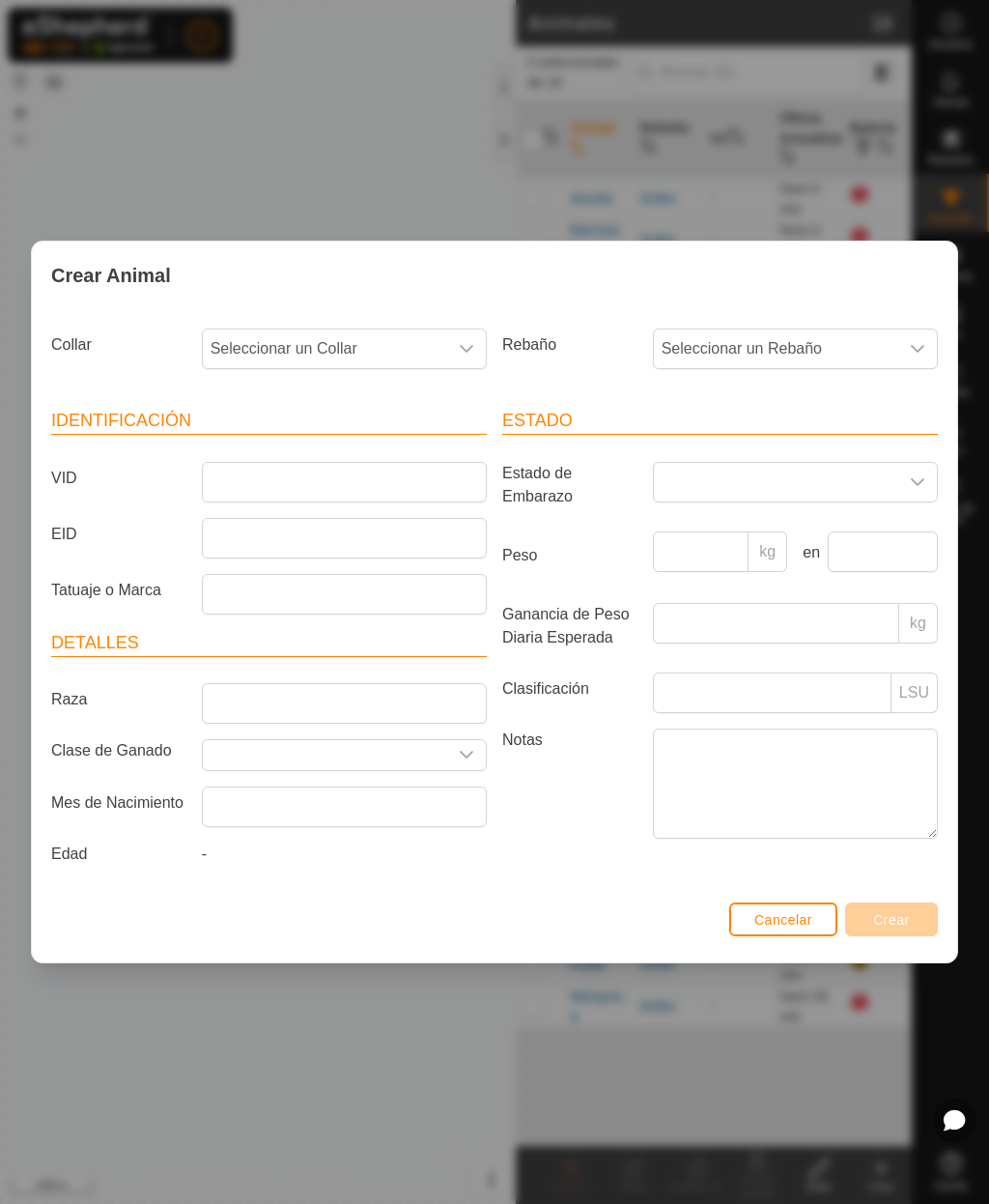
click at [287, 344] on span "Seleccionar un Collar" at bounding box center [325, 349] width 244 height 39
click at [266, 496] on li "3039098927" at bounding box center [345, 489] width 283 height 39
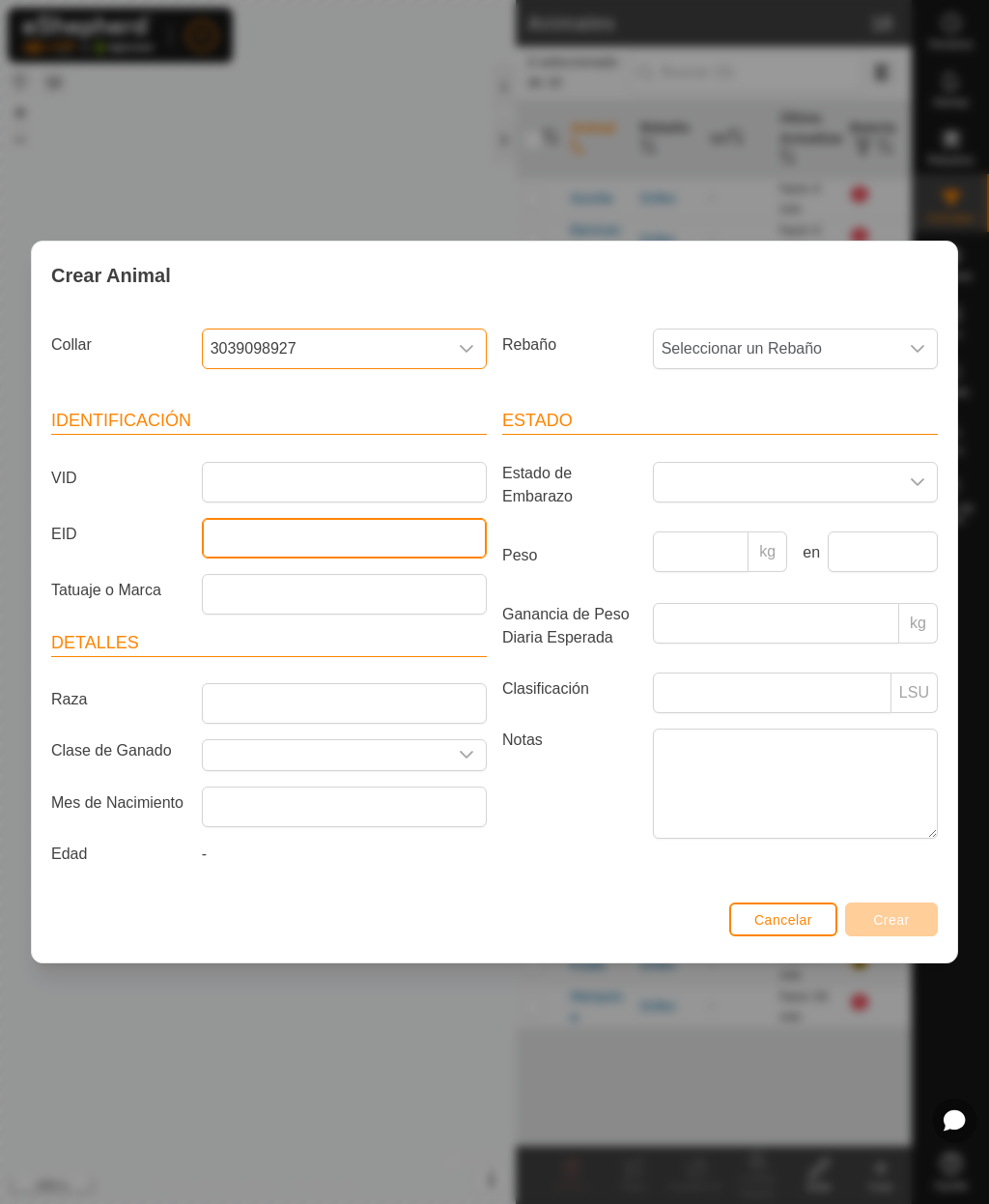
click at [234, 530] on input "EID" at bounding box center [344, 538] width 285 height 41
click at [250, 533] on input "11111111114187" at bounding box center [344, 538] width 285 height 41
click at [235, 529] on input "11111111114187" at bounding box center [344, 538] width 285 height 41
click at [244, 536] on input "11111111114187" at bounding box center [344, 538] width 285 height 41
click at [203, 525] on input "11111111114187" at bounding box center [344, 538] width 285 height 41
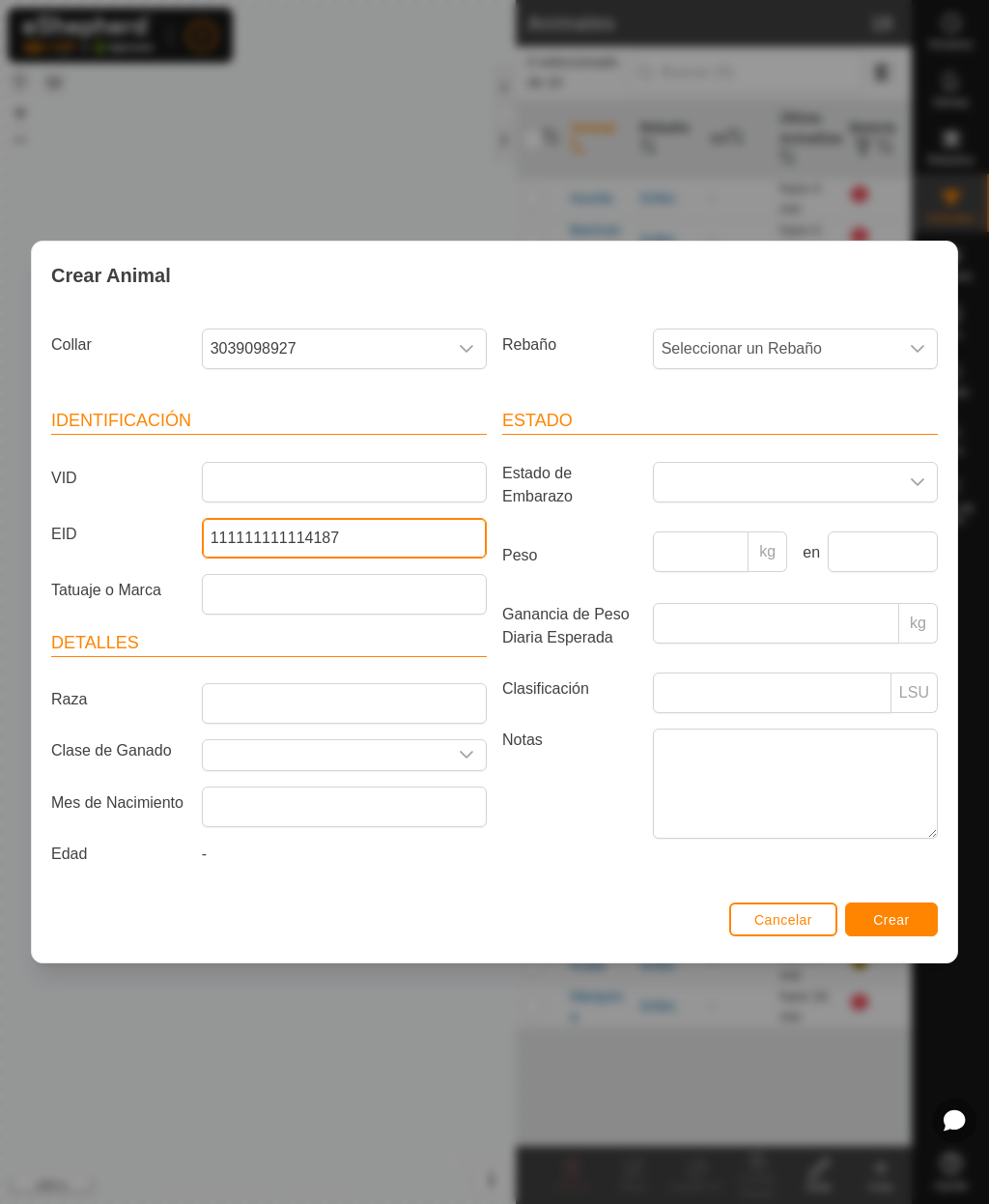
type input "111111111114187"
click at [262, 699] on input "Raza" at bounding box center [344, 703] width 285 height 41
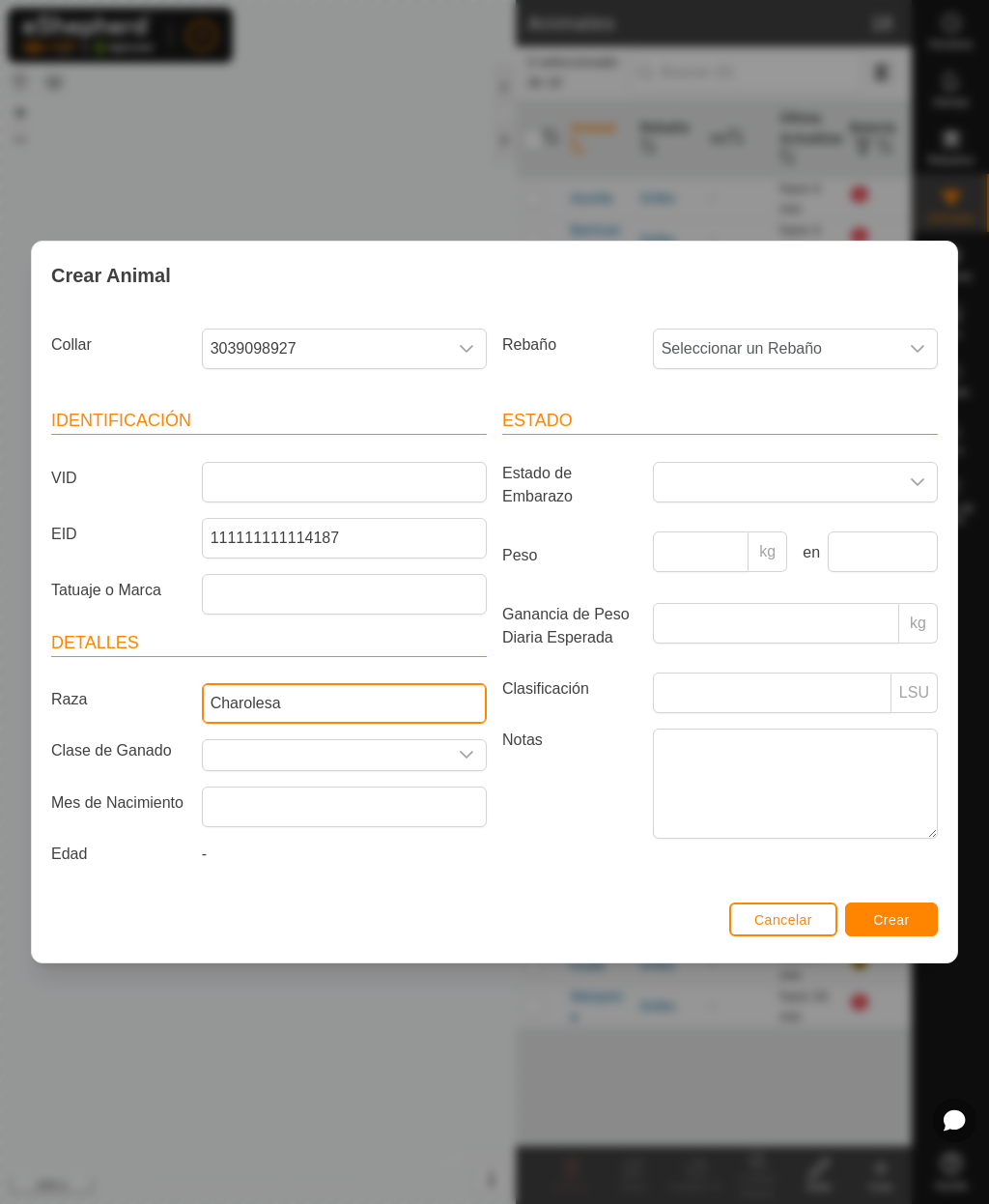
type input "Charolesa"
click at [796, 348] on span "Seleccionar un Rebaño" at bounding box center [777, 349] width 244 height 39
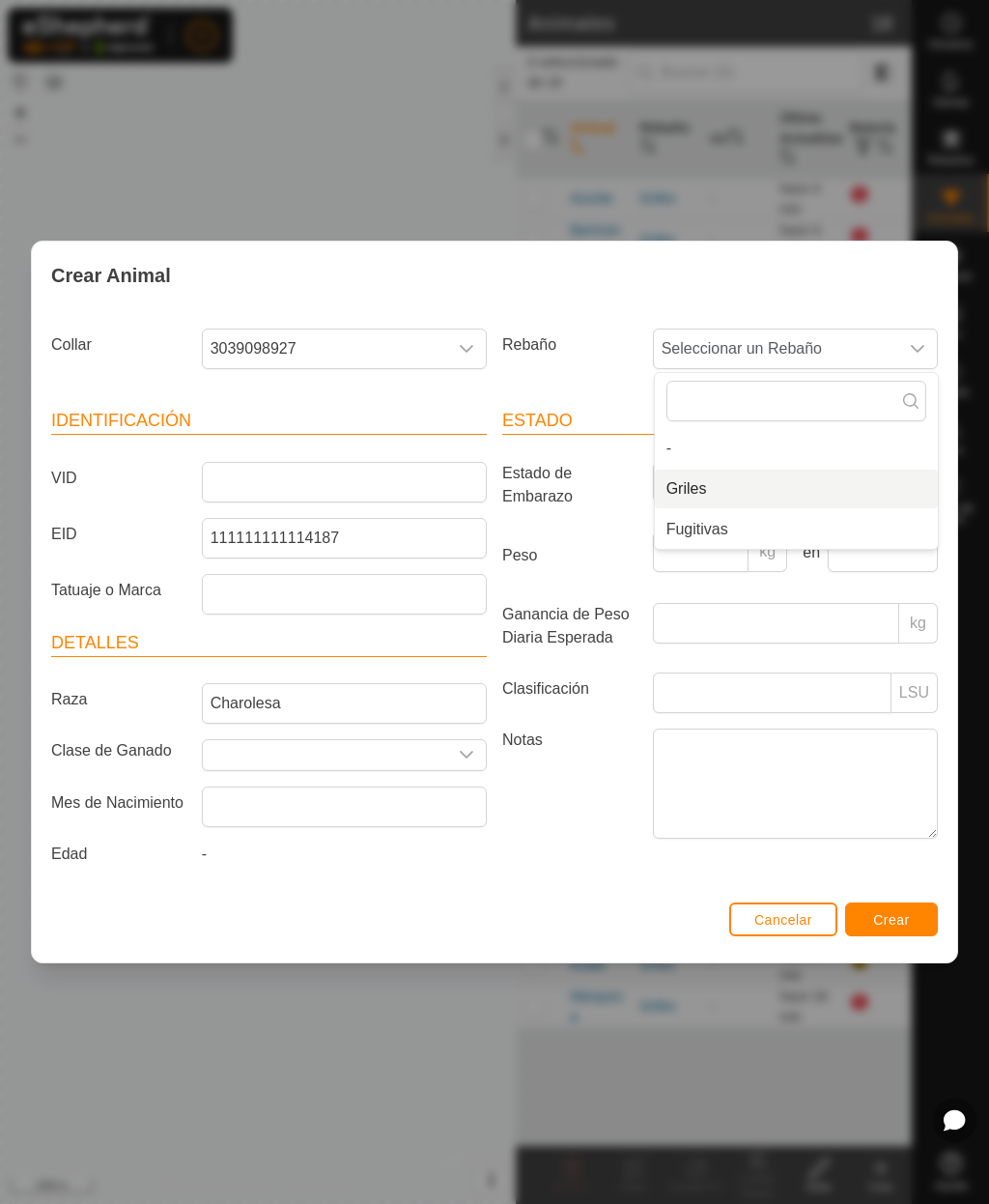
click at [728, 487] on li "Griles" at bounding box center [797, 489] width 283 height 39
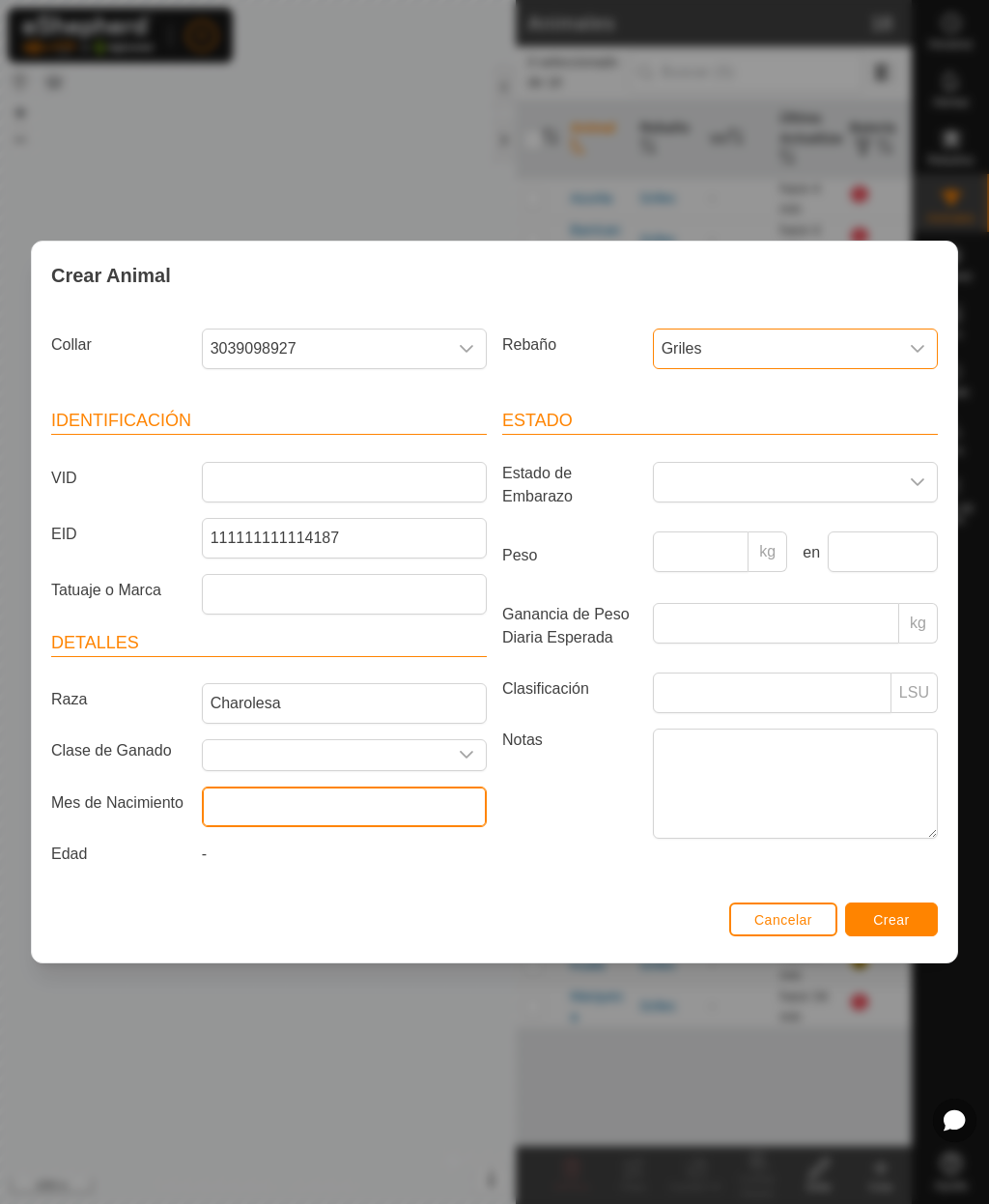
click at [415, 801] on input "text" at bounding box center [344, 807] width 285 height 41
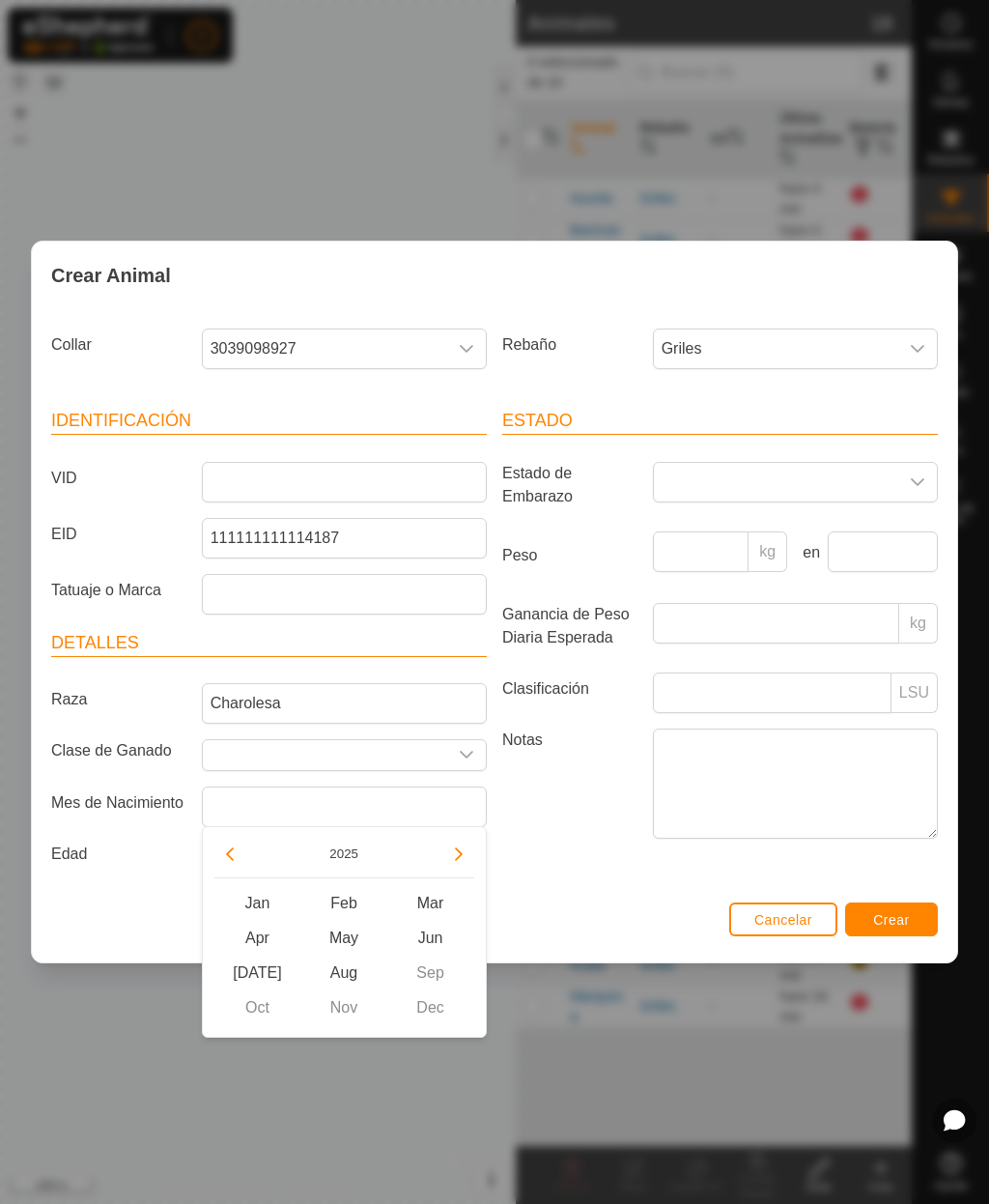
click at [347, 861] on button "2025" at bounding box center [344, 853] width 45 height 22
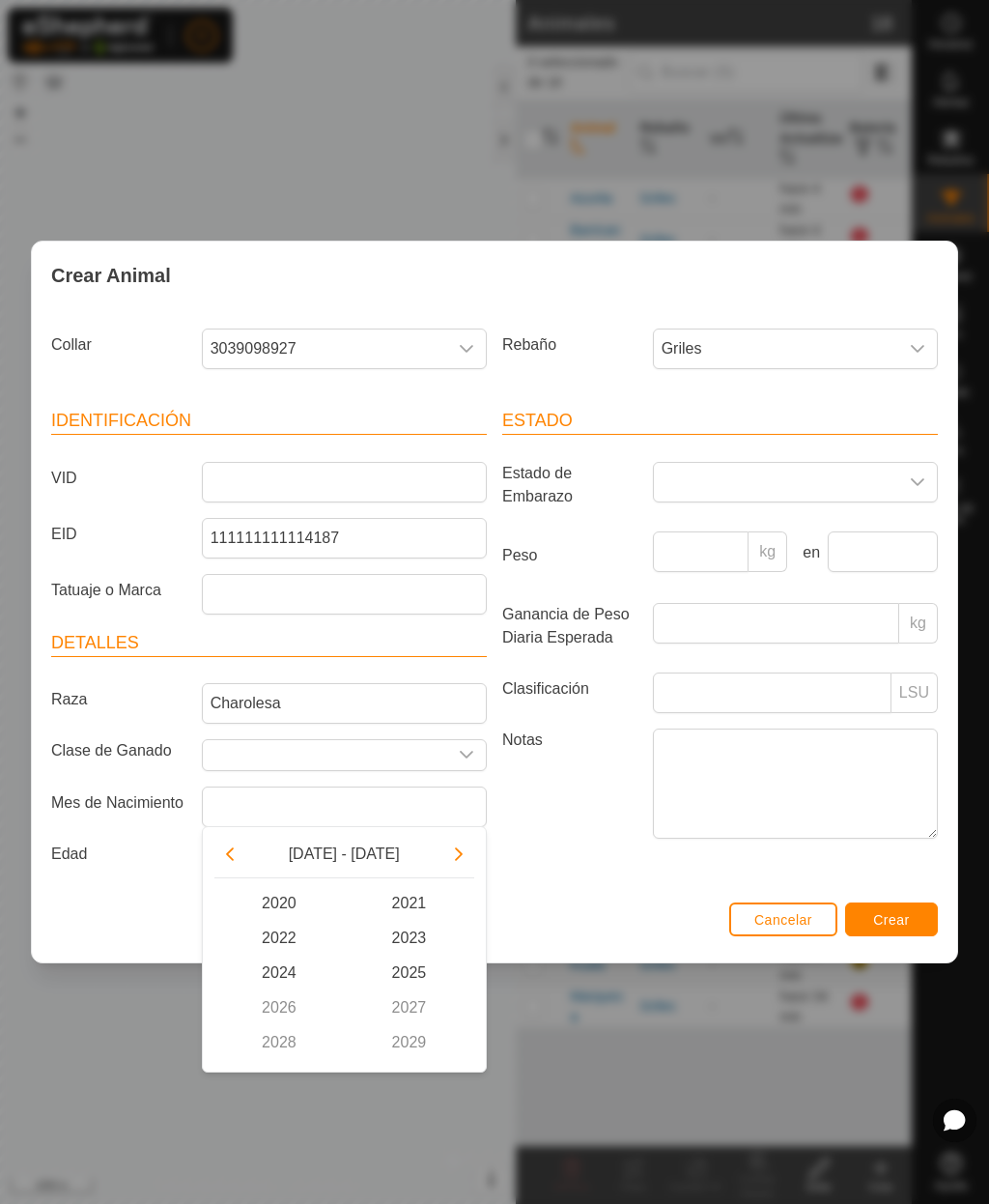
click at [420, 938] on span "2023" at bounding box center [409, 938] width 131 height 35
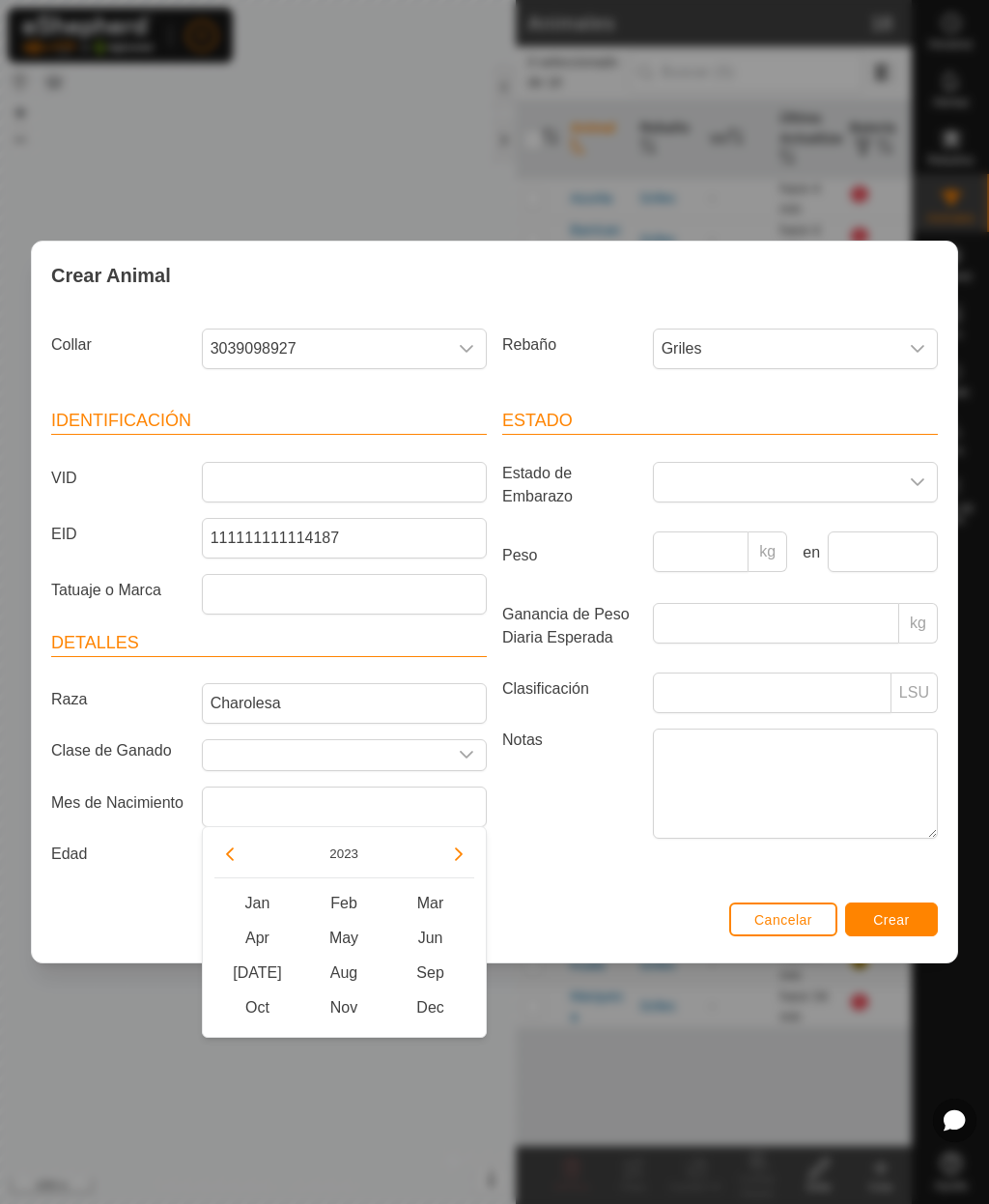
click at [437, 971] on span "Sep" at bounding box center [431, 972] width 87 height 35
type input "[DATE]"
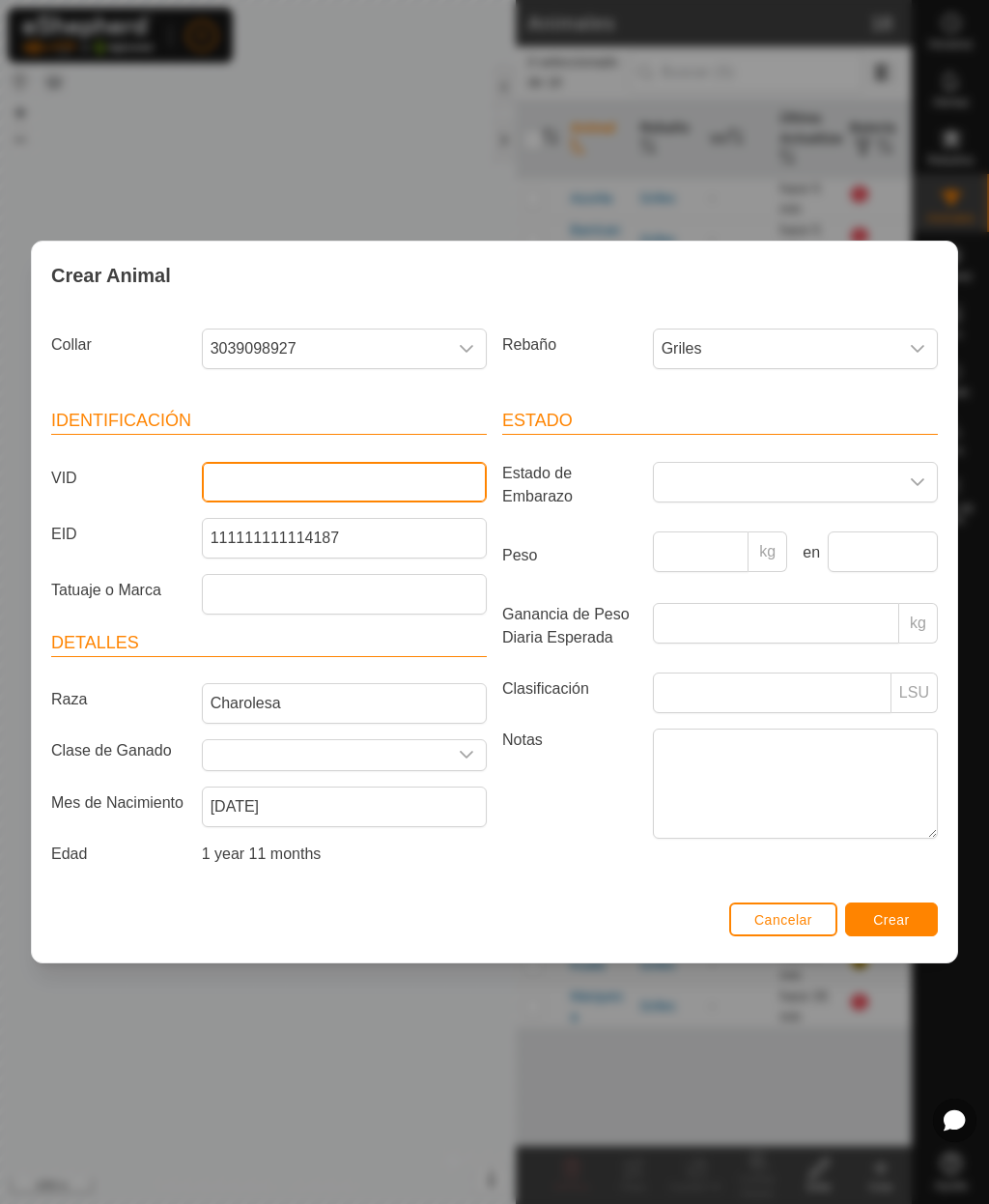
click at [370, 487] on input "VID" at bounding box center [344, 482] width 285 height 41
type input "Polaca"
click at [904, 928] on span "Crear" at bounding box center [892, 920] width 37 height 16
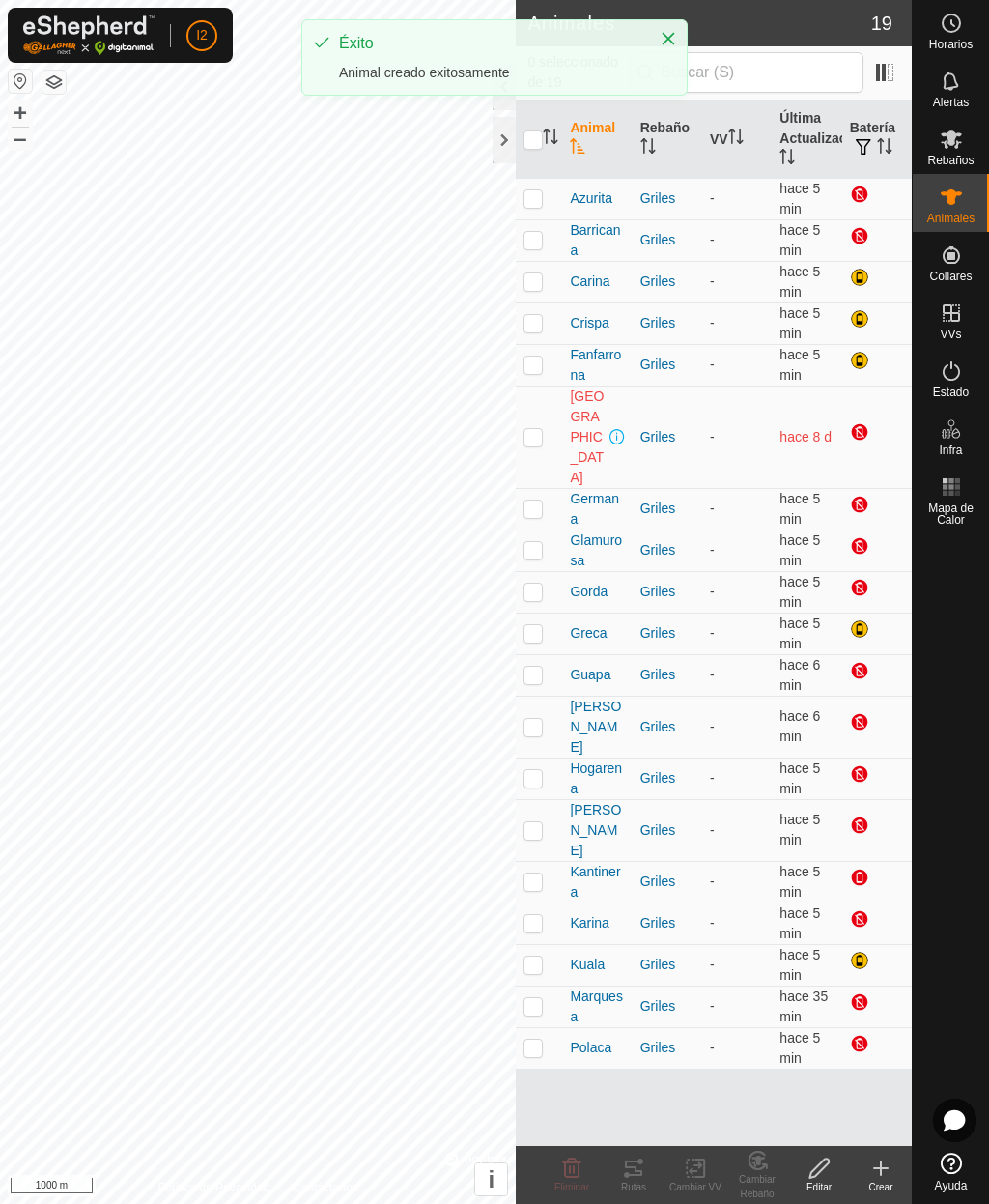
click at [880, 1175] on icon at bounding box center [881, 1168] width 23 height 23
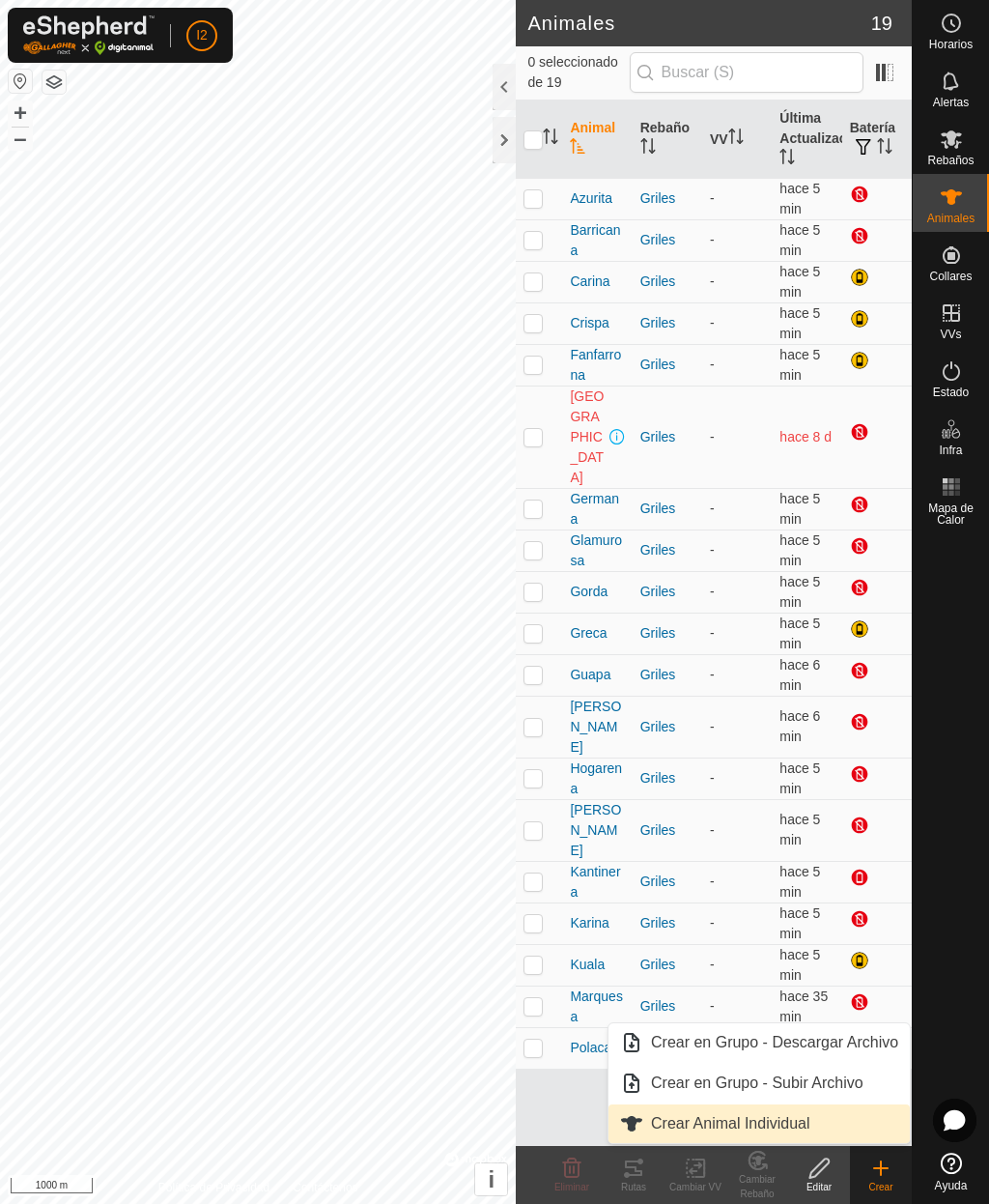
click at [774, 1126] on span "Crear Animal Individual" at bounding box center [731, 1124] width 159 height 23
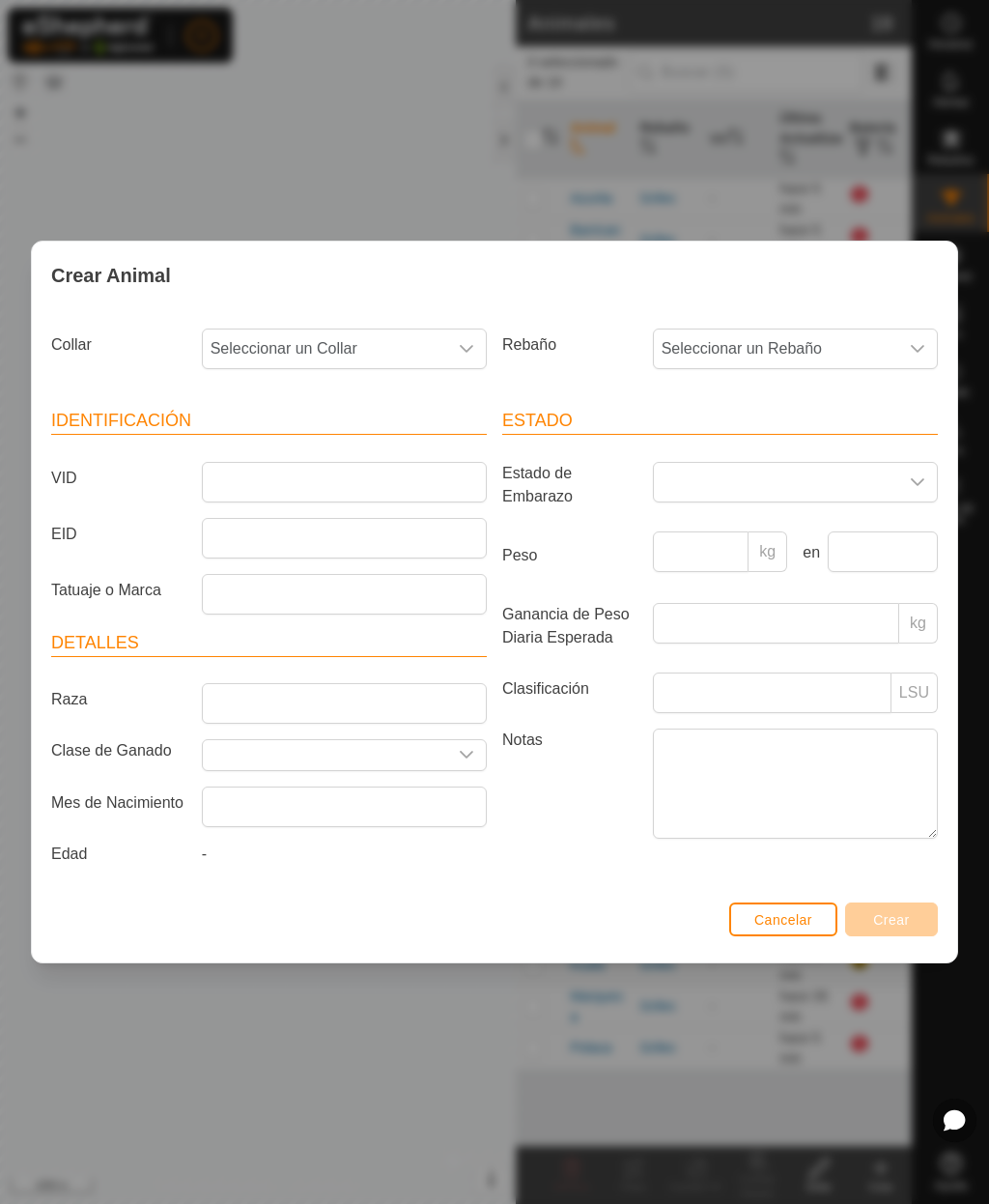
click at [275, 346] on span "Seleccionar un Collar" at bounding box center [325, 349] width 244 height 39
click at [262, 496] on li "1515640799" at bounding box center [345, 489] width 283 height 39
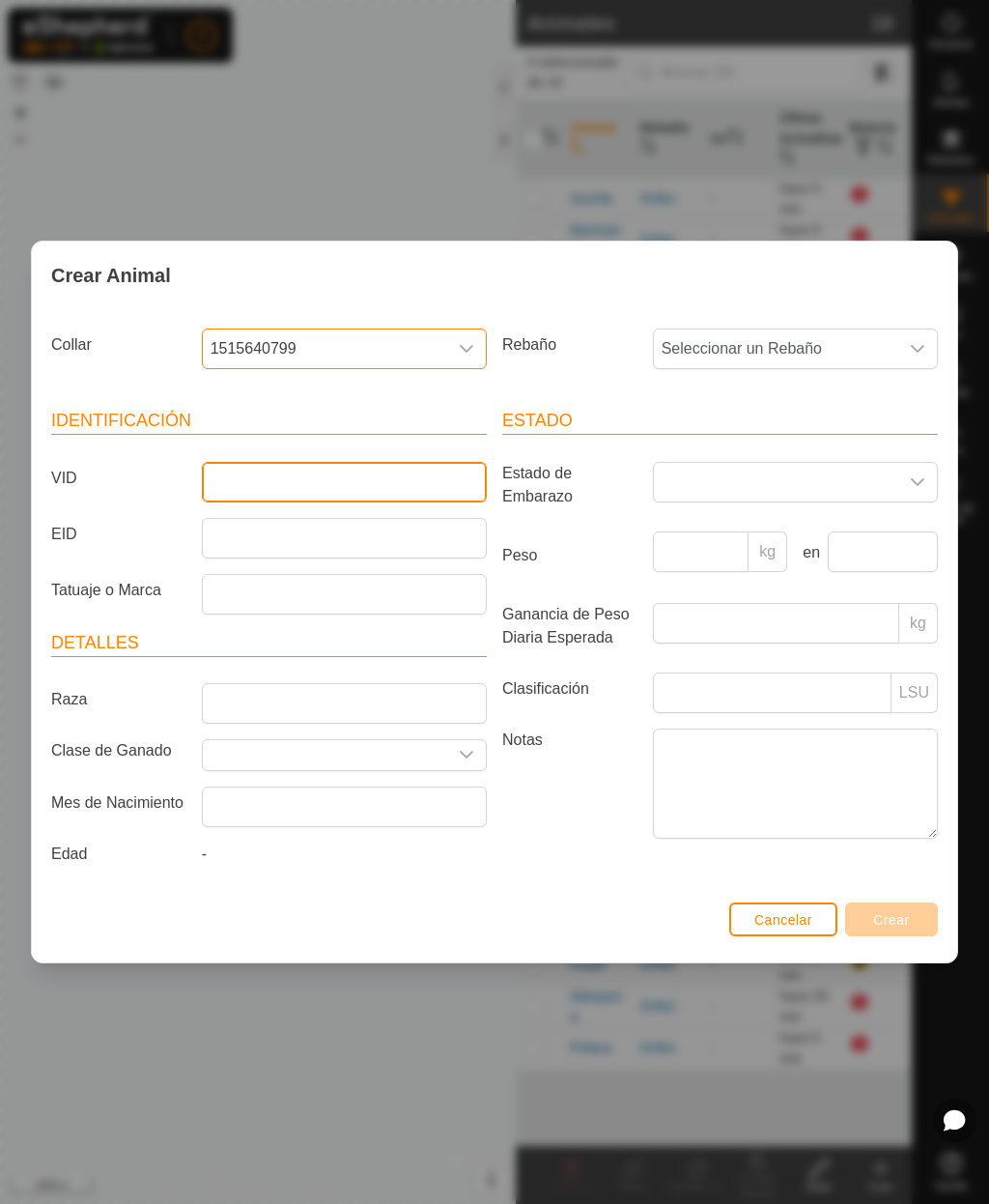
click at [253, 477] on input "VID" at bounding box center [344, 482] width 285 height 41
type input "B"
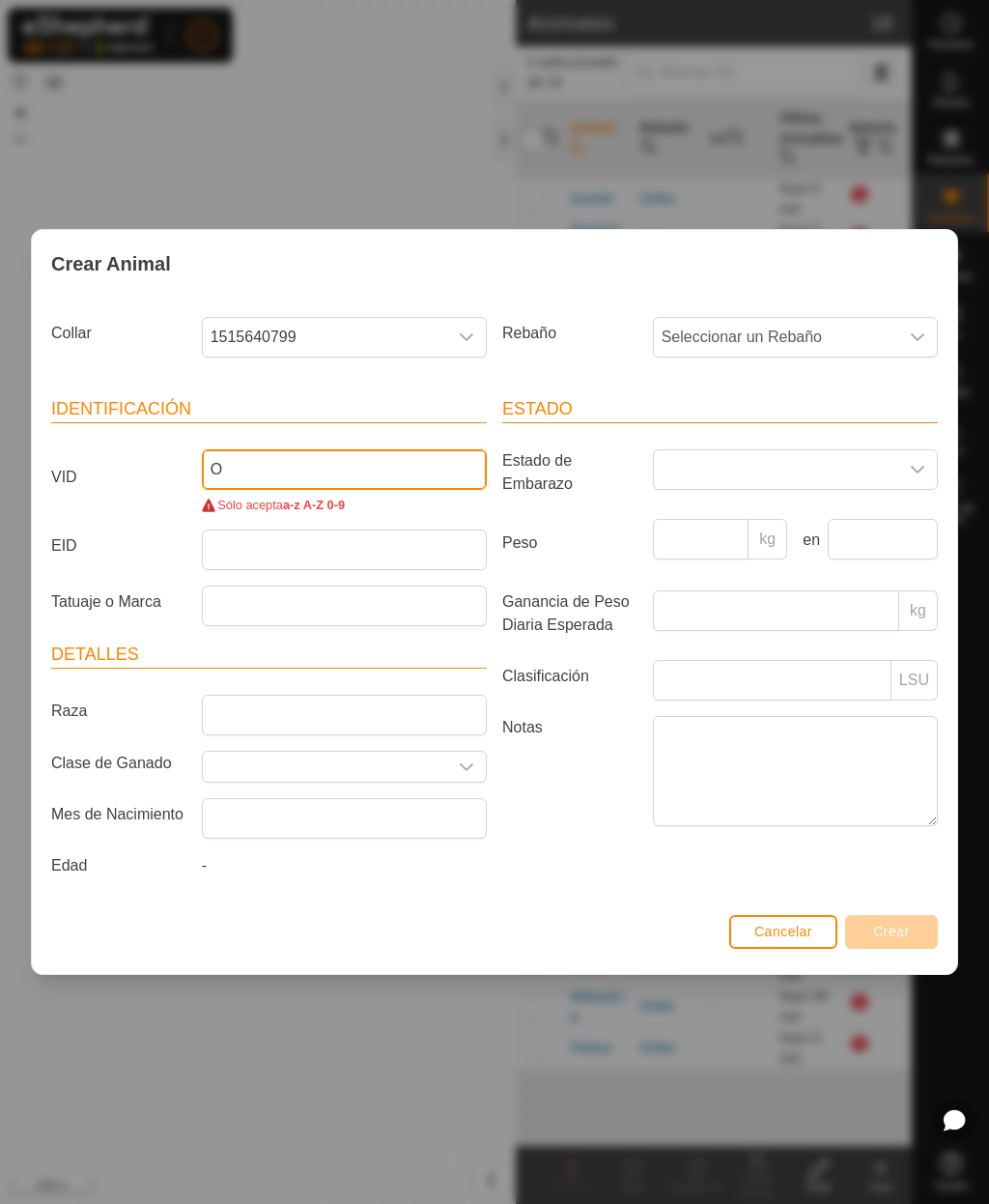
type input "O"
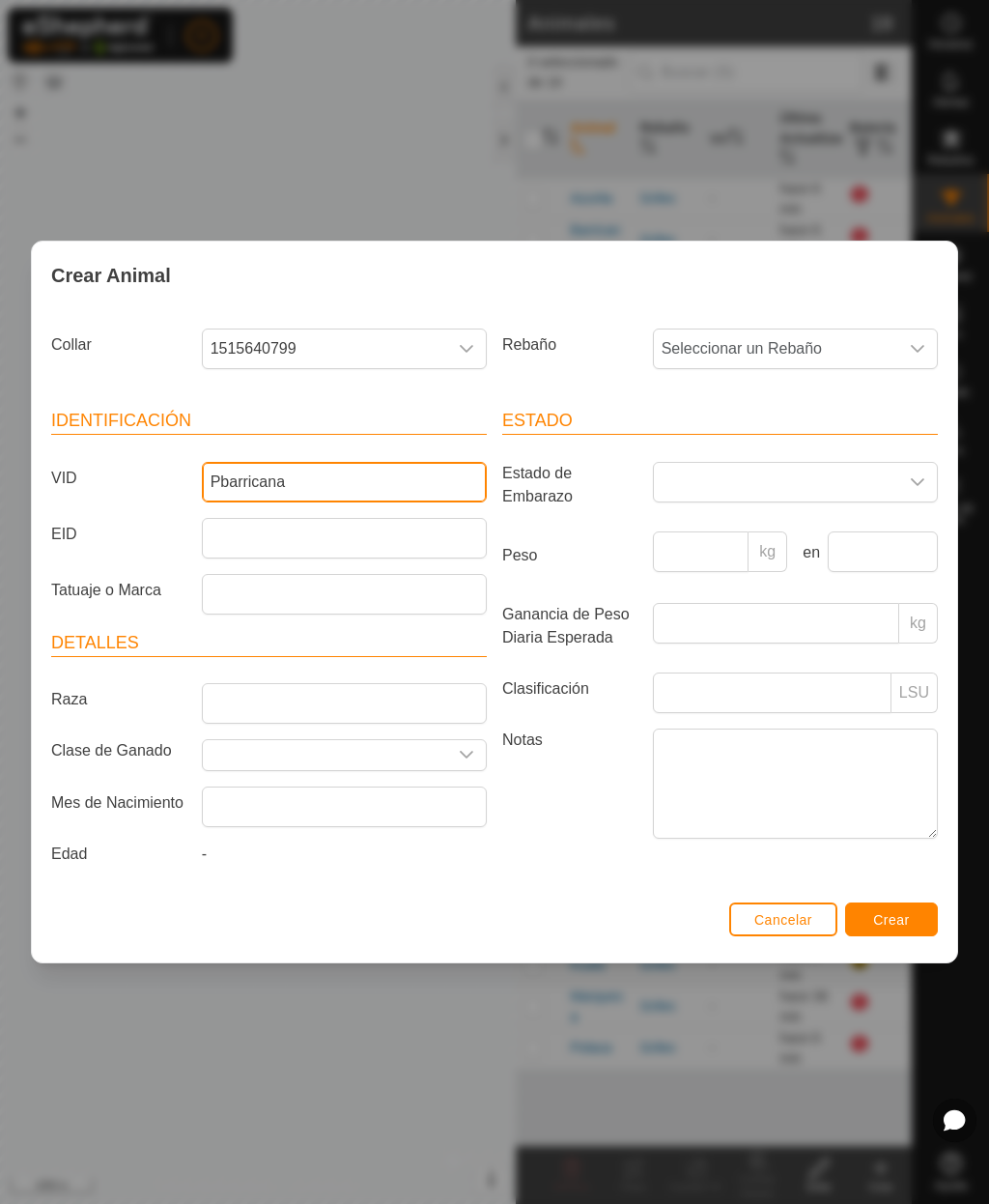
type input "Pbarricana"
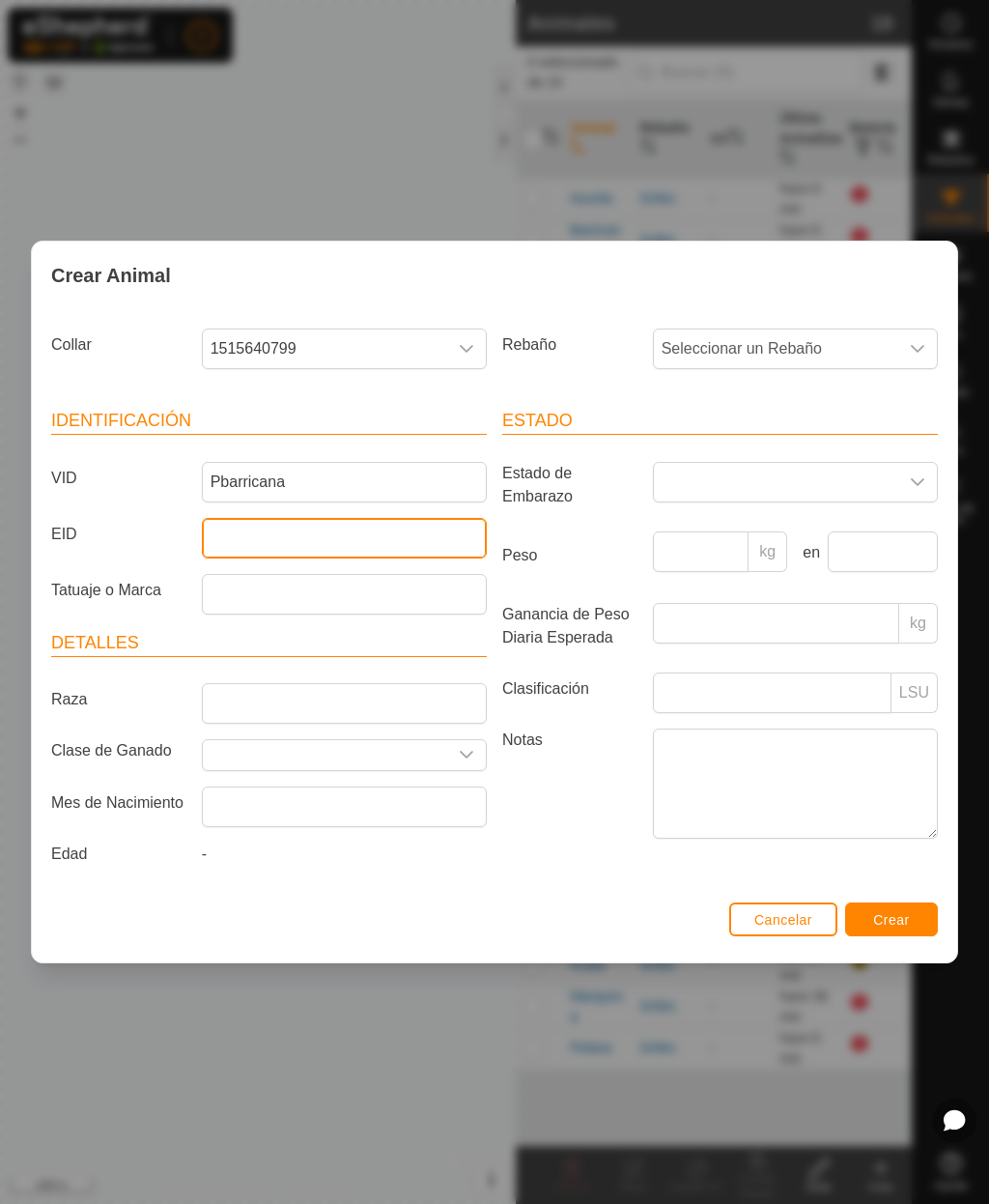
click at [405, 535] on input "EID" at bounding box center [344, 538] width 285 height 41
click at [216, 529] on input "11111111117114" at bounding box center [344, 538] width 285 height 41
type input "111111111117114"
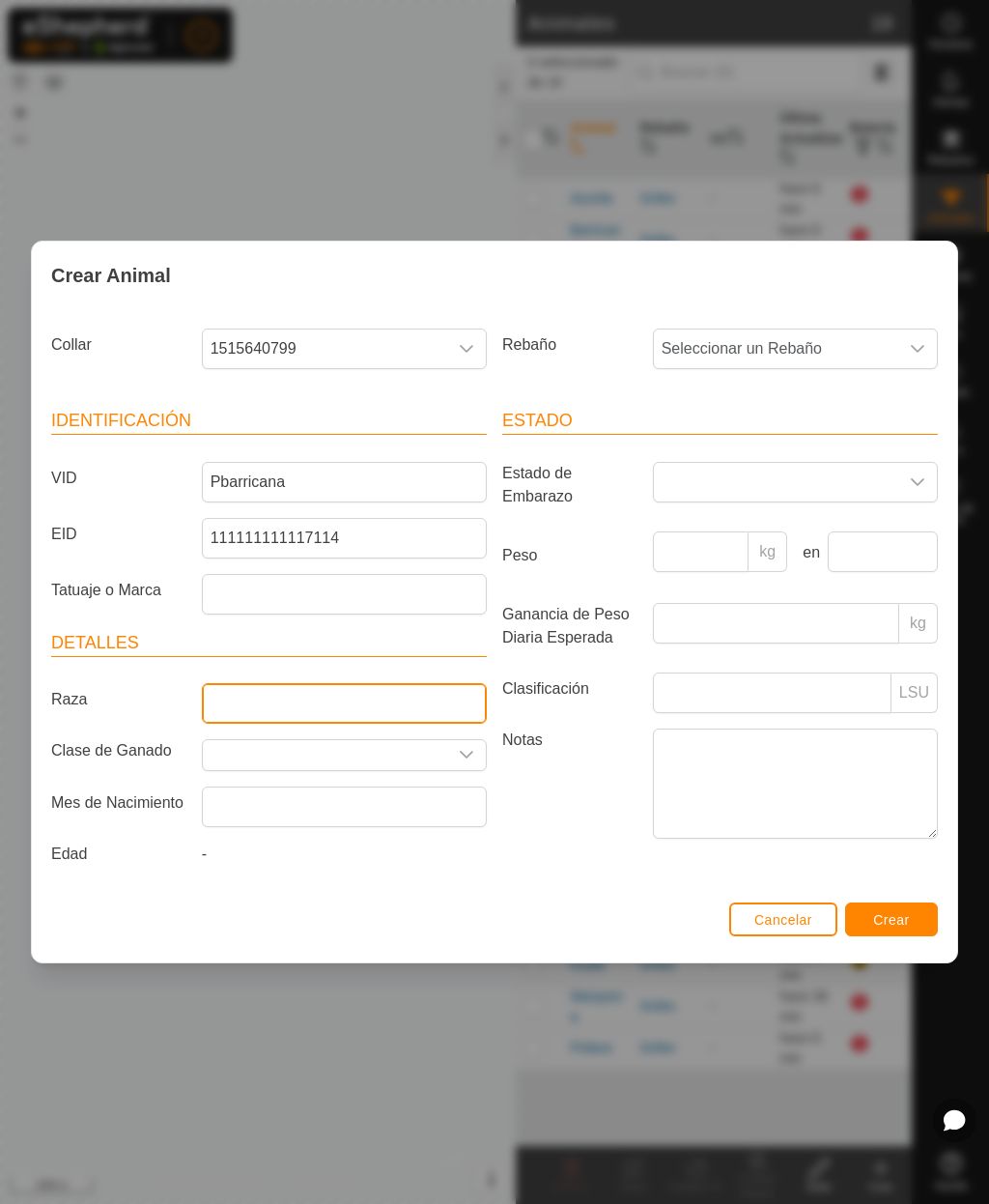
click at [386, 702] on input "Raza" at bounding box center [344, 703] width 285 height 41
type input "Cruzada"
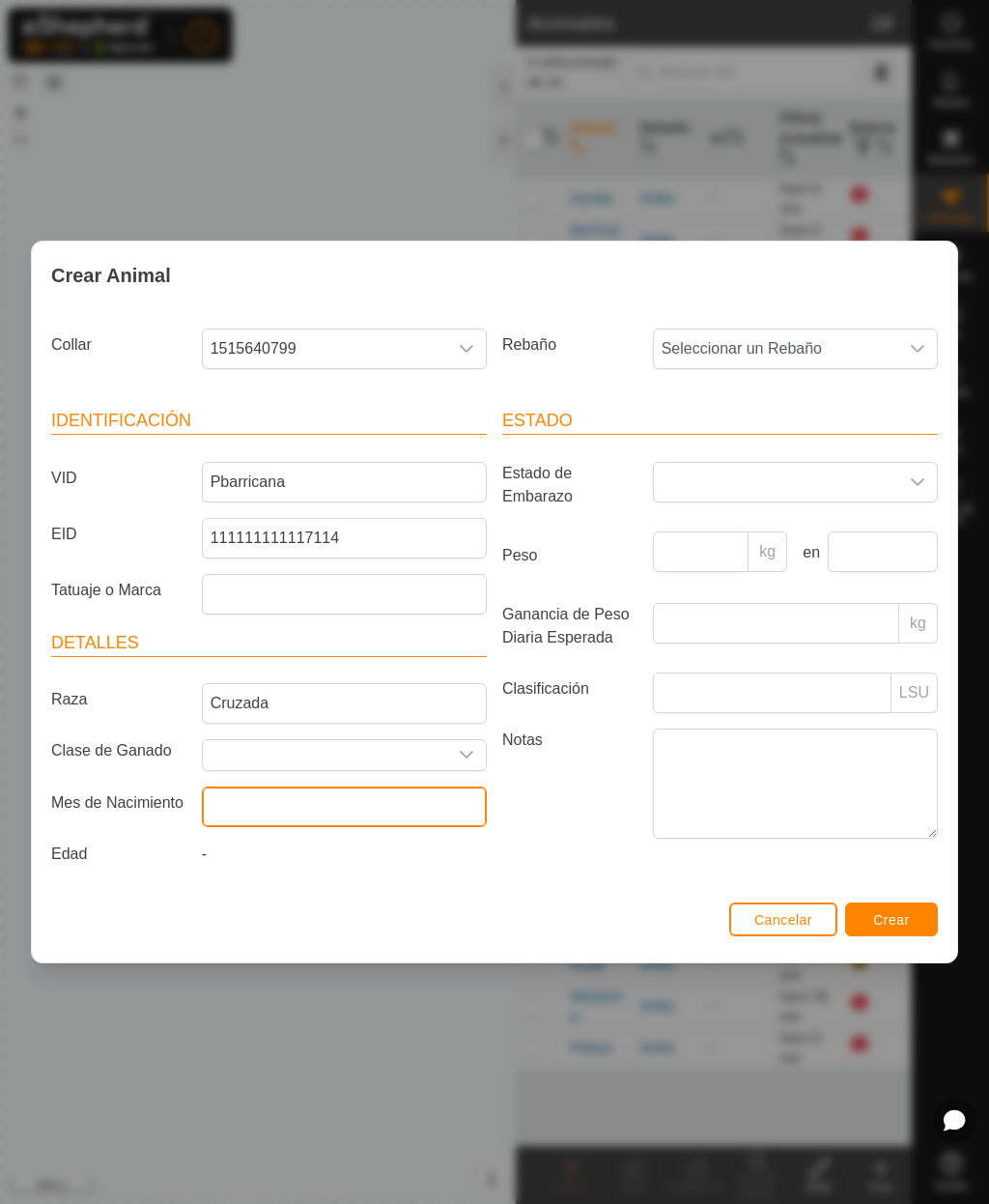
click at [419, 809] on input "text" at bounding box center [344, 807] width 285 height 41
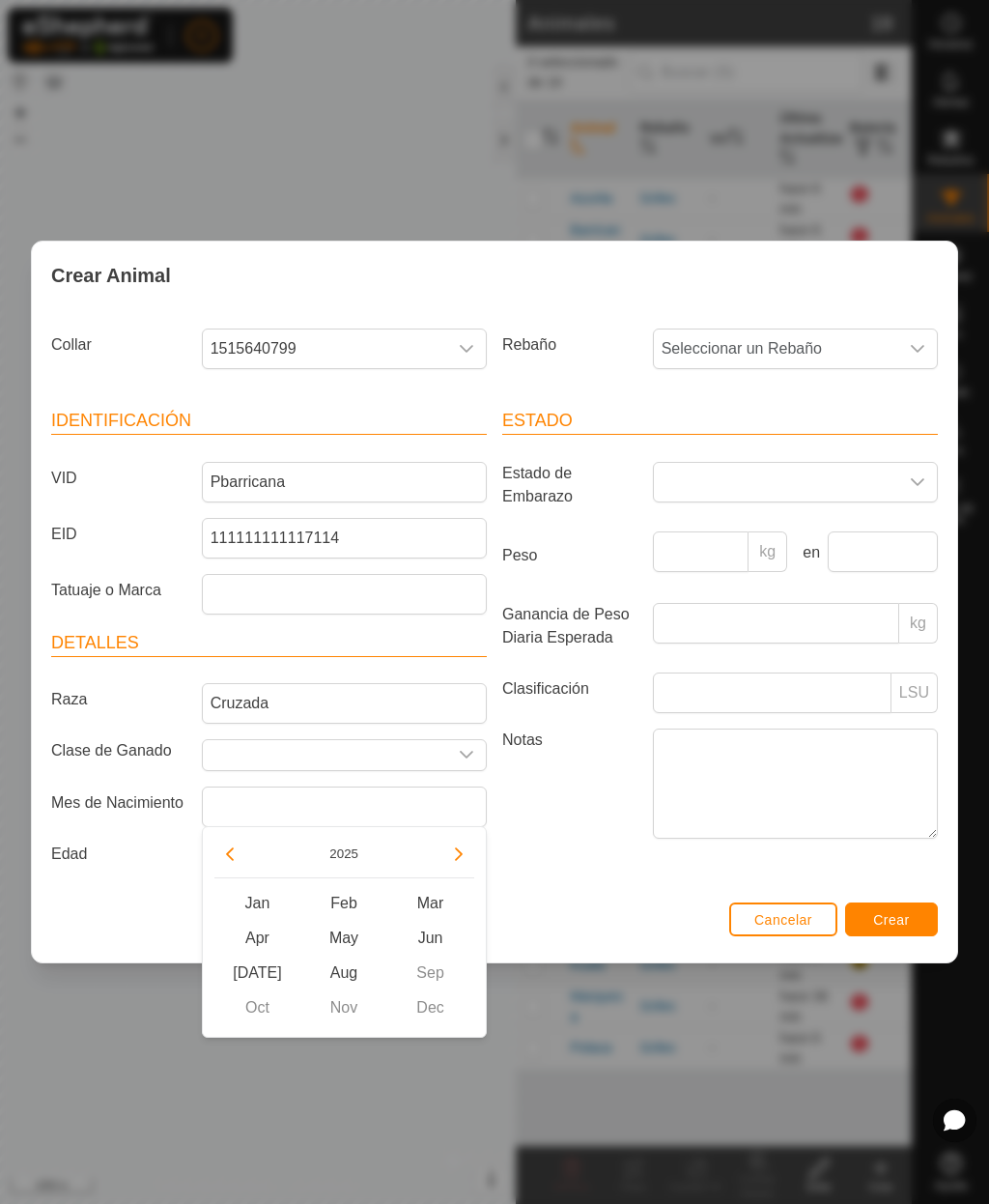
click at [230, 860] on icon "Previous Year" at bounding box center [230, 854] width 16 height 16
click at [269, 910] on span "Jan" at bounding box center [258, 903] width 87 height 35
type input "[DATE]"
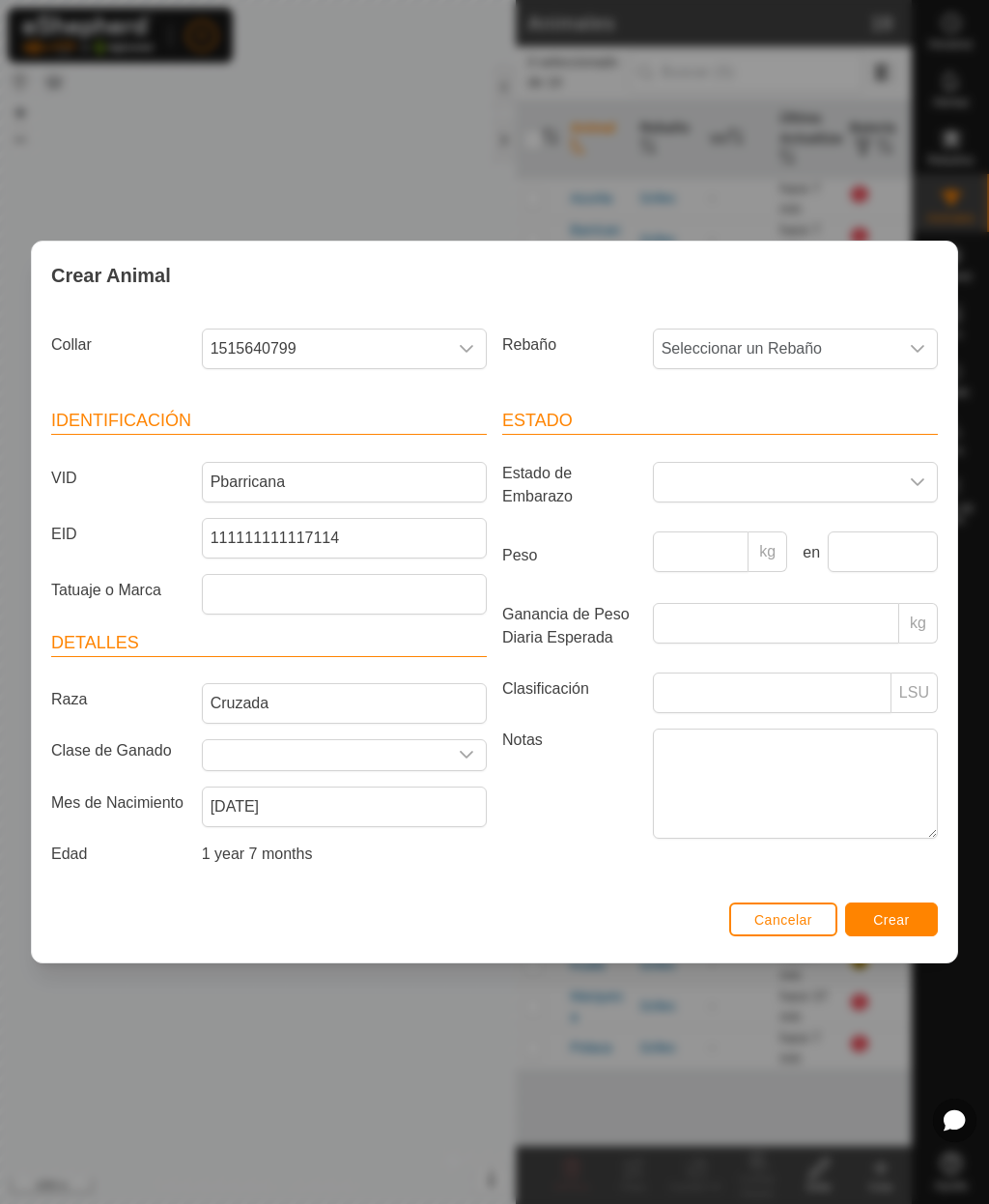
click at [788, 359] on span "Seleccionar un Rebaño" at bounding box center [777, 349] width 244 height 39
click at [724, 487] on li "Griles" at bounding box center [797, 489] width 283 height 39
click at [893, 935] on button "Crear" at bounding box center [892, 919] width 93 height 34
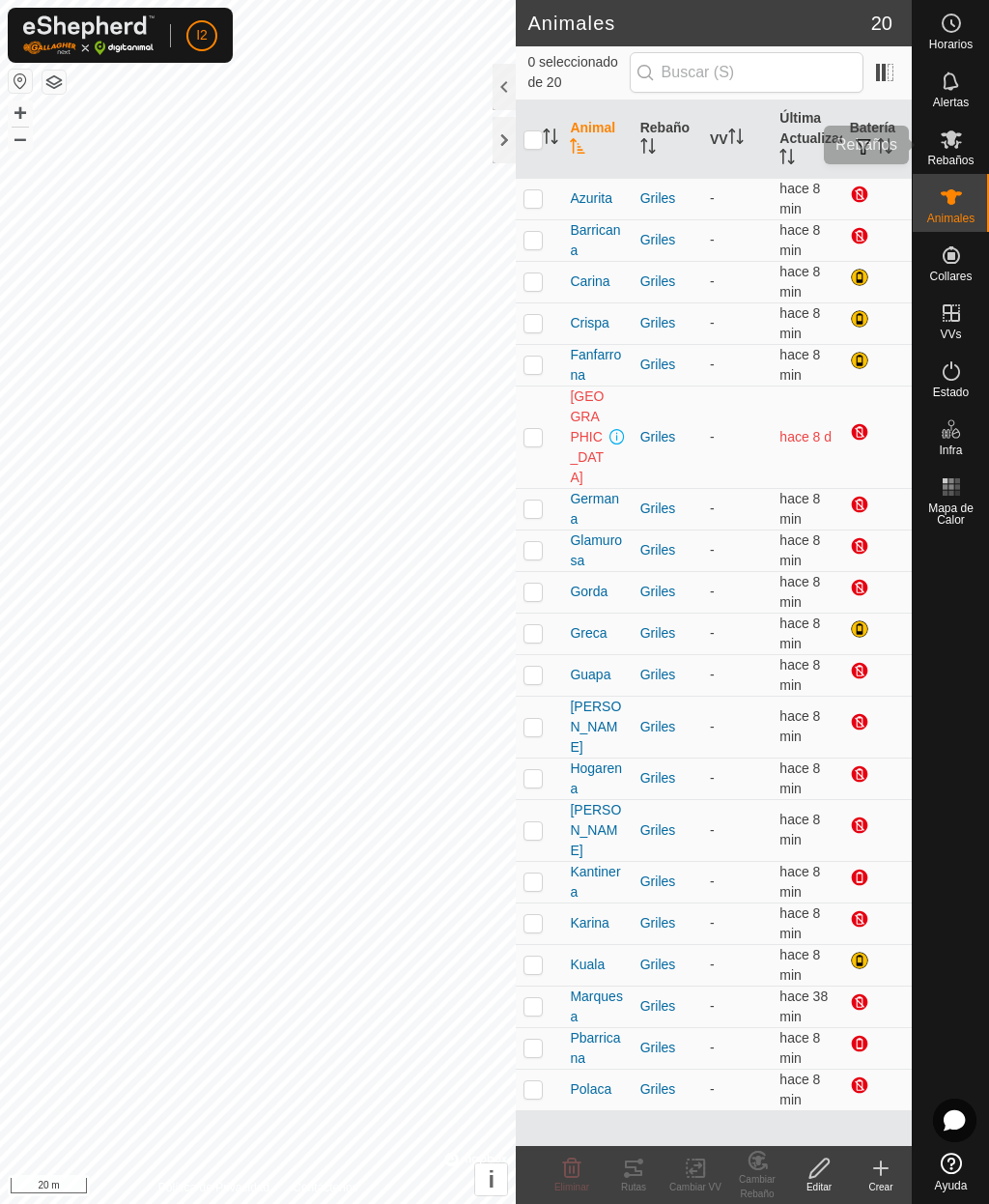
click at [949, 147] on icon at bounding box center [952, 140] width 23 height 23
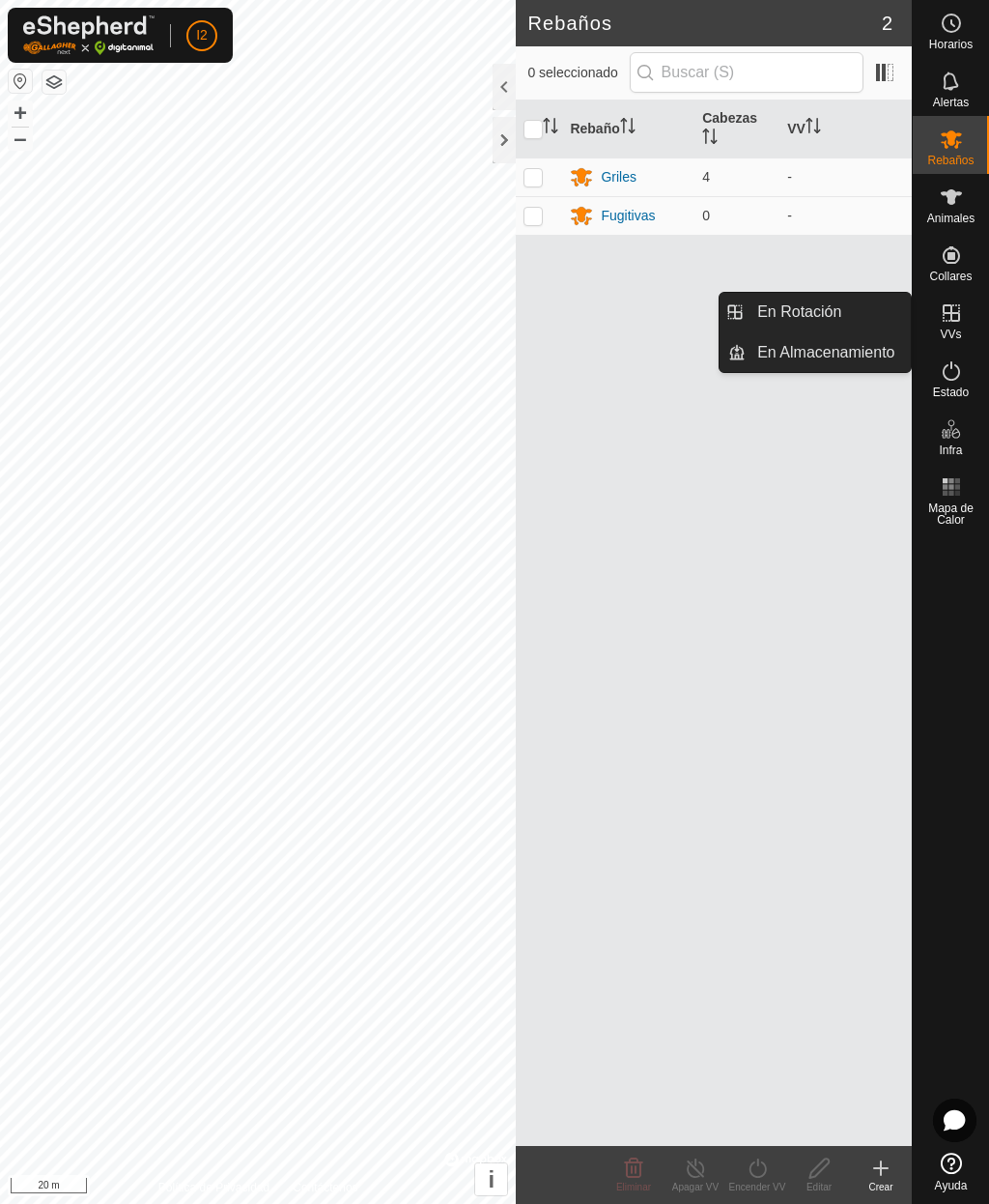
click at [809, 316] on span "En Rotación" at bounding box center [799, 312] width 84 height 23
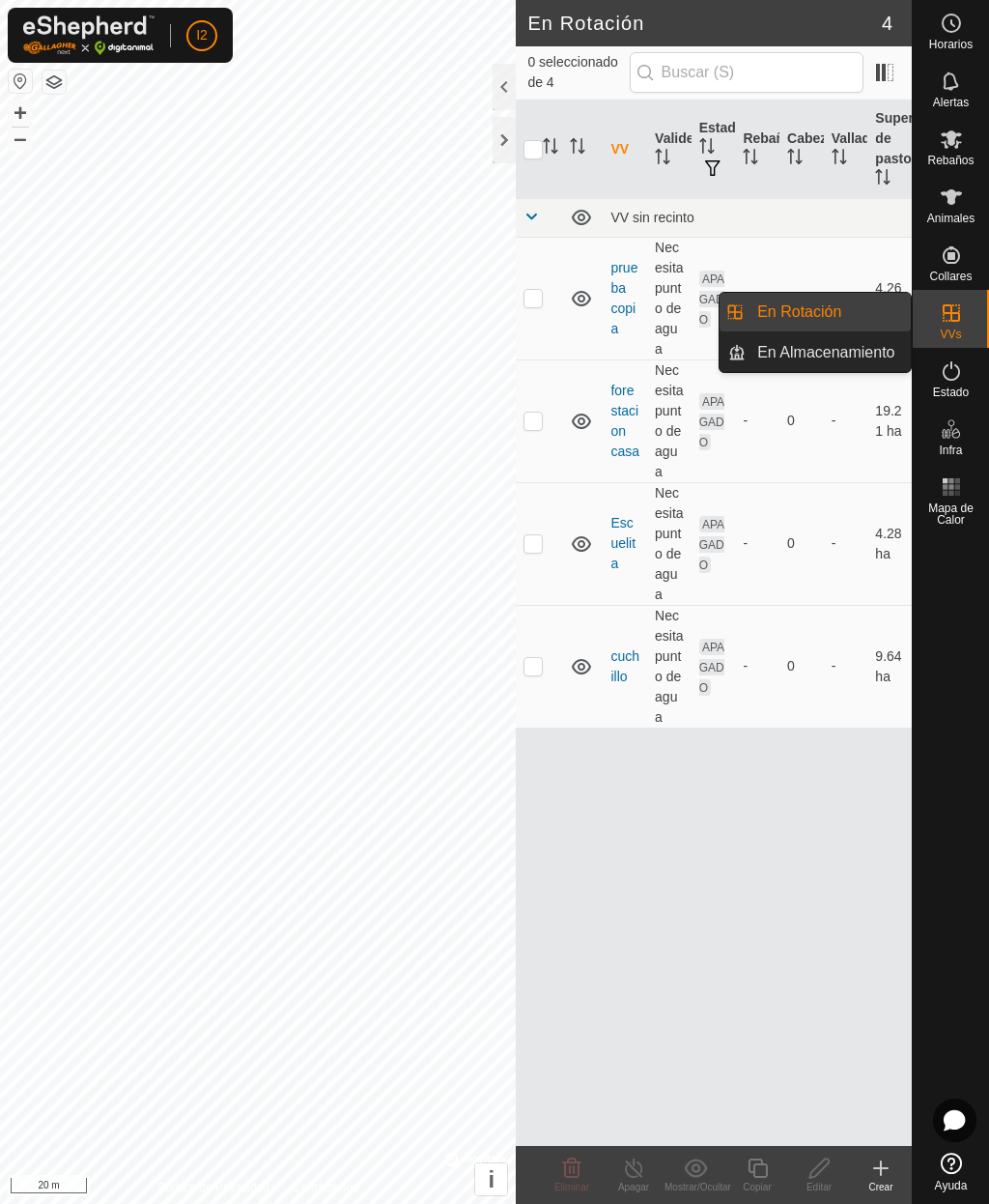
click at [850, 356] on span "En Almacenamiento" at bounding box center [825, 353] width 137 height 23
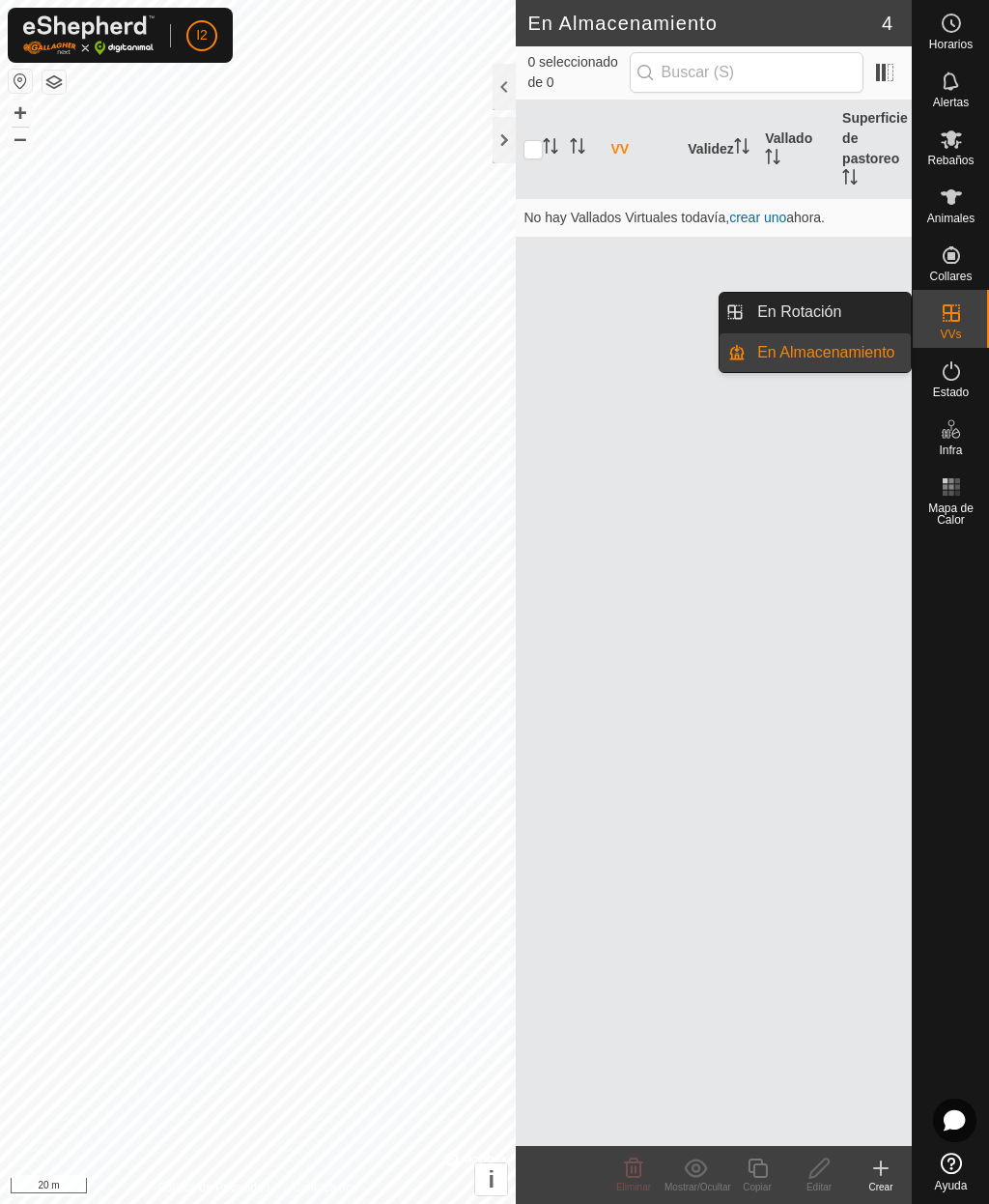
click at [823, 309] on span "En Rotación" at bounding box center [799, 312] width 84 height 23
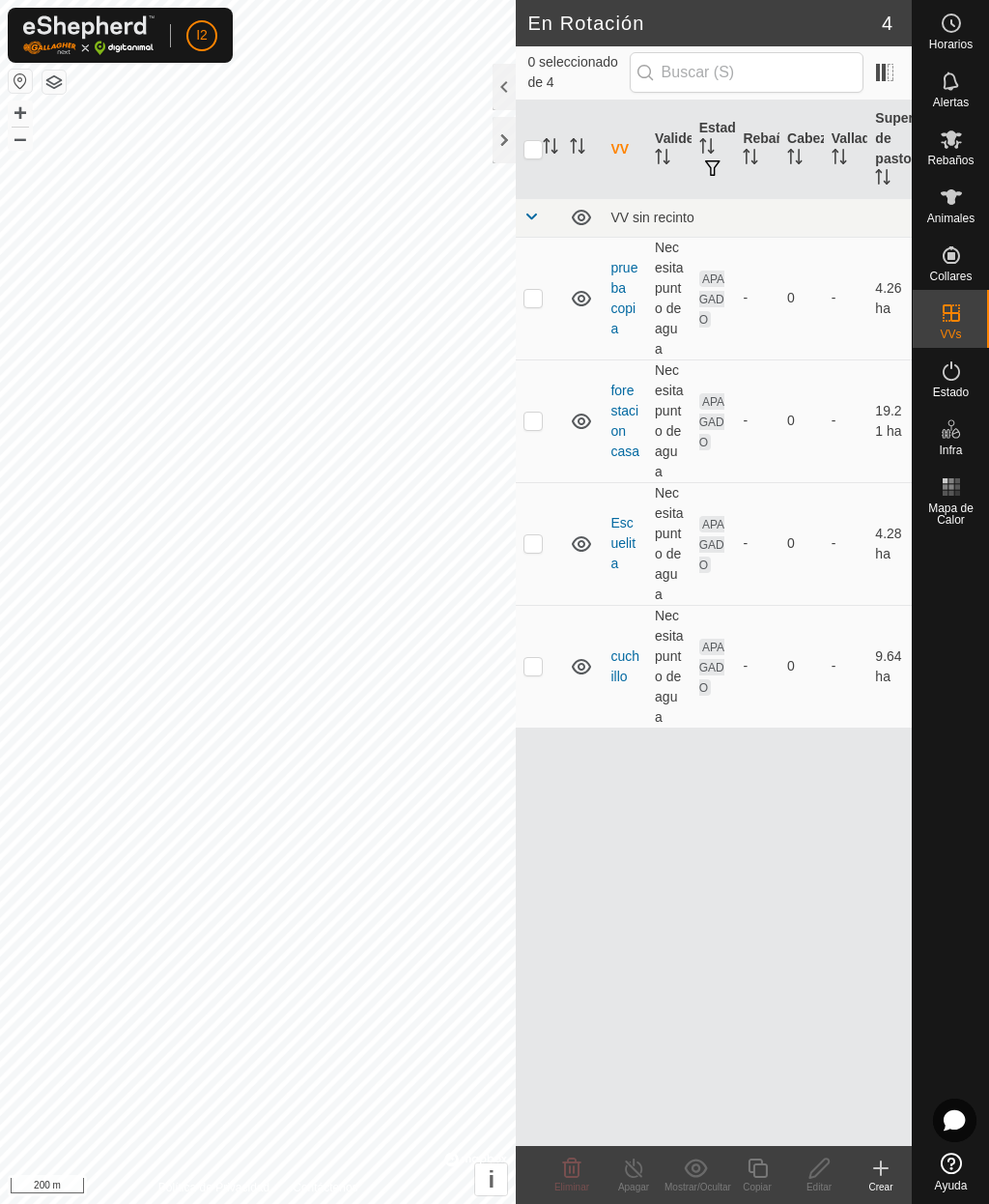
click at [884, 1168] on icon at bounding box center [881, 1168] width 14 height 0
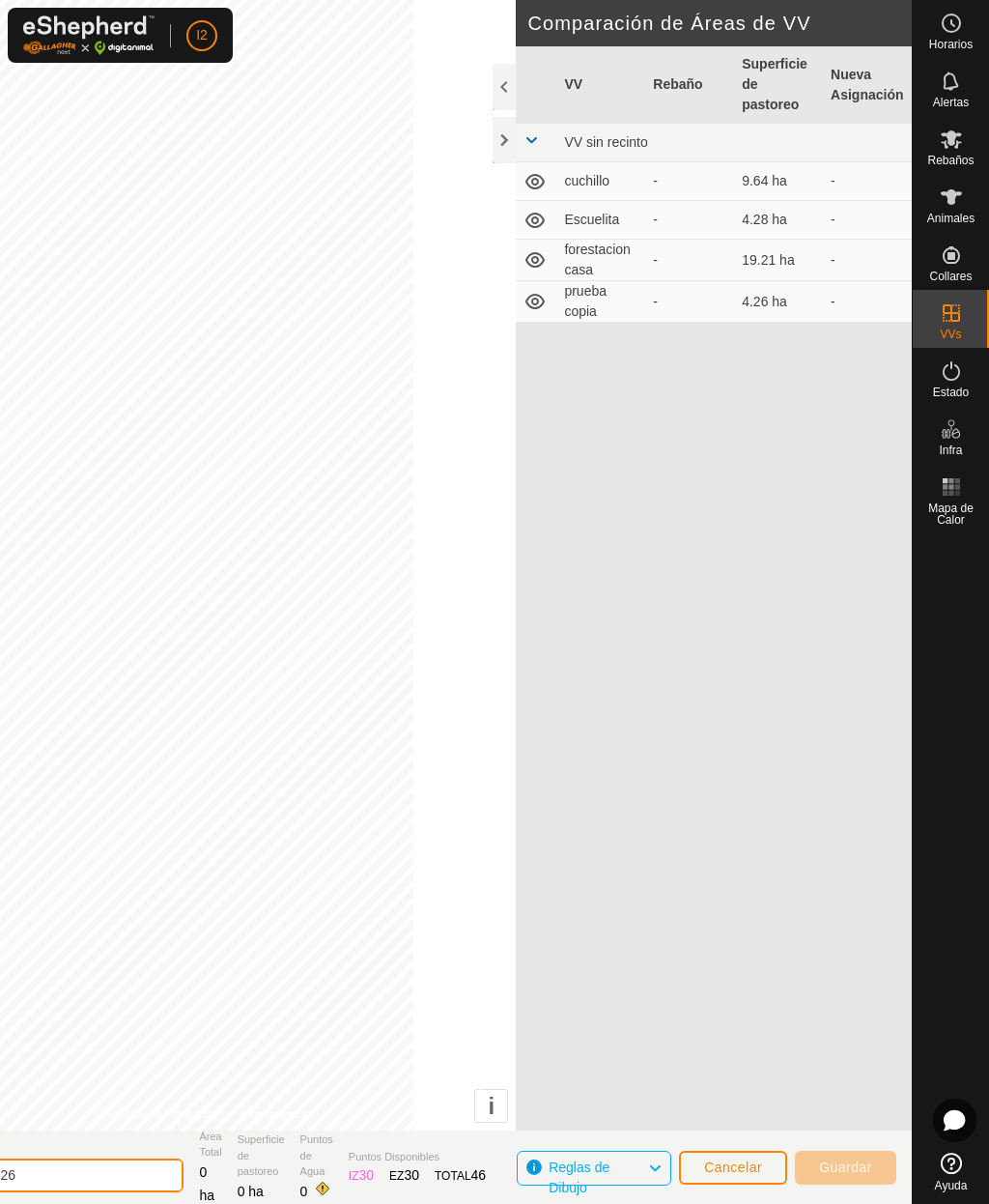
click at [133, 1176] on input "[DATE] 204626" at bounding box center [48, 1175] width 271 height 34
click at [801, 566] on div "VV Rebaño Superficie de pastoreo Nueva Asignación VV sin recinto cuchillo - 9.6…" at bounding box center [714, 612] width 397 height 1130
click at [142, 1188] on input "[DATE] 204626pajarito 3 A" at bounding box center [48, 1175] width 271 height 34
click at [111, 1190] on input "2025-08-" at bounding box center [48, 1175] width 271 height 34
type input "2"
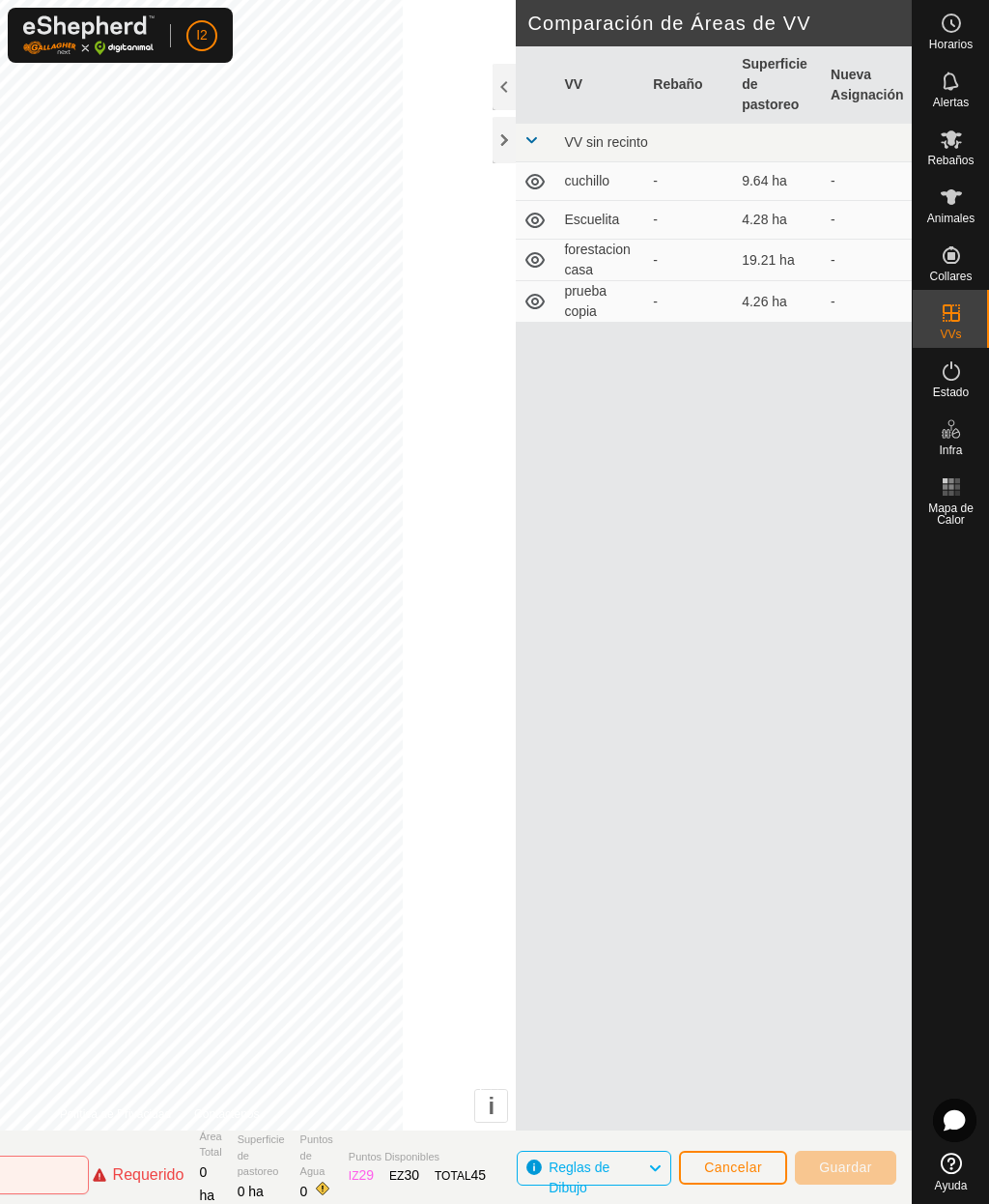
click at [676, 576] on div "VV Rebaño Superficie de pastoreo Nueva Asignación VV sin recinto cuchillo - 9.6…" at bounding box center [714, 612] width 397 height 1130
type input "-"
type input "Pajarito 3A"
click at [738, 830] on div "VV Rebaño Superficie de pastoreo Nueva Asignación VV sin recinto cuchillo - 9.6…" at bounding box center [714, 612] width 397 height 1130
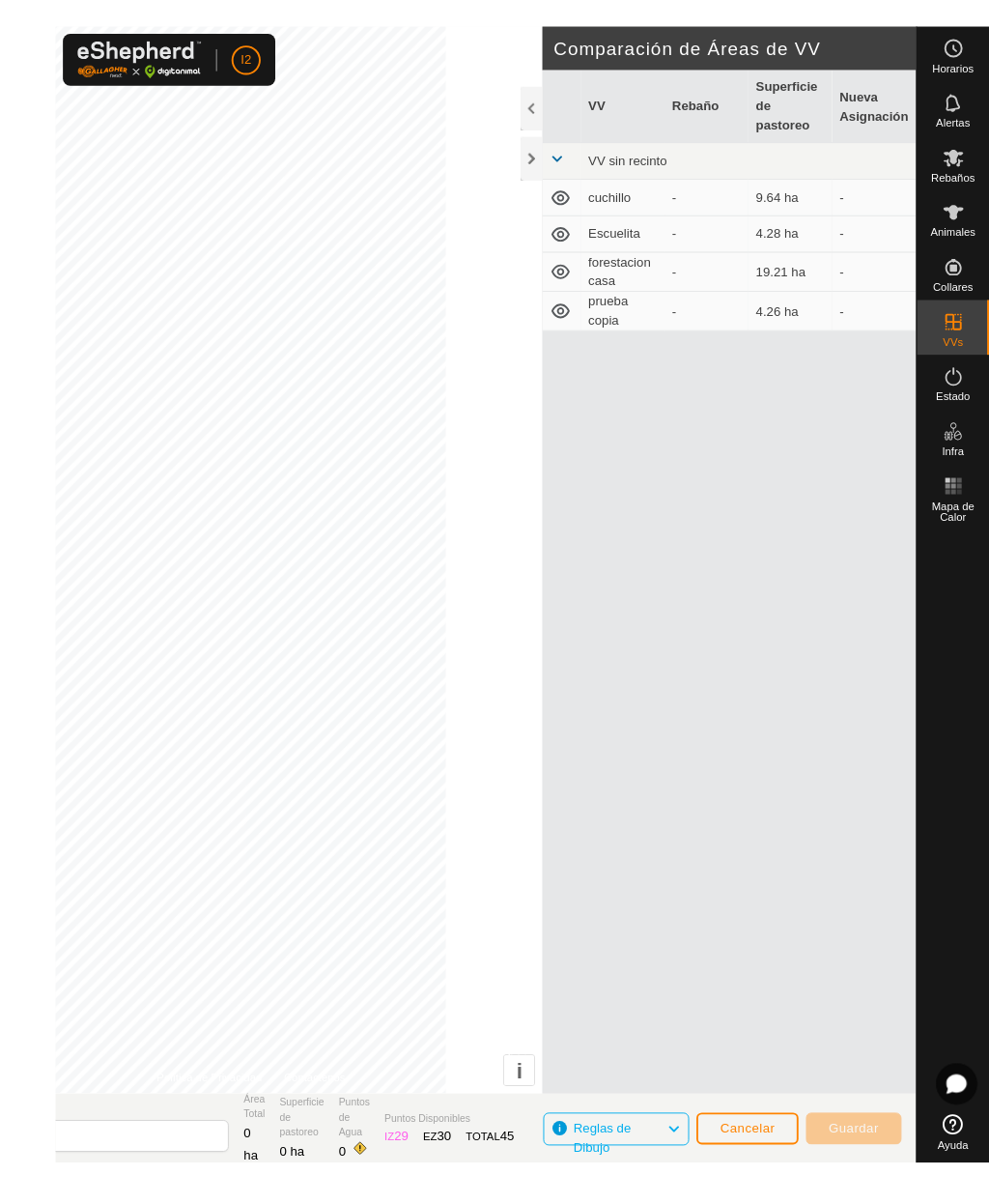
scroll to position [1, 0]
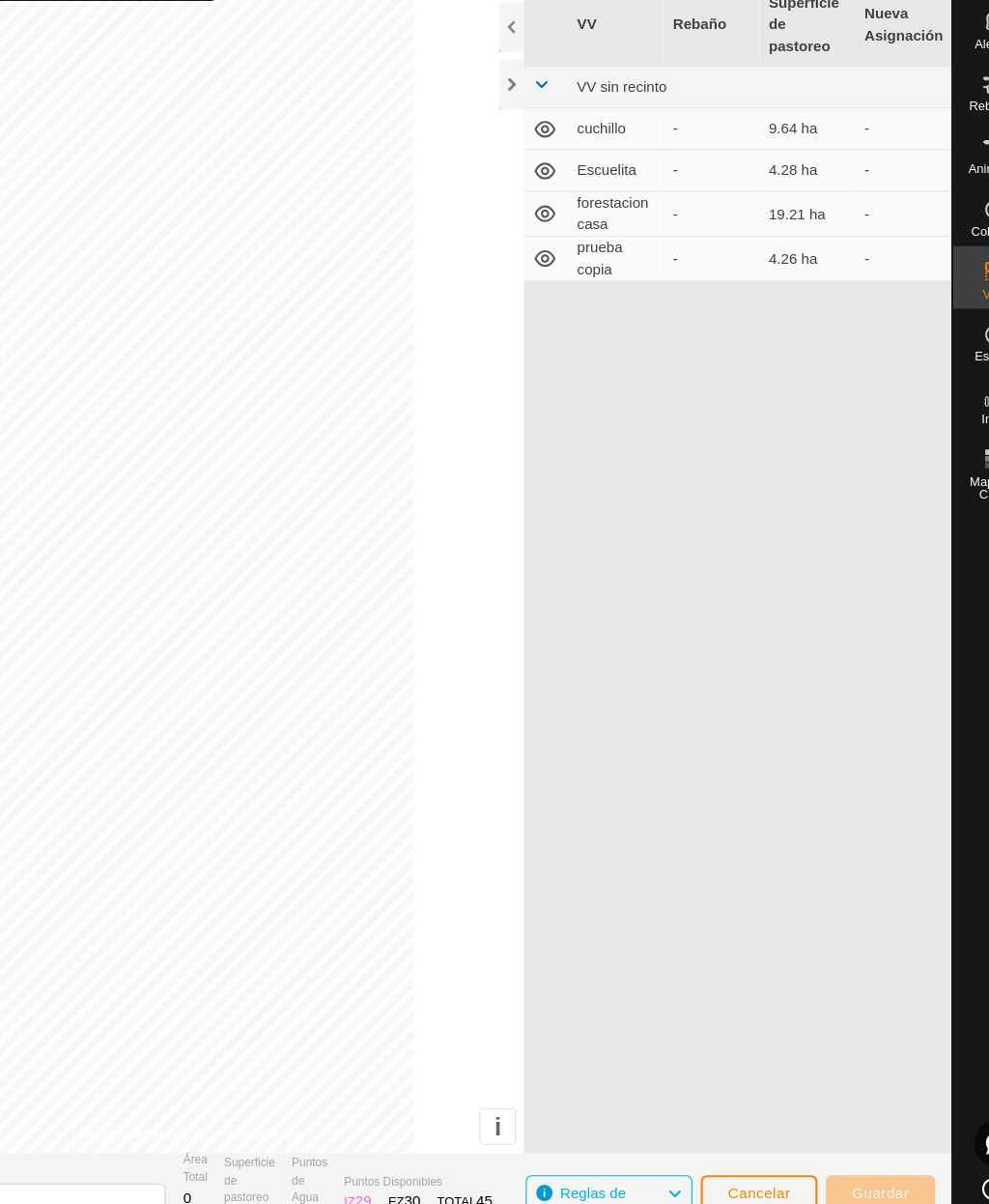
click at [493, 116] on div at bounding box center [504, 140] width 23 height 47
